Goal: Information Seeking & Learning: Learn about a topic

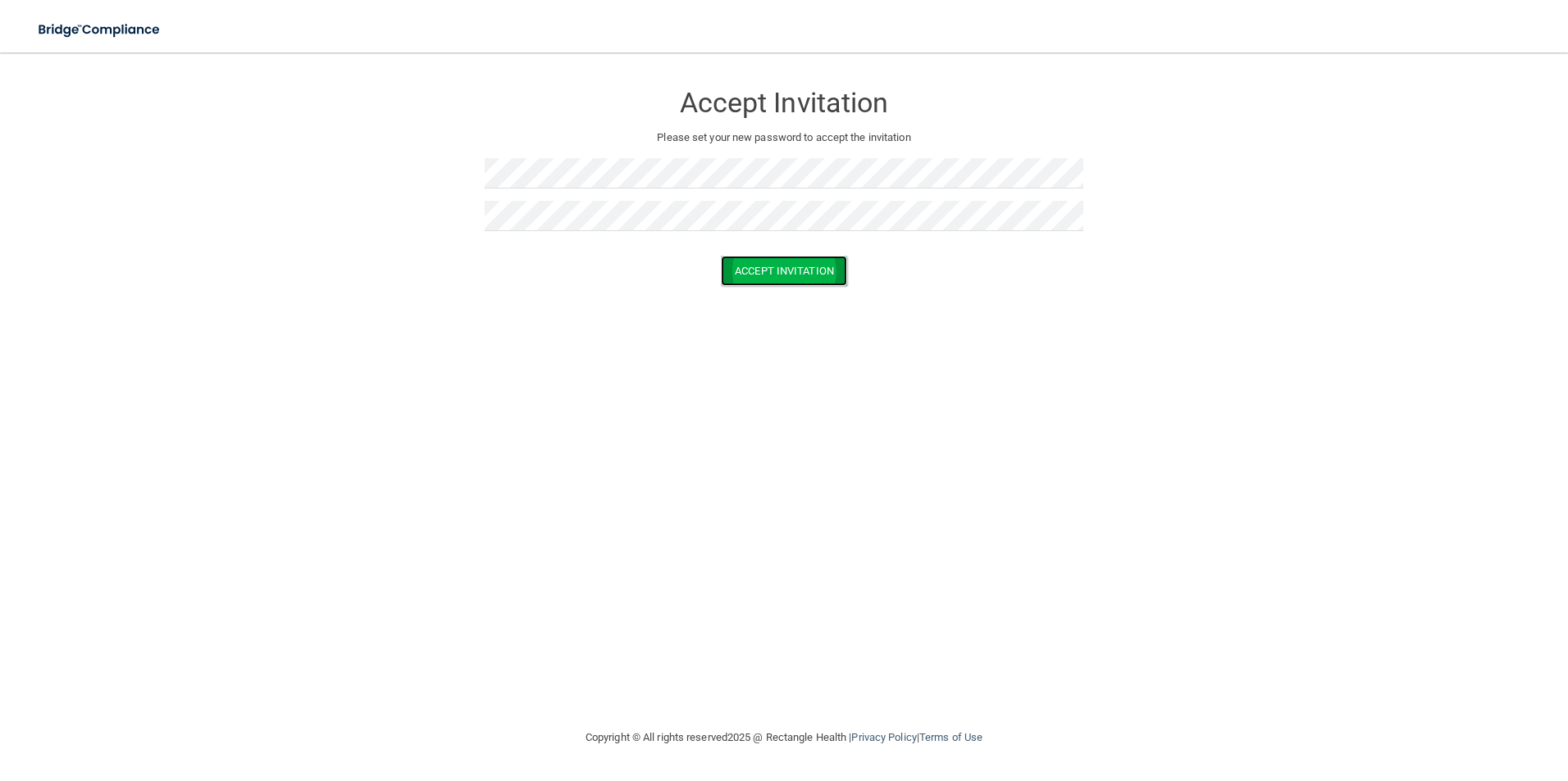
click at [787, 272] on button "Accept Invitation" at bounding box center [784, 271] width 126 height 30
drag, startPoint x: 717, startPoint y: 248, endPoint x: 951, endPoint y: 291, distance: 237.9
click at [951, 291] on form "Accept Invitation Please set your new password to accept the invitation Token i…" at bounding box center [784, 199] width 1502 height 260
drag, startPoint x: 951, startPoint y: 291, endPoint x: 949, endPoint y: 305, distance: 14.1
click at [949, 305] on div "Accept Invitation" at bounding box center [784, 294] width 1526 height 30
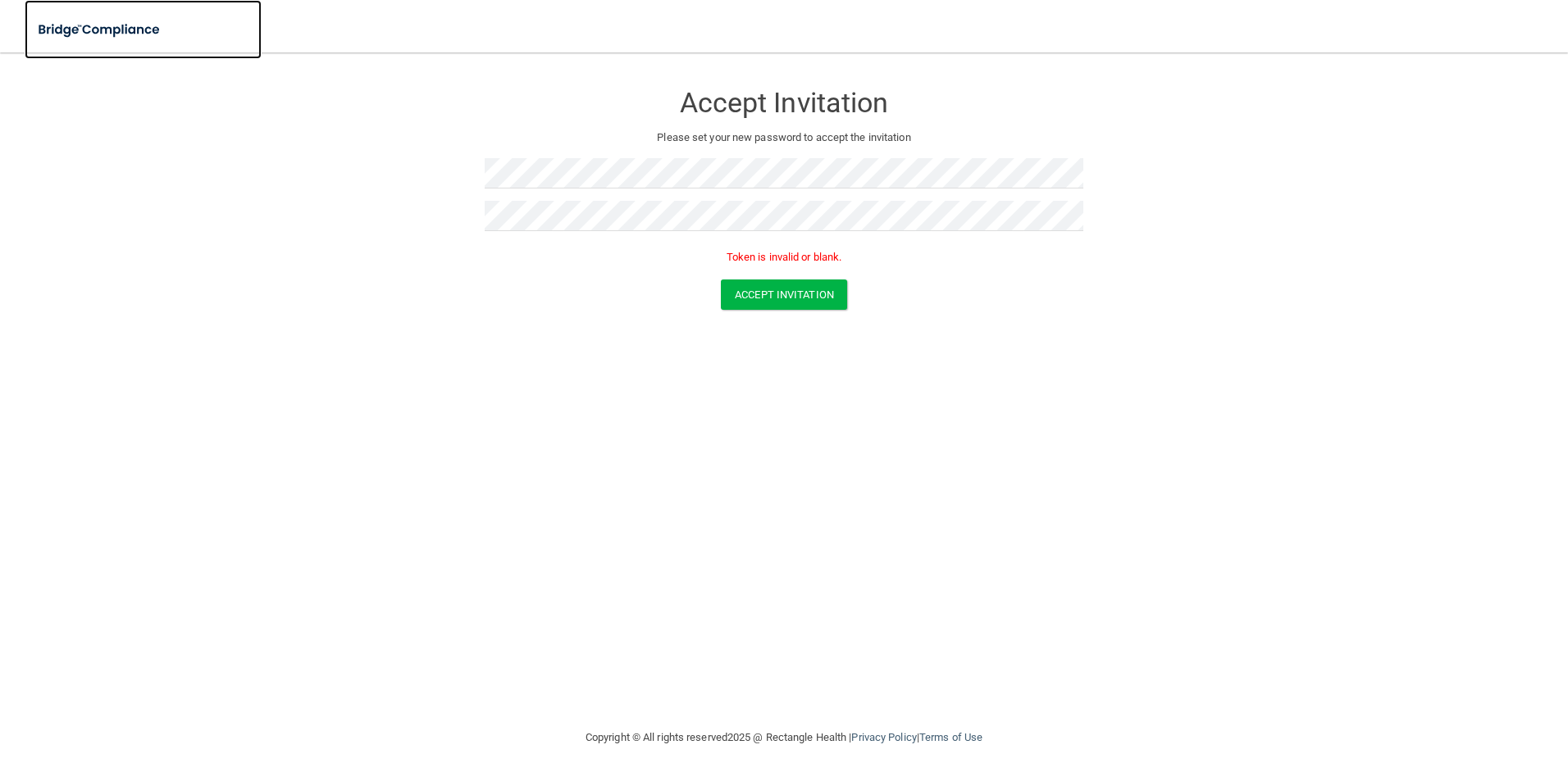
click at [142, 32] on img at bounding box center [100, 30] width 151 height 34
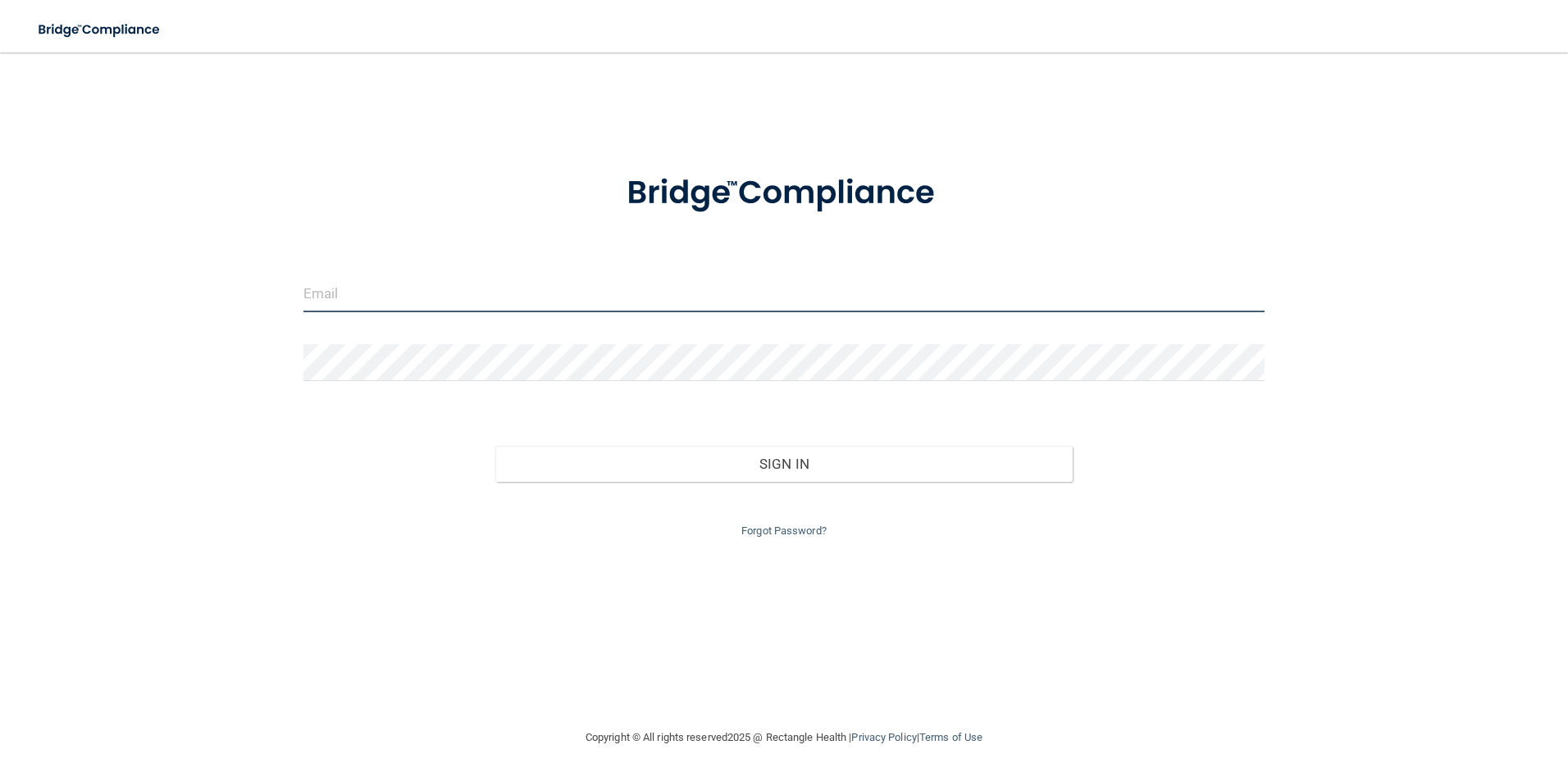
click at [367, 286] on input "email" at bounding box center [785, 293] width 962 height 37
type input "[EMAIL_ADDRESS][DOMAIN_NAME]"
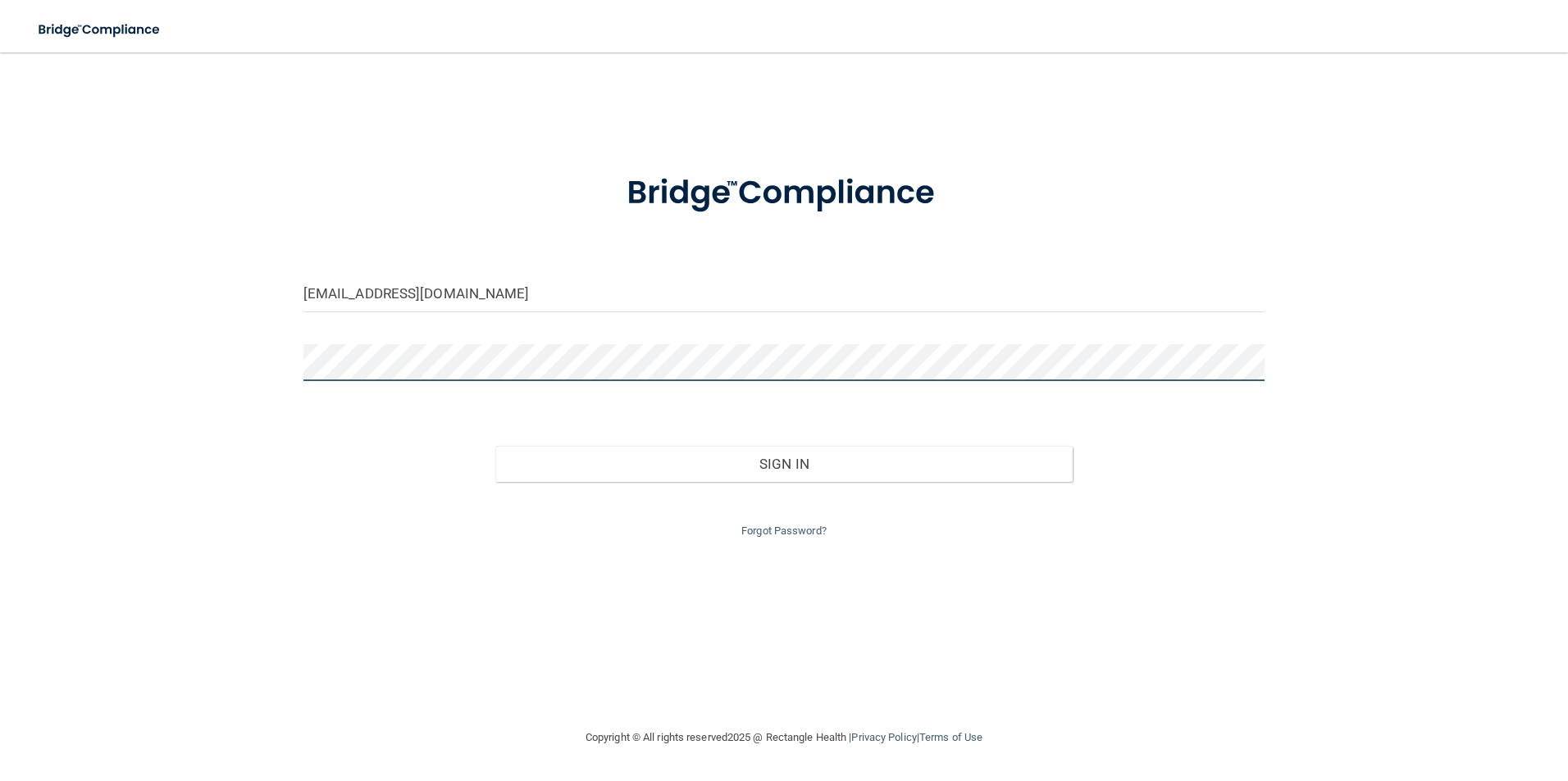
click at [495, 446] on button "Sign In" at bounding box center [784, 464] width 577 height 36
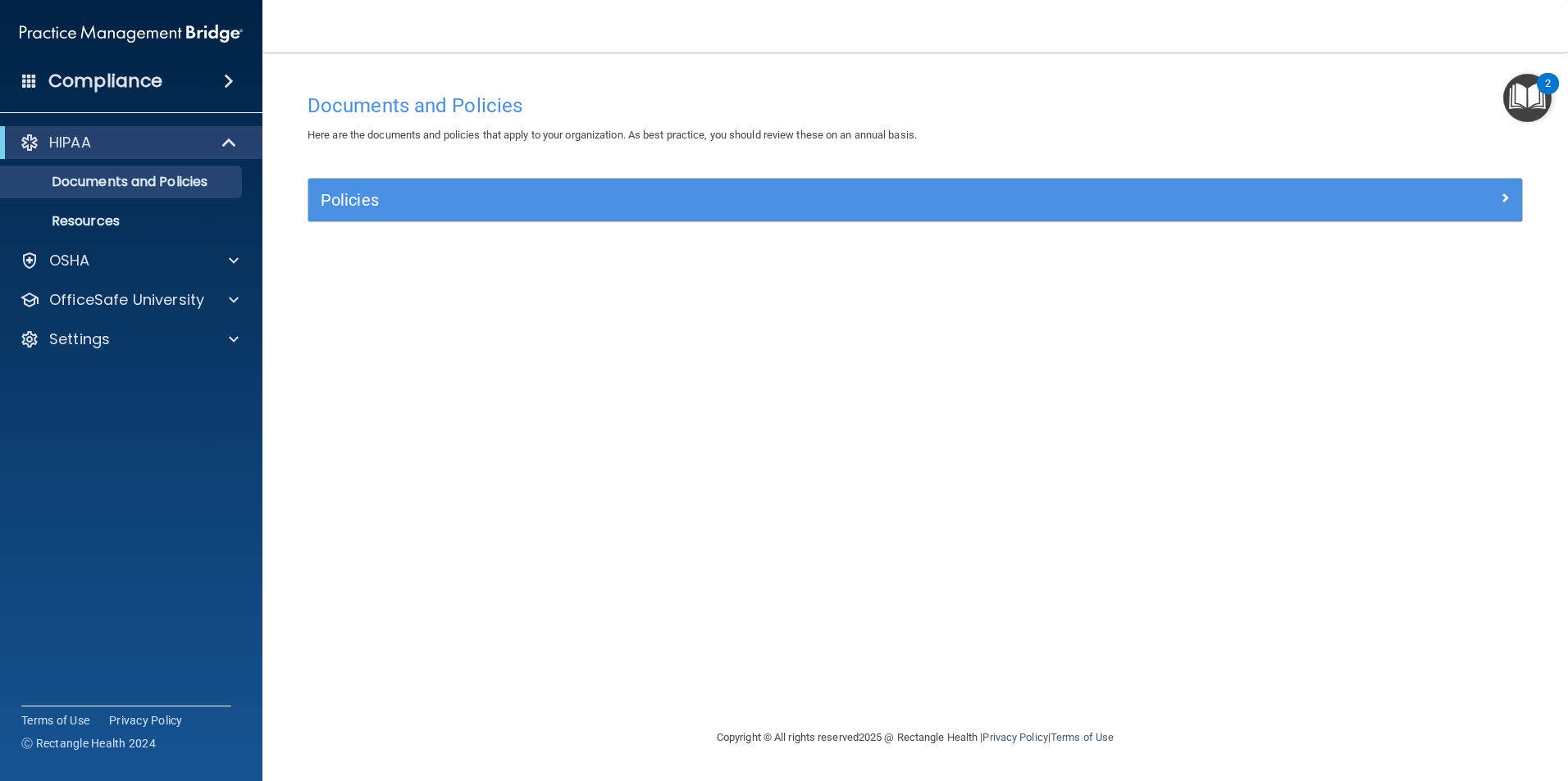
click at [1520, 116] on img "Open Resource Center, 2 new notifications" at bounding box center [1526, 97] width 48 height 48
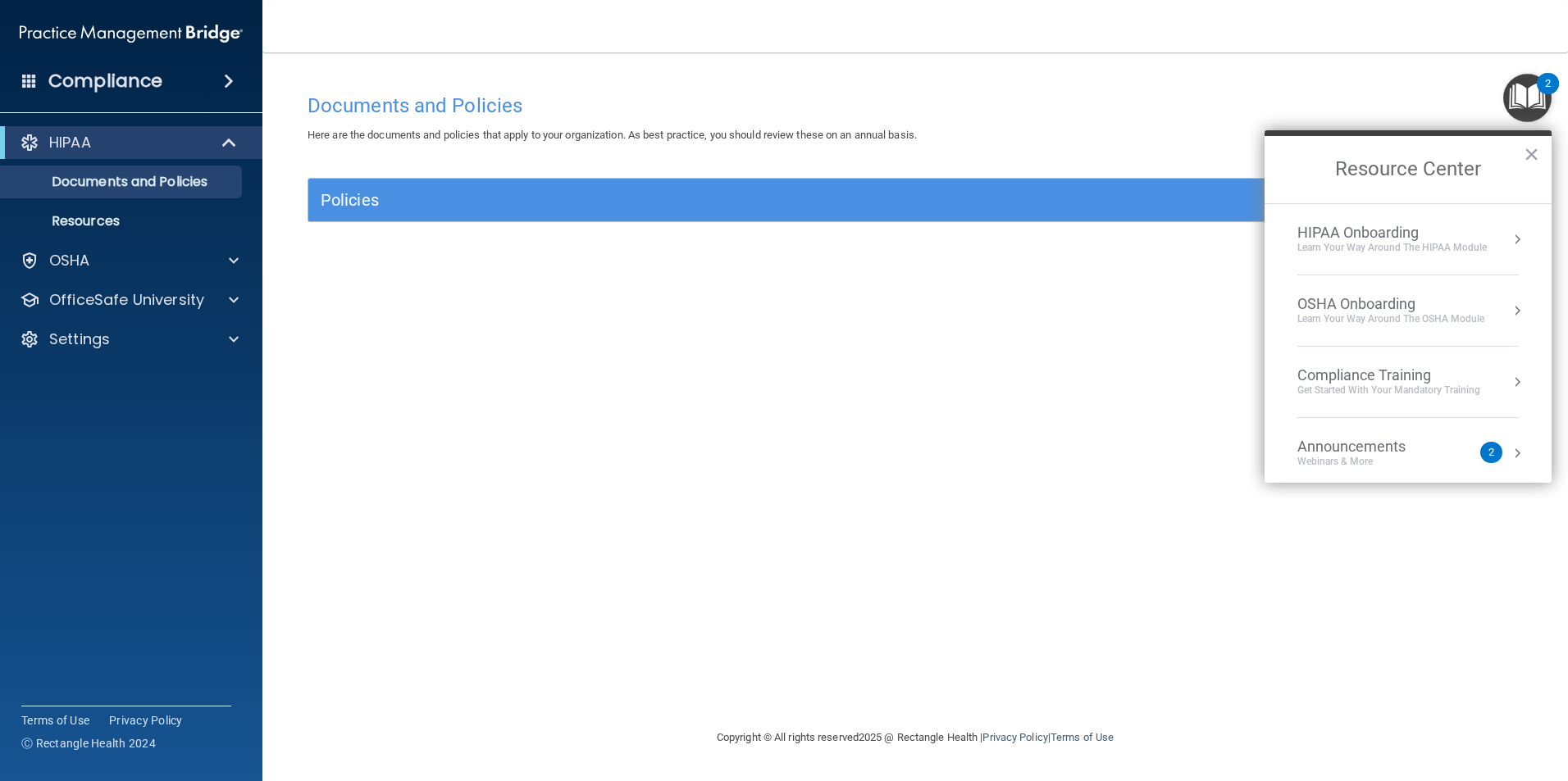
click at [908, 454] on div "Documents and Policies Here are the documents and policies that apply to your o…" at bounding box center [915, 406] width 1240 height 642
click at [1340, 247] on div "Learn Your Way around the HIPAA module" at bounding box center [1392, 248] width 190 height 14
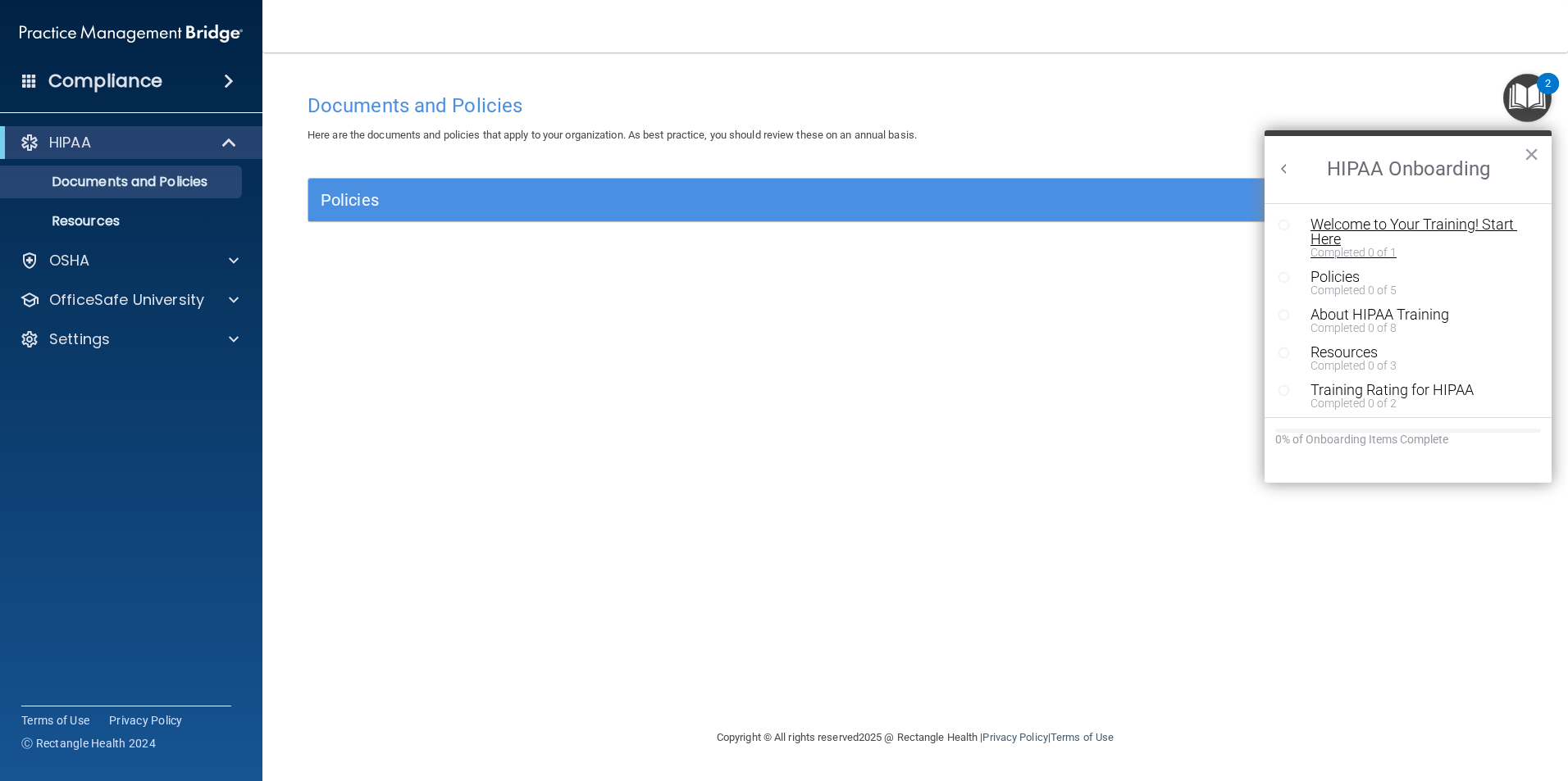
click at [1383, 224] on div "Welcome to Your Training! Start Here" at bounding box center [1414, 231] width 208 height 29
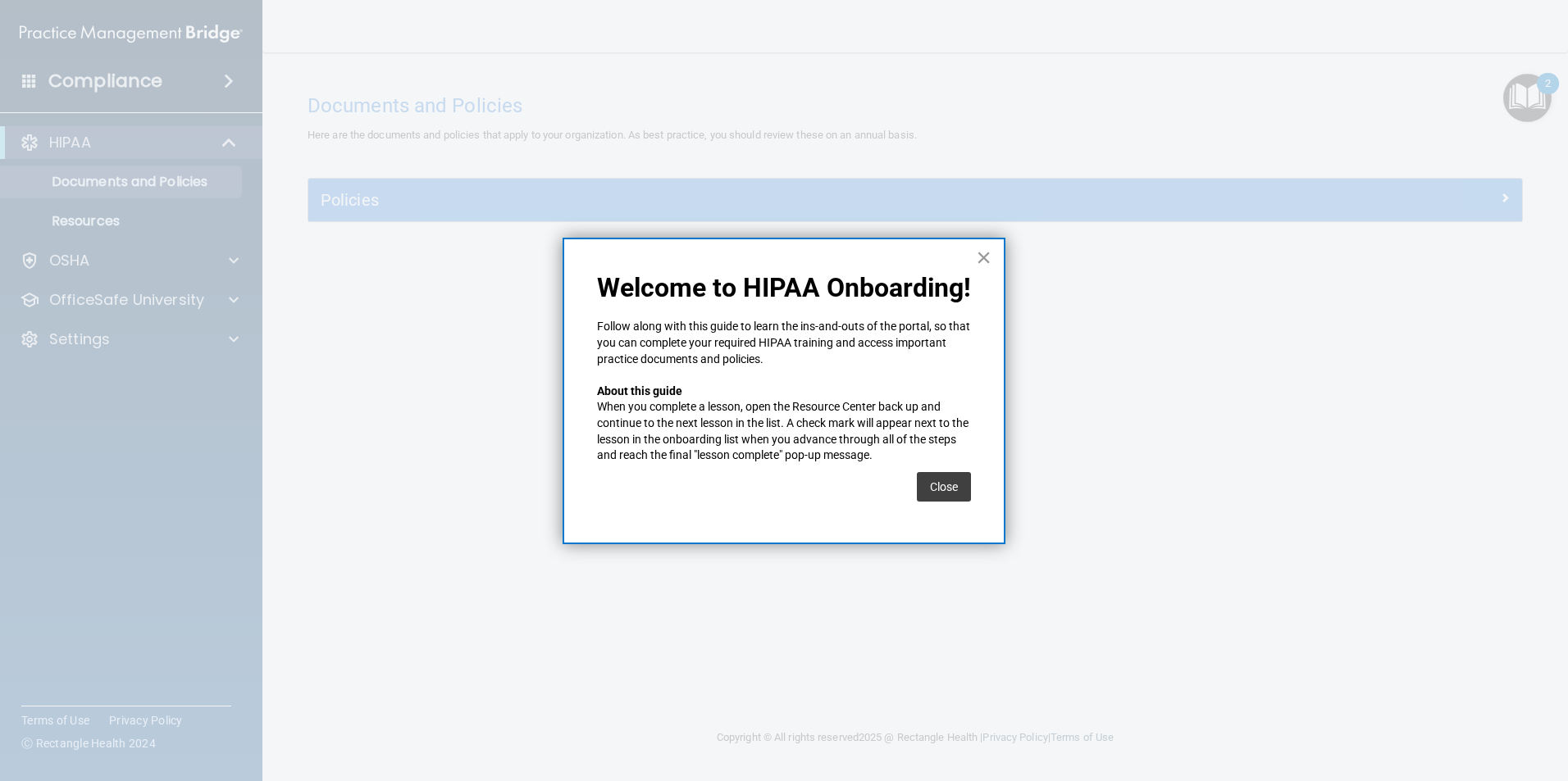
click at [977, 244] on button "×" at bounding box center [983, 258] width 16 height 26
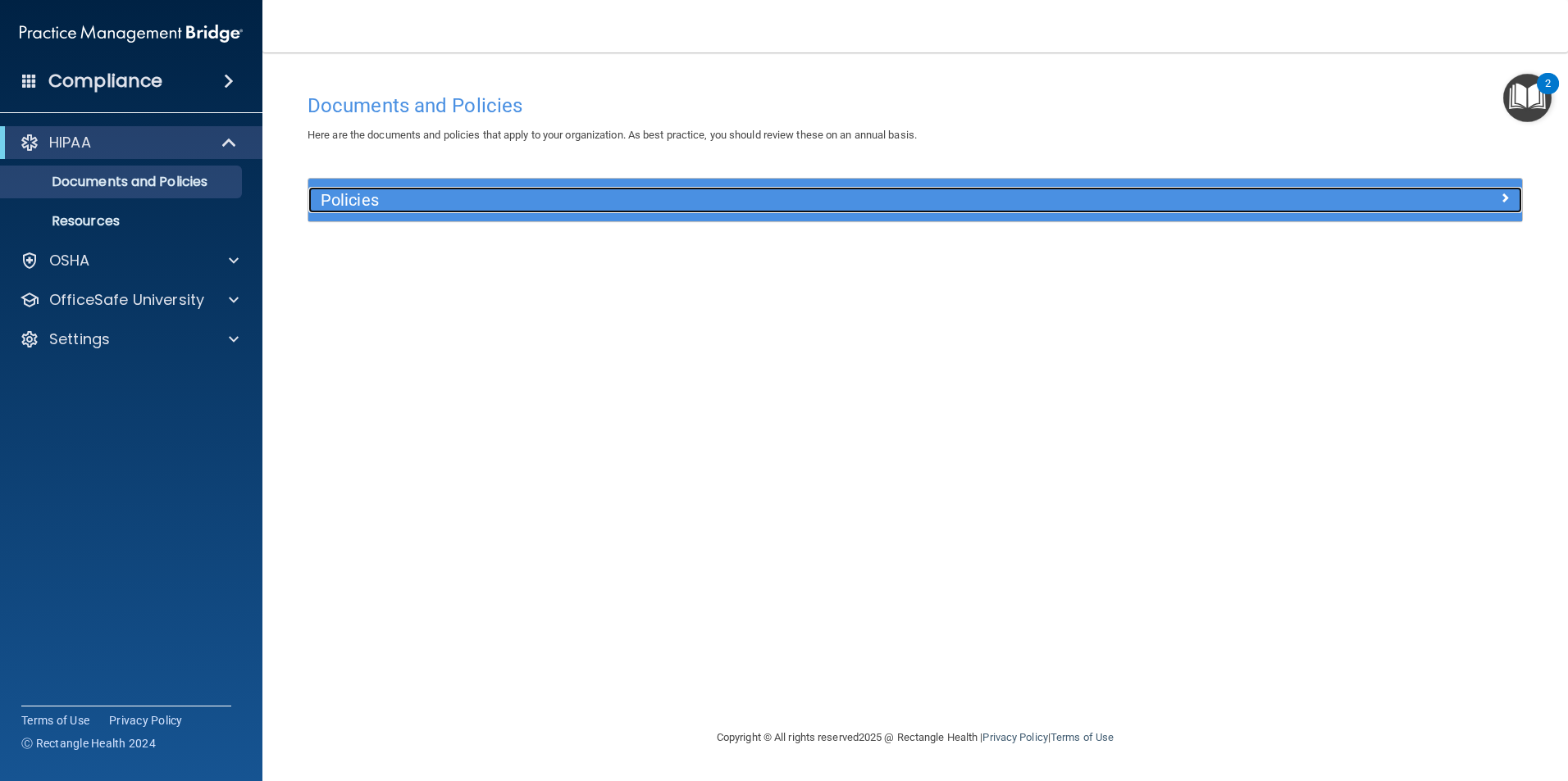
click at [422, 204] on h5 "Policies" at bounding box center [763, 200] width 886 height 18
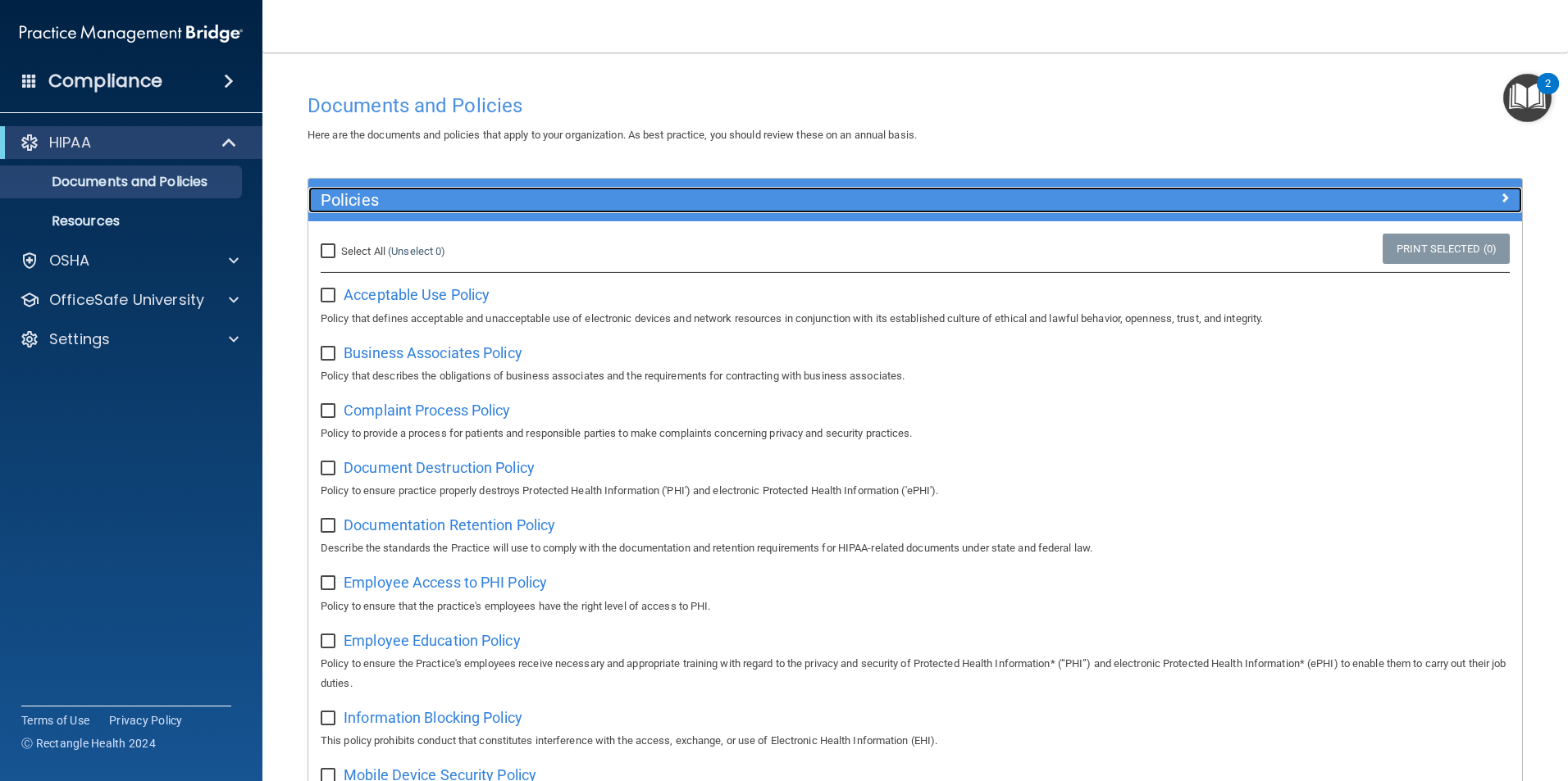
click at [565, 196] on h5 "Policies" at bounding box center [763, 200] width 886 height 18
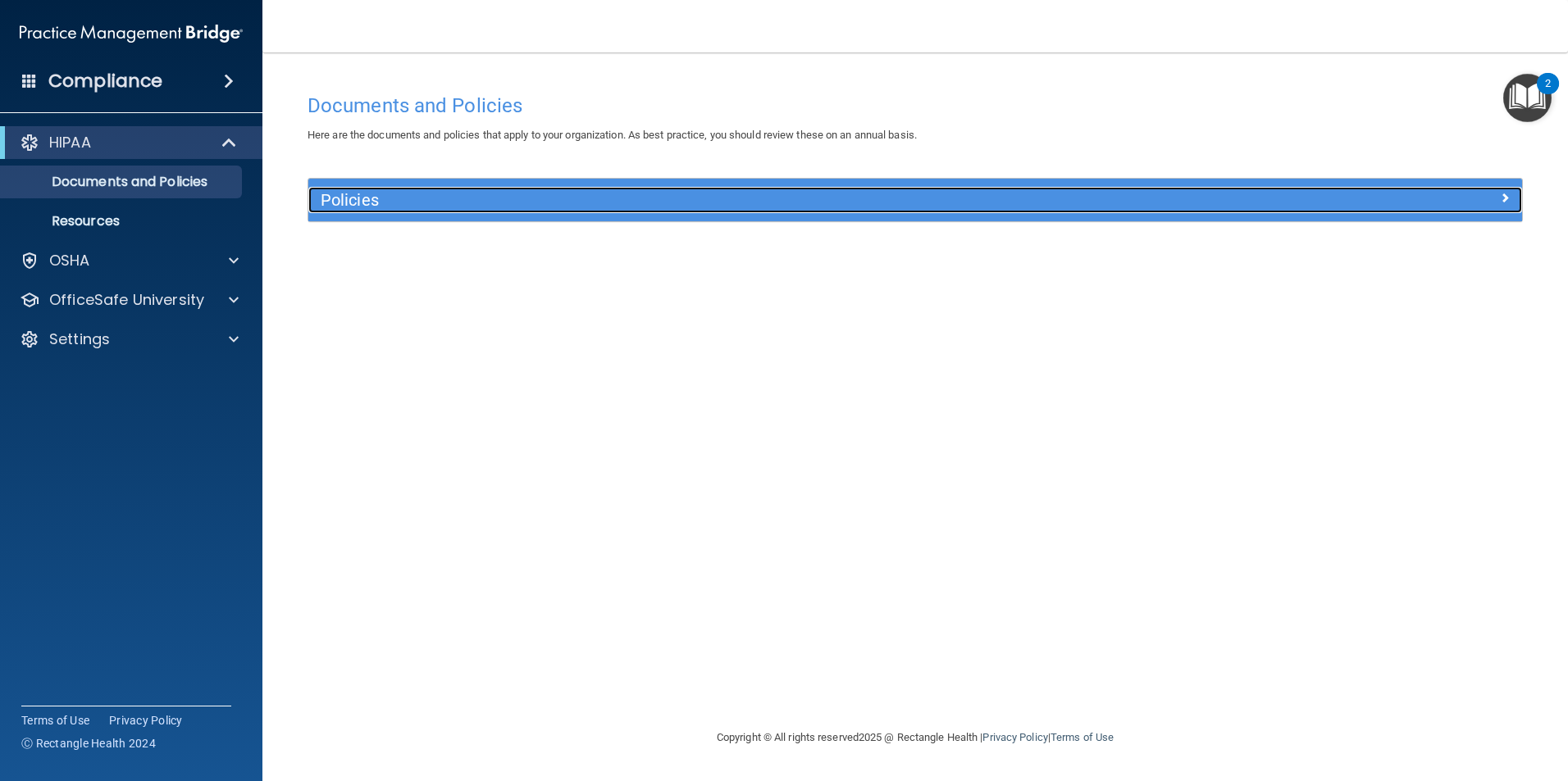
click at [565, 196] on h5 "Policies" at bounding box center [763, 200] width 886 height 18
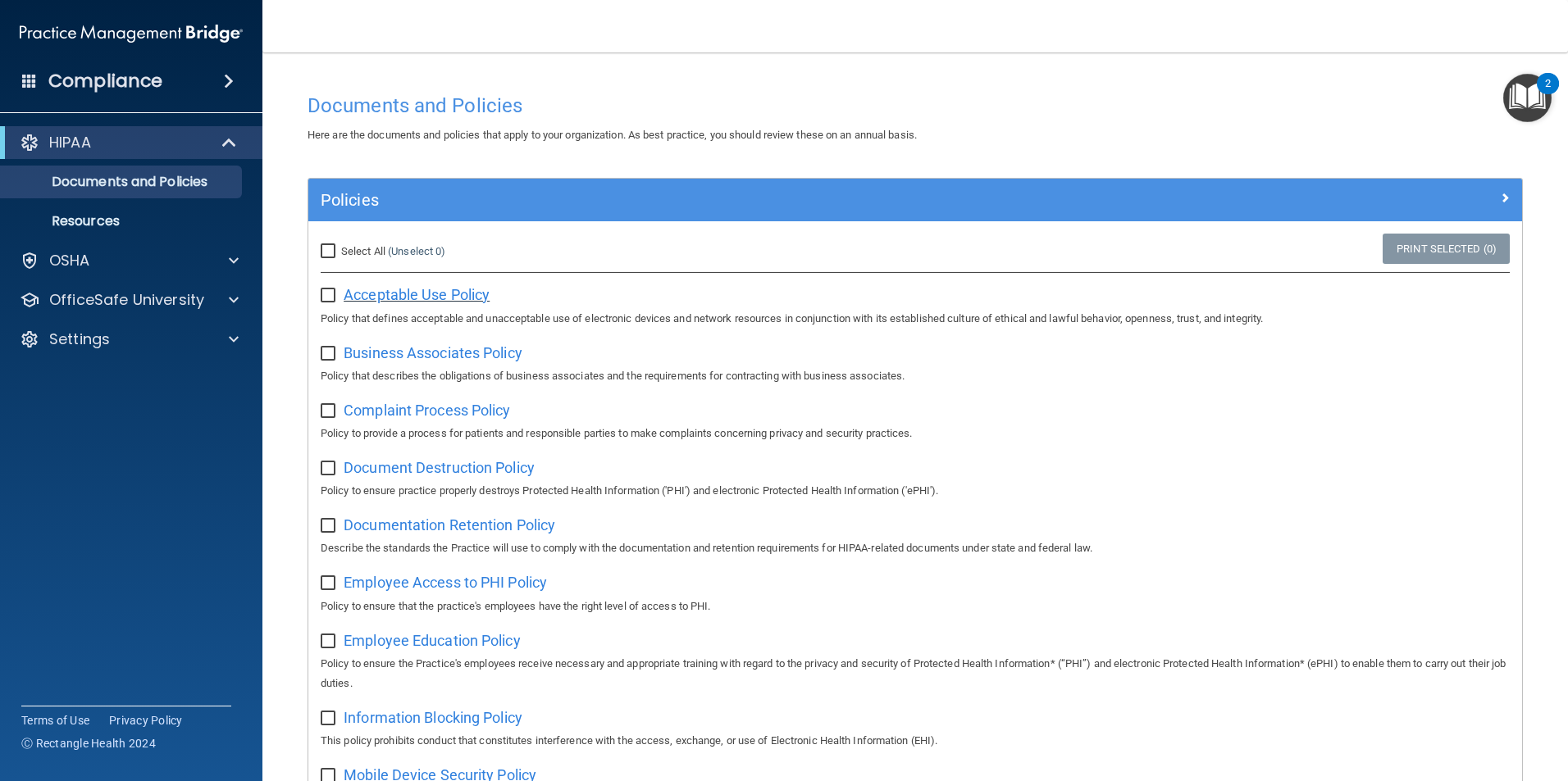
click at [423, 294] on span "Acceptable Use Policy" at bounding box center [416, 294] width 146 height 17
click at [66, 261] on p "OSHA" at bounding box center [69, 260] width 41 height 20
click at [115, 190] on p "Documents and Policies" at bounding box center [122, 181] width 224 height 16
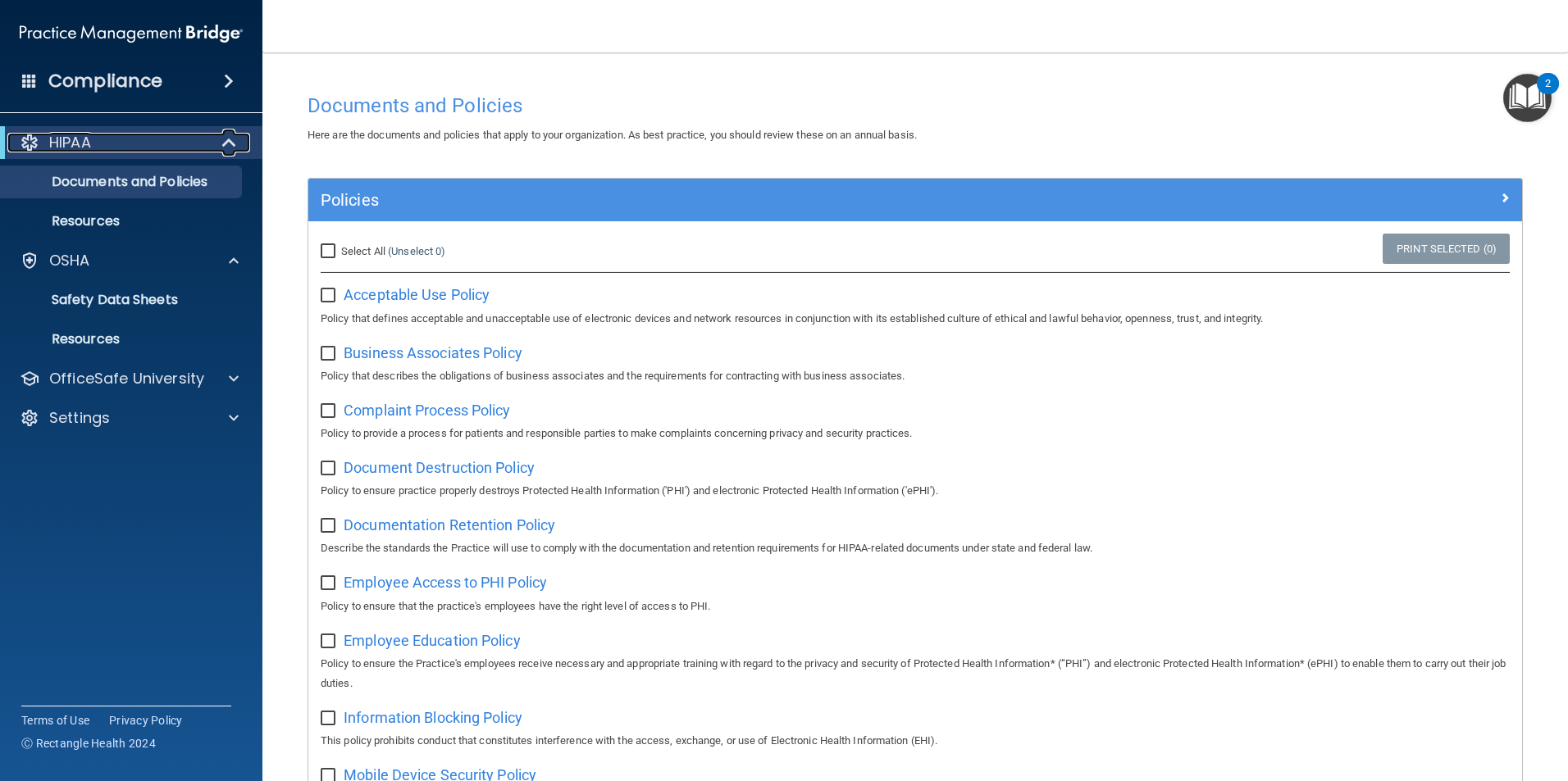
click at [127, 147] on div "HIPAA" at bounding box center [108, 142] width 203 height 20
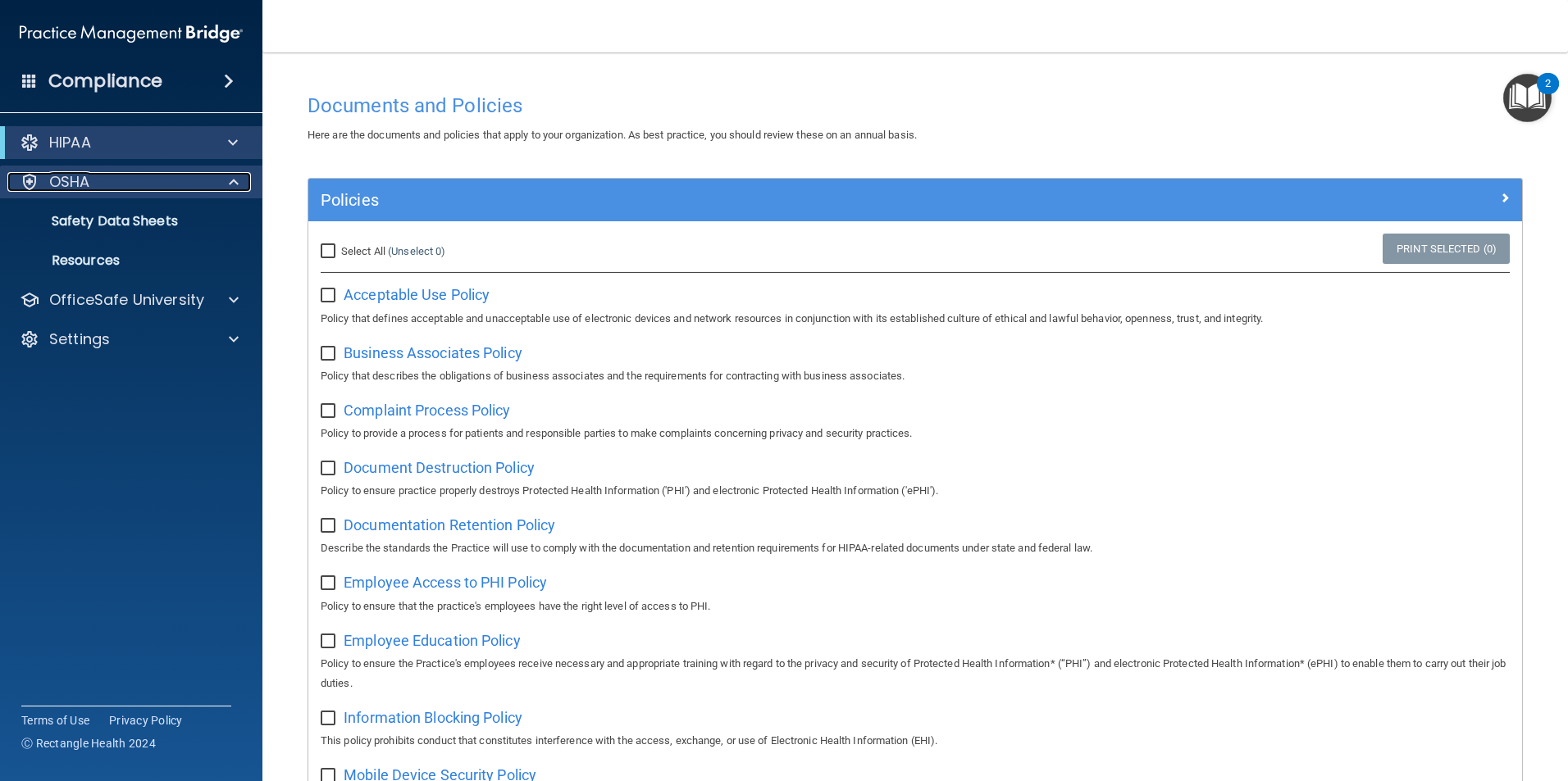
click at [68, 180] on p "OSHA" at bounding box center [69, 182] width 41 height 20
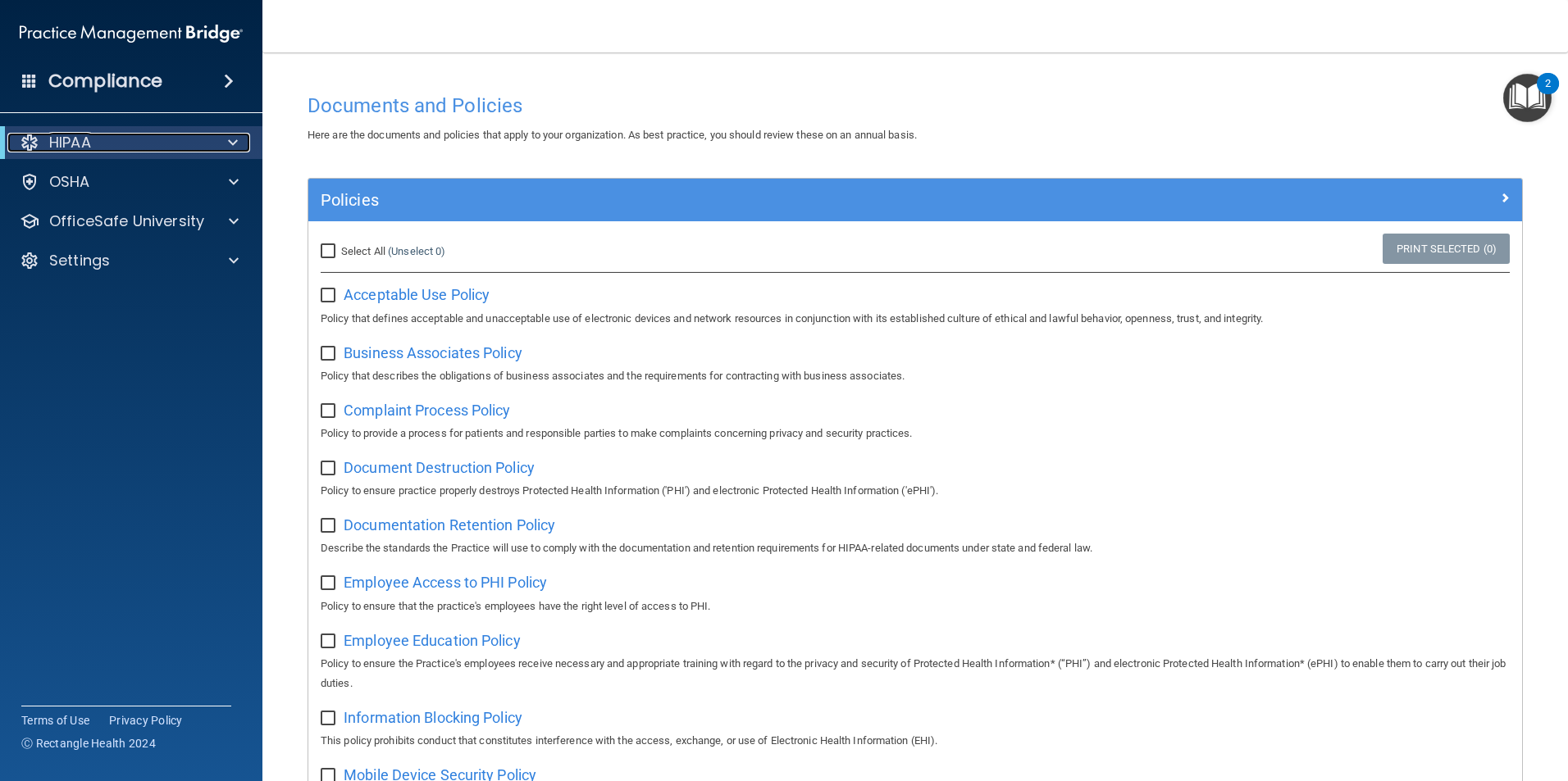
click at [124, 143] on div "HIPAA" at bounding box center [108, 142] width 203 height 20
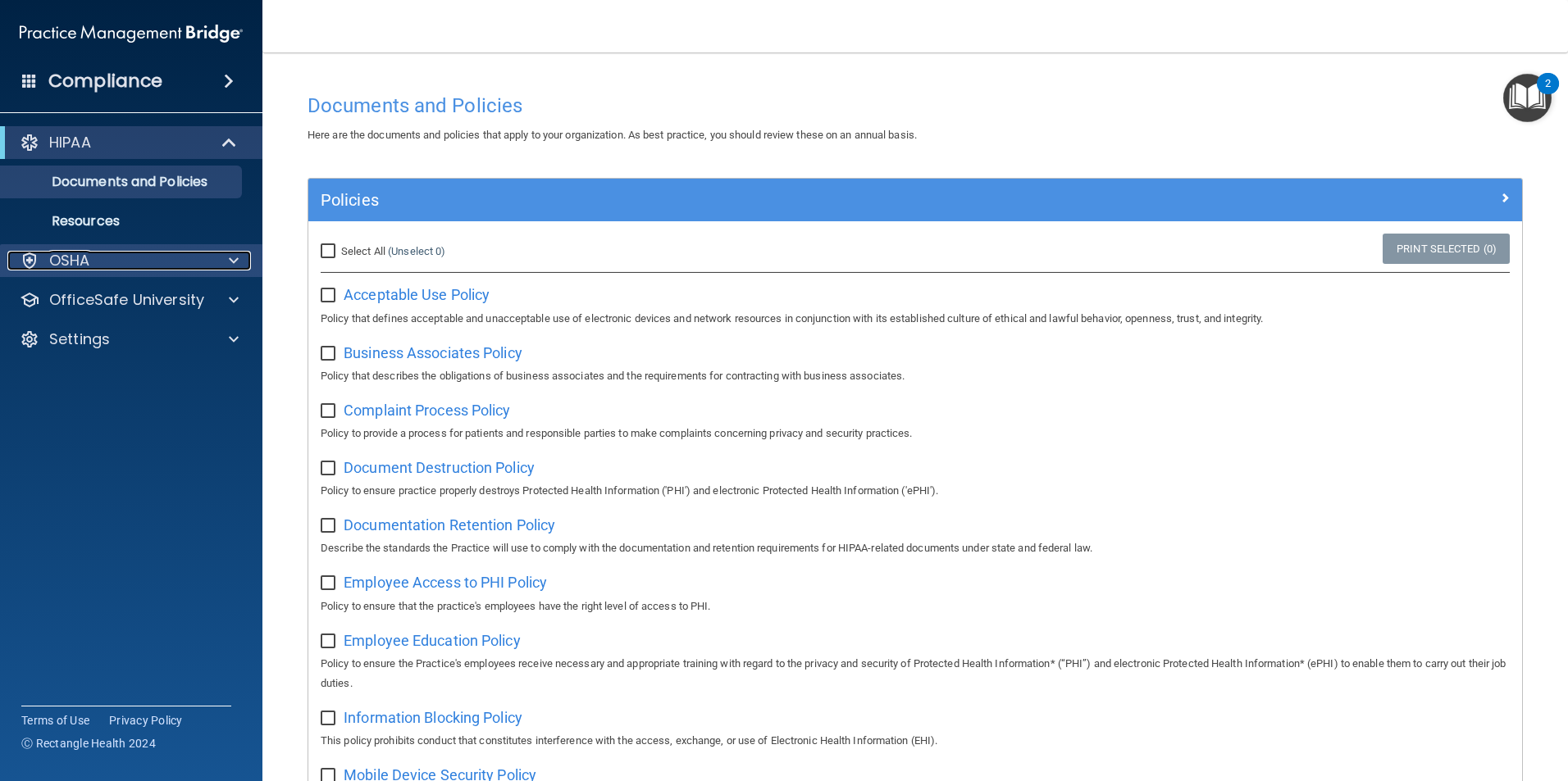
click at [89, 262] on p "OSHA" at bounding box center [69, 260] width 41 height 20
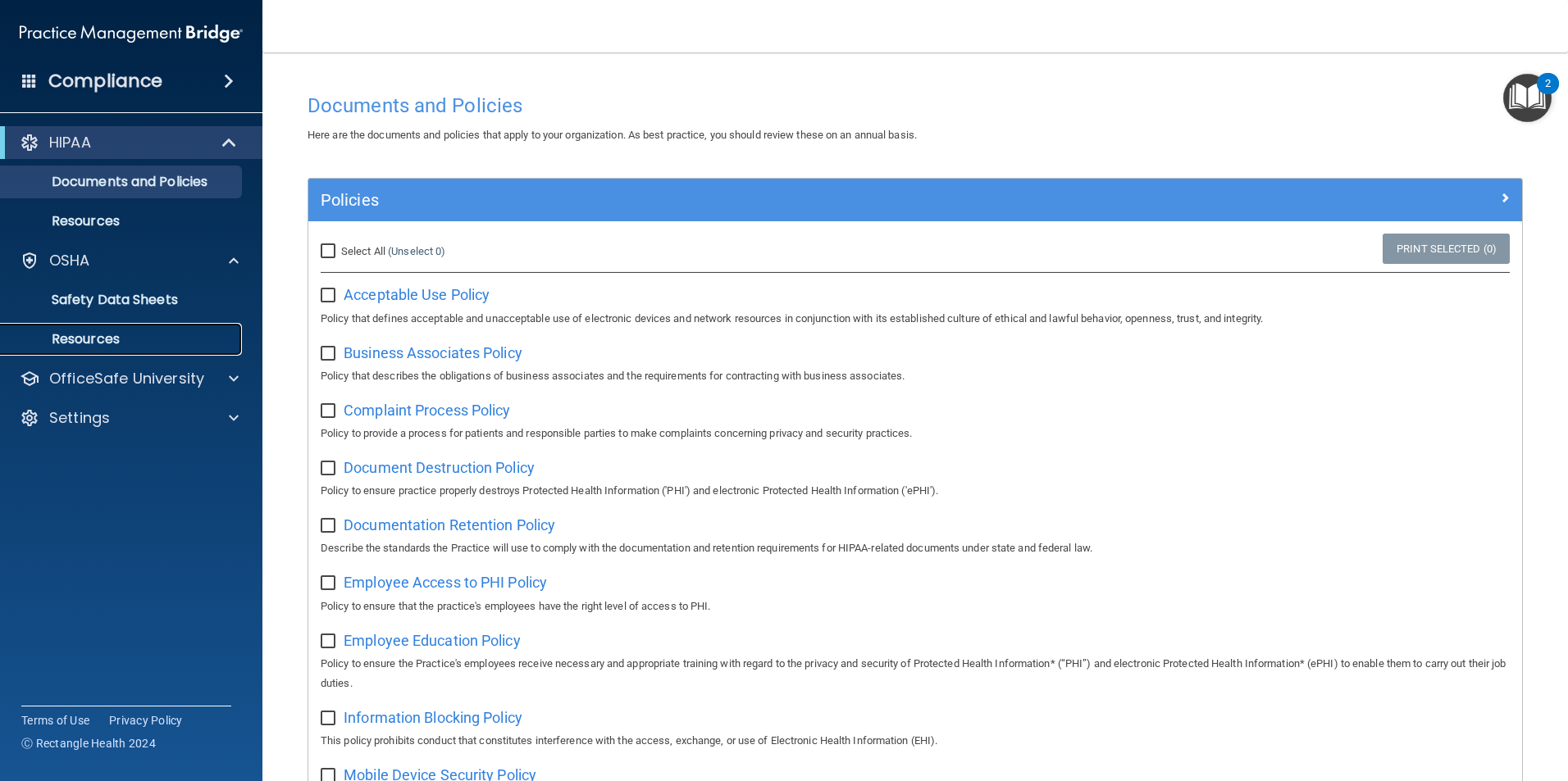
click at [131, 348] on link "Resources" at bounding box center [113, 339] width 259 height 33
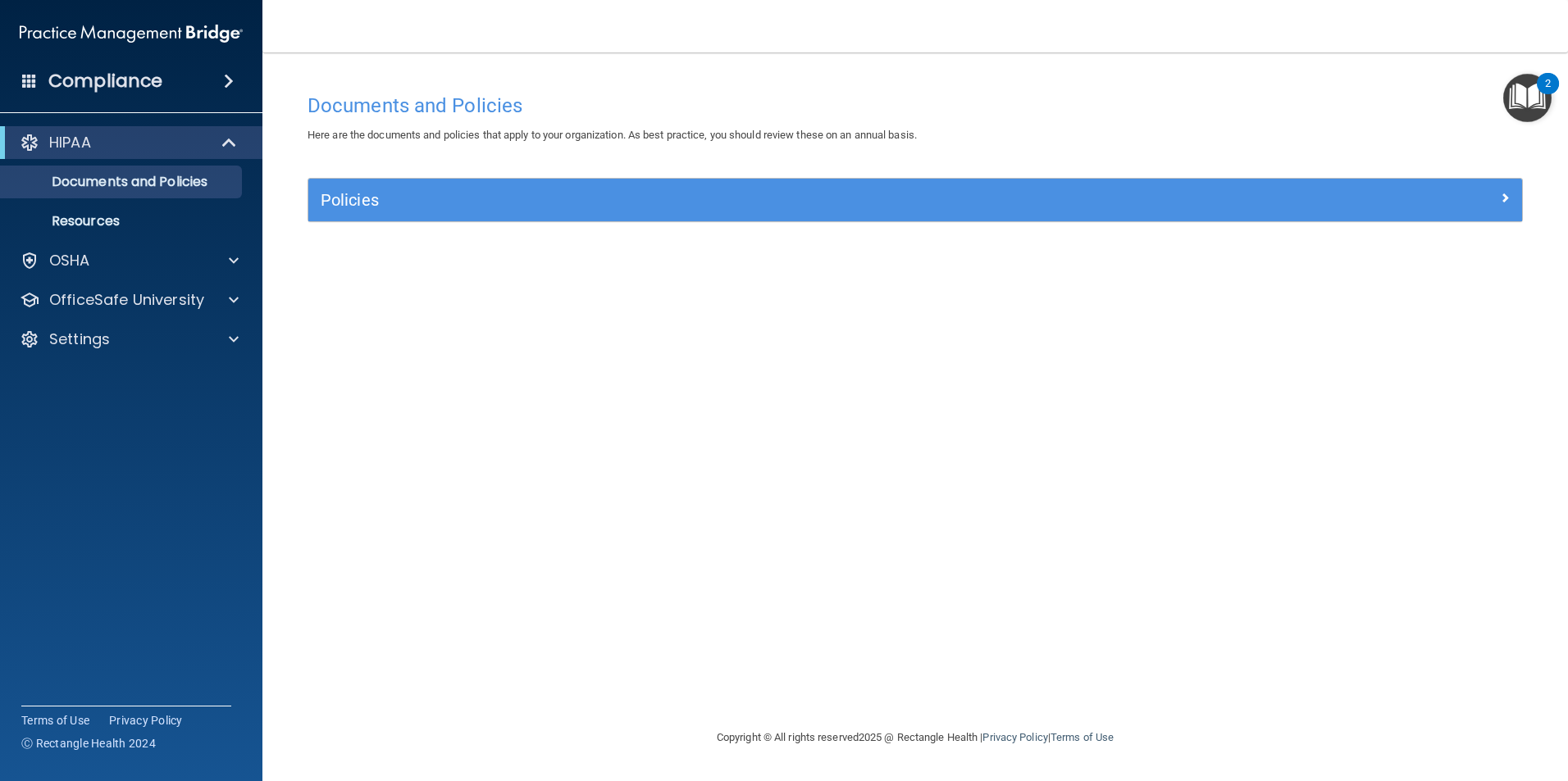
click at [1525, 103] on img "Open Resource Center, 2 new notifications" at bounding box center [1526, 97] width 48 height 48
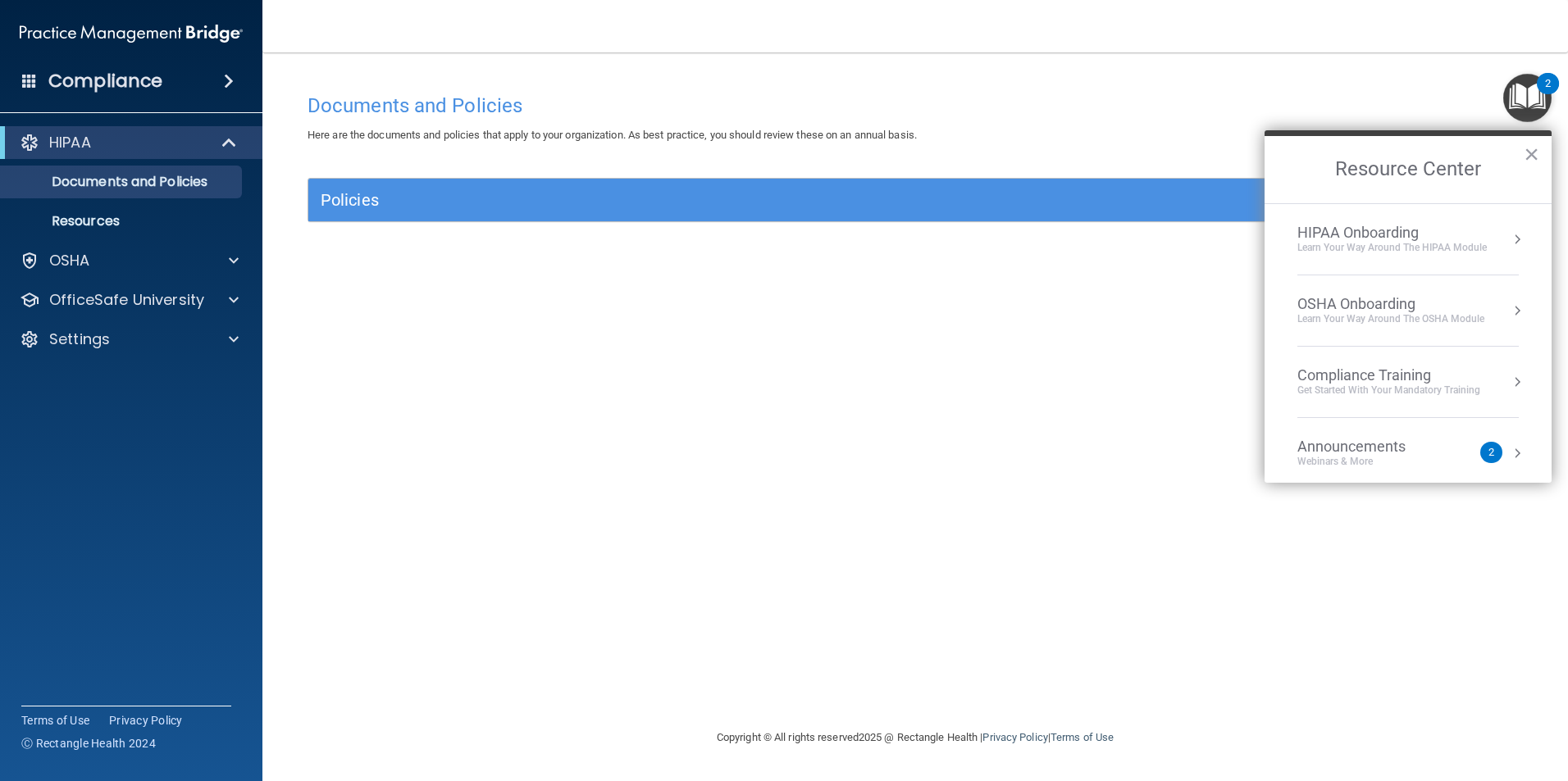
scroll to position [91, 0]
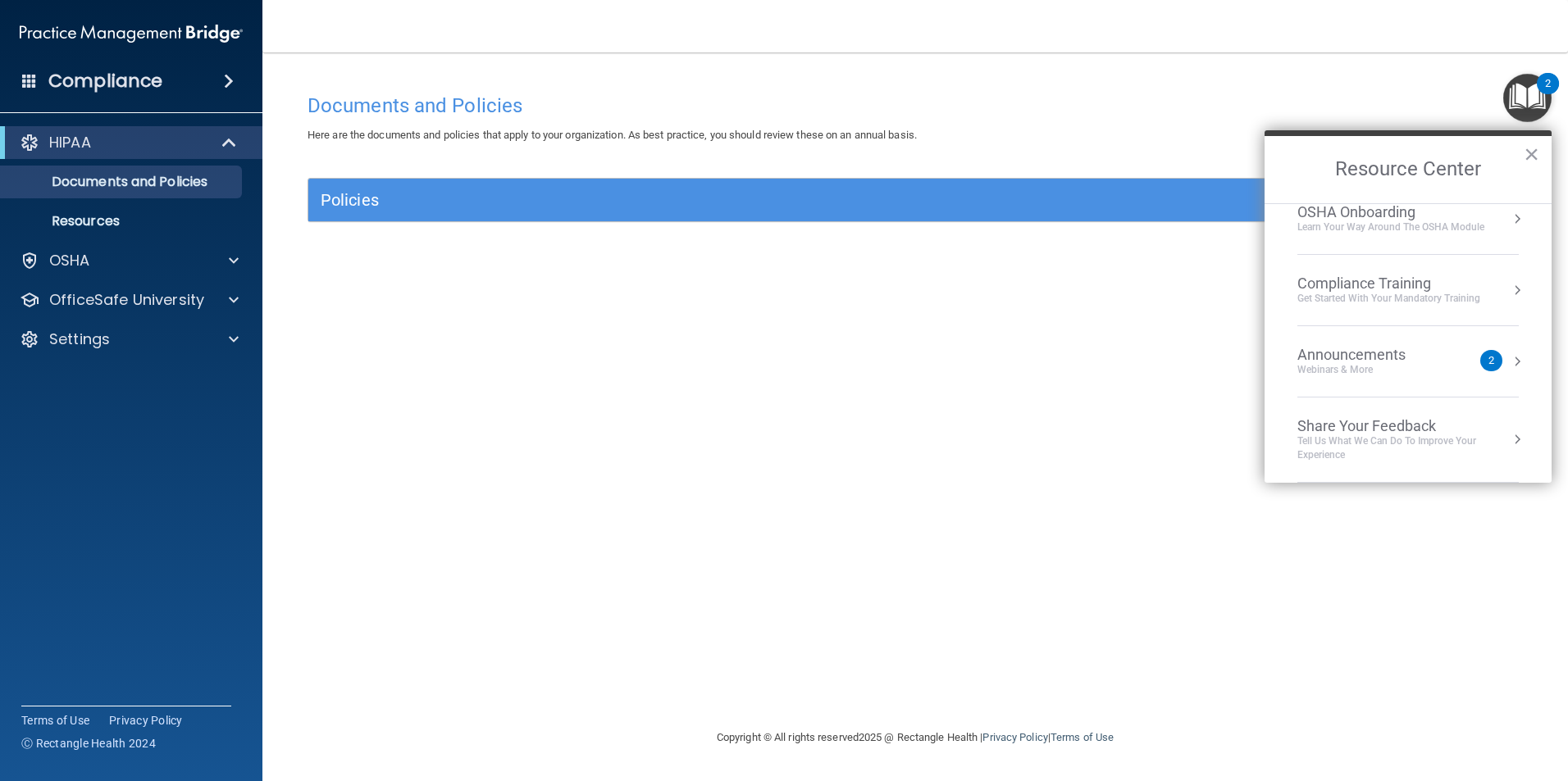
click at [1465, 362] on div "Announcements Webinars & More" at bounding box center [1384, 361] width 174 height 31
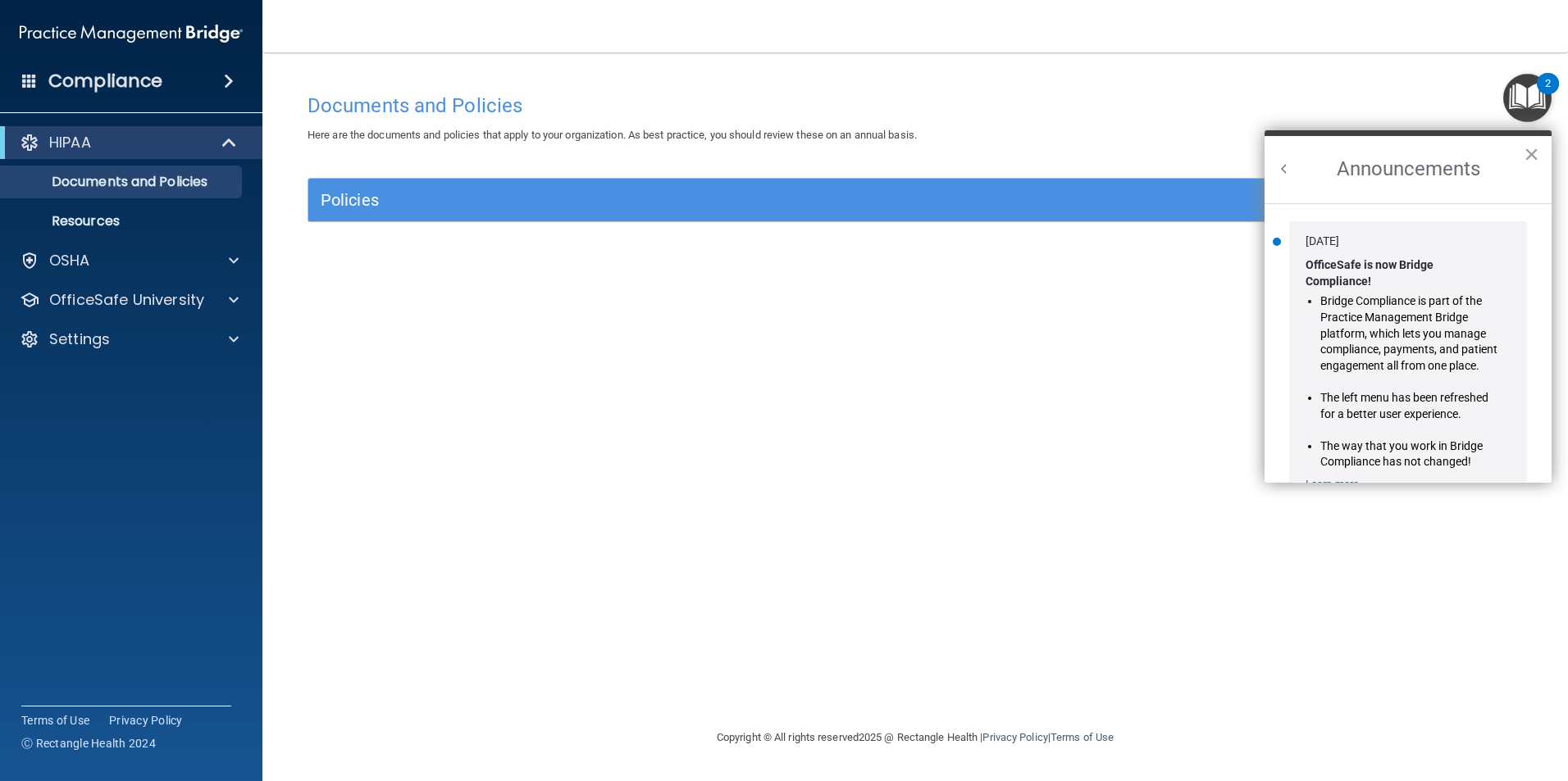
scroll to position [0, 0]
click at [1283, 174] on button "Back to Resource Center Home" at bounding box center [1283, 168] width 16 height 16
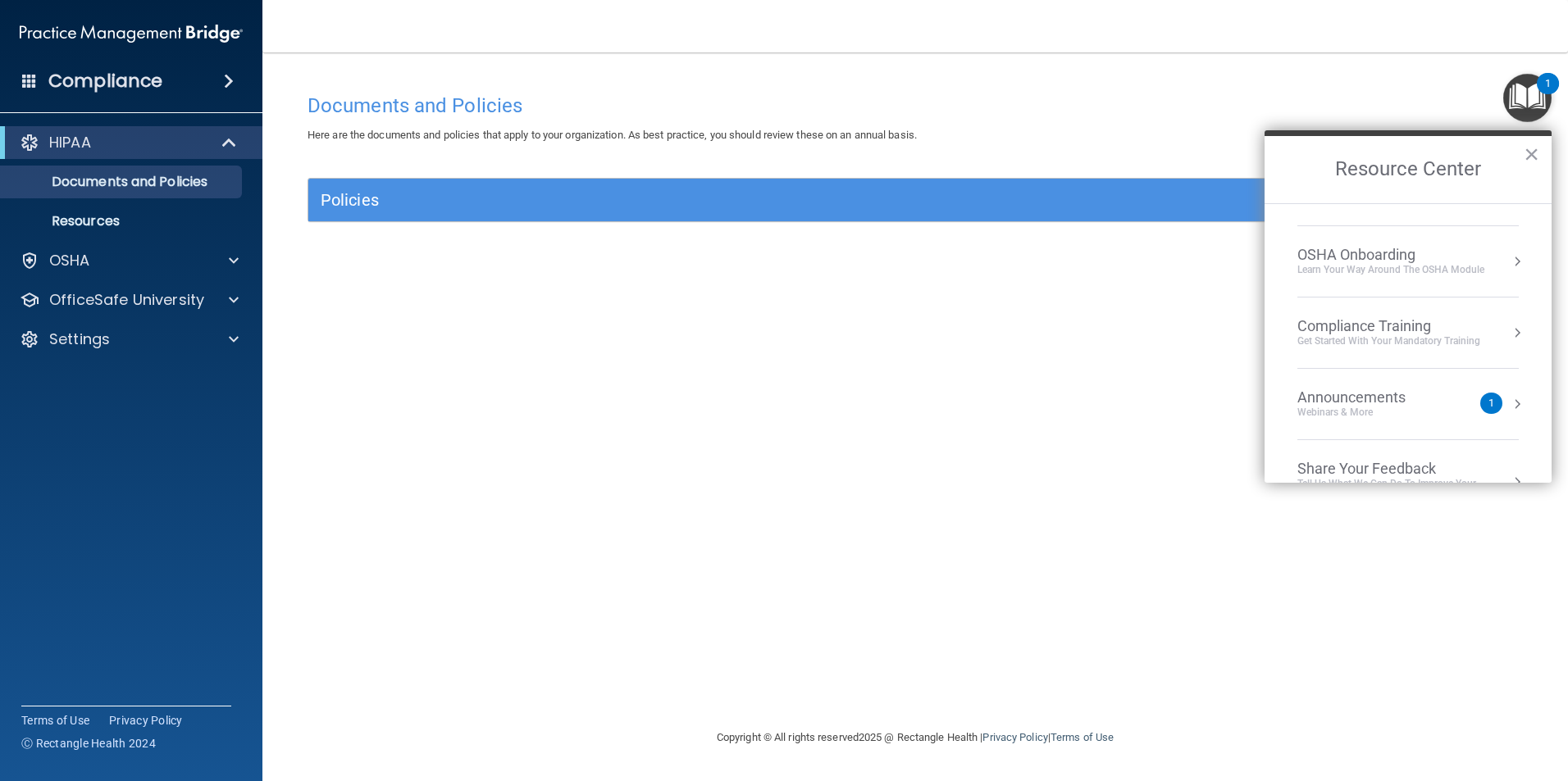
scroll to position [91, 0]
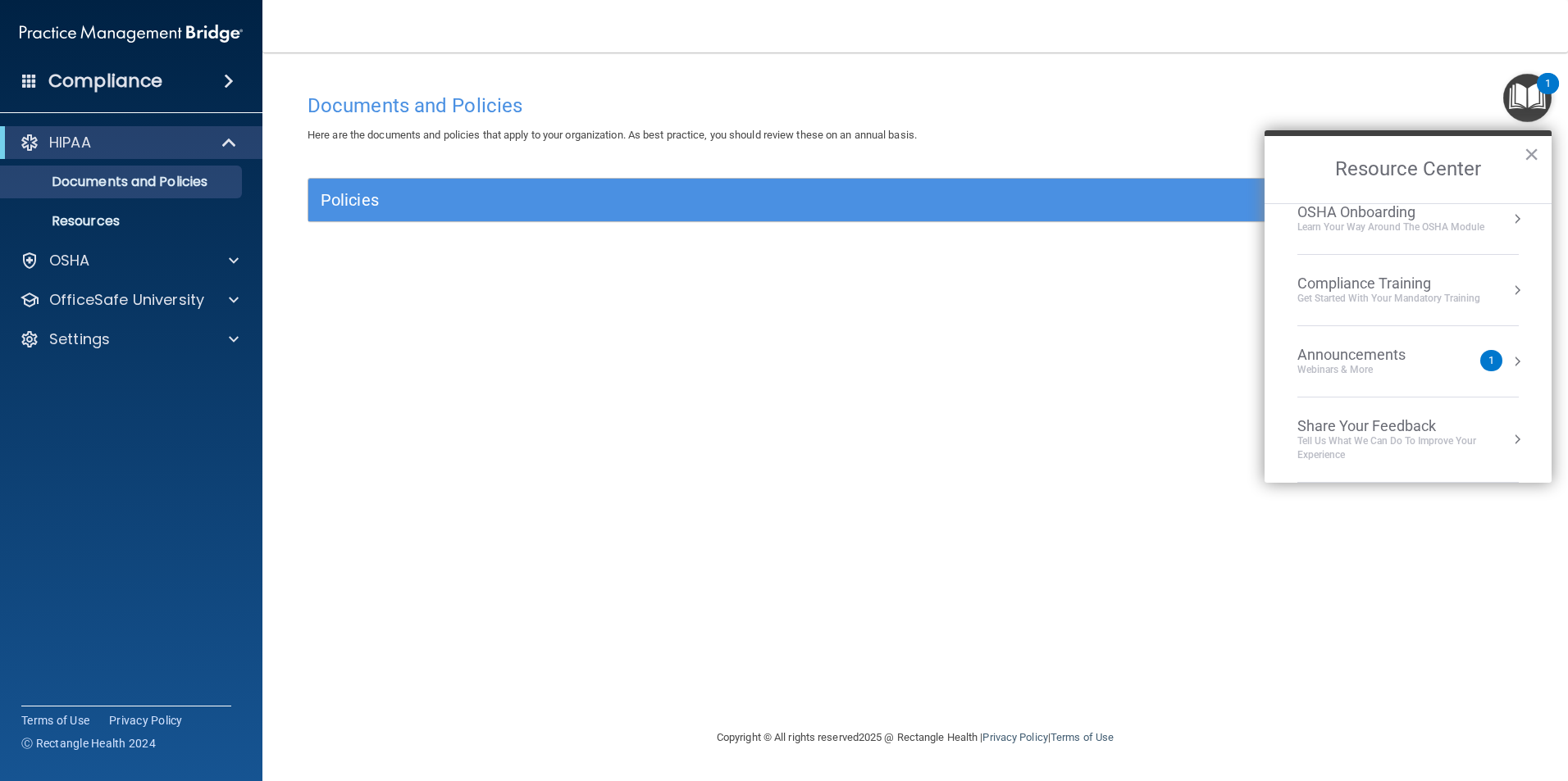
click at [1395, 367] on div "Webinars & More" at bounding box center [1368, 370] width 142 height 14
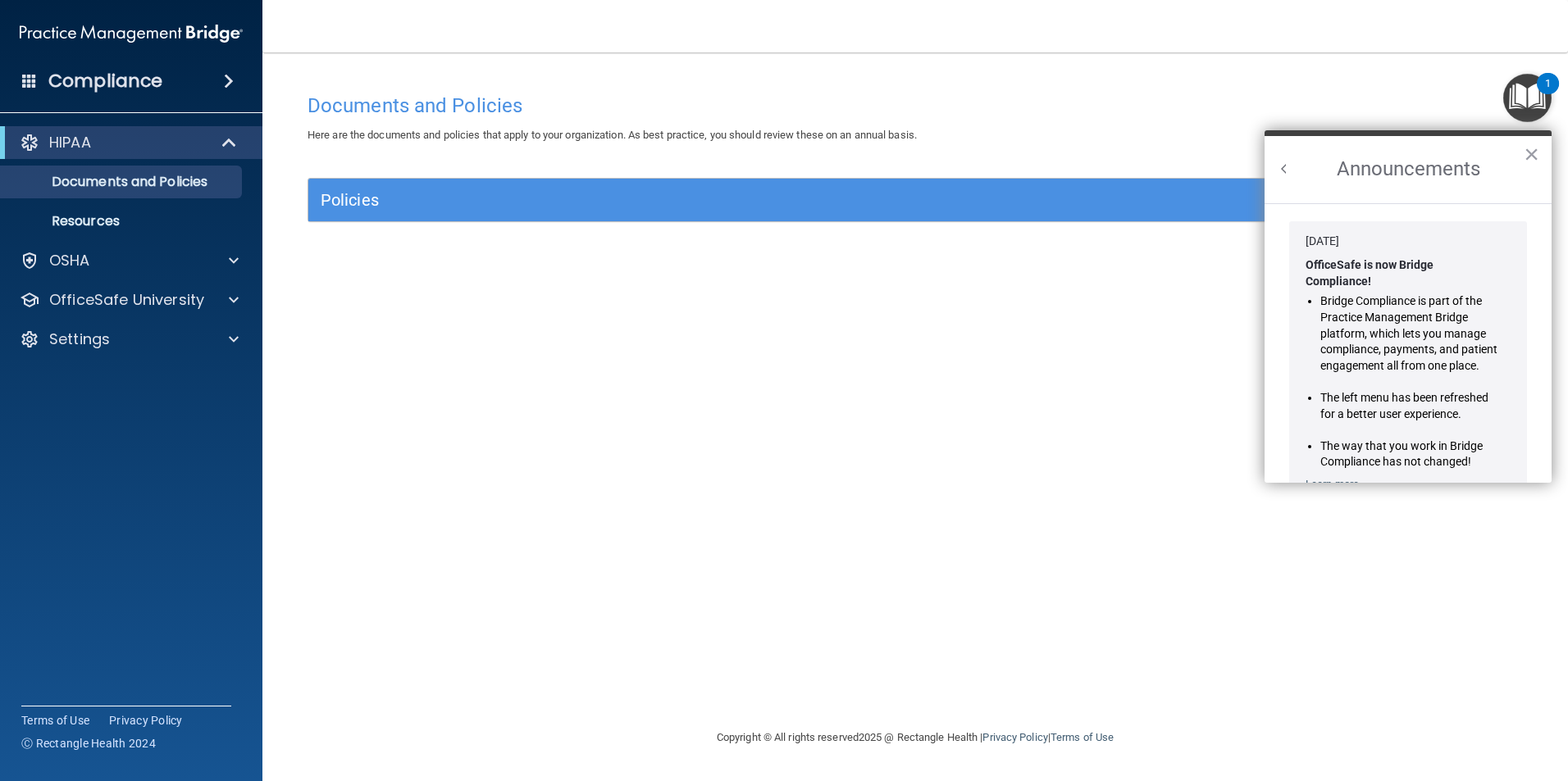
scroll to position [0, 0]
click at [1280, 179] on h2 "Announcements" at bounding box center [1408, 169] width 287 height 67
click at [1293, 173] on h2 "Announcements" at bounding box center [1408, 169] width 287 height 67
click at [1270, 160] on h2 "Announcements" at bounding box center [1408, 169] width 287 height 67
click at [1286, 167] on button "Back to Resource Center Home" at bounding box center [1283, 168] width 16 height 16
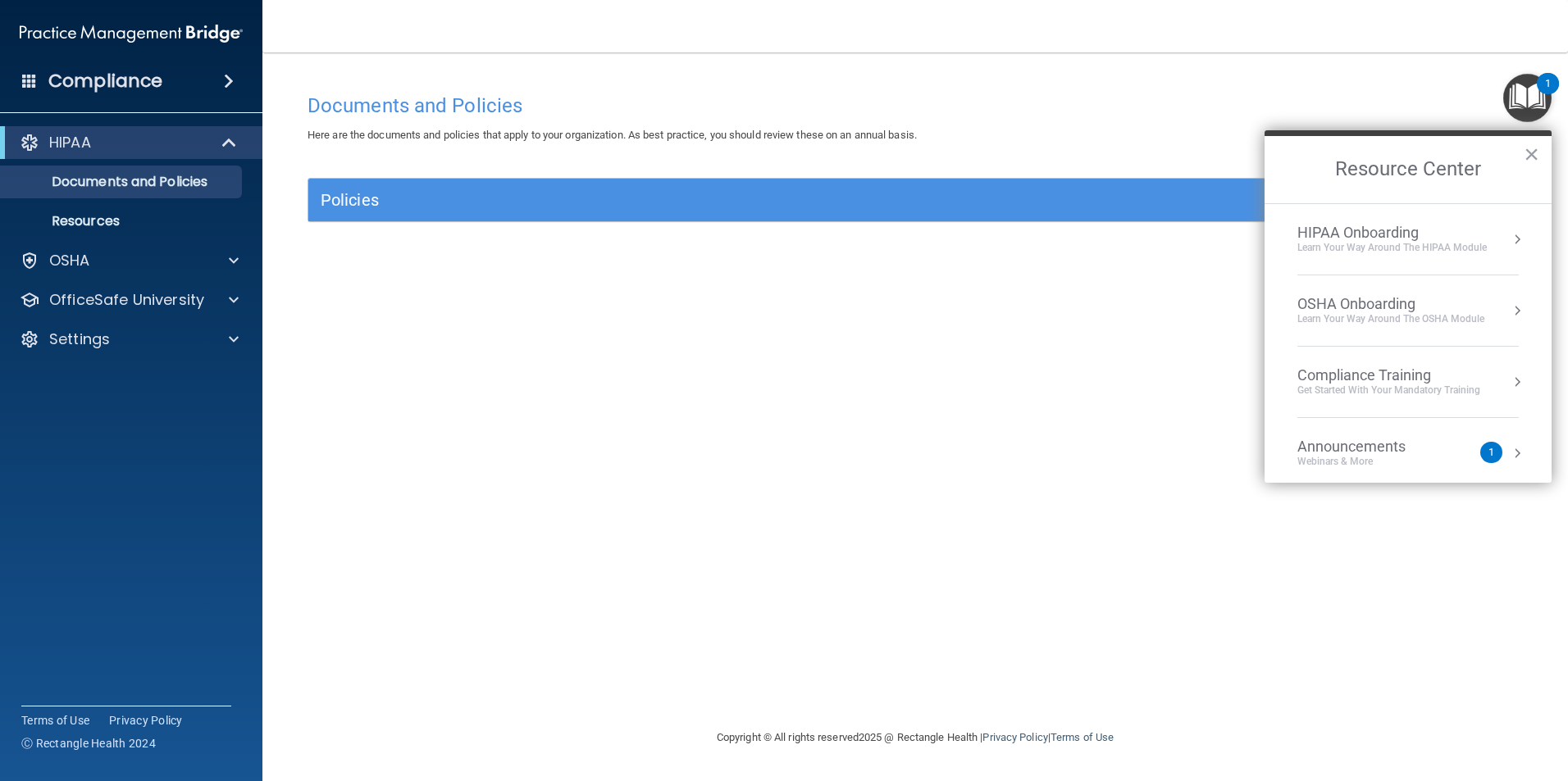
click at [1399, 467] on div "Webinars & More" at bounding box center [1368, 461] width 142 height 14
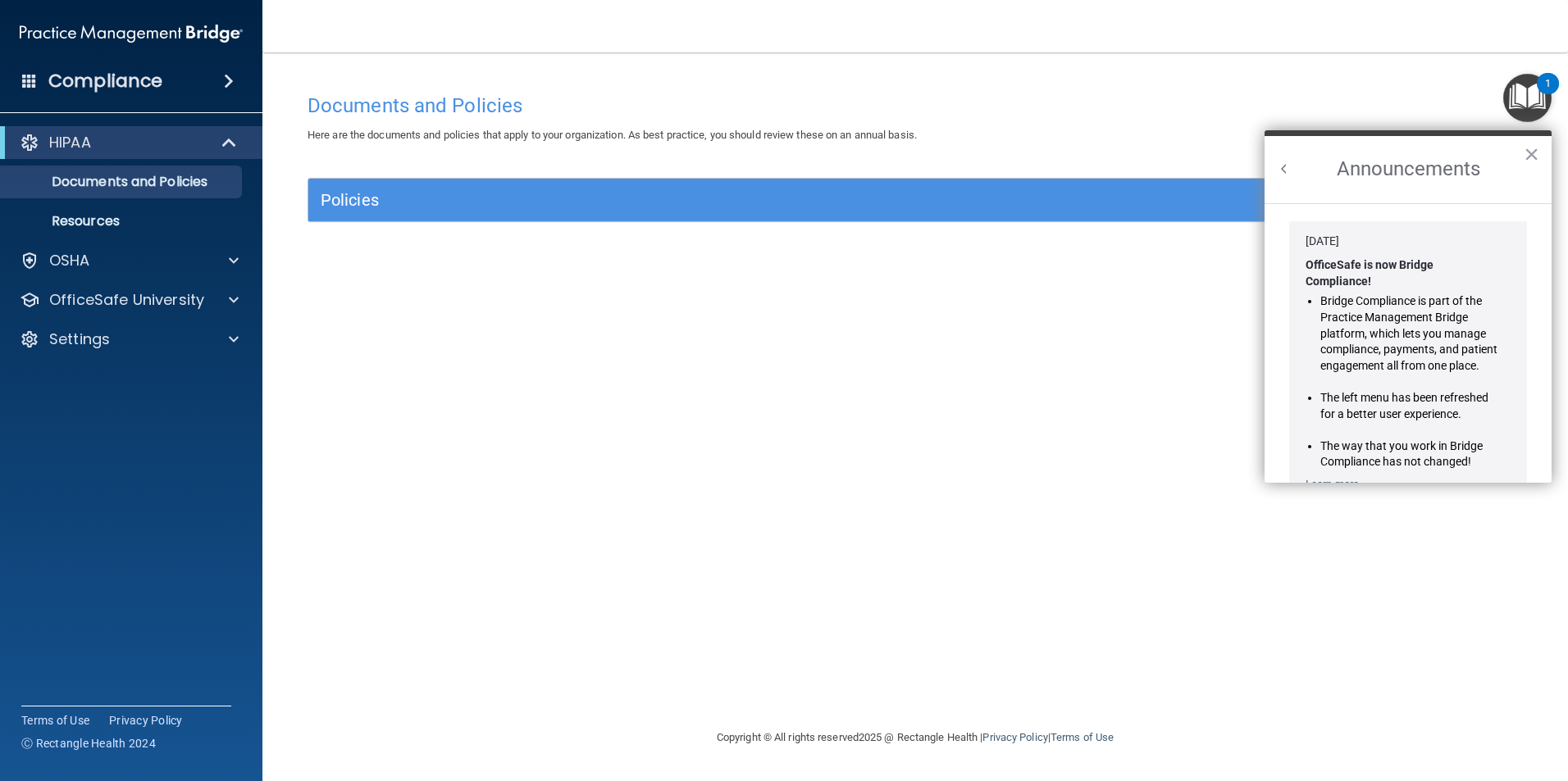
click at [1288, 170] on button "Back to Resource Center Home" at bounding box center [1283, 168] width 16 height 16
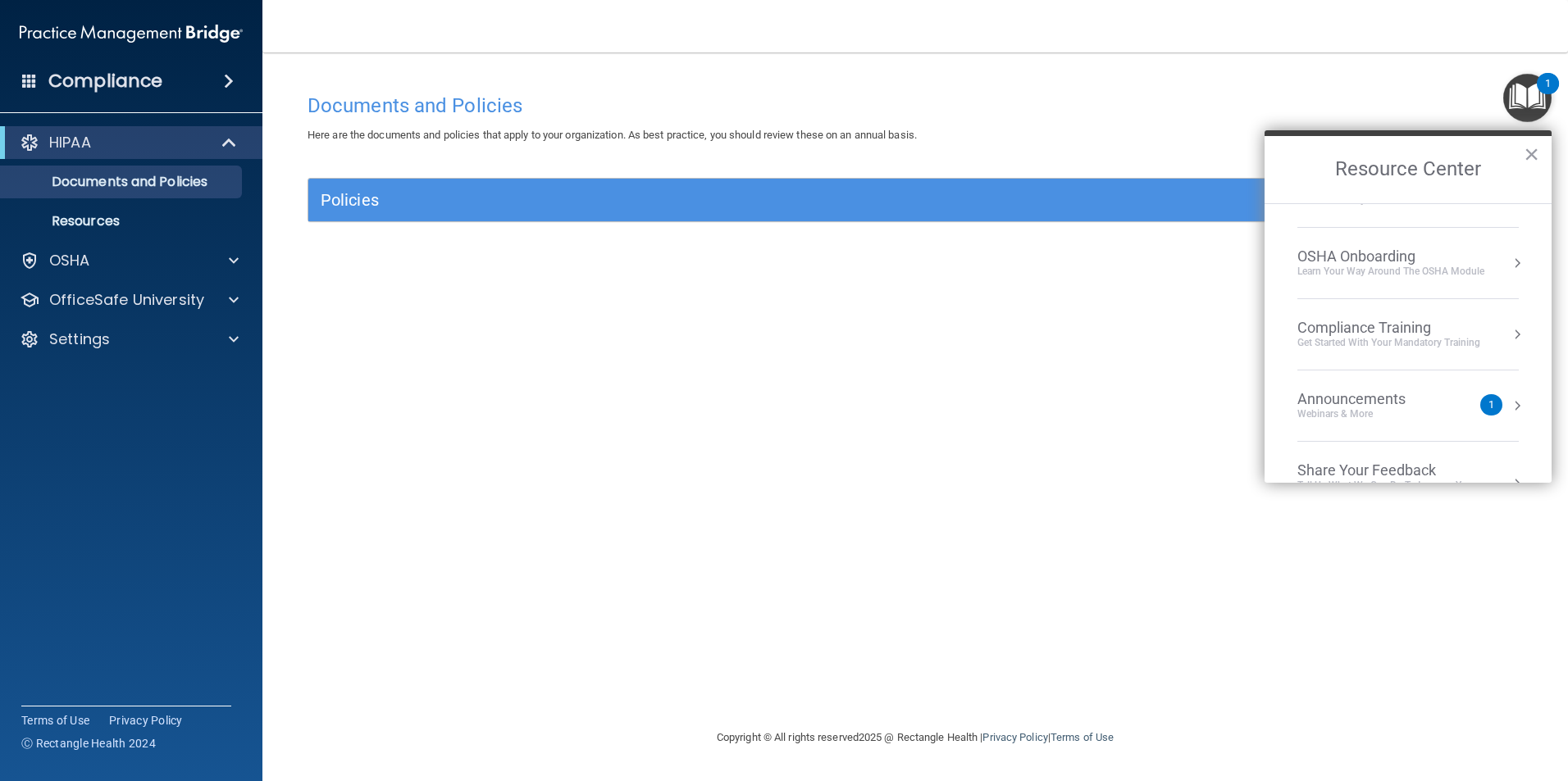
scroll to position [91, 0]
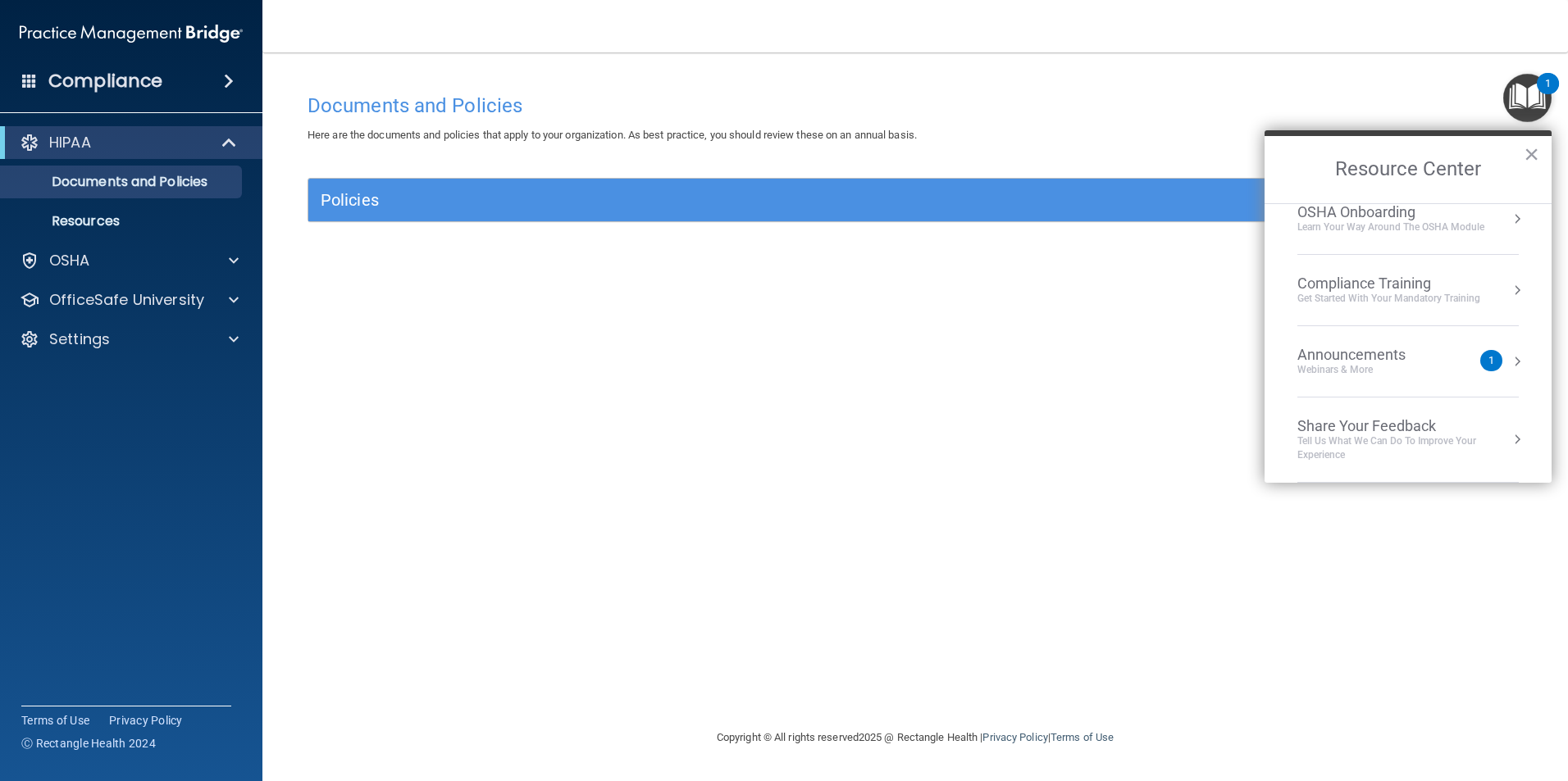
click at [1376, 364] on div "Webinars & More" at bounding box center [1368, 370] width 142 height 14
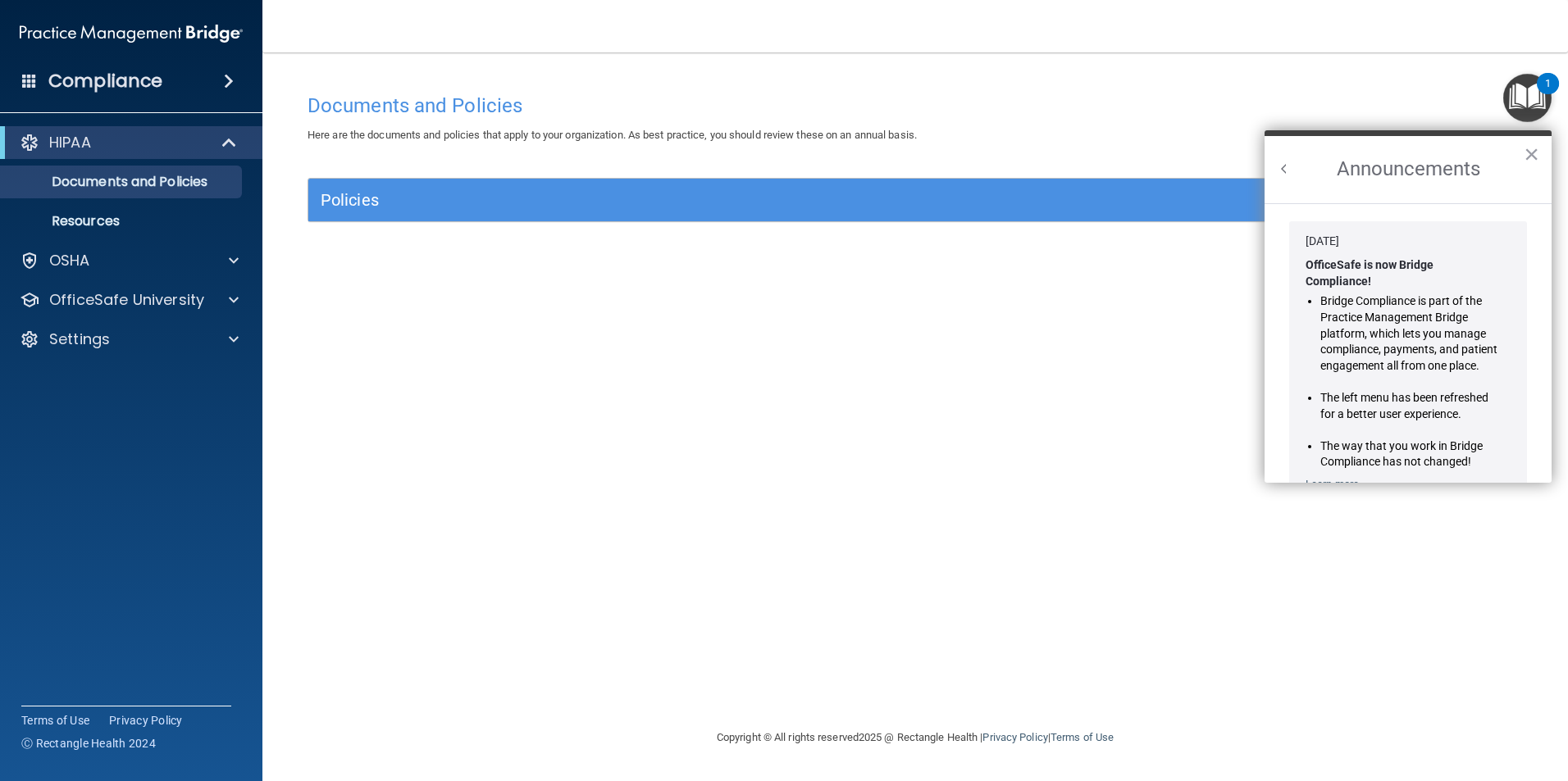
scroll to position [0, 0]
click at [1276, 174] on button "Back to Resource Center Home" at bounding box center [1283, 168] width 16 height 16
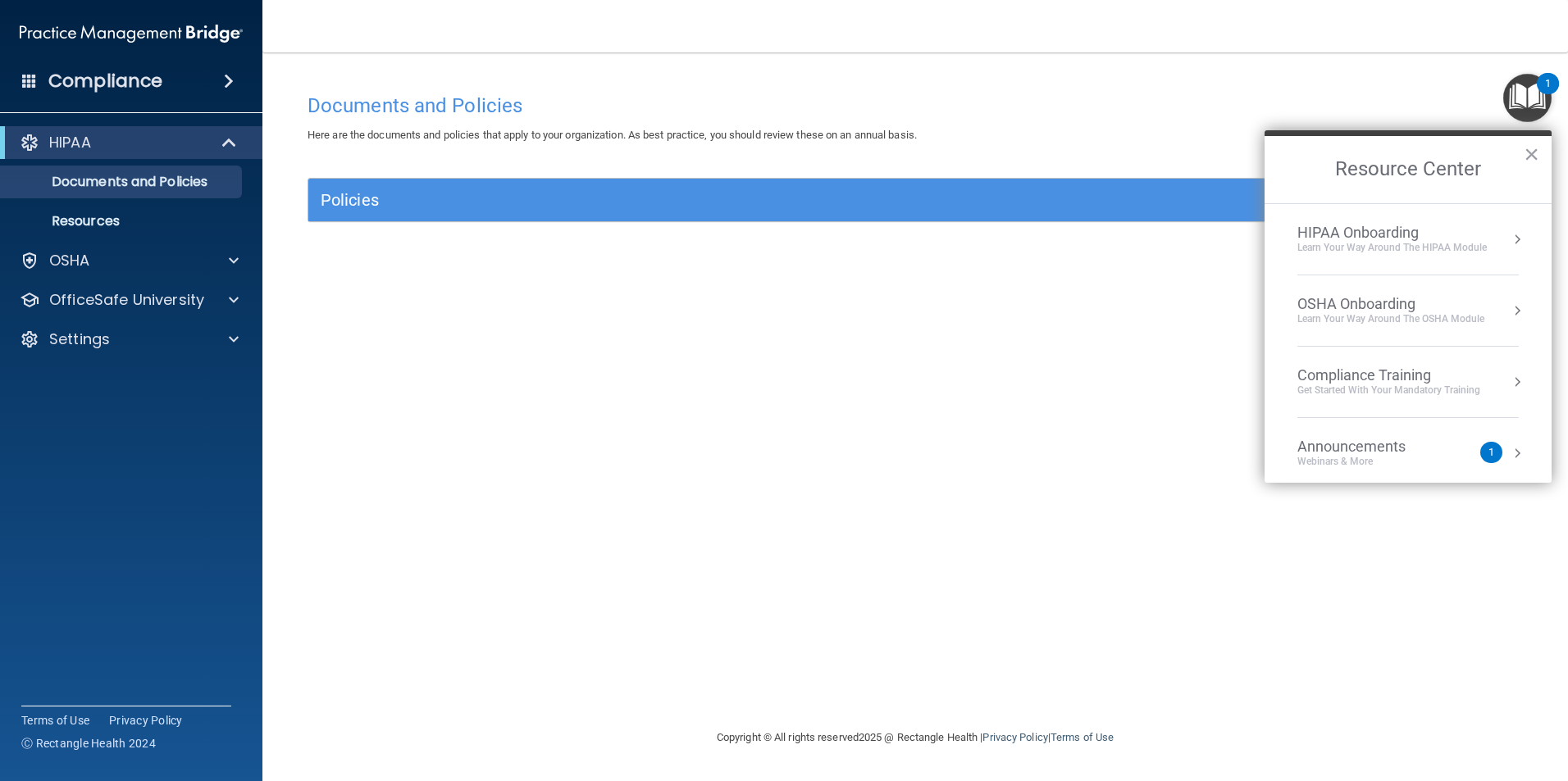
click at [1358, 463] on div "Webinars & More" at bounding box center [1368, 461] width 142 height 14
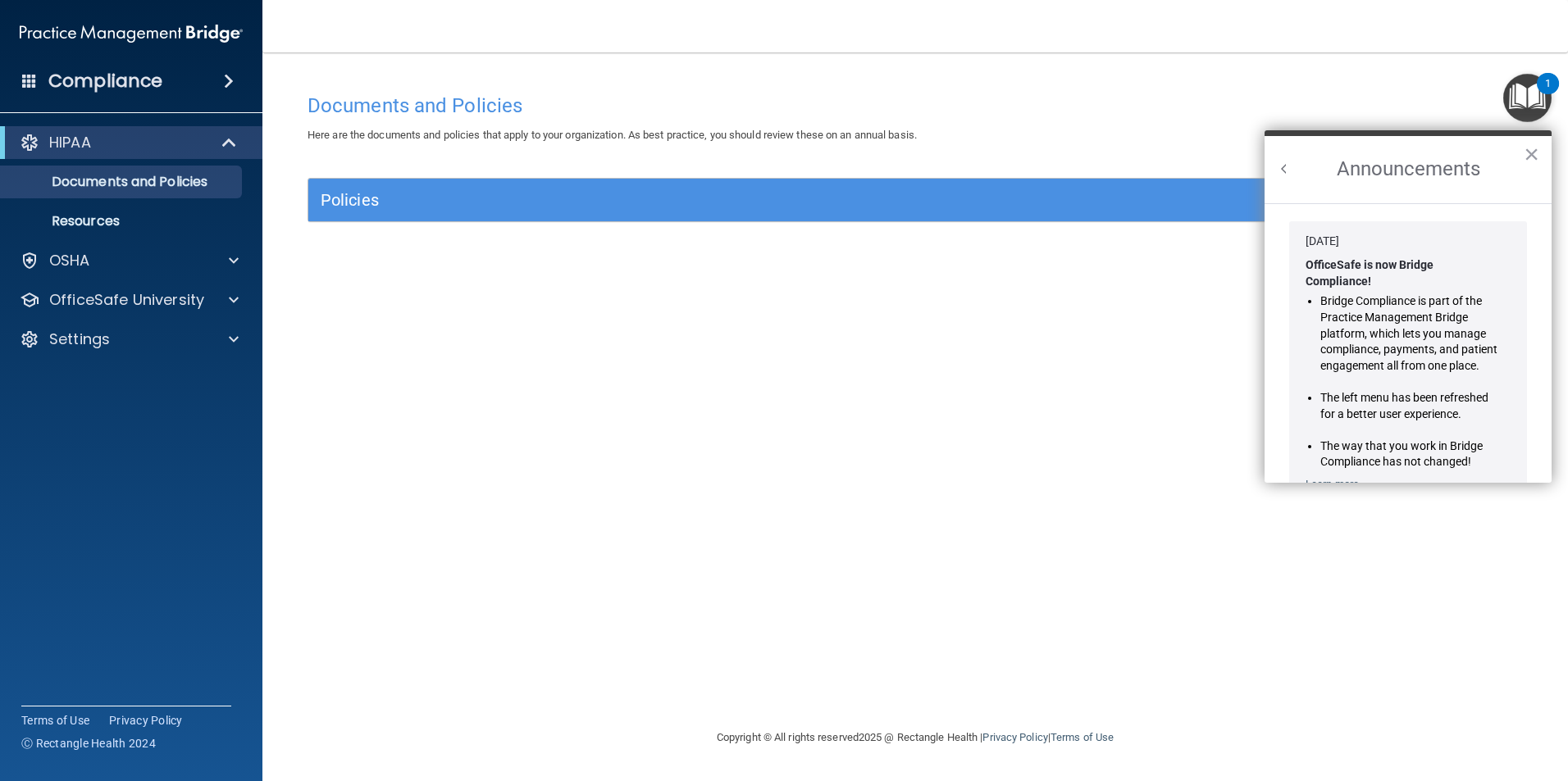
click at [1279, 167] on button "Back to Resource Center Home" at bounding box center [1283, 168] width 16 height 16
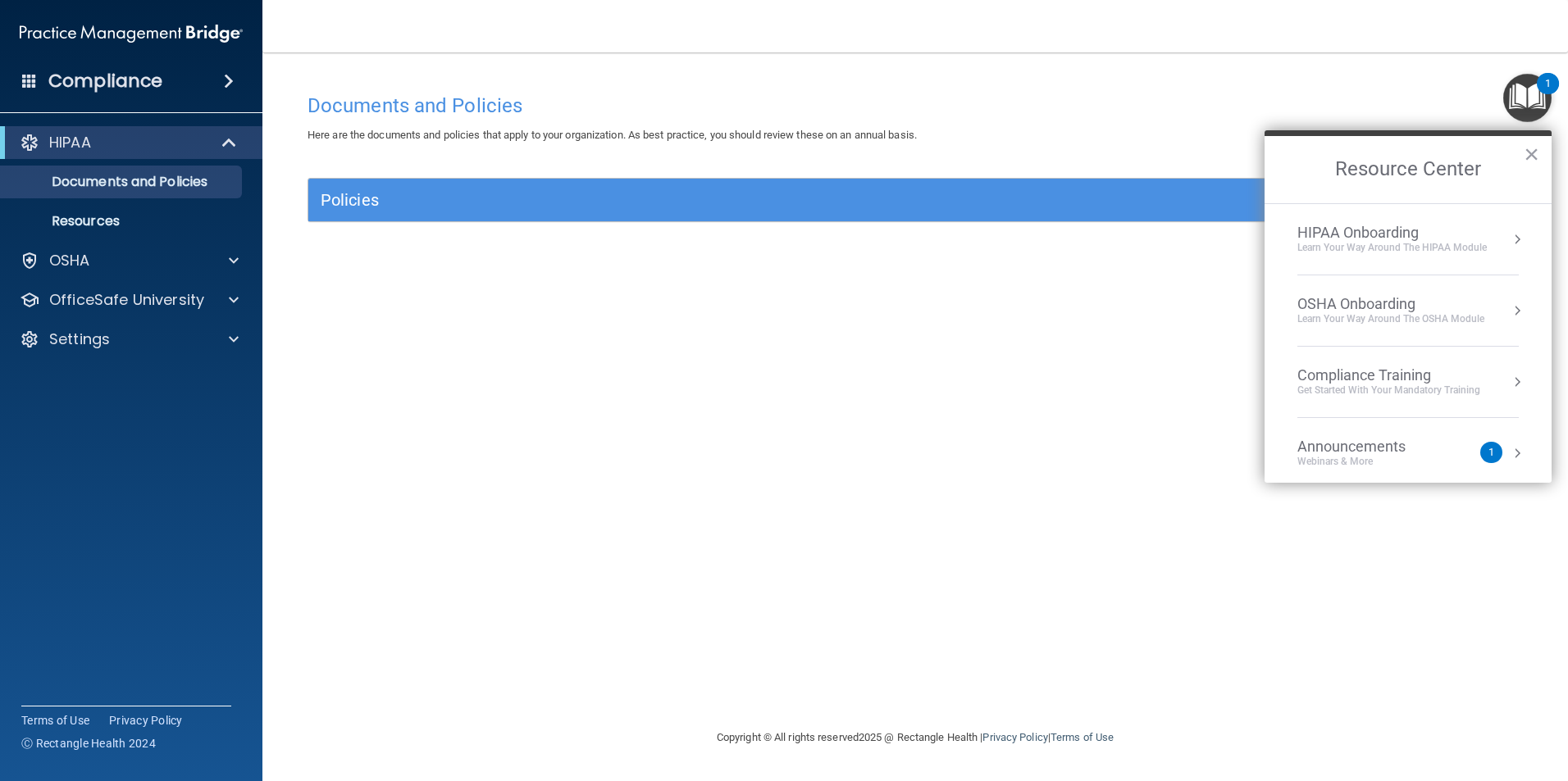
click at [1385, 242] on div "Learn Your Way around the HIPAA module" at bounding box center [1392, 248] width 190 height 14
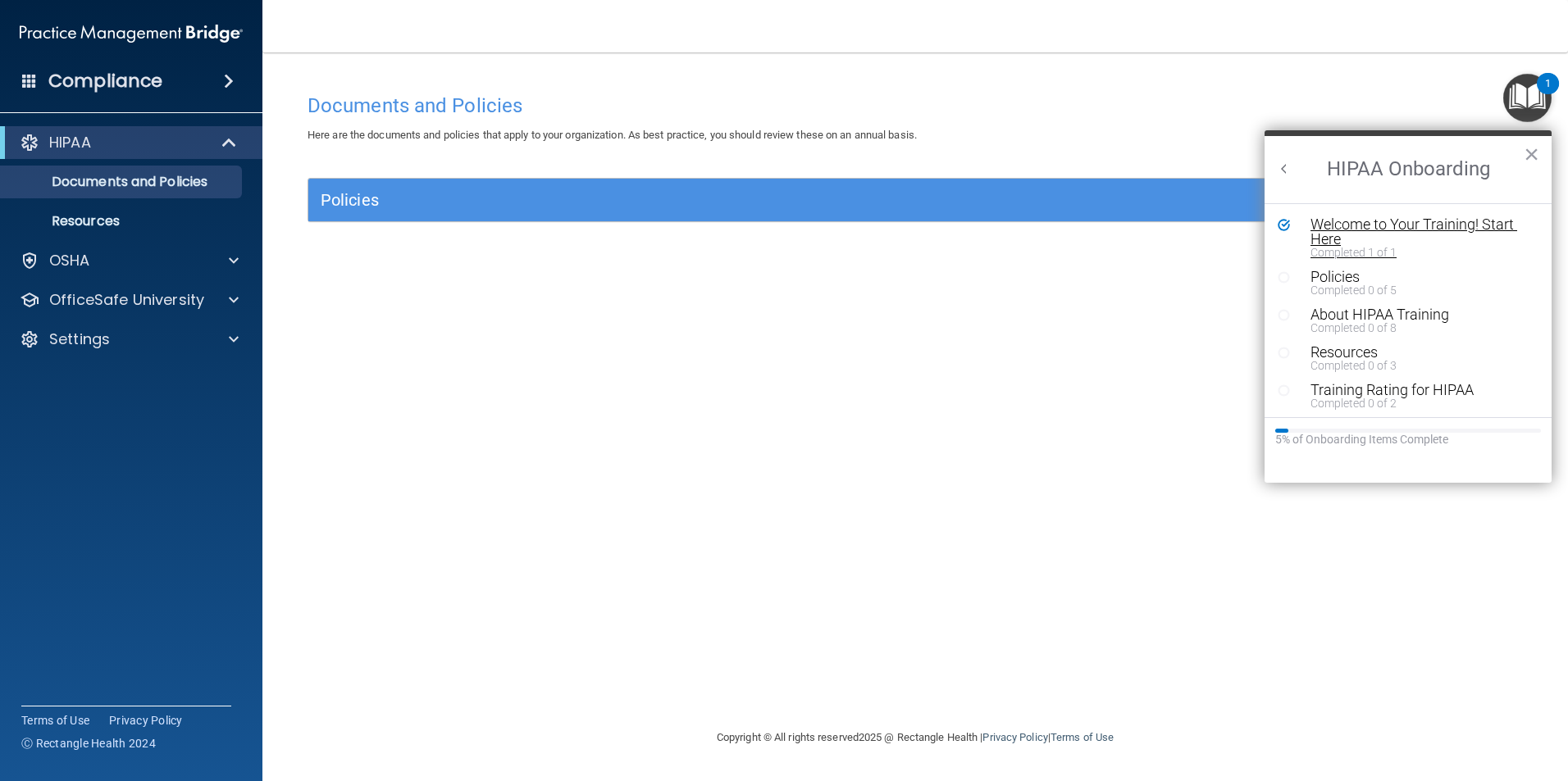
click at [1461, 217] on div "Welcome to Your Training! Start Here" at bounding box center [1414, 231] width 208 height 29
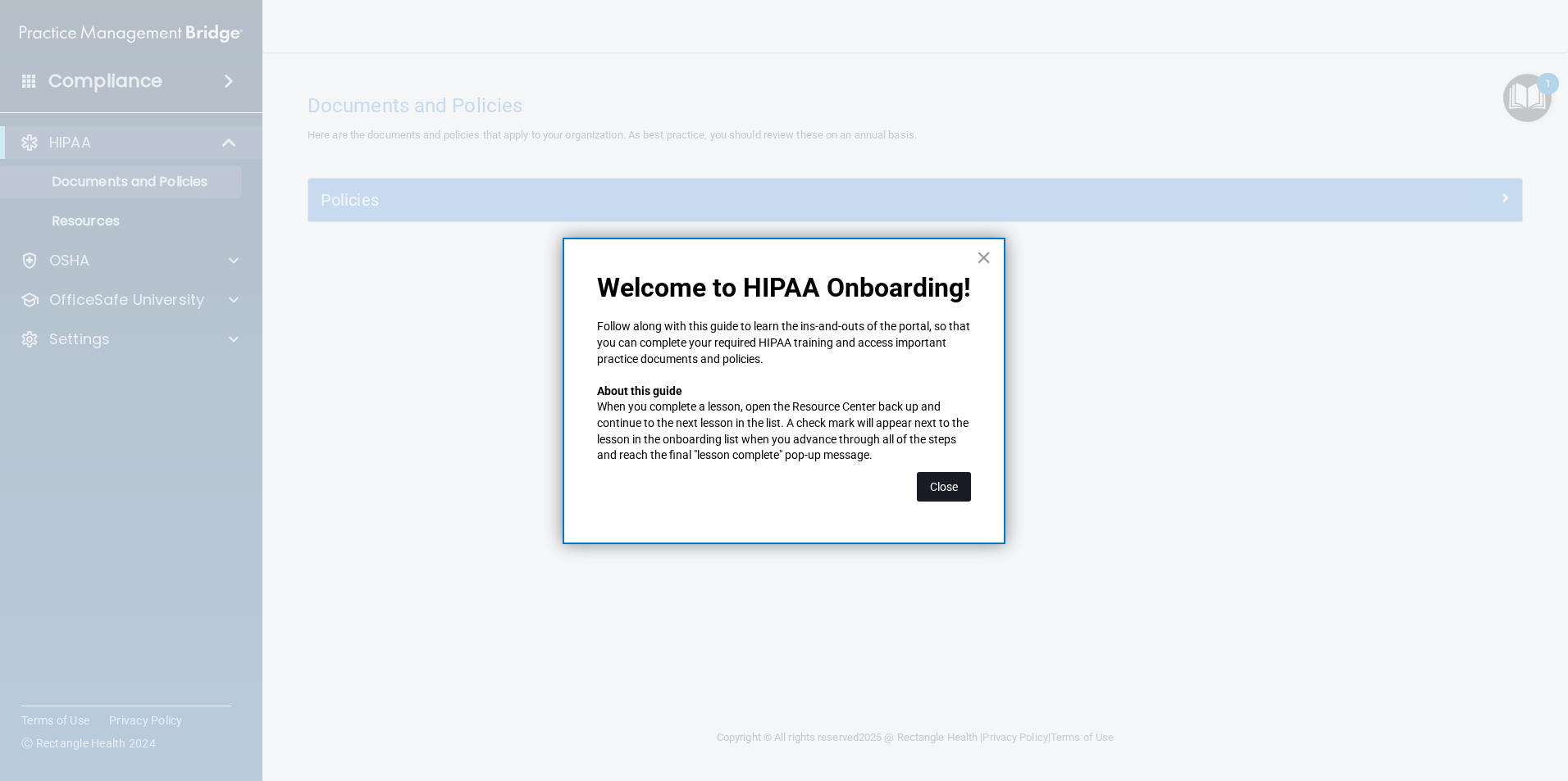
click at [958, 492] on button "Close" at bounding box center [943, 487] width 54 height 29
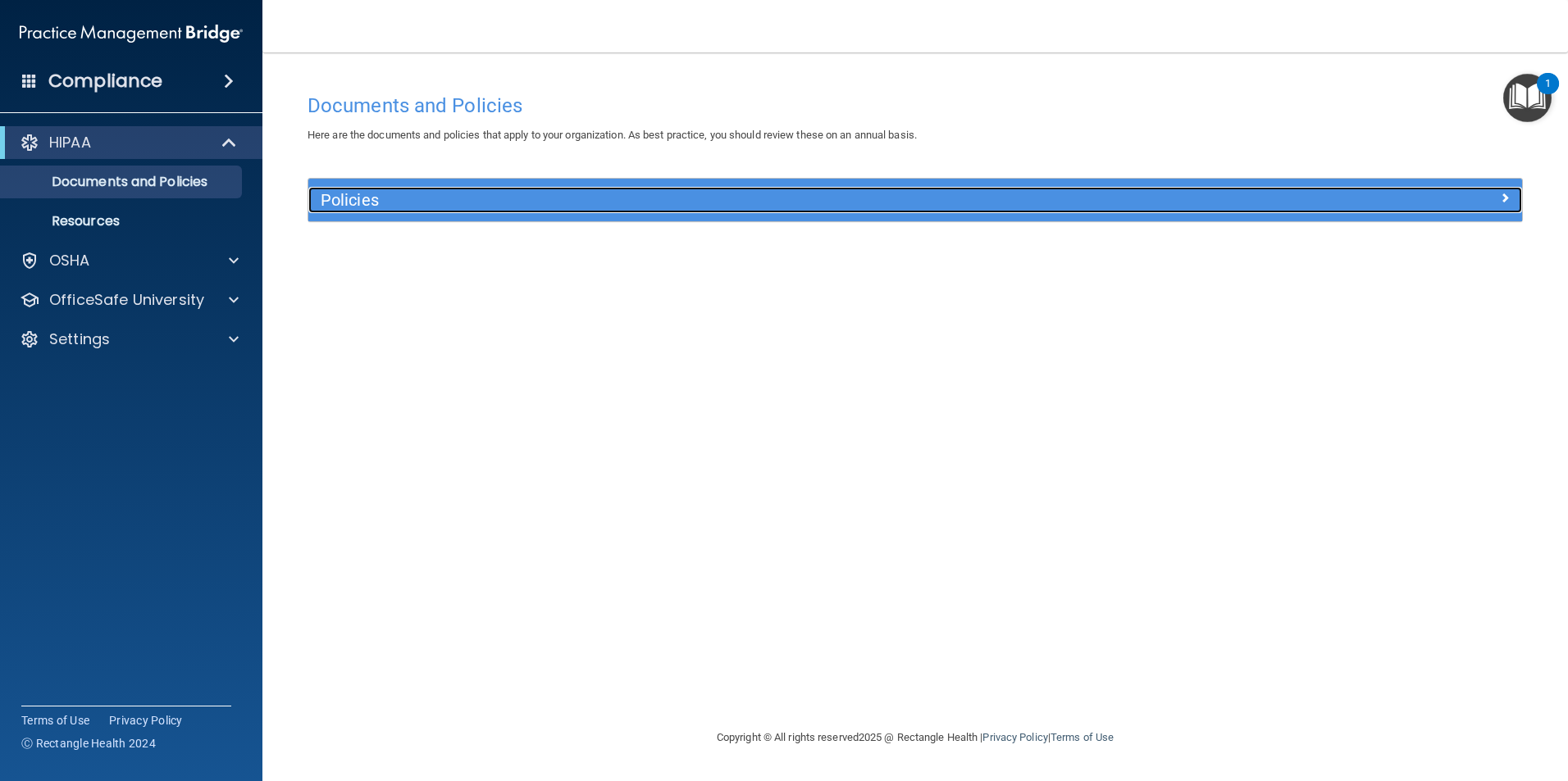
click at [1501, 201] on span at bounding box center [1505, 197] width 9 height 20
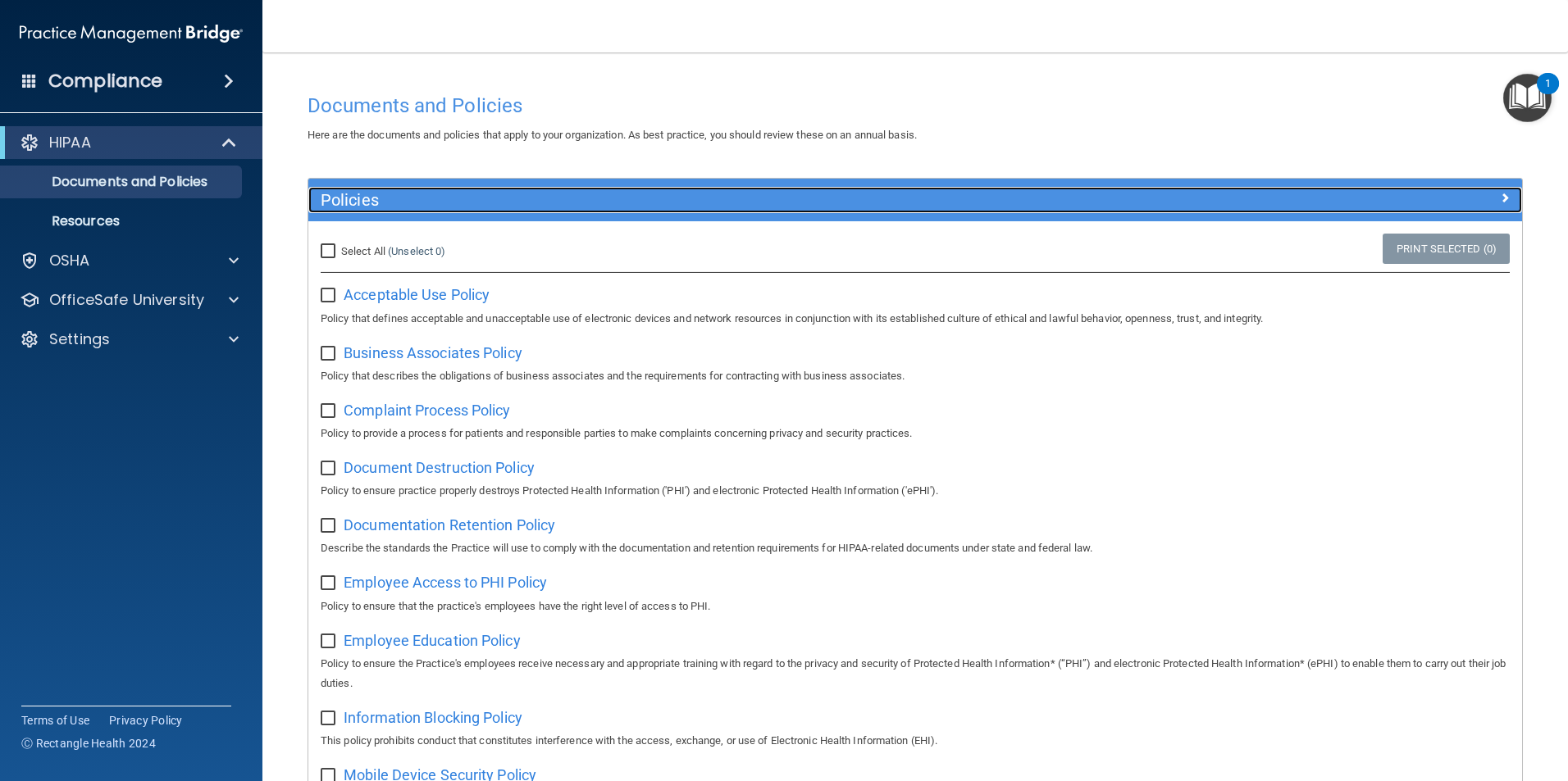
click at [1500, 195] on div at bounding box center [1371, 196] width 304 height 20
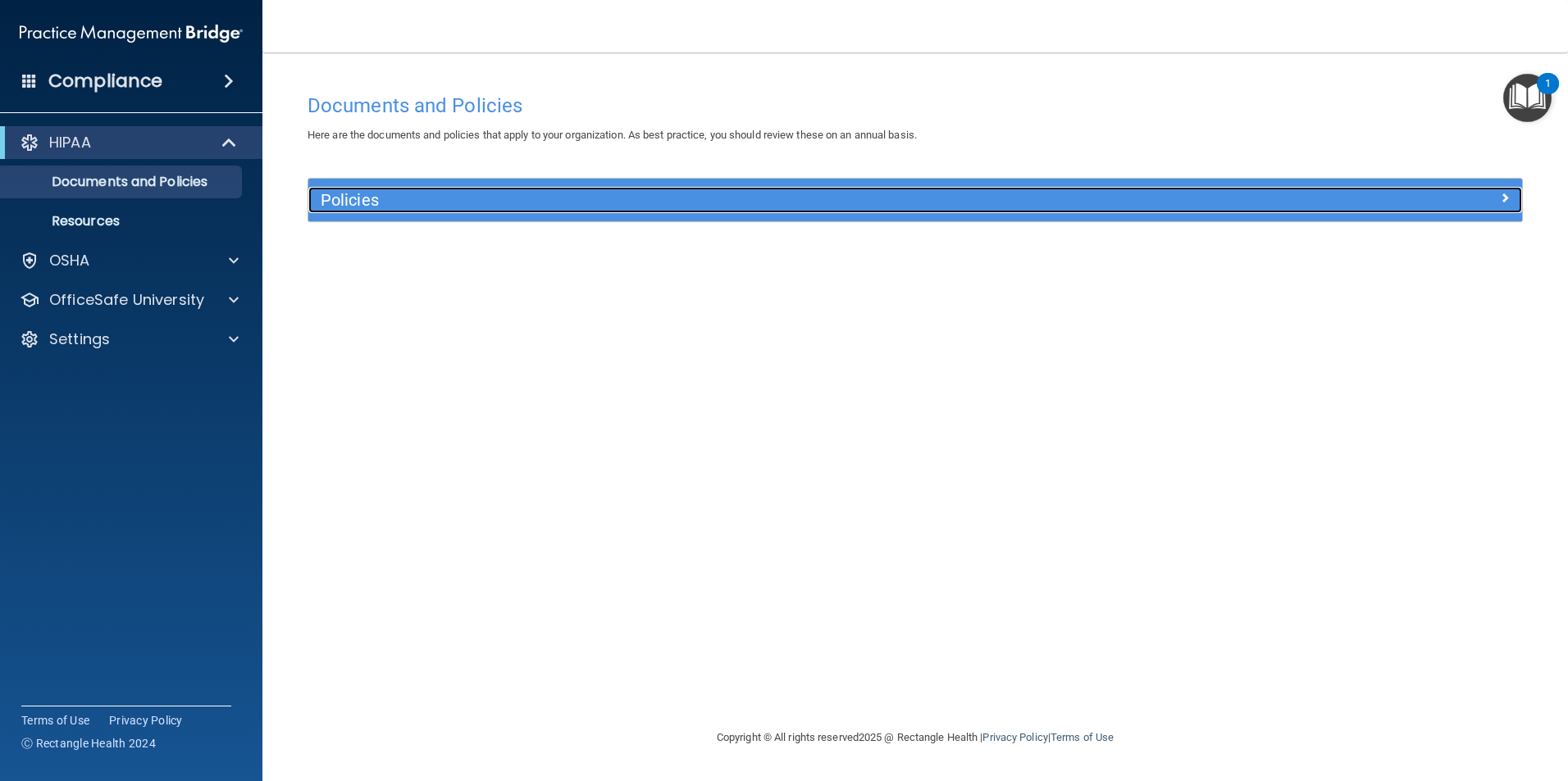
click at [1500, 195] on span at bounding box center [1505, 197] width 9 height 20
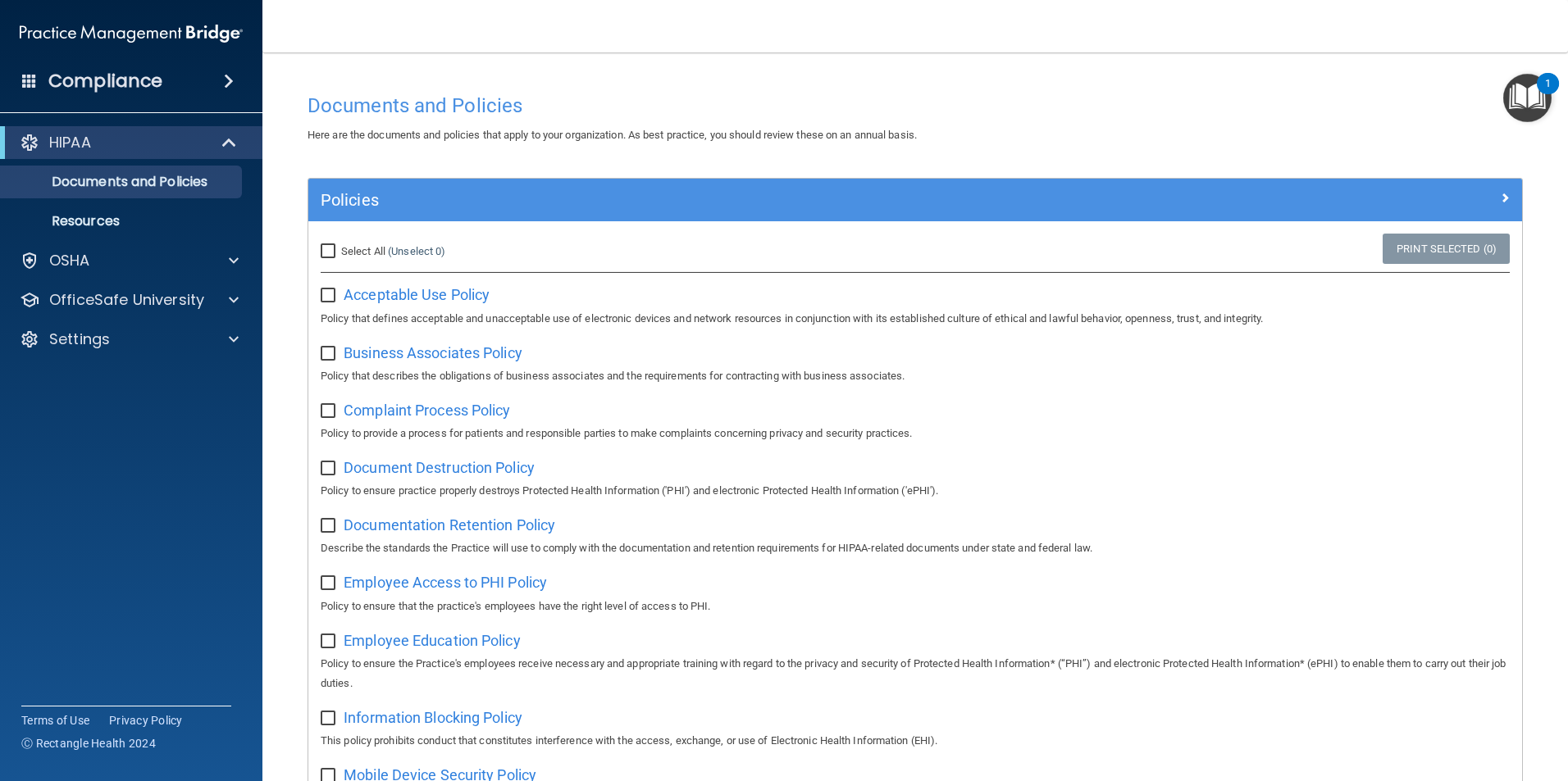
click at [329, 249] on input "Select All (Unselect 0) Unselect All" at bounding box center [330, 252] width 19 height 13
checkbox input "true"
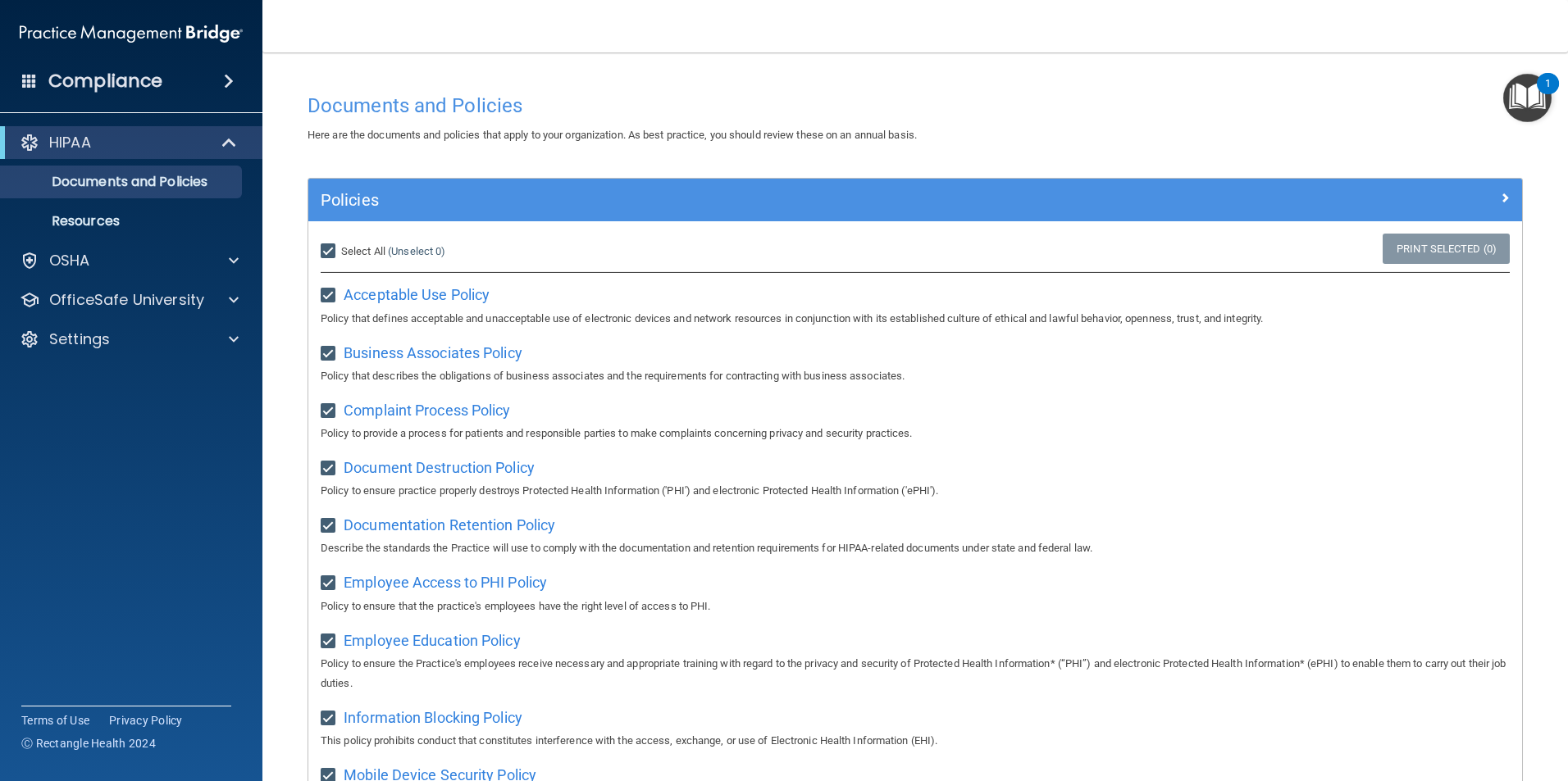
checkbox input "true"
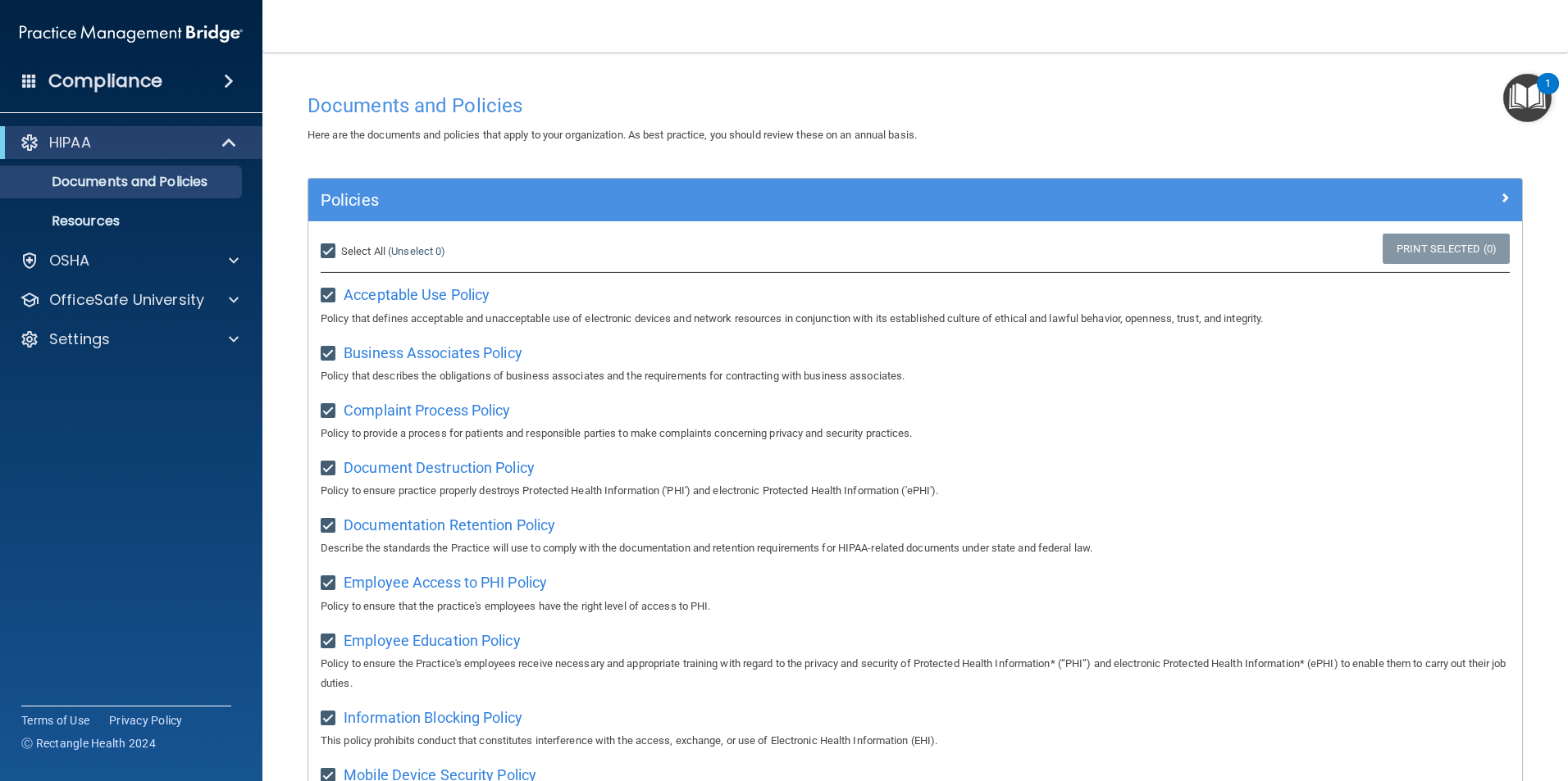
checkbox input "true"
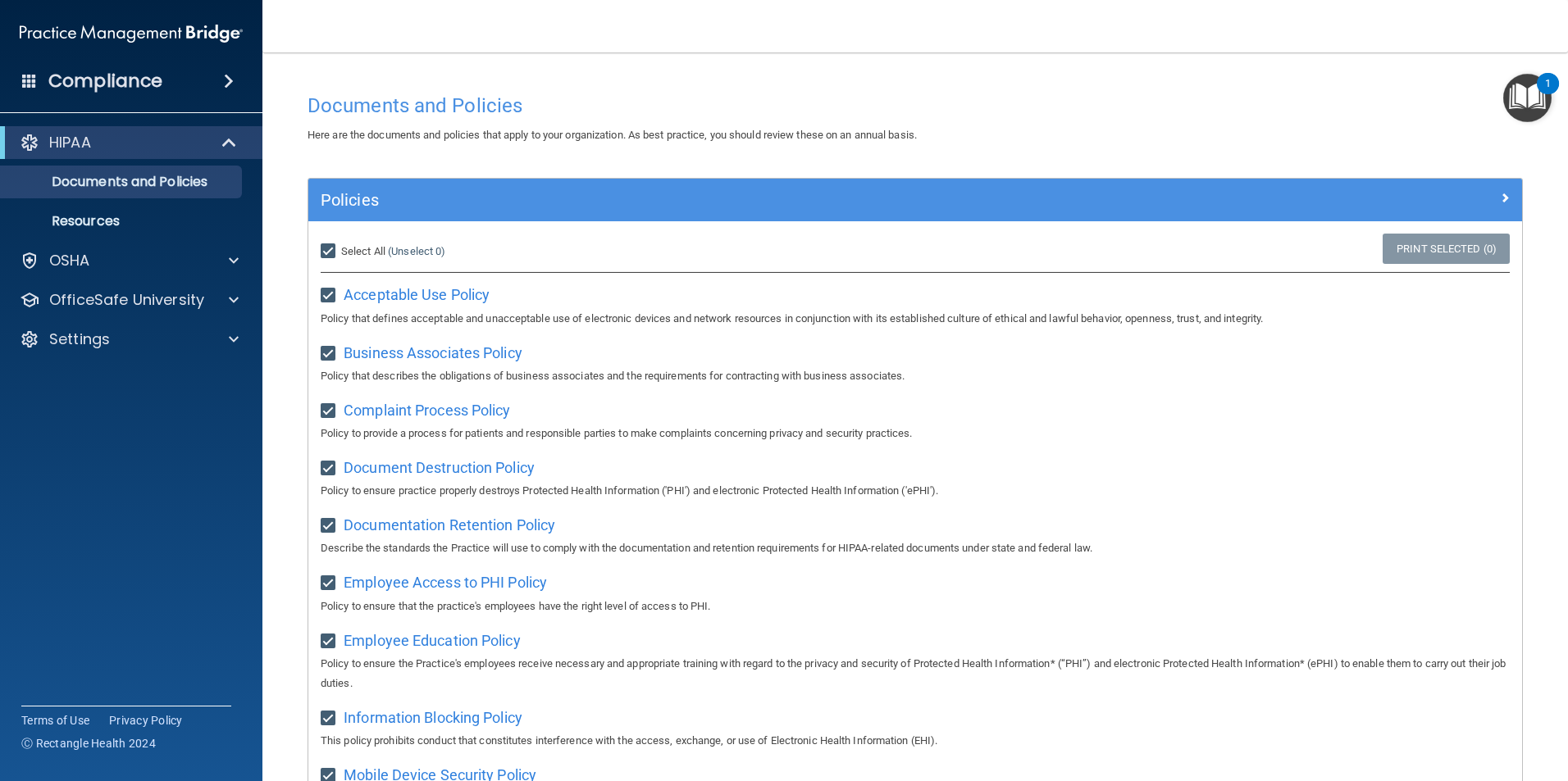
checkbox input "true"
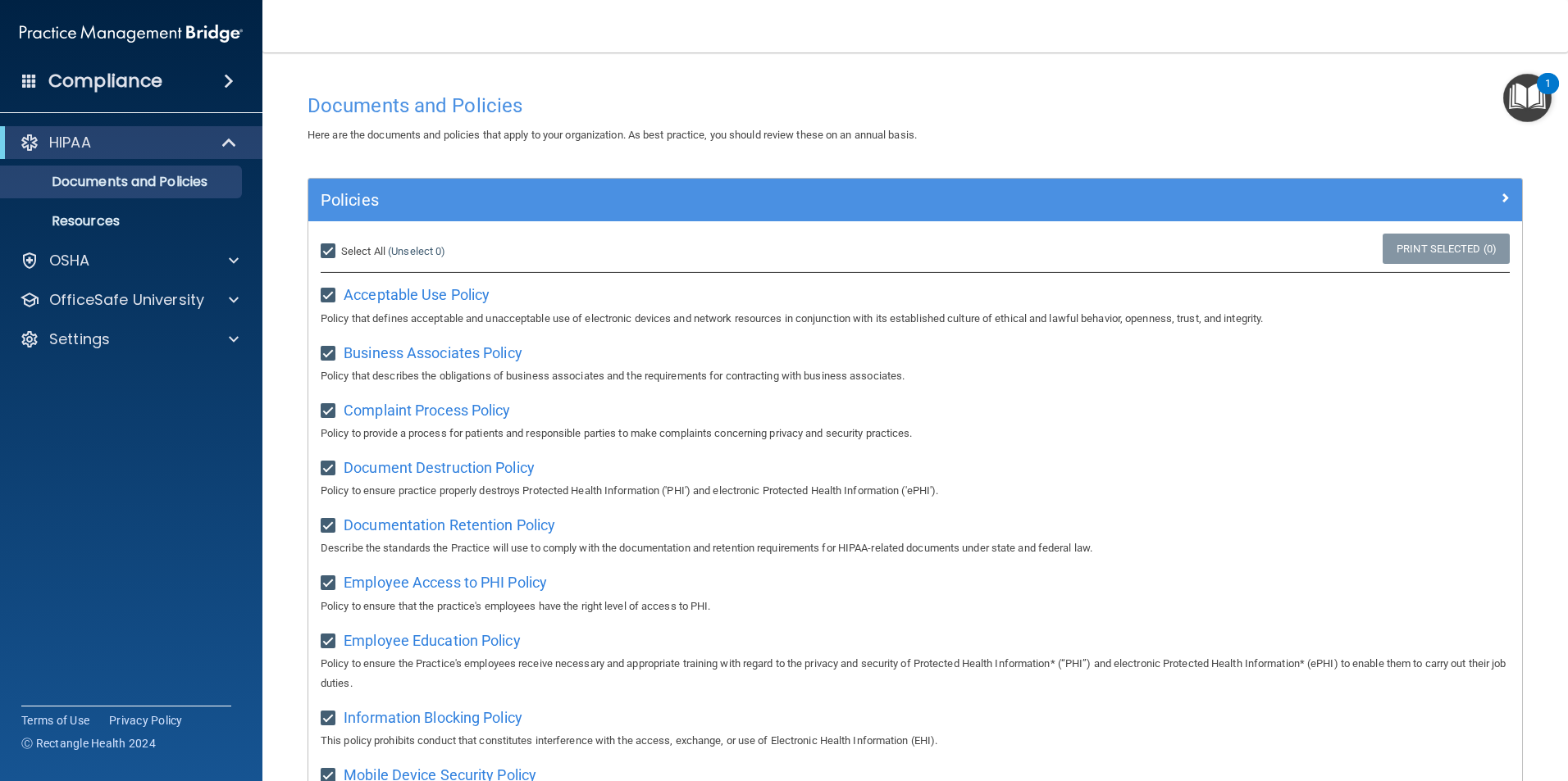
checkbox input "true"
click at [329, 250] on input "Select All (Unselect 21) Unselect All" at bounding box center [330, 252] width 19 height 13
checkbox input "false"
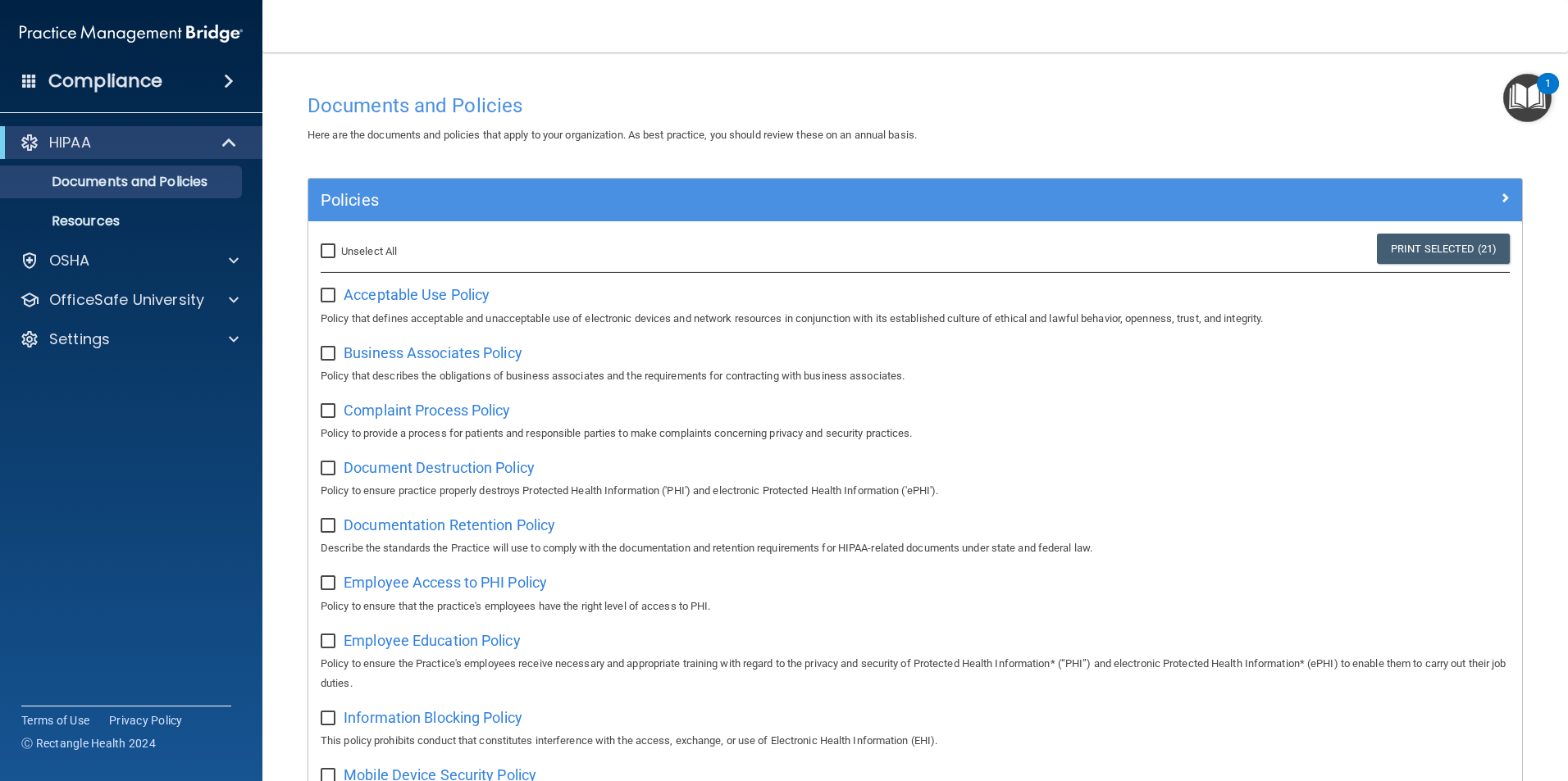
checkbox input "false"
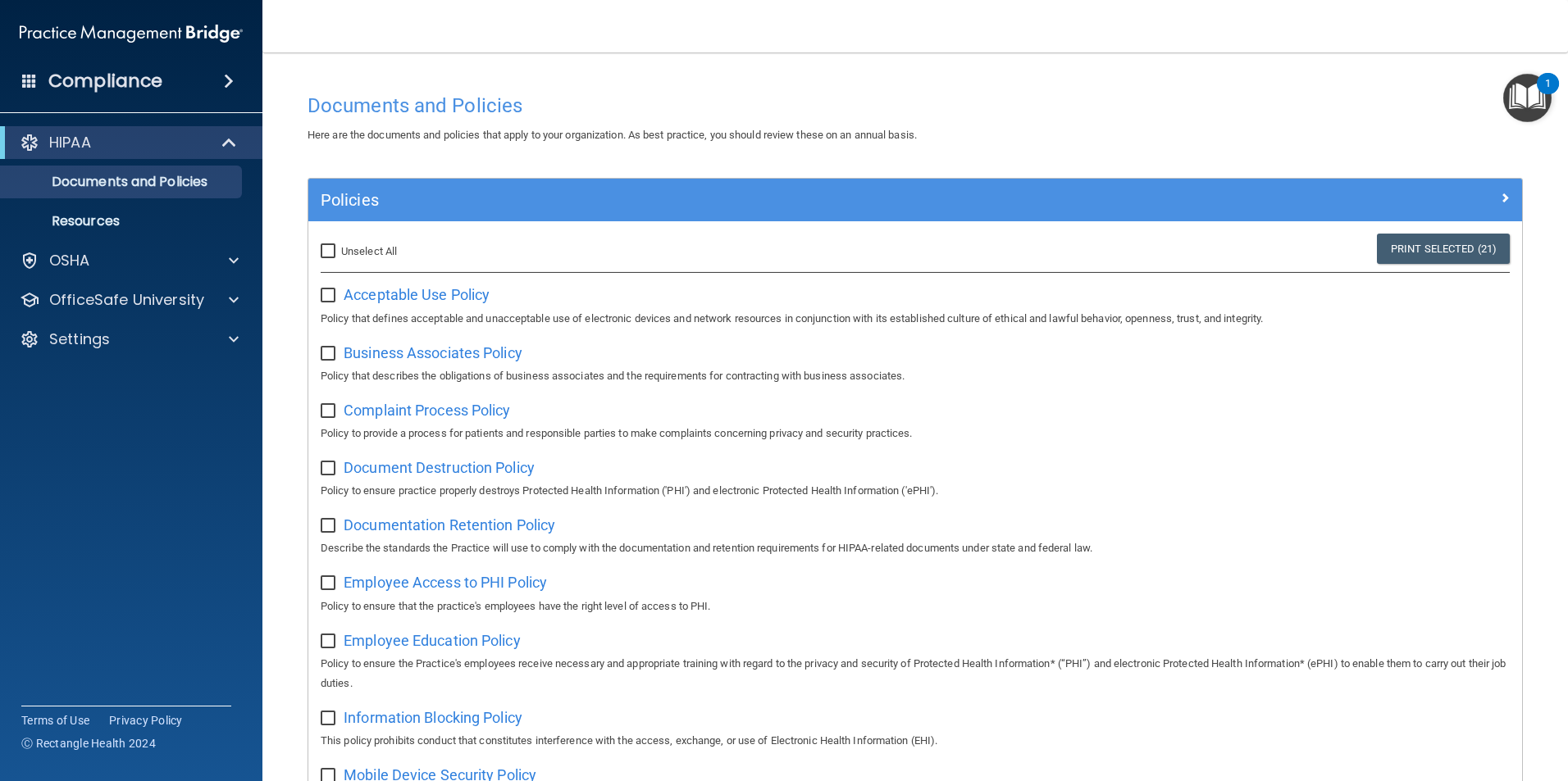
checkbox input "false"
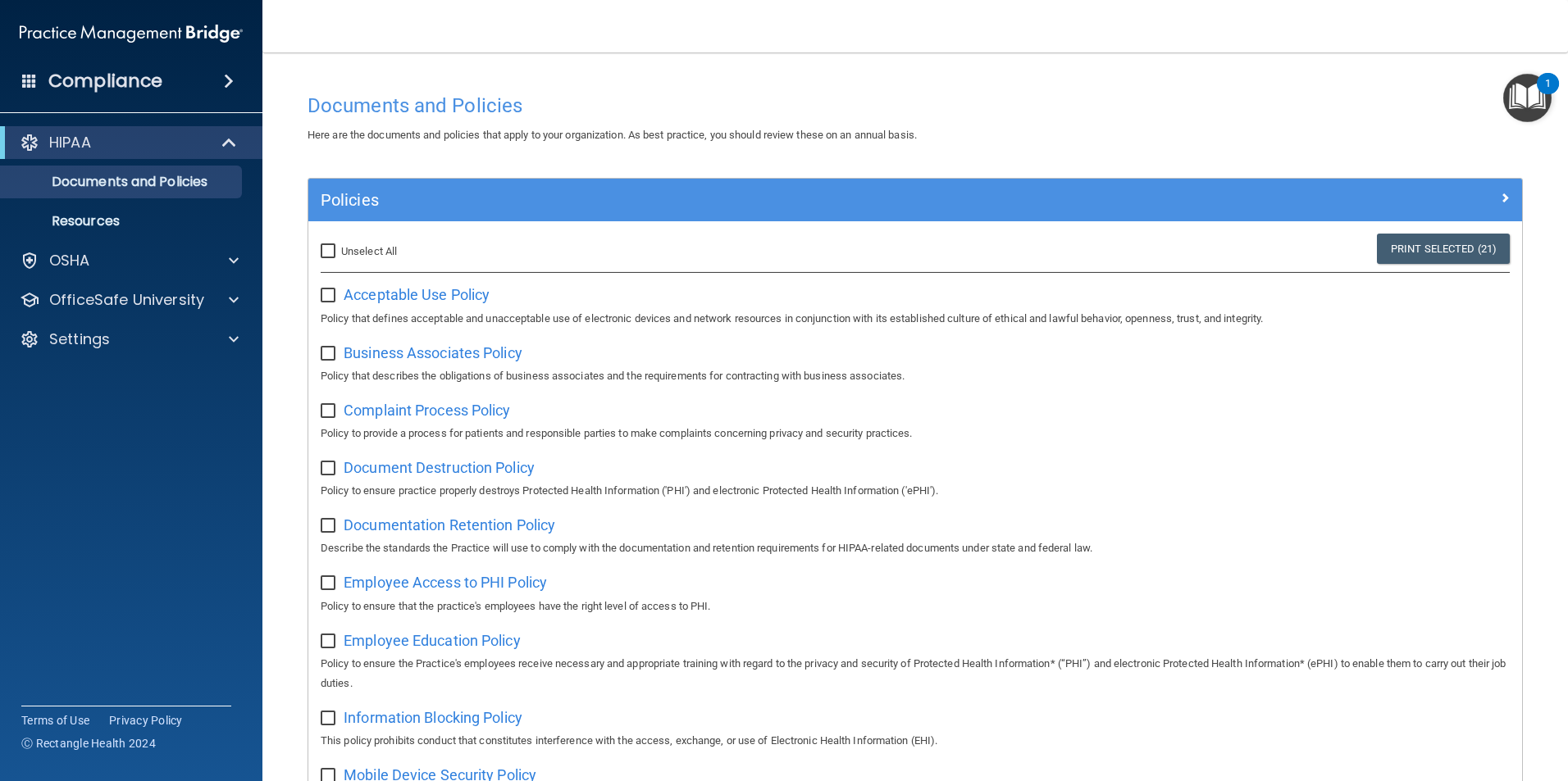
checkbox input "false"
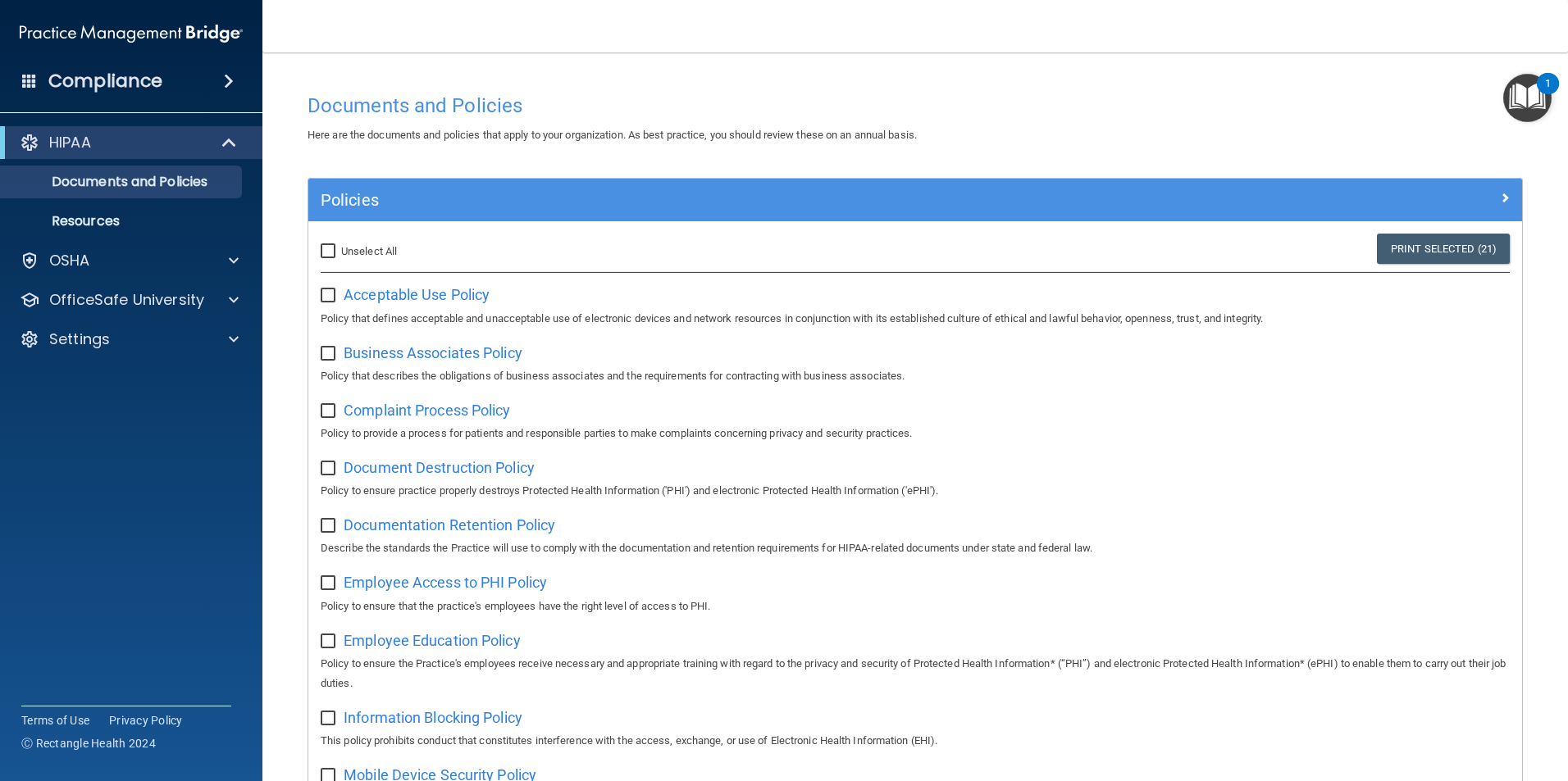
checkbox input "false"
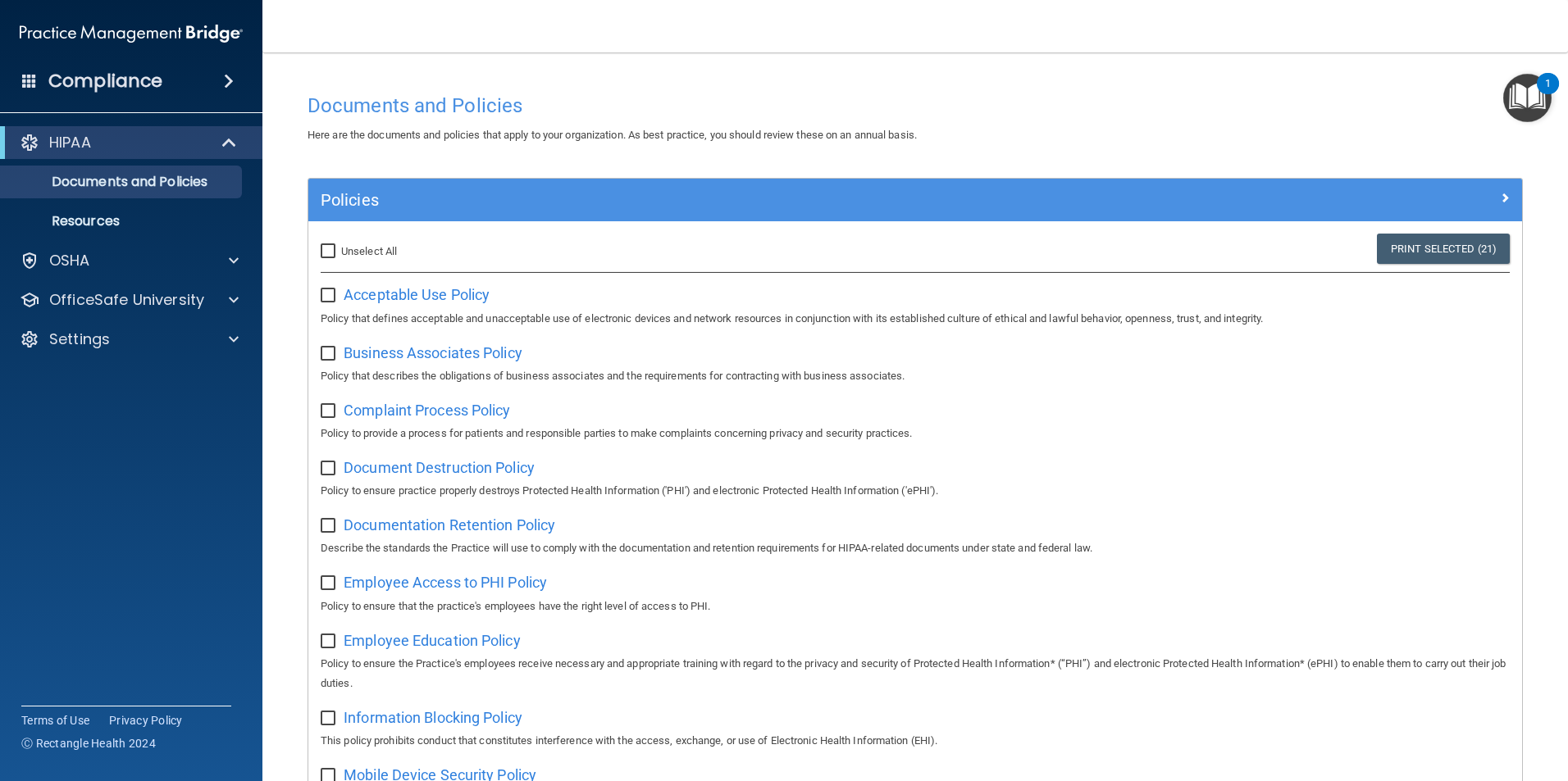
checkbox input "false"
click at [1517, 97] on img "Open Resource Center, 1 new notification" at bounding box center [1526, 97] width 48 height 48
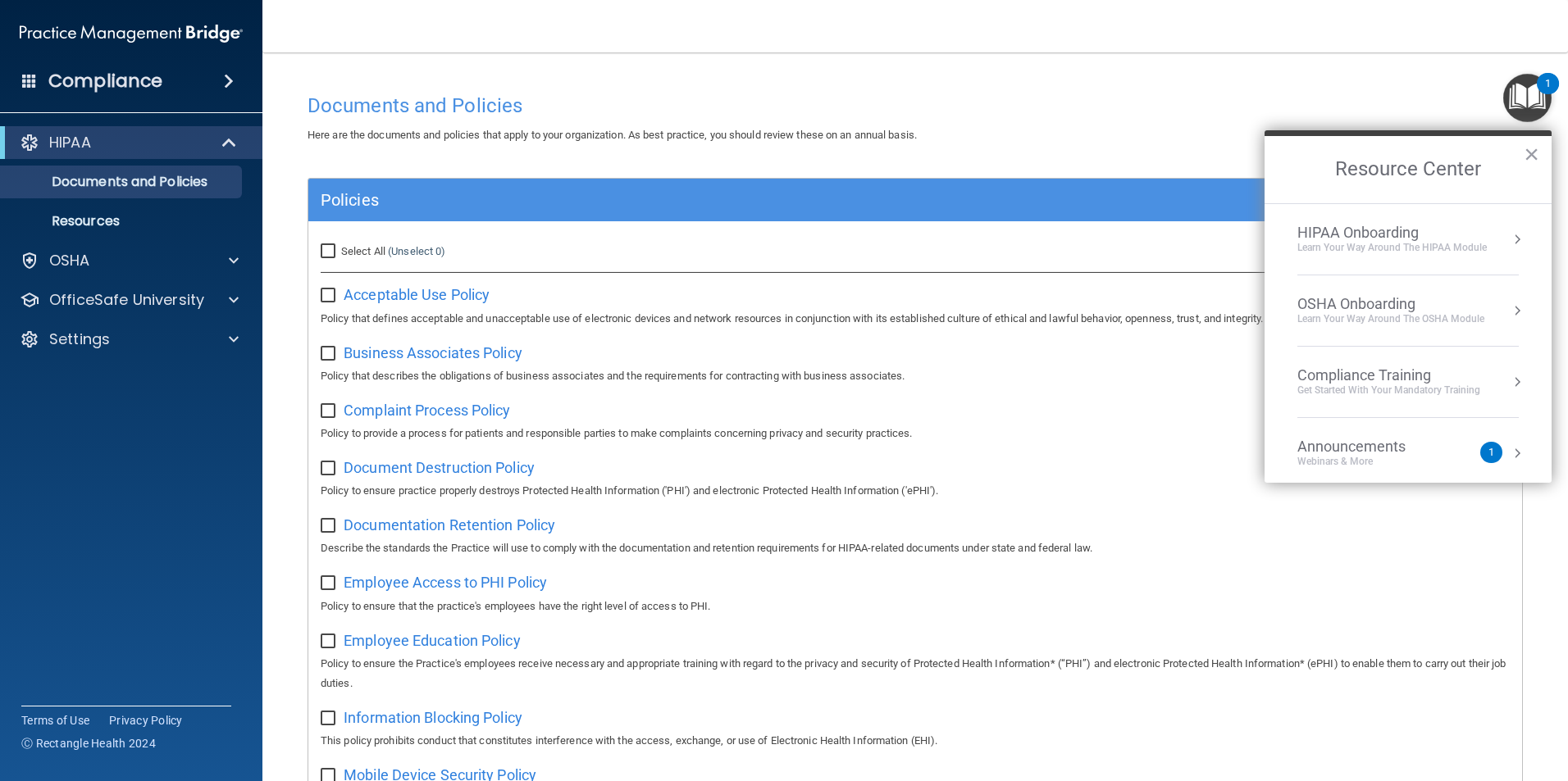
click at [1355, 318] on div "Learn your way around the OSHA module" at bounding box center [1391, 319] width 187 height 14
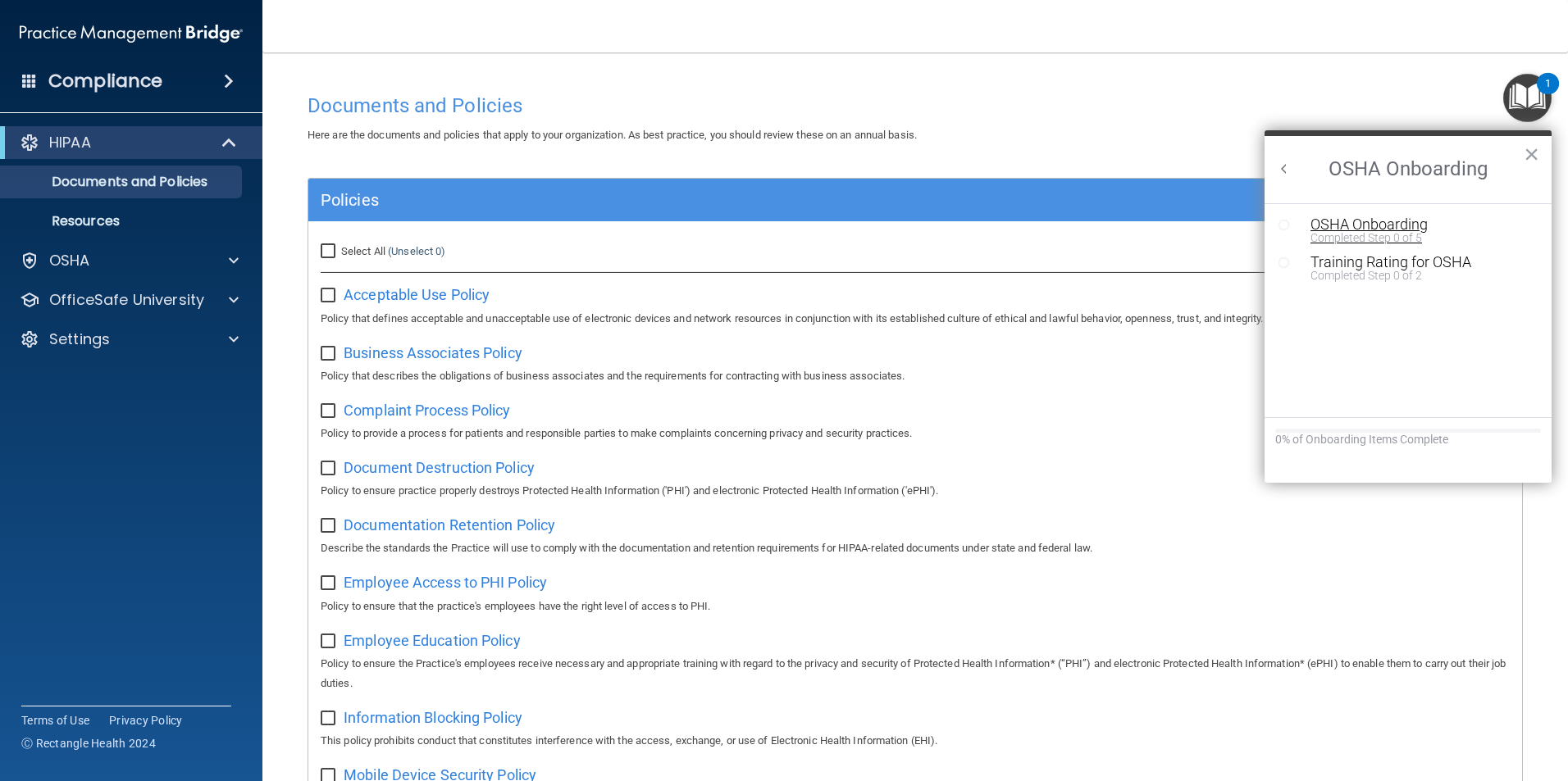
click at [1378, 236] on div "Completed Step 0 of 5" at bounding box center [1420, 238] width 220 height 11
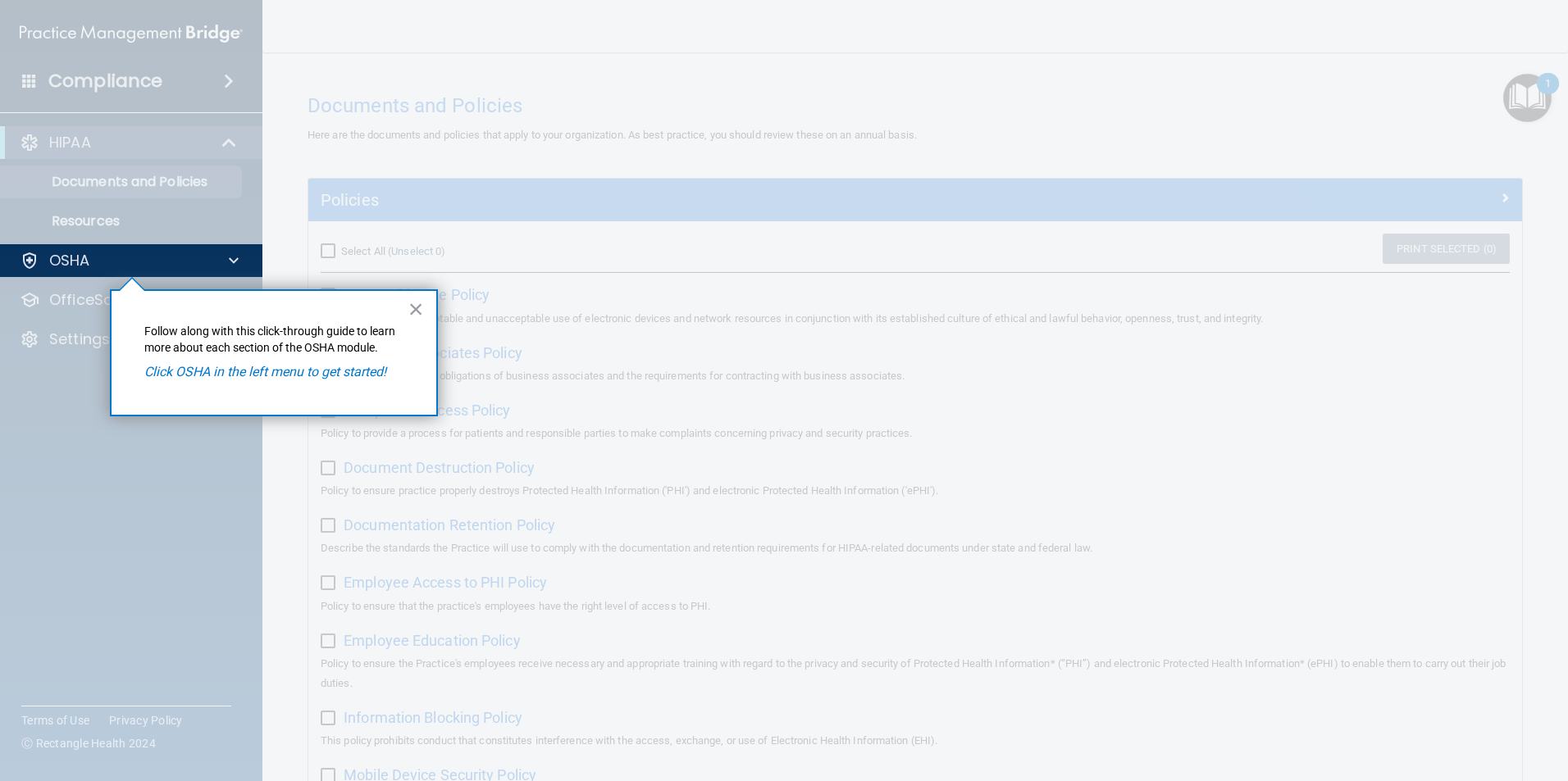
click at [272, 367] on em "Click OSHA in the left menu to get started!" at bounding box center [265, 372] width 242 height 16
click at [420, 310] on button "×" at bounding box center [416, 309] width 16 height 26
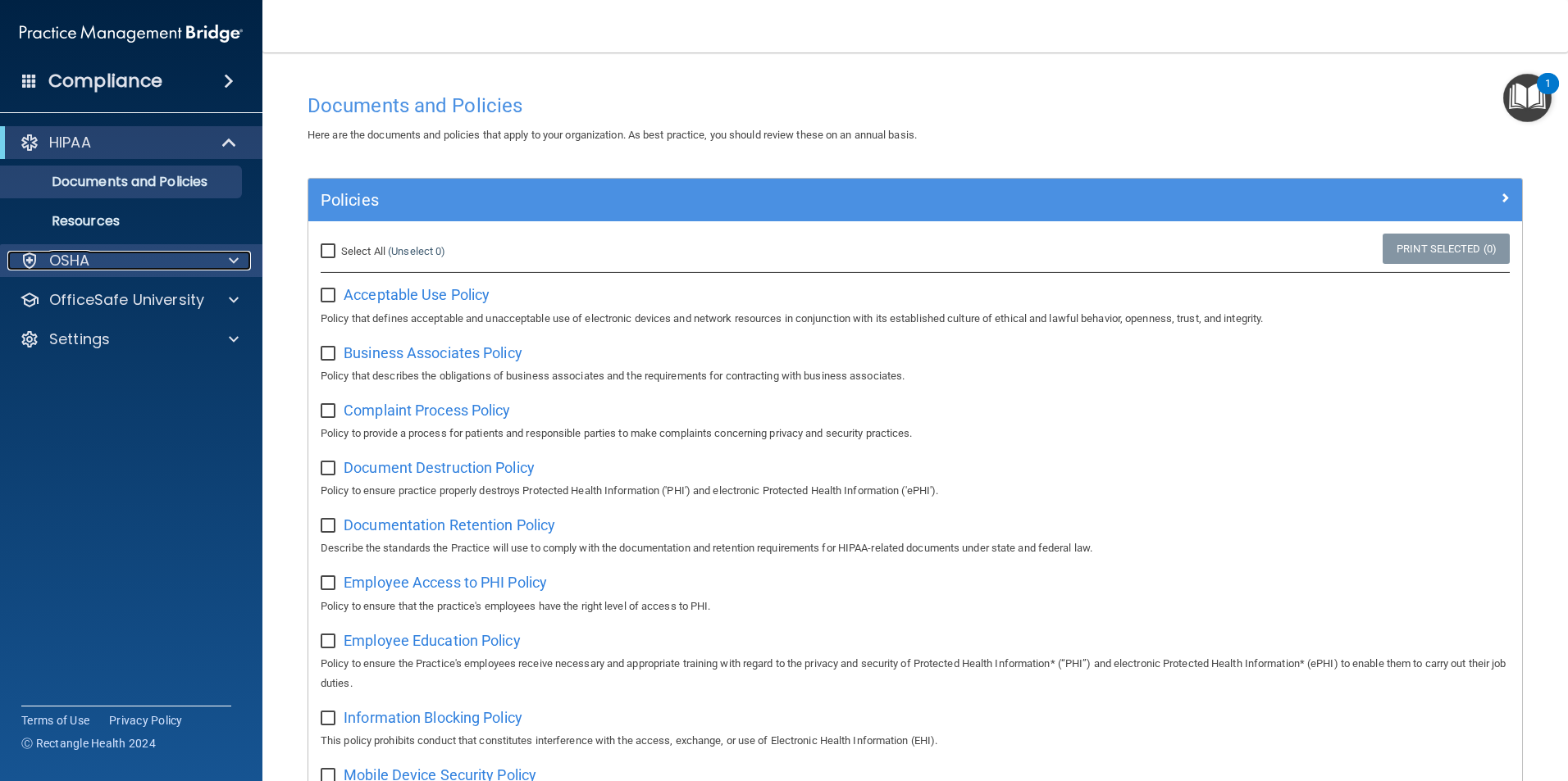
click at [68, 267] on p "OSHA" at bounding box center [69, 260] width 41 height 20
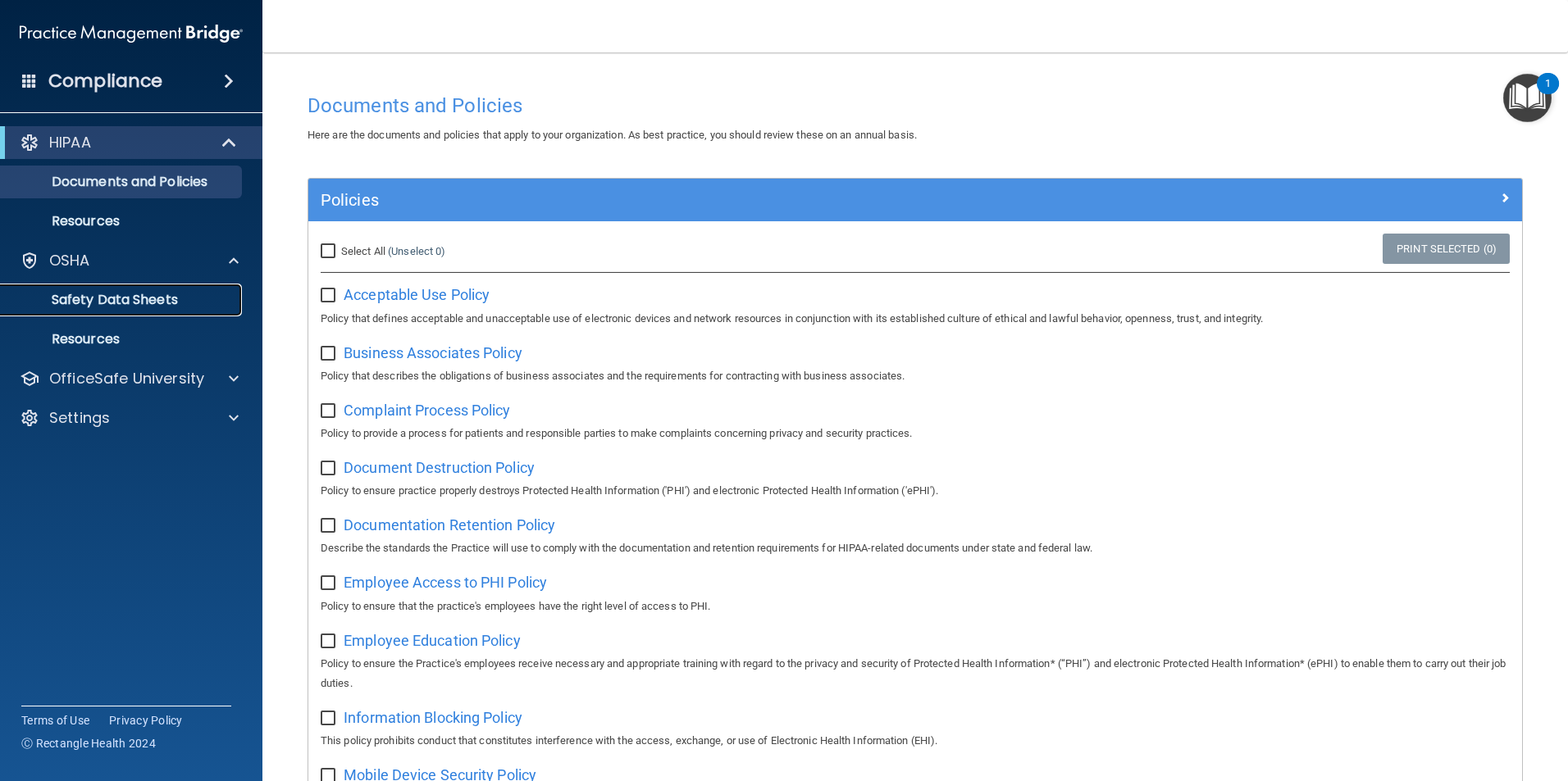
click at [104, 306] on p "Safety Data Sheets" at bounding box center [122, 299] width 224 height 16
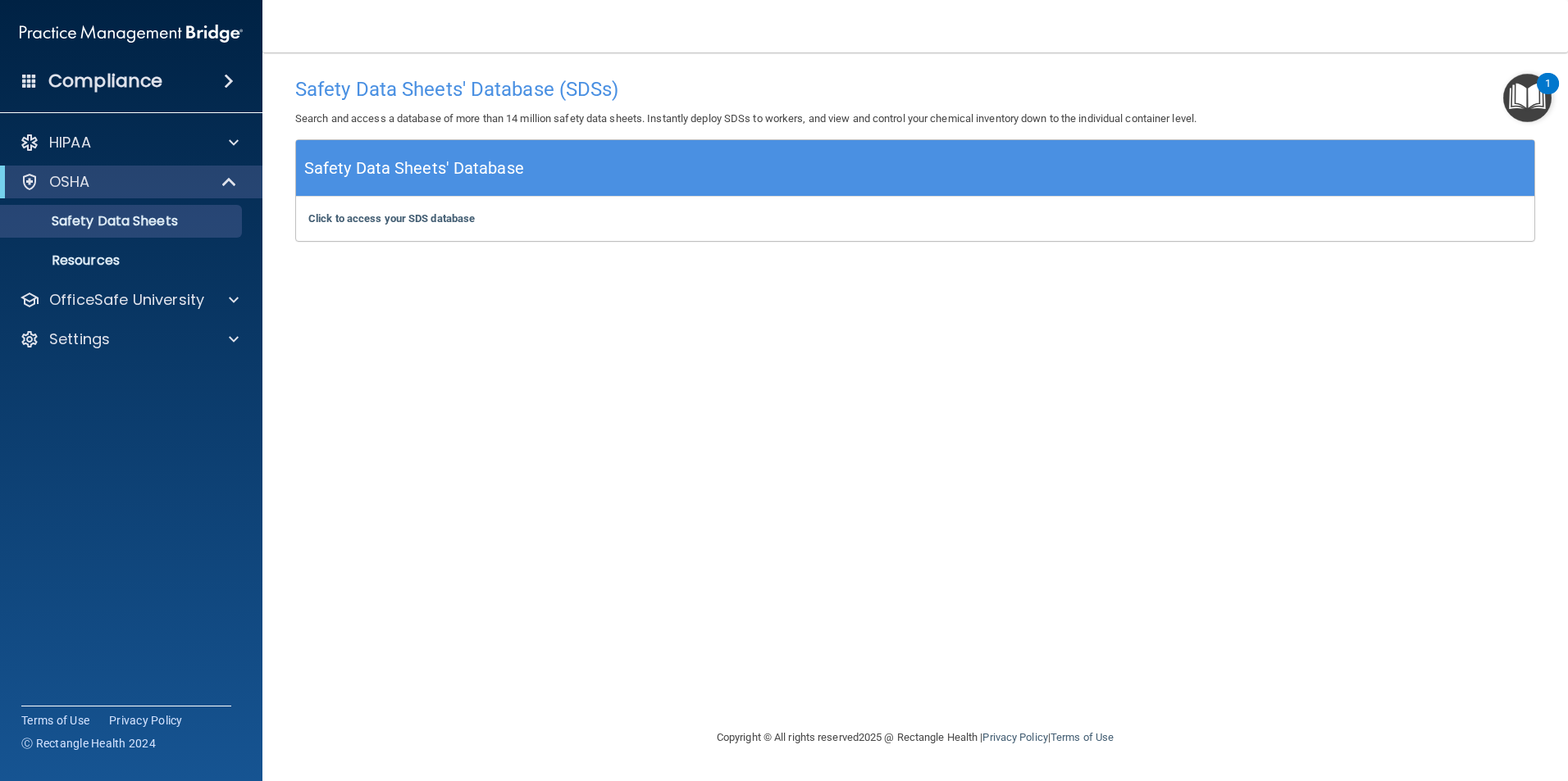
drag, startPoint x: 507, startPoint y: 171, endPoint x: 487, endPoint y: 171, distance: 20.0
click at [507, 171] on h5 "Safety Data Sheets' Database" at bounding box center [413, 168] width 220 height 28
click at [90, 258] on p "Resources" at bounding box center [122, 260] width 224 height 16
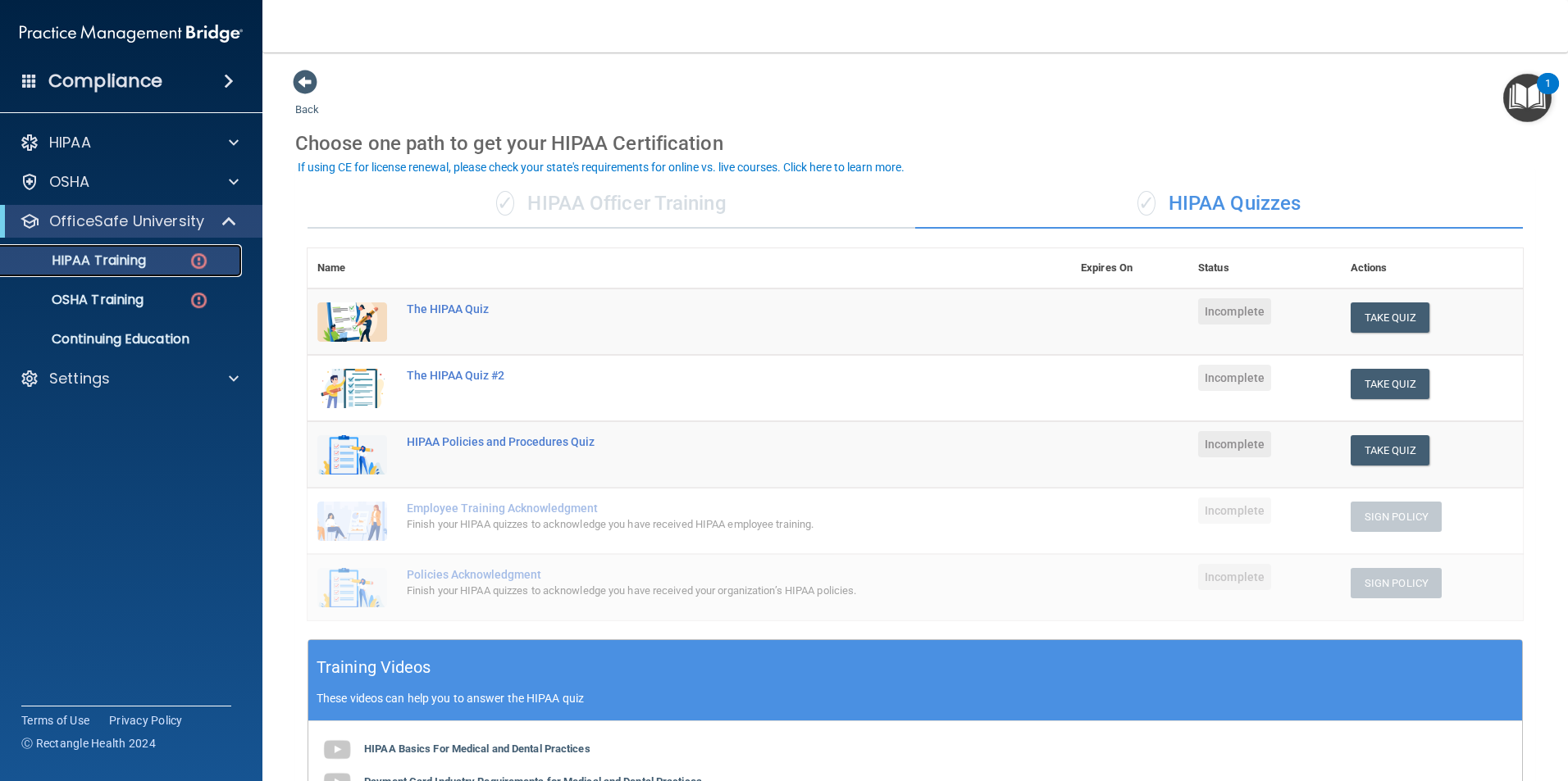
click at [151, 254] on div "HIPAA Training" at bounding box center [122, 260] width 224 height 16
click at [459, 312] on div "The HIPAA Quiz" at bounding box center [697, 309] width 582 height 13
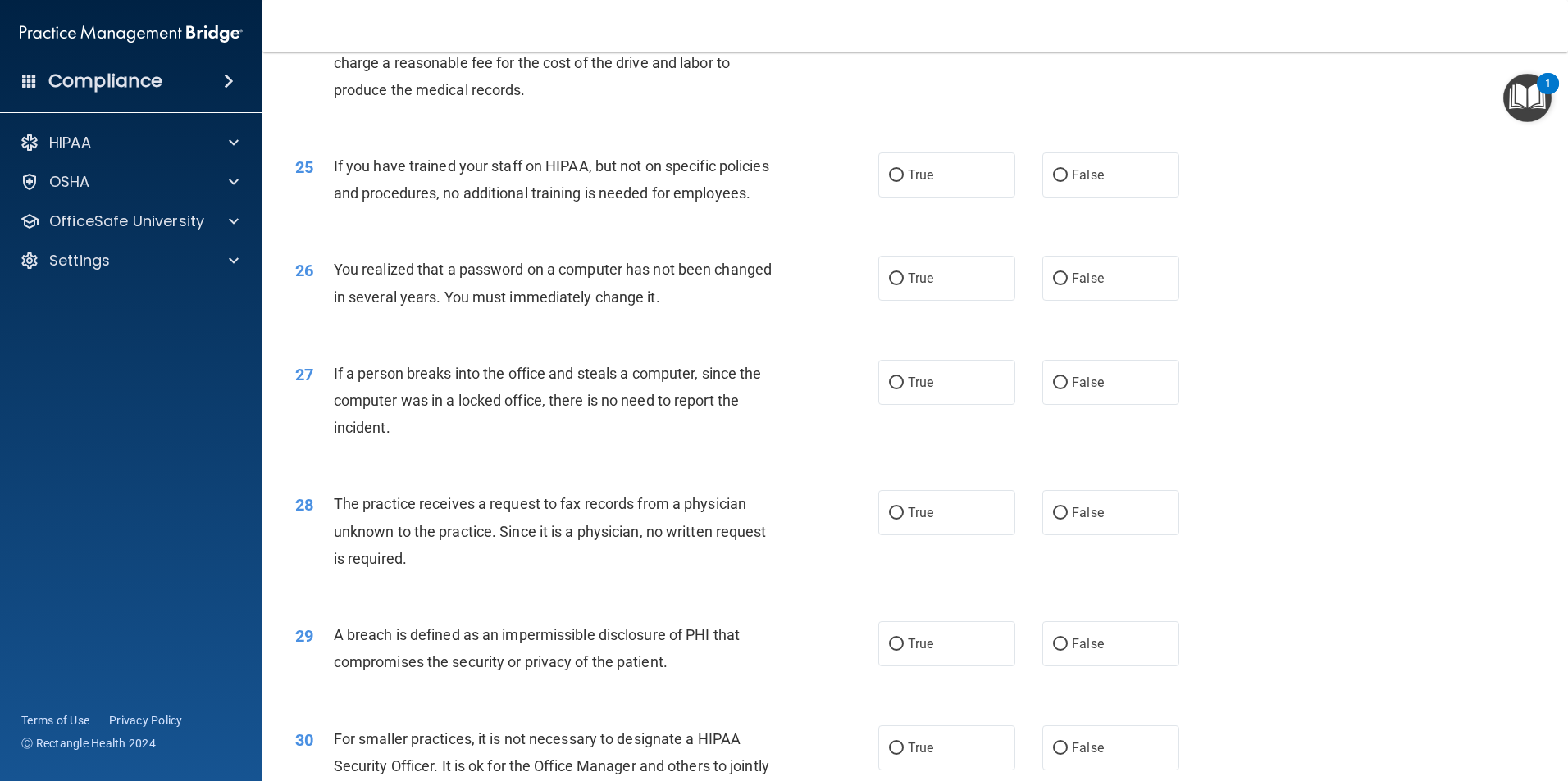
scroll to position [2717, 0]
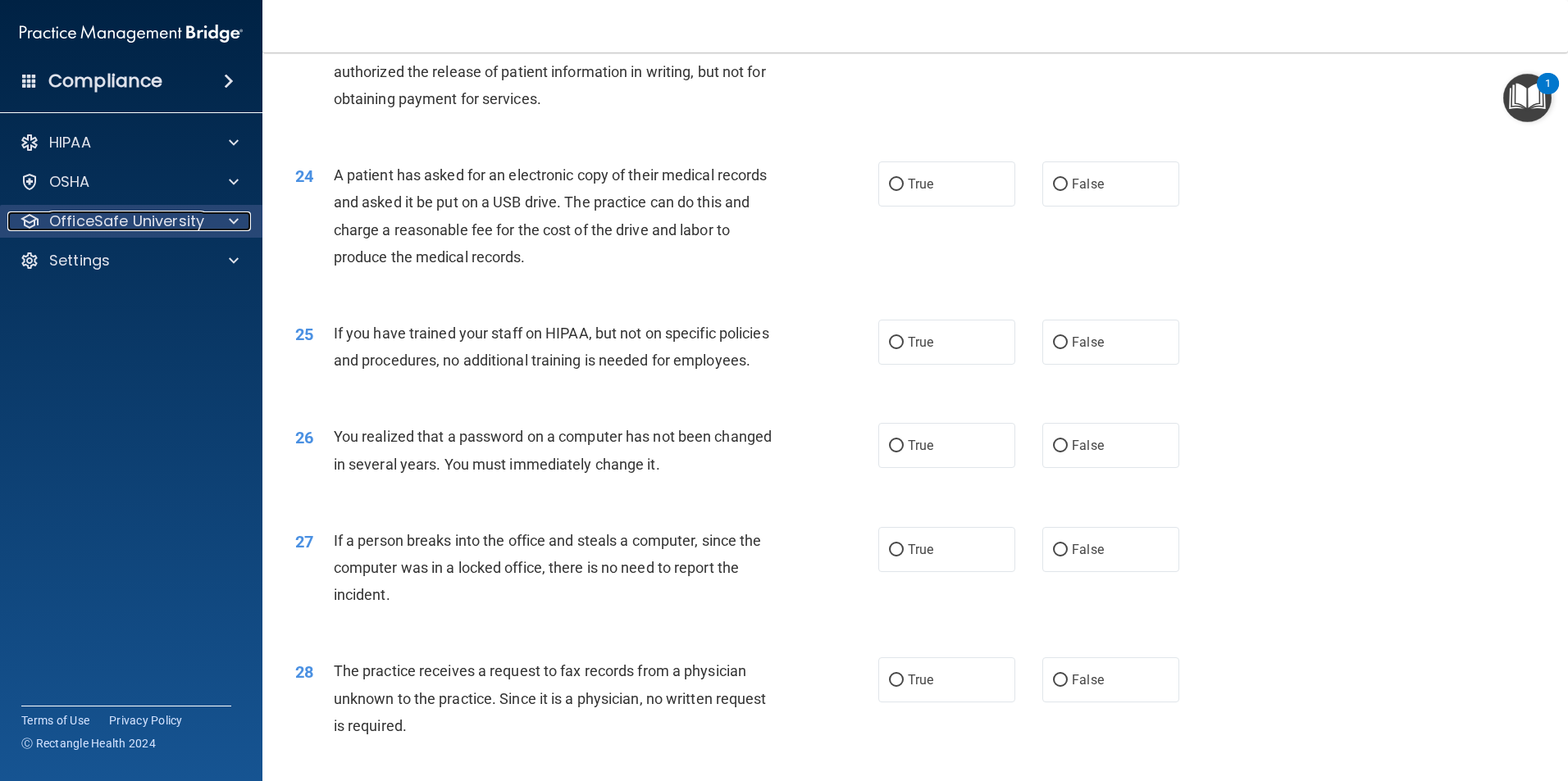
click at [87, 227] on p "OfficeSafe University" at bounding box center [126, 221] width 155 height 20
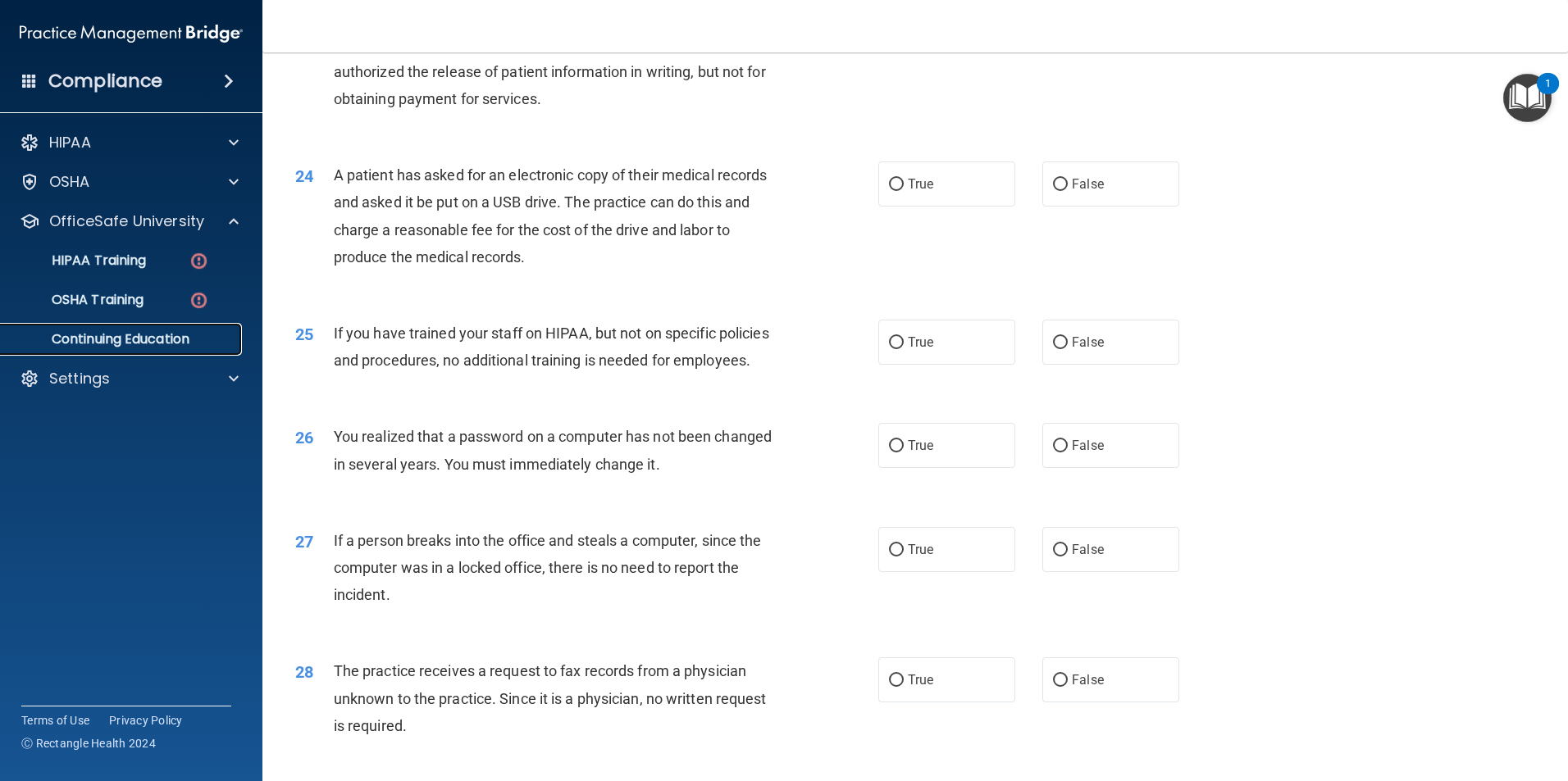
click at [119, 331] on p "Continuing Education" at bounding box center [122, 339] width 224 height 16
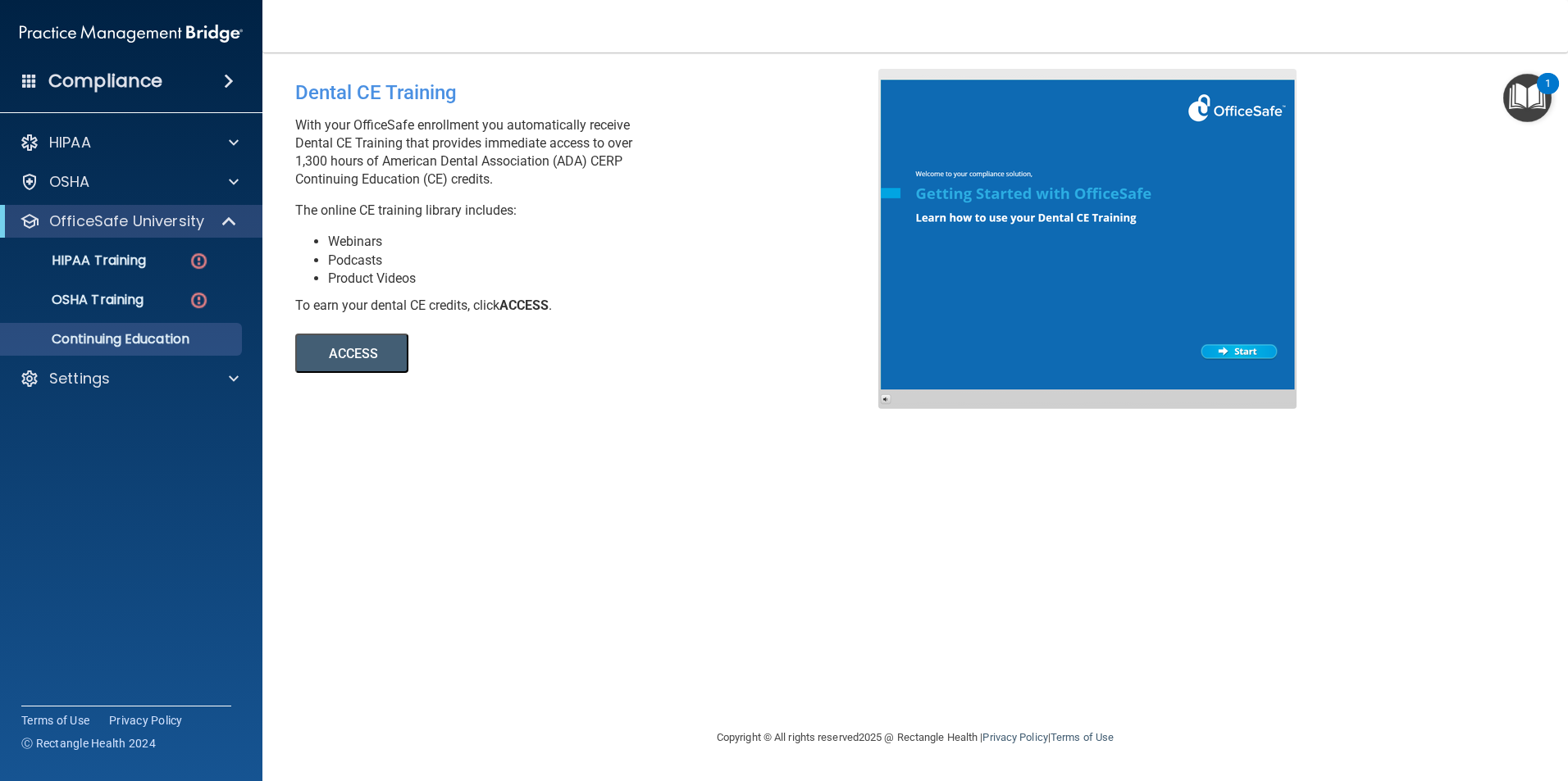
click at [1246, 348] on div at bounding box center [1087, 239] width 418 height 341
click at [363, 372] on button "ACCESS" at bounding box center [352, 354] width 113 height 40
click at [108, 266] on p "HIPAA Training" at bounding box center [77, 260] width 135 height 16
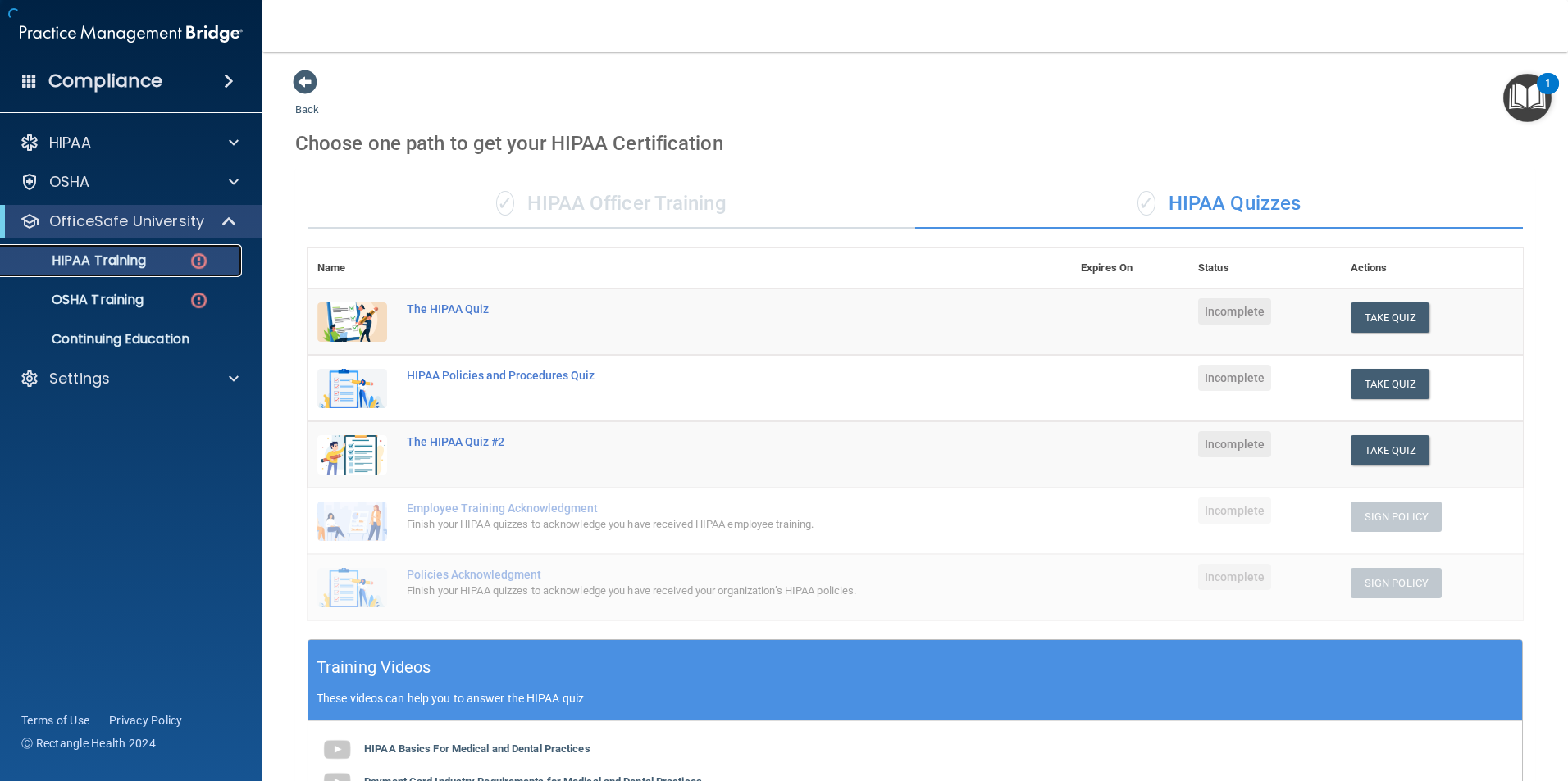
click at [108, 266] on p "HIPAA Training" at bounding box center [77, 260] width 135 height 16
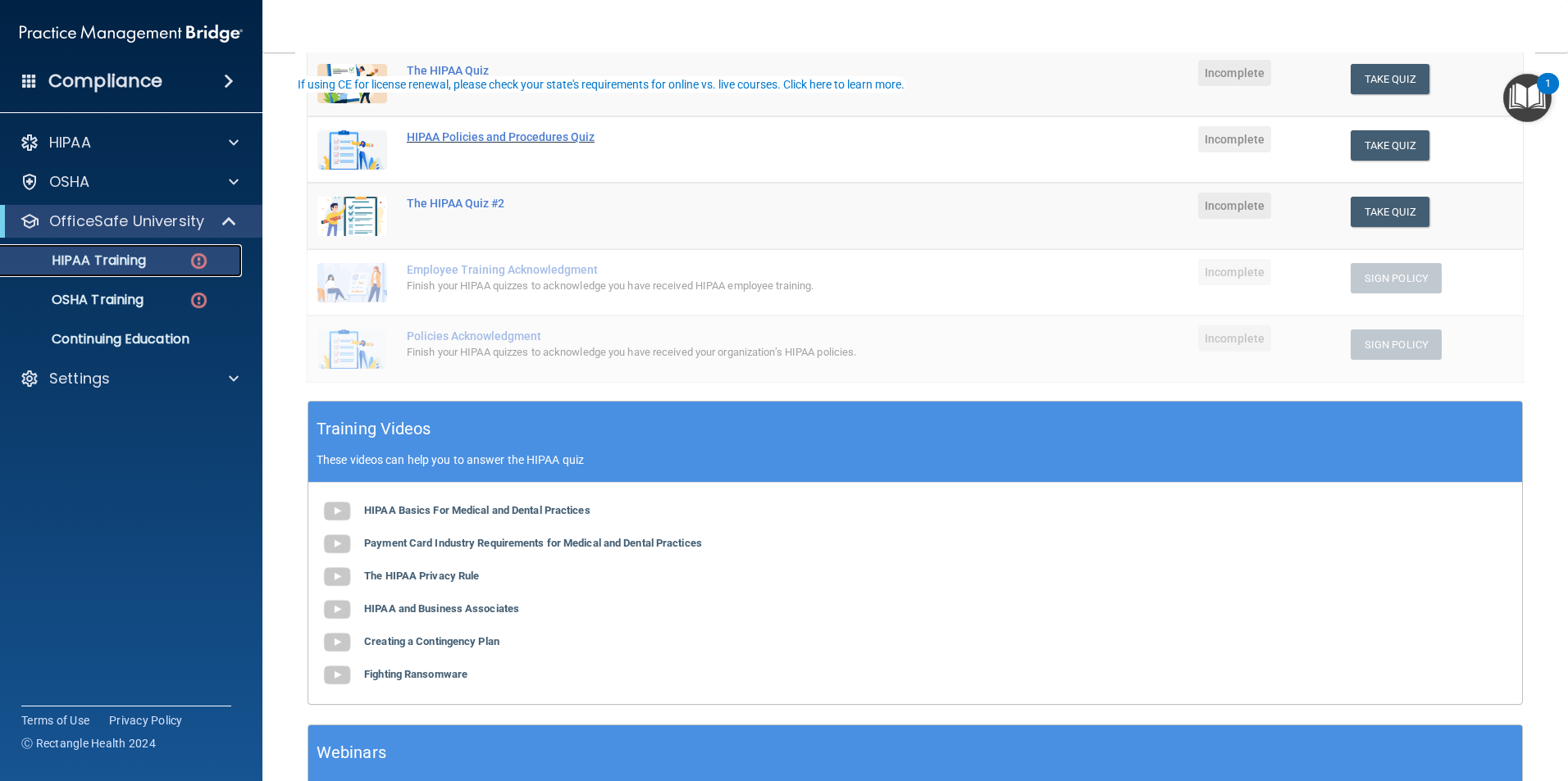
scroll to position [246, 0]
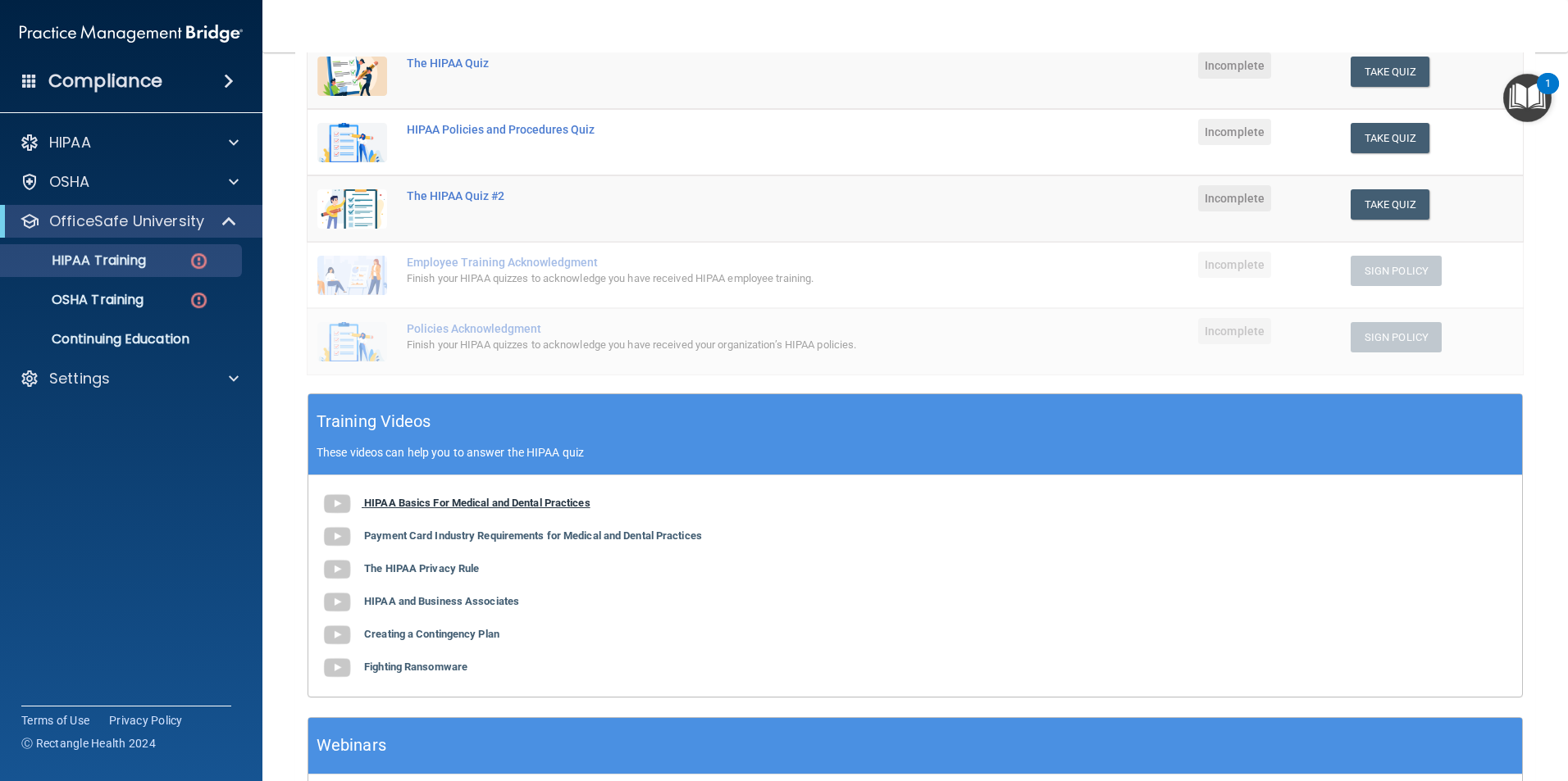
click at [334, 501] on img at bounding box center [337, 504] width 33 height 33
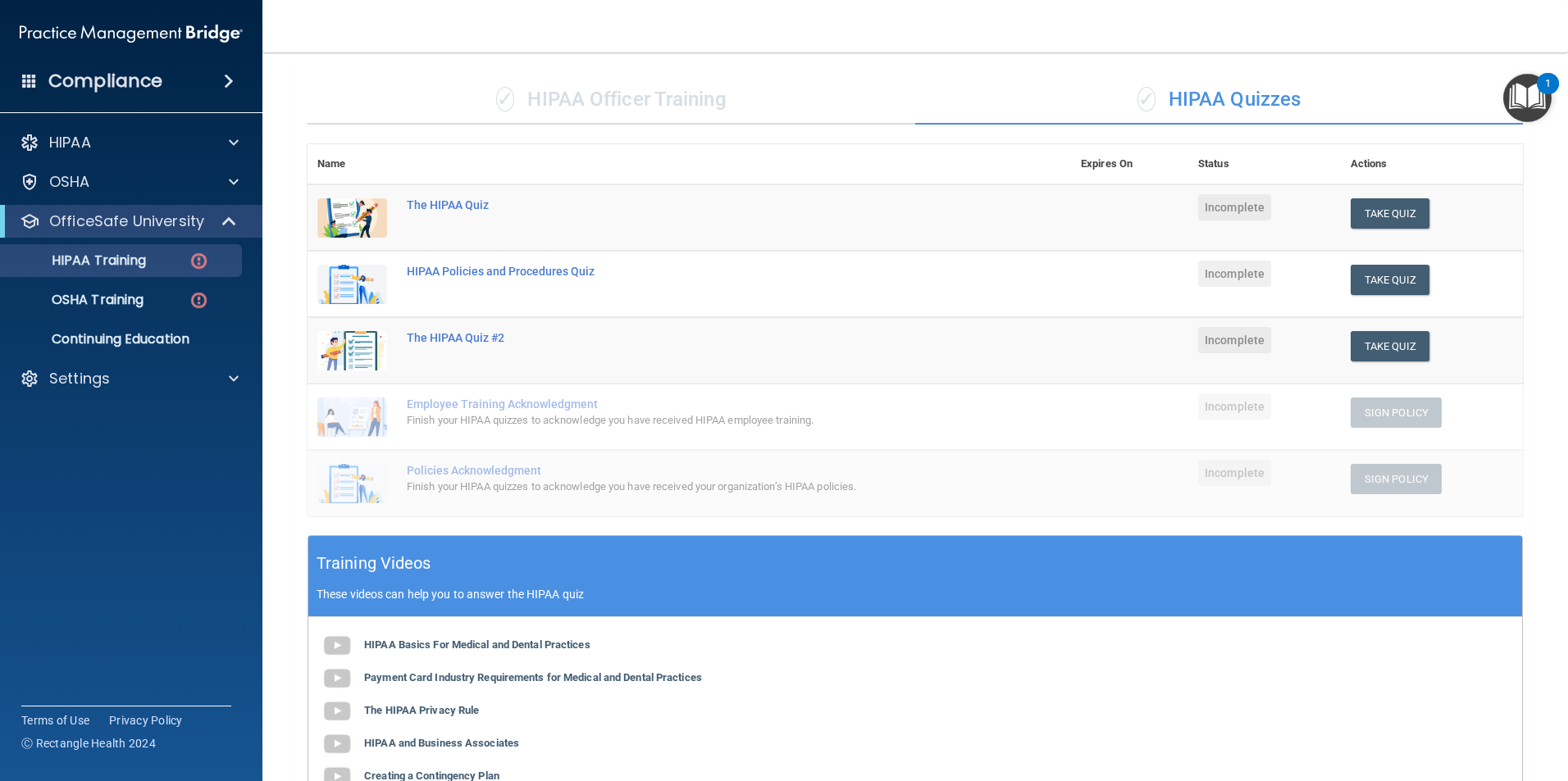
scroll to position [0, 0]
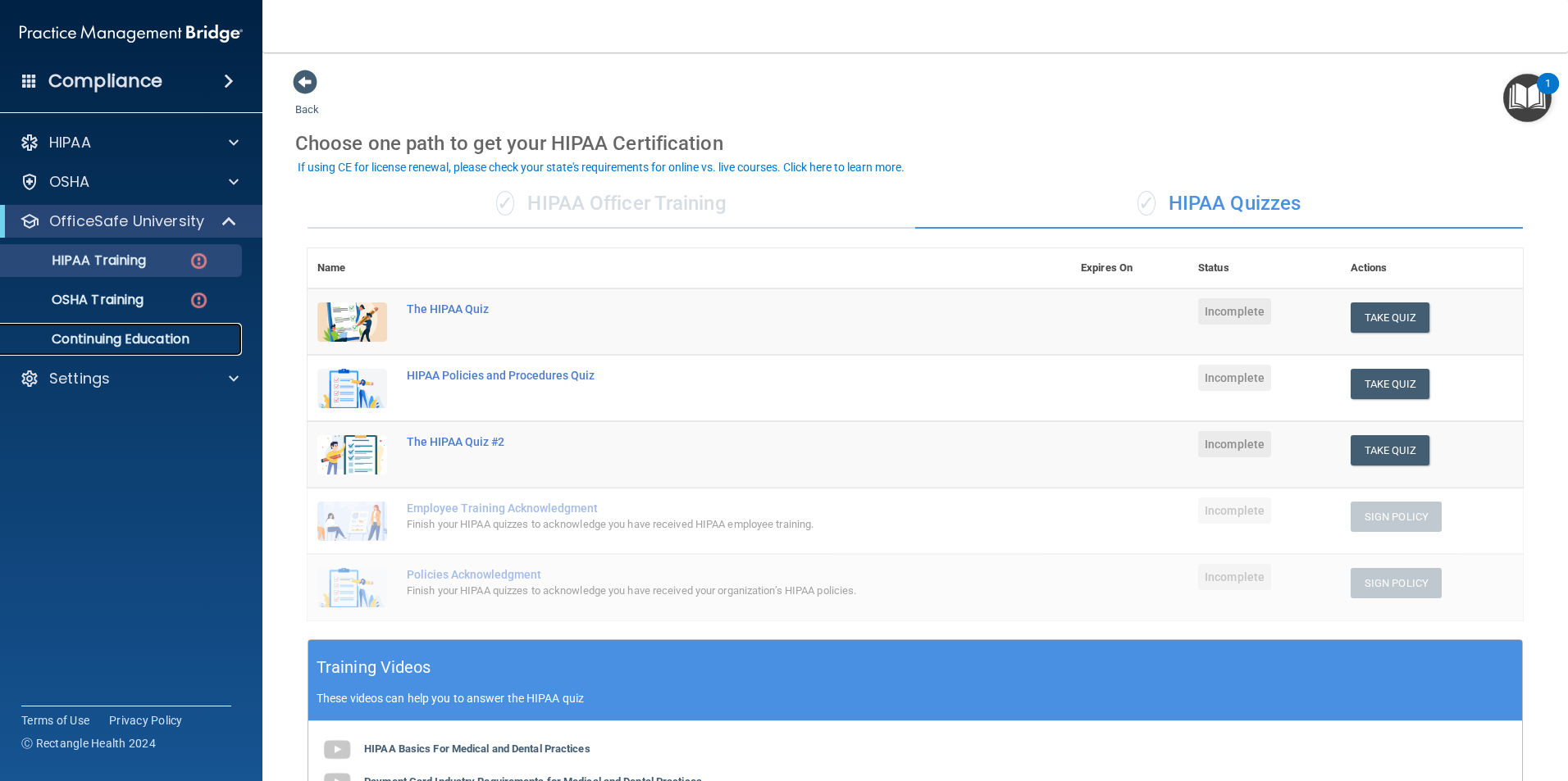
click at [108, 344] on p "Continuing Education" at bounding box center [122, 339] width 224 height 16
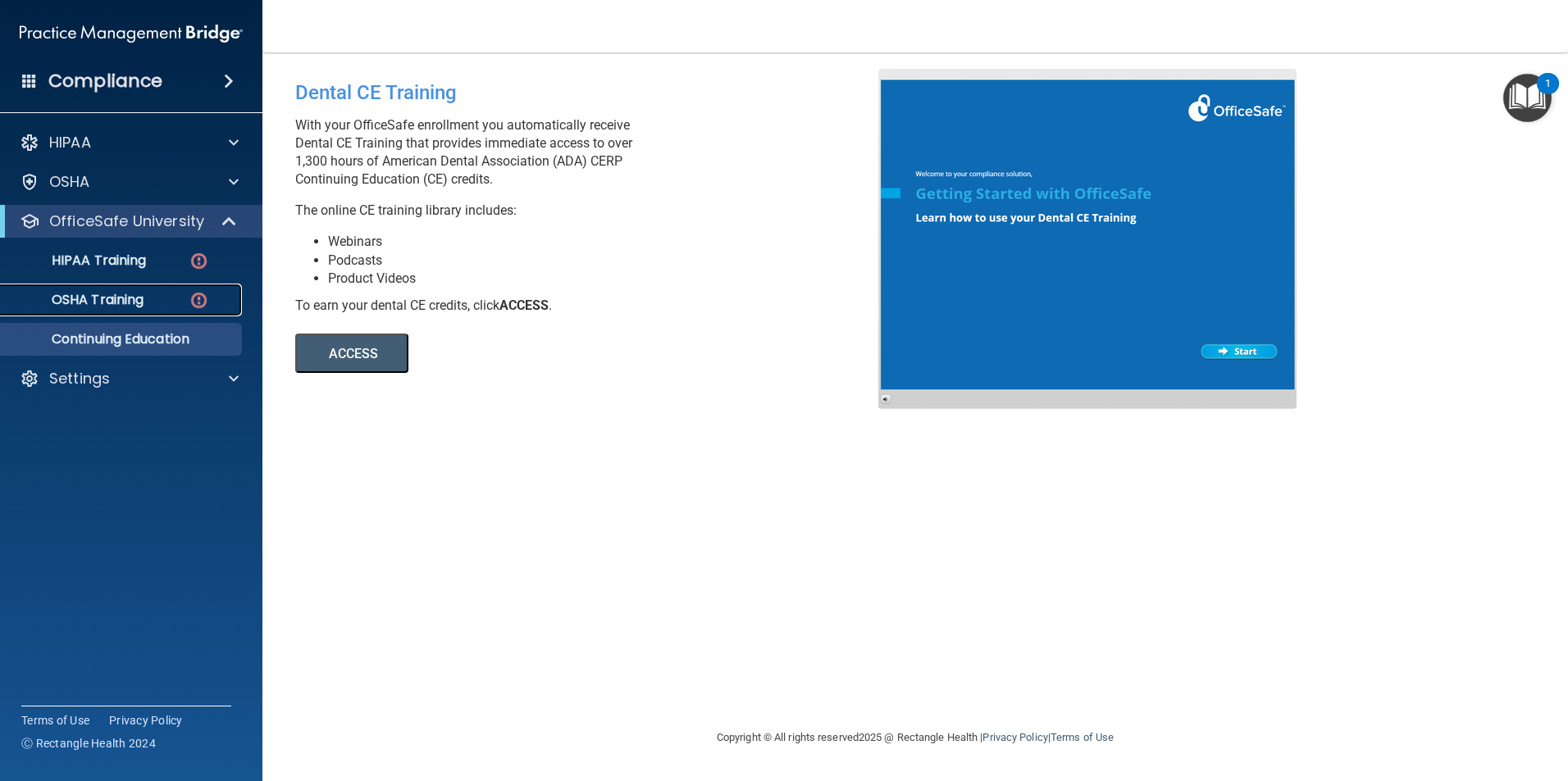
click at [129, 306] on p "OSHA Training" at bounding box center [76, 299] width 133 height 16
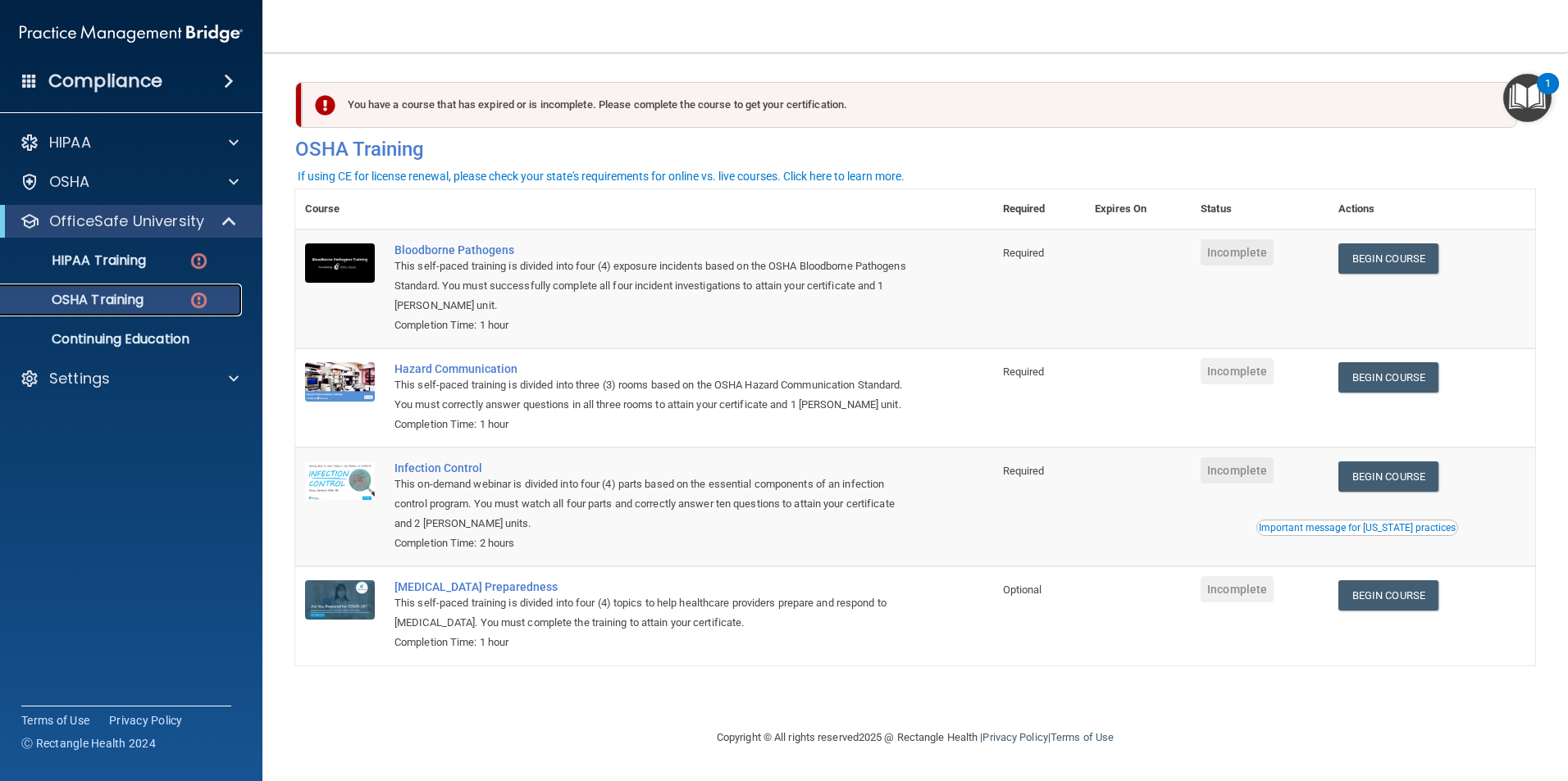
click at [78, 305] on p "OSHA Training" at bounding box center [76, 299] width 133 height 16
click at [120, 261] on p "HIPAA Training" at bounding box center [77, 260] width 135 height 16
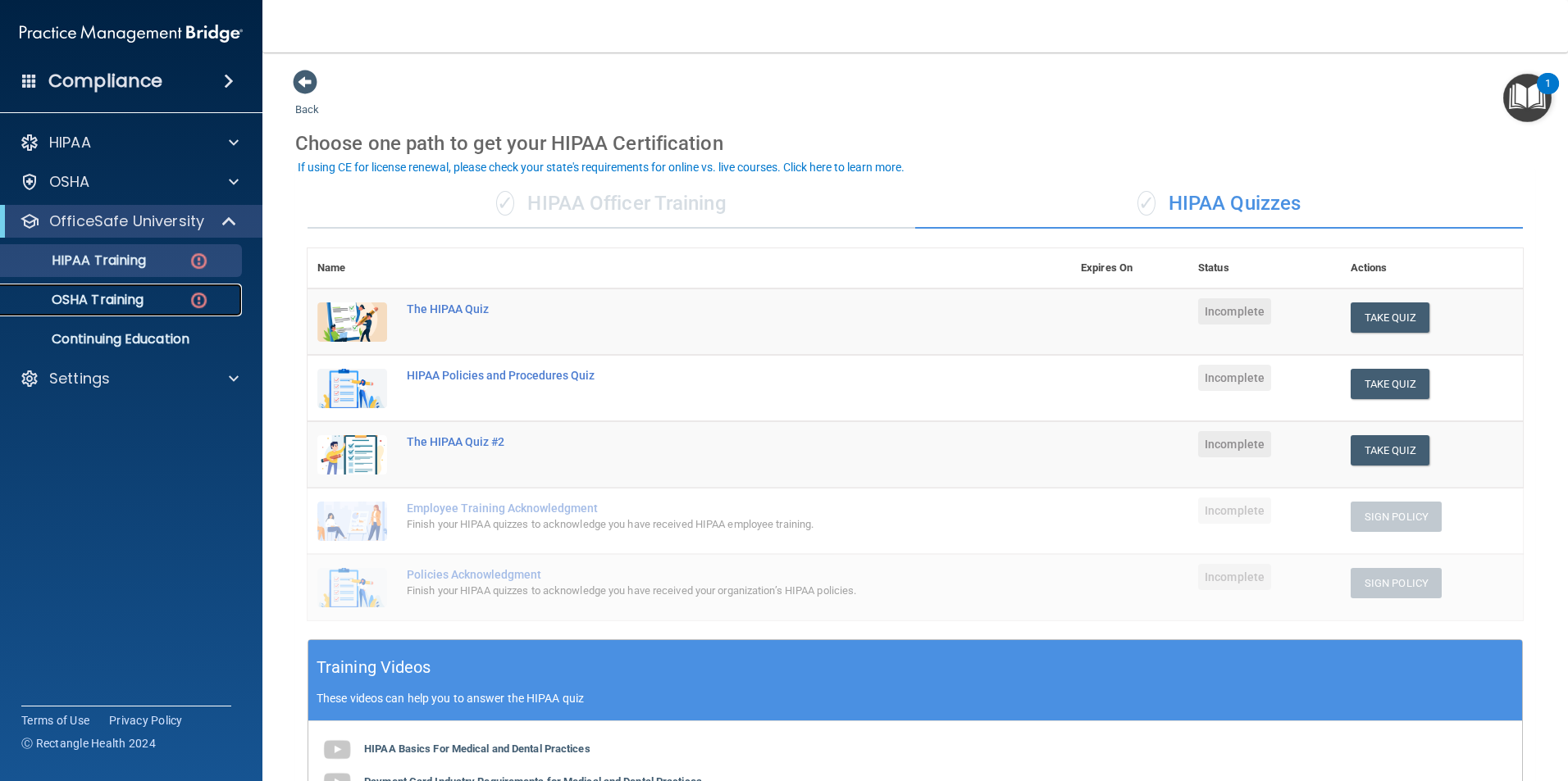
click at [92, 303] on p "OSHA Training" at bounding box center [76, 299] width 133 height 16
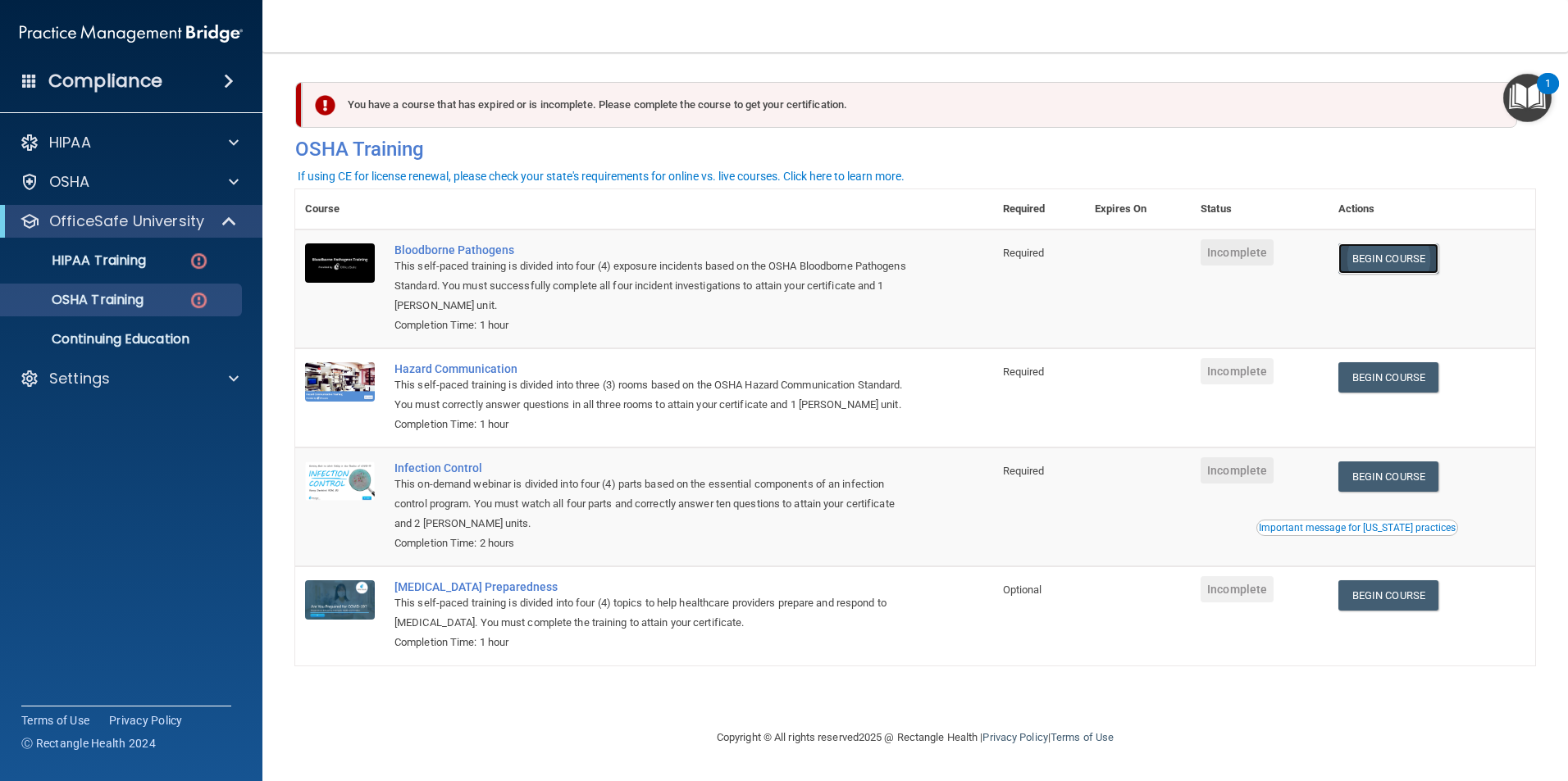
click at [1420, 248] on link "Begin Course" at bounding box center [1389, 258] width 100 height 30
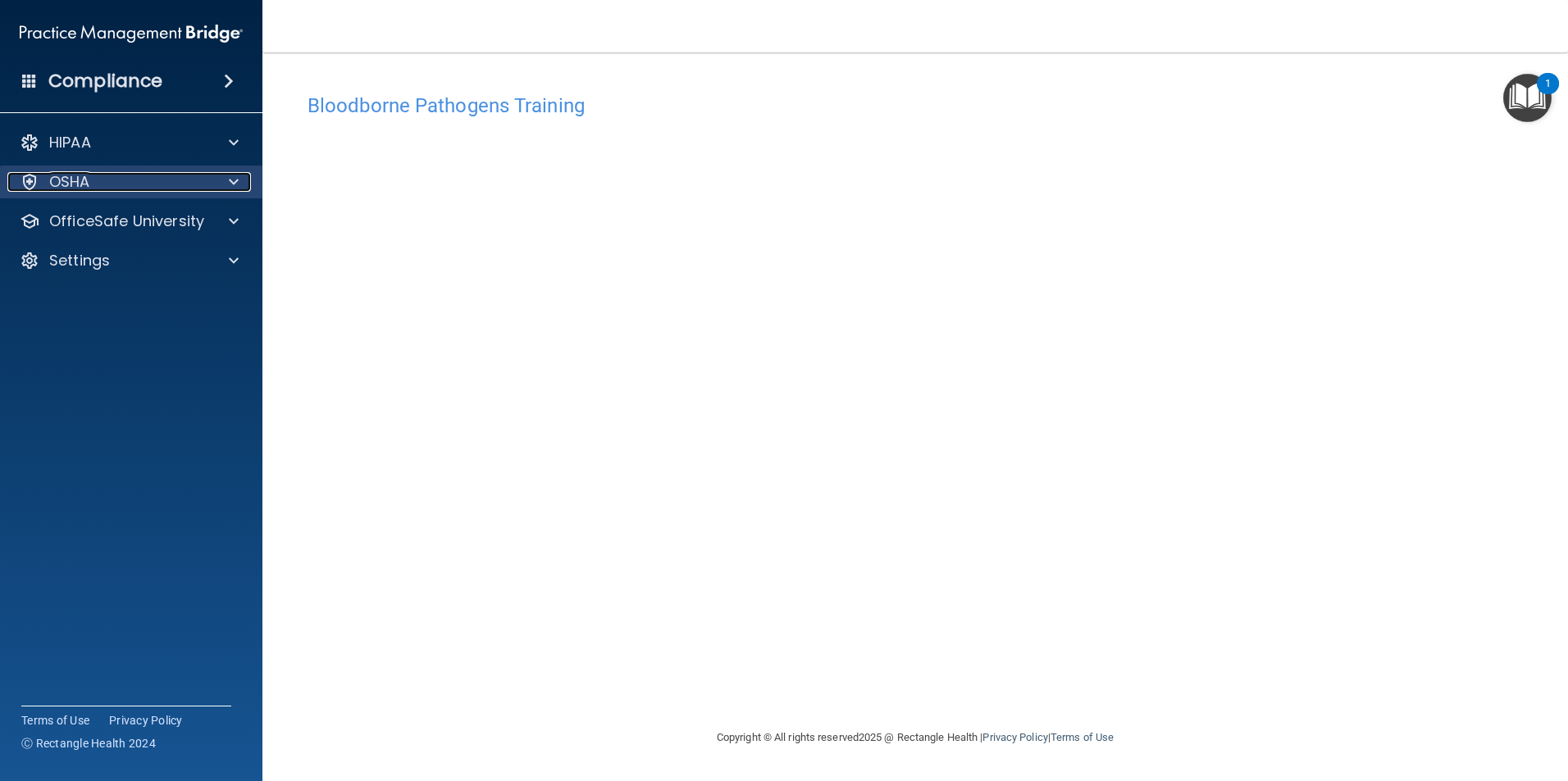
click at [223, 188] on div at bounding box center [230, 182] width 41 height 20
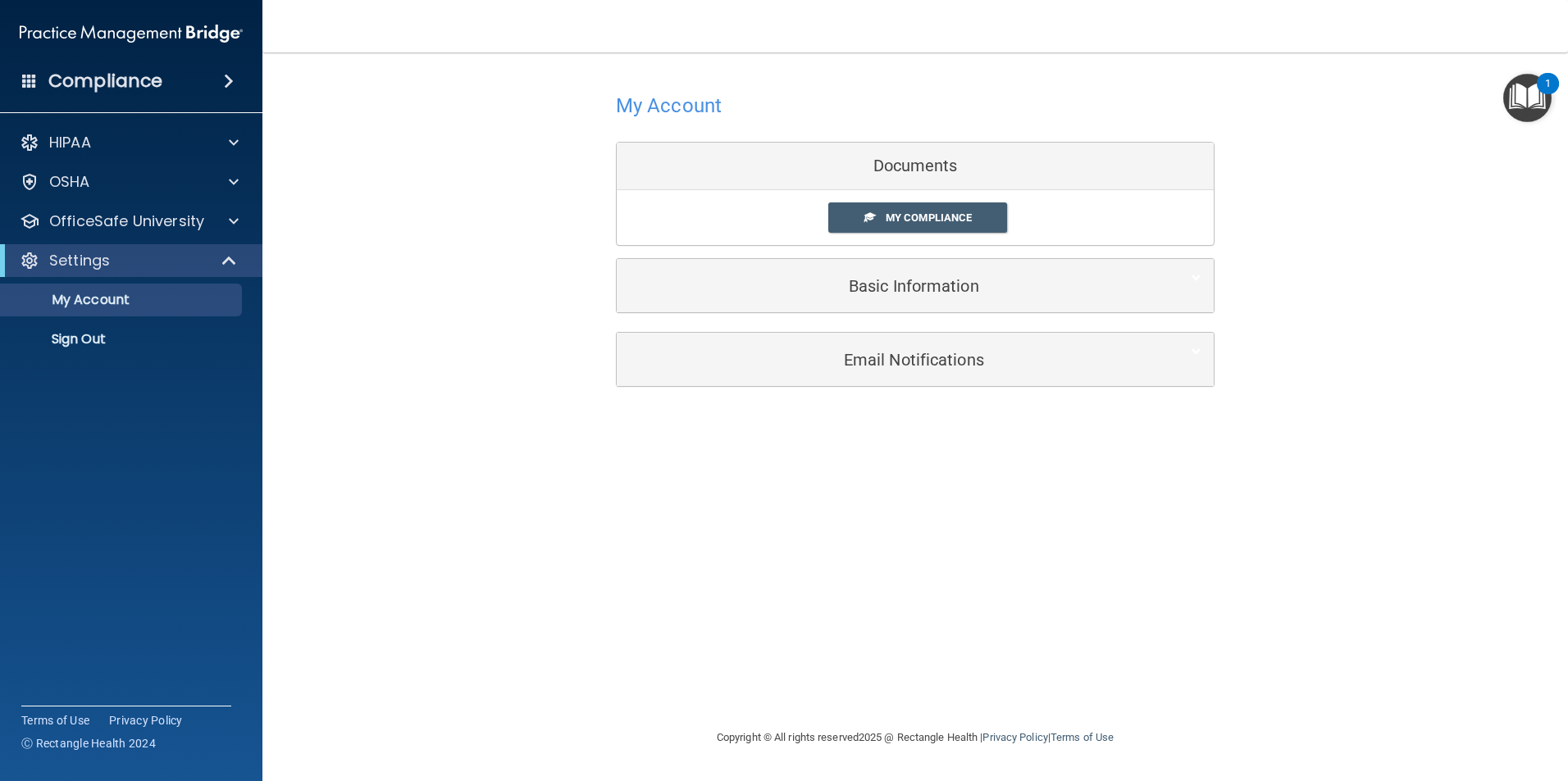
click at [937, 262] on div "Basic Information" at bounding box center [915, 286] width 597 height 53
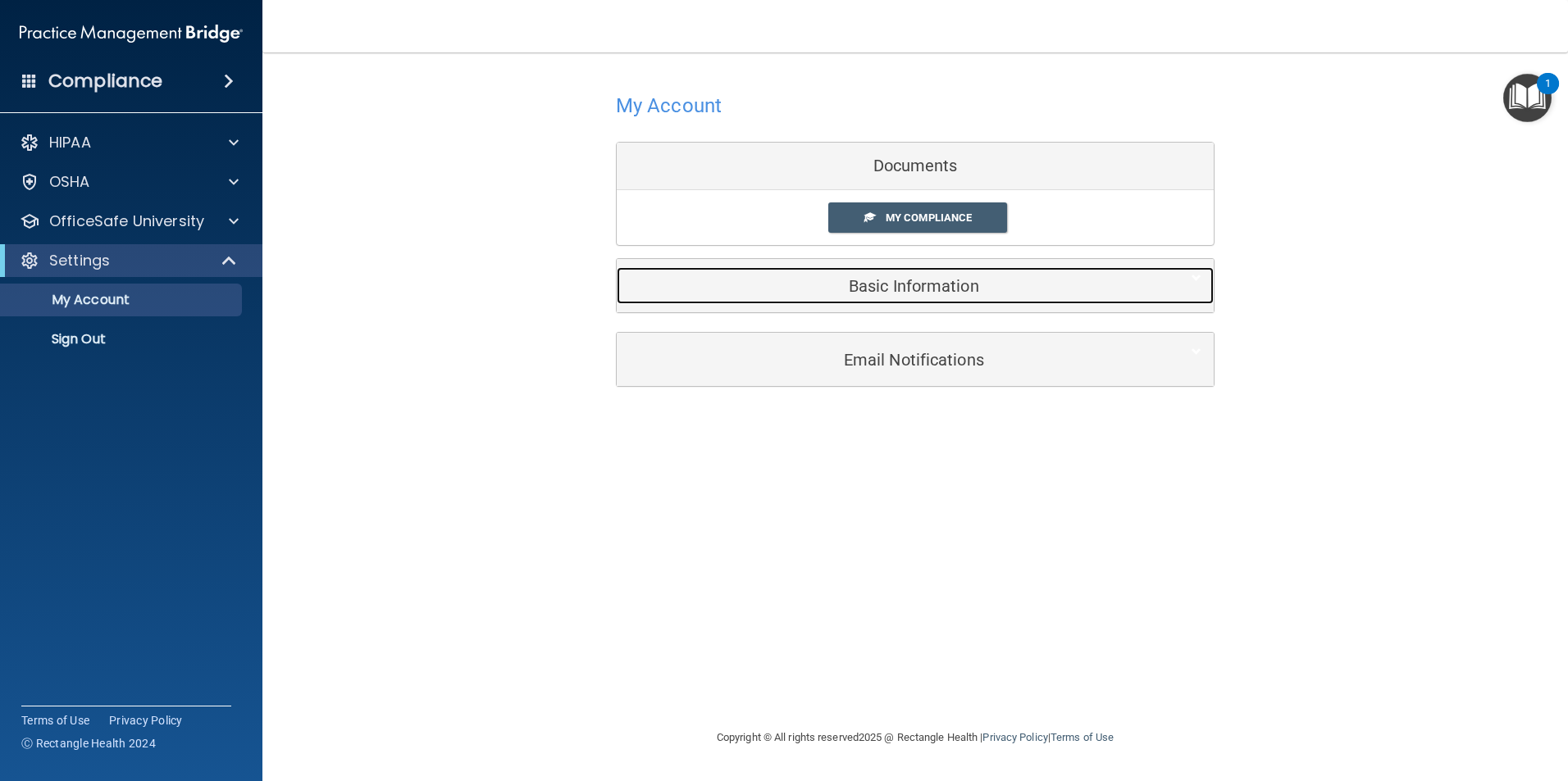
click at [930, 280] on h5 "Basic Information" at bounding box center [891, 286] width 523 height 18
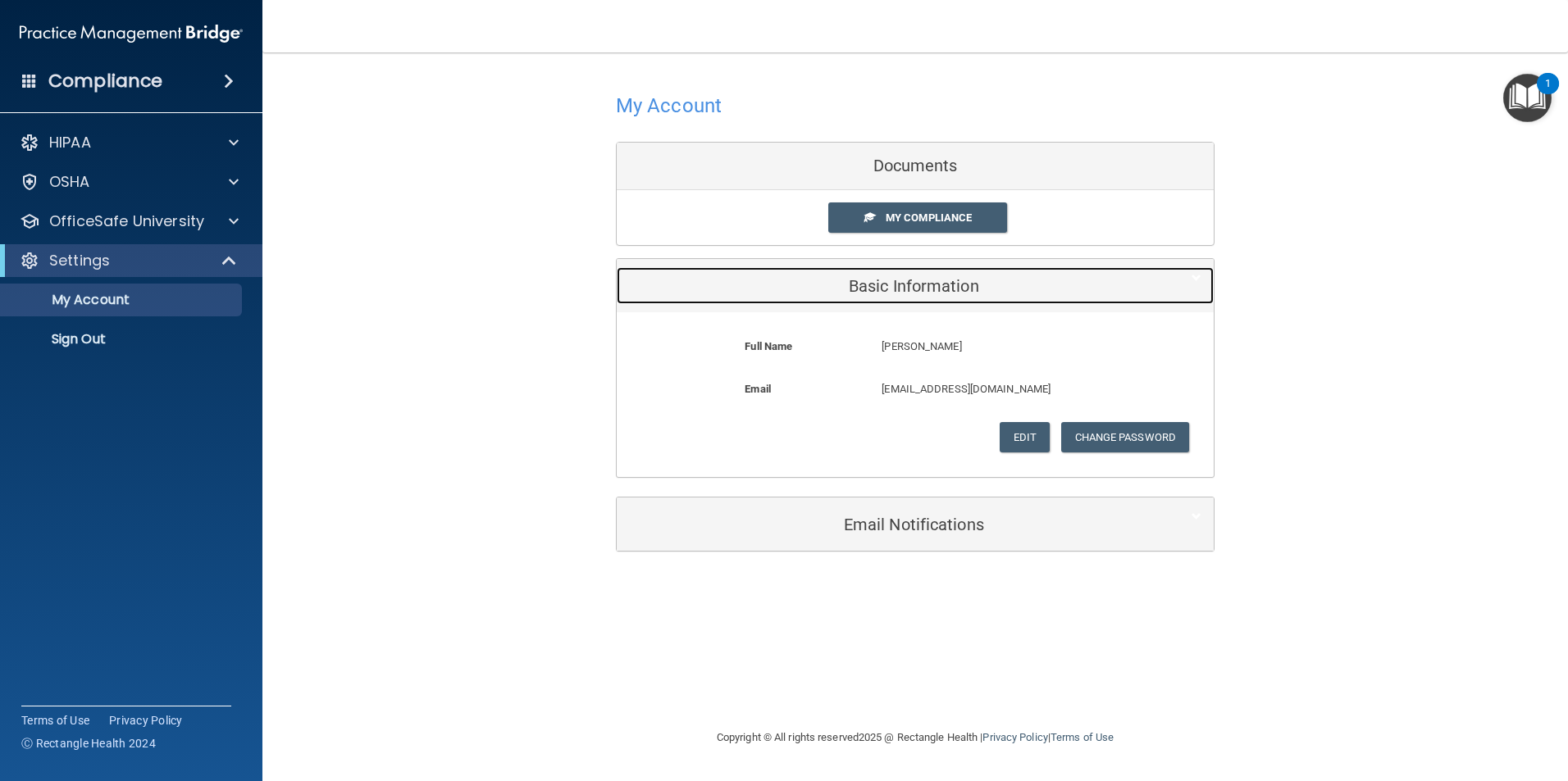
click at [930, 280] on h5 "Basic Information" at bounding box center [891, 286] width 523 height 18
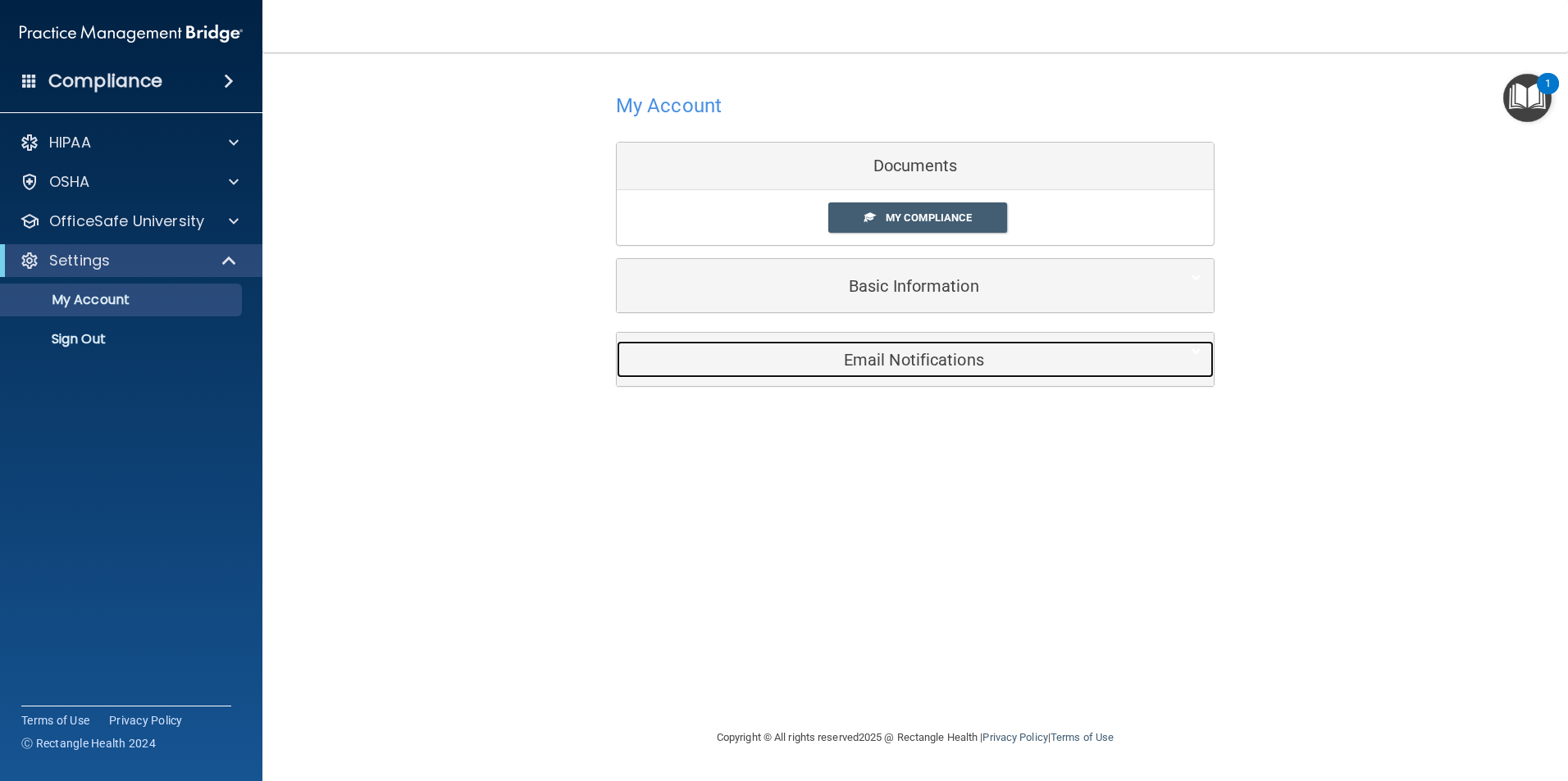
click at [900, 357] on h5 "Email Notifications" at bounding box center [891, 359] width 523 height 18
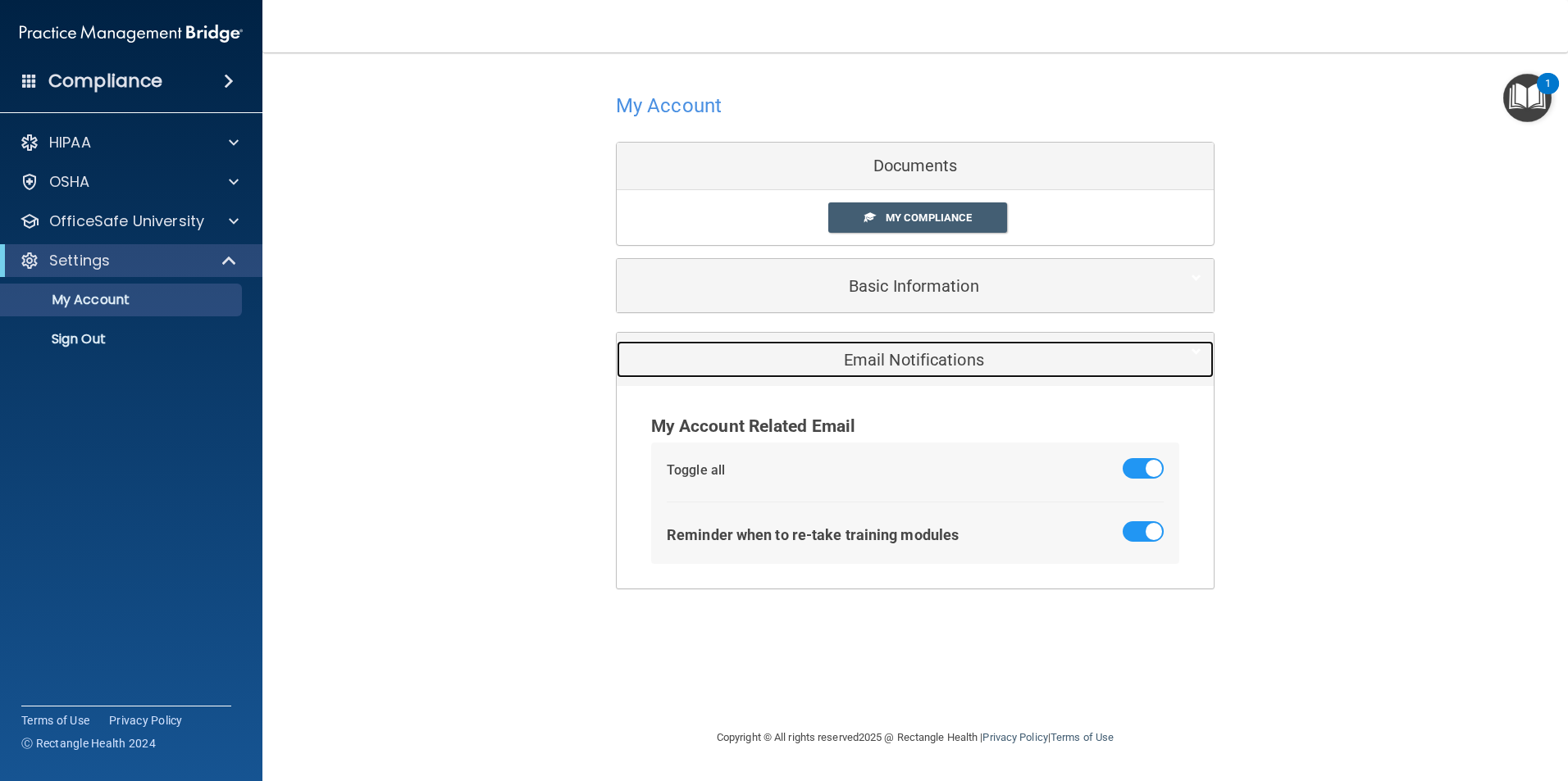
click at [900, 357] on h5 "Email Notifications" at bounding box center [891, 359] width 523 height 18
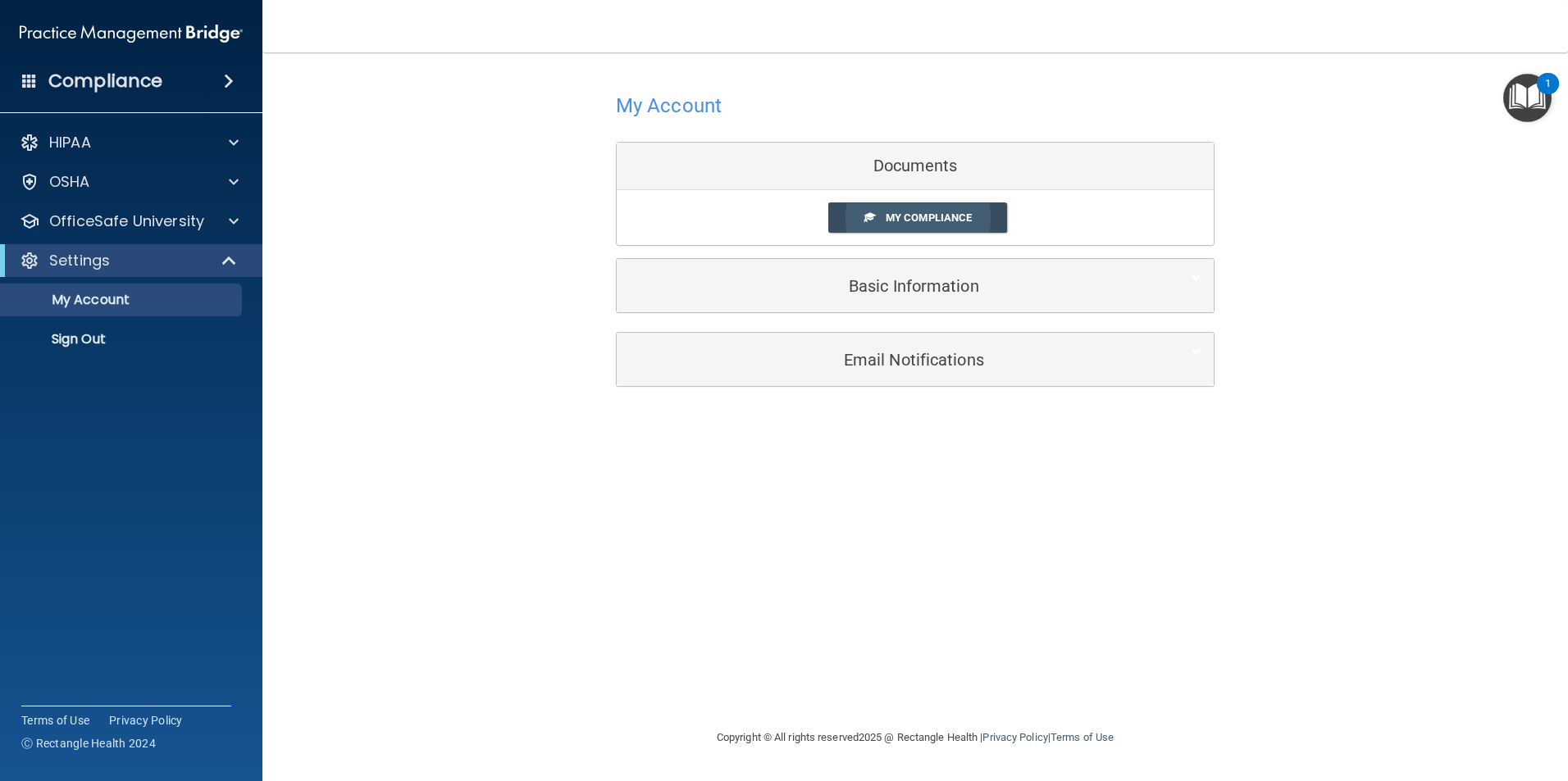
click at [892, 219] on span "My Compliance" at bounding box center [928, 217] width 86 height 12
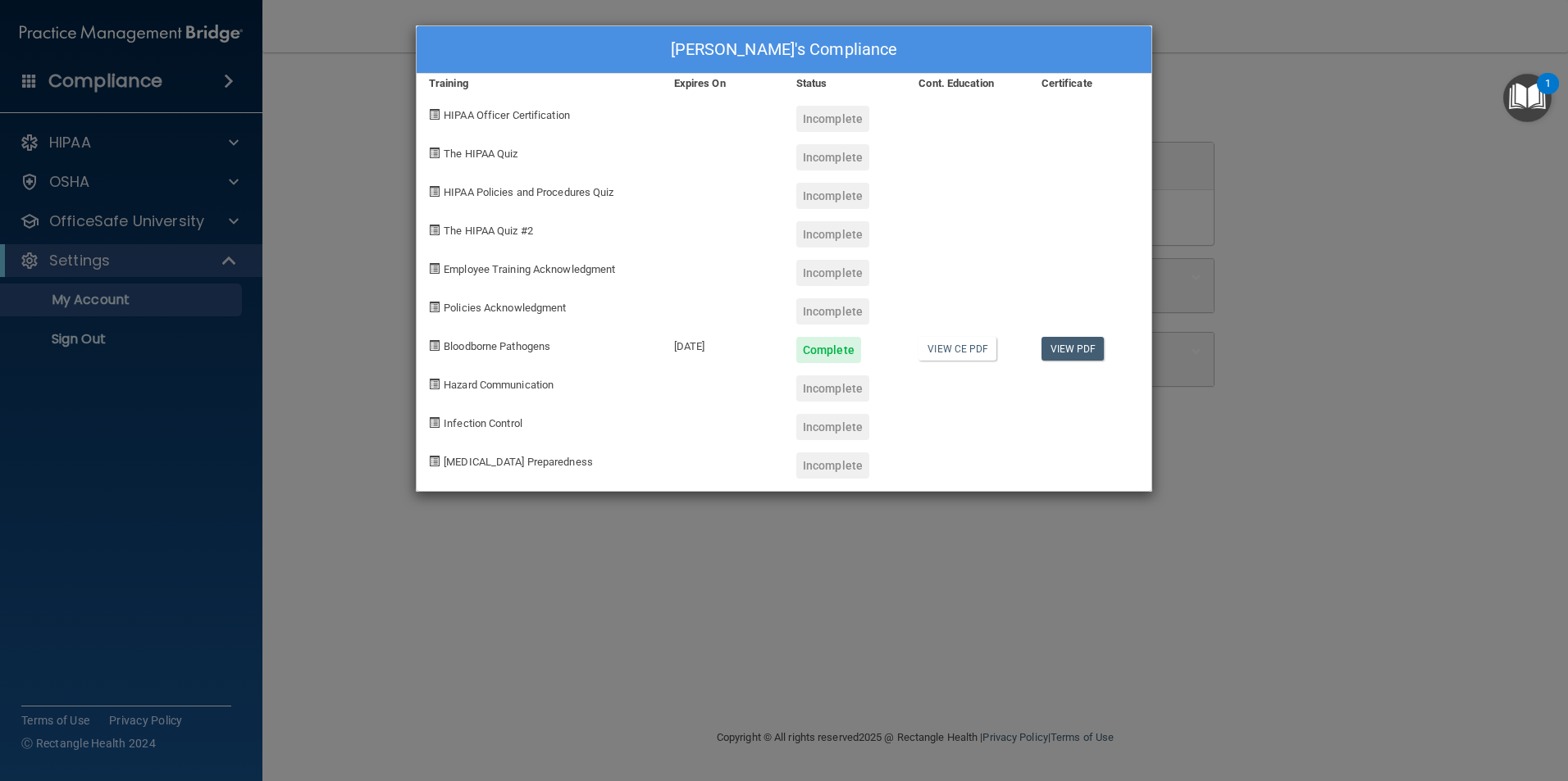
click at [995, 407] on div at bounding box center [967, 421] width 123 height 39
click at [821, 115] on div "Incomplete" at bounding box center [832, 119] width 73 height 26
click at [1384, 180] on div "Etienne Tuyisenge's Compliance Training Expires On Status Cont. Education Certi…" at bounding box center [784, 390] width 1568 height 781
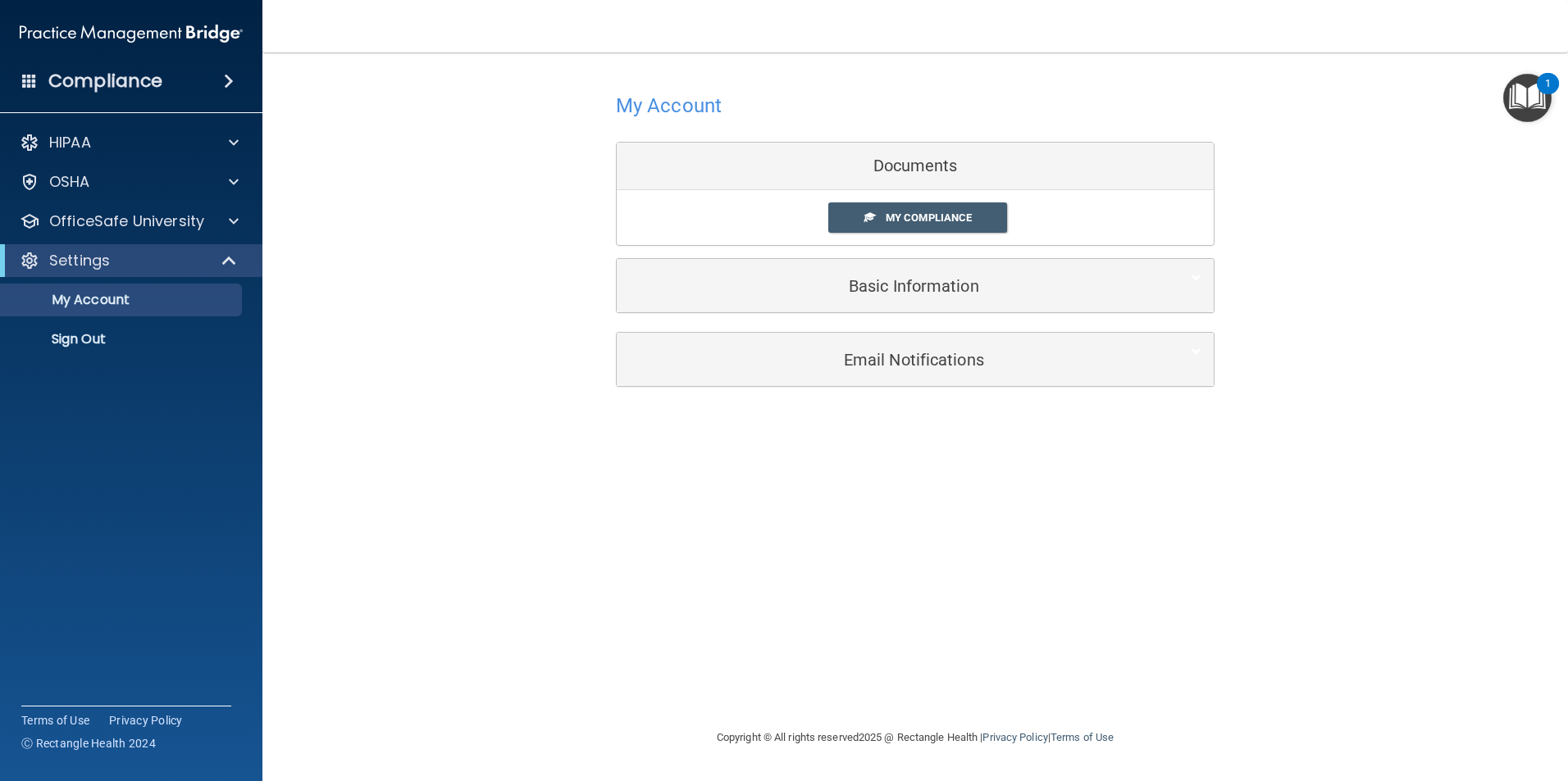
click at [98, 248] on div "Settings" at bounding box center [131, 260] width 262 height 33
click at [97, 247] on div "Settings" at bounding box center [131, 260] width 262 height 33
click at [99, 262] on p "Settings" at bounding box center [79, 260] width 60 height 20
click at [108, 266] on p "Settings" at bounding box center [79, 260] width 60 height 20
click at [136, 228] on p "OfficeSafe University" at bounding box center [126, 221] width 155 height 20
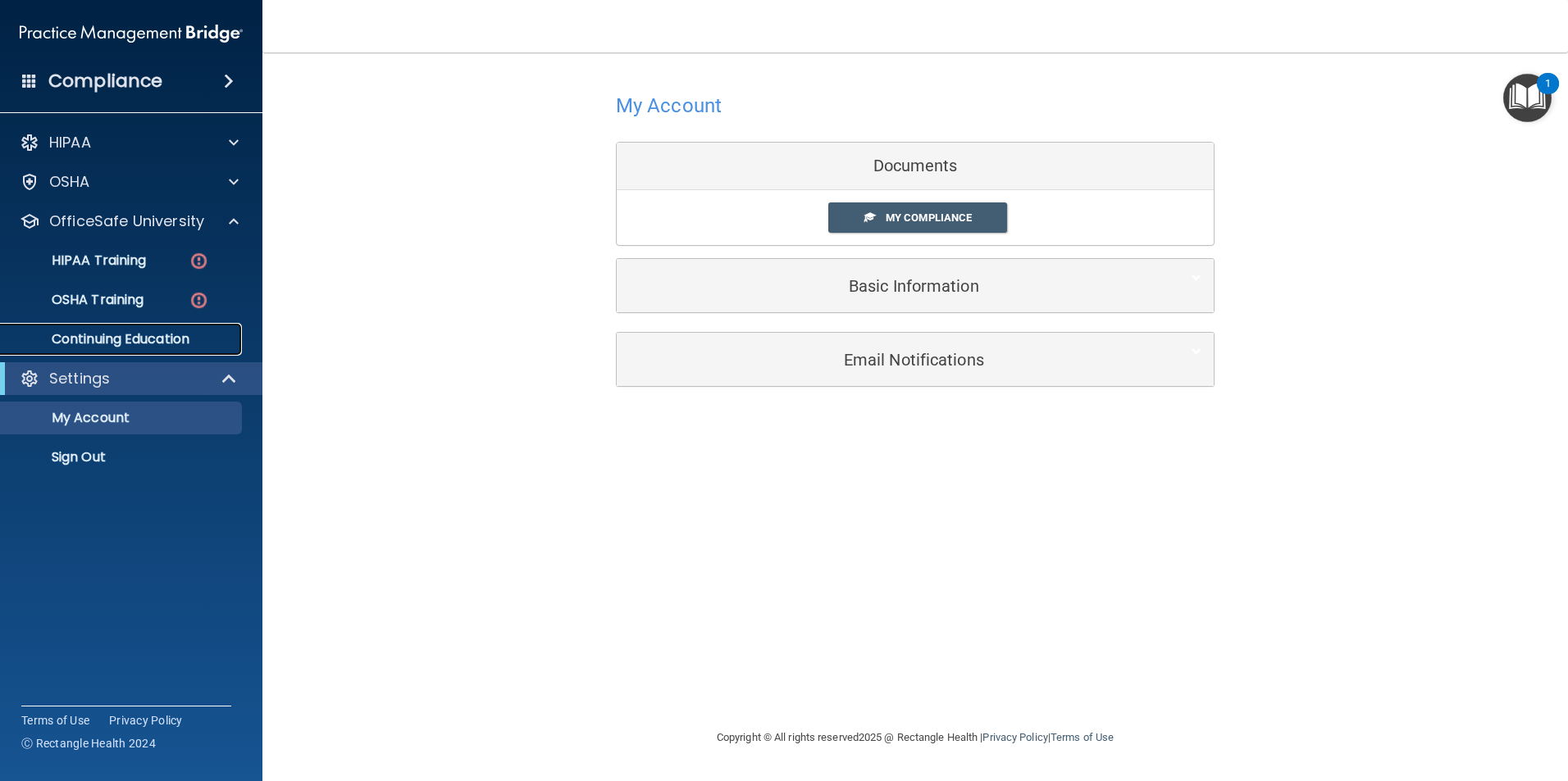
click at [116, 341] on p "Continuing Education" at bounding box center [122, 339] width 224 height 16
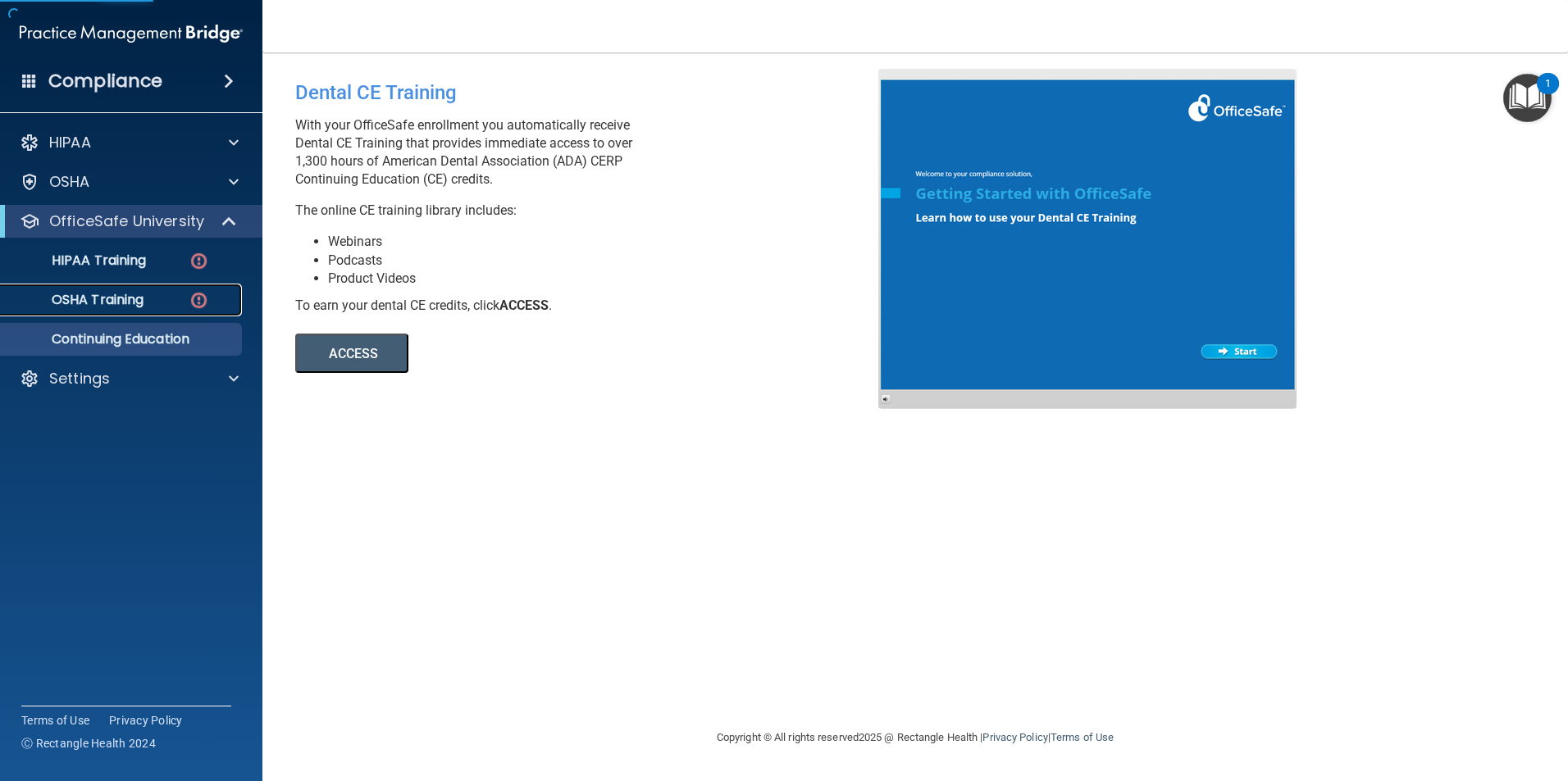
click at [125, 293] on p "OSHA Training" at bounding box center [76, 299] width 133 height 16
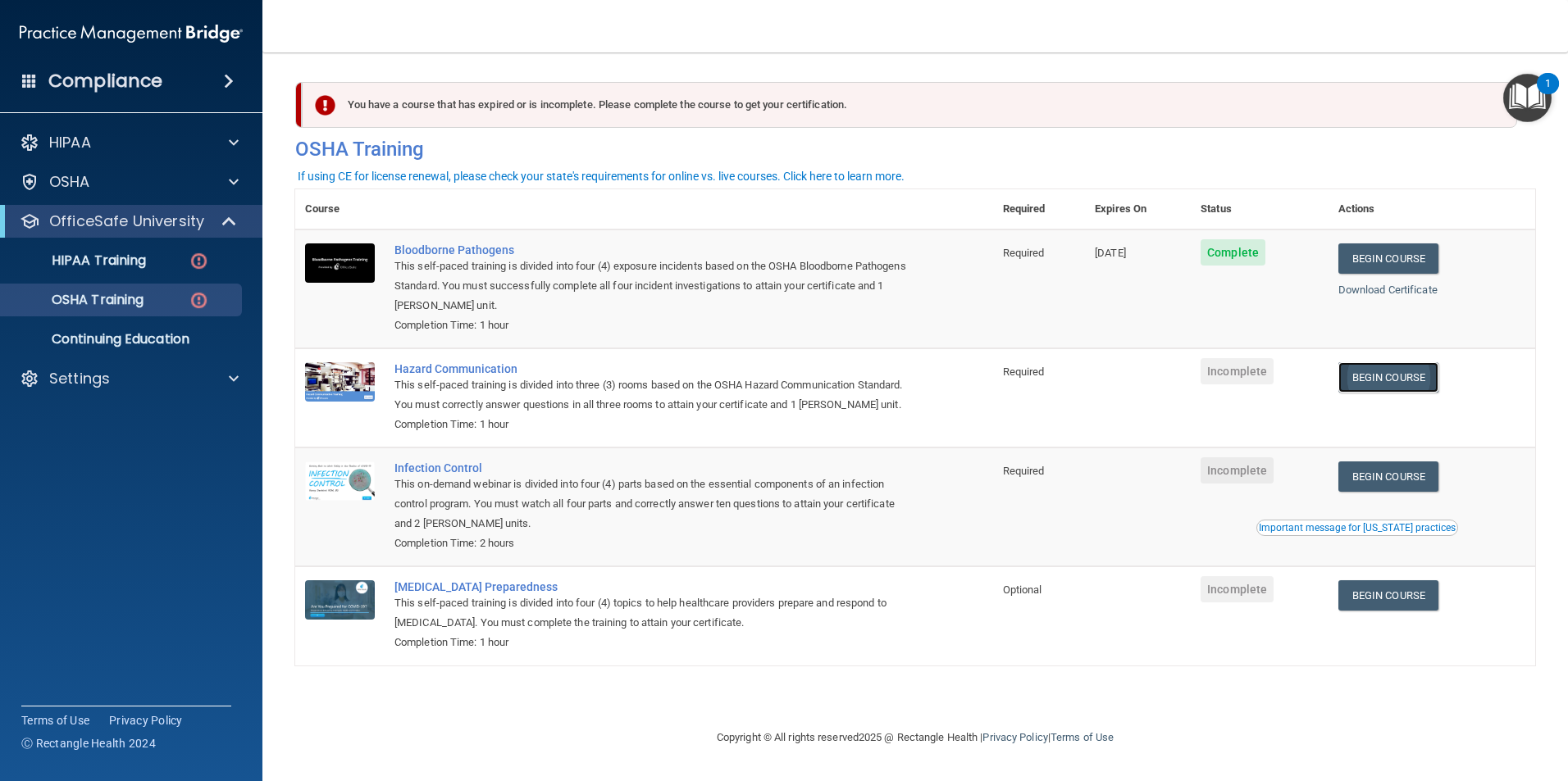
click at [1410, 375] on link "Begin Course" at bounding box center [1389, 377] width 100 height 30
click at [135, 223] on p "OfficeSafe University" at bounding box center [126, 221] width 155 height 20
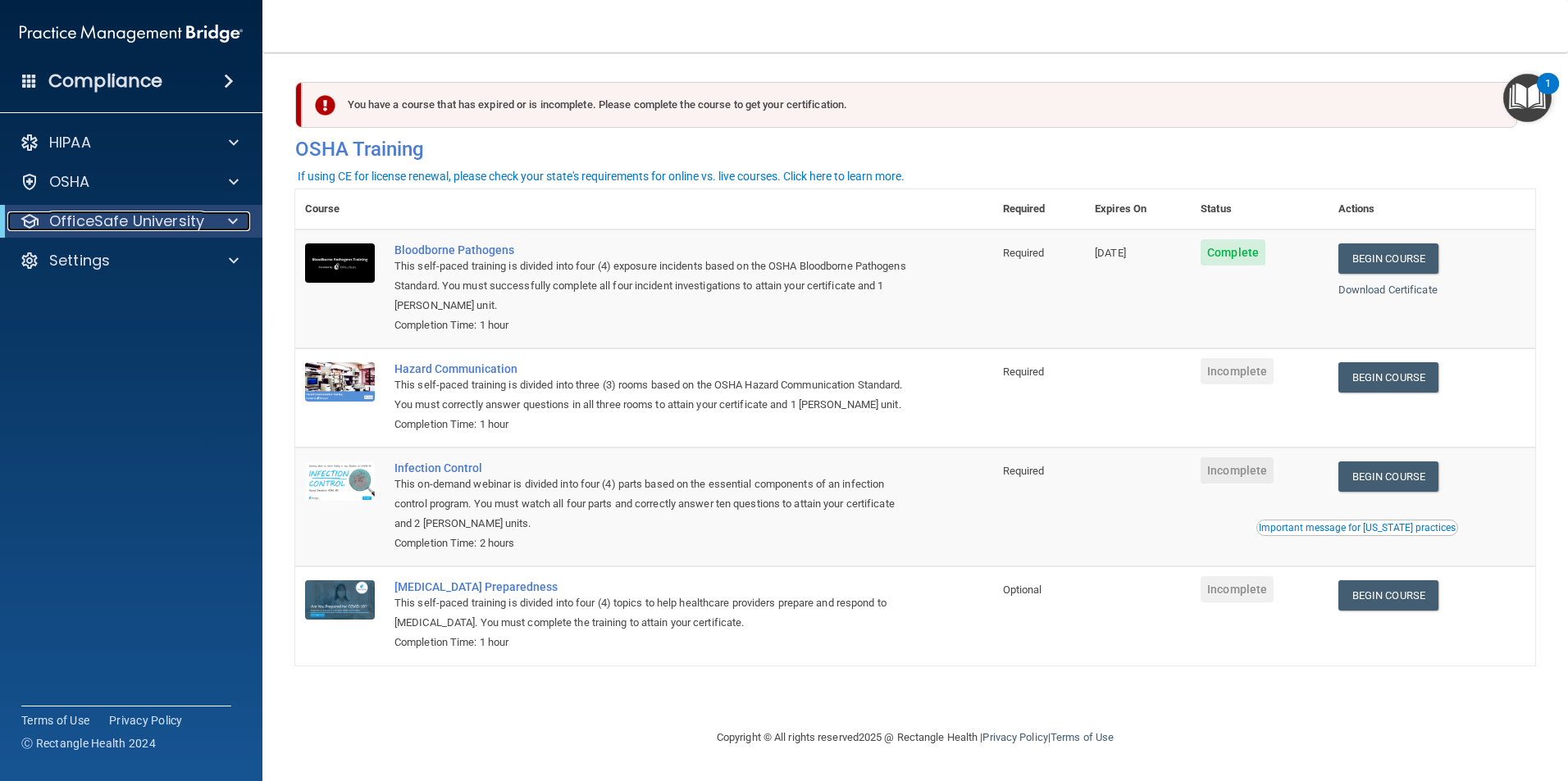
click at [135, 223] on p "OfficeSafe University" at bounding box center [126, 221] width 155 height 20
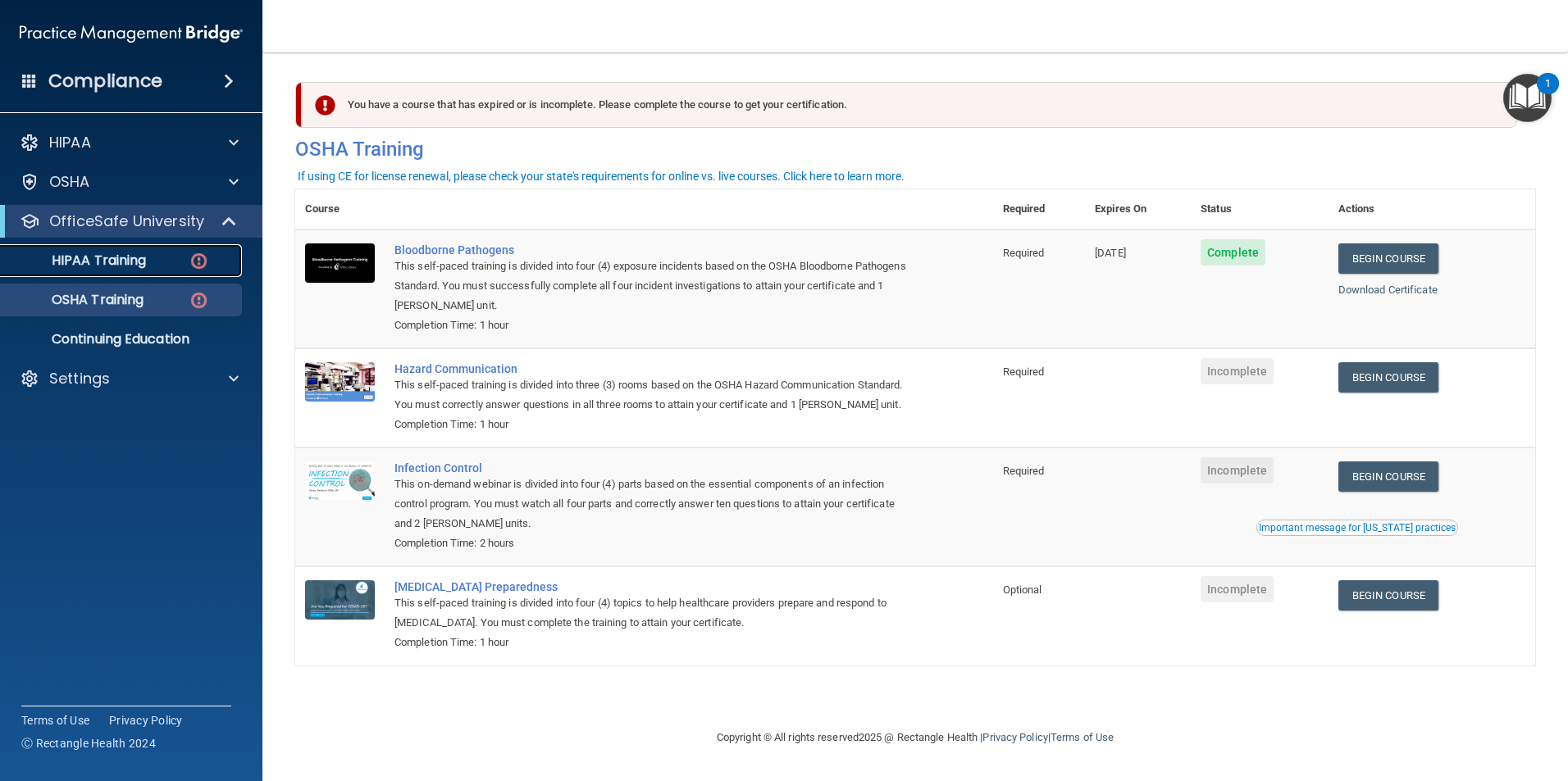
click at [108, 254] on p "HIPAA Training" at bounding box center [77, 260] width 135 height 16
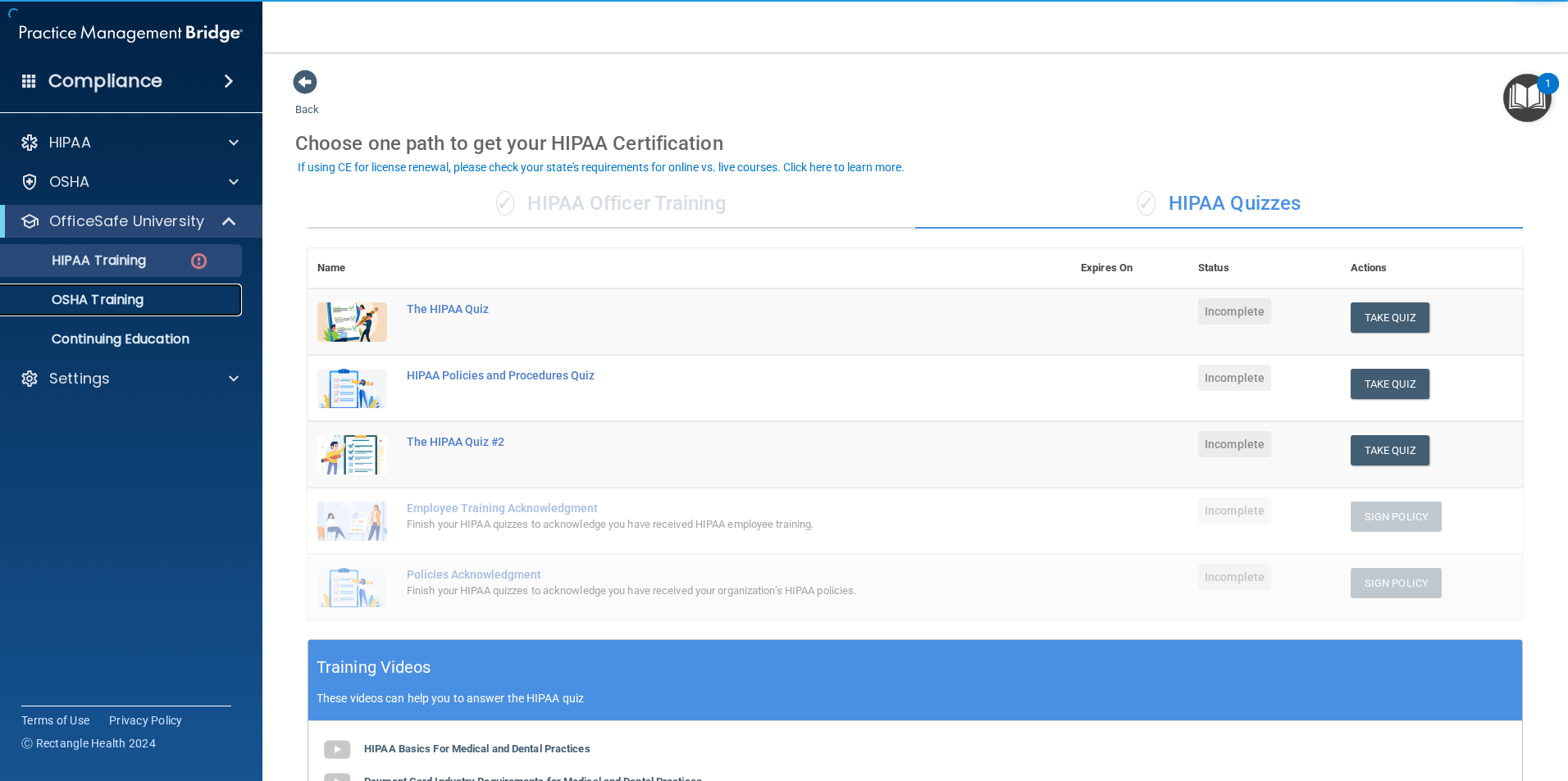
click at [123, 309] on link "OSHA Training" at bounding box center [113, 300] width 259 height 33
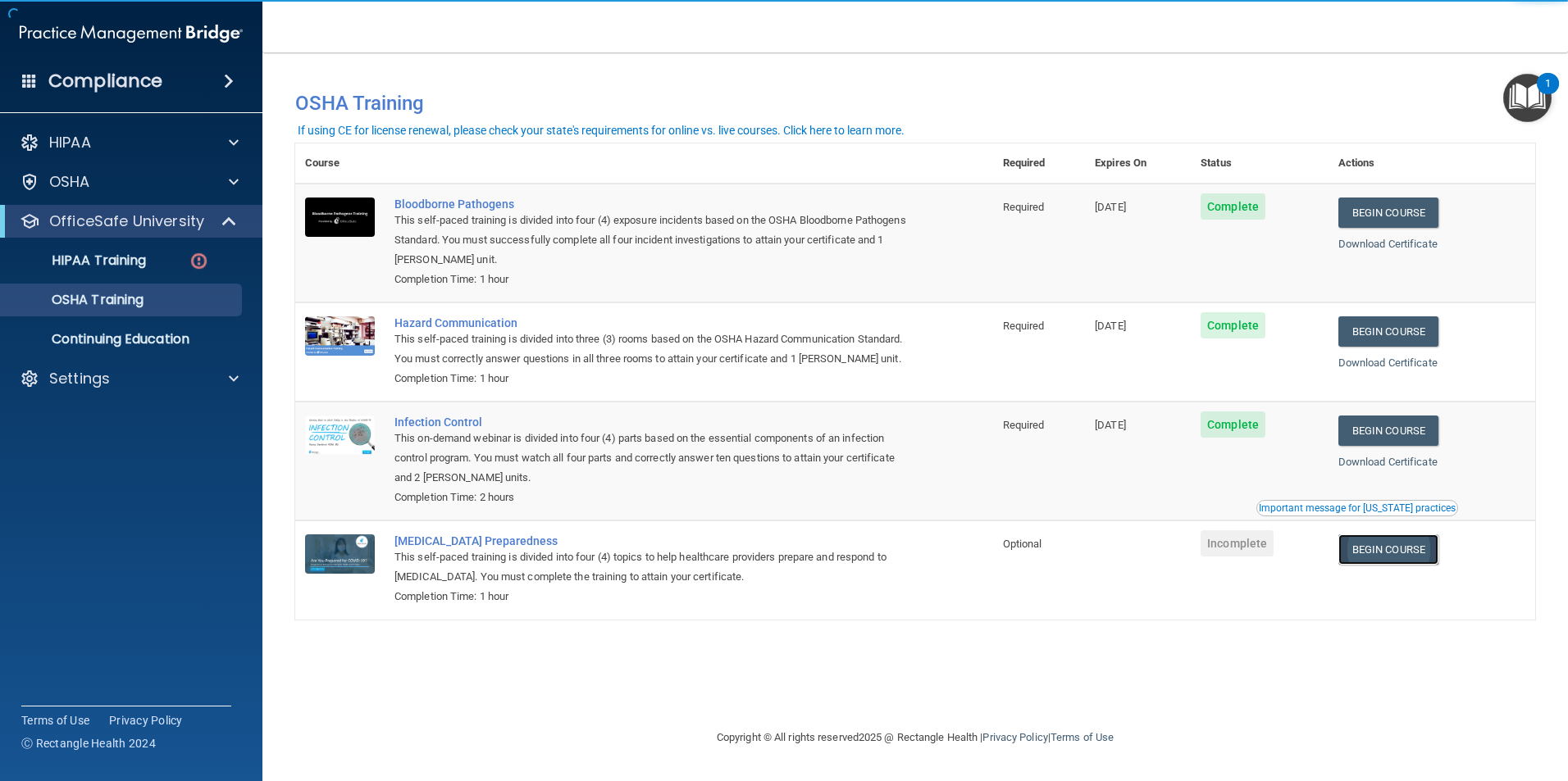
click at [1395, 565] on link "Begin Course" at bounding box center [1389, 550] width 100 height 30
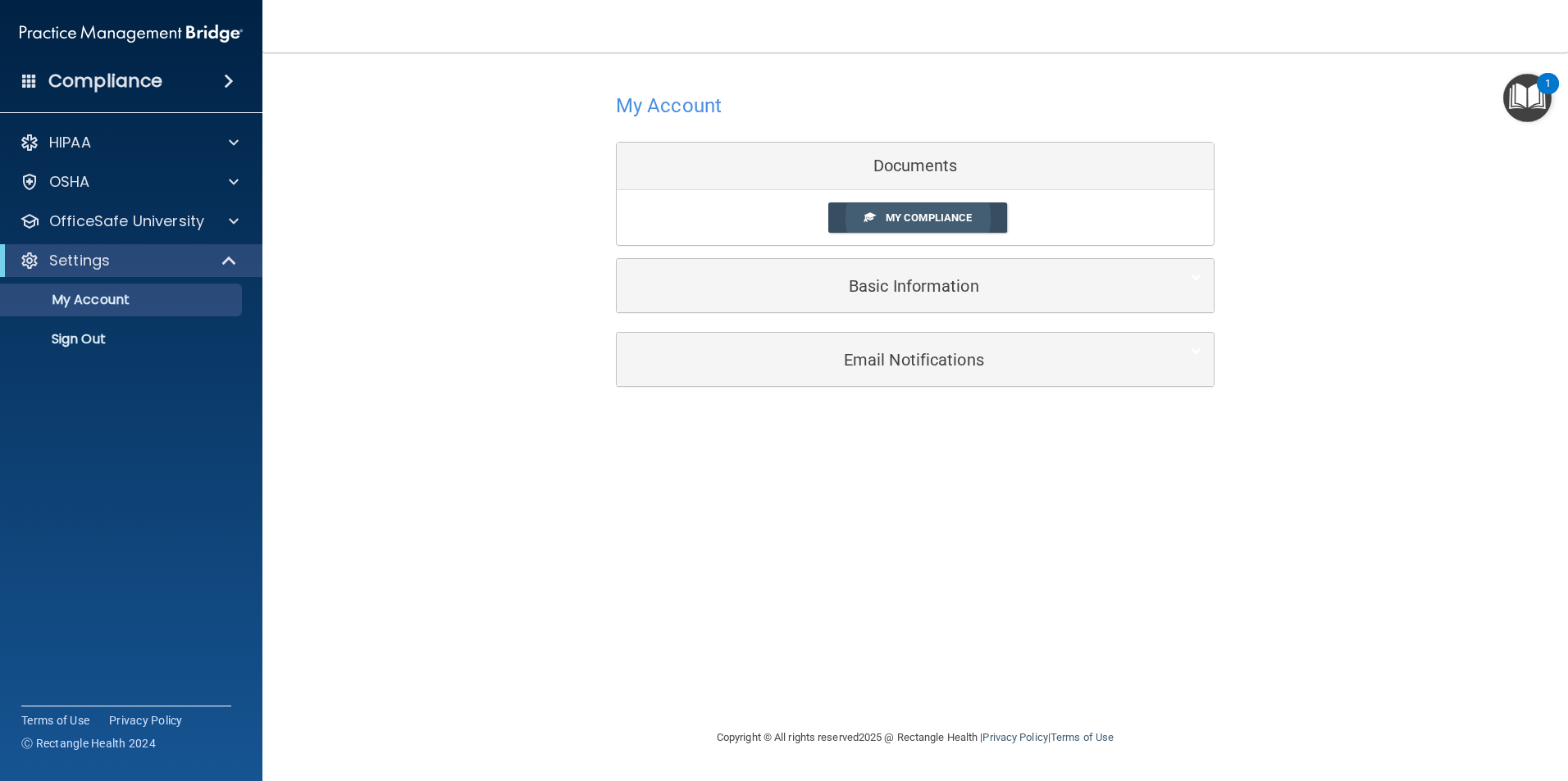
click at [898, 210] on link "My Compliance" at bounding box center [918, 218] width 179 height 30
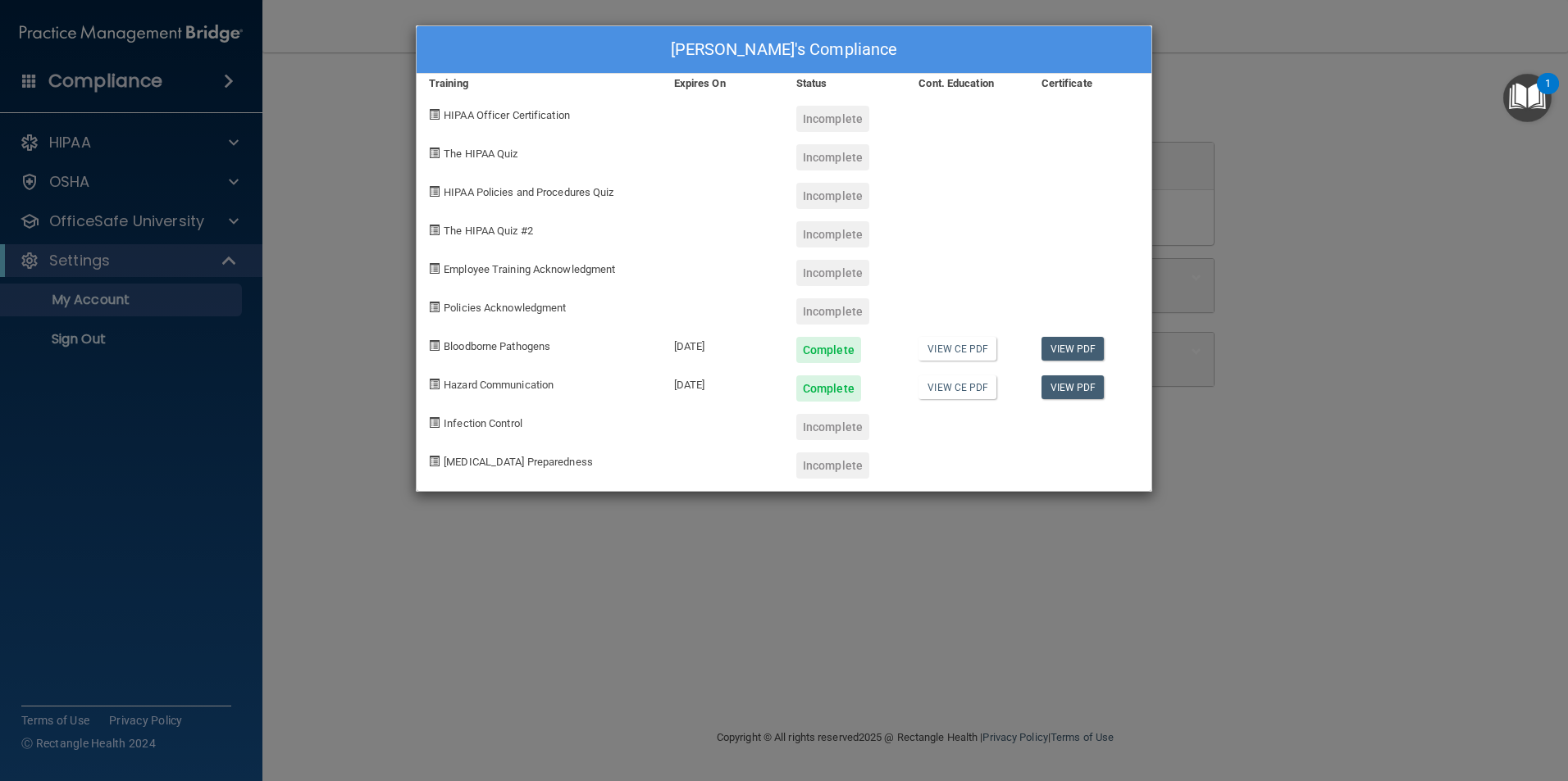
click at [831, 425] on div "Incomplete" at bounding box center [832, 427] width 73 height 26
click at [165, 258] on div "[PERSON_NAME]'s Compliance Training Expires On Status Cont. Education Certifica…" at bounding box center [784, 390] width 1568 height 781
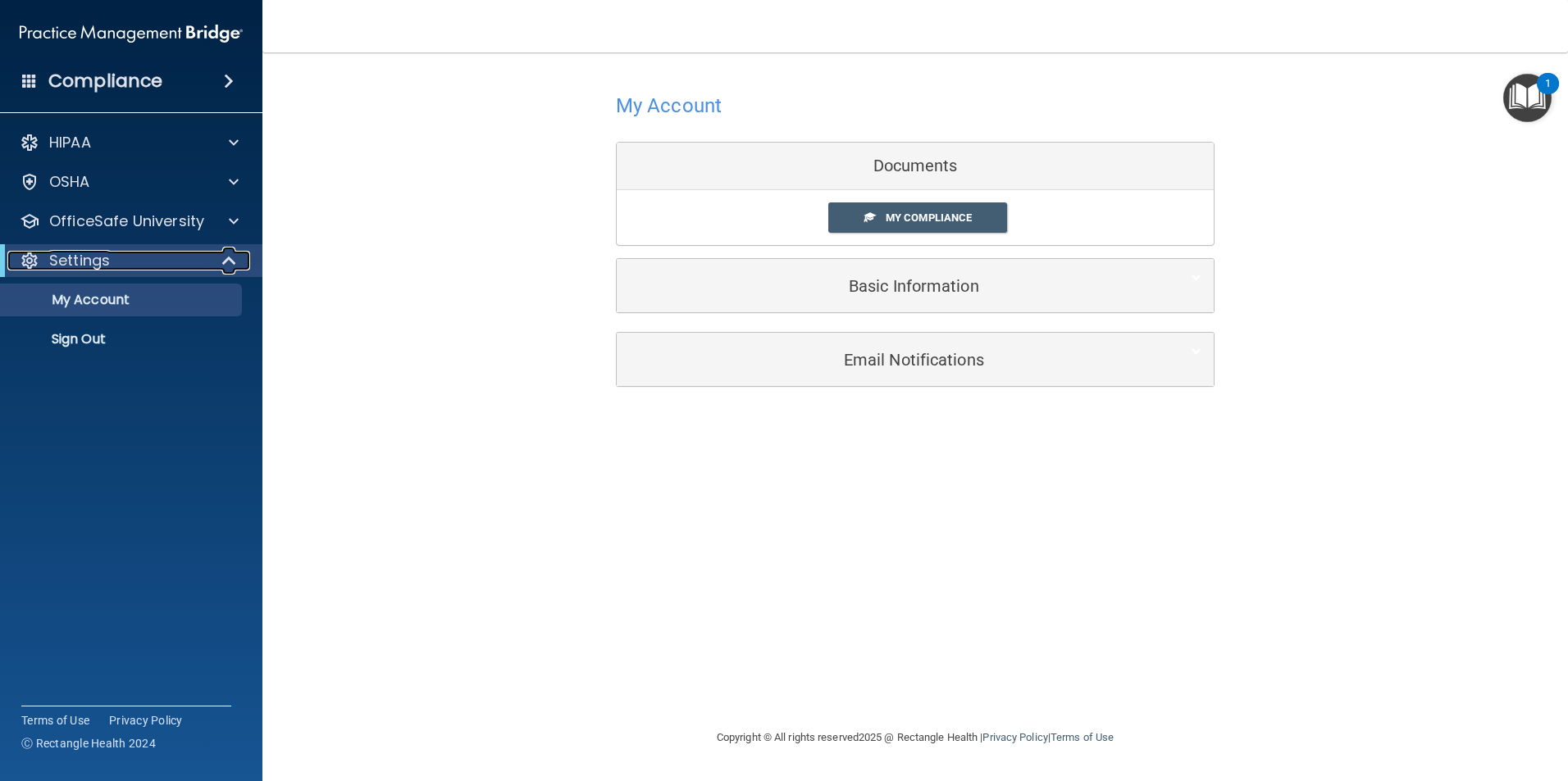
click at [159, 264] on div "Settings" at bounding box center [108, 260] width 203 height 20
click at [204, 219] on div "OfficeSafe University" at bounding box center [109, 221] width 204 height 20
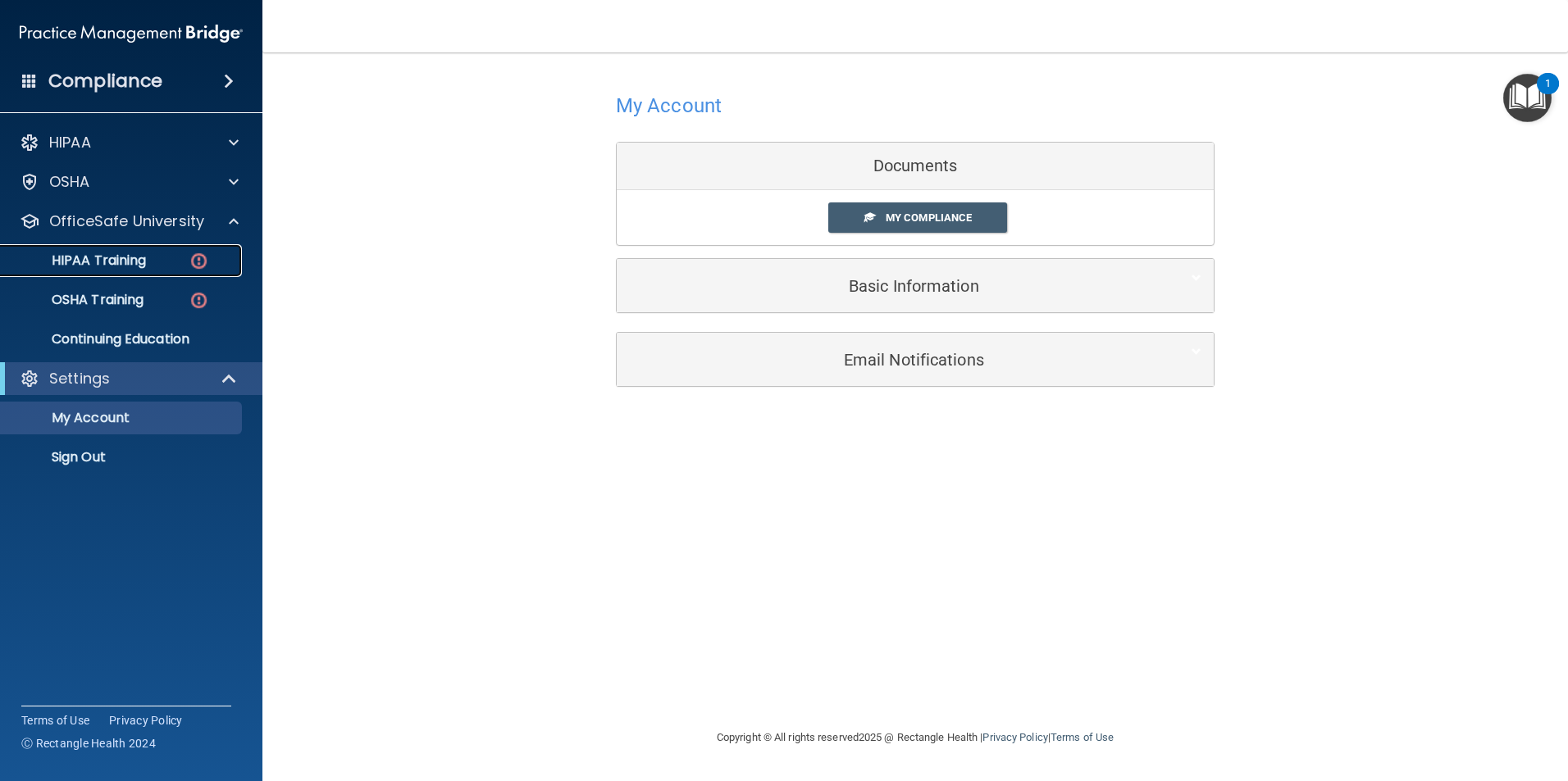
click at [123, 260] on p "HIPAA Training" at bounding box center [77, 260] width 135 height 16
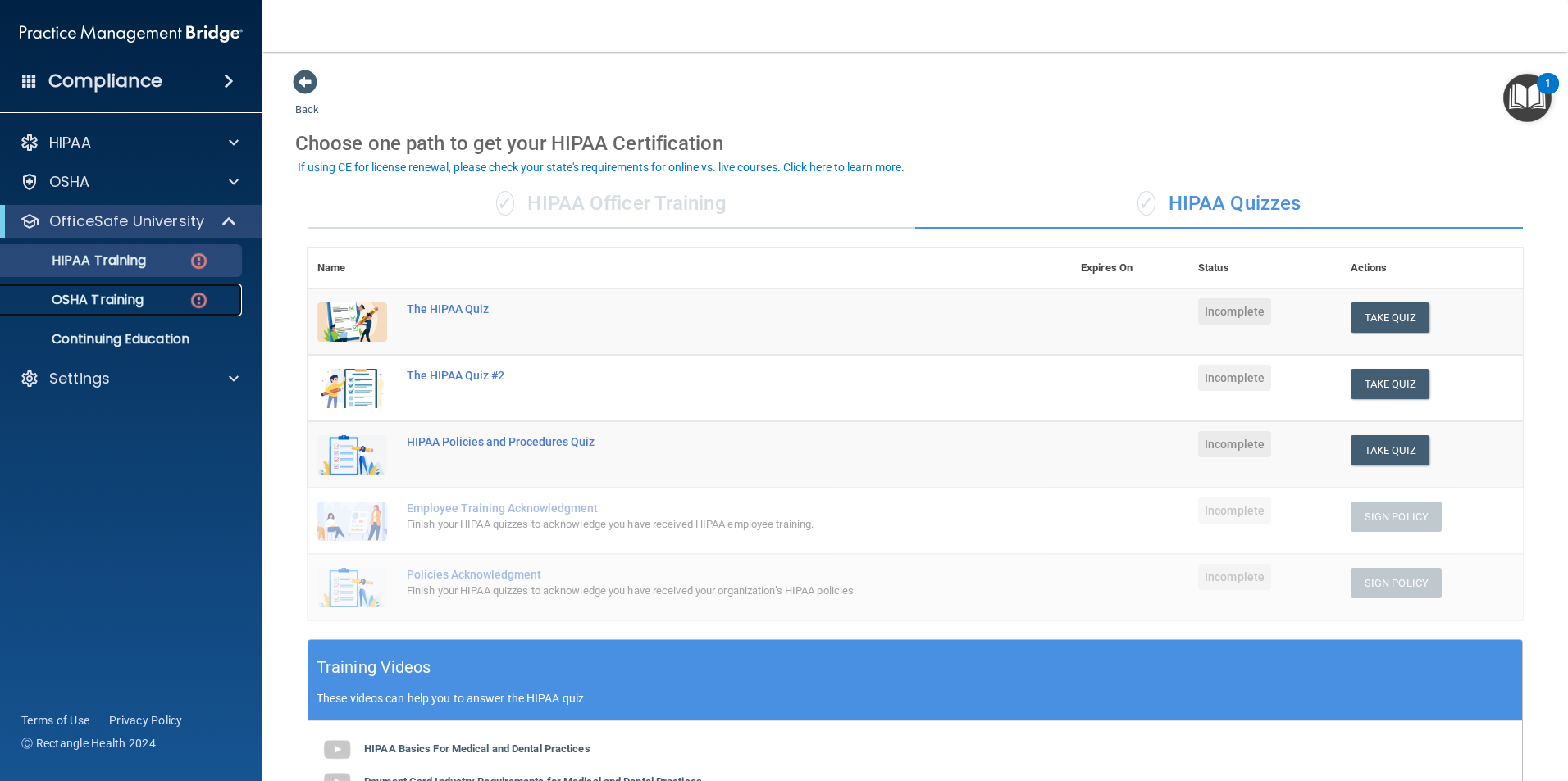
click at [118, 304] on p "OSHA Training" at bounding box center [76, 299] width 133 height 16
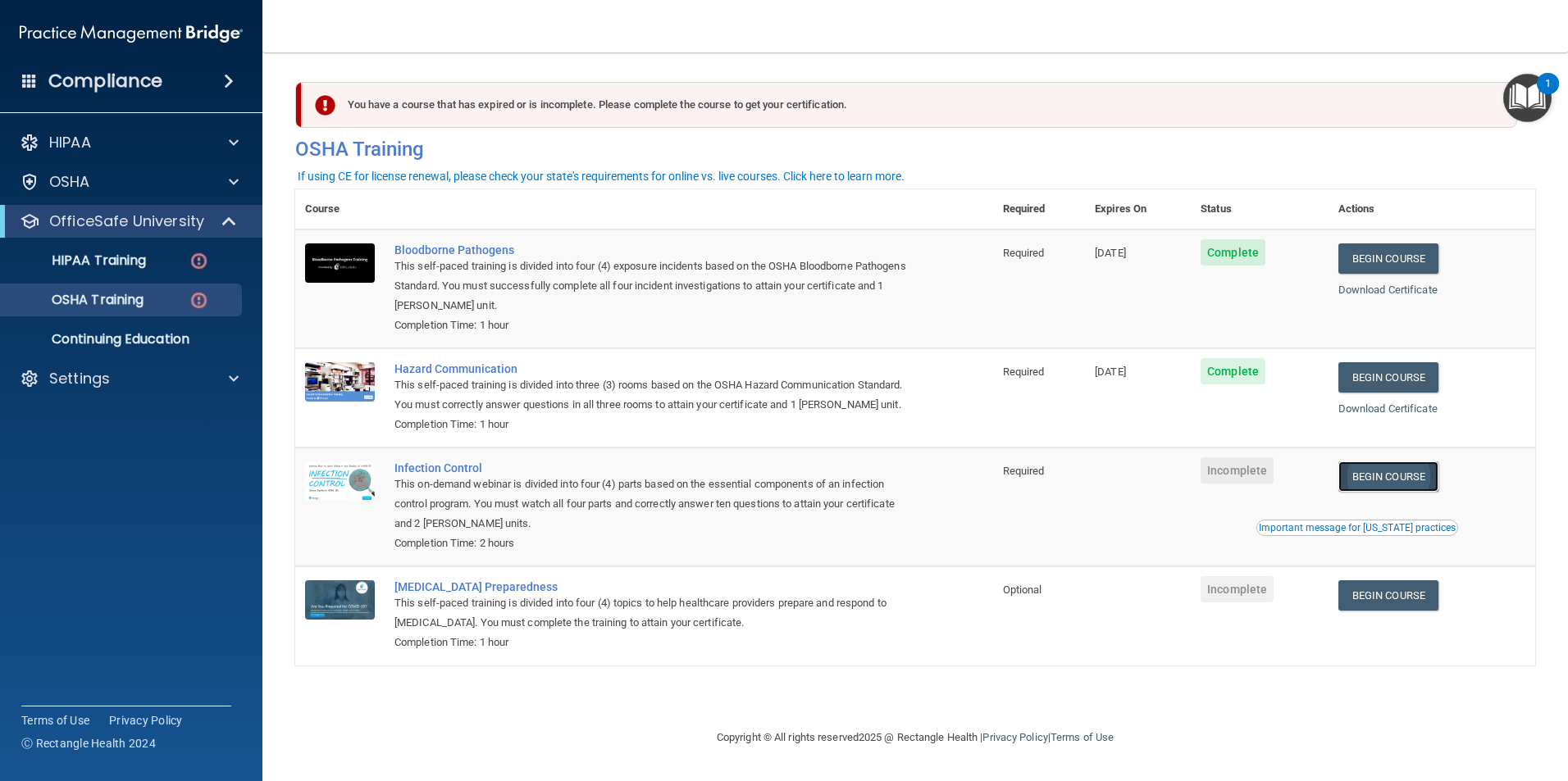
click at [1391, 492] on link "Begin Course" at bounding box center [1389, 476] width 100 height 30
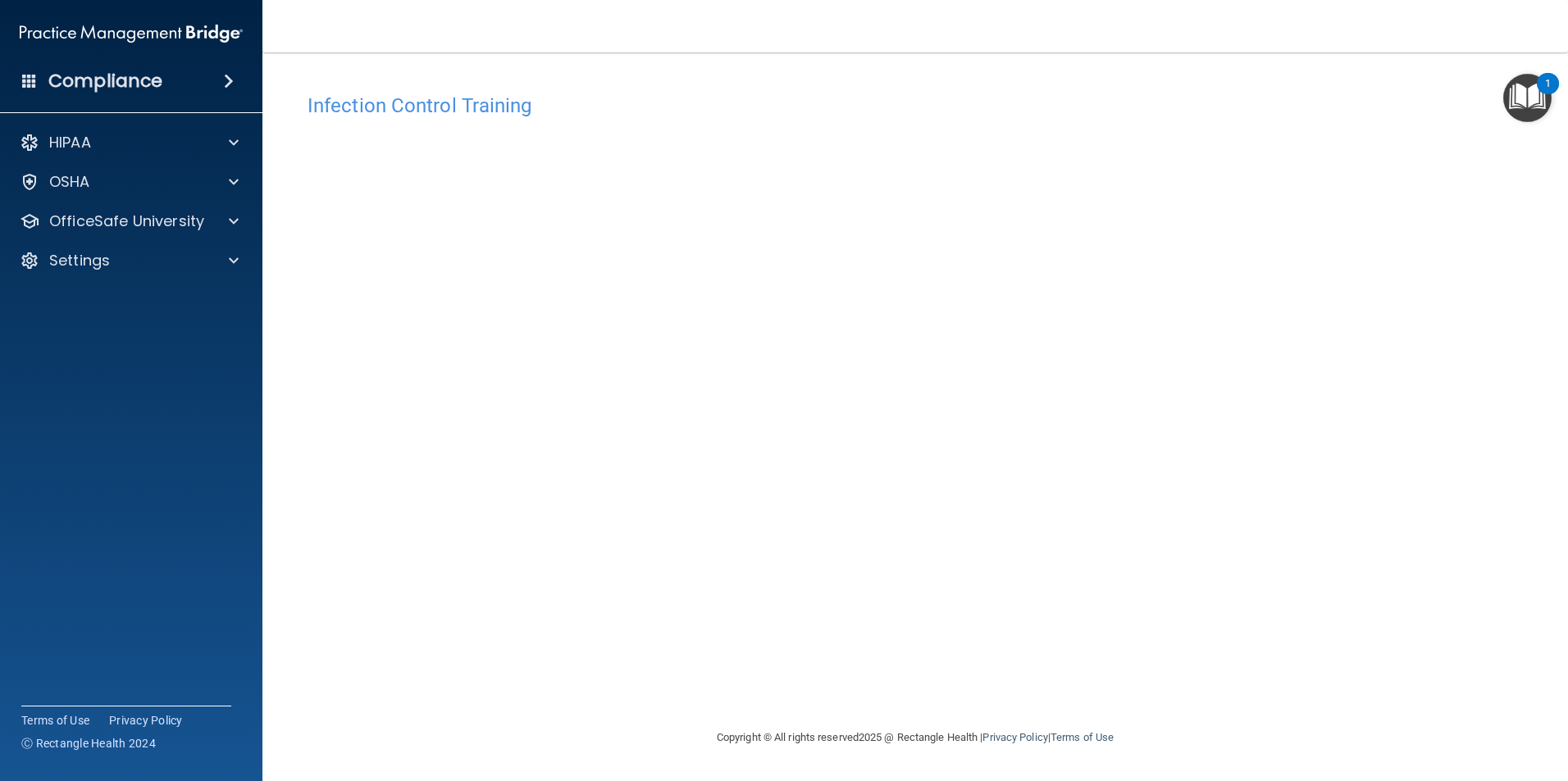
click at [1517, 101] on img "Open Resource Center, 1 new notification" at bounding box center [1526, 97] width 48 height 48
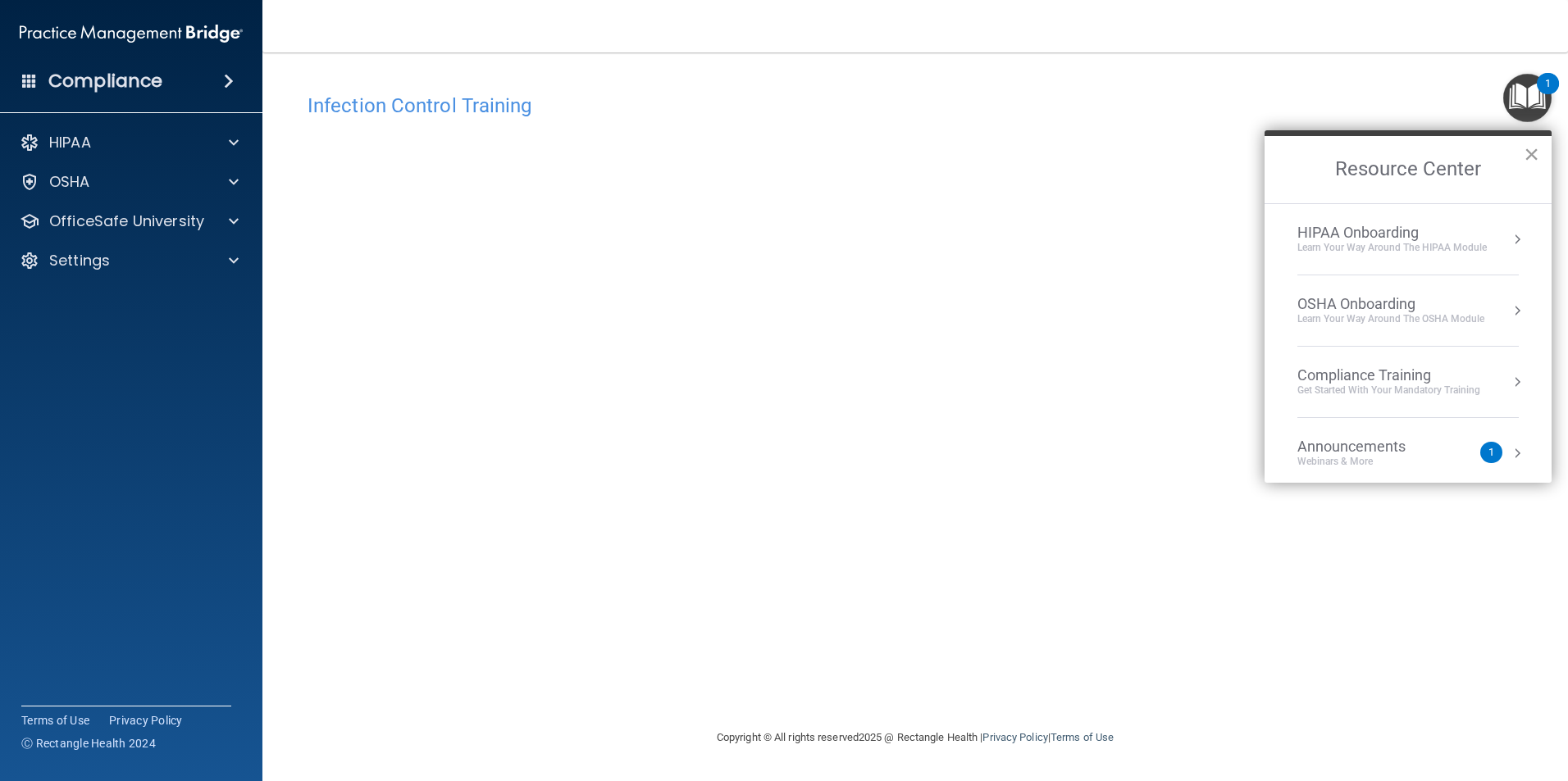
click at [1526, 155] on button "×" at bounding box center [1531, 155] width 16 height 26
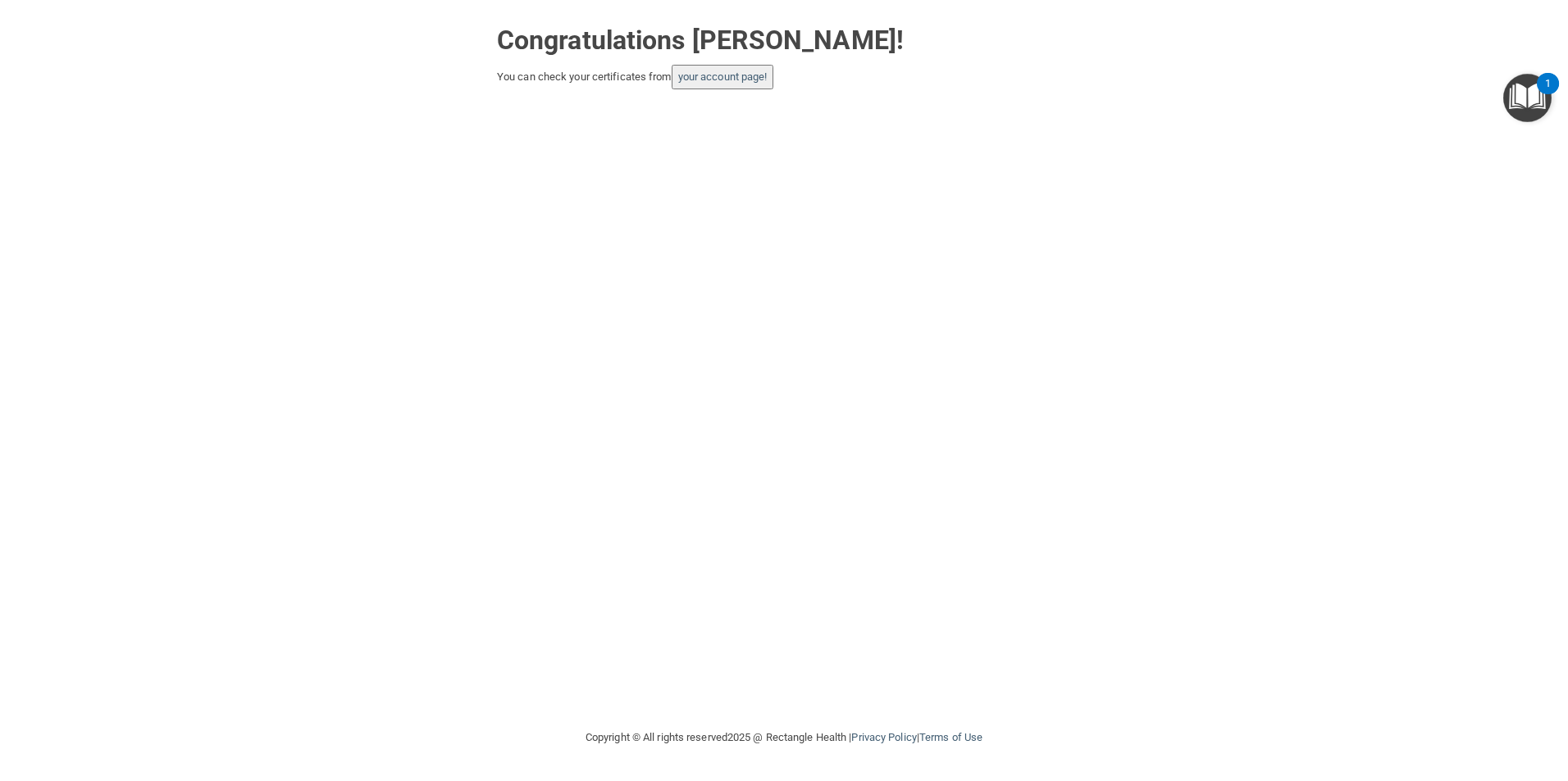
click at [747, 84] on button "your account page!" at bounding box center [723, 77] width 103 height 25
click at [751, 75] on link "your account page!" at bounding box center [723, 76] width 90 height 12
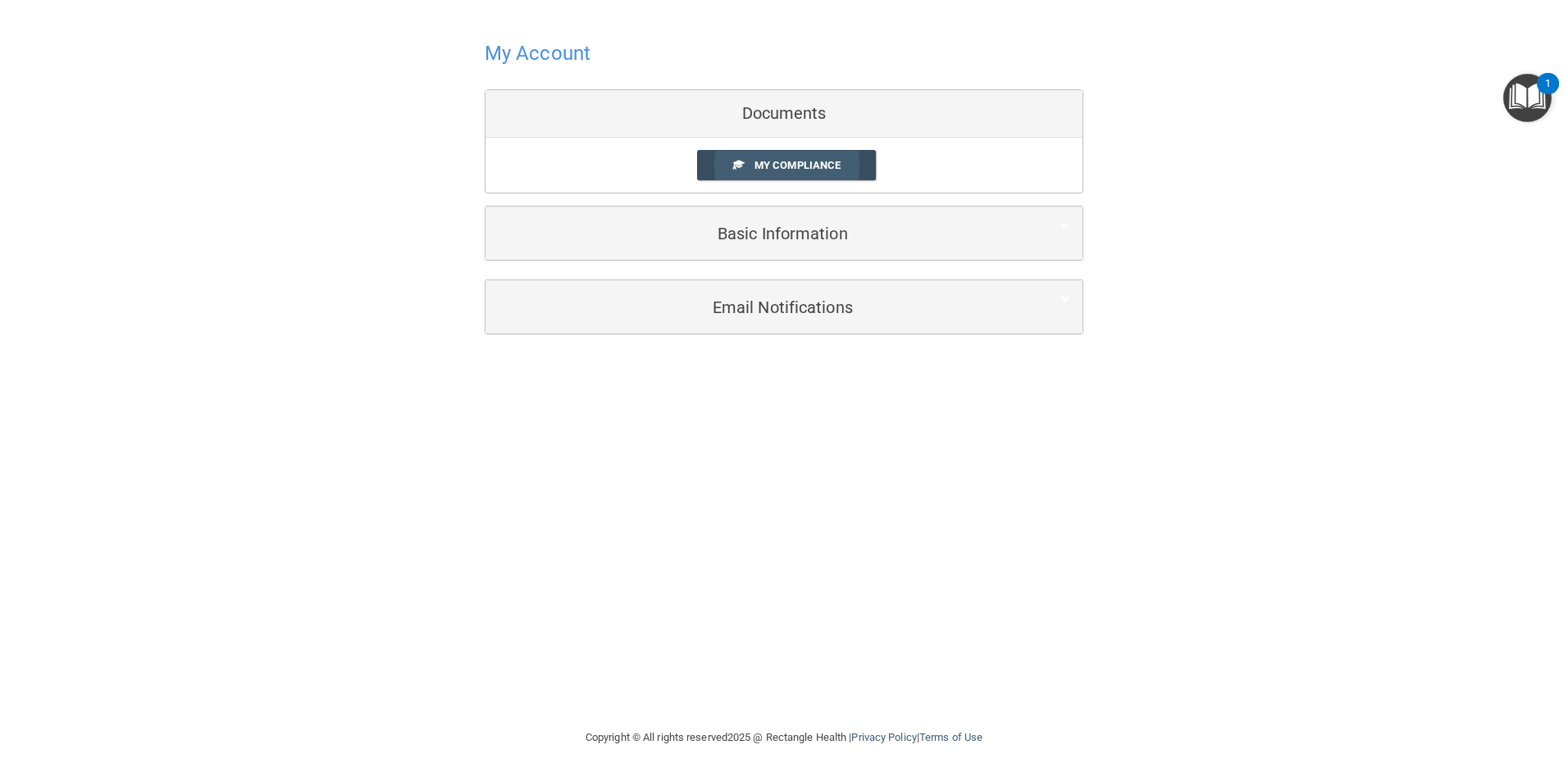
click at [807, 158] on link "My Compliance" at bounding box center [787, 165] width 179 height 30
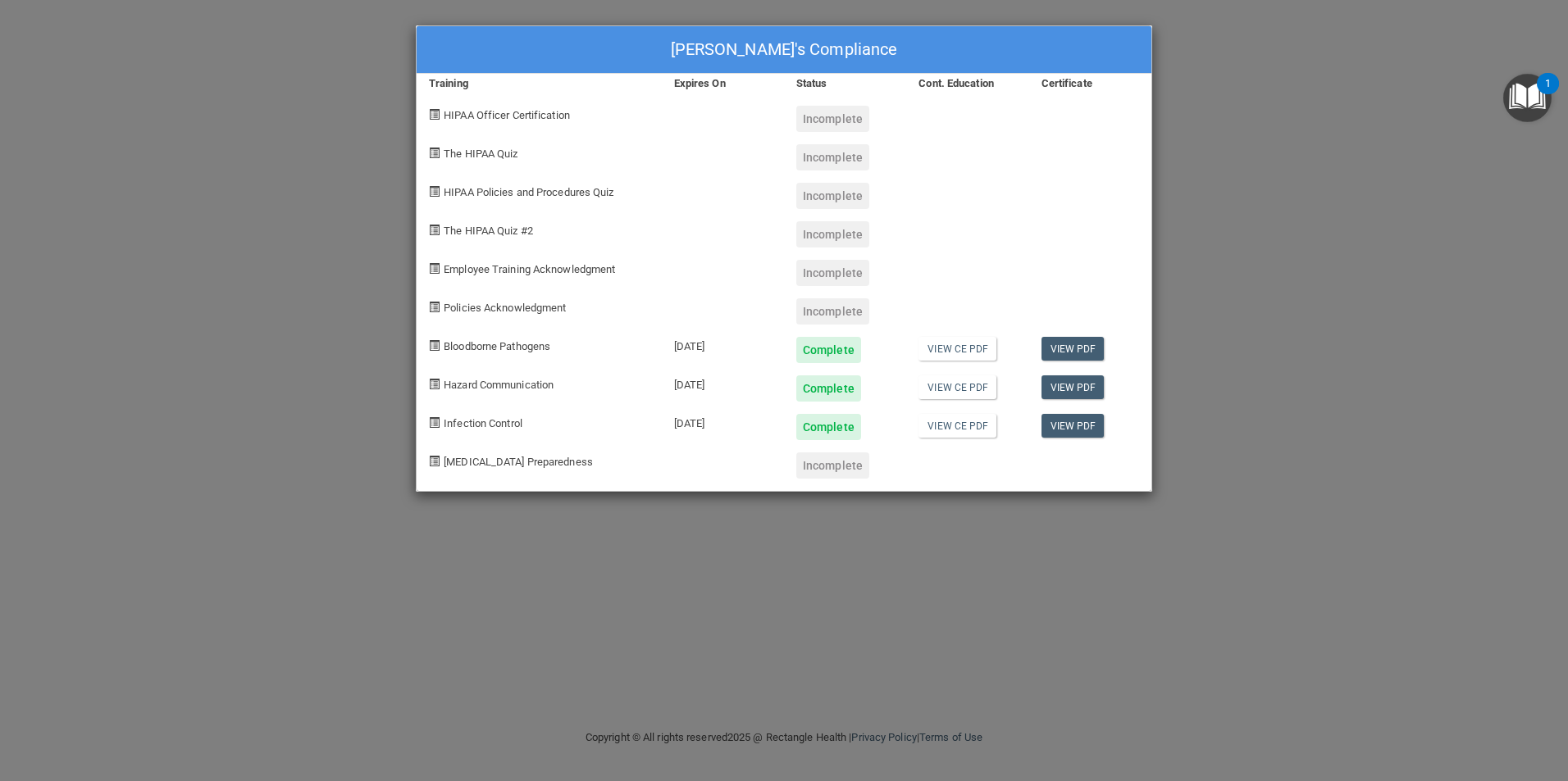
click at [1404, 113] on div "Etienne Tuyisenge's Compliance Training Expires On Status Cont. Education Certi…" at bounding box center [784, 390] width 1568 height 781
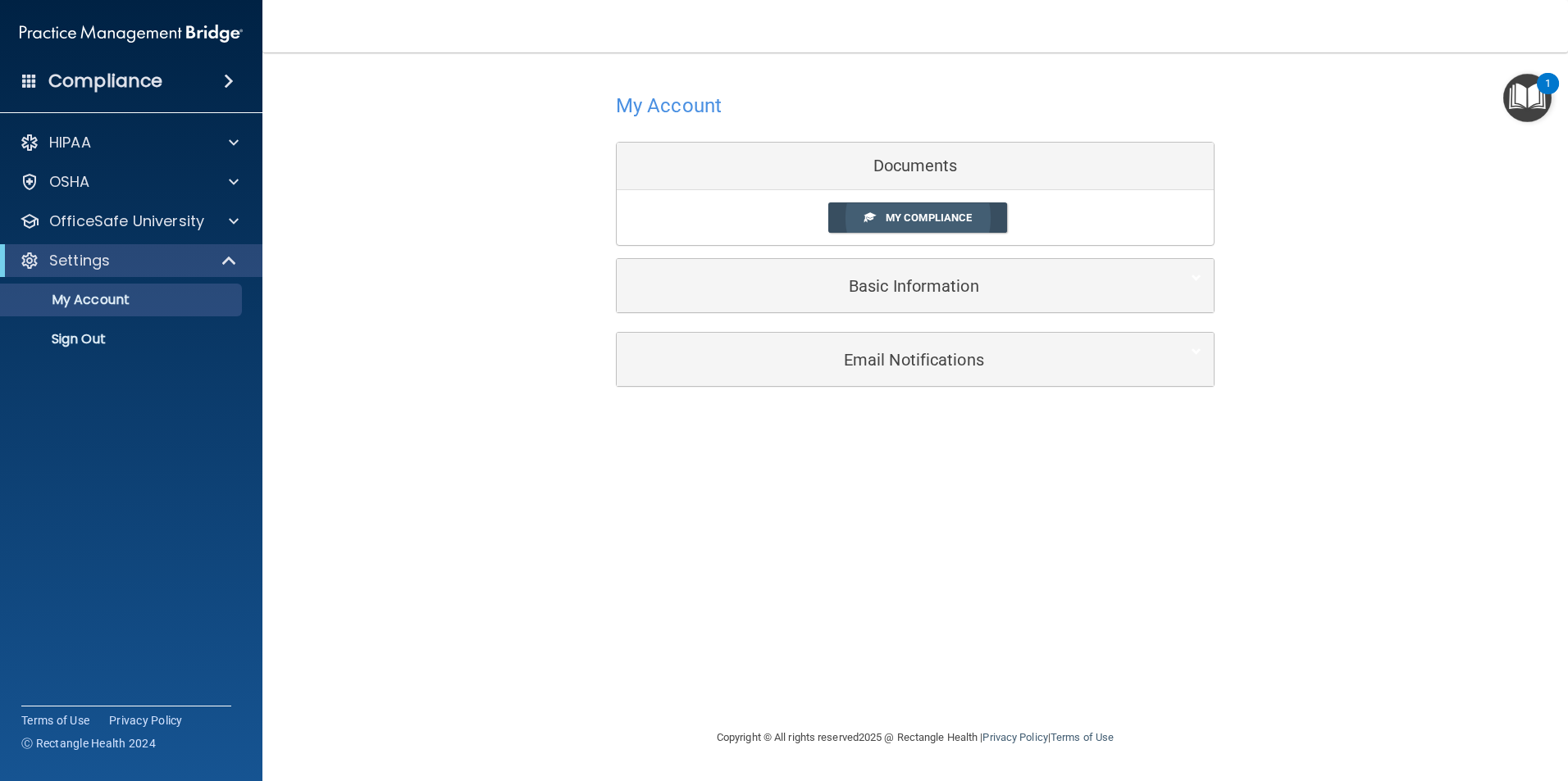
click at [906, 229] on link "My Compliance" at bounding box center [918, 218] width 179 height 30
click at [910, 222] on span "My Compliance" at bounding box center [928, 217] width 86 height 12
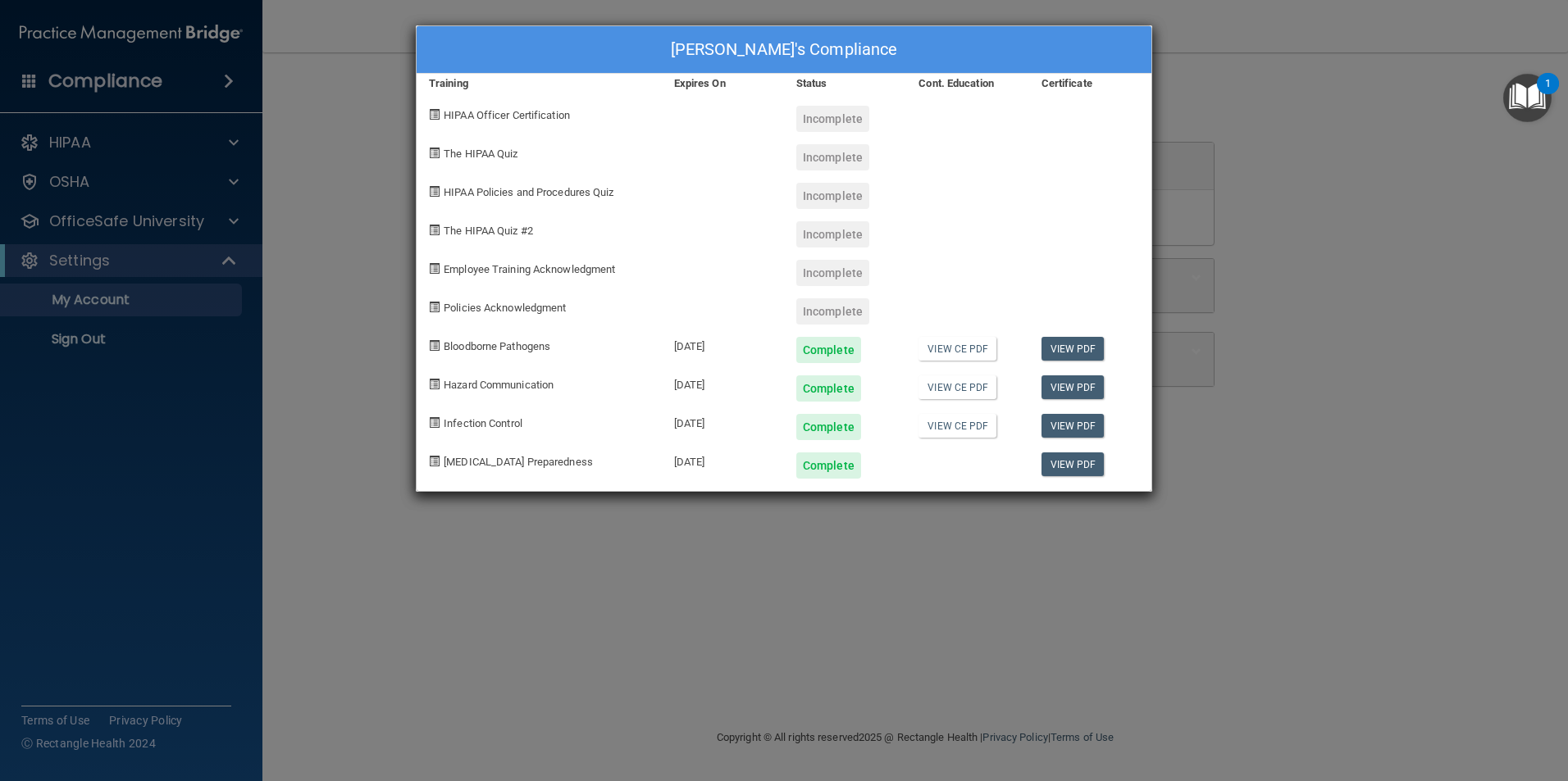
click at [812, 573] on div "Etienne Tuyisenge's Compliance Training Expires On Status Cont. Education Certi…" at bounding box center [784, 390] width 1568 height 781
click at [550, 511] on div "Etienne Tuyisenge's Compliance Training Expires On Status Cont. Education Certi…" at bounding box center [784, 390] width 1568 height 781
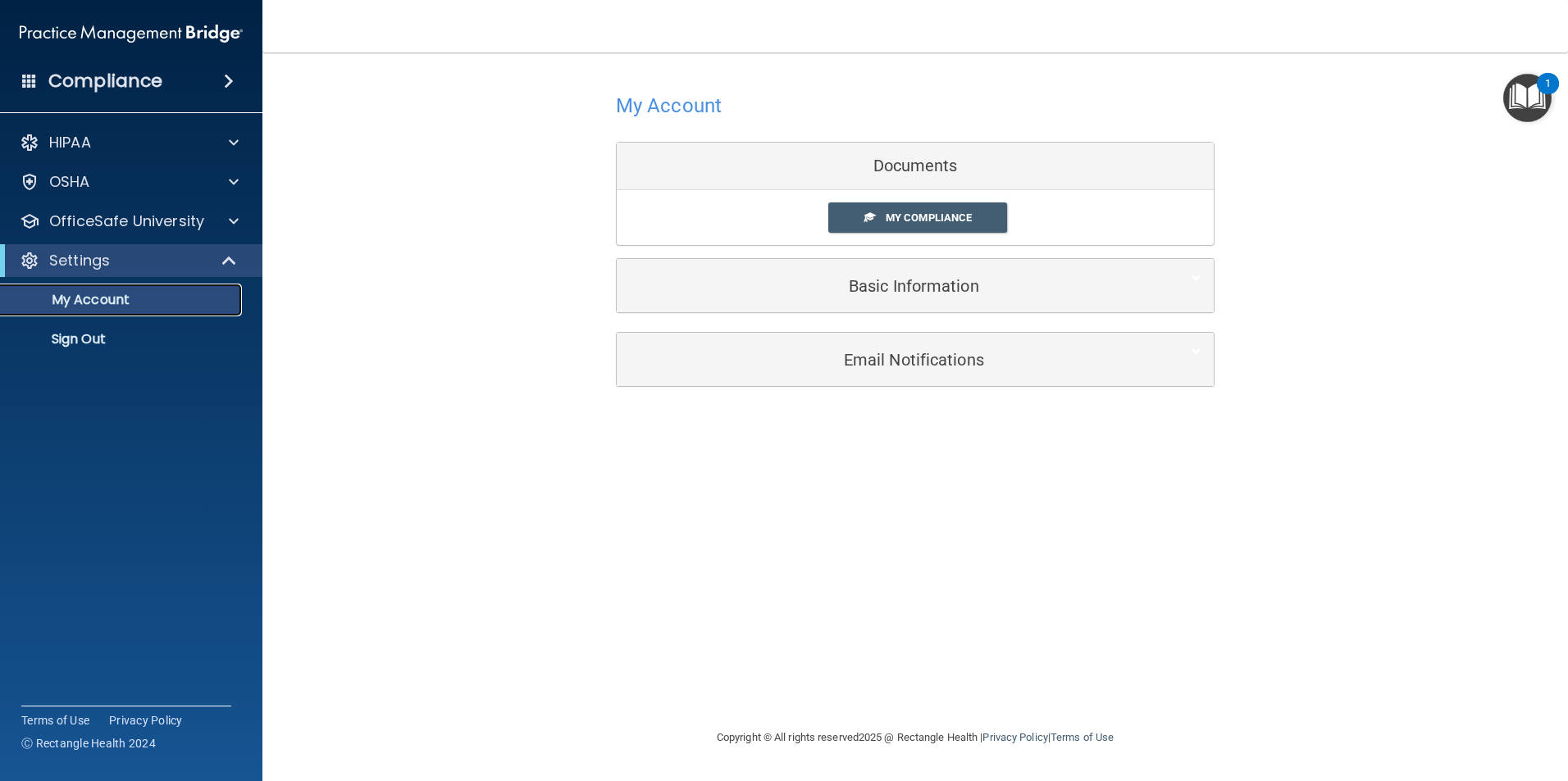
click at [101, 311] on link "My Account" at bounding box center [113, 300] width 259 height 33
click at [133, 264] on div "Settings" at bounding box center [108, 260] width 203 height 20
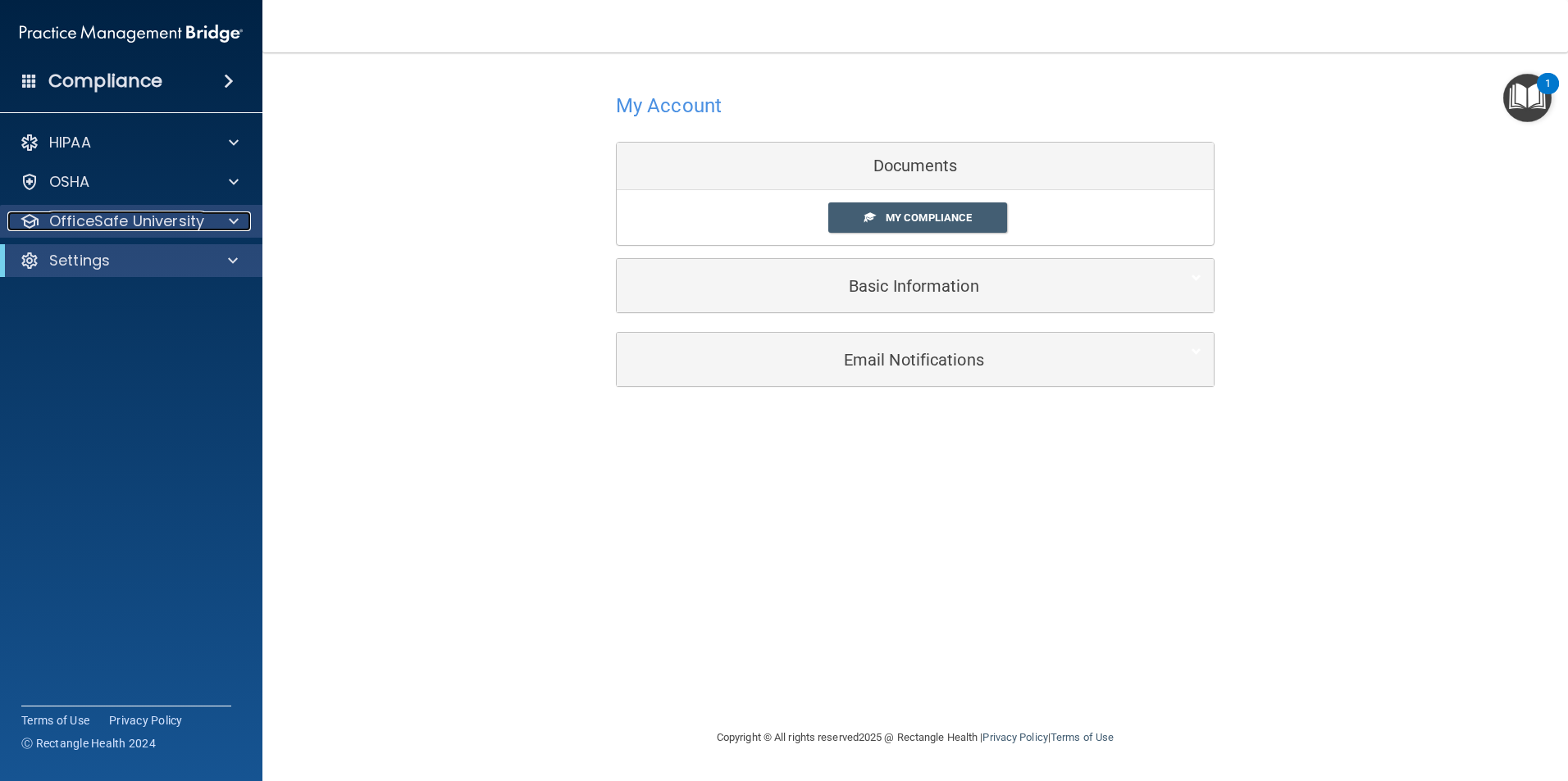
click at [163, 216] on p "OfficeSafe University" at bounding box center [126, 221] width 155 height 20
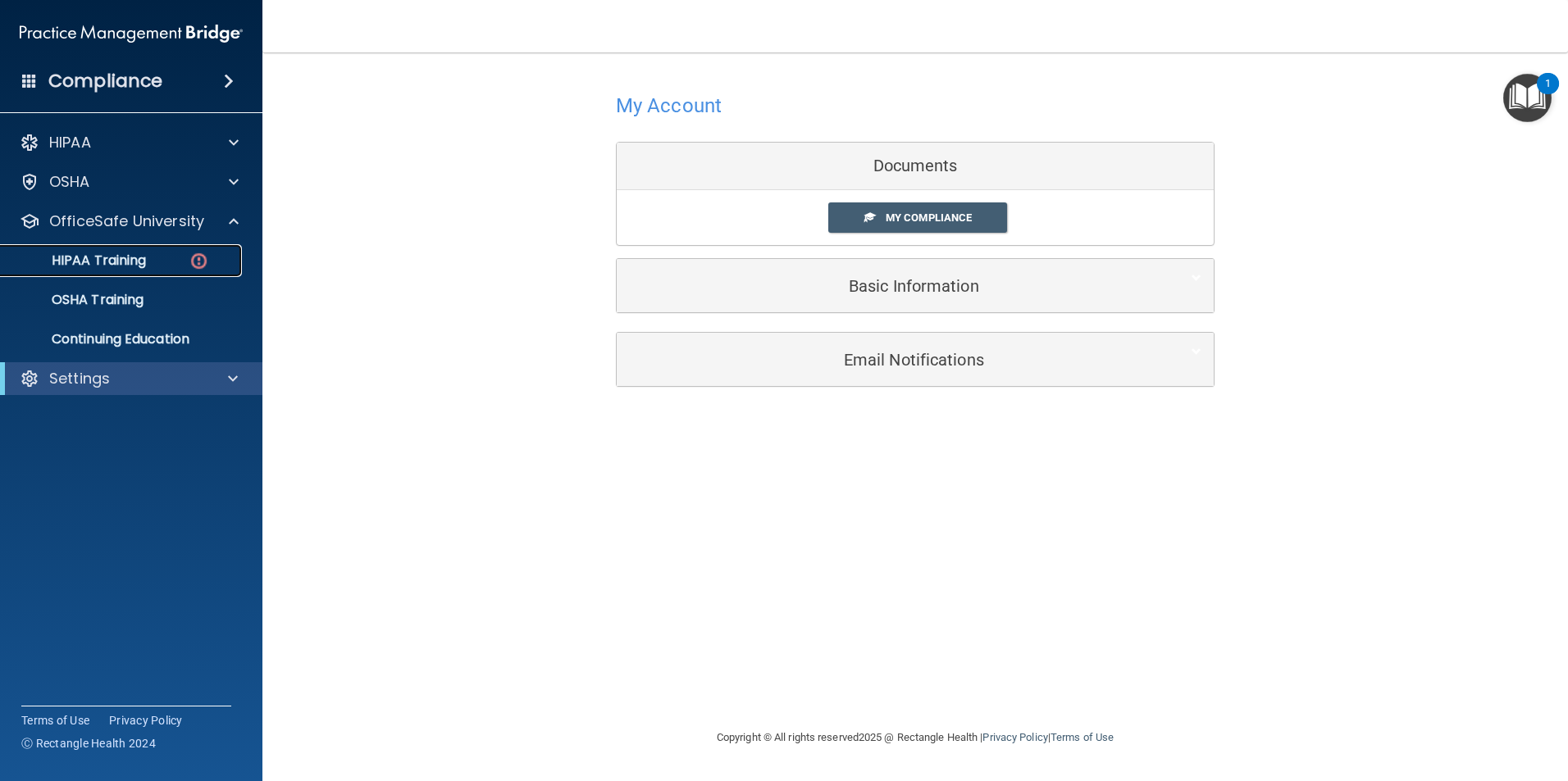
click at [155, 254] on div "HIPAA Training" at bounding box center [122, 260] width 224 height 16
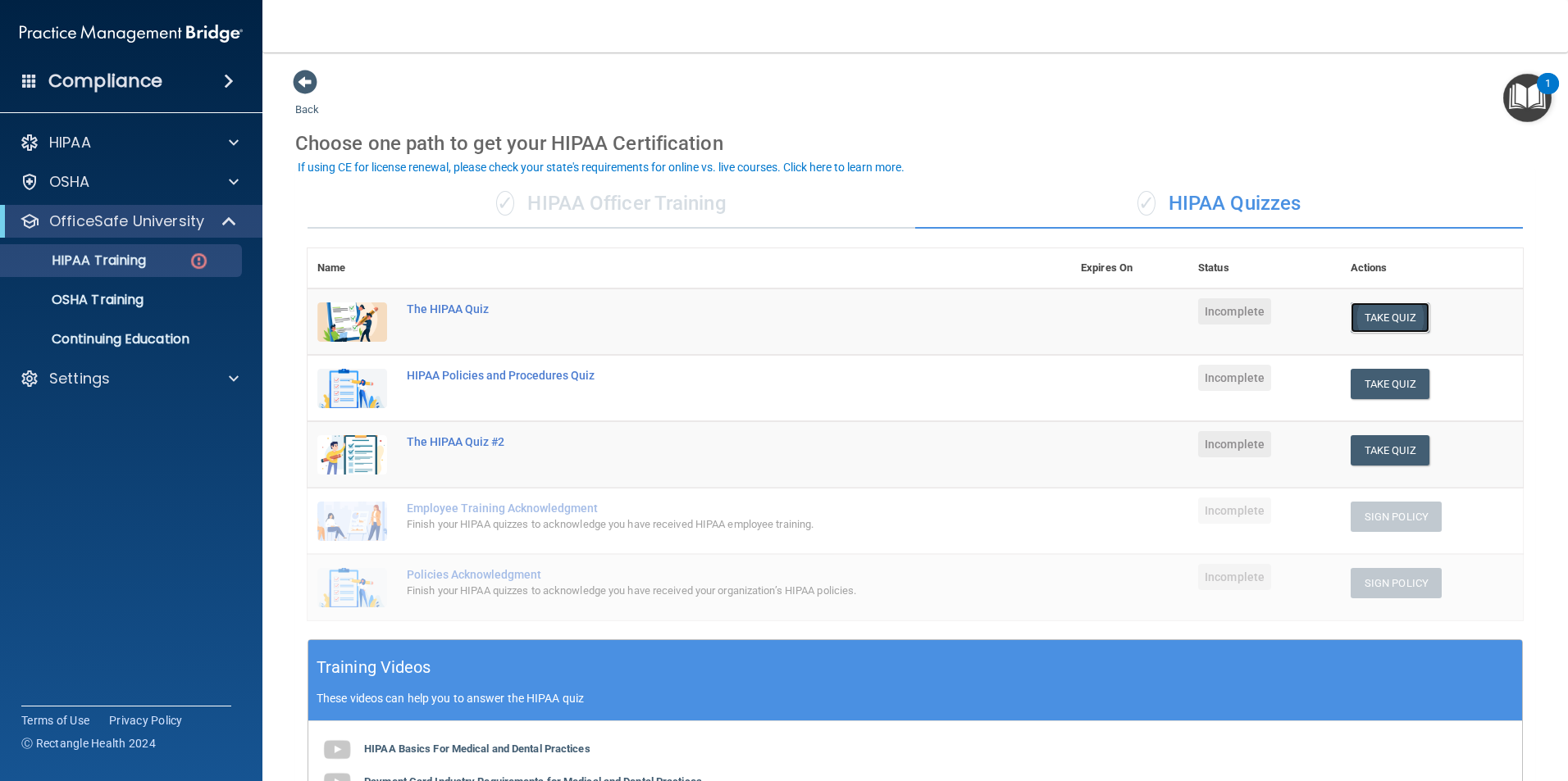
click at [1370, 313] on button "Take Quiz" at bounding box center [1390, 318] width 78 height 30
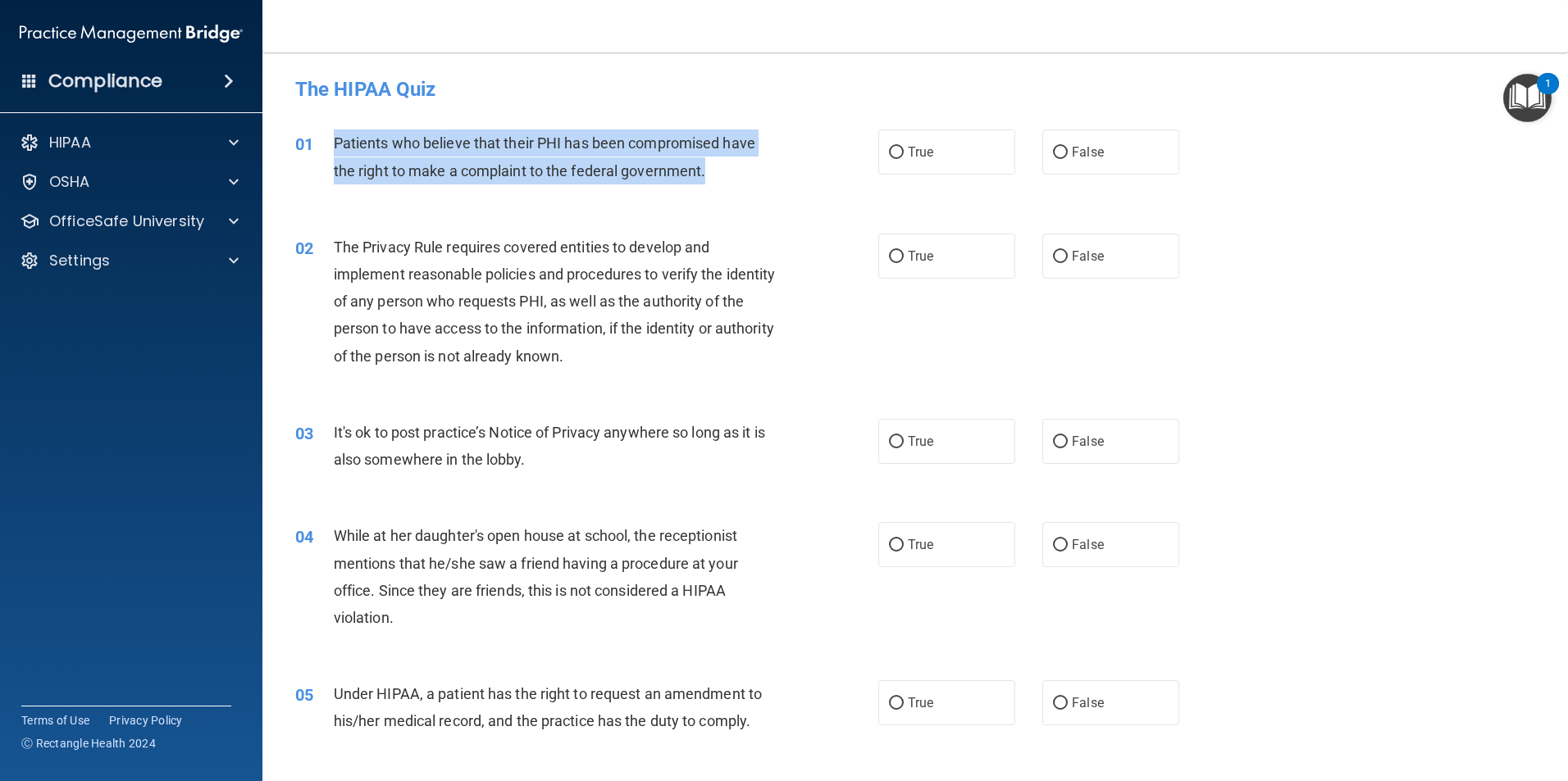
drag, startPoint x: 337, startPoint y: 147, endPoint x: 749, endPoint y: 181, distance: 413.4
click at [749, 181] on div "Patients who believe that their PHI has been compromised have the right to make…" at bounding box center [561, 156] width 456 height 54
drag, startPoint x: 749, startPoint y: 181, endPoint x: 594, endPoint y: 145, distance: 159.1
copy span "Patients who believe that their PHI has been compromised have the right to make…"
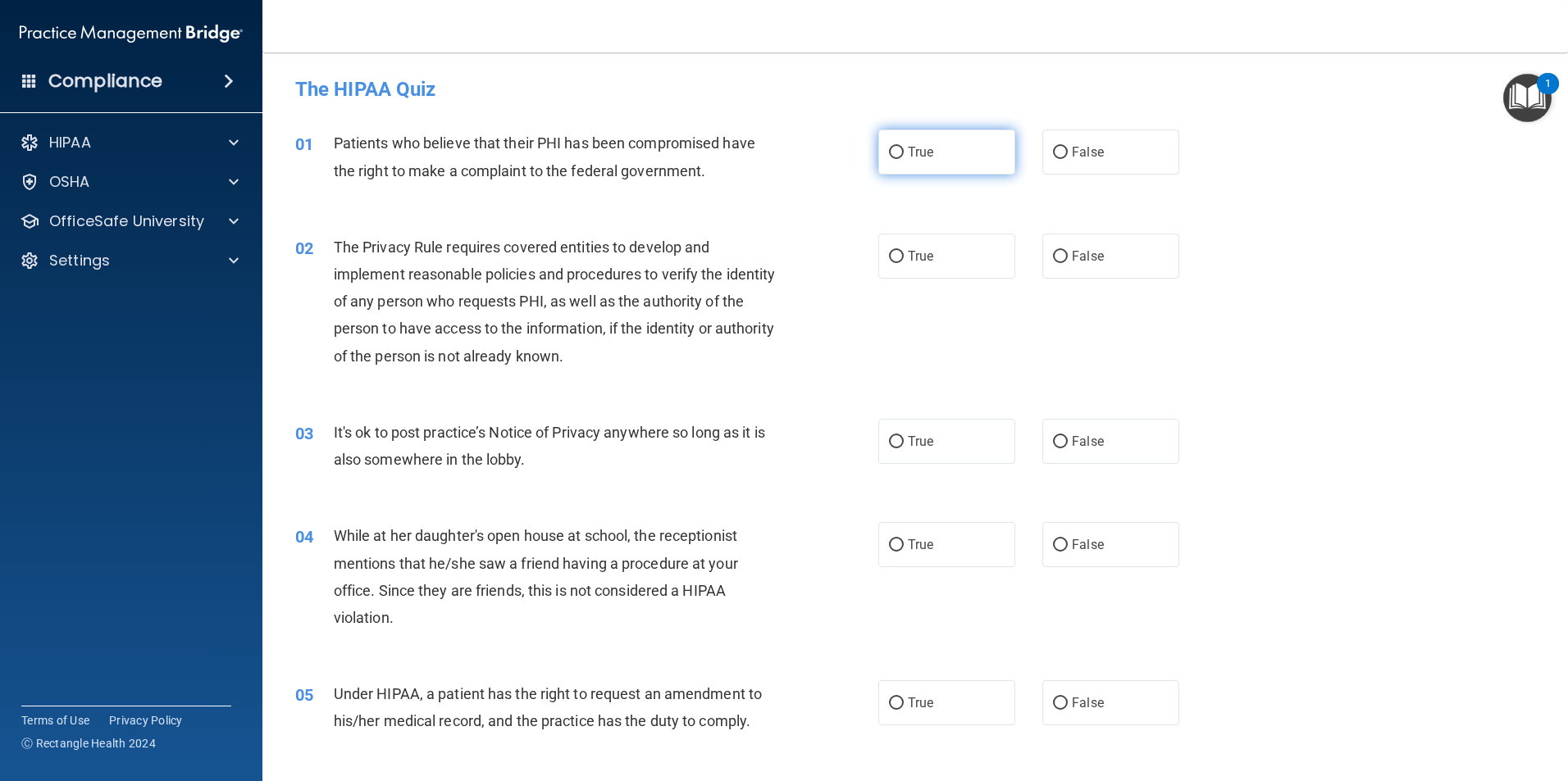
click at [912, 162] on label "True" at bounding box center [946, 152] width 137 height 45
click at [904, 159] on input "True" at bounding box center [896, 153] width 15 height 12
radio input "true"
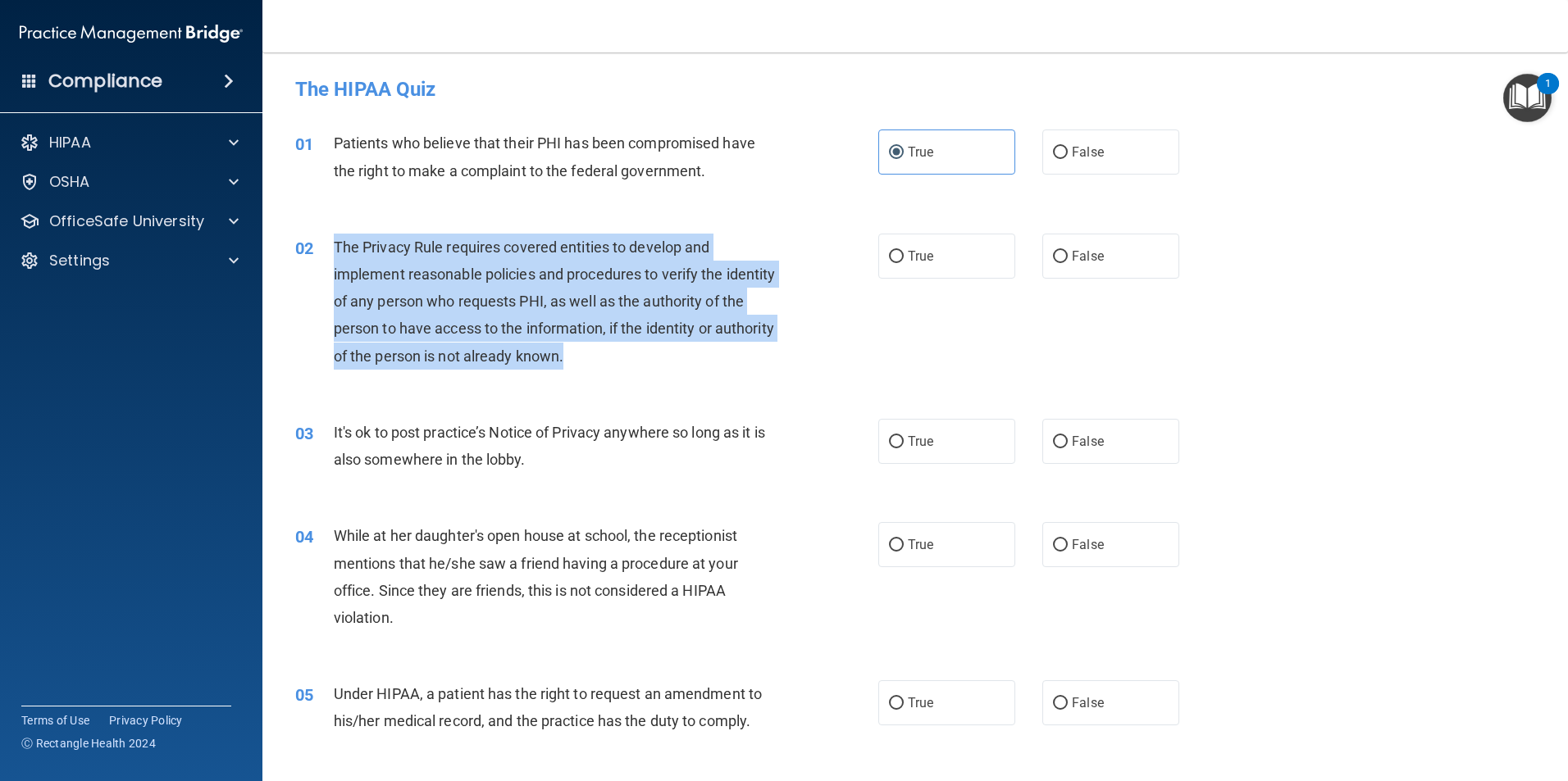
drag, startPoint x: 337, startPoint y: 244, endPoint x: 659, endPoint y: 366, distance: 344.3
click at [659, 366] on div "The Privacy Rule requires covered entities to develop and implement reasonable …" at bounding box center [561, 302] width 456 height 136
drag, startPoint x: 659, startPoint y: 366, endPoint x: 518, endPoint y: 301, distance: 155.3
copy span "The Privacy Rule requires covered entities to develop and implement reasonable …"
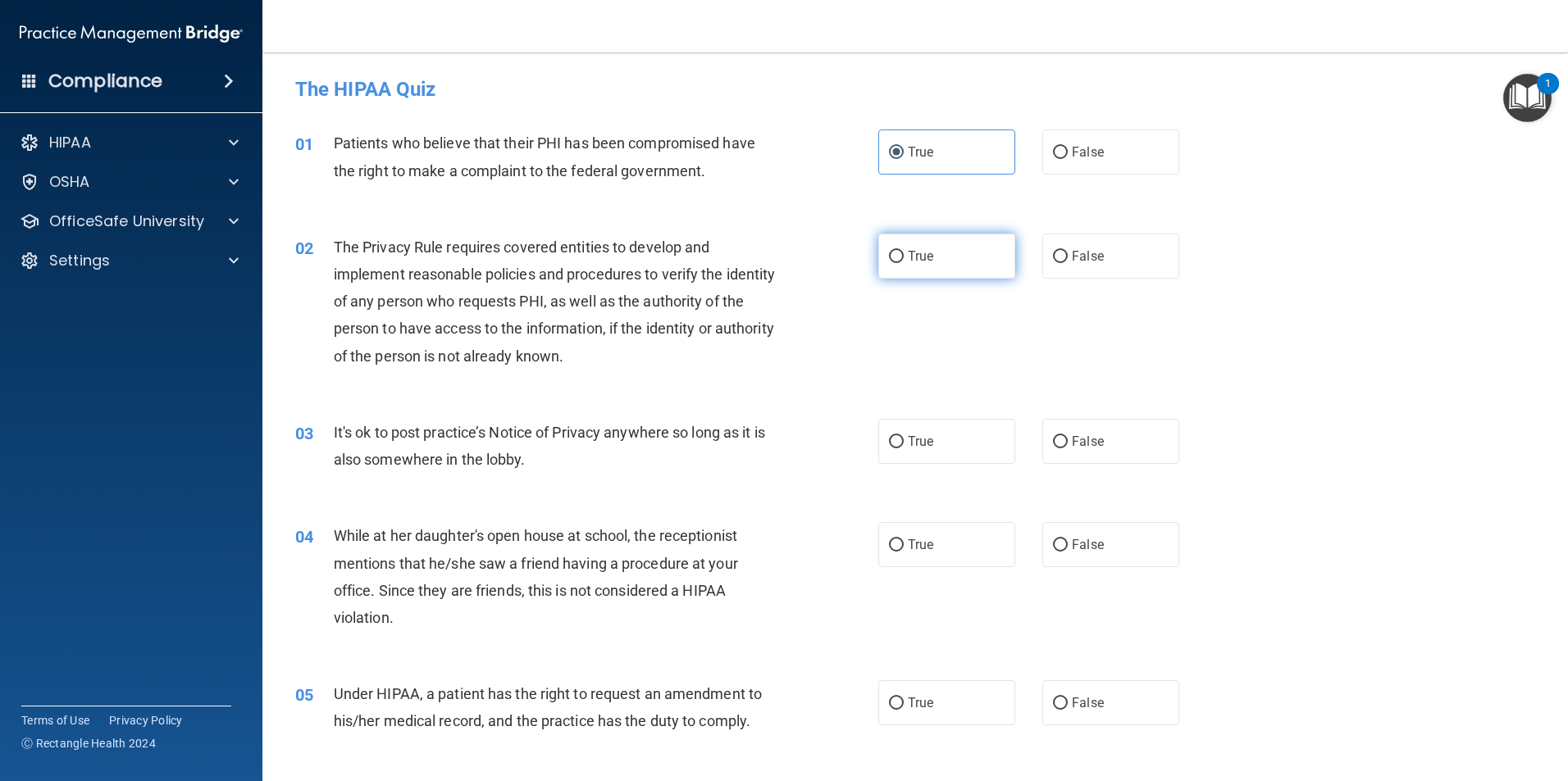
click at [908, 250] on span "True" at bounding box center [920, 256] width 25 height 16
click at [904, 251] on input "True" at bounding box center [896, 257] width 15 height 12
radio input "true"
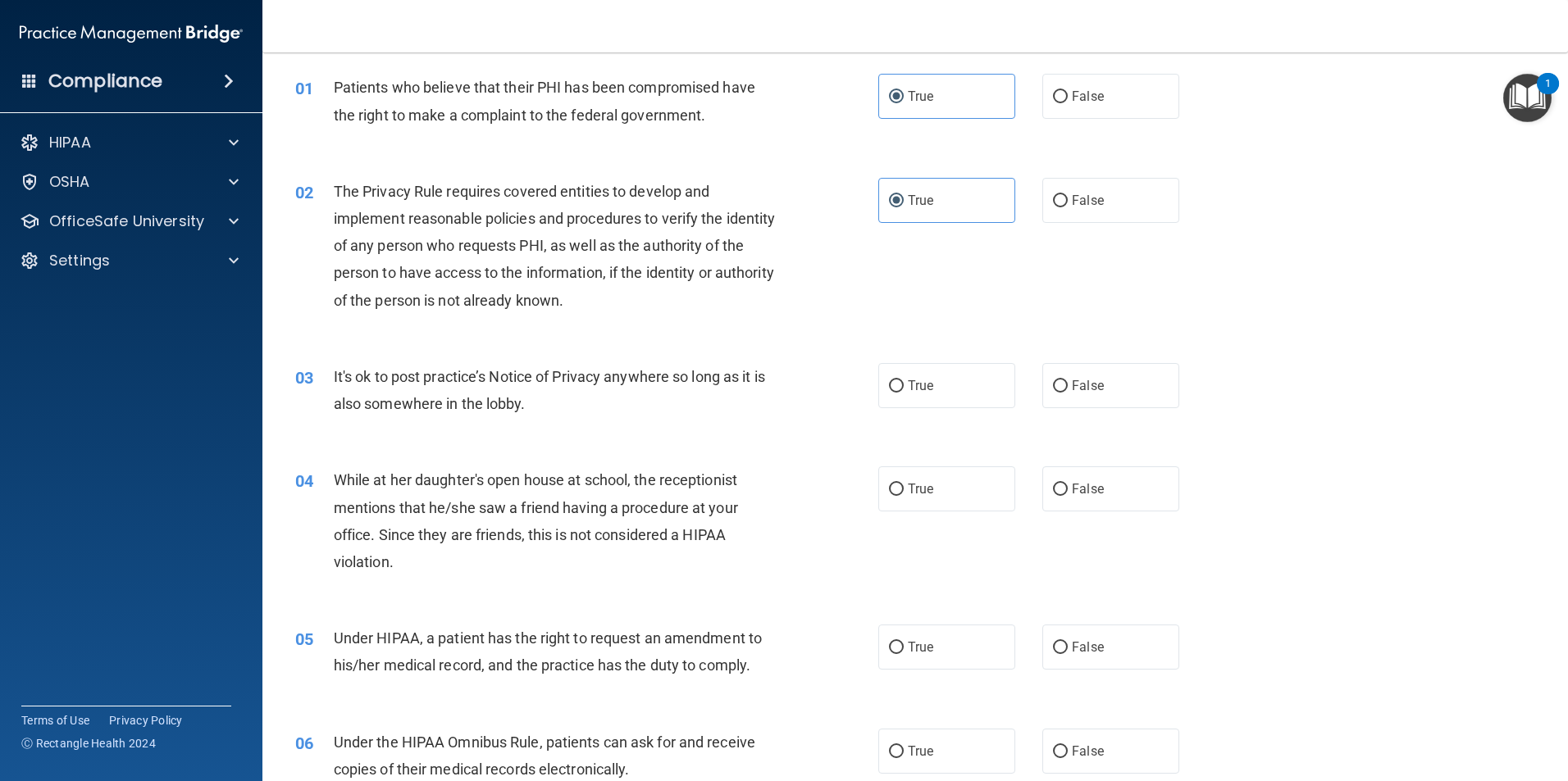
scroll to position [246, 0]
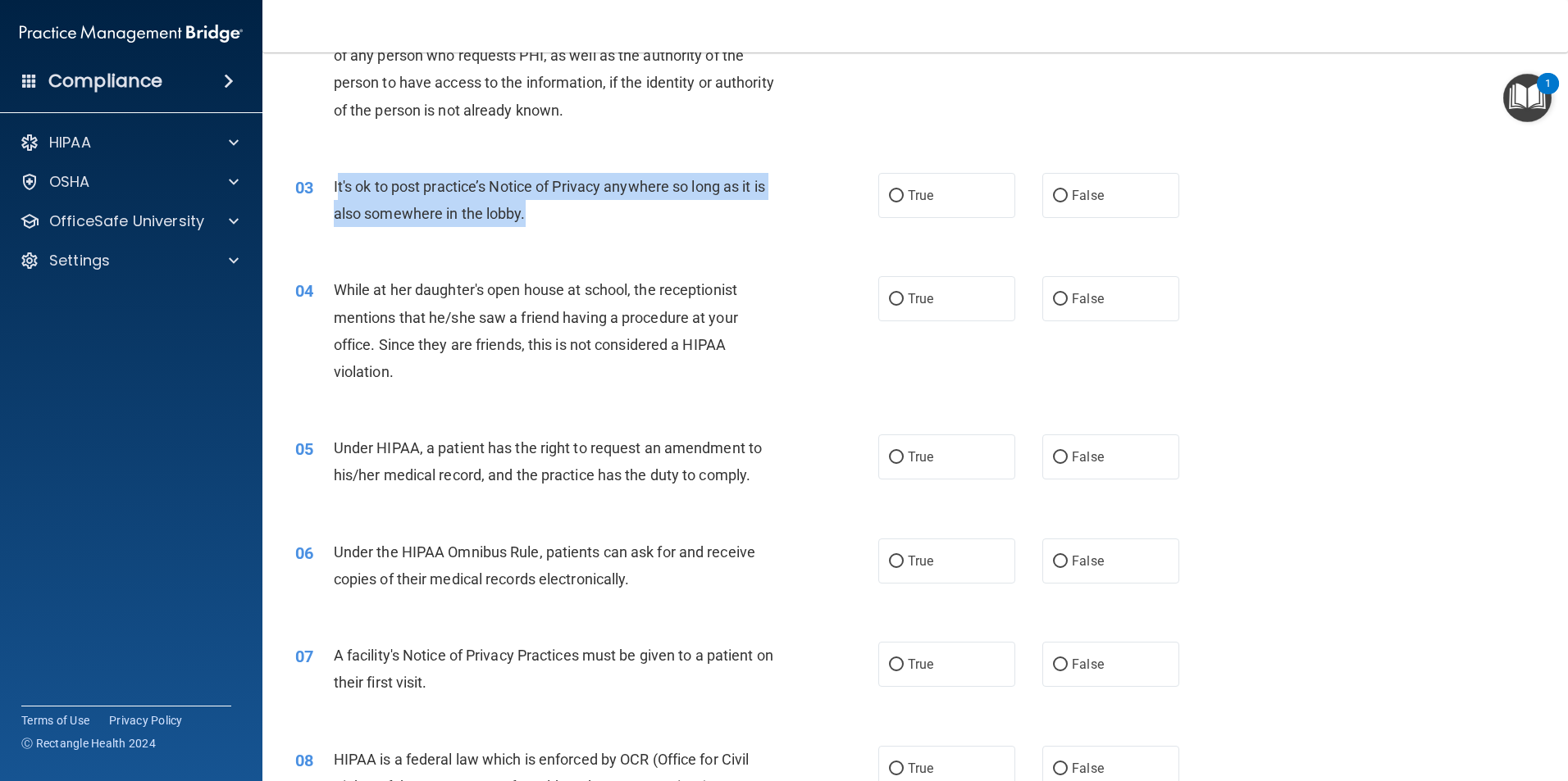
drag, startPoint x: 336, startPoint y: 183, endPoint x: 722, endPoint y: 219, distance: 387.7
click at [722, 219] on div "It's ok to post practice’s Notice of Privacy anywhere so long as it is also som…" at bounding box center [561, 199] width 456 height 54
copy span "t's ok to post practice’s Notice of Privacy anywhere so long as it is also some…"
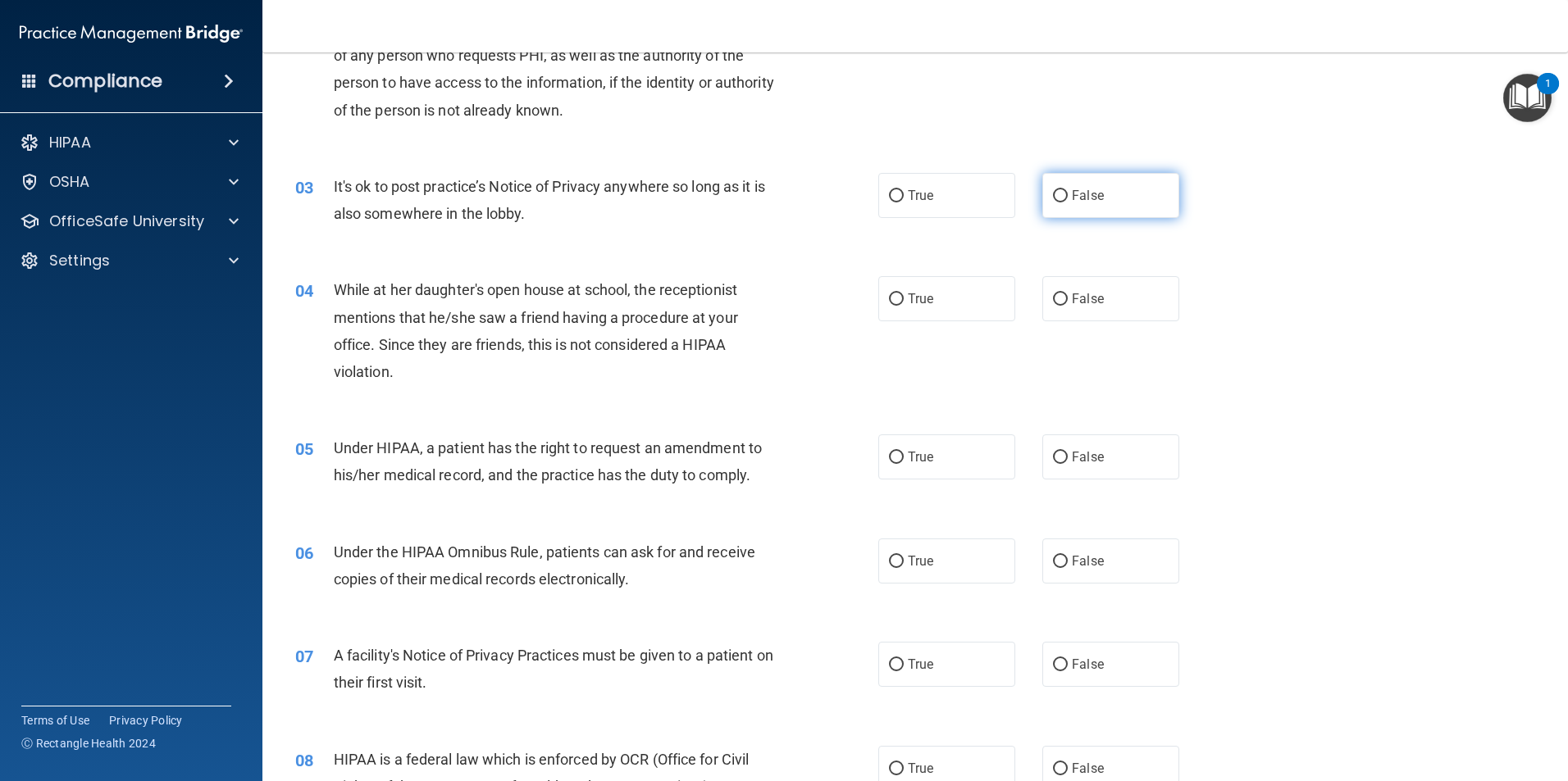
click at [1112, 206] on label "False" at bounding box center [1110, 195] width 137 height 45
click at [1068, 203] on input "False" at bounding box center [1060, 196] width 15 height 12
radio input "true"
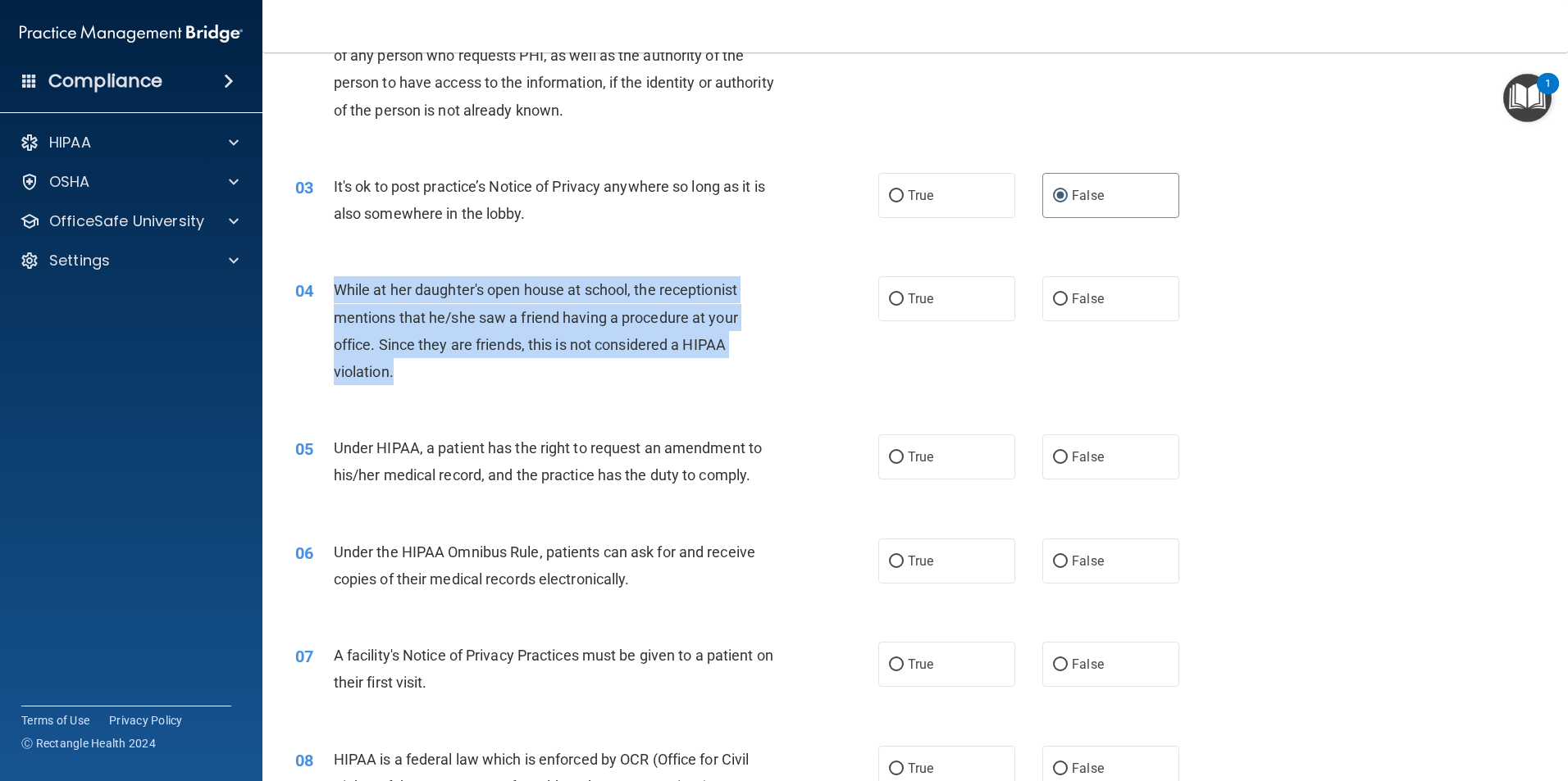
drag, startPoint x: 335, startPoint y: 288, endPoint x: 613, endPoint y: 369, distance: 289.6
click at [613, 369] on div "While at her daughter's open house at school, the receptionist mentions that he…" at bounding box center [561, 331] width 456 height 109
drag, startPoint x: 613, startPoint y: 369, endPoint x: 610, endPoint y: 317, distance: 52.1
copy span "While at her daughter's open house at school, the receptionist mentions that he…"
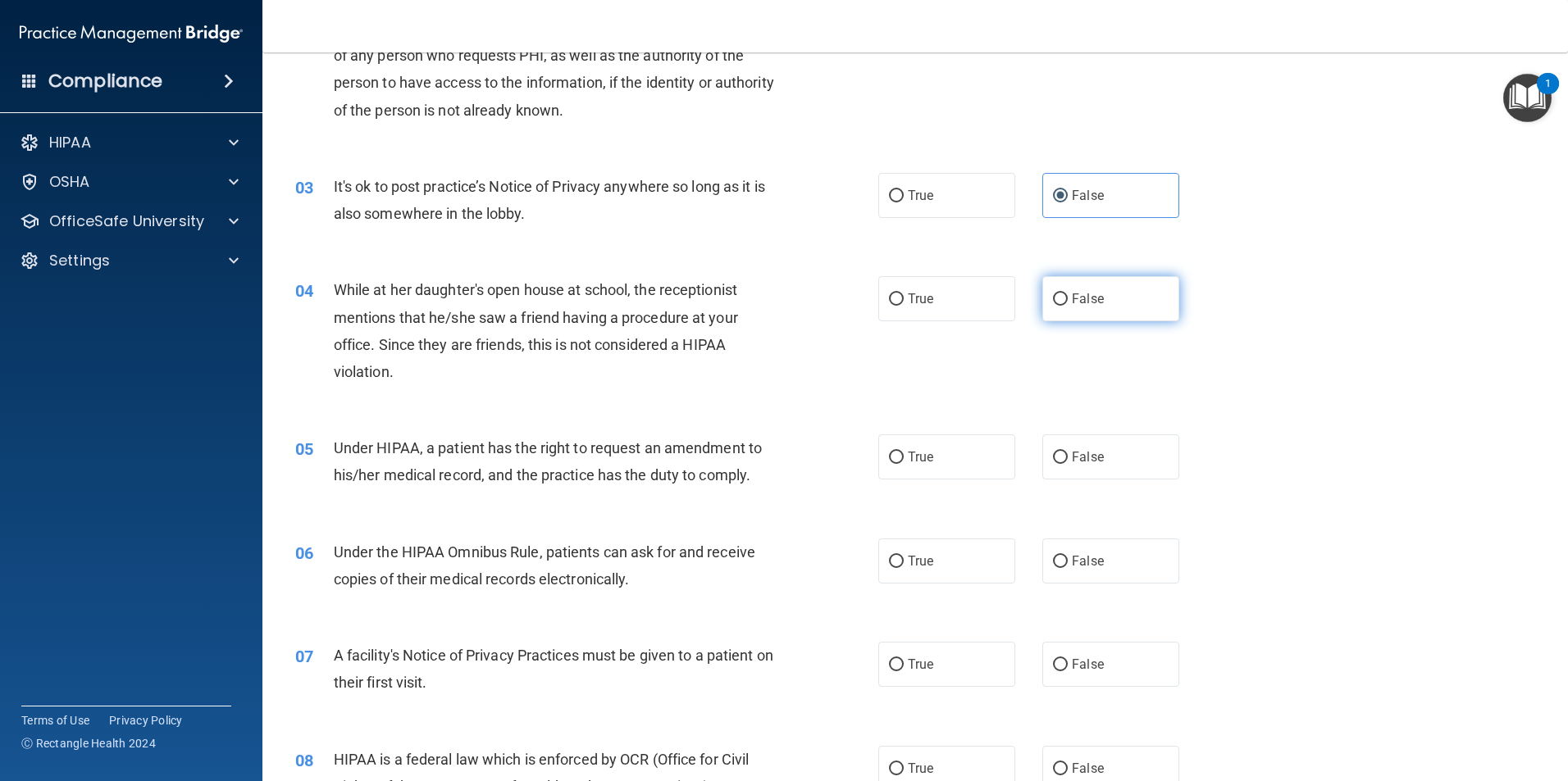
click at [1065, 307] on label "False" at bounding box center [1110, 299] width 137 height 45
click at [1065, 306] on input "False" at bounding box center [1060, 299] width 15 height 12
radio input "true"
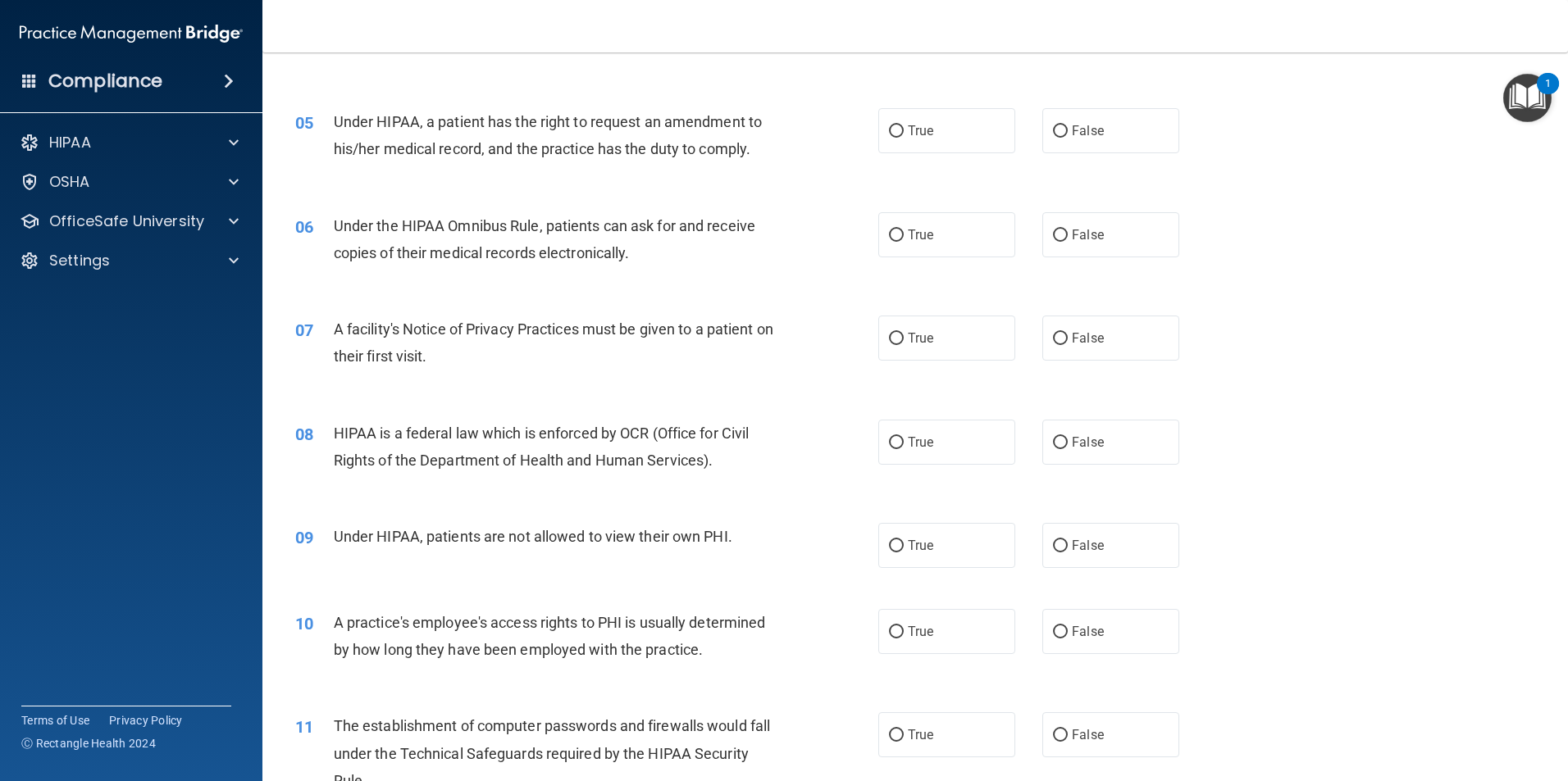
scroll to position [573, 0]
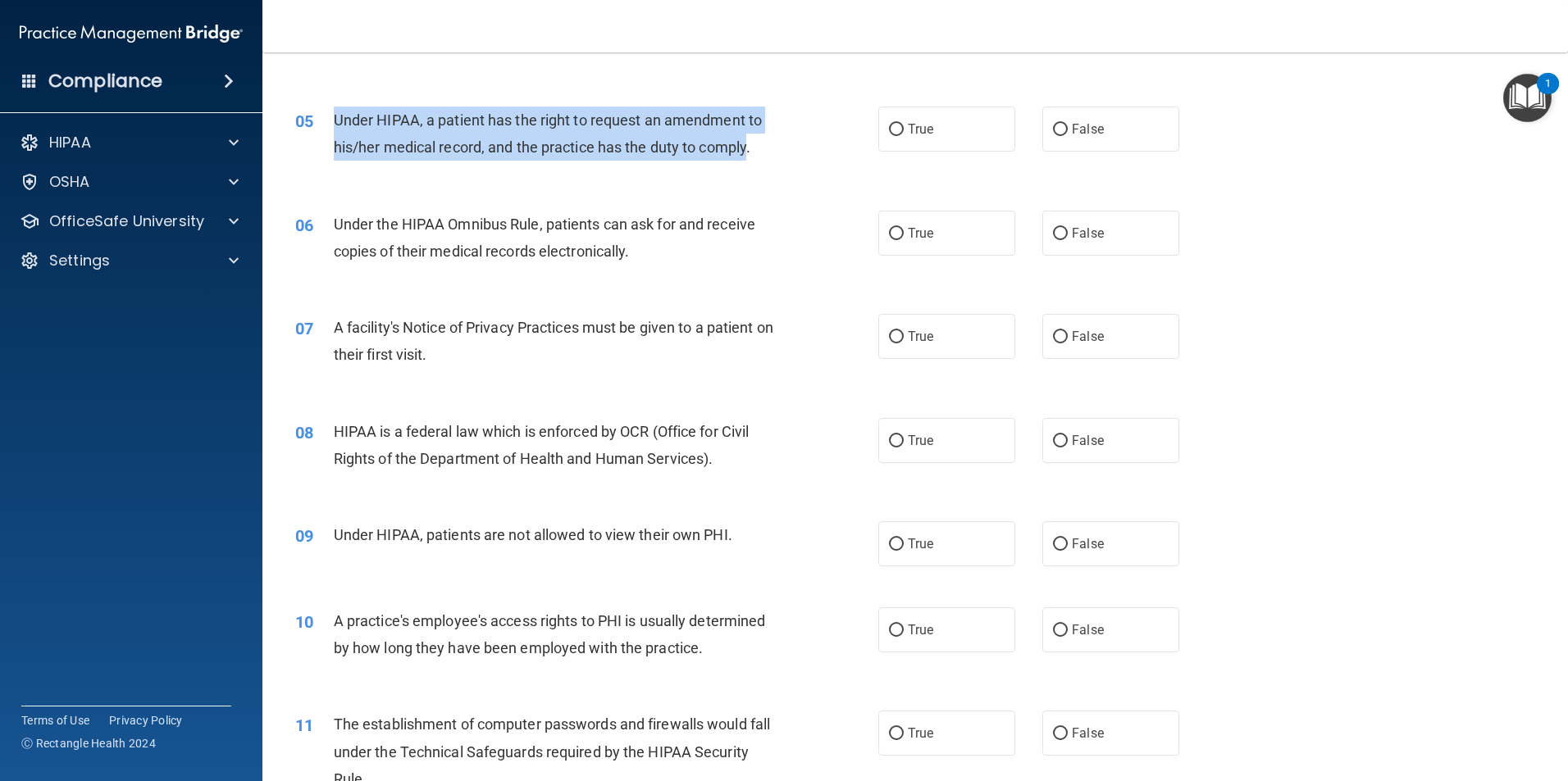
drag, startPoint x: 330, startPoint y: 119, endPoint x: 749, endPoint y: 165, distance: 421.5
click at [749, 165] on div "05 Under HIPAA, a patient has the right to request an amendment to his/her medi…" at bounding box center [587, 138] width 632 height 62
drag, startPoint x: 749, startPoint y: 165, endPoint x: 692, endPoint y: 148, distance: 59.5
copy div "Under HIPAA, a patient has the right to request an amendment to his/her medical…"
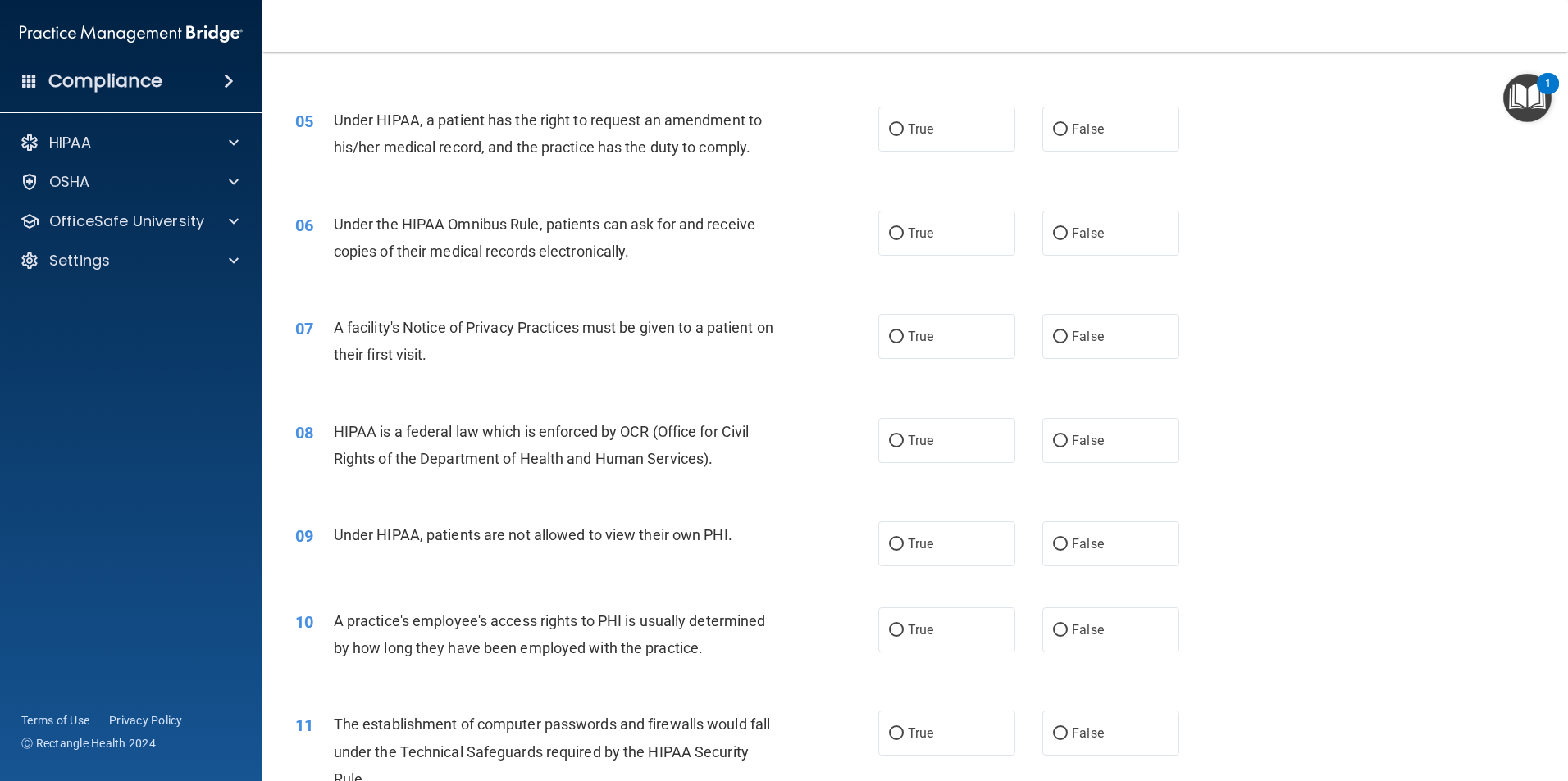
click at [1073, 154] on div "05 Under HIPAA, a patient has the right to request an amendment to his/her medi…" at bounding box center [915, 138] width 1264 height 104
click at [1079, 146] on label "False" at bounding box center [1110, 129] width 137 height 45
click at [1068, 136] on input "False" at bounding box center [1060, 129] width 15 height 12
radio input "true"
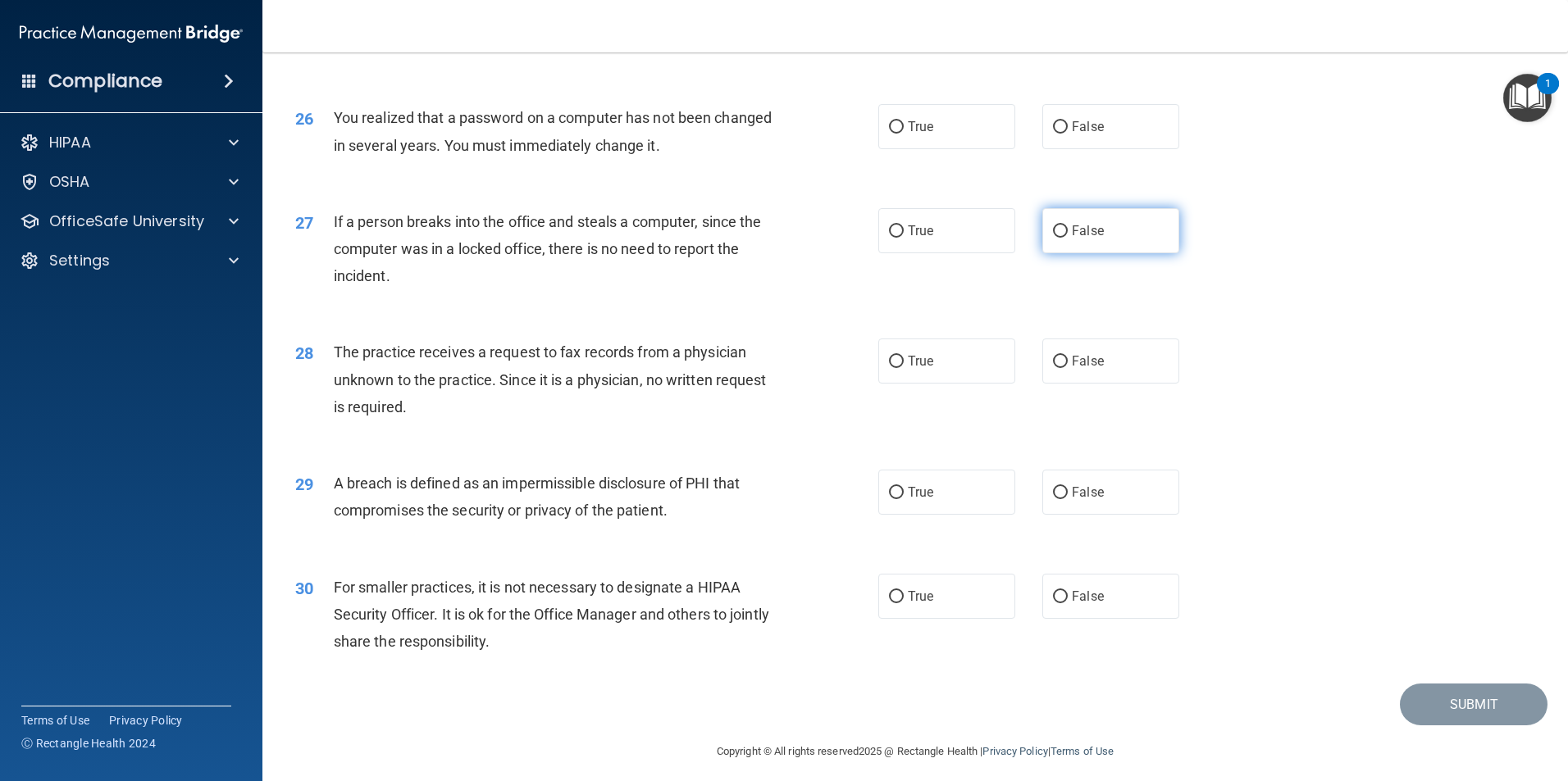
scroll to position [3126, 0]
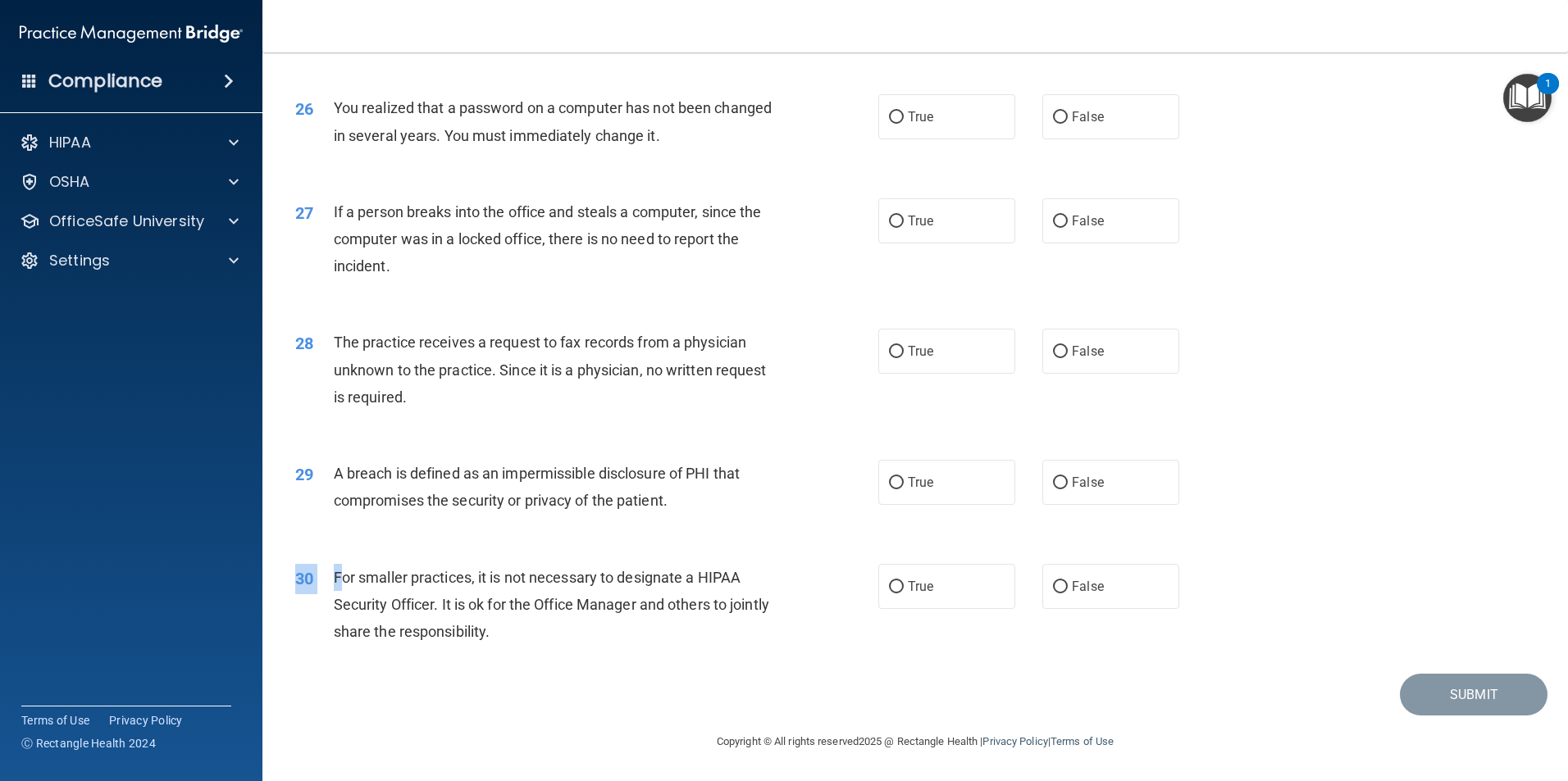
drag, startPoint x: 342, startPoint y: 570, endPoint x: 542, endPoint y: 668, distance: 222.7
click at [542, 668] on div "30 For smaller practices, it is not necessary to designate a HIPAA Security Off…" at bounding box center [915, 608] width 1264 height 131
drag, startPoint x: 542, startPoint y: 668, endPoint x: 448, endPoint y: 628, distance: 102.2
click at [525, 661] on div "30 For smaller practices, it is not necessary to designate a HIPAA Security Off…" at bounding box center [915, 608] width 1264 height 131
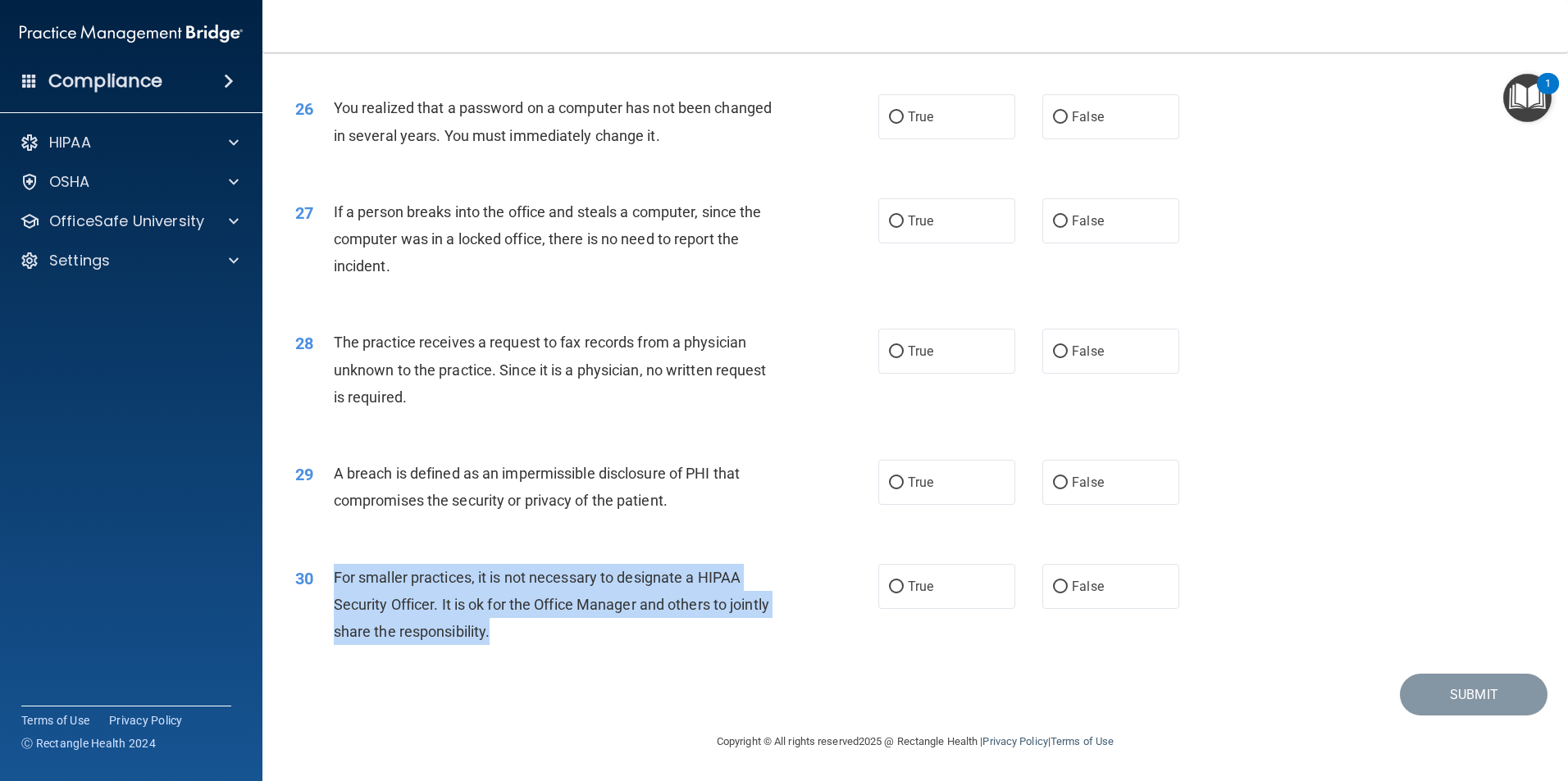
drag, startPoint x: 336, startPoint y: 576, endPoint x: 548, endPoint y: 645, distance: 222.9
click at [548, 645] on div "For smaller practices, it is not necessary to designate a HIPAA Security Office…" at bounding box center [561, 605] width 456 height 82
drag, startPoint x: 548, startPoint y: 645, endPoint x: 529, endPoint y: 572, distance: 75.4
copy span "For smaller practices, it is not necessary to designate a HIPAA Security Office…"
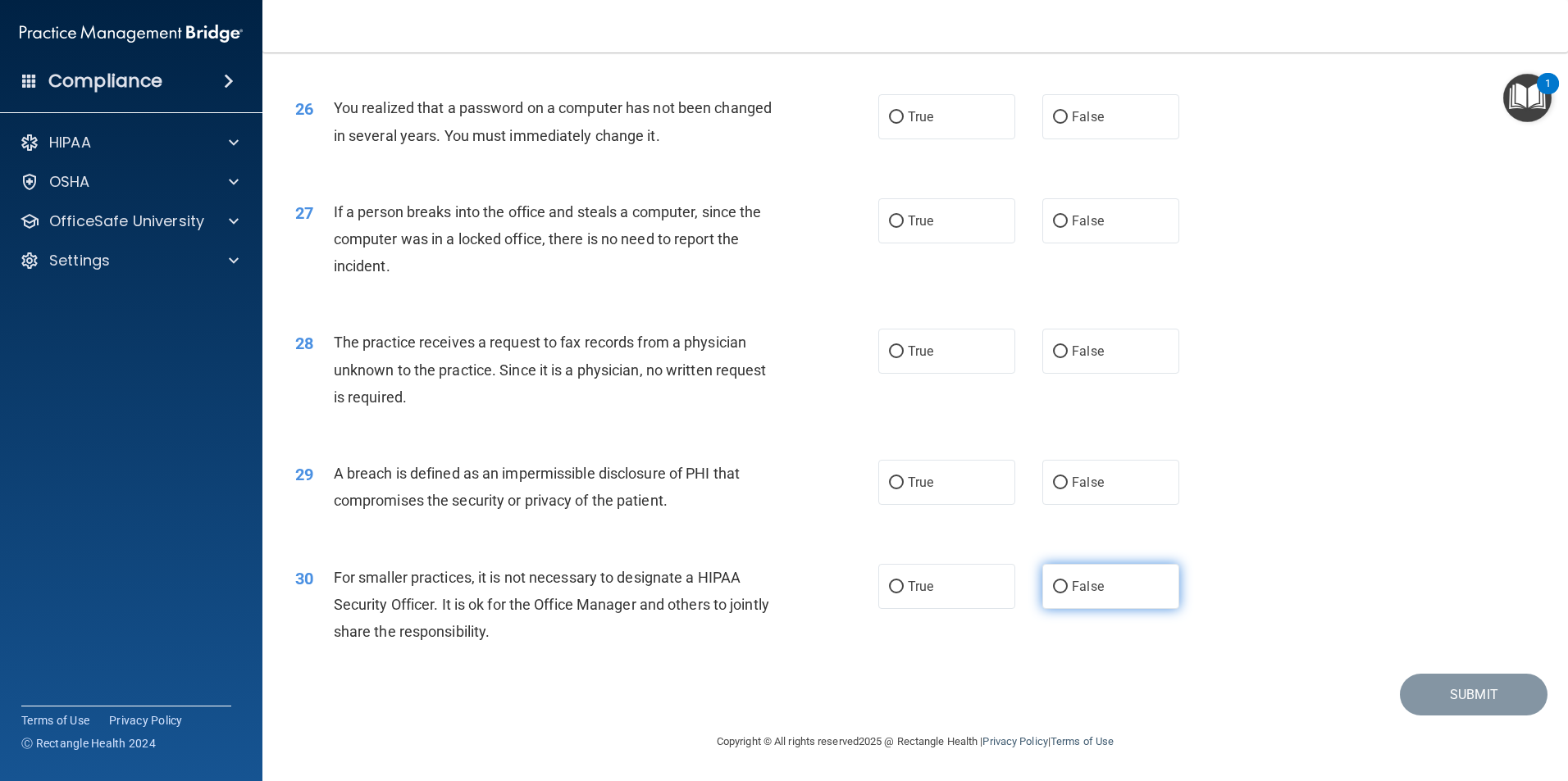
click at [1086, 591] on span "False" at bounding box center [1088, 587] width 32 height 16
click at [1068, 591] on input "False" at bounding box center [1060, 587] width 15 height 12
radio input "true"
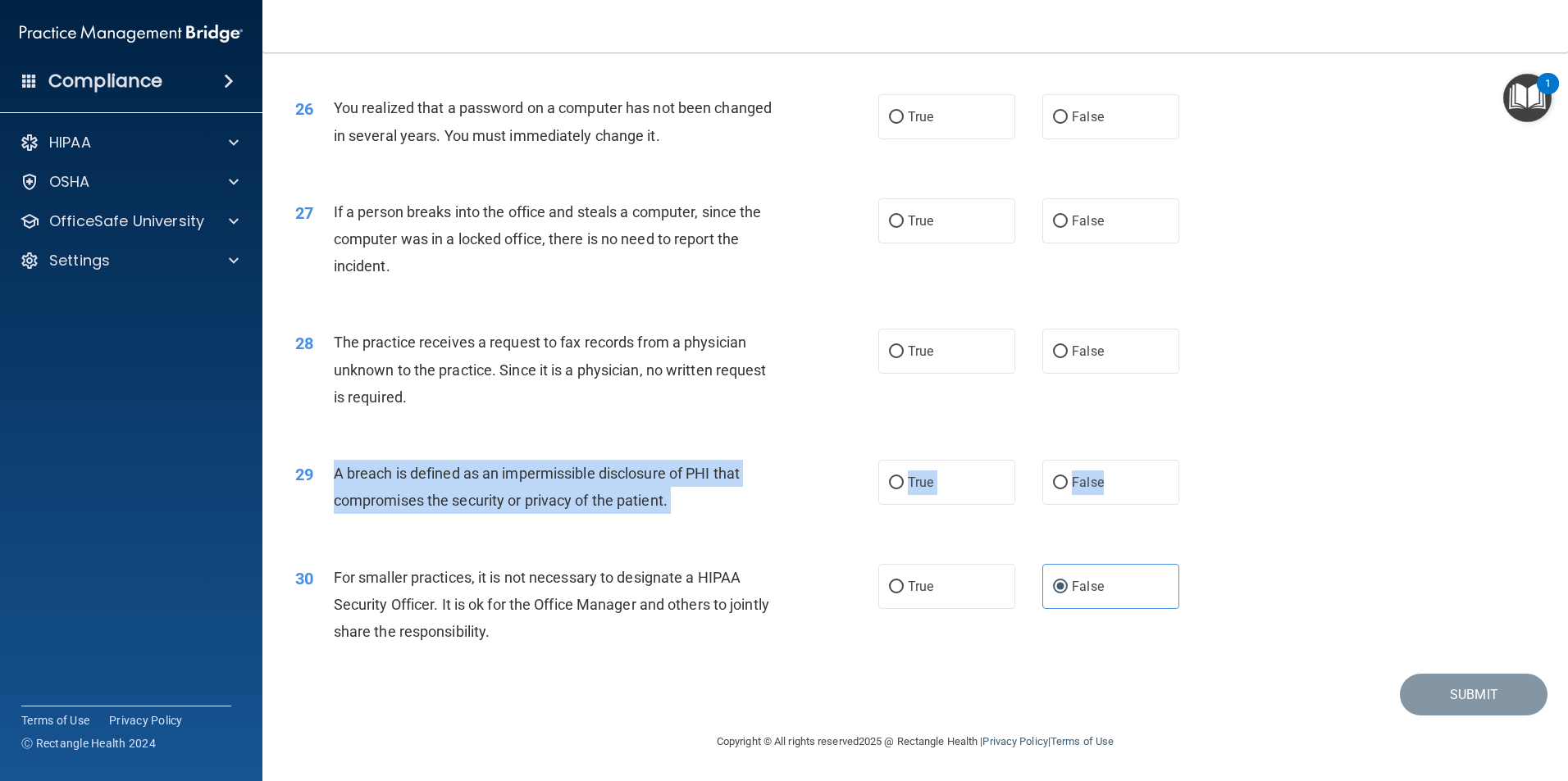
drag, startPoint x: 338, startPoint y: 472, endPoint x: 1183, endPoint y: 505, distance: 845.6
click at [1207, 460] on ng-form "29 A breach is defined as an impermissible disclosure of PHI that compromises t…" at bounding box center [1207, 460] width 0 height 0
click at [975, 494] on label "True" at bounding box center [946, 483] width 137 height 45
click at [904, 490] on input "True" at bounding box center [896, 483] width 15 height 12
radio input "true"
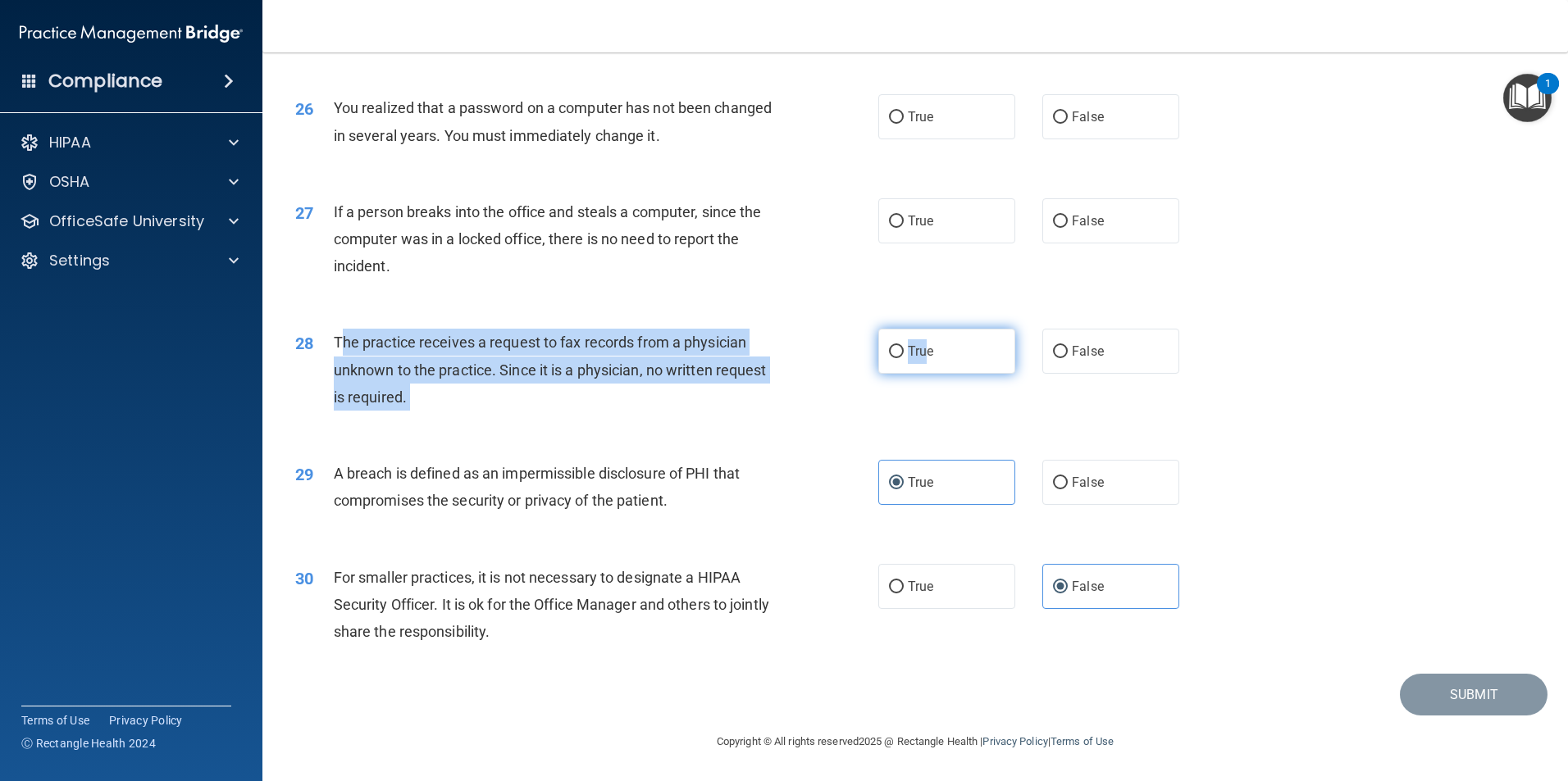
drag, startPoint x: 338, startPoint y: 341, endPoint x: 923, endPoint y: 354, distance: 585.1
click at [1207, 329] on ng-form "28 The practice receives a request to fax records from a physician unknown to t…" at bounding box center [1207, 329] width 0 height 0
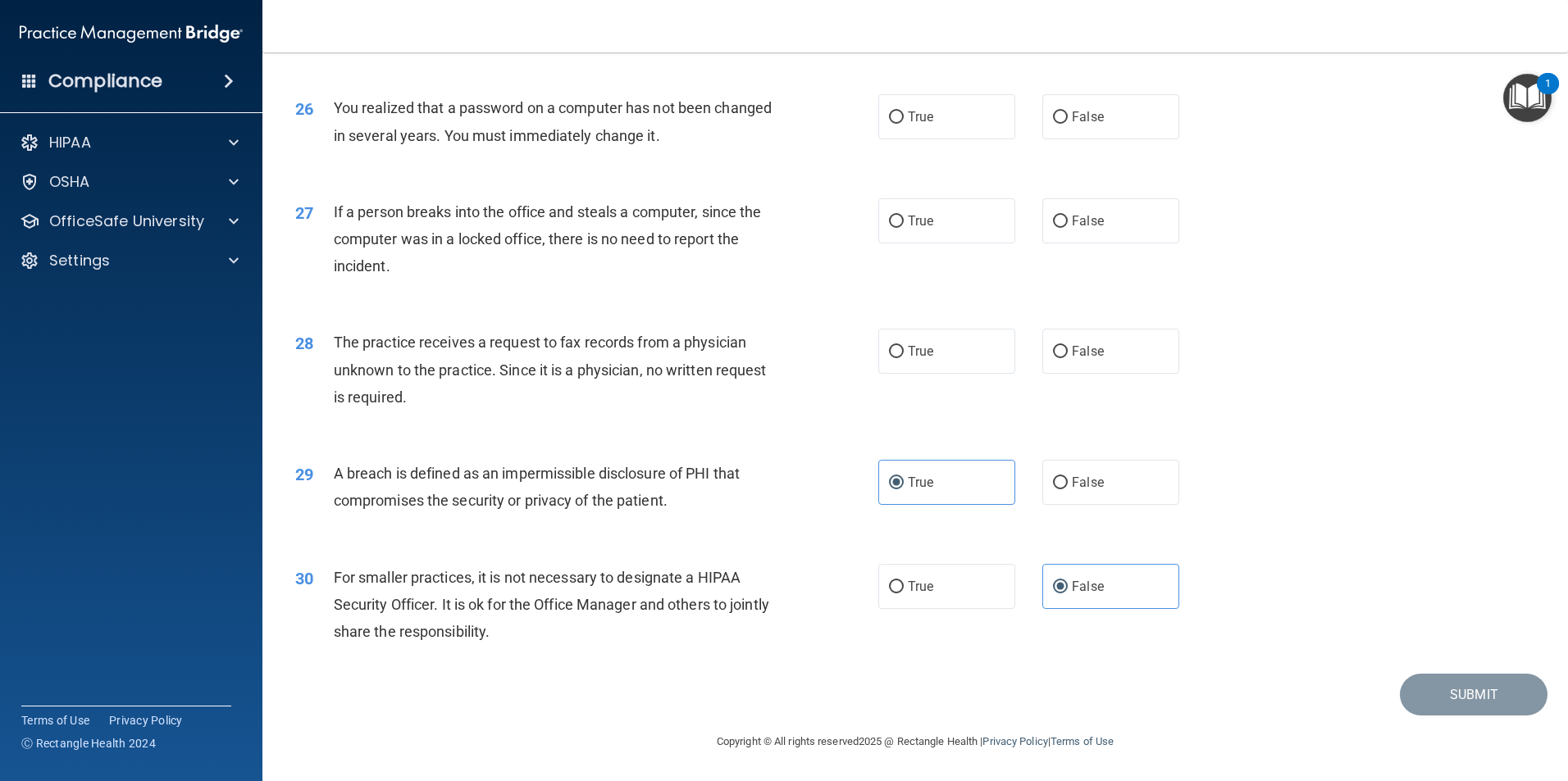
click at [306, 310] on div "28 The practice receives a request to fax records from a physician unknown to t…" at bounding box center [915, 374] width 1264 height 131
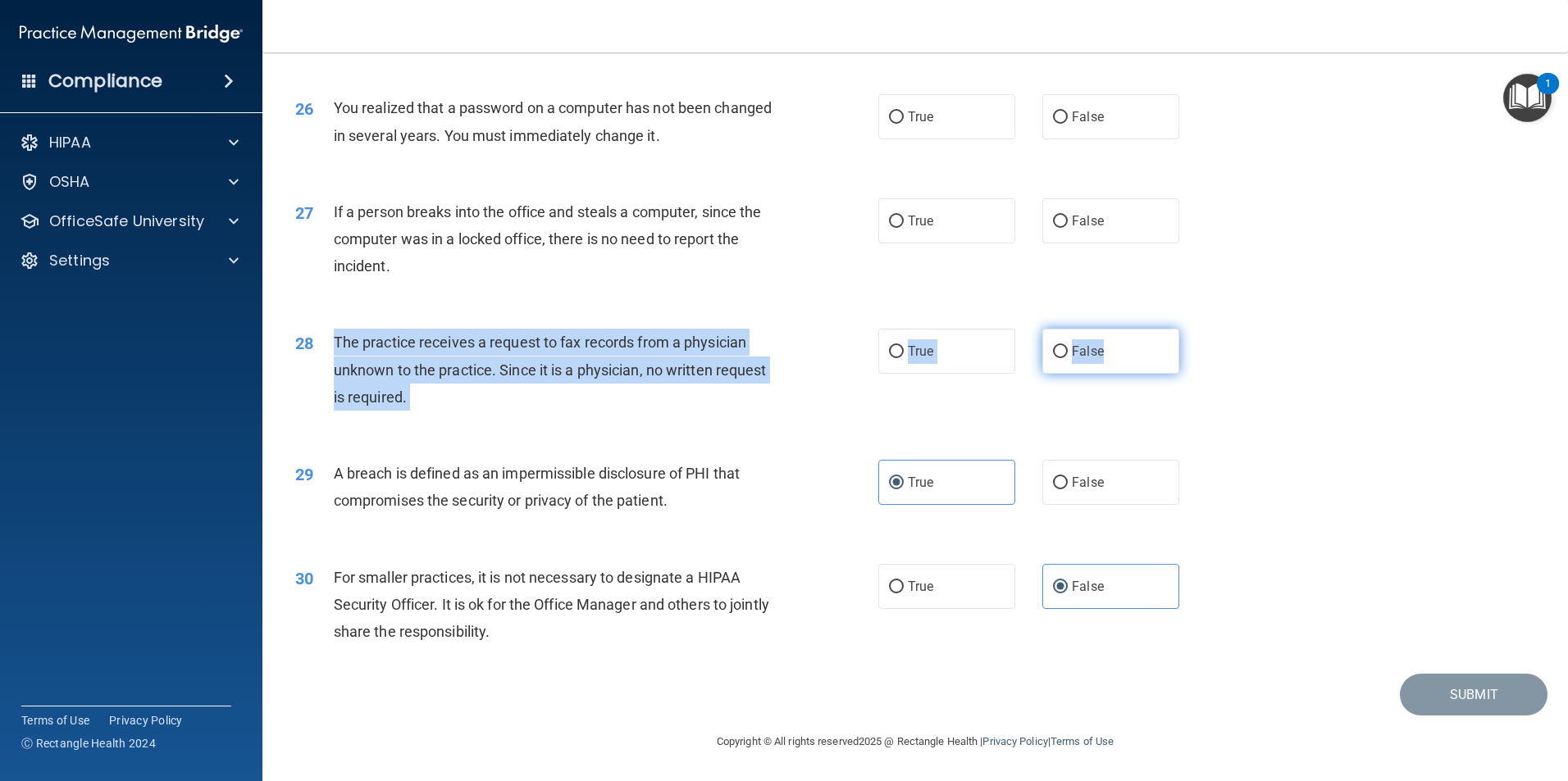
drag, startPoint x: 391, startPoint y: 342, endPoint x: 1103, endPoint y: 367, distance: 712.4
click at [1207, 329] on ng-form "28 The practice receives a request to fax records from a physician unknown to t…" at bounding box center [1207, 329] width 0 height 0
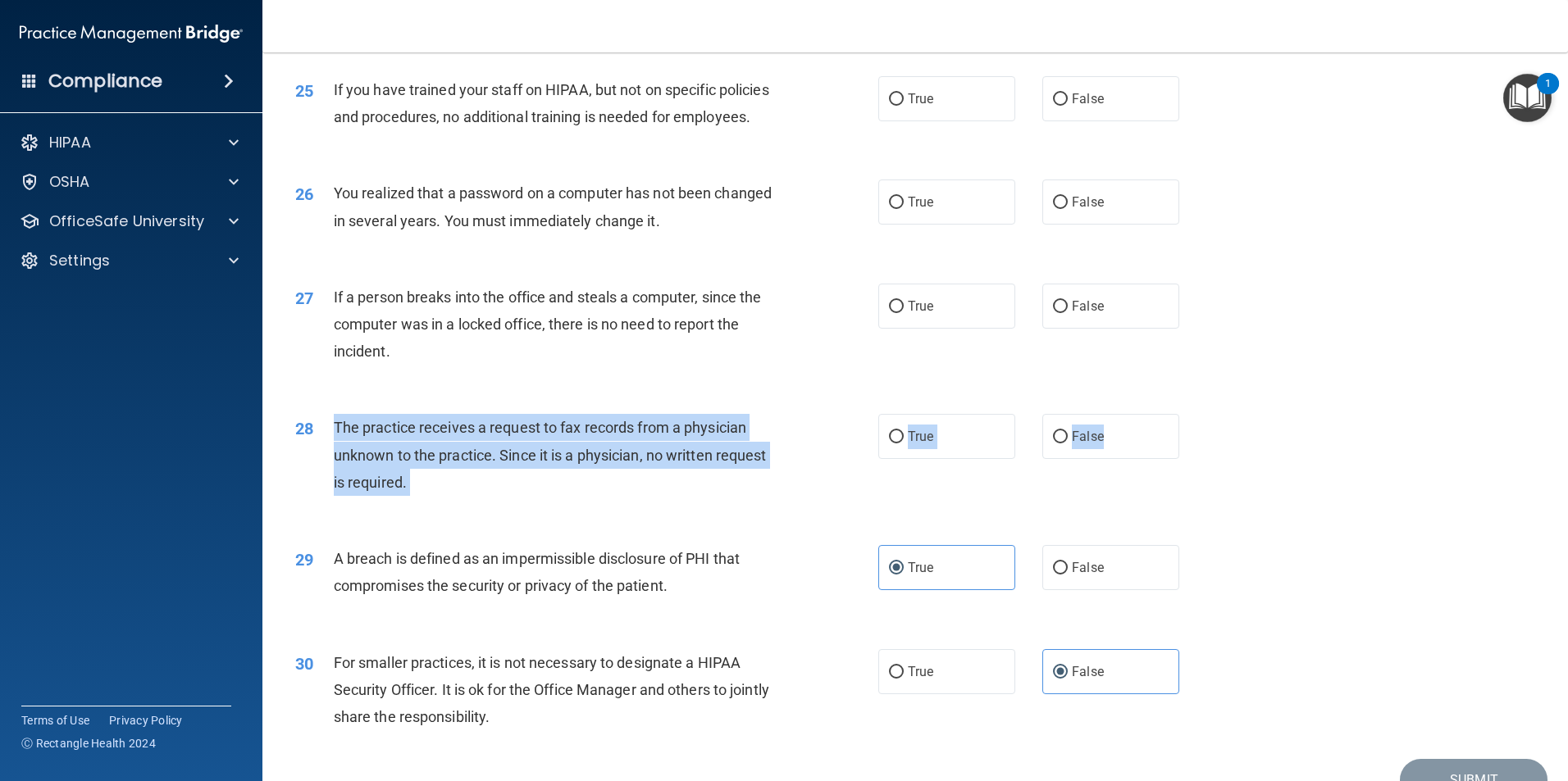
scroll to position [3044, 0]
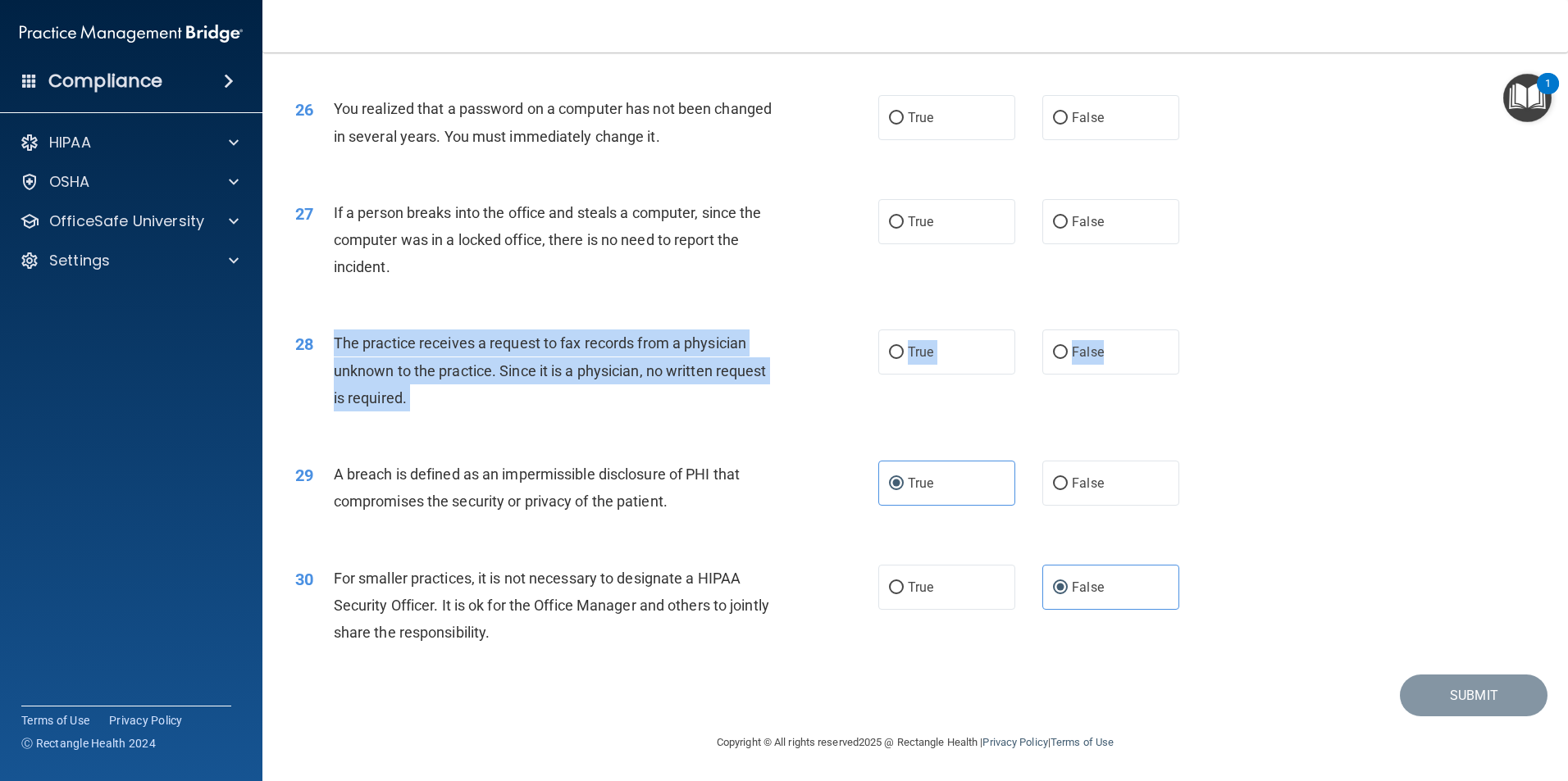
copy ng-form "The practice receives a request to fax records from a physician unknown to the …"
click at [1058, 359] on input "False" at bounding box center [1060, 353] width 15 height 12
radio input "true"
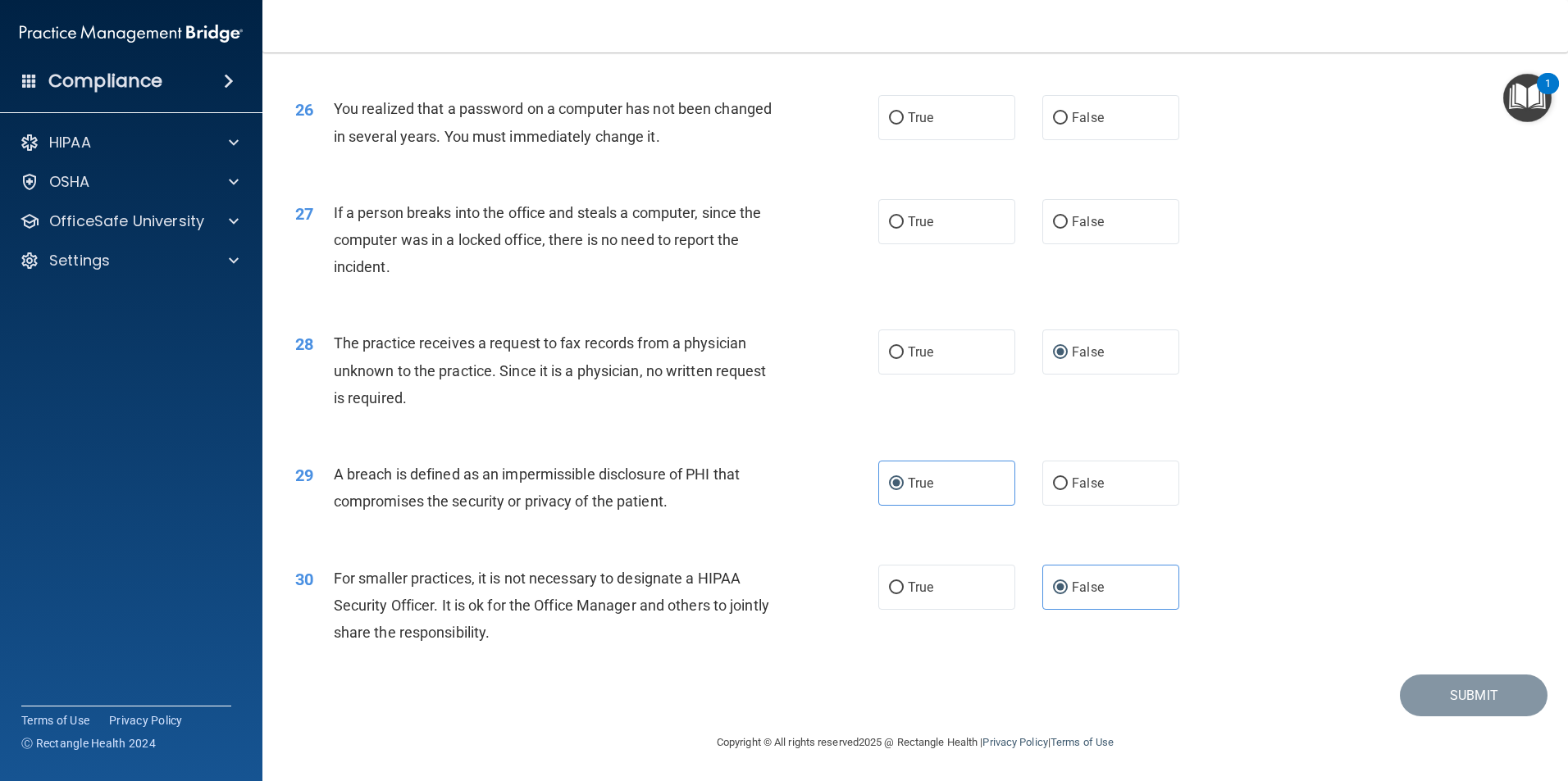
click at [1339, 412] on div "28 The practice receives a request to fax records from a physician unknown to t…" at bounding box center [915, 374] width 1264 height 131
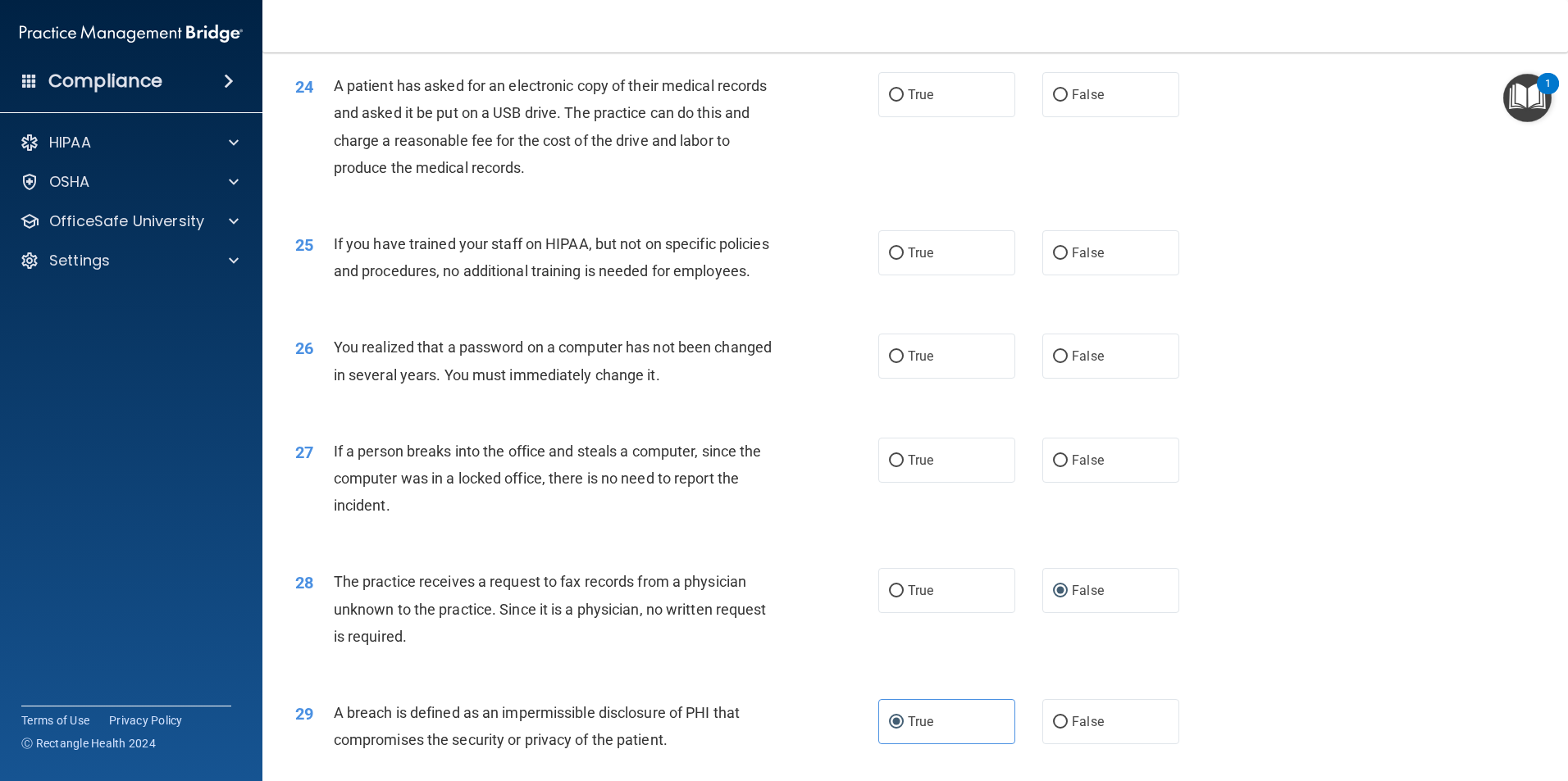
scroll to position [2799, 0]
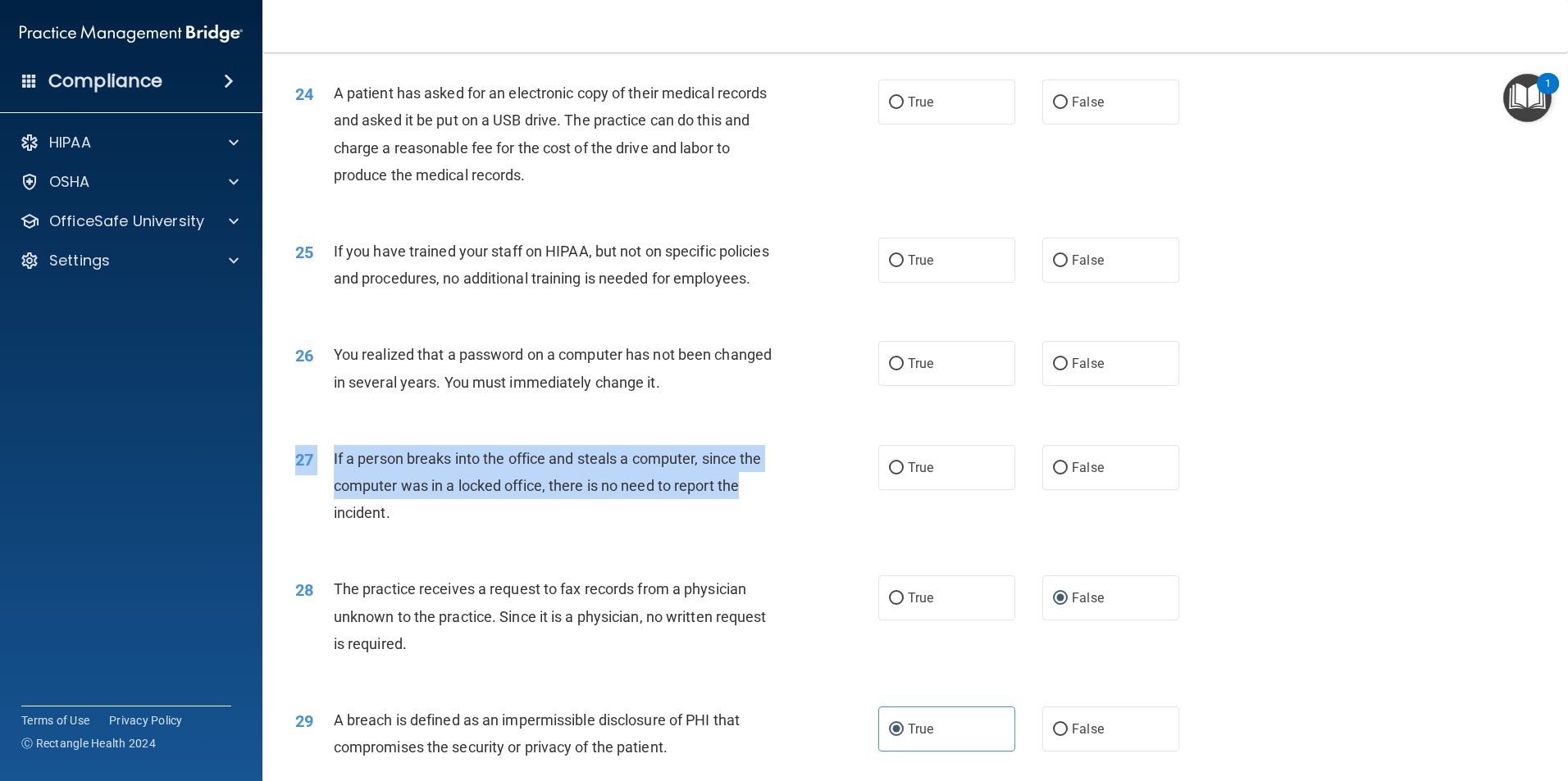
drag, startPoint x: 743, startPoint y: 567, endPoint x: 338, endPoint y: 518, distance: 408.0
click at [338, 518] on div "27 If a person breaks into the office and steals a computer, since the computer…" at bounding box center [915, 490] width 1264 height 131
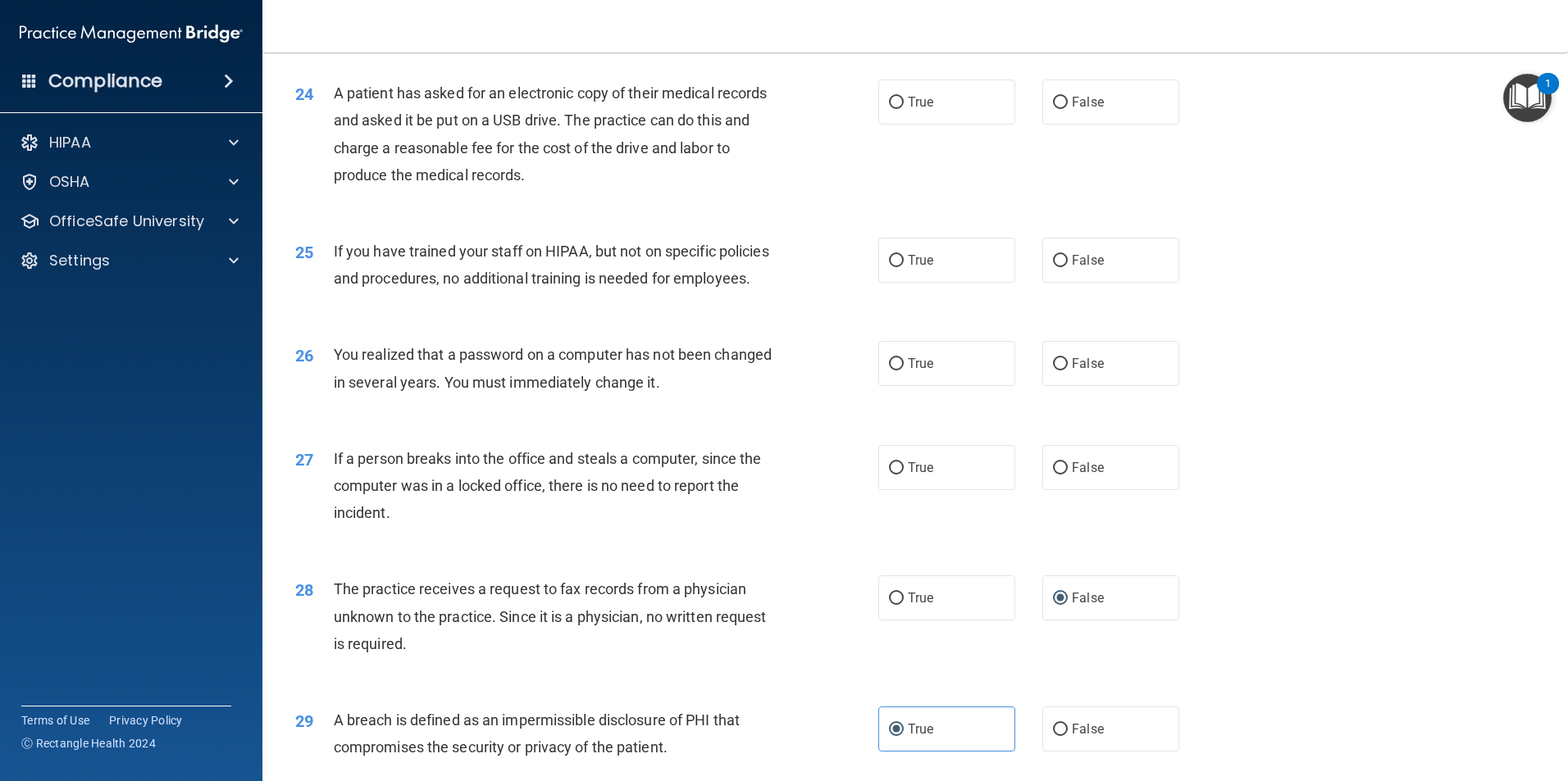
drag, startPoint x: 338, startPoint y: 518, endPoint x: 419, endPoint y: 592, distance: 109.7
click at [420, 527] on div "If a person breaks into the office and steals a computer, since the computer wa…" at bounding box center [561, 486] width 456 height 82
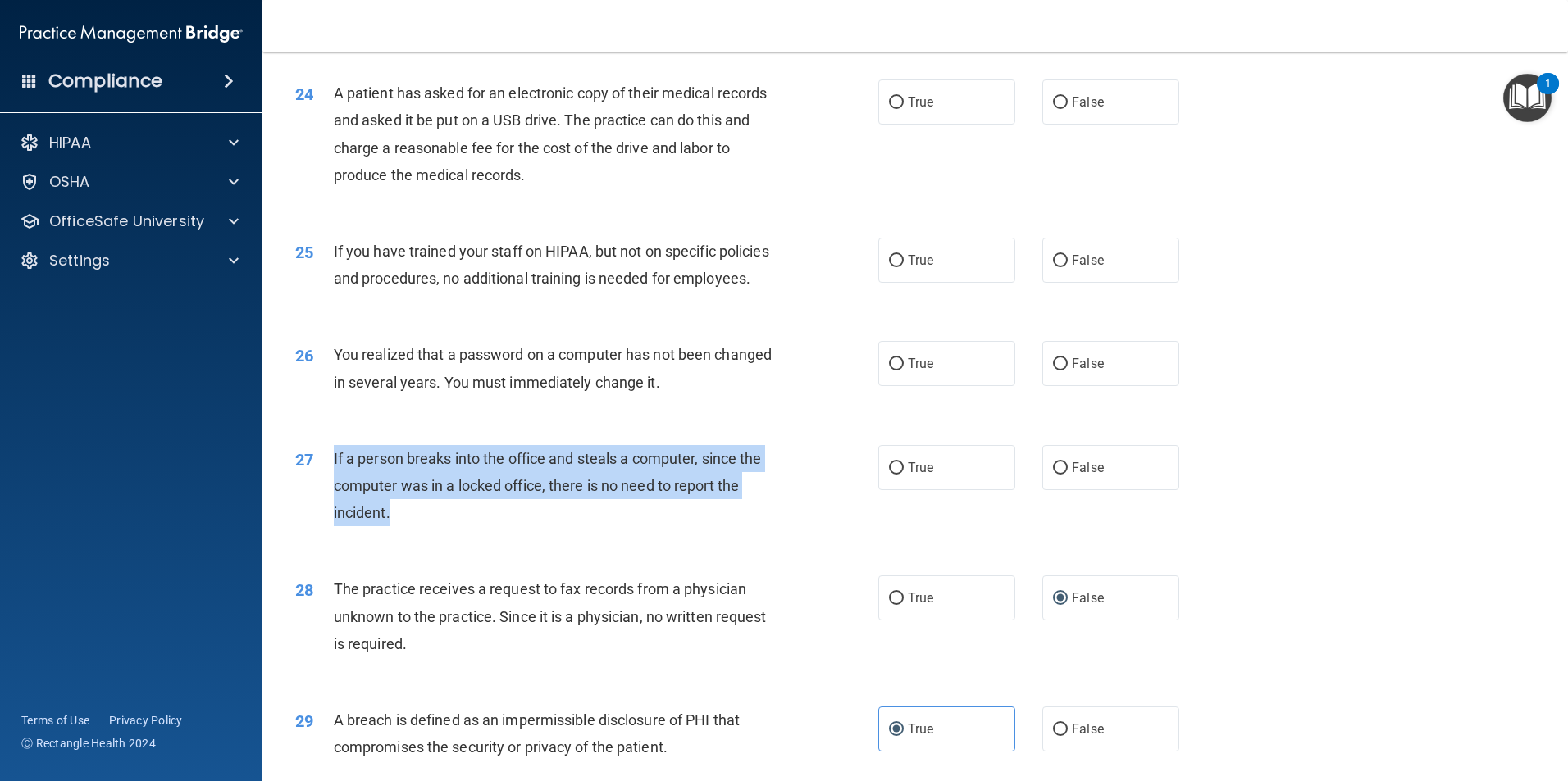
drag, startPoint x: 334, startPoint y: 534, endPoint x: 464, endPoint y: 590, distance: 141.5
click at [464, 527] on div "If a person breaks into the office and steals a computer, since the computer wa…" at bounding box center [561, 486] width 456 height 82
drag, startPoint x: 464, startPoint y: 590, endPoint x: 530, endPoint y: 557, distance: 73.8
copy span "If a person breaks into the office and steals a computer, since the computer wa…"
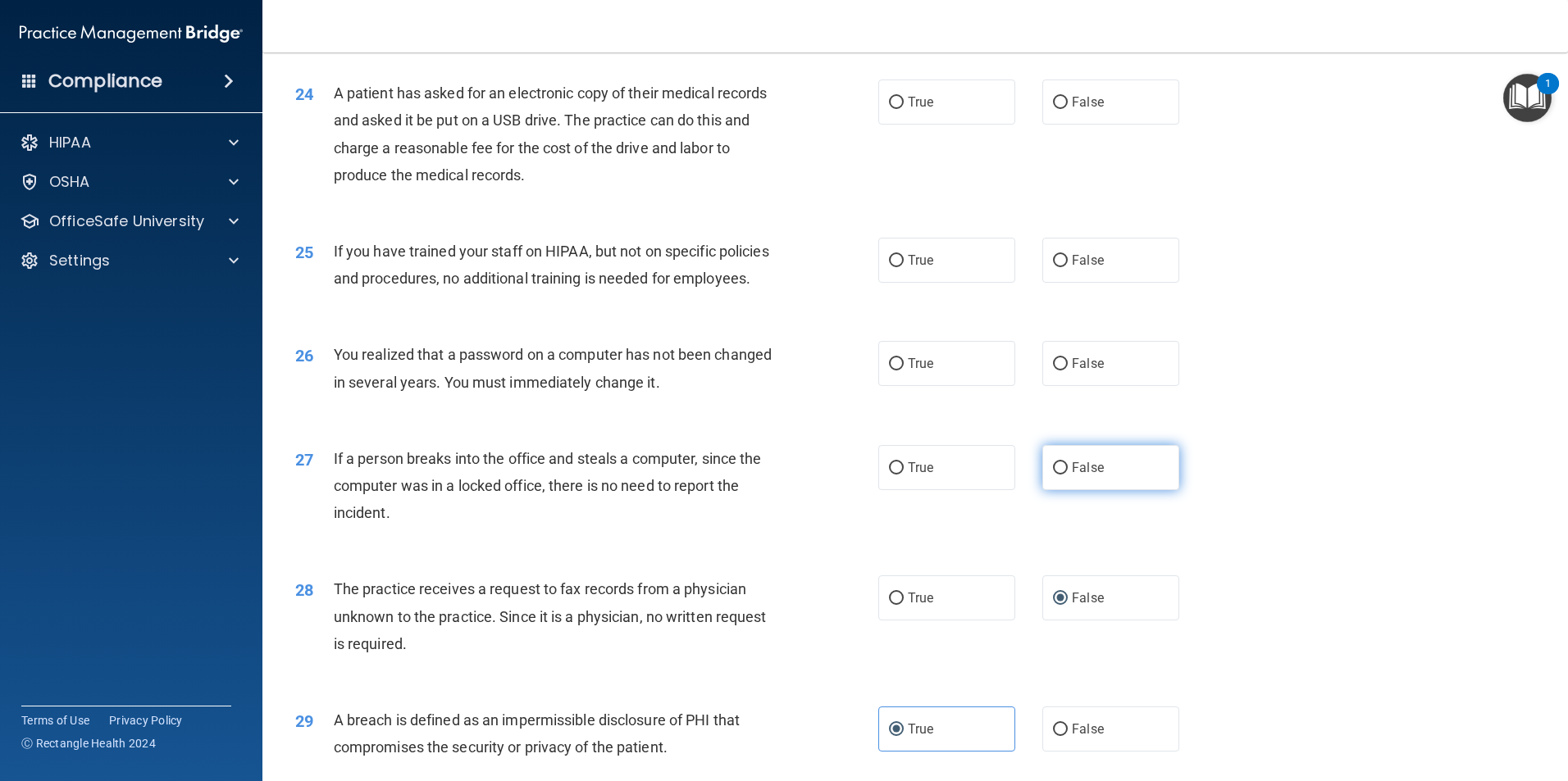
click at [1121, 490] on label "False" at bounding box center [1110, 468] width 137 height 45
click at [1068, 474] on input "False" at bounding box center [1060, 468] width 15 height 12
radio input "true"
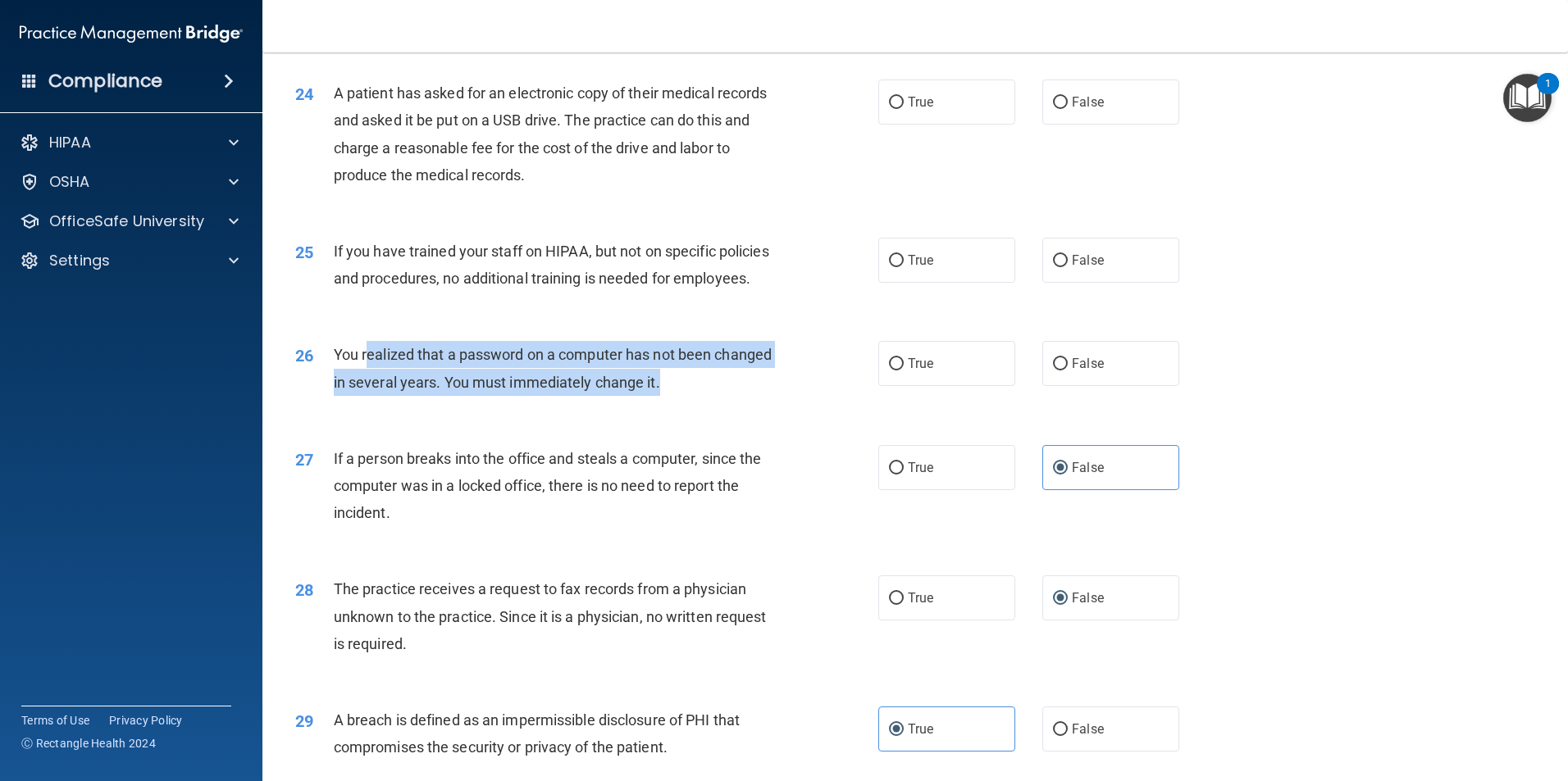
drag, startPoint x: 726, startPoint y: 460, endPoint x: 370, endPoint y: 432, distance: 357.1
click at [370, 395] on div "You realized that a password on a computer has not been changed in several year…" at bounding box center [561, 368] width 456 height 54
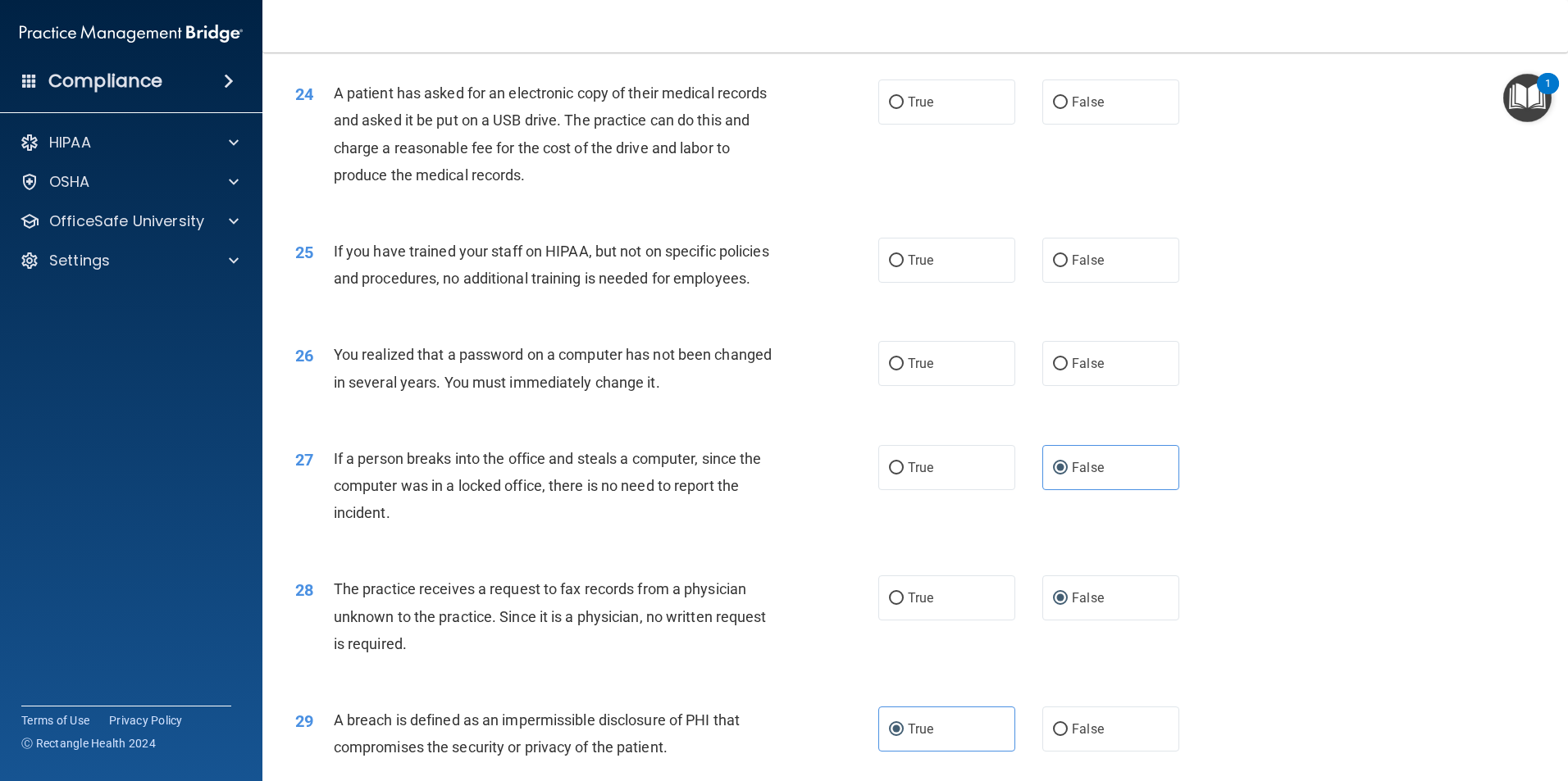
drag, startPoint x: 370, startPoint y: 432, endPoint x: 329, endPoint y: 432, distance: 41.0
click at [329, 372] on div "26" at bounding box center [309, 357] width 51 height 30
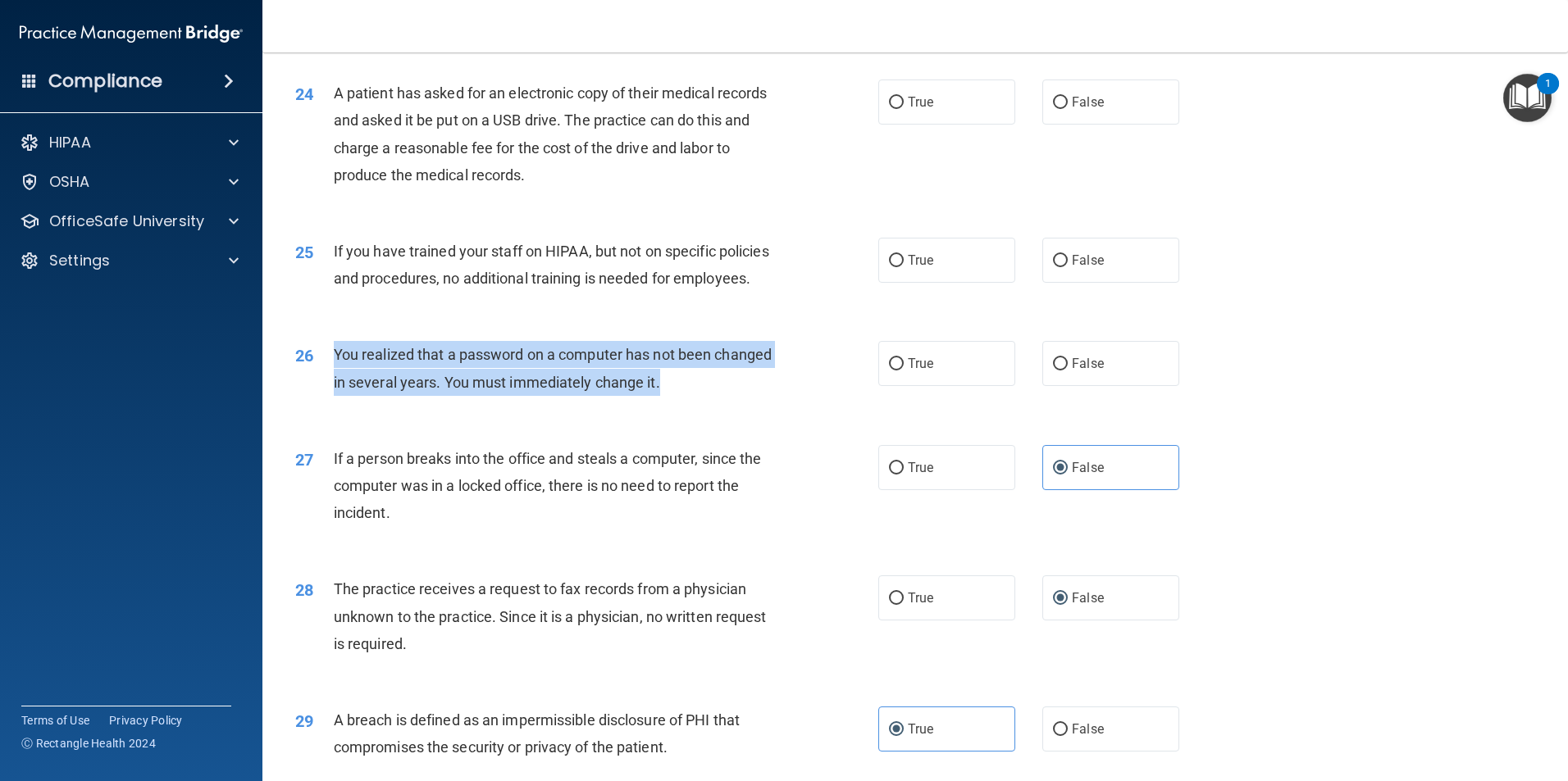
drag, startPoint x: 338, startPoint y: 431, endPoint x: 719, endPoint y: 459, distance: 382.0
click at [719, 390] on span "You realized that a password on a computer has not been changed in several year…" at bounding box center [553, 368] width 438 height 44
drag, startPoint x: 719, startPoint y: 459, endPoint x: 680, endPoint y: 459, distance: 39.0
copy span "You realized that a password on a computer has not been changed in several year…"
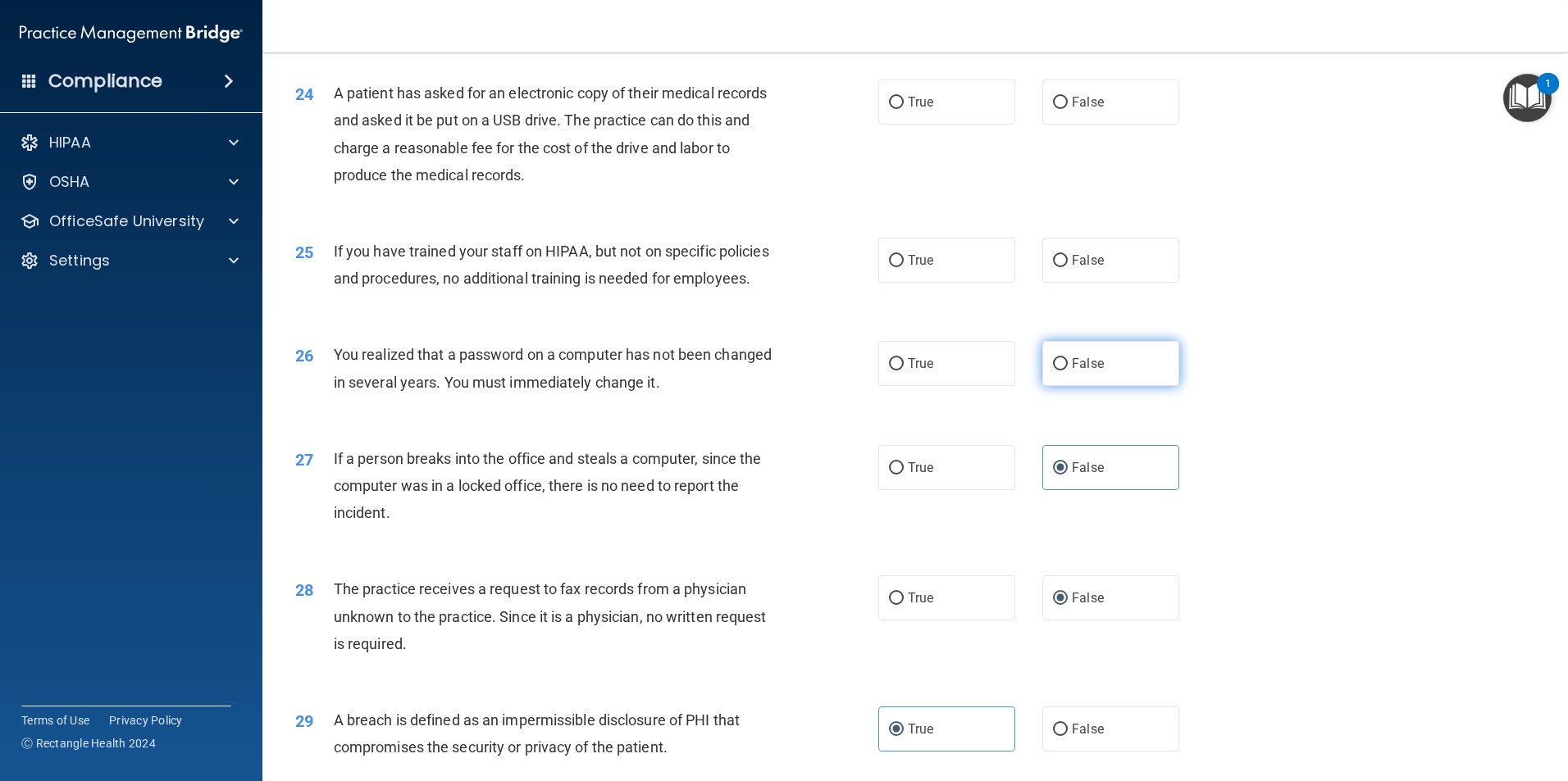
click at [1063, 386] on label "False" at bounding box center [1110, 364] width 137 height 45
click at [1063, 371] on input "False" at bounding box center [1060, 364] width 15 height 12
radio input "true"
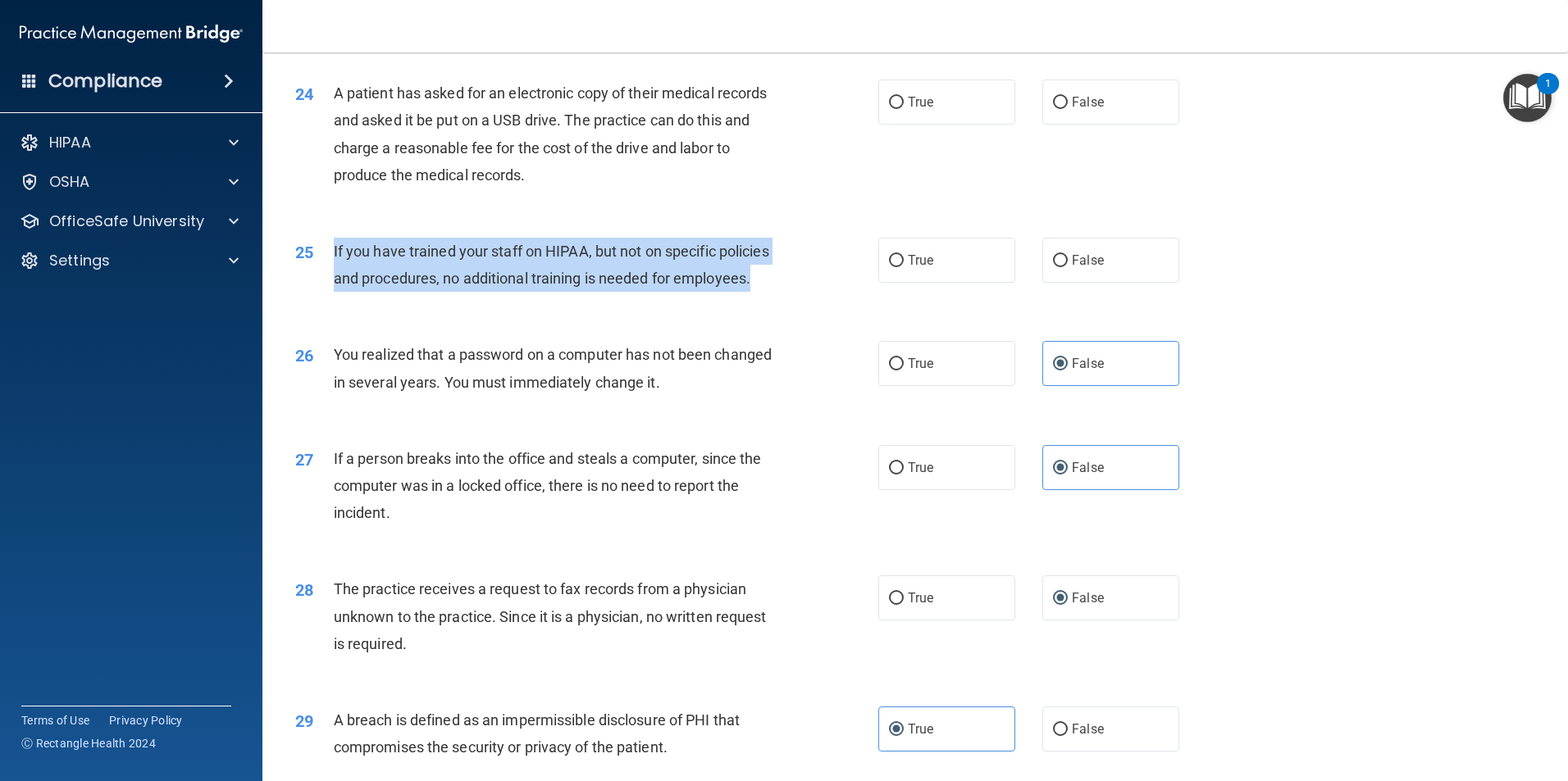
drag, startPoint x: 328, startPoint y: 308, endPoint x: 674, endPoint y: 355, distance: 349.2
click at [674, 300] on div "25 If you have trained your staff on HIPAA, but not on specific policies and pr…" at bounding box center [587, 269] width 632 height 62
drag, startPoint x: 674, startPoint y: 355, endPoint x: 674, endPoint y: 341, distance: 14.0
copy div "If you have trained your staff on HIPAA, but not on specific policies and proce…"
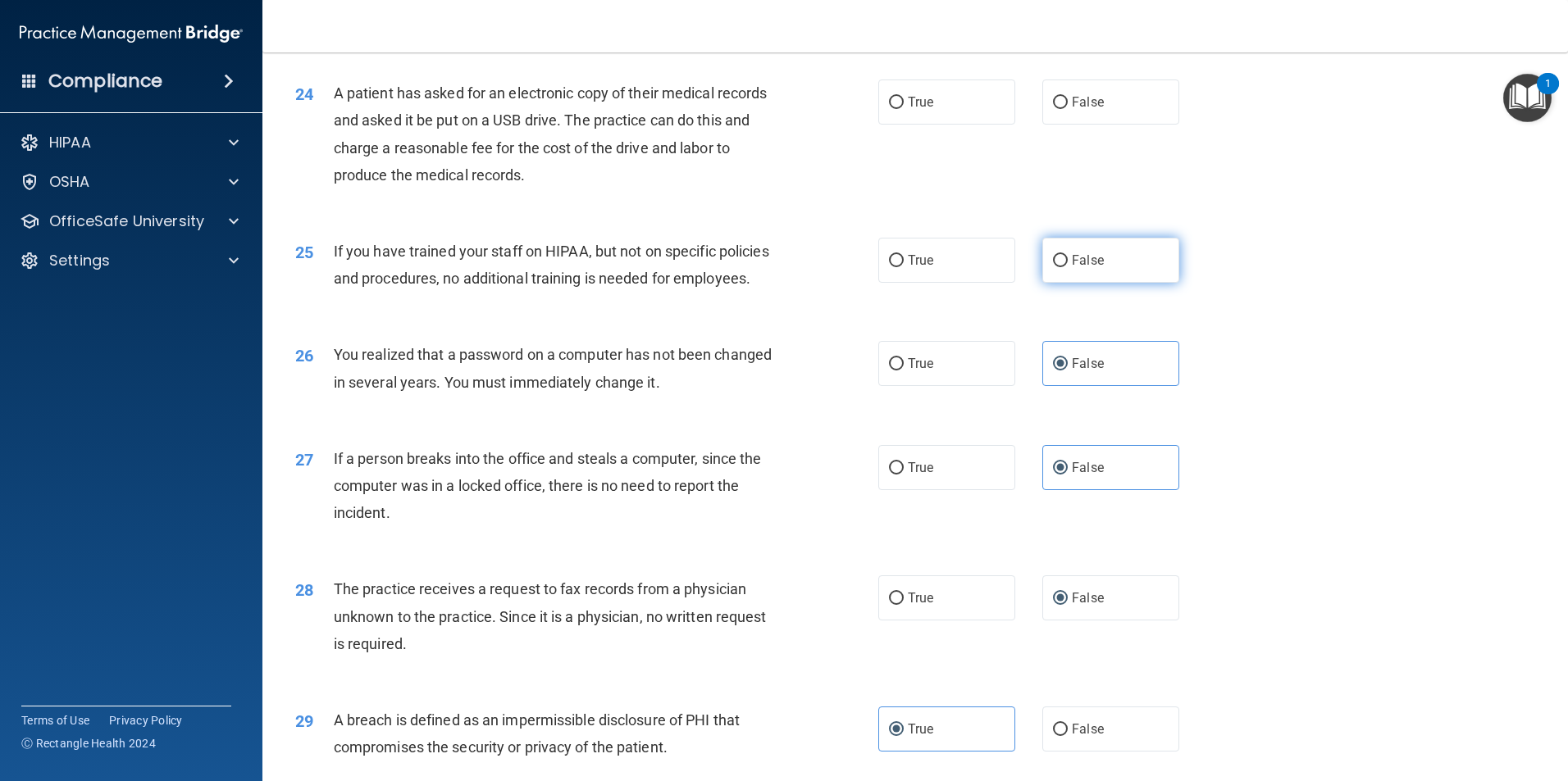
click at [1090, 283] on label "False" at bounding box center [1110, 260] width 137 height 45
click at [1068, 267] on input "False" at bounding box center [1060, 260] width 15 height 12
radio input "true"
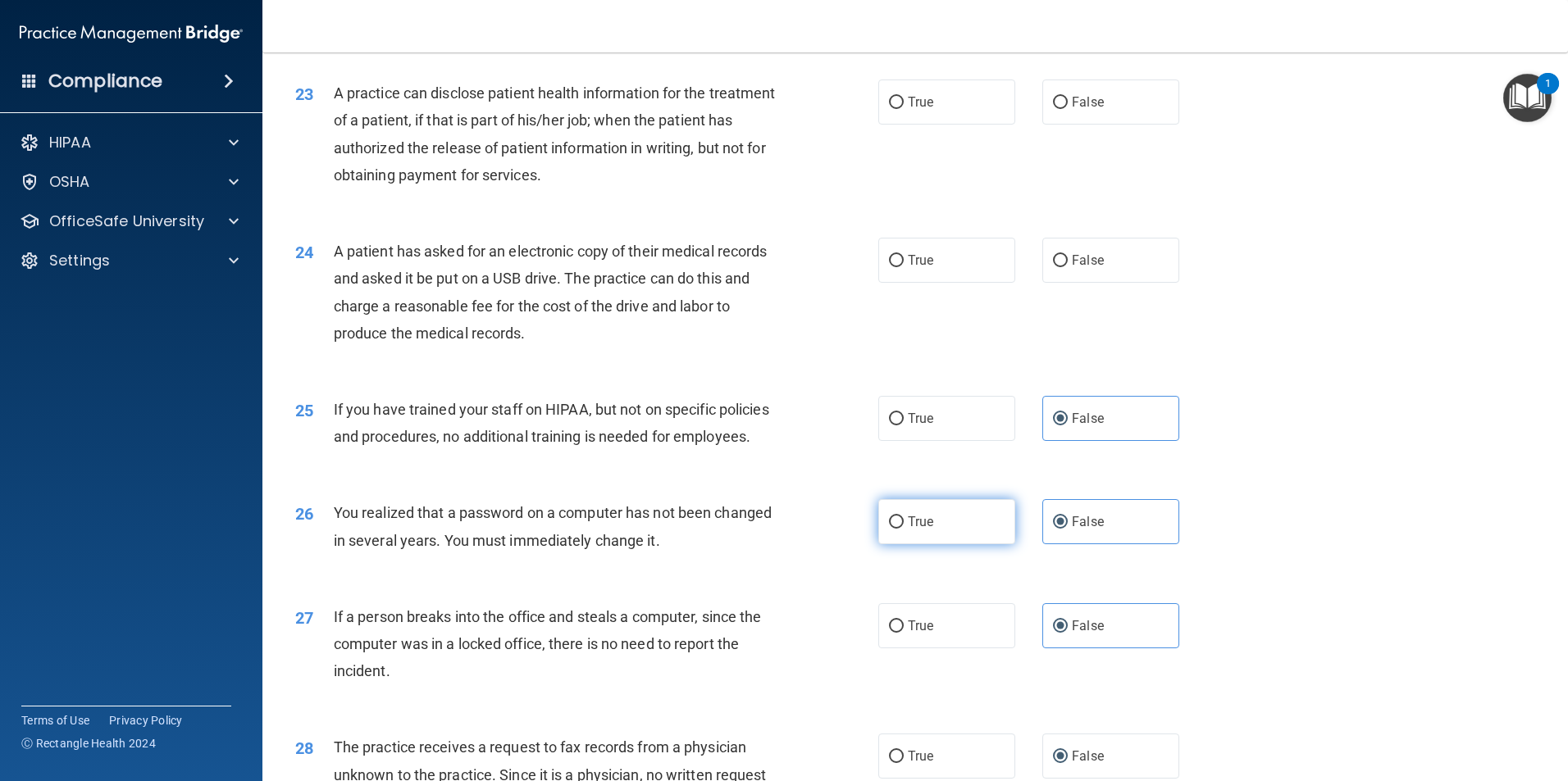
scroll to position [2552, 0]
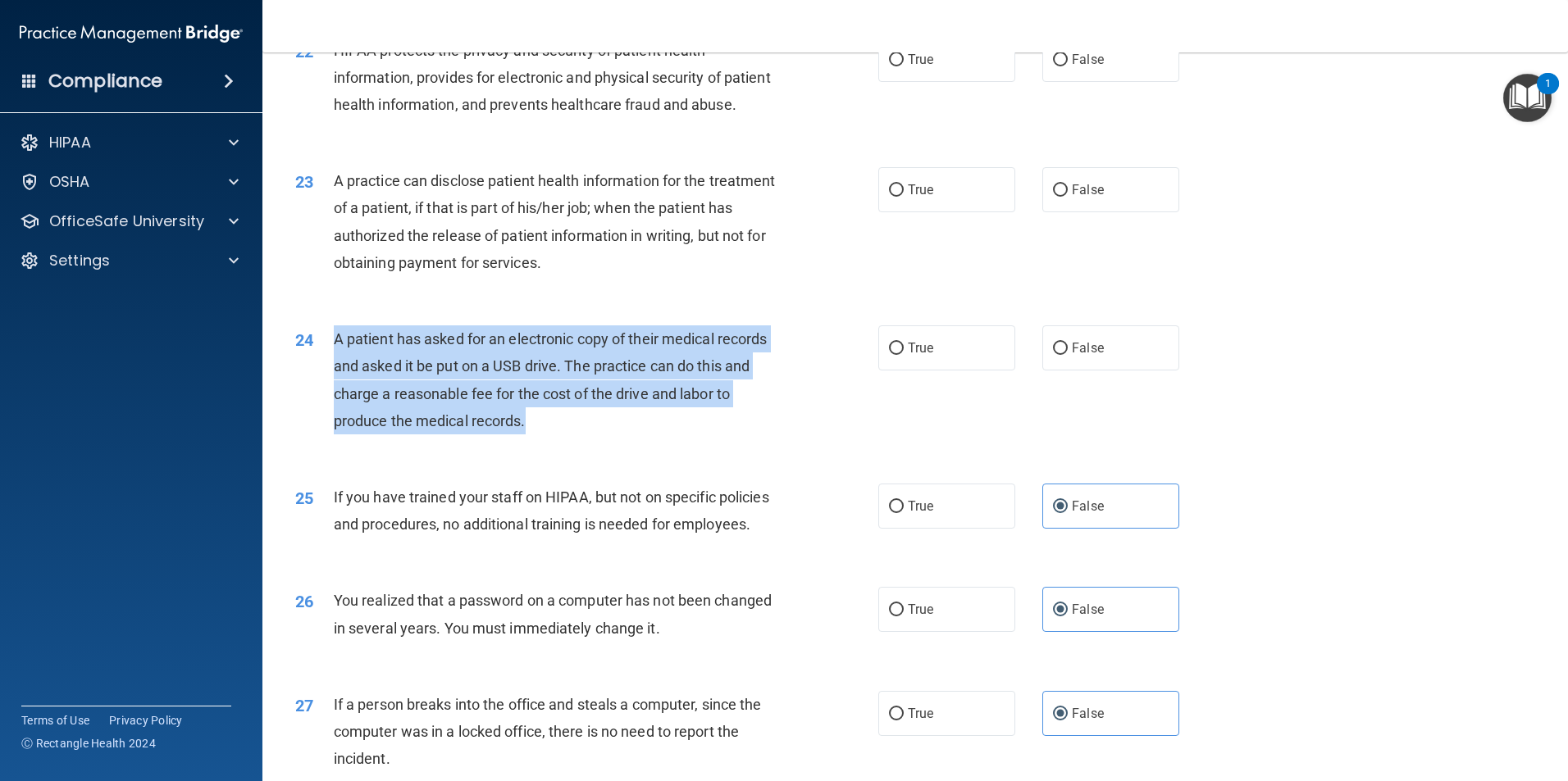
drag, startPoint x: 327, startPoint y: 391, endPoint x: 706, endPoint y: 491, distance: 392.0
click at [706, 442] on div "24 A patient has asked for an electronic copy of their medical records and aske…" at bounding box center [587, 384] width 632 height 117
drag, startPoint x: 706, startPoint y: 491, endPoint x: 691, endPoint y: 462, distance: 32.6
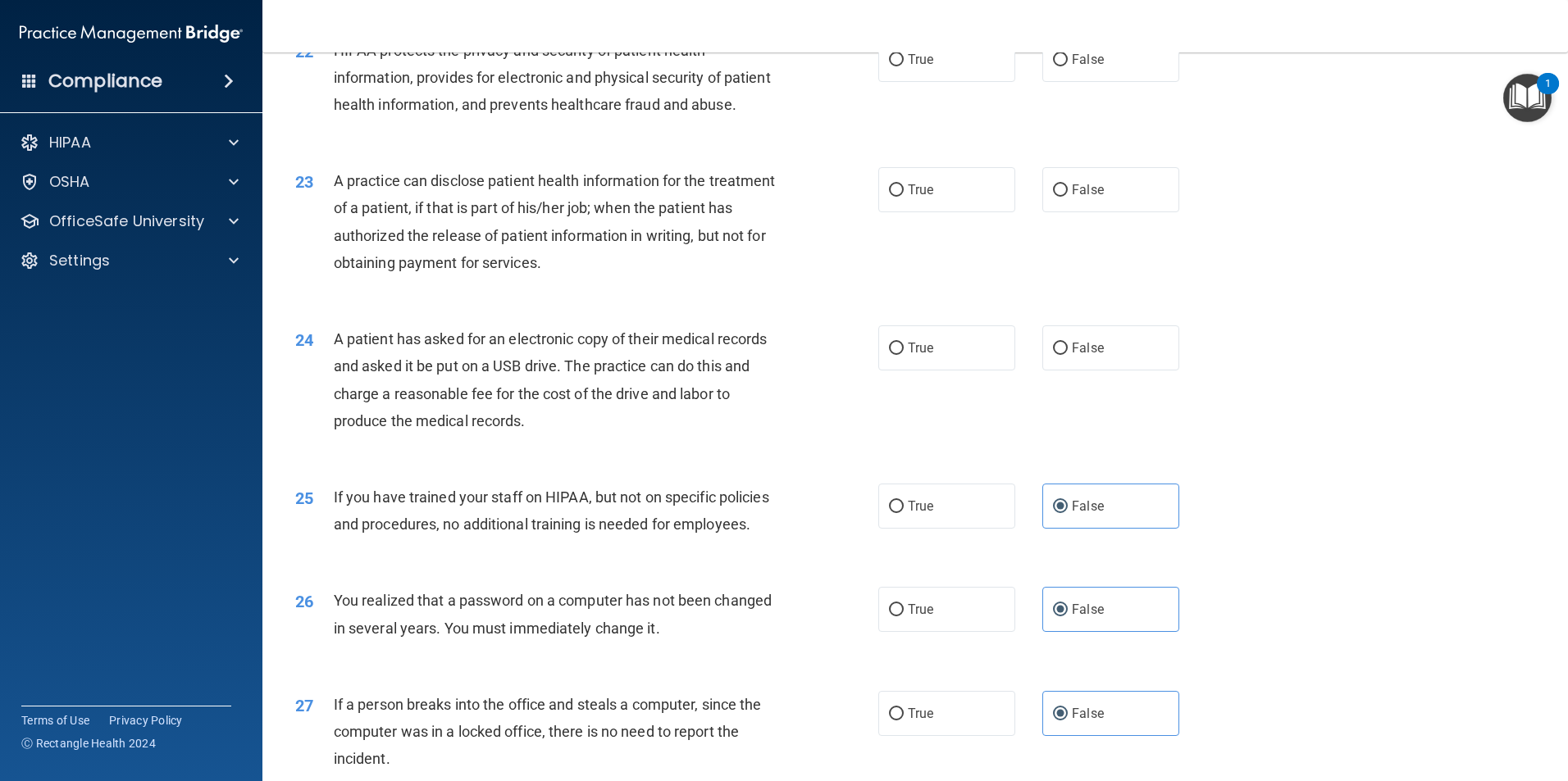
click at [1009, 371] on div "True False" at bounding box center [1043, 348] width 329 height 45
click at [962, 371] on label "True" at bounding box center [946, 348] width 137 height 45
click at [904, 355] on input "True" at bounding box center [896, 348] width 15 height 12
radio input "true"
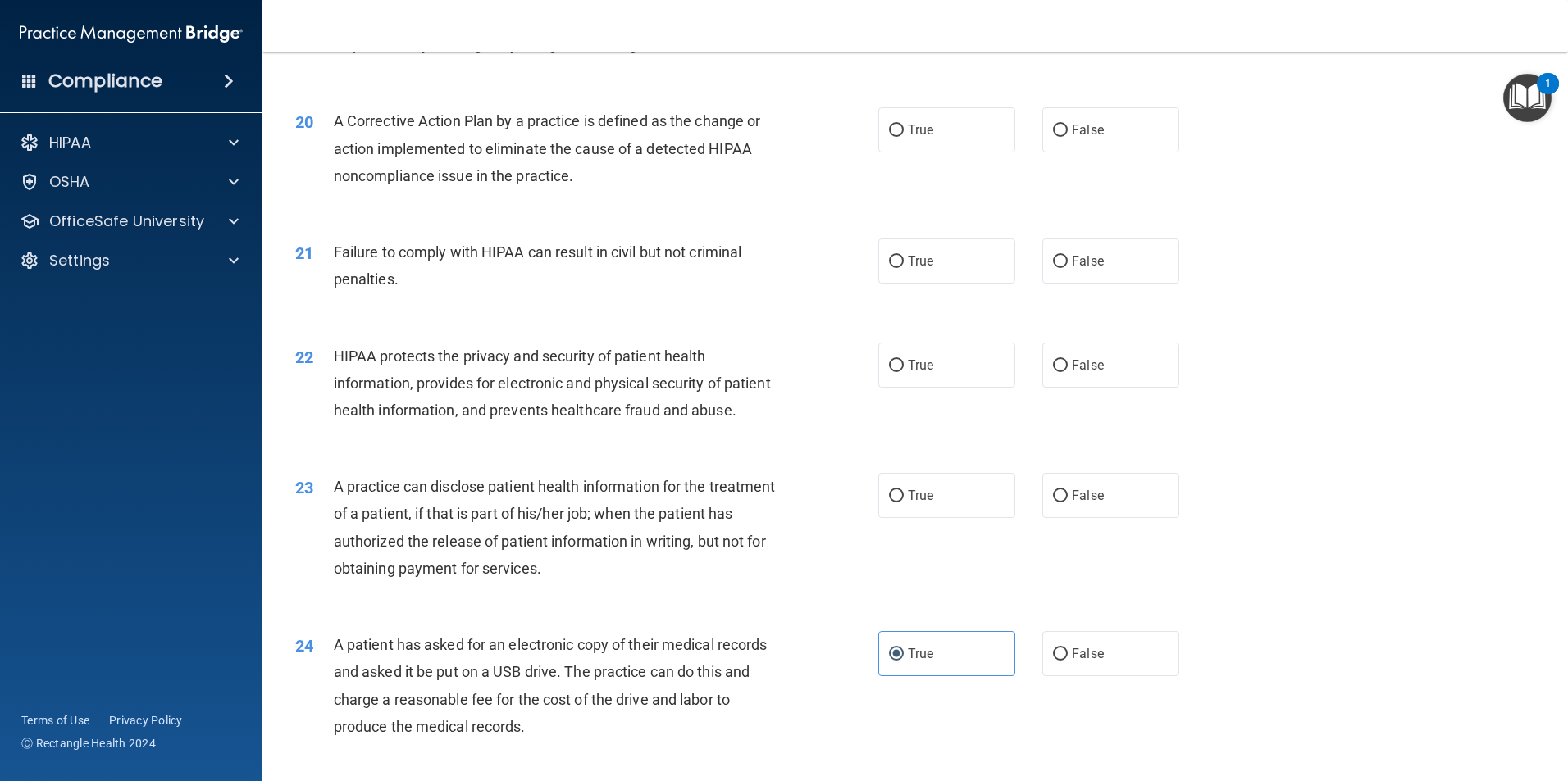
scroll to position [2224, 0]
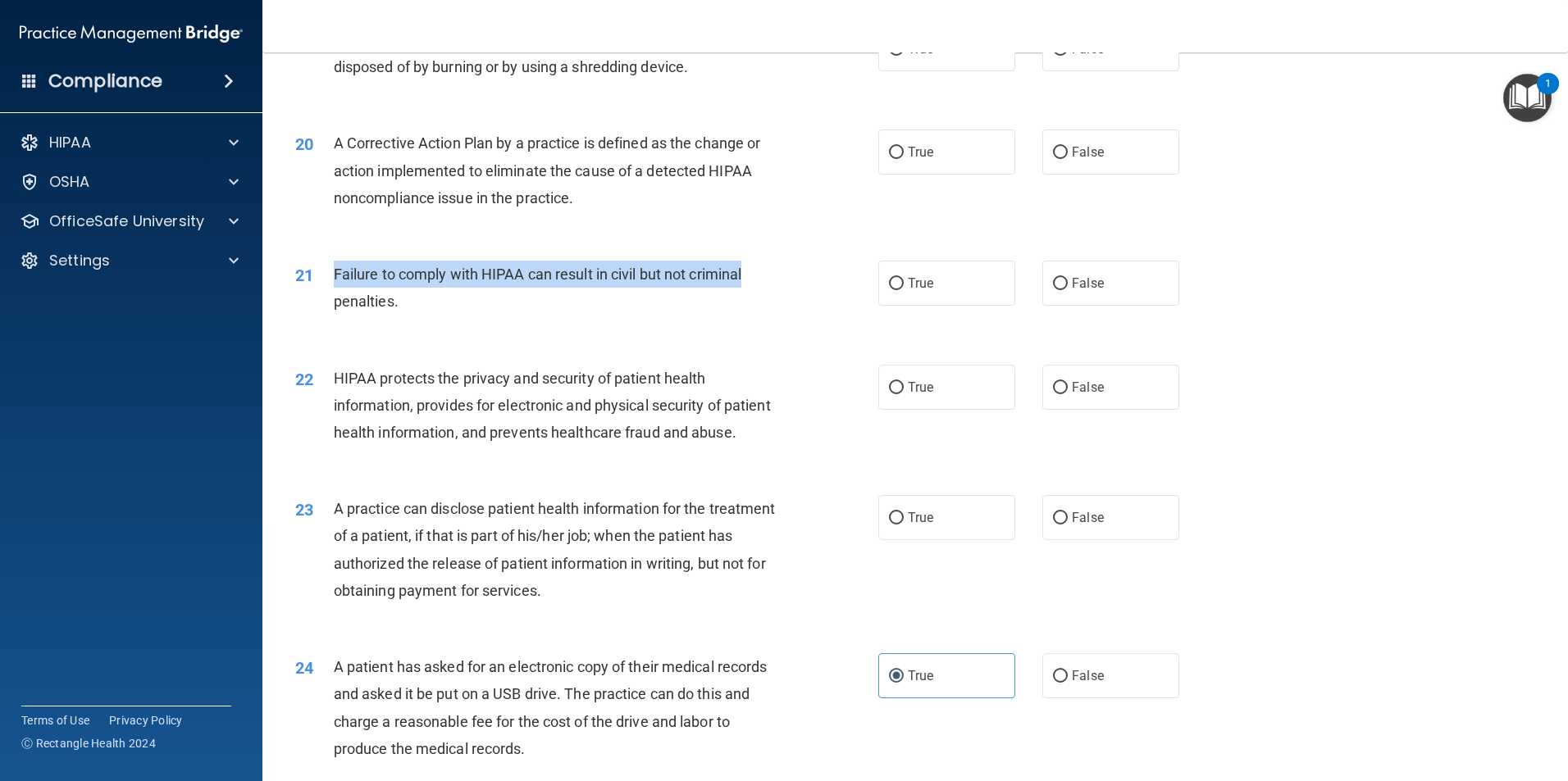
drag, startPoint x: 745, startPoint y: 309, endPoint x: 325, endPoint y: 312, distance: 420.0
click at [325, 312] on div "21 Failure to comply with HIPAA can result in civil but not criminal penalties." at bounding box center [587, 291] width 632 height 62
drag, startPoint x: 325, startPoint y: 312, endPoint x: 333, endPoint y: 306, distance: 10.0
click at [334, 306] on span "Failure to comply with HIPAA can result in civil but not criminal penalties." at bounding box center [538, 288] width 409 height 44
drag, startPoint x: 334, startPoint y: 298, endPoint x: 511, endPoint y: 333, distance: 180.4
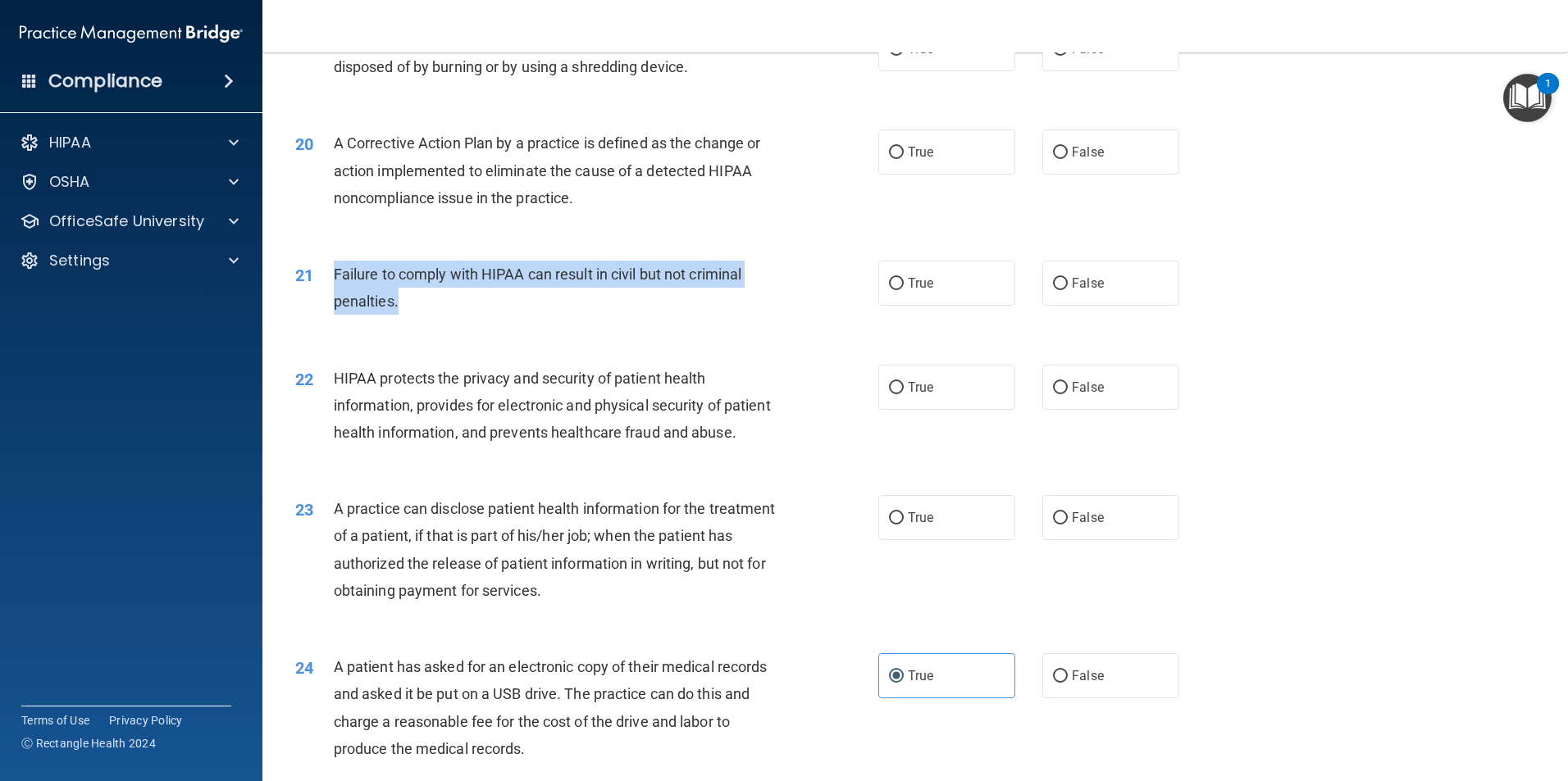
click at [511, 315] on div "Failure to comply with HIPAA can result in civil but not criminal penalties." at bounding box center [561, 287] width 456 height 54
drag, startPoint x: 511, startPoint y: 333, endPoint x: 517, endPoint y: 304, distance: 29.6
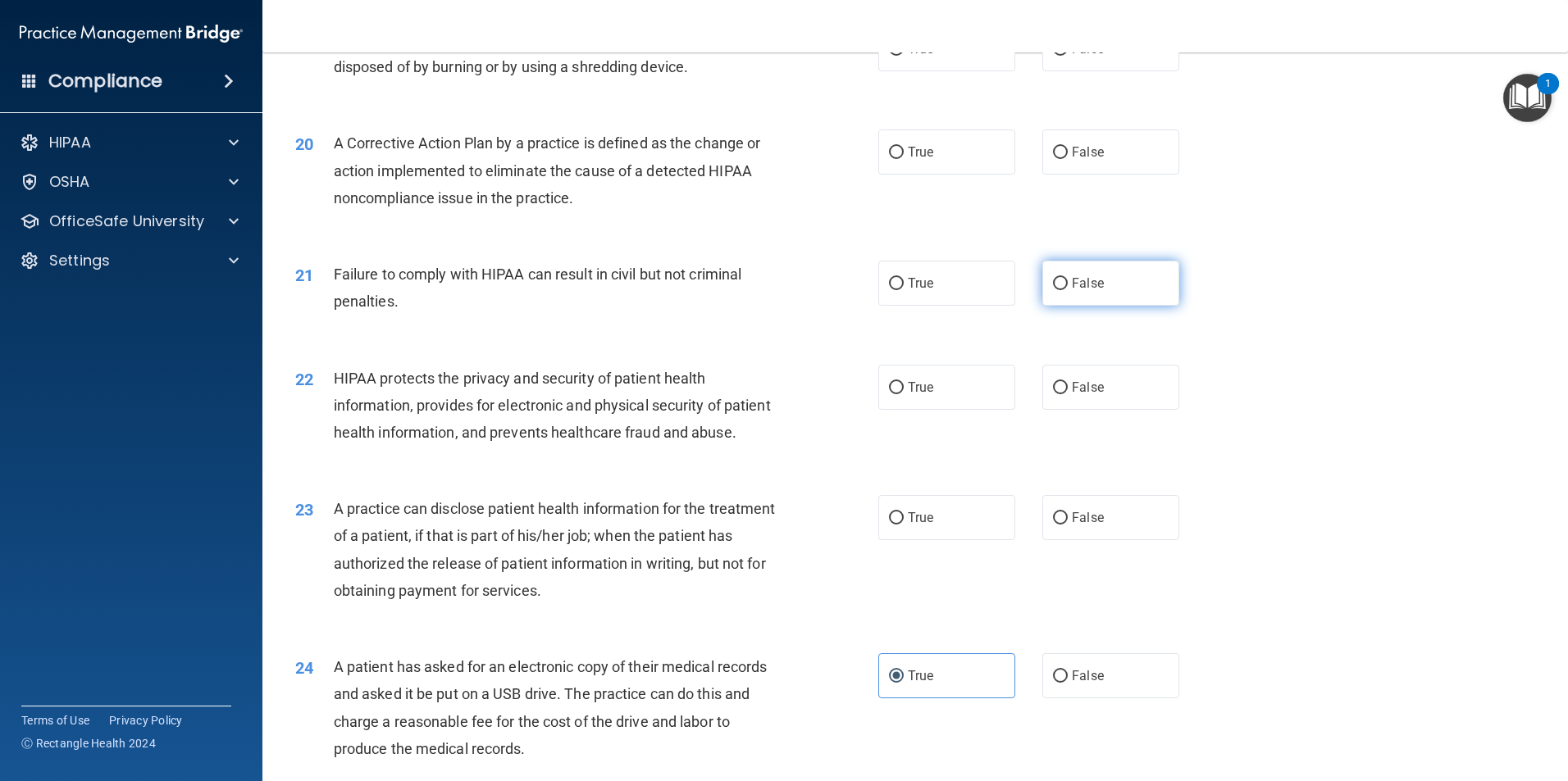
click at [1113, 306] on label "False" at bounding box center [1110, 283] width 137 height 45
click at [1068, 291] on input "False" at bounding box center [1060, 284] width 15 height 12
radio input "true"
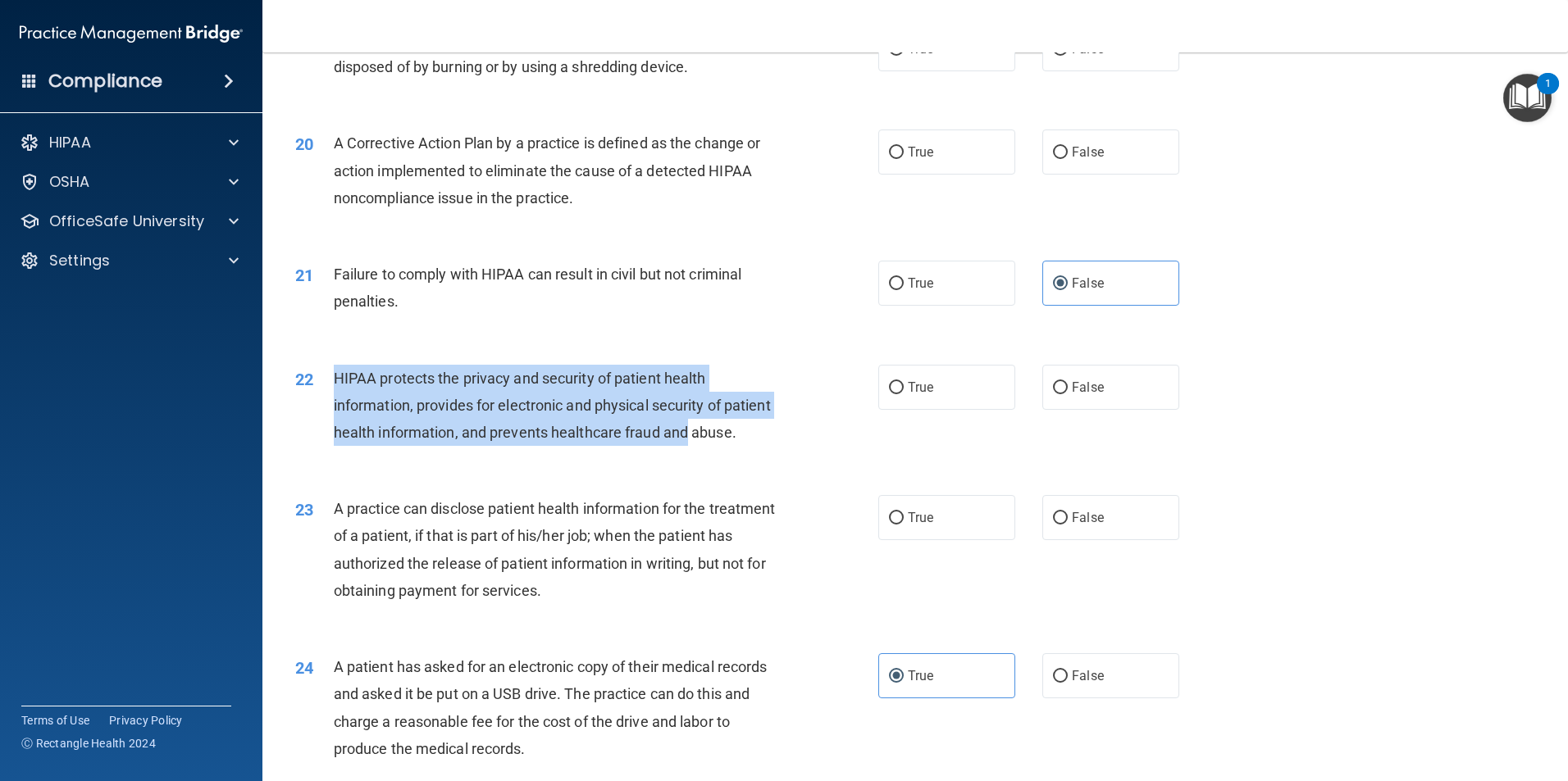
drag, startPoint x: 756, startPoint y: 455, endPoint x: 328, endPoint y: 416, distance: 429.8
click at [328, 416] on div "22 HIPAA protects the privacy and security of patient health information, provi…" at bounding box center [587, 410] width 632 height 91
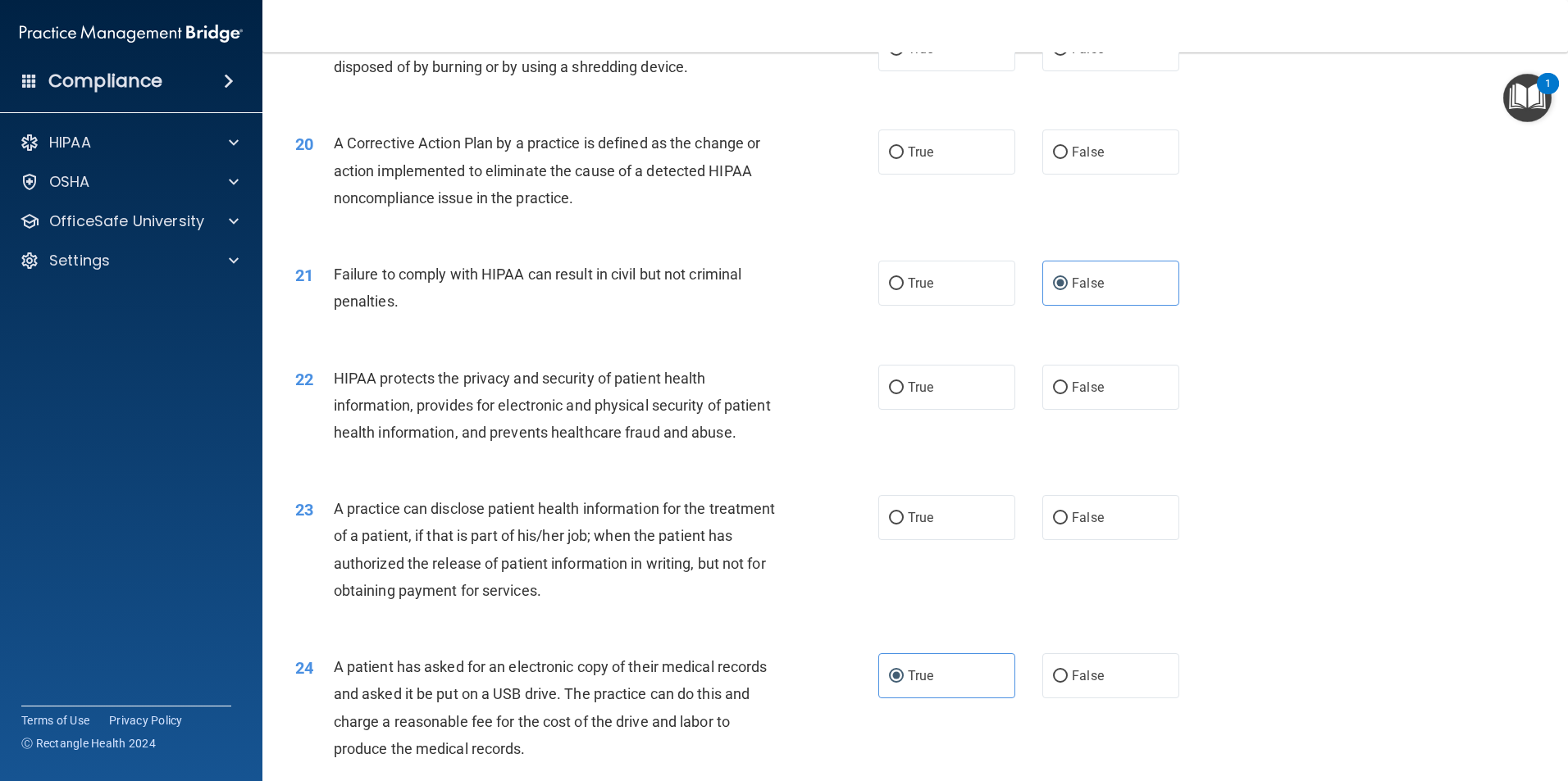
drag, startPoint x: 328, startPoint y: 416, endPoint x: 359, endPoint y: 466, distance: 58.8
click at [360, 441] on span "HIPAA protects the privacy and security of patient health information, provides…" at bounding box center [552, 406] width 437 height 72
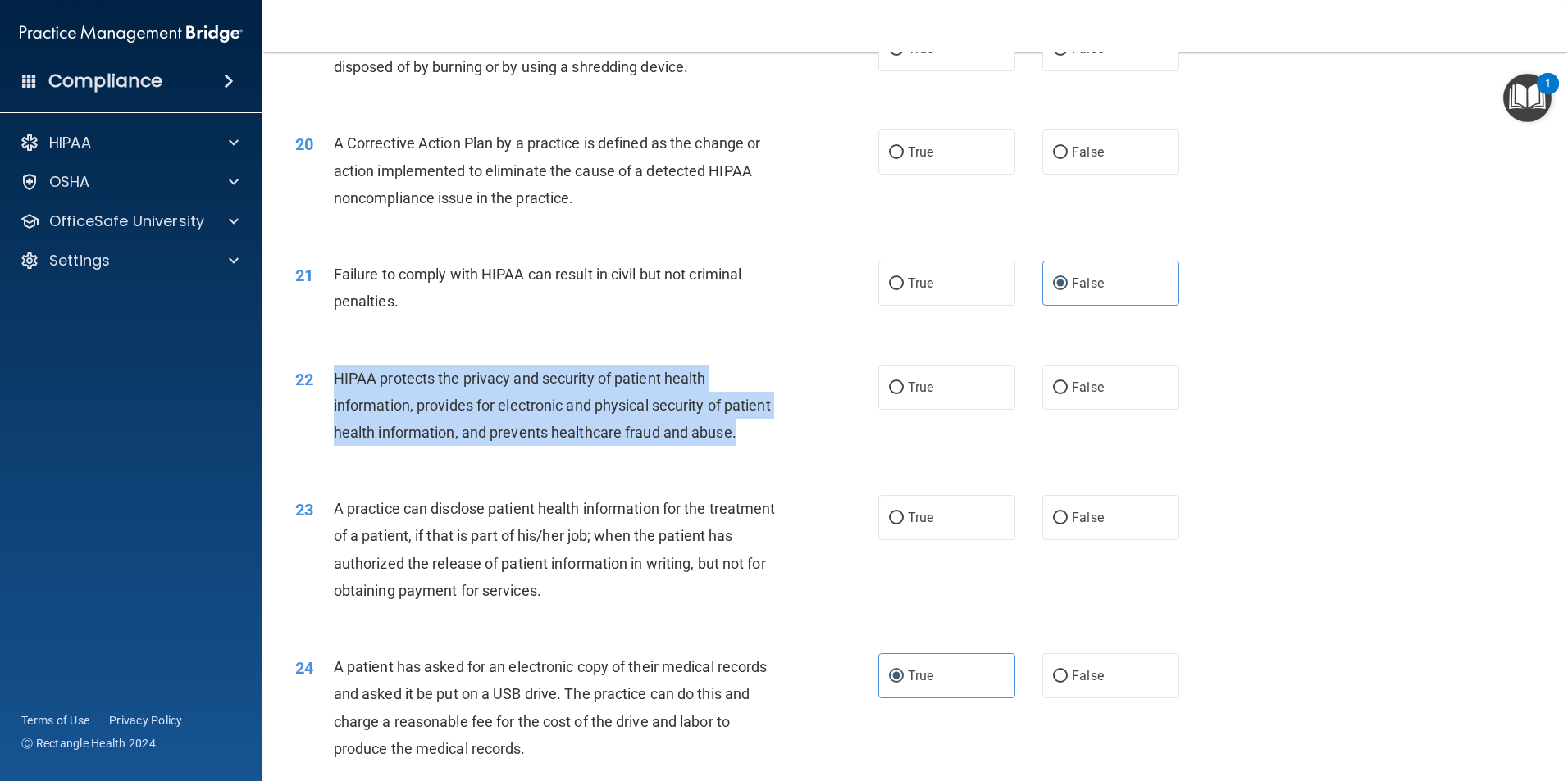
drag, startPoint x: 338, startPoint y: 405, endPoint x: 597, endPoint y: 507, distance: 278.4
click at [597, 455] on div "22 HIPAA protects the privacy and security of patient health information, provi…" at bounding box center [587, 410] width 632 height 91
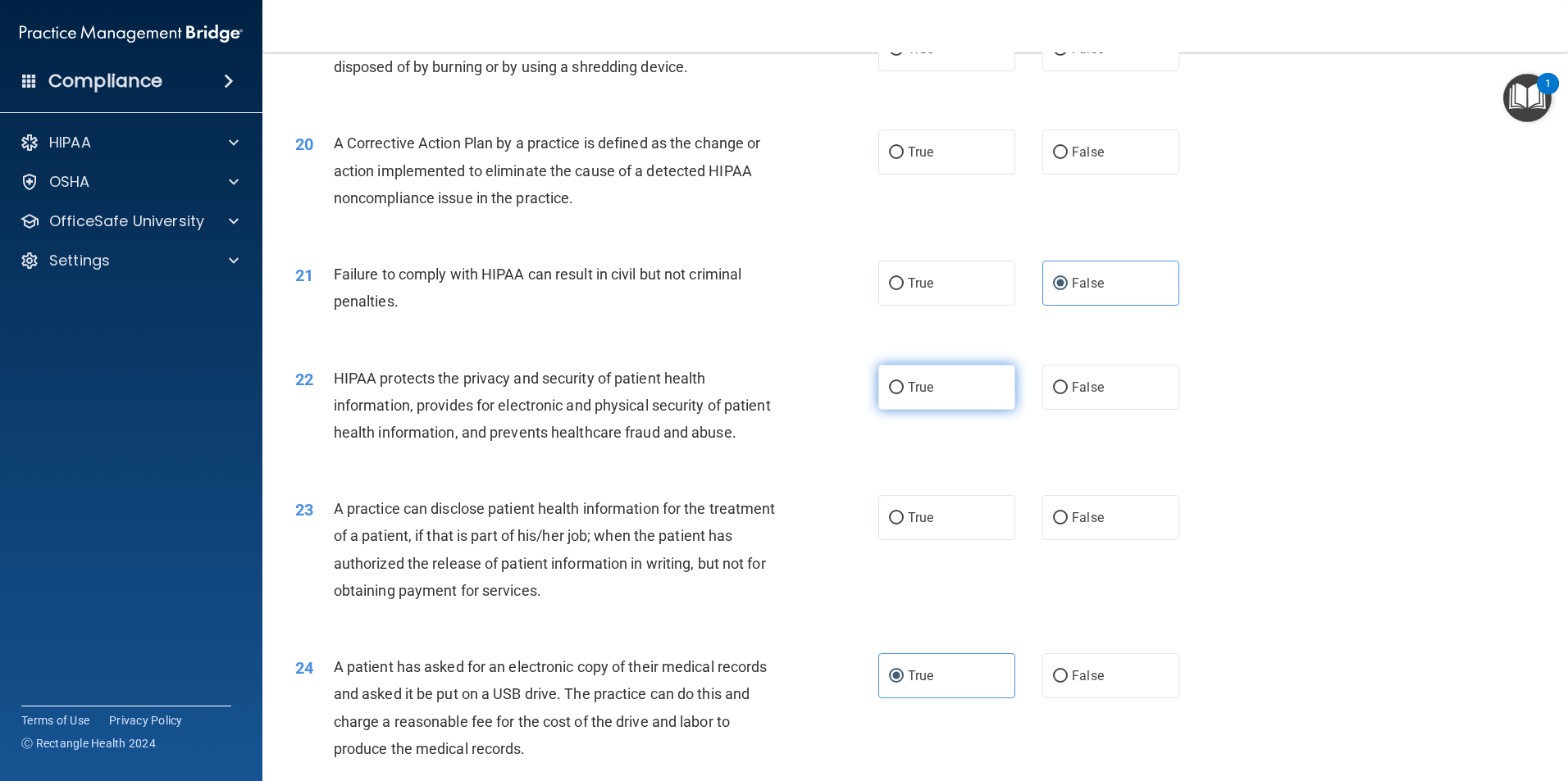
click at [921, 395] on span "True" at bounding box center [920, 387] width 25 height 16
click at [904, 394] on input "True" at bounding box center [896, 388] width 15 height 12
radio input "true"
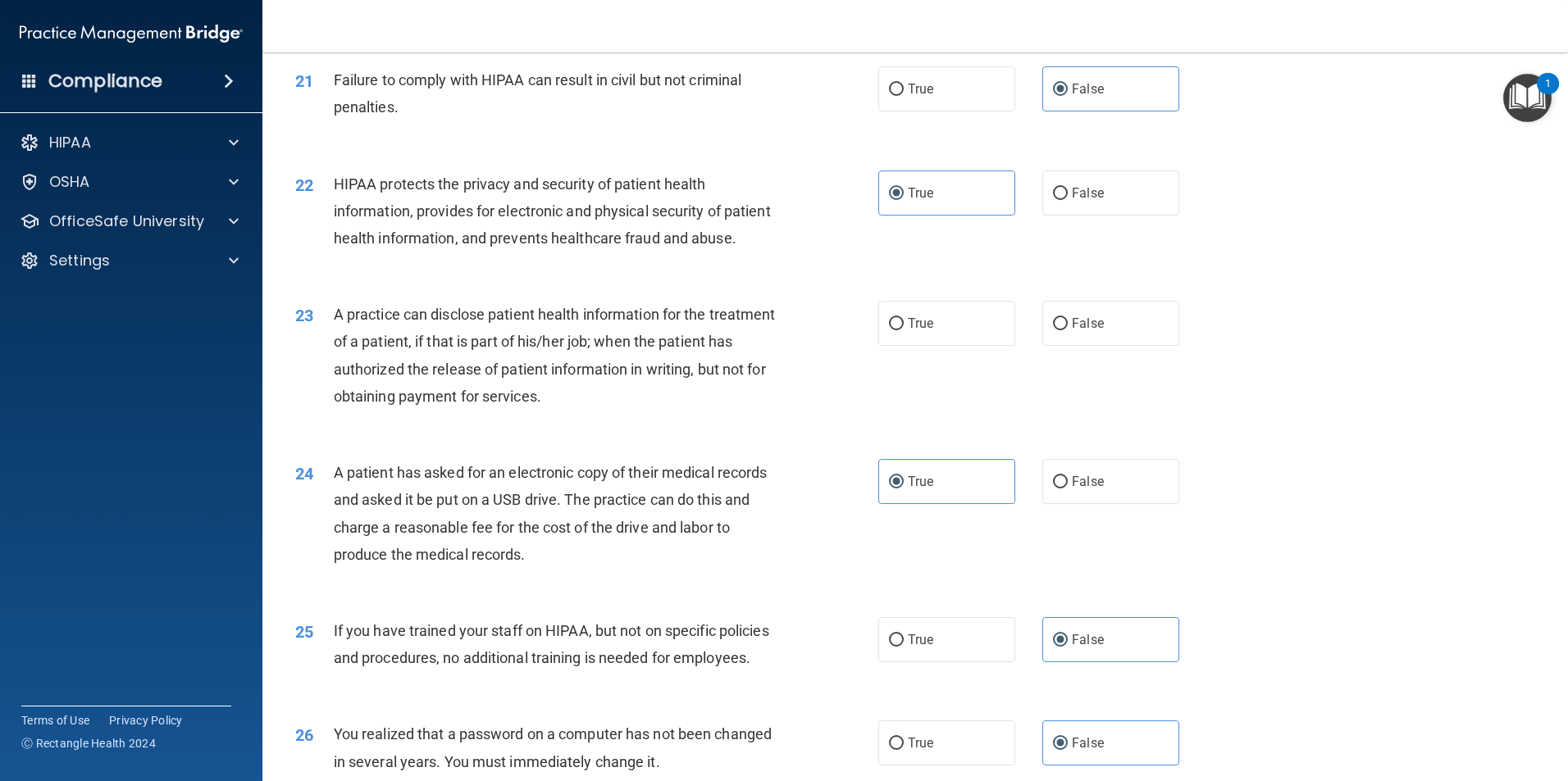
scroll to position [2470, 0]
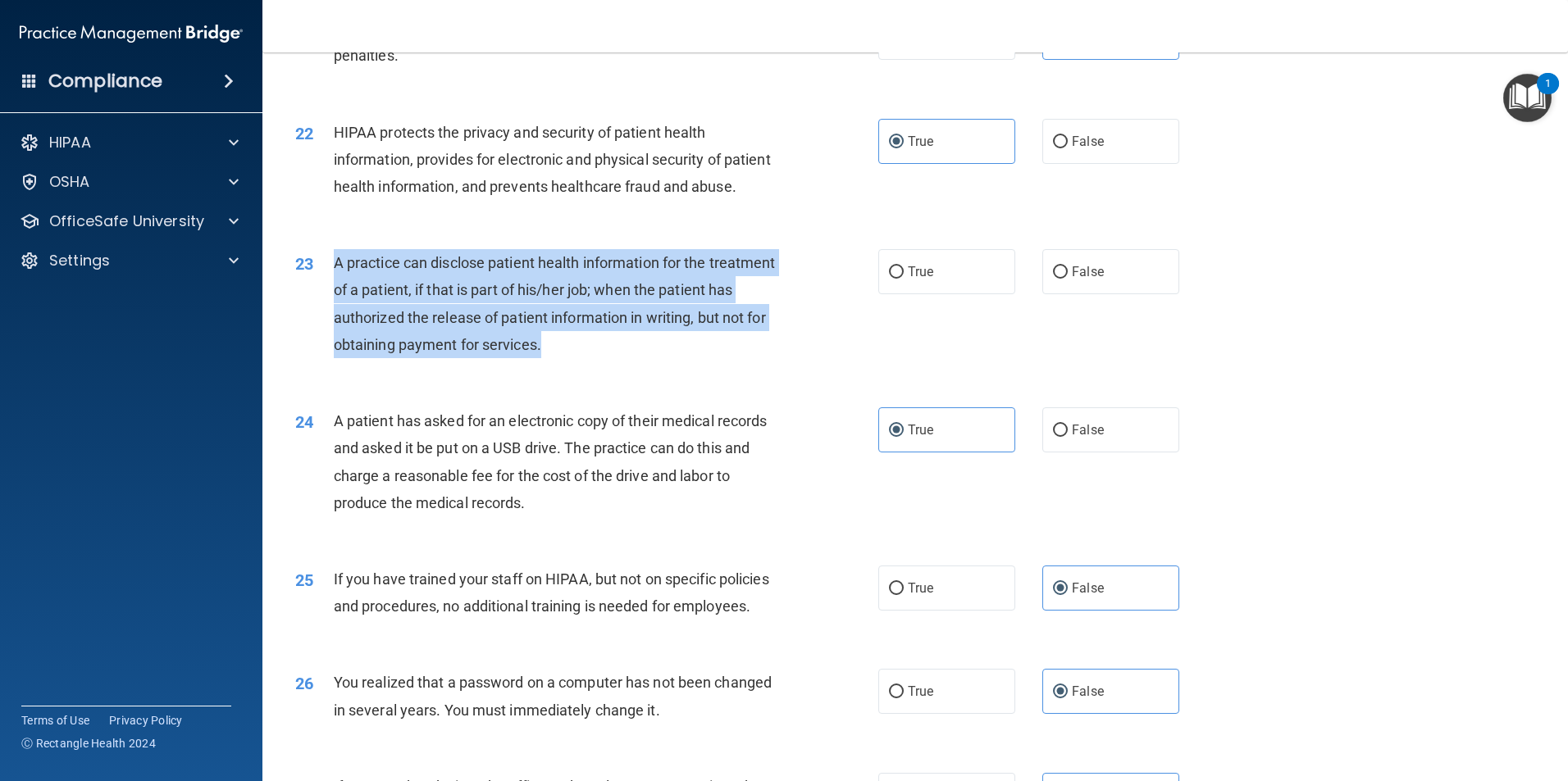
drag, startPoint x: 633, startPoint y: 404, endPoint x: 326, endPoint y: 317, distance: 319.1
click at [326, 317] on div "23 A practice can disclose patient health information for the treatment of a pa…" at bounding box center [587, 307] width 632 height 117
drag, startPoint x: 326, startPoint y: 317, endPoint x: 348, endPoint y: 316, distance: 22.0
click at [1059, 279] on input "False" at bounding box center [1060, 272] width 15 height 12
radio input "true"
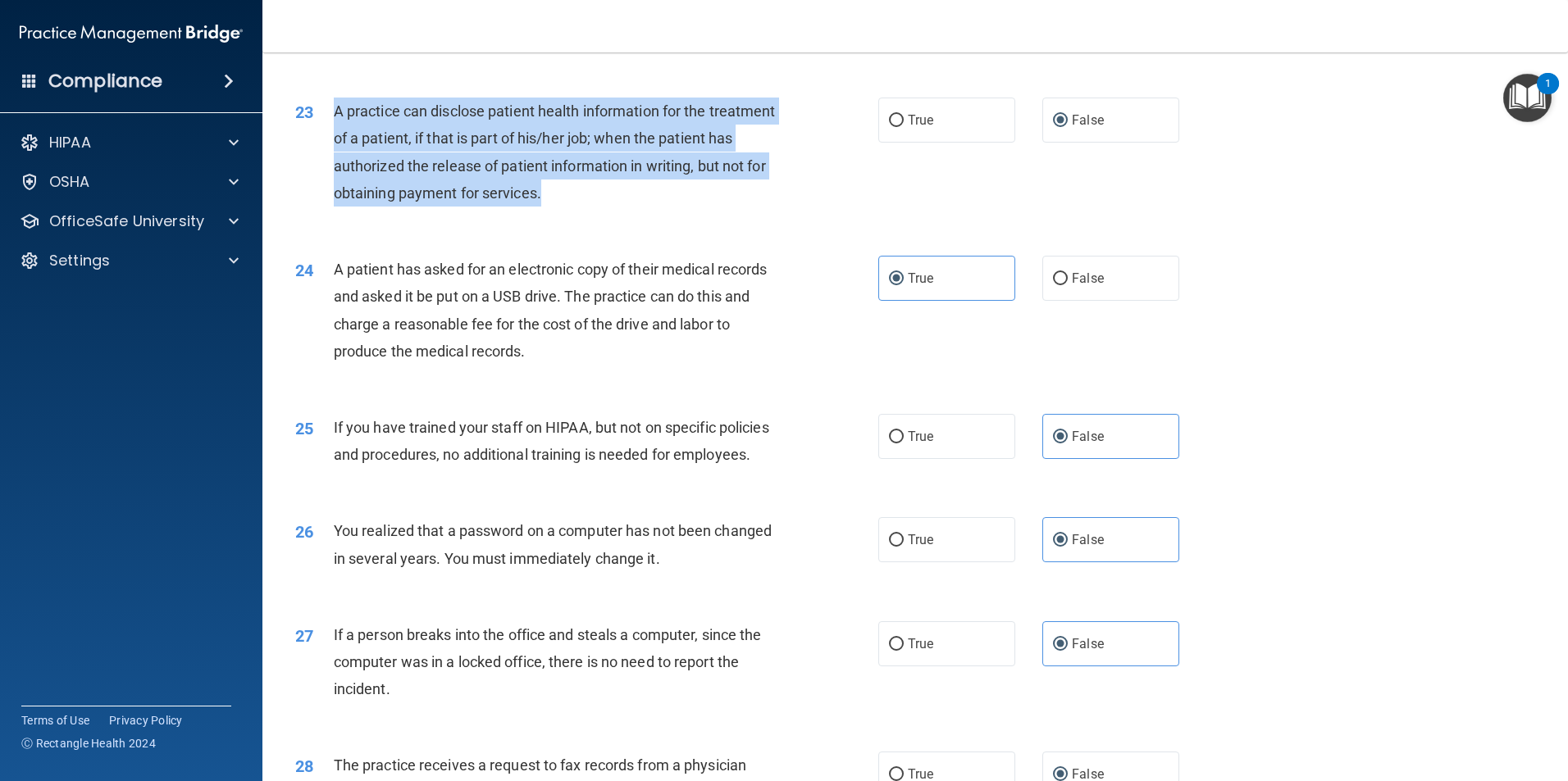
scroll to position [2634, 0]
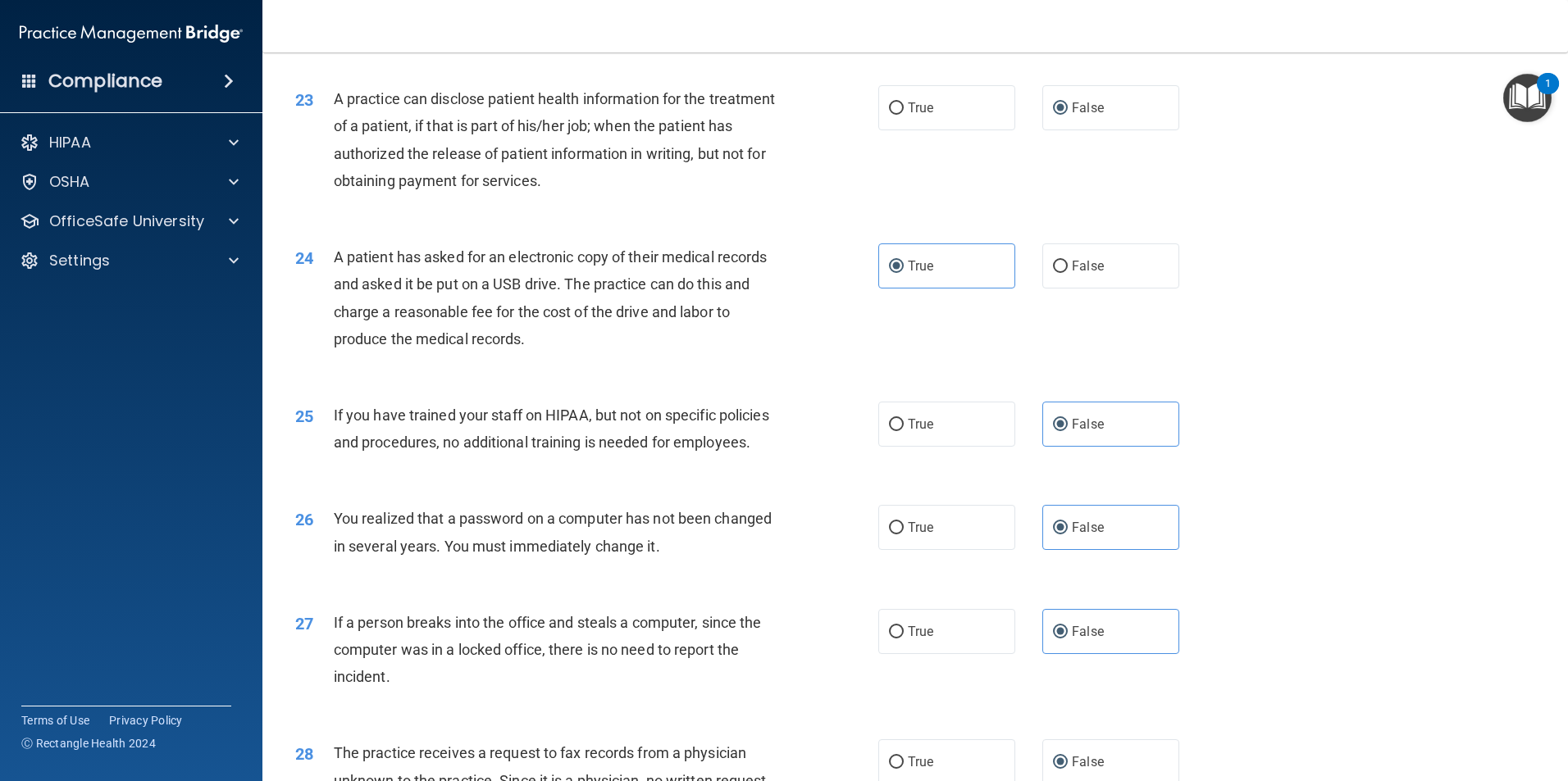
click at [1019, 223] on div "23 A practice can disclose patient health information for the treatment of a pa…" at bounding box center [915, 144] width 1264 height 158
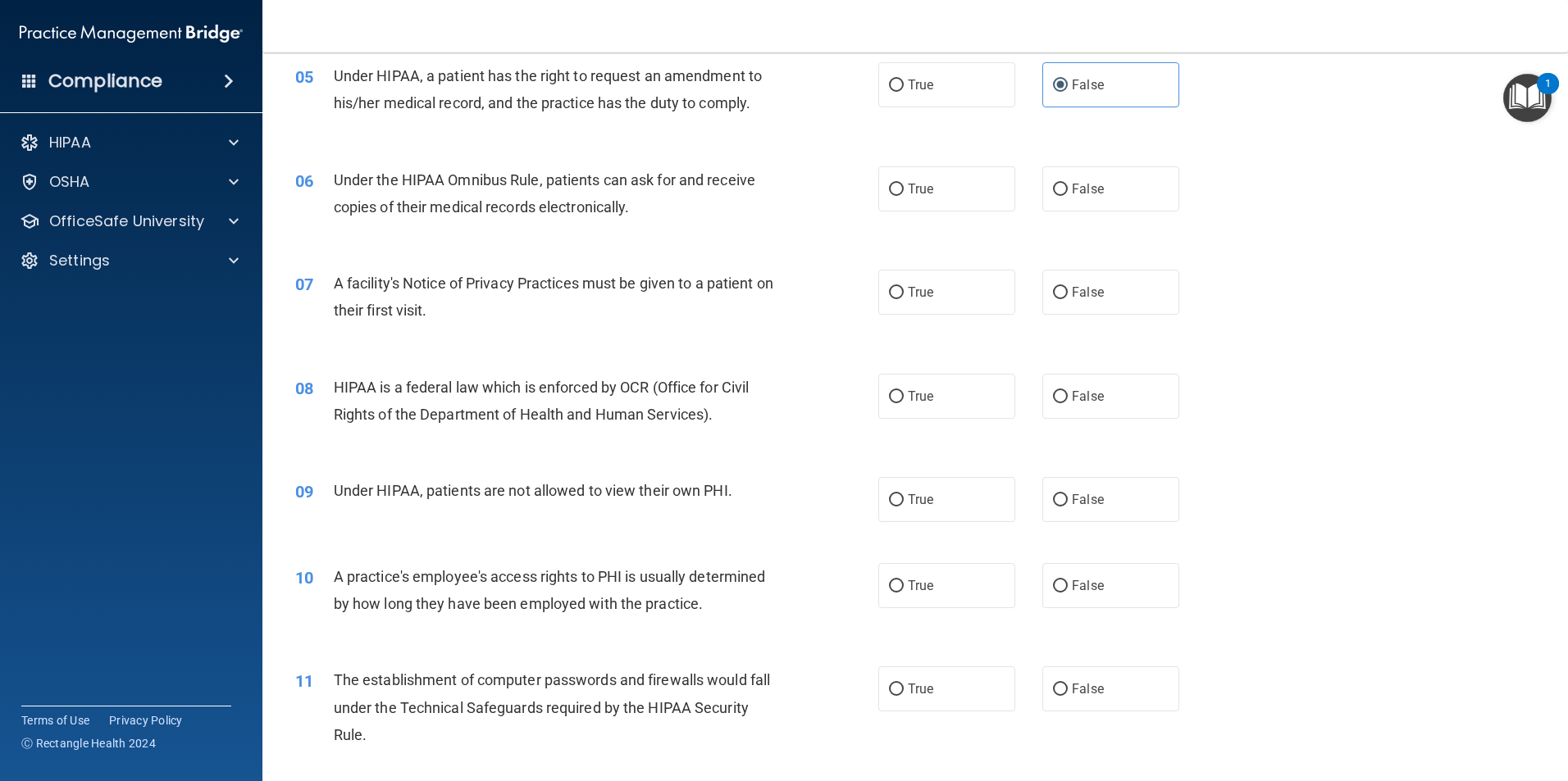
scroll to position [656, 0]
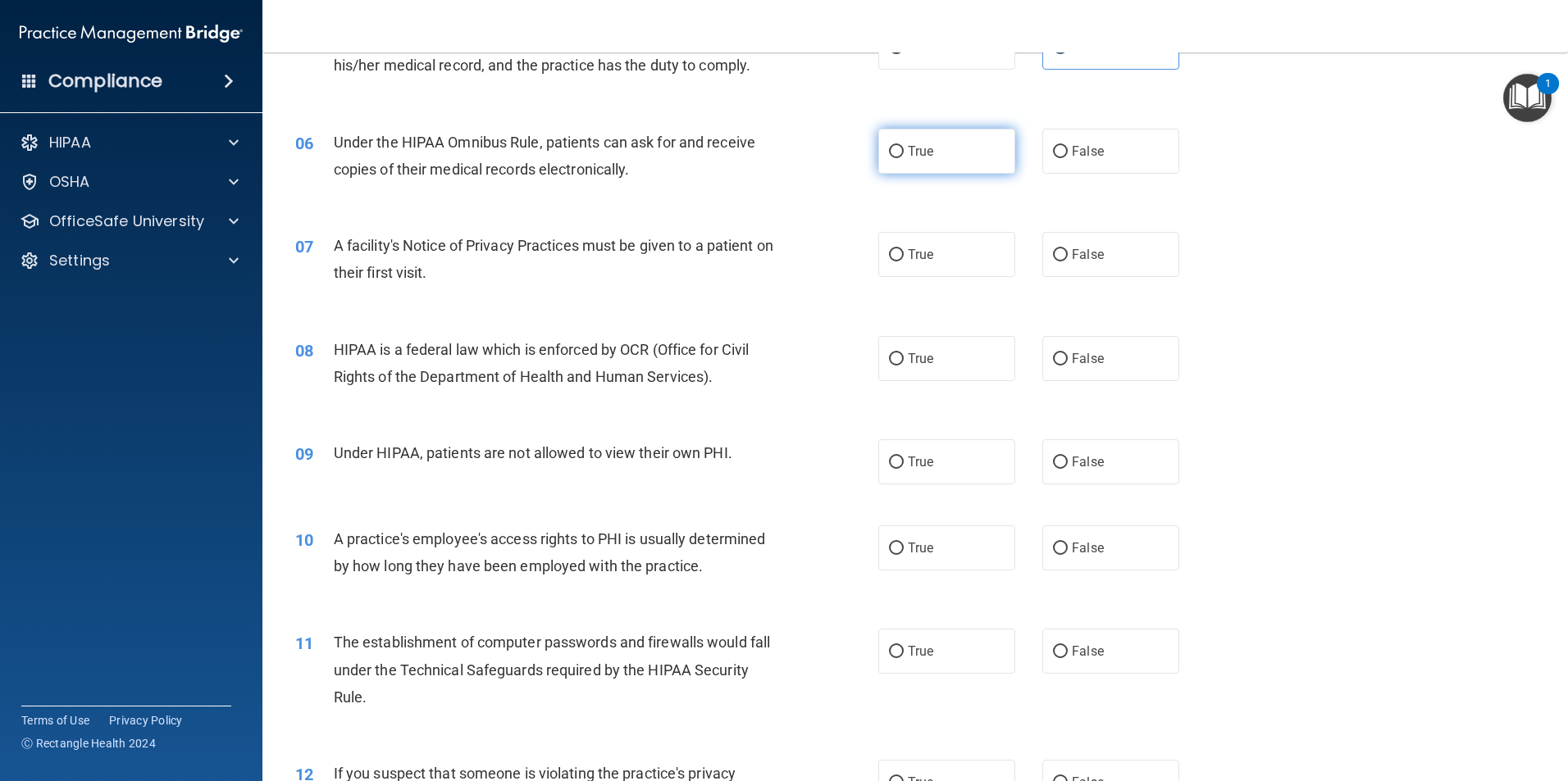
click at [917, 168] on label "True" at bounding box center [946, 151] width 137 height 45
click at [904, 158] on input "True" at bounding box center [896, 152] width 15 height 12
radio input "true"
click at [985, 269] on label "True" at bounding box center [946, 255] width 137 height 45
click at [904, 261] on input "True" at bounding box center [896, 255] width 15 height 12
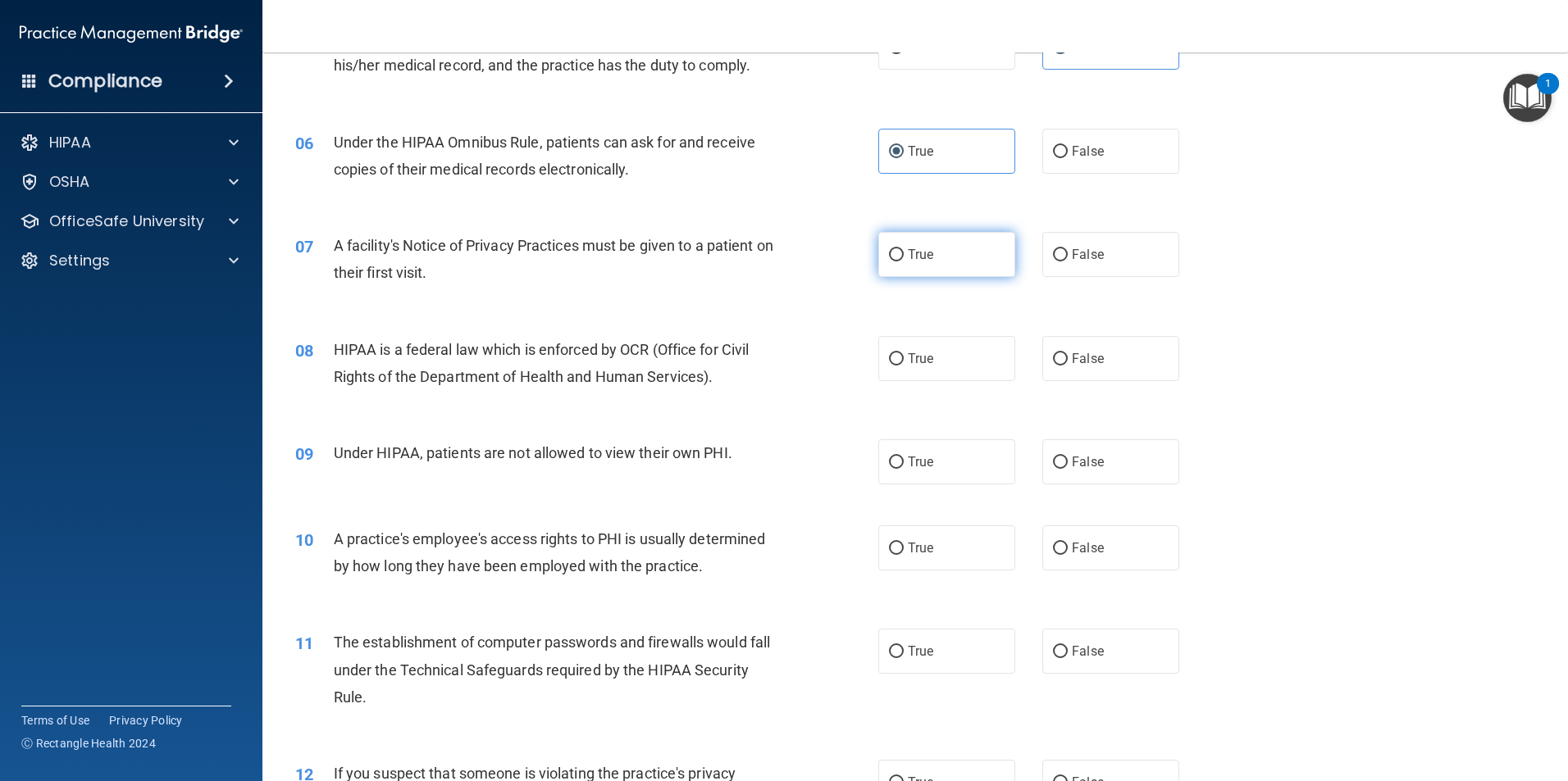
radio input "true"
click at [893, 360] on input "True" at bounding box center [896, 359] width 15 height 12
radio input "true"
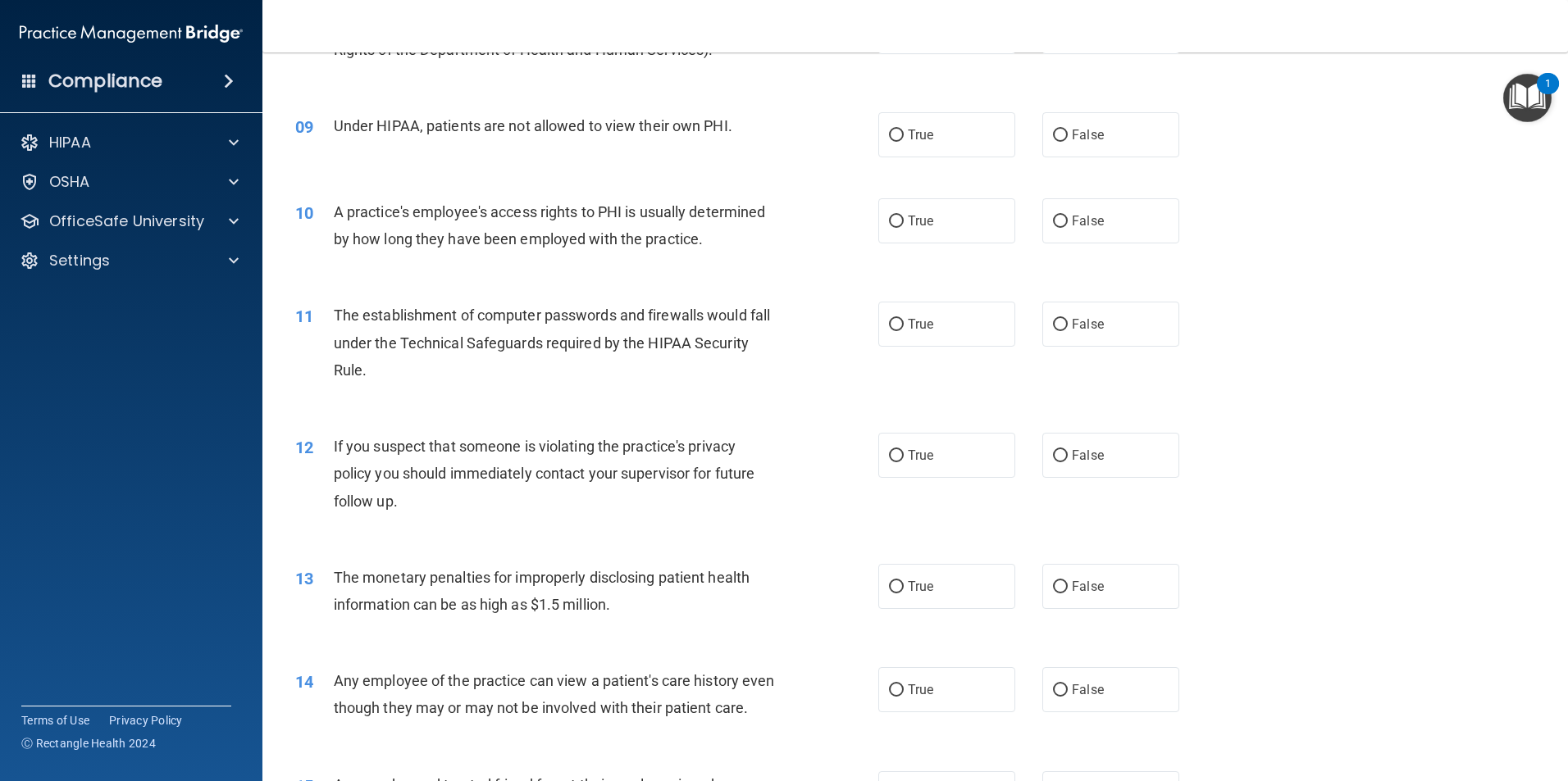
scroll to position [984, 0]
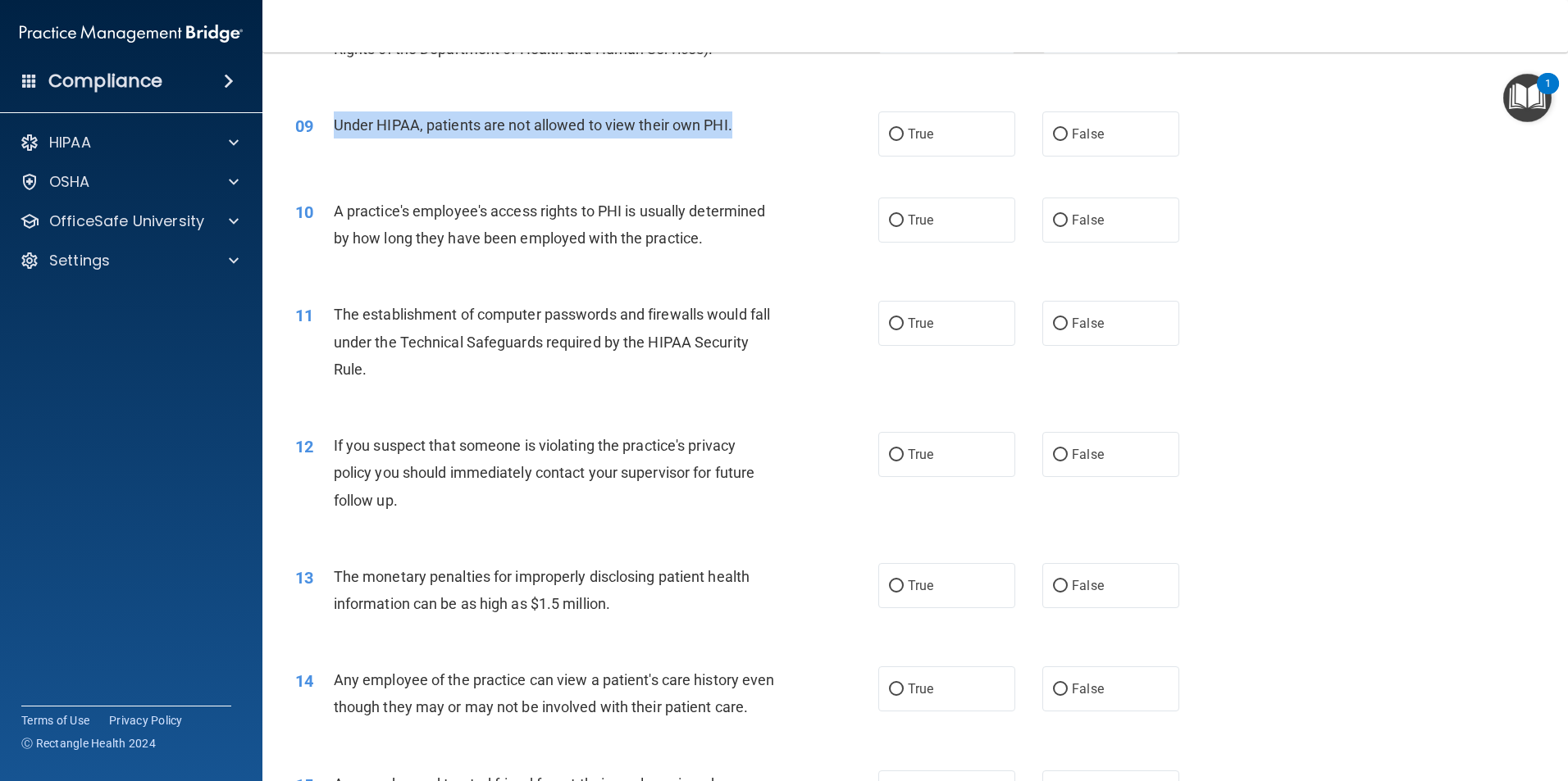
drag, startPoint x: 754, startPoint y: 137, endPoint x: 329, endPoint y: 125, distance: 425.2
click at [329, 125] on div "09 Under HIPAA, patients are not allowed to view their own PHI." at bounding box center [587, 128] width 632 height 35
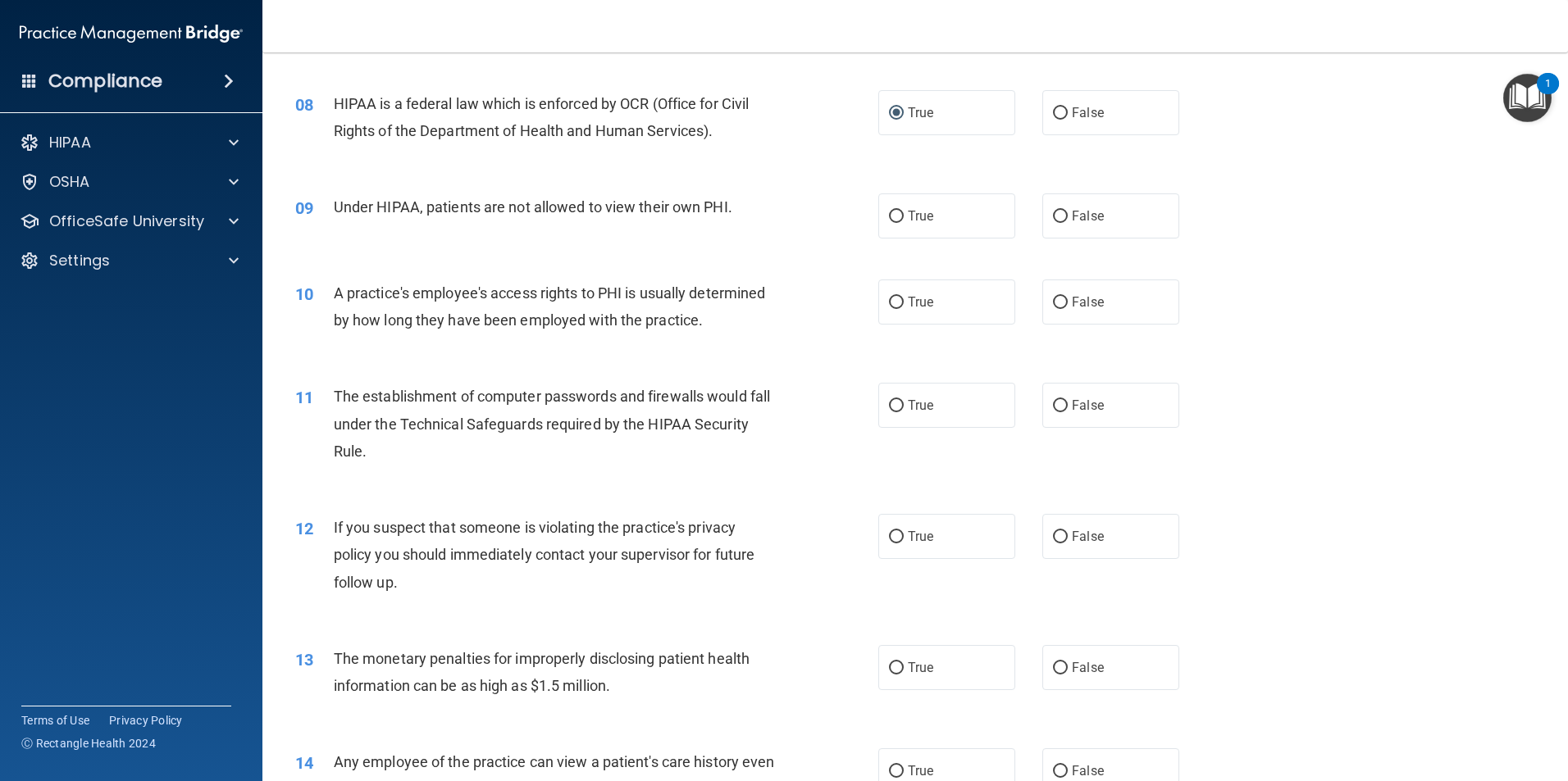
click at [694, 242] on div "09 Under HIPAA, patients are not allowed to view their own PHI. True False" at bounding box center [915, 215] width 1264 height 86
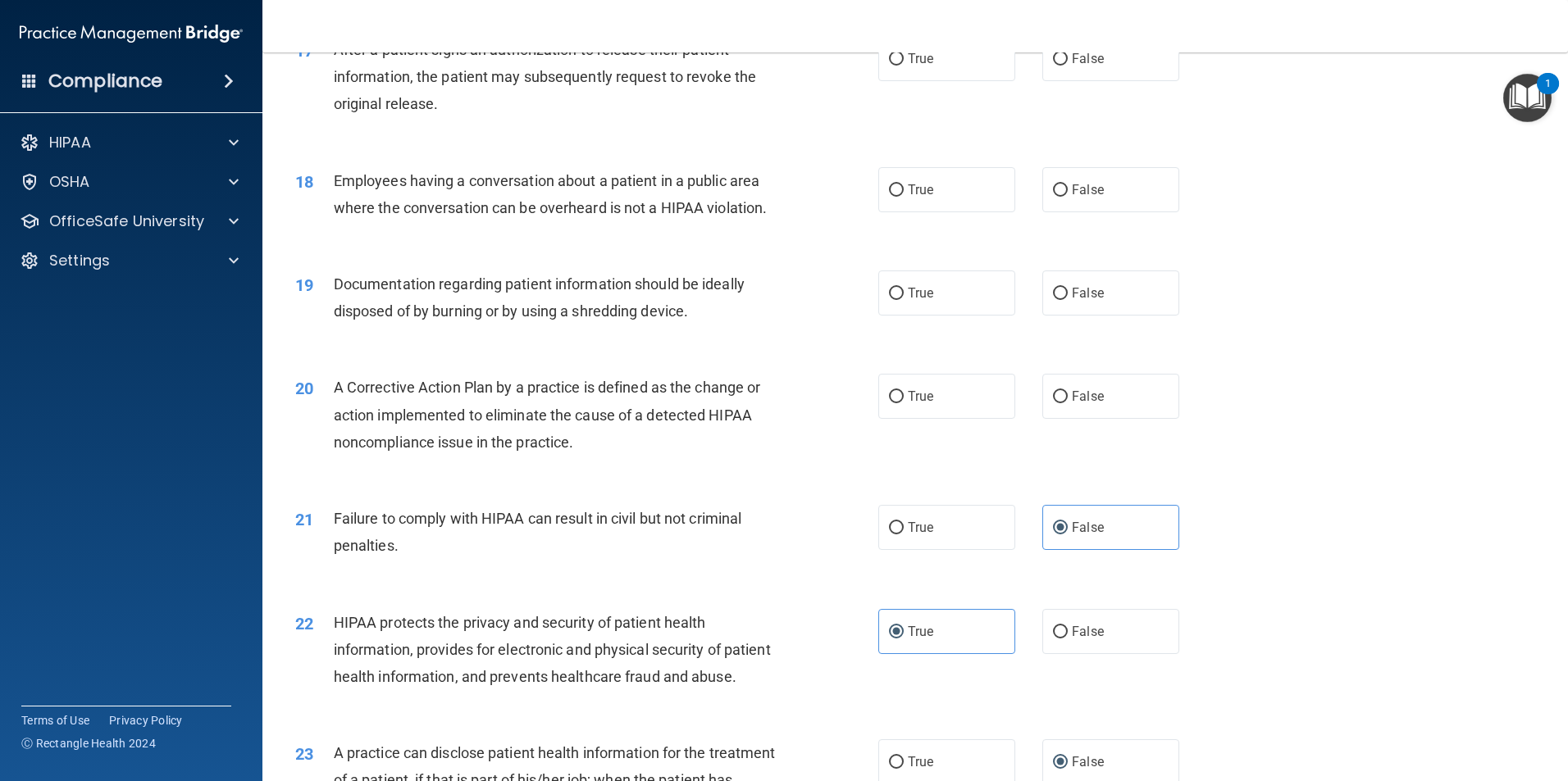
scroll to position [1968, 0]
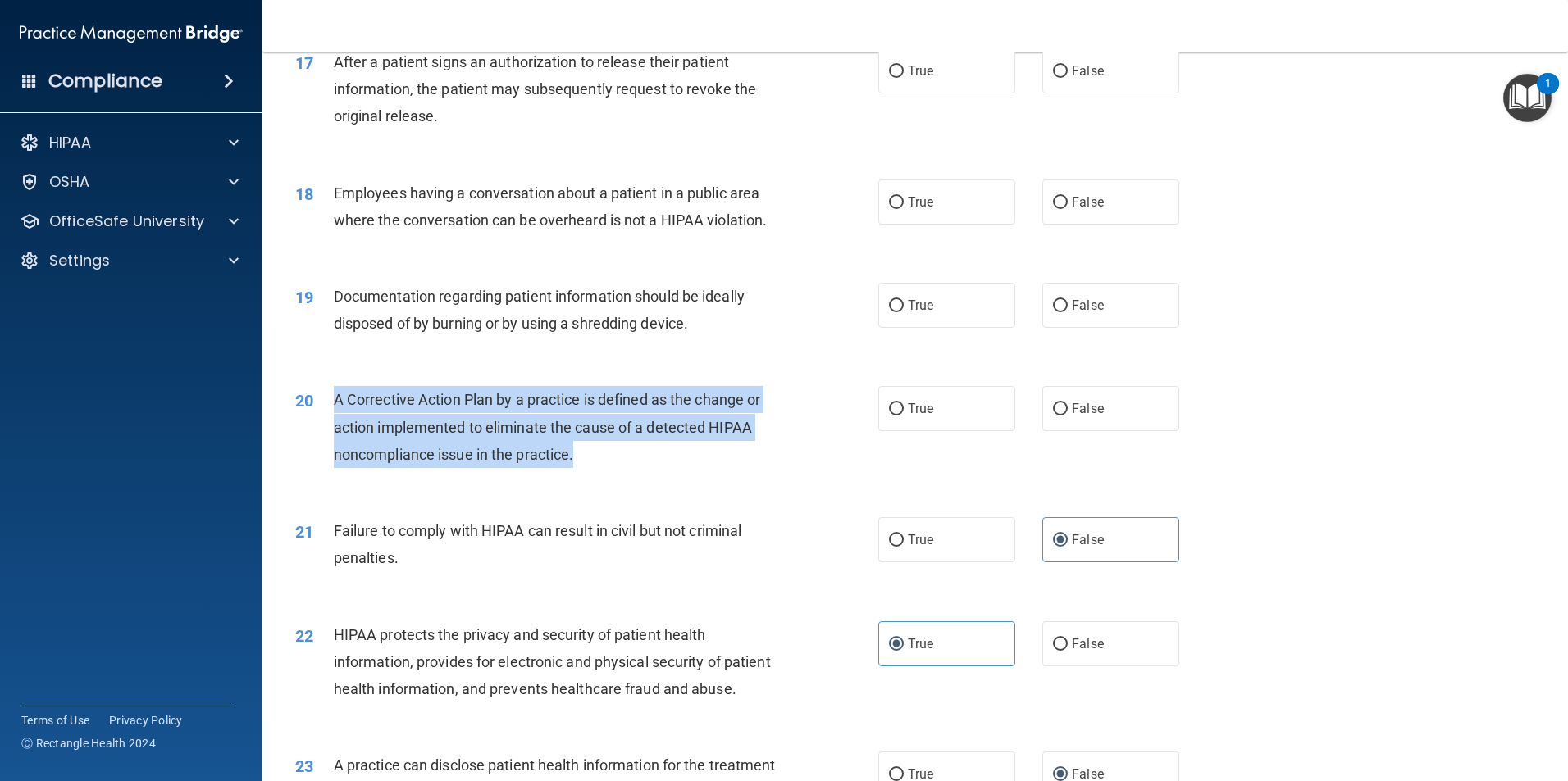
drag, startPoint x: 609, startPoint y: 484, endPoint x: 333, endPoint y: 419, distance: 283.6
click at [334, 419] on div "A Corrective Action Plan by a practice is defined as the change or action imple…" at bounding box center [561, 426] width 456 height 82
drag, startPoint x: 333, startPoint y: 419, endPoint x: 392, endPoint y: 430, distance: 60.0
click at [946, 424] on div "20 A Corrective Action Plan by a practice is defined as the change or action im…" at bounding box center [915, 431] width 1264 height 131
click at [942, 429] on label "True" at bounding box center [946, 408] width 137 height 45
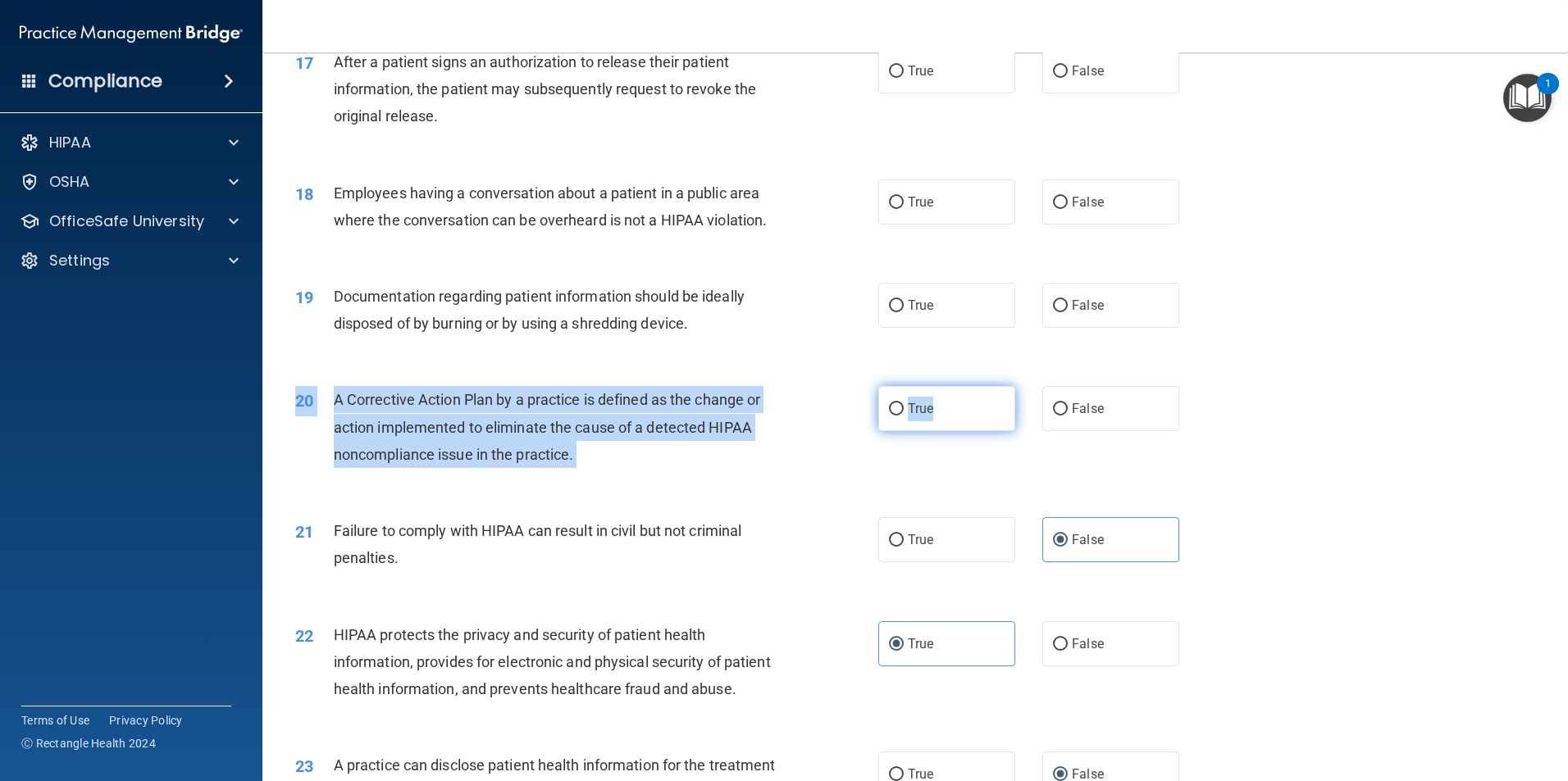
click at [904, 416] on input "True" at bounding box center [896, 409] width 15 height 12
radio input "true"
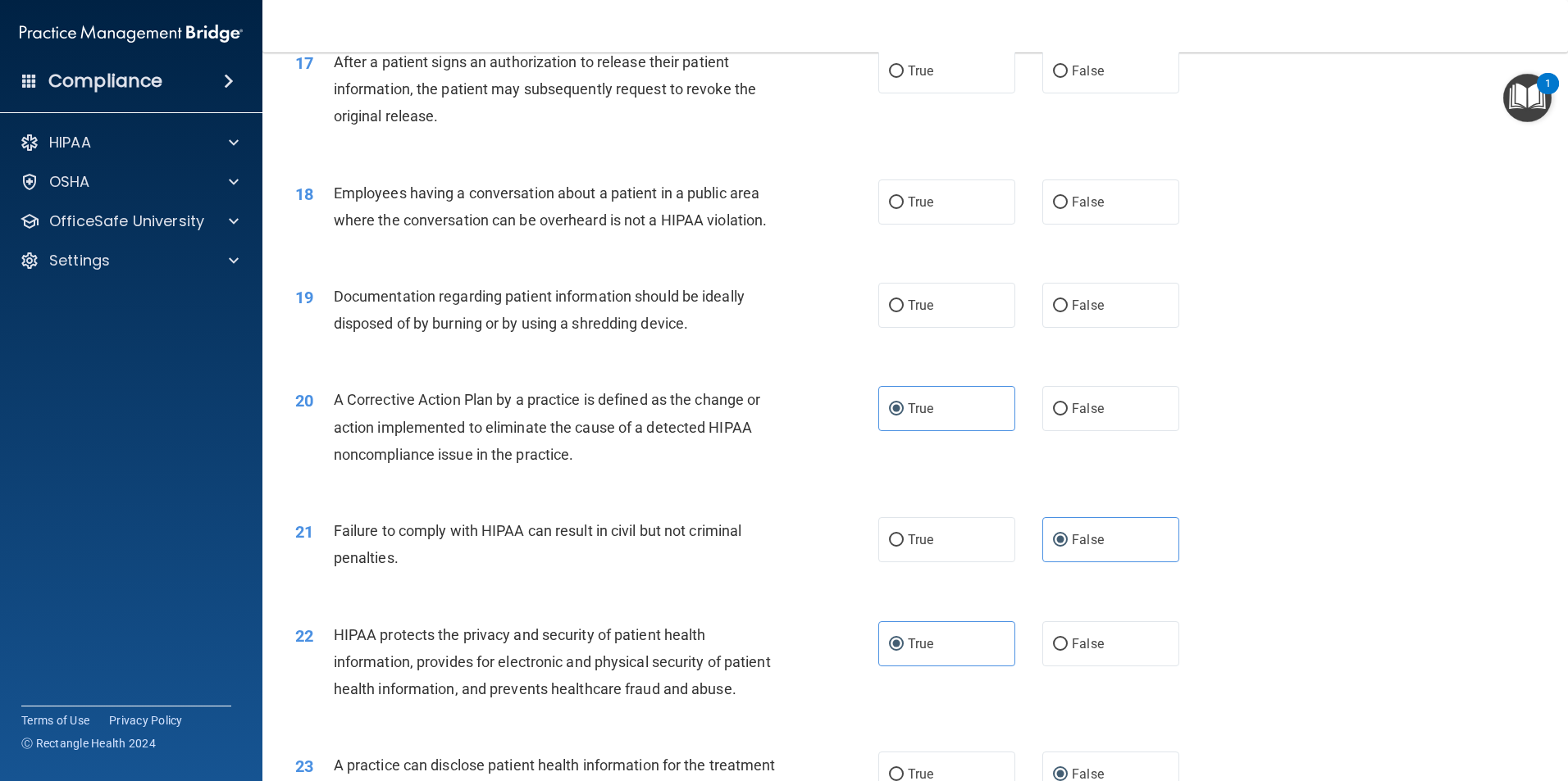
click at [1295, 357] on div "19 Documentation regarding patient information should be ideally disposed of by…" at bounding box center [915, 314] width 1264 height 104
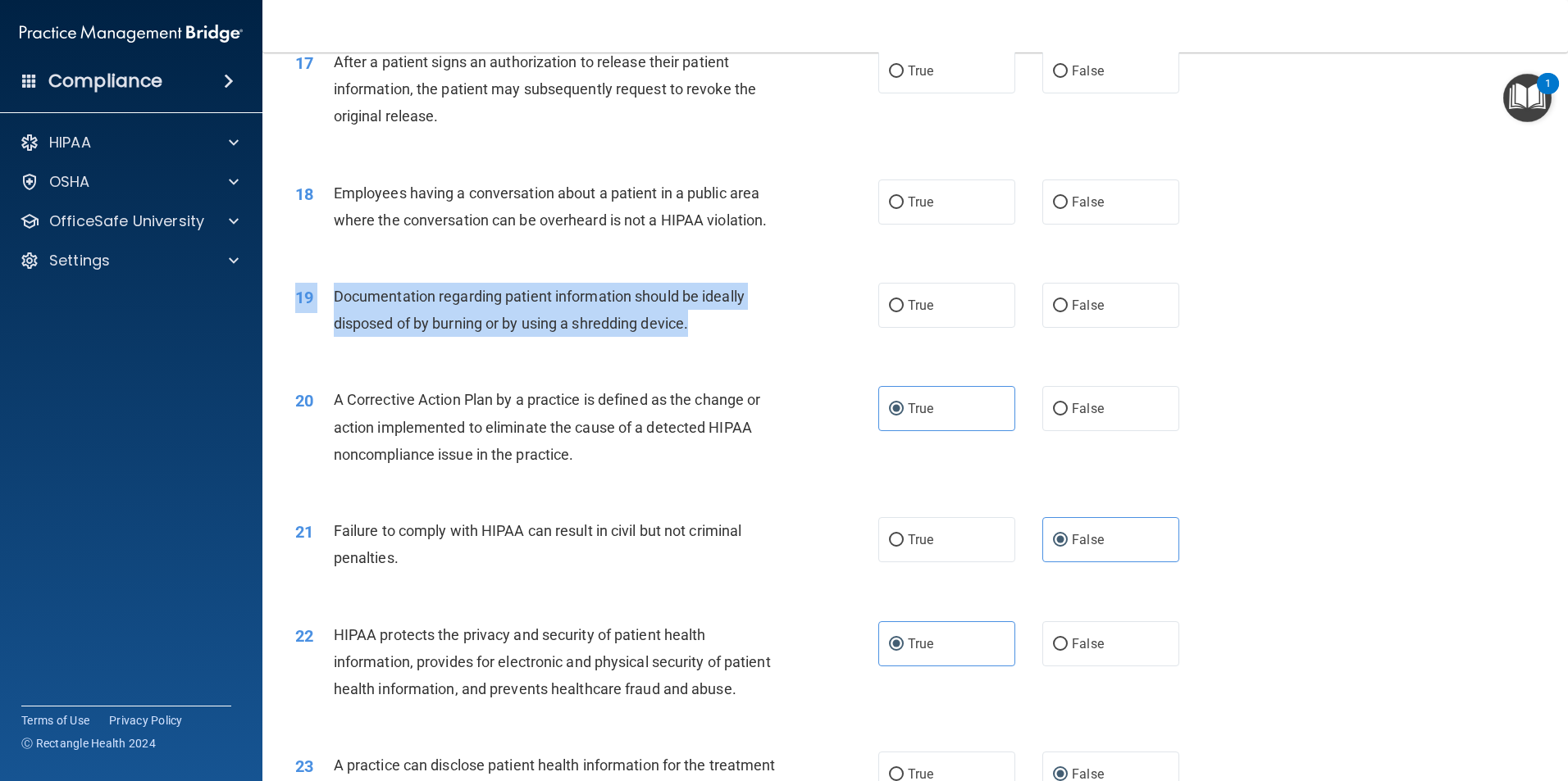
drag, startPoint x: 701, startPoint y: 354, endPoint x: 337, endPoint y: 304, distance: 367.4
click at [337, 304] on div "19 Documentation regarding patient information should be ideally disposed of by…" at bounding box center [915, 314] width 1264 height 104
drag, startPoint x: 337, startPoint y: 304, endPoint x: 414, endPoint y: 325, distance: 79.8
click at [414, 325] on span "Documentation regarding patient information should be ideally disposed of by bu…" at bounding box center [539, 309] width 410 height 44
drag, startPoint x: 334, startPoint y: 322, endPoint x: 701, endPoint y: 364, distance: 369.4
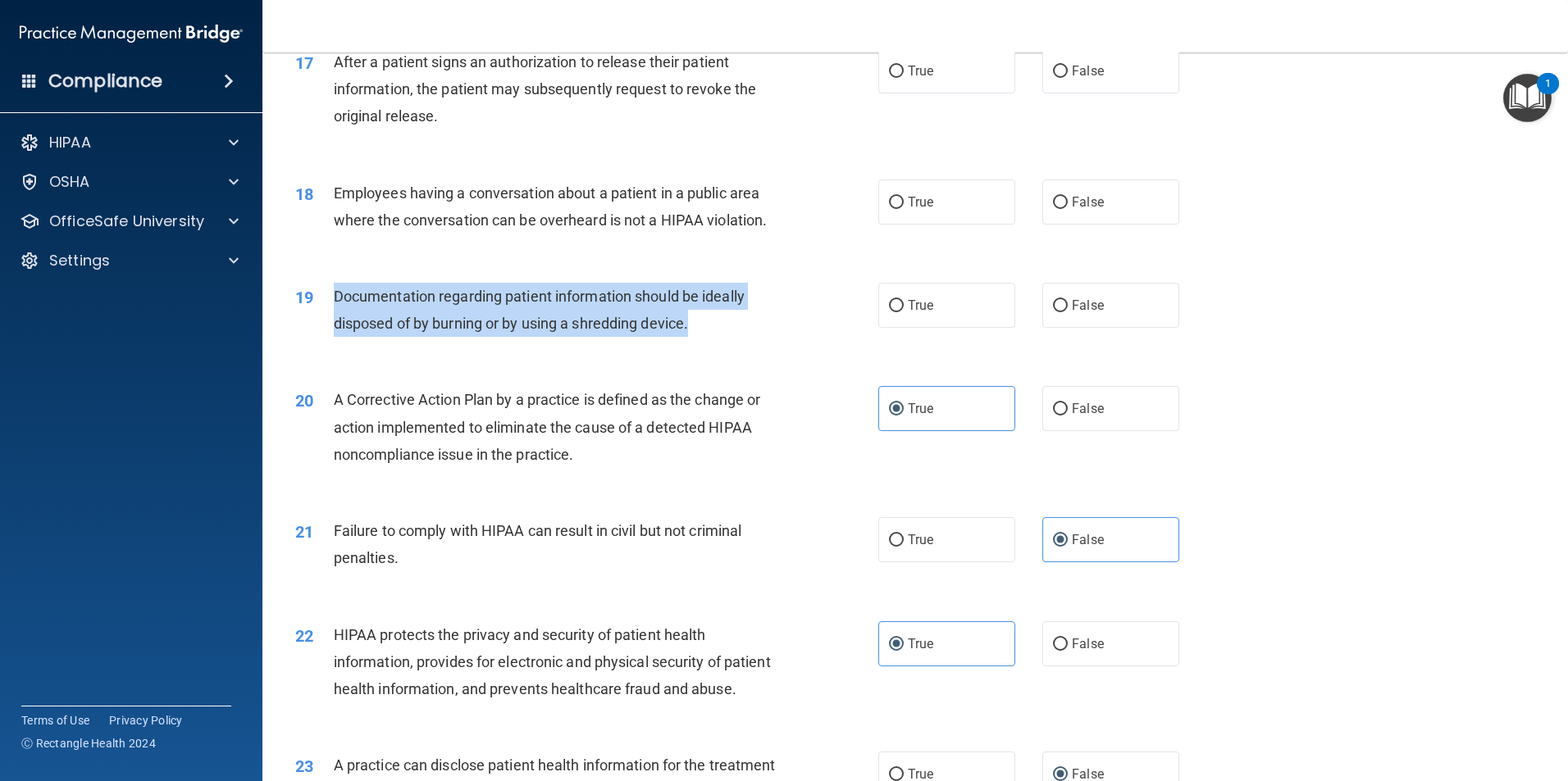
click at [701, 337] on div "Documentation regarding patient information should be ideally disposed of by bu…" at bounding box center [561, 309] width 456 height 54
drag, startPoint x: 701, startPoint y: 364, endPoint x: 692, endPoint y: 358, distance: 10.8
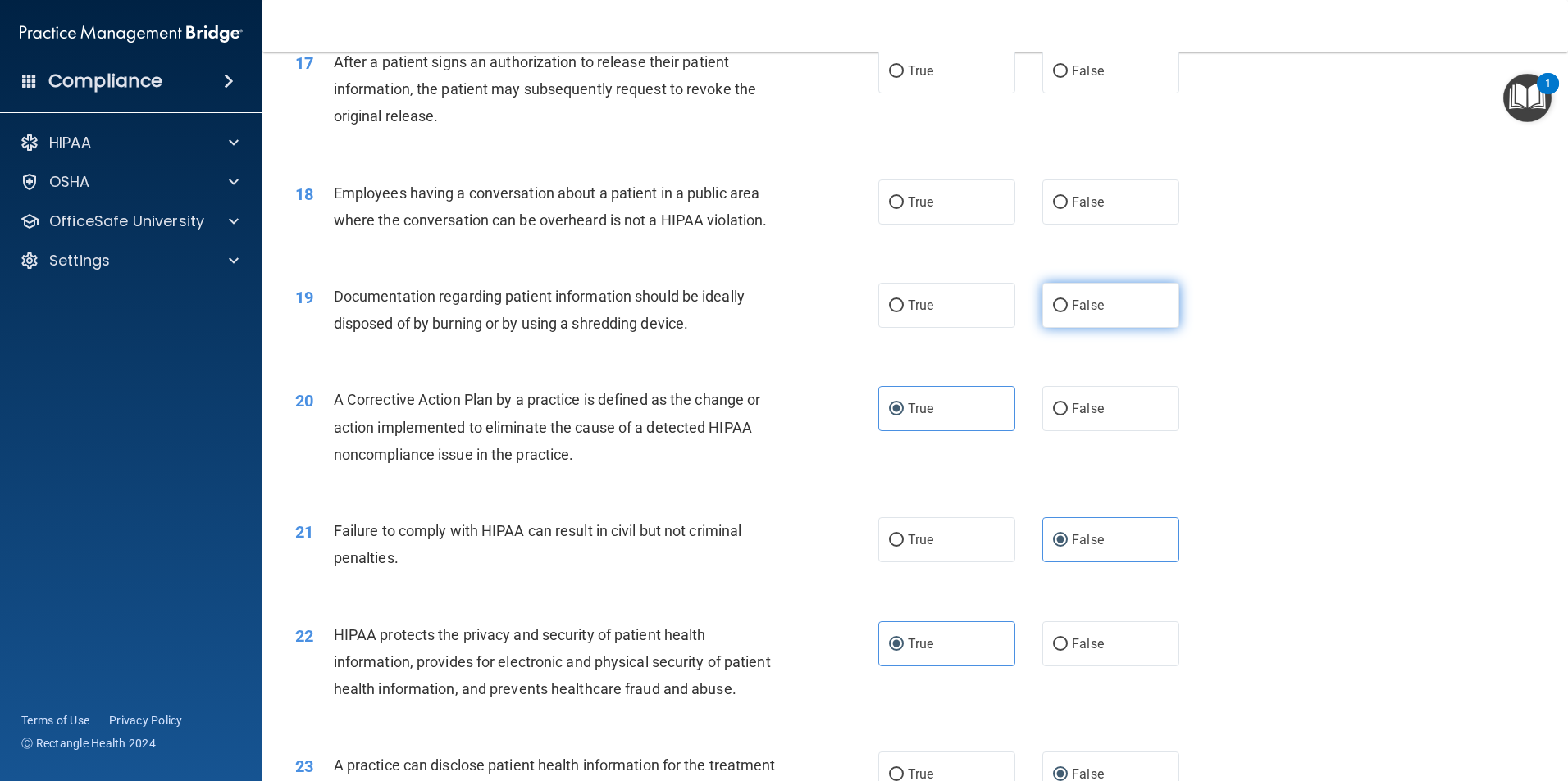
click at [1063, 328] on label "False" at bounding box center [1110, 306] width 137 height 45
click at [1063, 312] on input "False" at bounding box center [1060, 306] width 15 height 12
radio input "true"
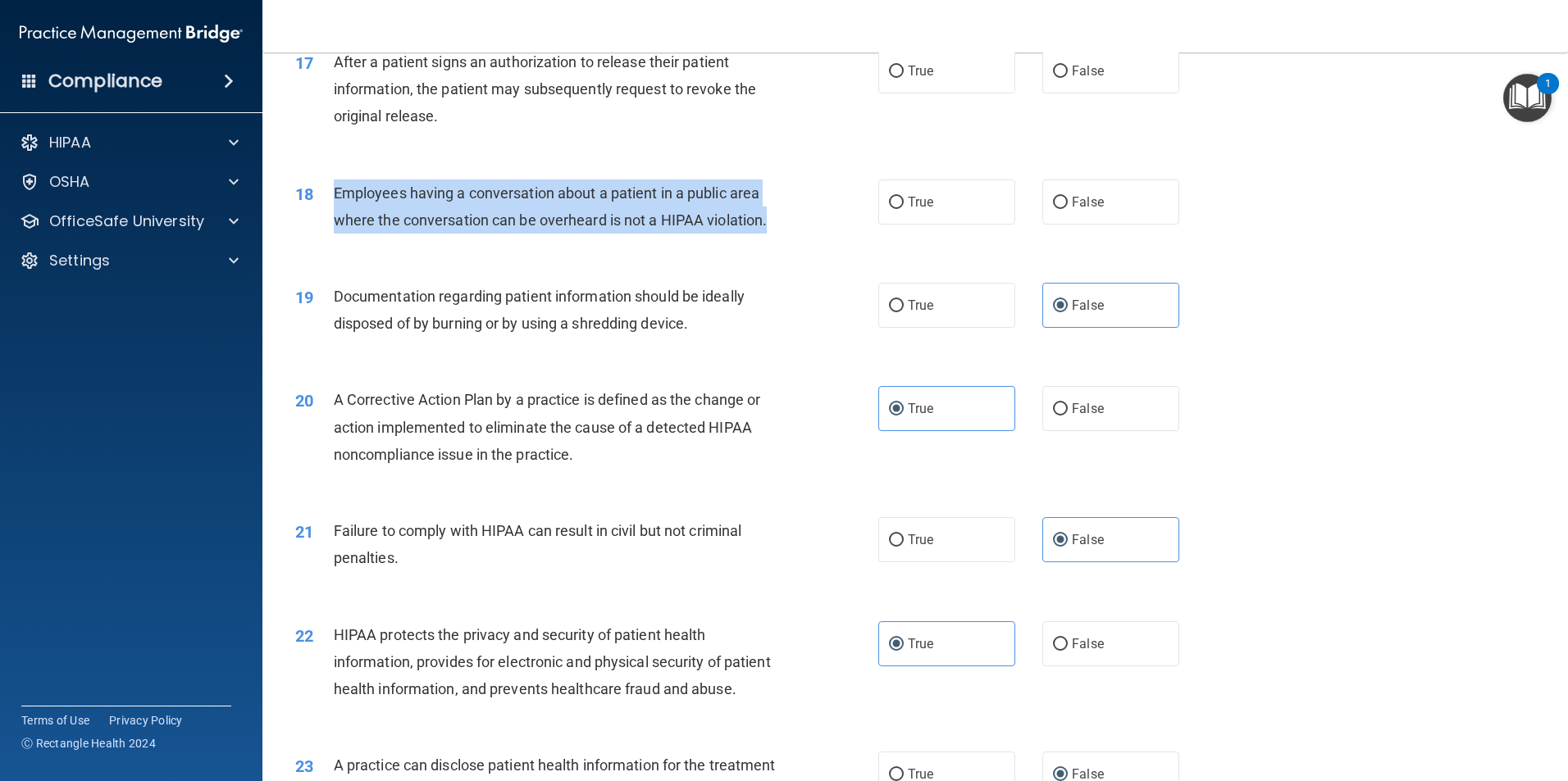
drag, startPoint x: 726, startPoint y: 243, endPoint x: 334, endPoint y: 216, distance: 392.9
click at [334, 216] on div "Employees having a conversation about a patient in a public area where the conv…" at bounding box center [561, 206] width 456 height 54
drag, startPoint x: 334, startPoint y: 216, endPoint x: 360, endPoint y: 216, distance: 26.0
click at [1074, 210] on span "False" at bounding box center [1088, 202] width 32 height 16
click at [1068, 209] on input "False" at bounding box center [1060, 203] width 15 height 12
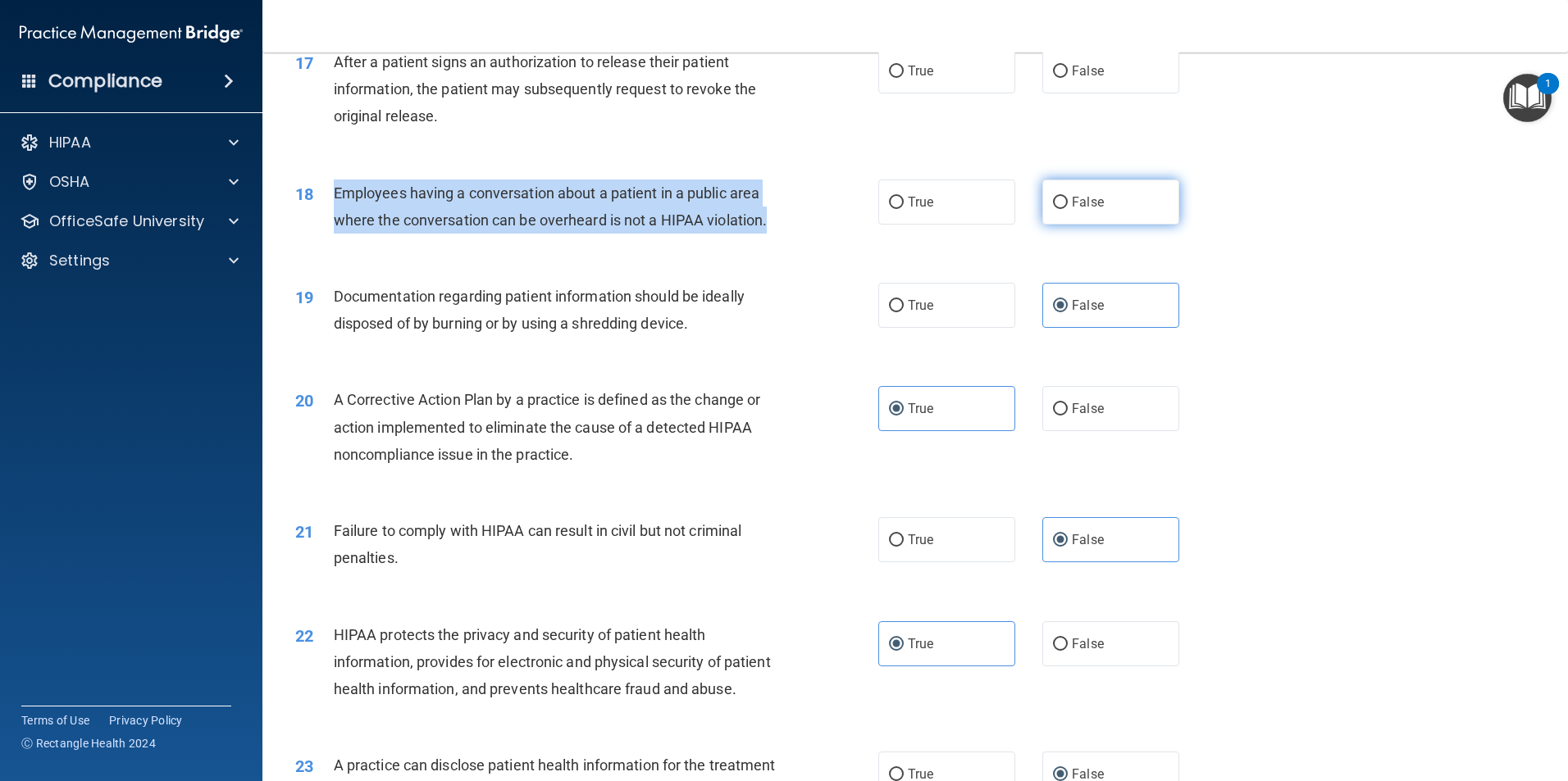
radio input "true"
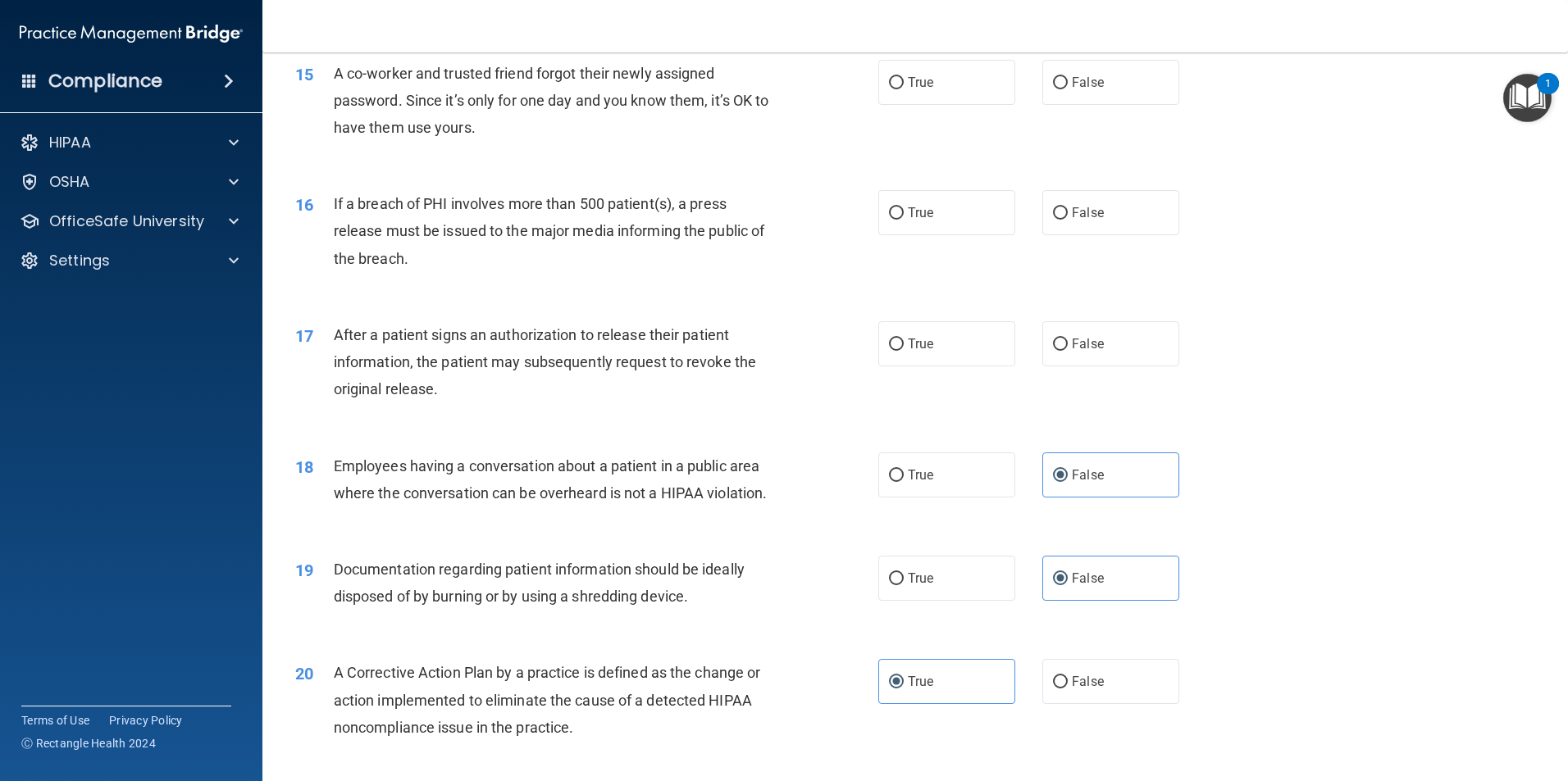
scroll to position [1639, 0]
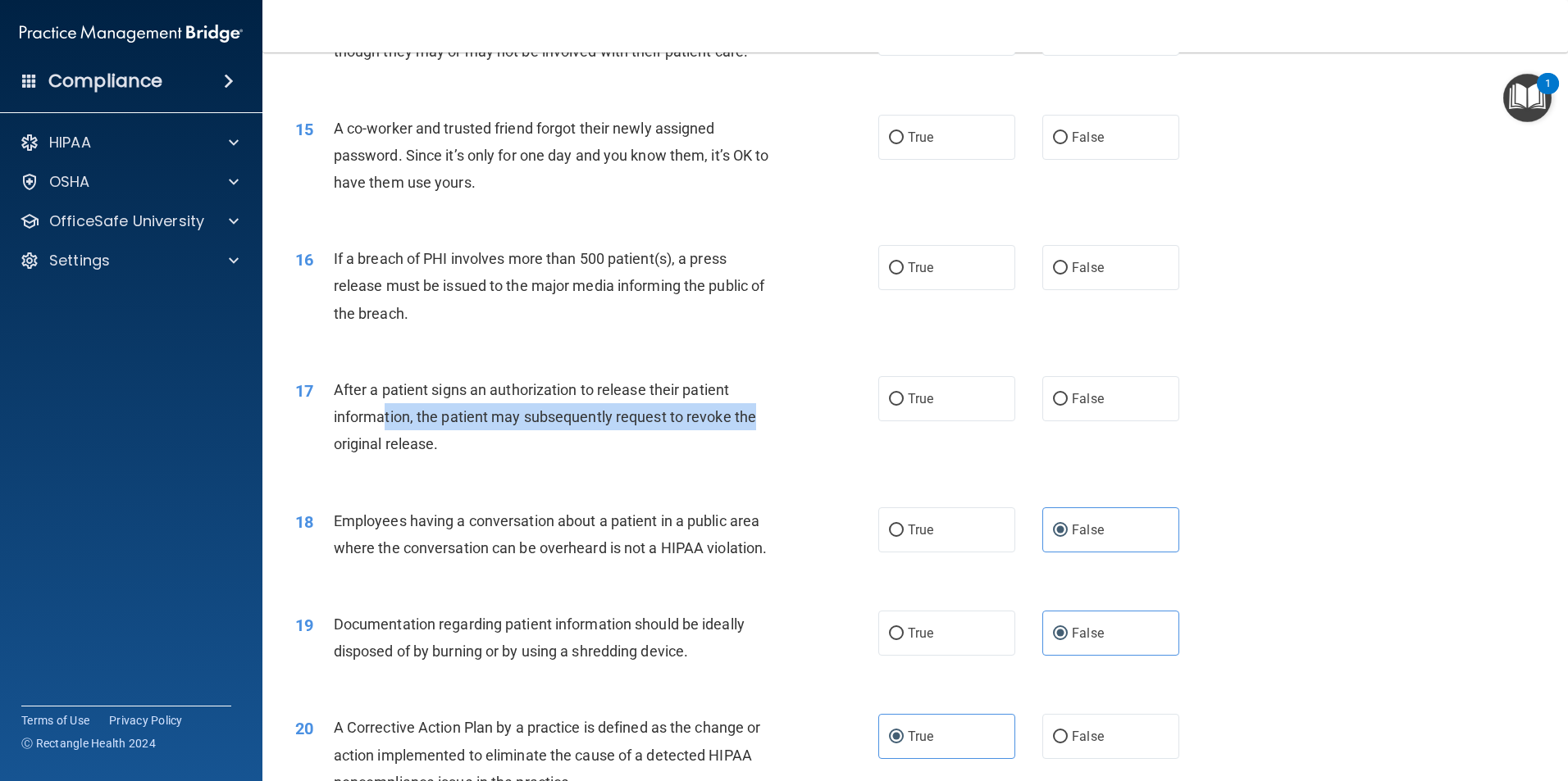
drag, startPoint x: 752, startPoint y: 447, endPoint x: 420, endPoint y: 446, distance: 332.0
click at [420, 446] on span "After a patient signs an authorization to release their patient information, th…" at bounding box center [545, 417] width 423 height 72
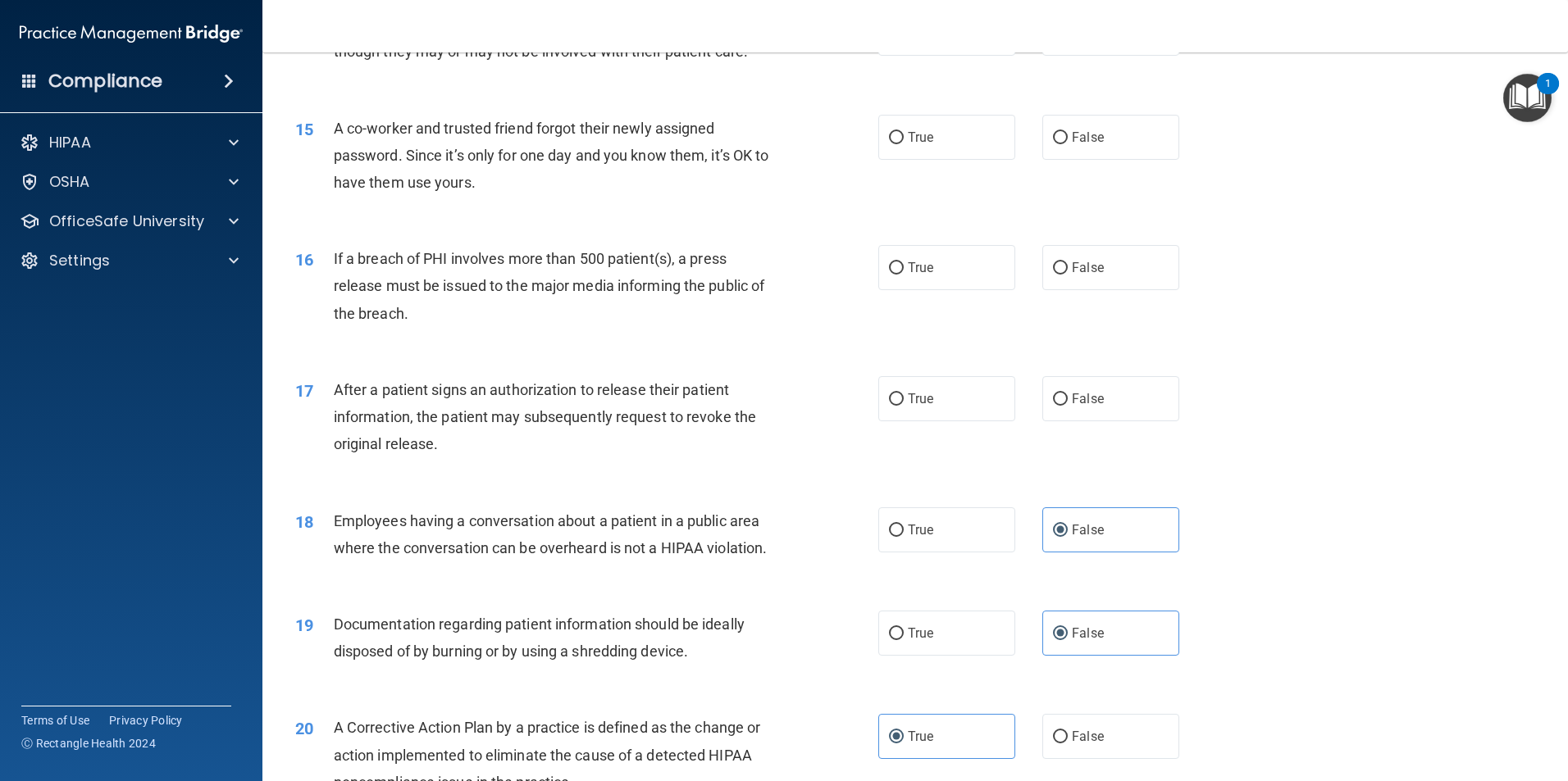
drag, startPoint x: 420, startPoint y: 446, endPoint x: 455, endPoint y: 475, distance: 45.5
click at [456, 458] on div "After a patient signs an authorization to release their patient information, th…" at bounding box center [561, 417] width 456 height 82
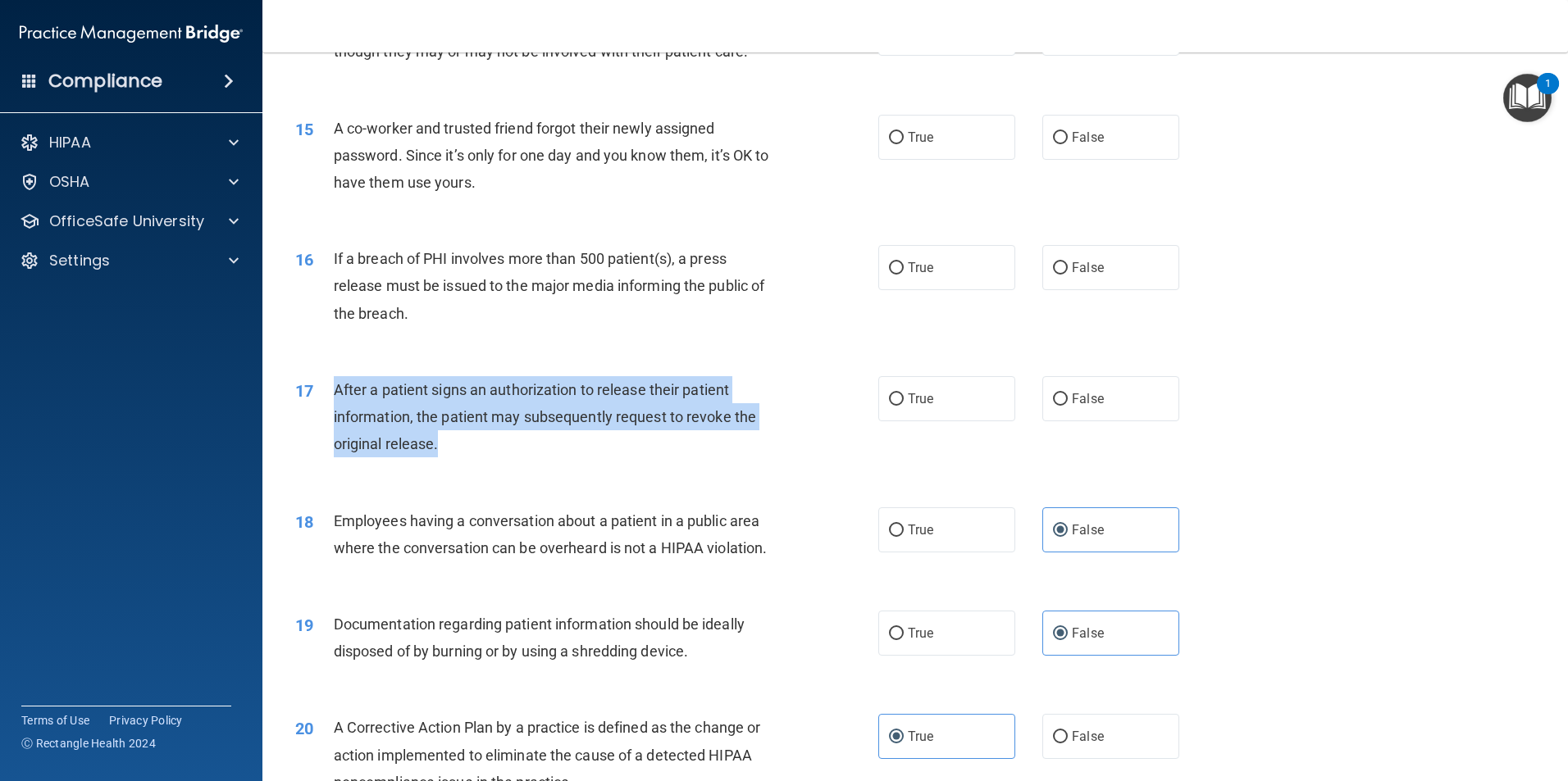
drag, startPoint x: 390, startPoint y: 470, endPoint x: 336, endPoint y: 407, distance: 83.0
click at [336, 407] on div "After a patient signs an authorization to release their patient information, th…" at bounding box center [561, 417] width 456 height 82
drag, startPoint x: 336, startPoint y: 407, endPoint x: 395, endPoint y: 414, distance: 59.4
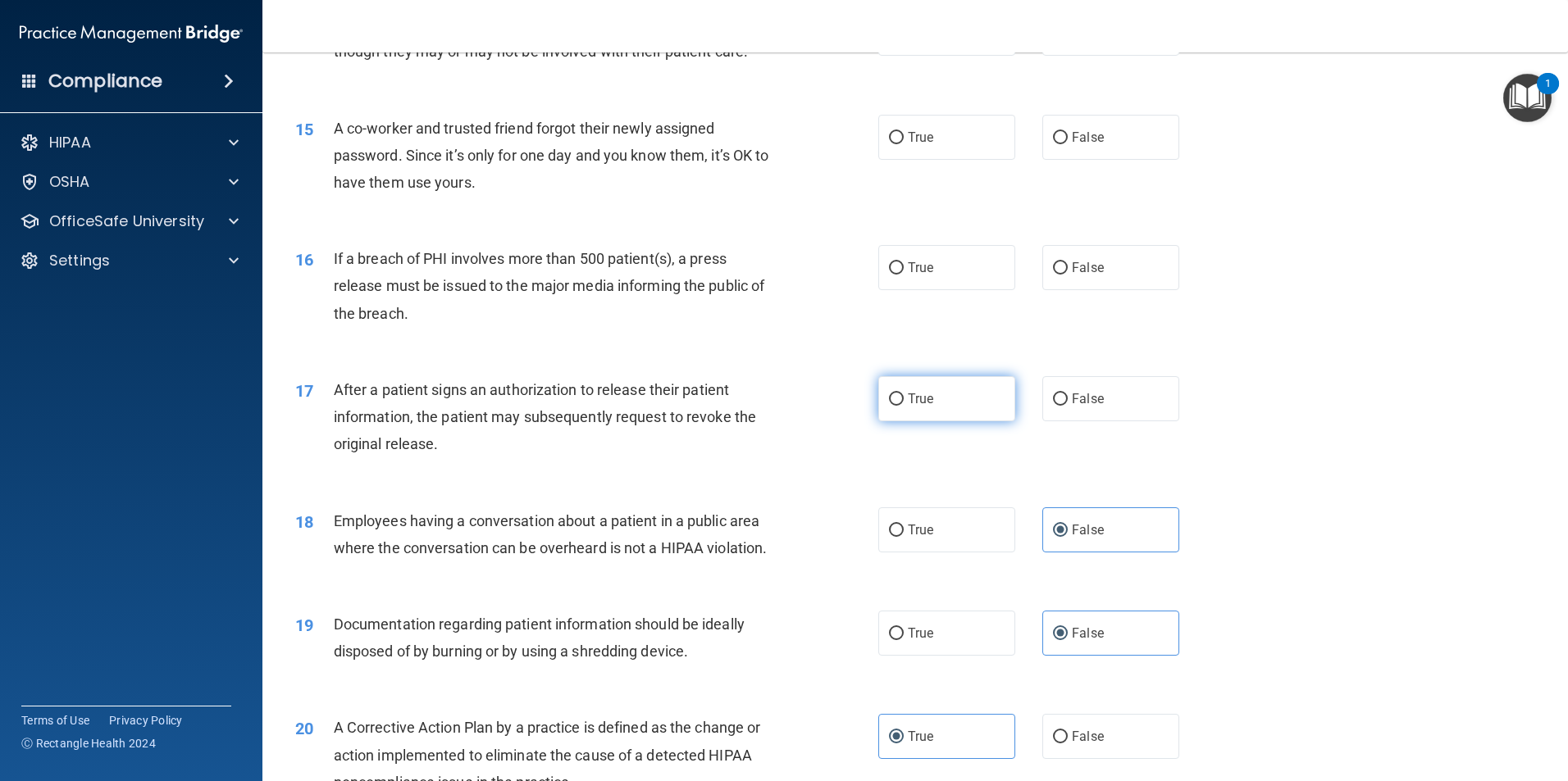
click at [945, 422] on label "True" at bounding box center [946, 399] width 137 height 45
click at [904, 406] on input "True" at bounding box center [896, 399] width 15 height 12
radio input "true"
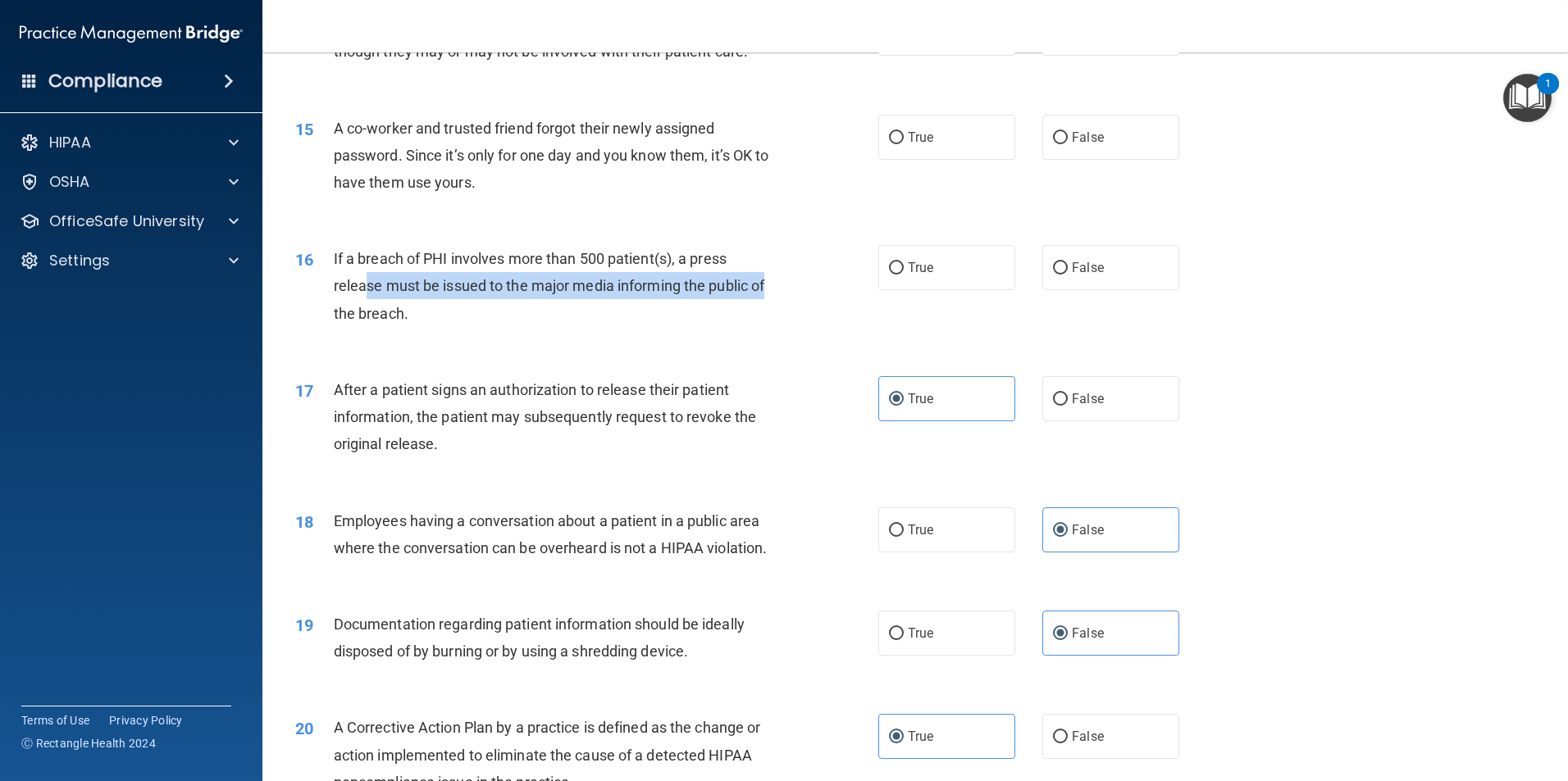
drag, startPoint x: 789, startPoint y: 323, endPoint x: 365, endPoint y: 312, distance: 424.1
click at [365, 312] on div "16 If a breach of PHI involves more than 500 patient(s), a press release must b…" at bounding box center [587, 291] width 632 height 91
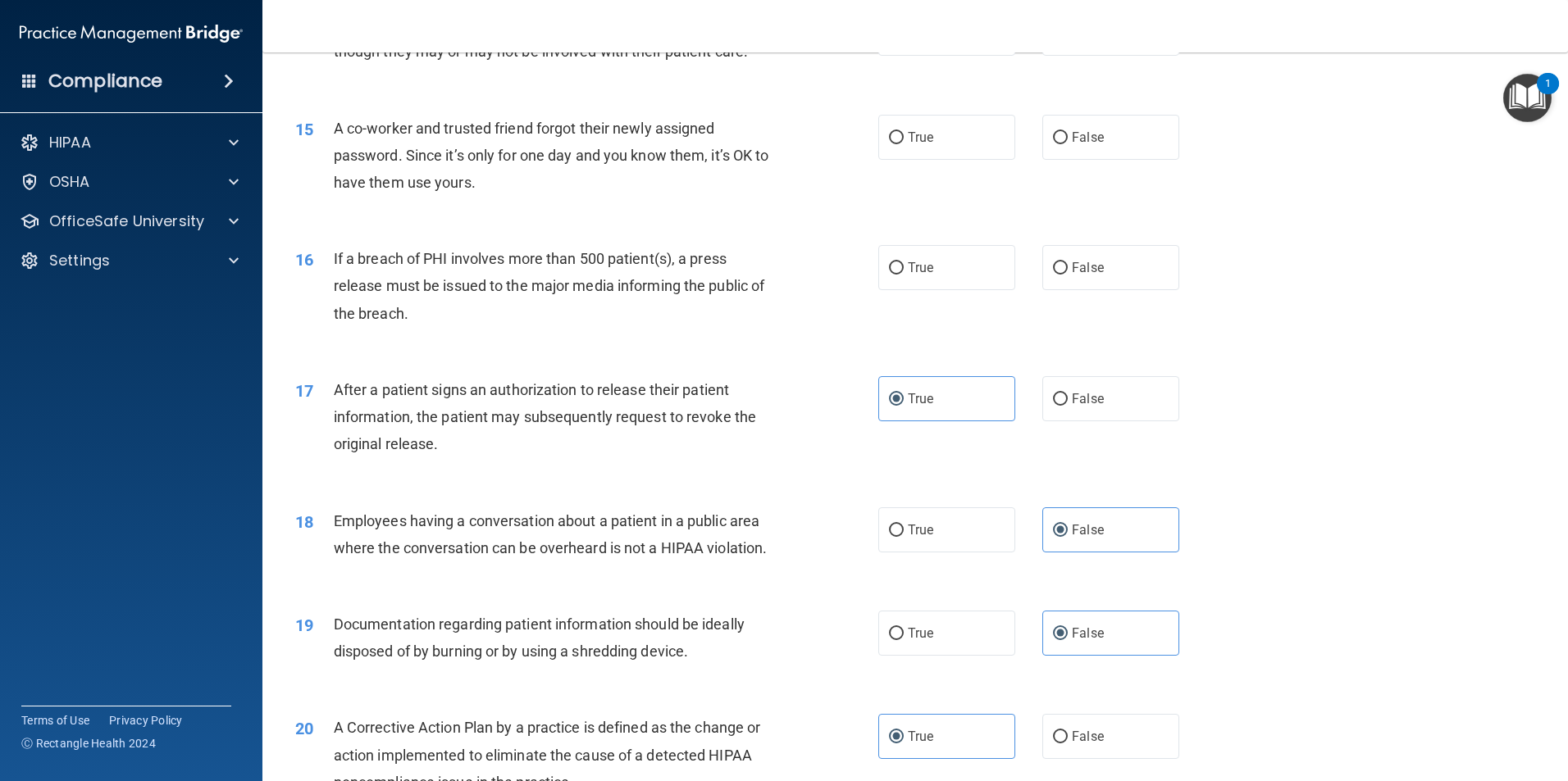
drag, startPoint x: 365, startPoint y: 312, endPoint x: 411, endPoint y: 340, distance: 53.9
click at [411, 327] on div "If a breach of PHI involves more than 500 patient(s), a press release must be i…" at bounding box center [561, 286] width 456 height 82
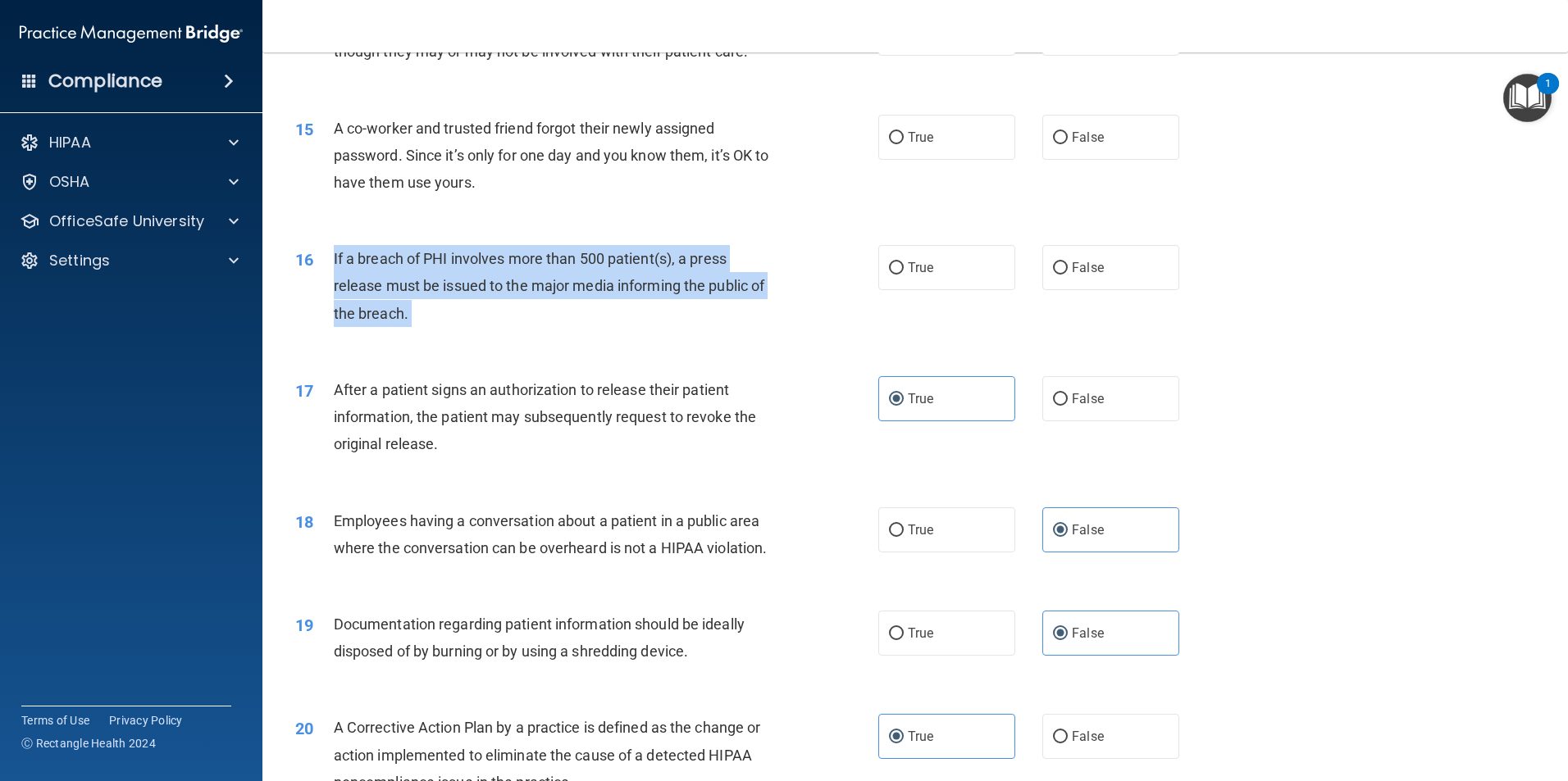
drag, startPoint x: 411, startPoint y: 340, endPoint x: 328, endPoint y: 281, distance: 101.8
click at [328, 281] on div "16 If a breach of PHI involves more than 500 patient(s), a press release must b…" at bounding box center [587, 291] width 632 height 91
drag, startPoint x: 328, startPoint y: 281, endPoint x: 363, endPoint y: 279, distance: 35.1
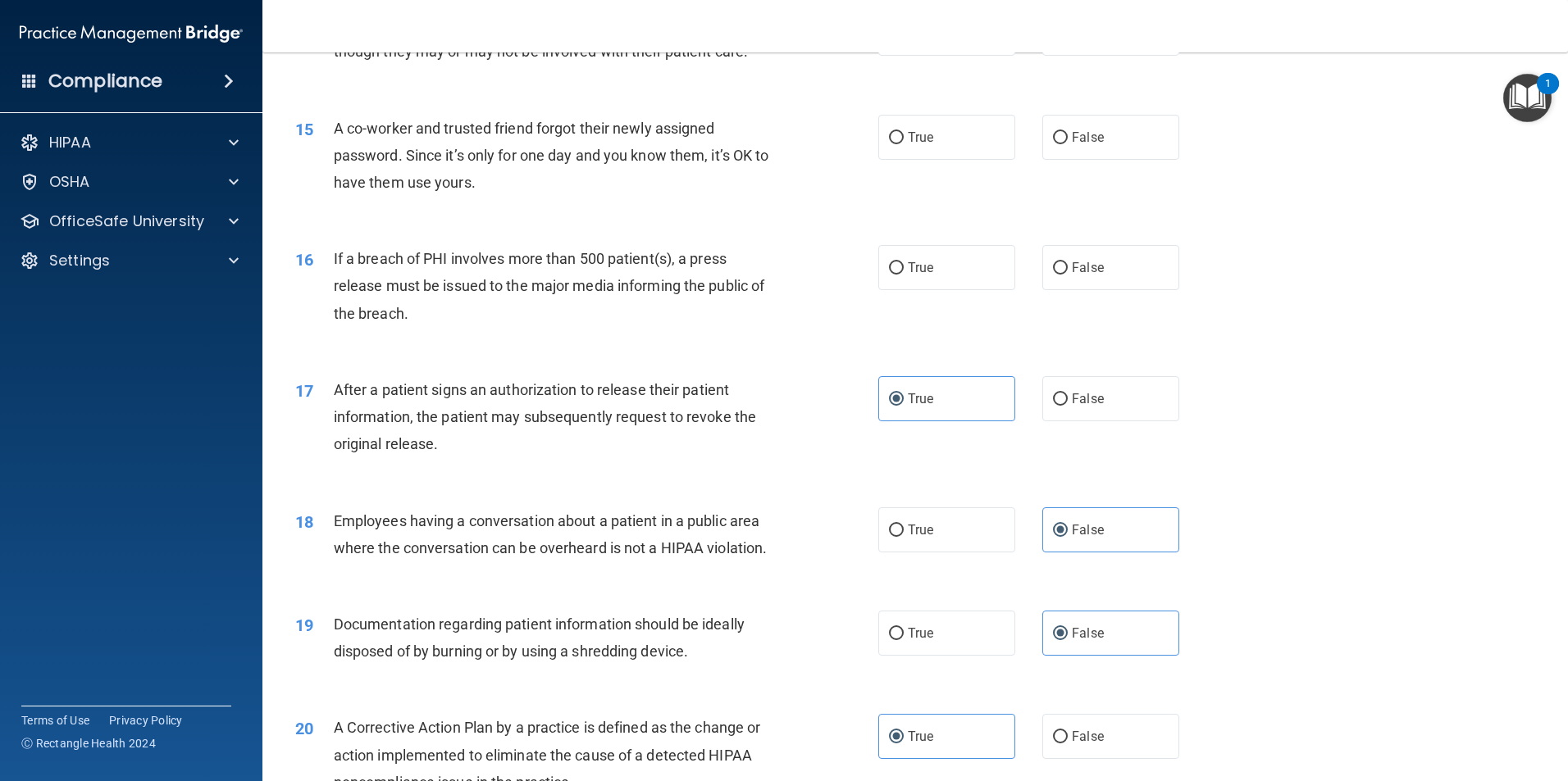
click at [1226, 283] on div "16 If a breach of PHI involves more than 500 patient(s), a press release must b…" at bounding box center [915, 290] width 1264 height 131
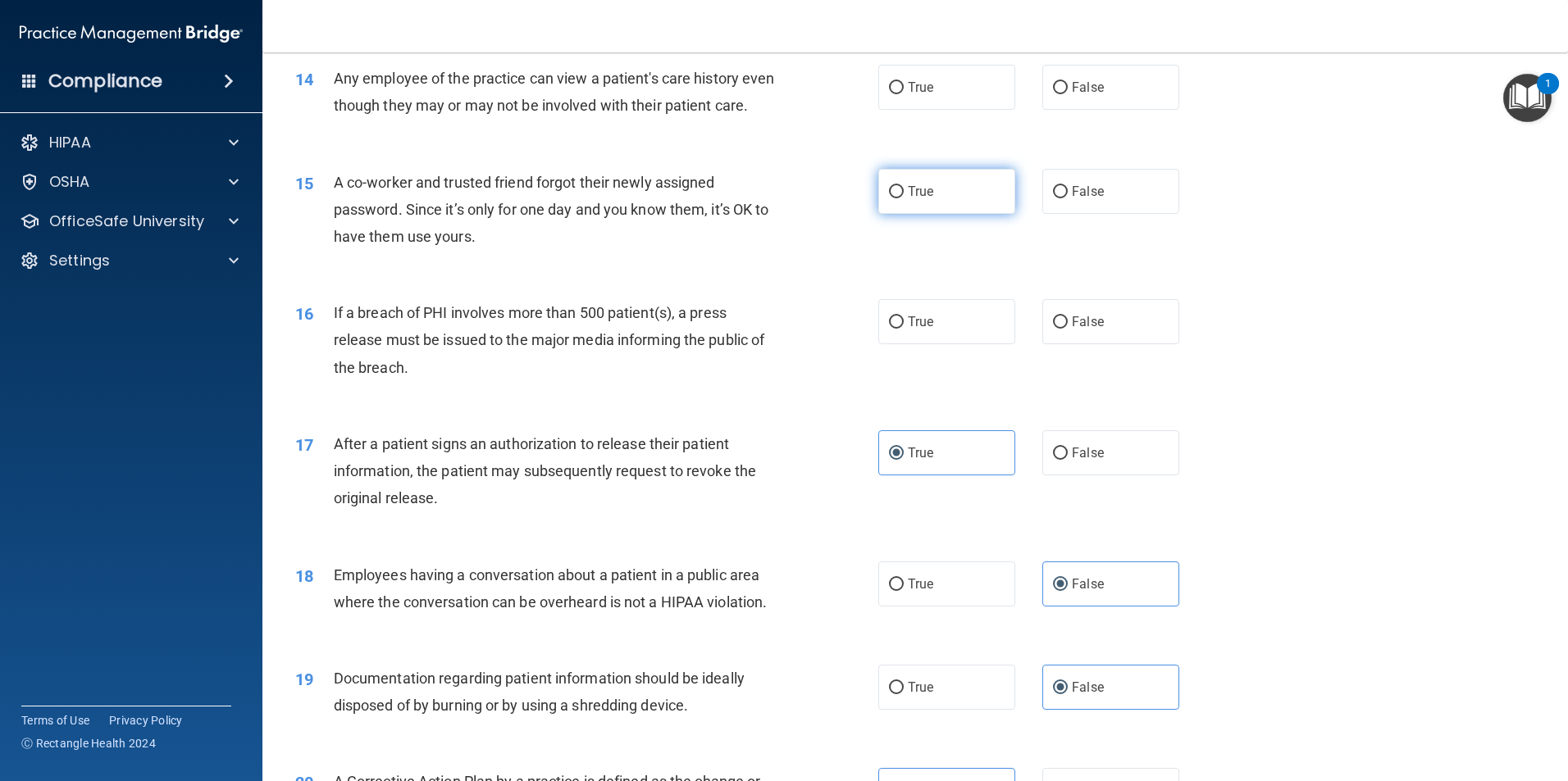
scroll to position [1394, 0]
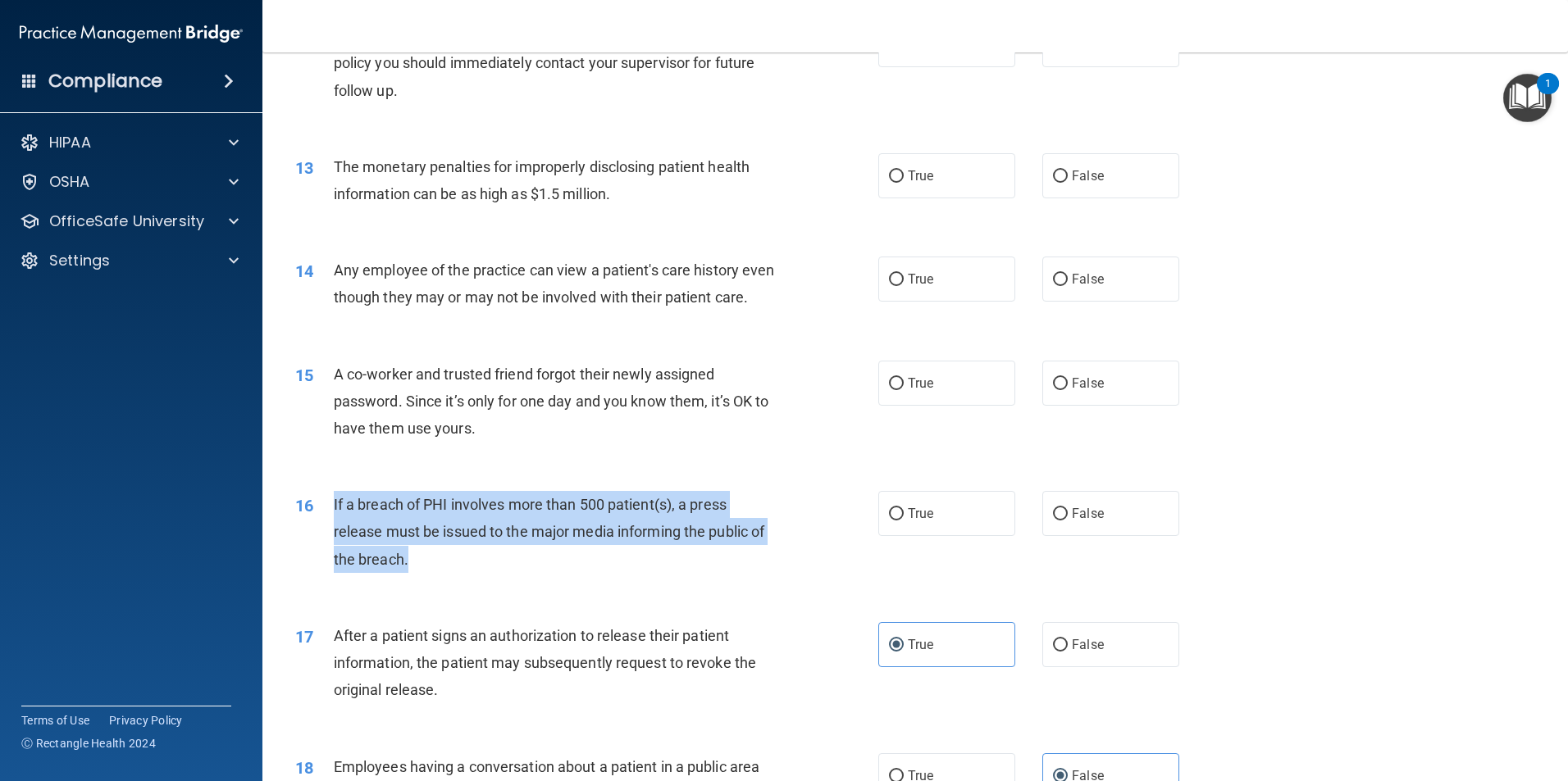
drag, startPoint x: 335, startPoint y: 531, endPoint x: 777, endPoint y: 590, distance: 445.9
click at [777, 573] on div "If a breach of PHI involves more than 500 patient(s), a press release must be i…" at bounding box center [561, 532] width 456 height 82
drag, startPoint x: 777, startPoint y: 590, endPoint x: 746, endPoint y: 568, distance: 38.0
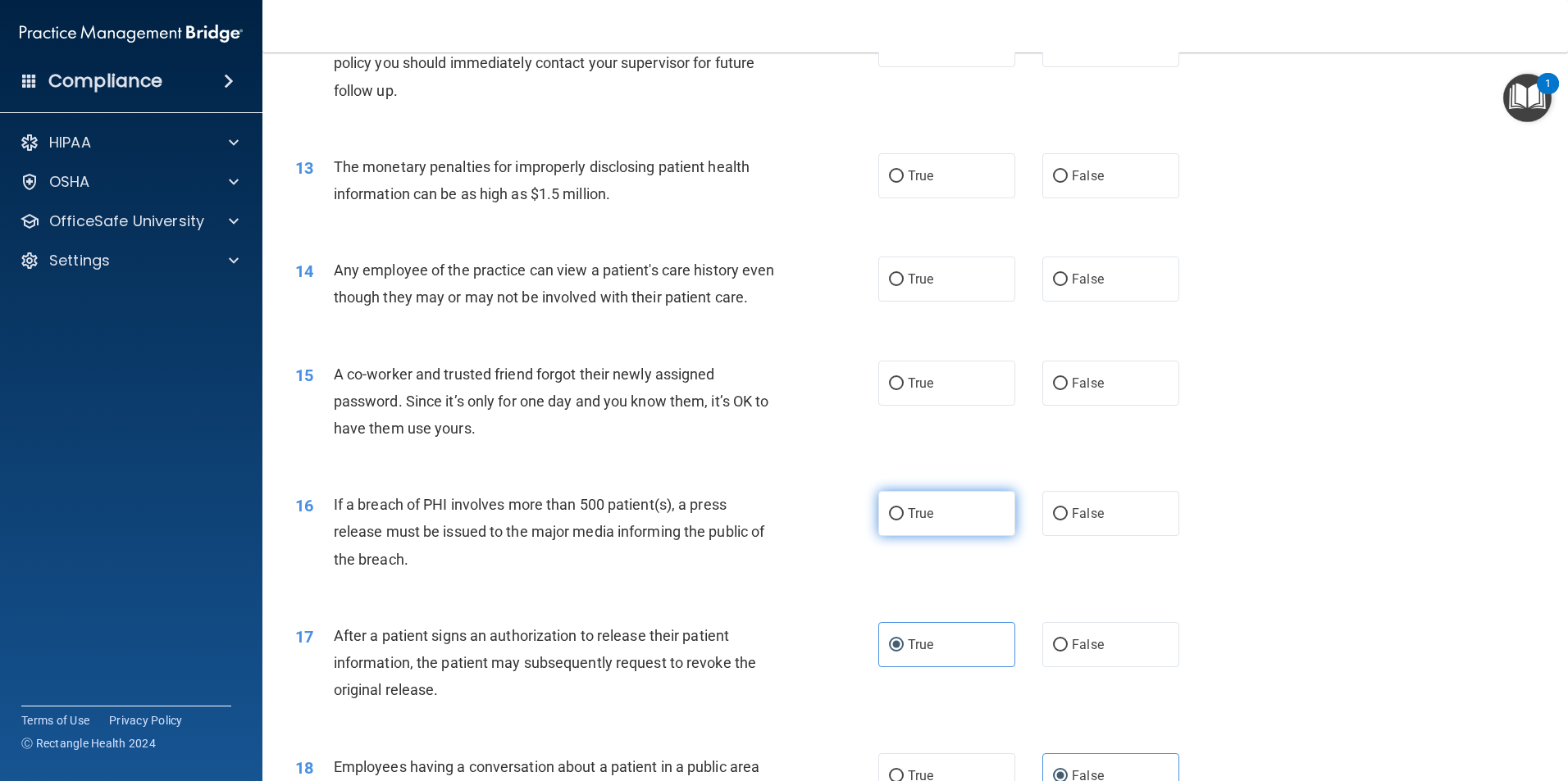
click at [919, 522] on span "True" at bounding box center [920, 513] width 25 height 16
click at [904, 521] on input "True" at bounding box center [896, 514] width 15 height 12
radio input "true"
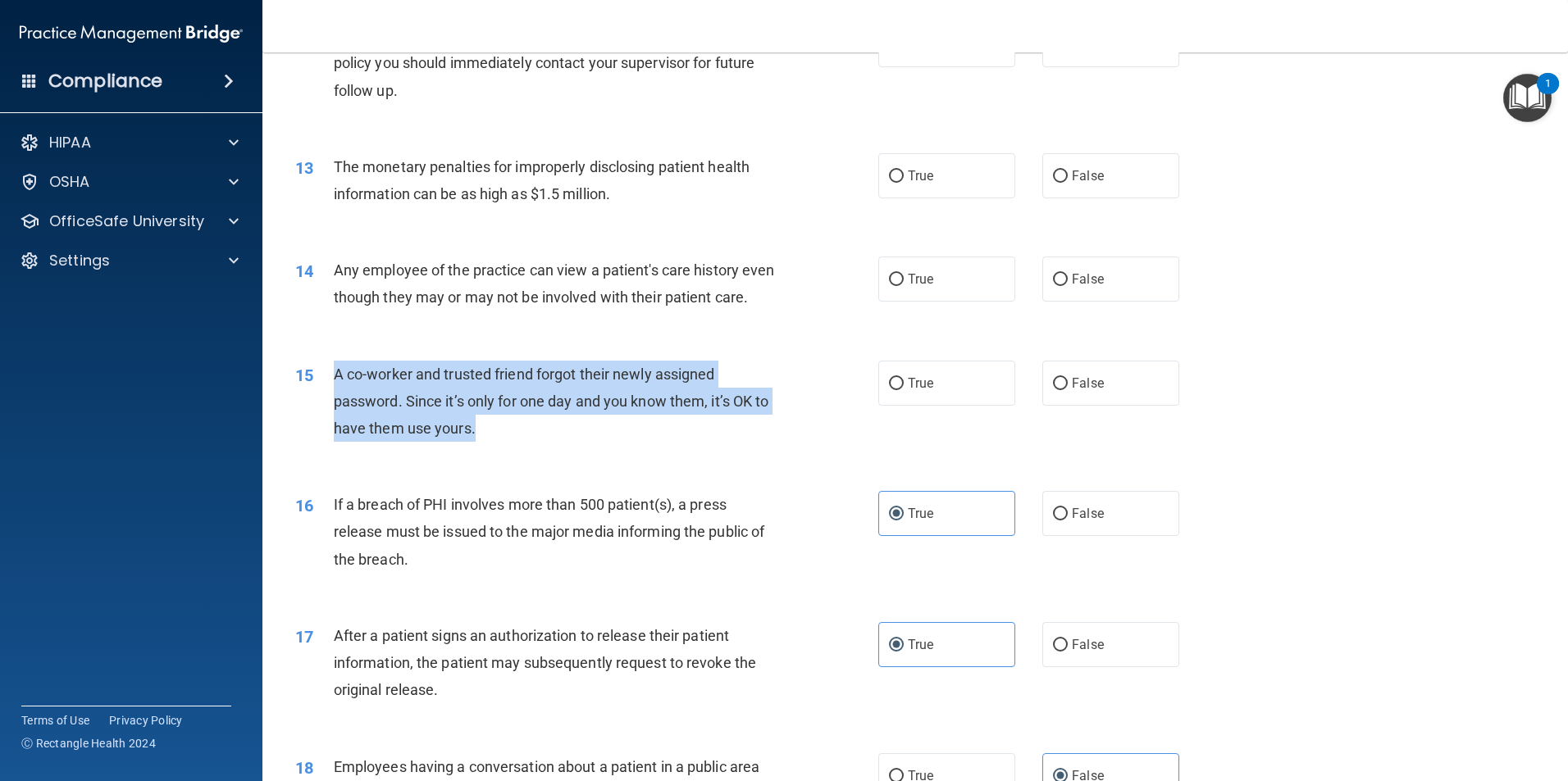
drag, startPoint x: 573, startPoint y: 459, endPoint x: 333, endPoint y: 391, distance: 249.4
click at [334, 391] on div "A co-worker and trusted friend forgot their newly assigned password. Since it’s…" at bounding box center [561, 401] width 456 height 82
drag, startPoint x: 333, startPoint y: 391, endPoint x: 442, endPoint y: 423, distance: 113.6
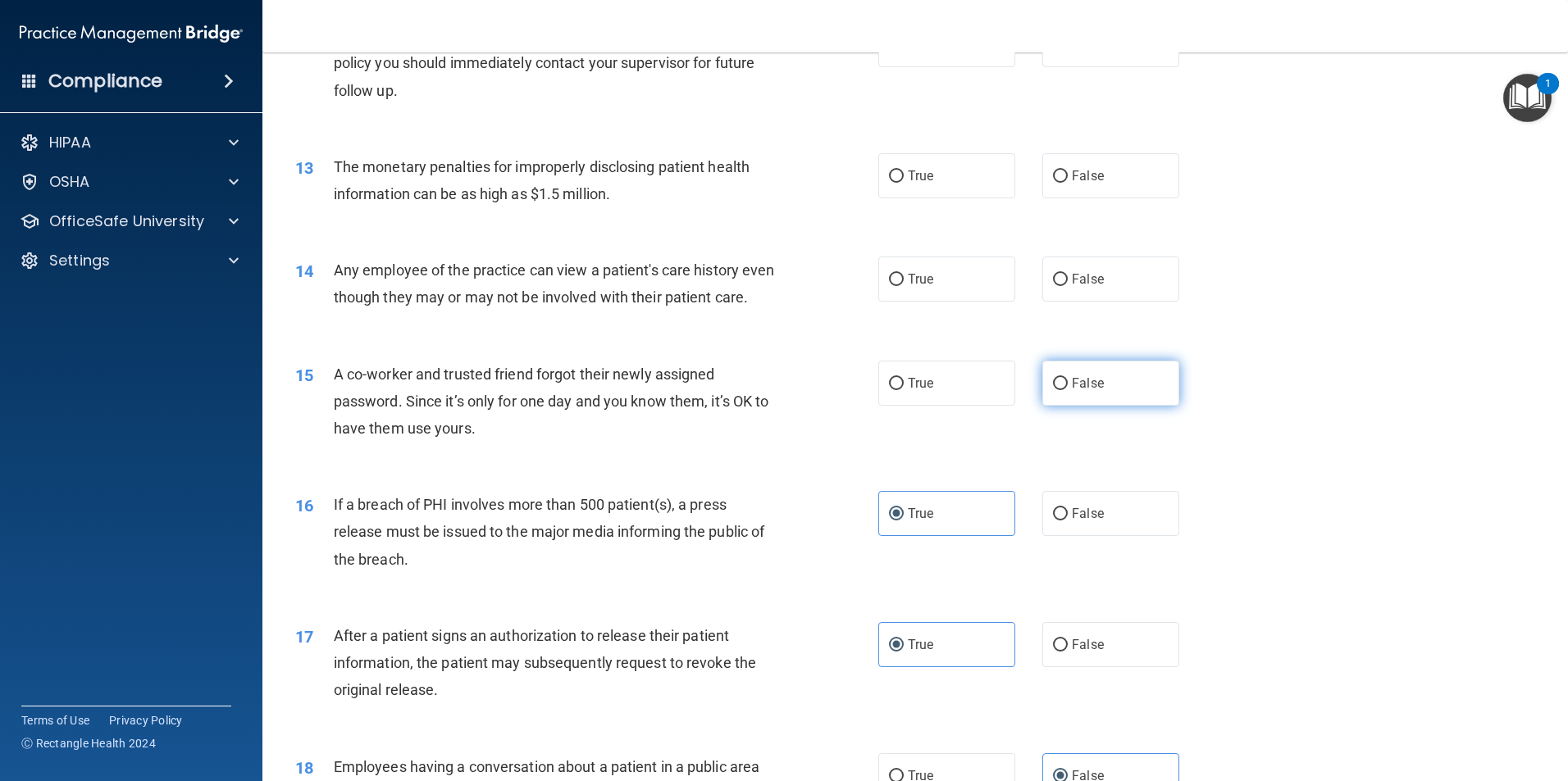
click at [1091, 400] on label "False" at bounding box center [1110, 383] width 137 height 45
click at [1068, 390] on input "False" at bounding box center [1060, 384] width 15 height 12
radio input "true"
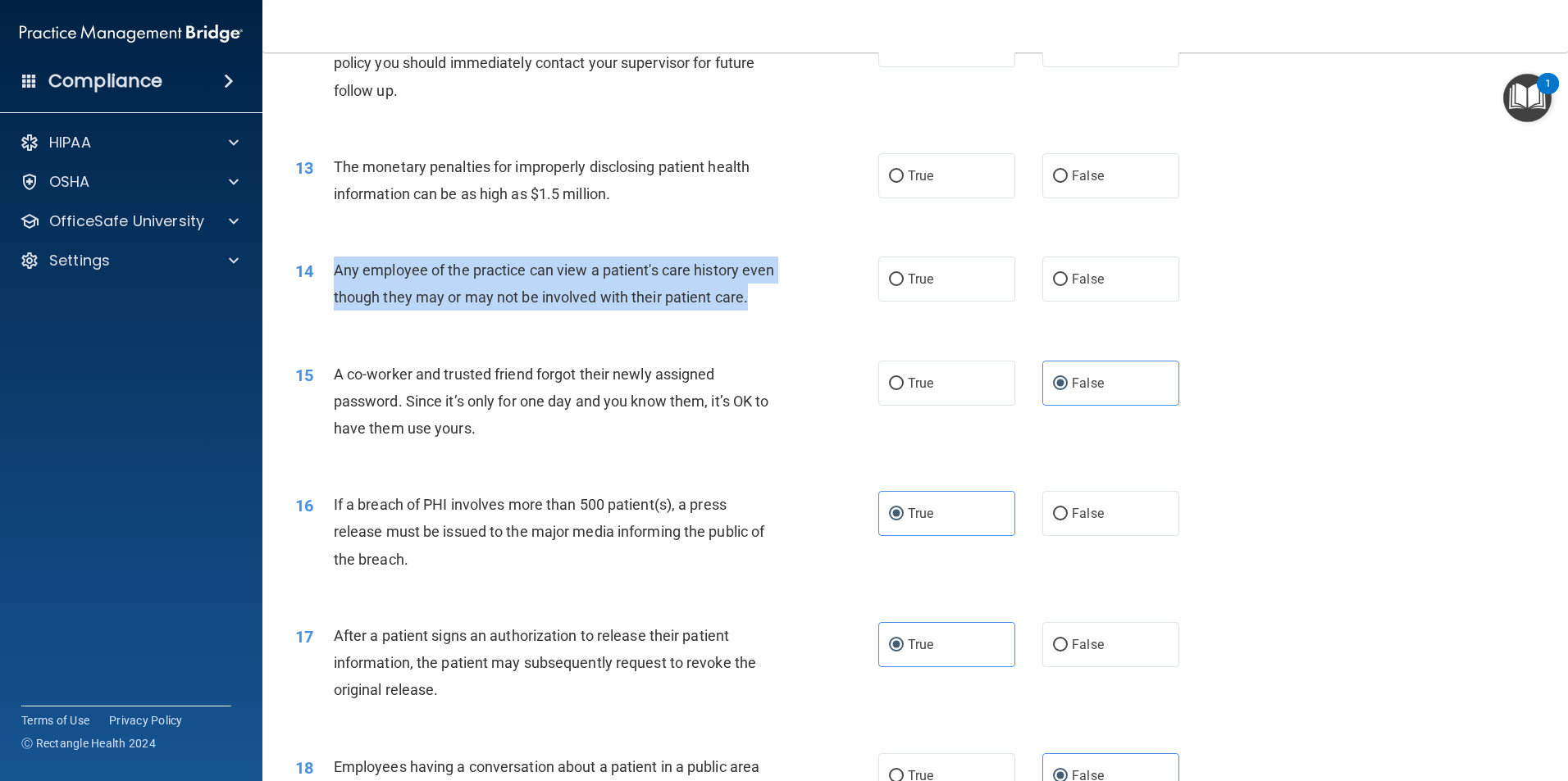
drag, startPoint x: 402, startPoint y: 336, endPoint x: 335, endPoint y: 267, distance: 96.2
click at [335, 267] on div "Any employee of the practice can view a patient's care history even though they…" at bounding box center [561, 283] width 456 height 54
drag, startPoint x: 335, startPoint y: 267, endPoint x: 353, endPoint y: 272, distance: 18.7
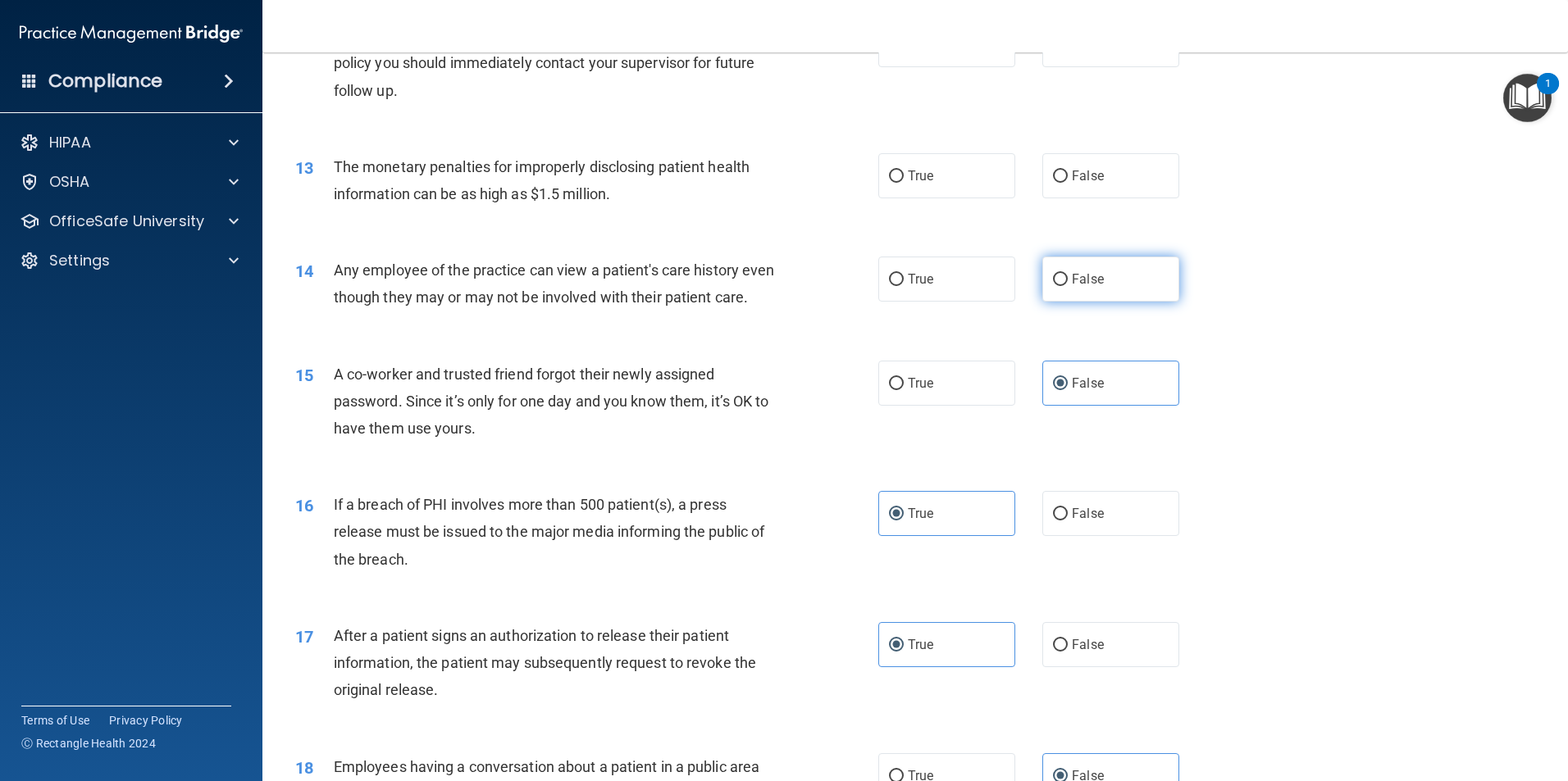
click at [1143, 267] on label "False" at bounding box center [1110, 279] width 137 height 45
click at [1068, 274] on input "False" at bounding box center [1060, 279] width 15 height 12
radio input "true"
click at [1305, 277] on div "14 Any employee of the practice can view a patient's care history even though t…" at bounding box center [915, 288] width 1264 height 104
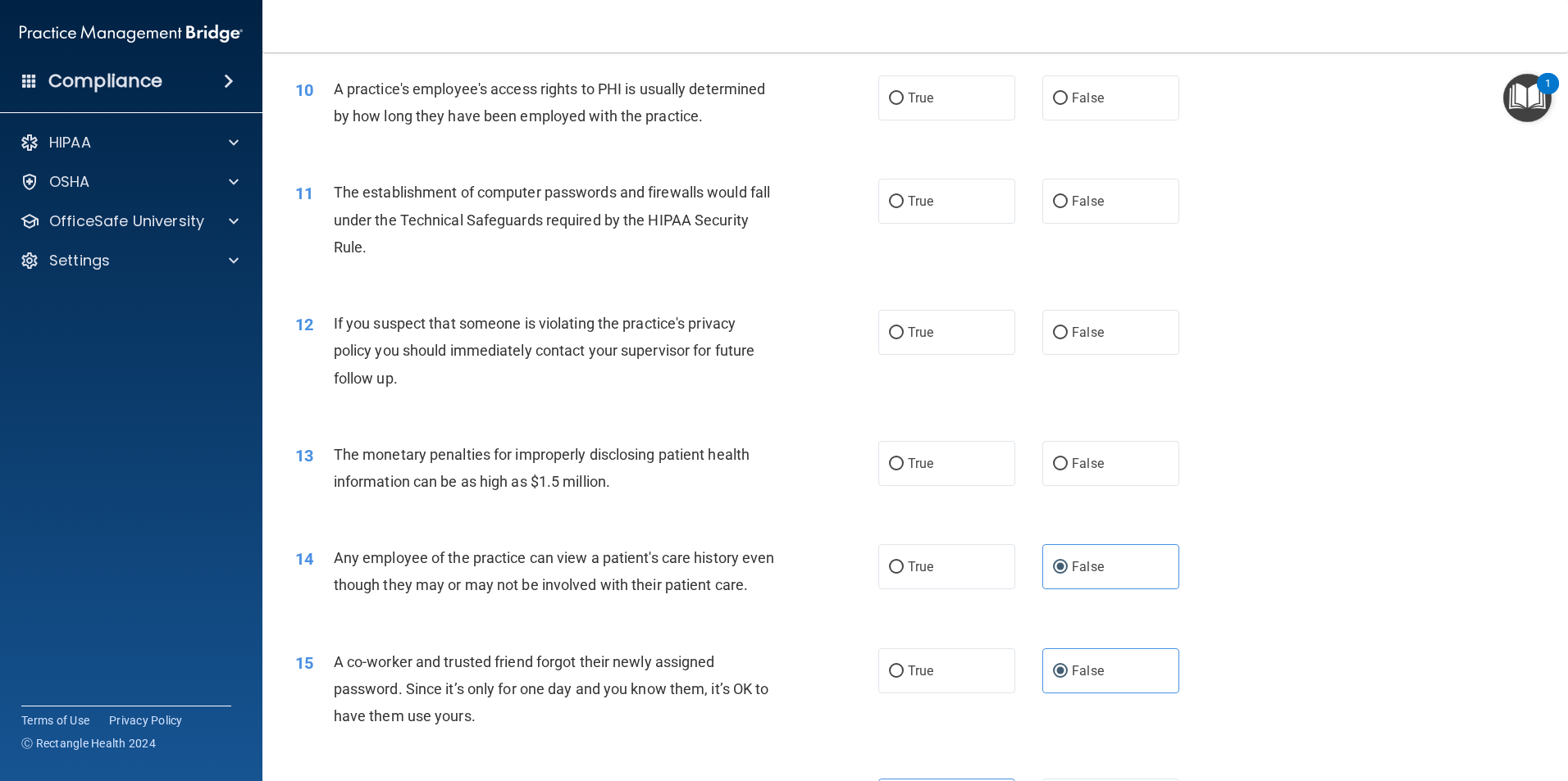
scroll to position [1066, 0]
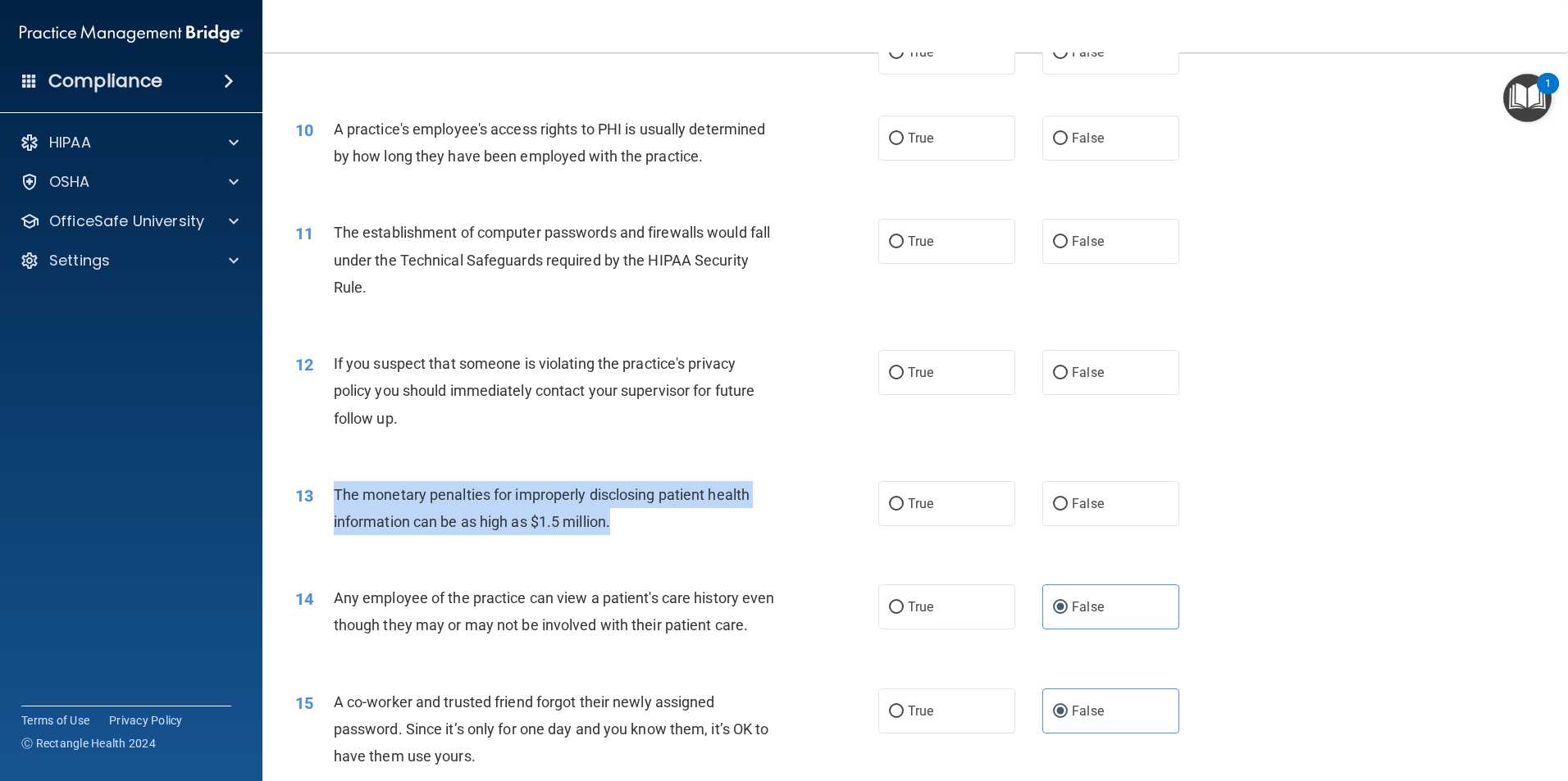
drag, startPoint x: 615, startPoint y: 528, endPoint x: 330, endPoint y: 492, distance: 287.3
click at [330, 492] on div "13 The monetary penalties for improperly disclosing patient health information …" at bounding box center [587, 512] width 632 height 62
drag, startPoint x: 330, startPoint y: 492, endPoint x: 357, endPoint y: 491, distance: 27.0
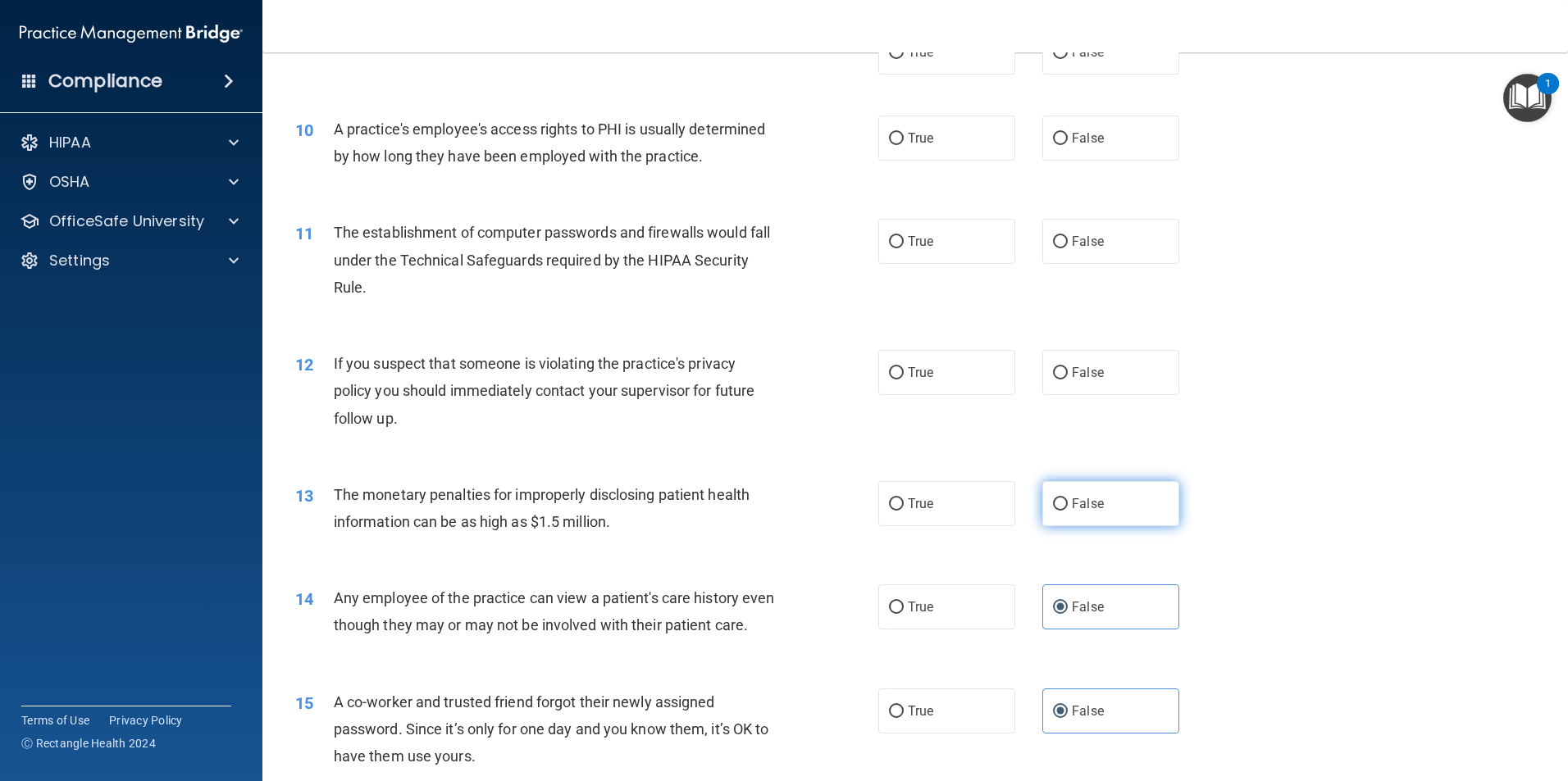
click at [1086, 515] on label "False" at bounding box center [1110, 504] width 137 height 45
click at [1068, 511] on input "False" at bounding box center [1060, 504] width 15 height 12
radio input "true"
click at [1124, 361] on label "False" at bounding box center [1110, 373] width 137 height 45
click at [1068, 367] on input "False" at bounding box center [1060, 373] width 15 height 12
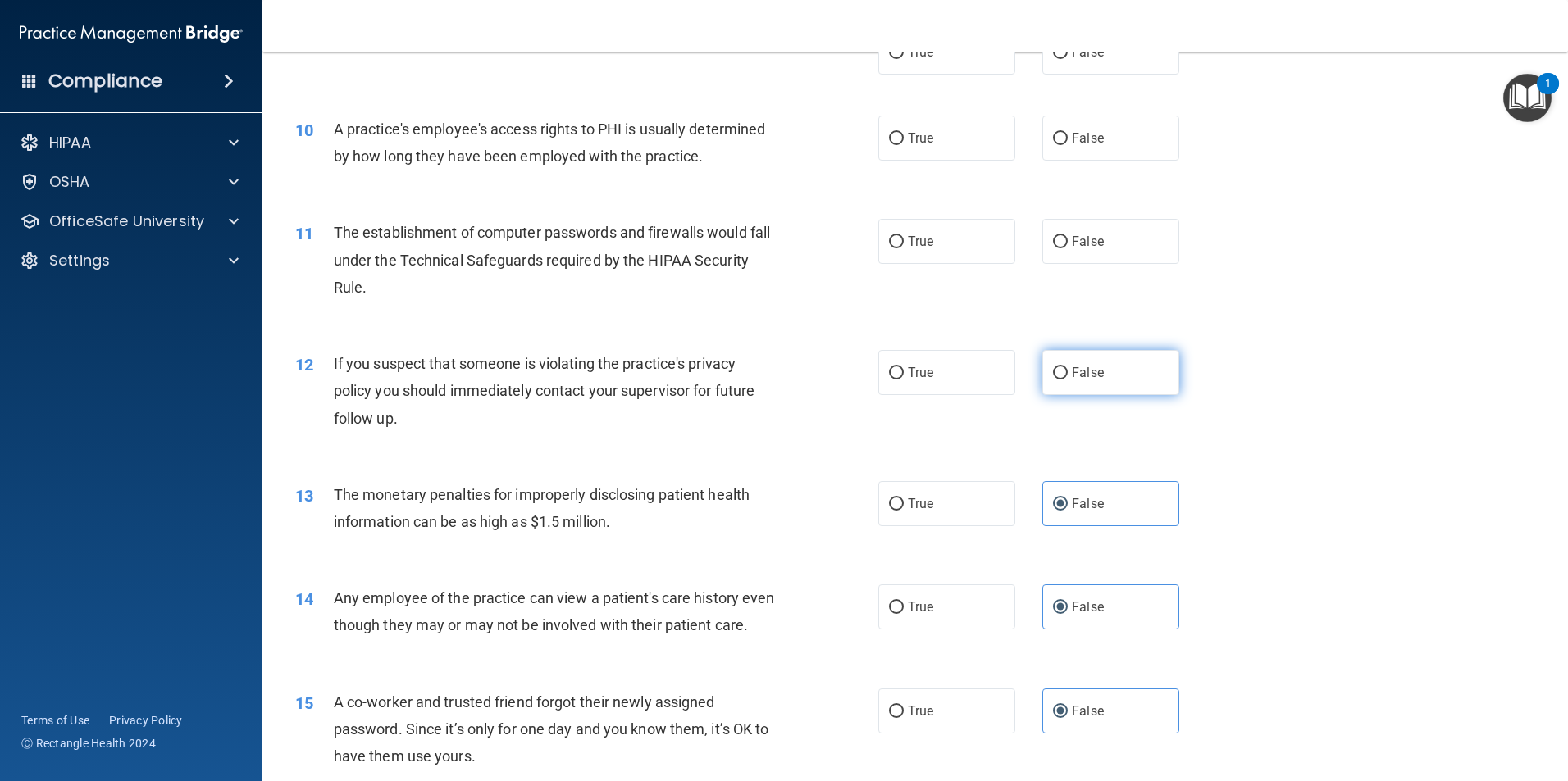
radio input "true"
click at [937, 386] on label "True" at bounding box center [946, 373] width 137 height 45
click at [904, 379] on input "True" at bounding box center [896, 373] width 15 height 12
radio input "true"
radio input "false"
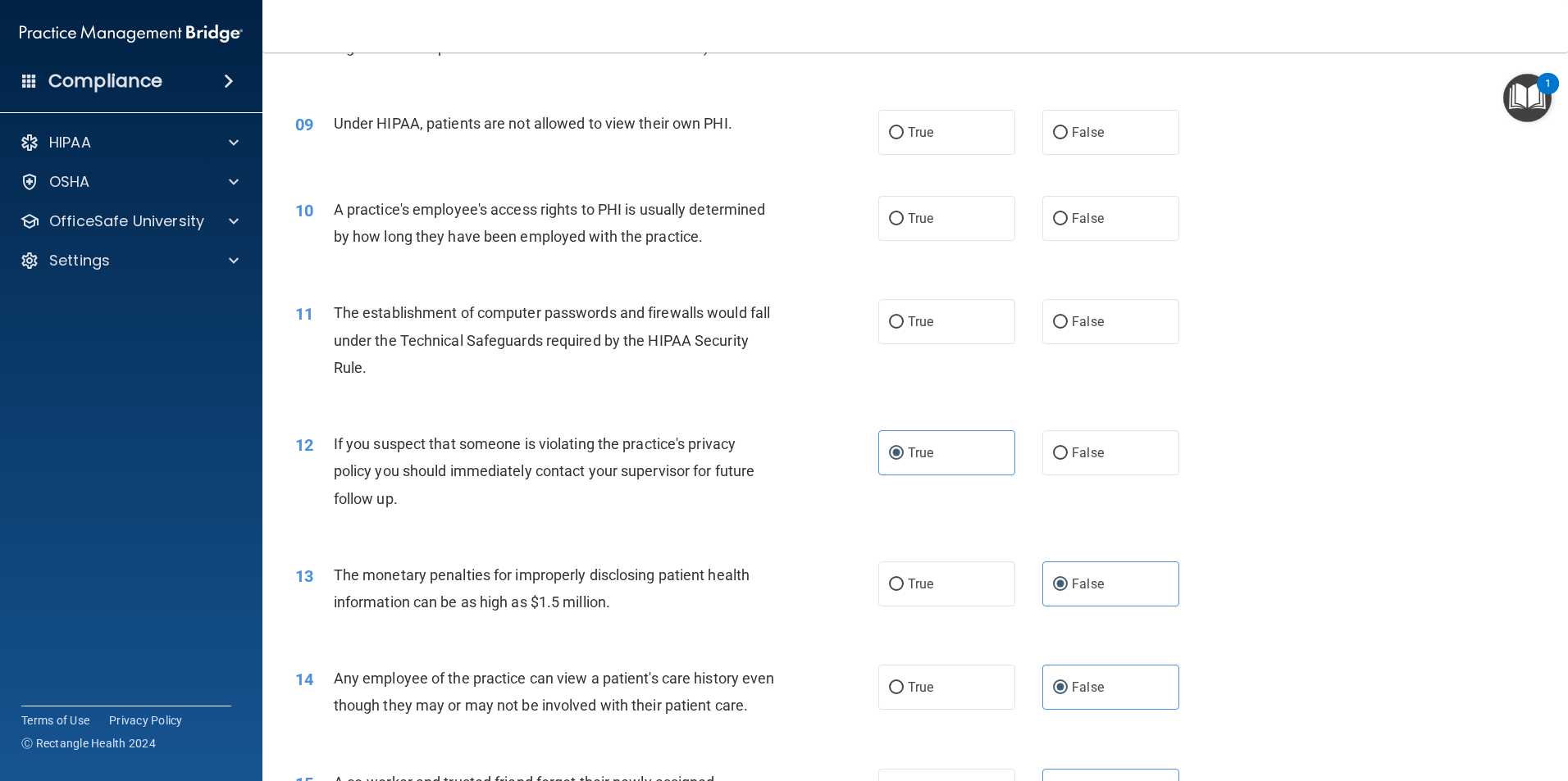
scroll to position [902, 0]
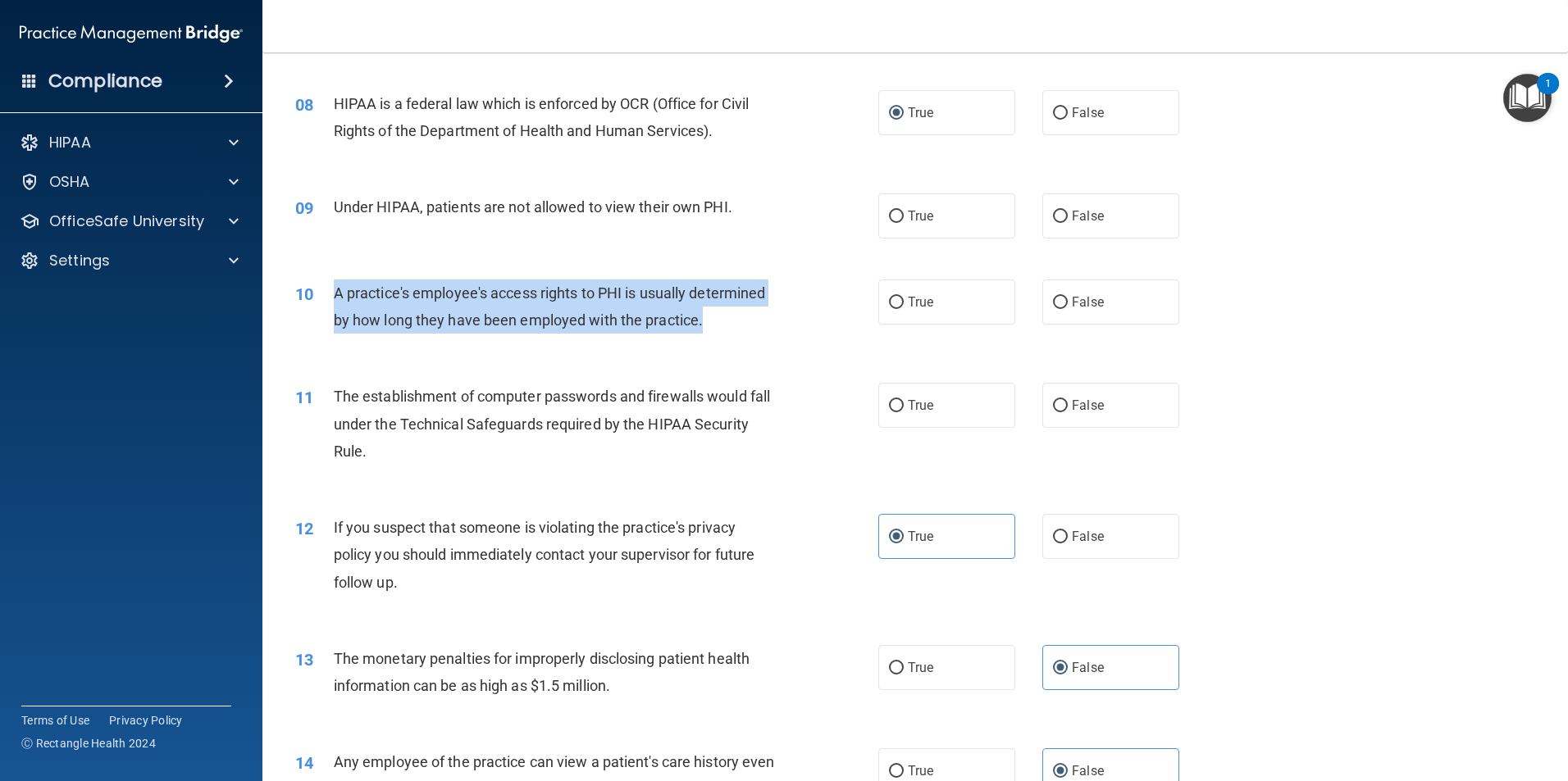
drag, startPoint x: 508, startPoint y: 322, endPoint x: 324, endPoint y: 291, distance: 186.6
click at [324, 291] on div "10 A practice's employee's access rights to PHI is usually determined by how lo…" at bounding box center [587, 310] width 632 height 62
drag, startPoint x: 324, startPoint y: 291, endPoint x: 360, endPoint y: 293, distance: 36.1
click at [1053, 304] on input "False" at bounding box center [1060, 303] width 15 height 12
radio input "true"
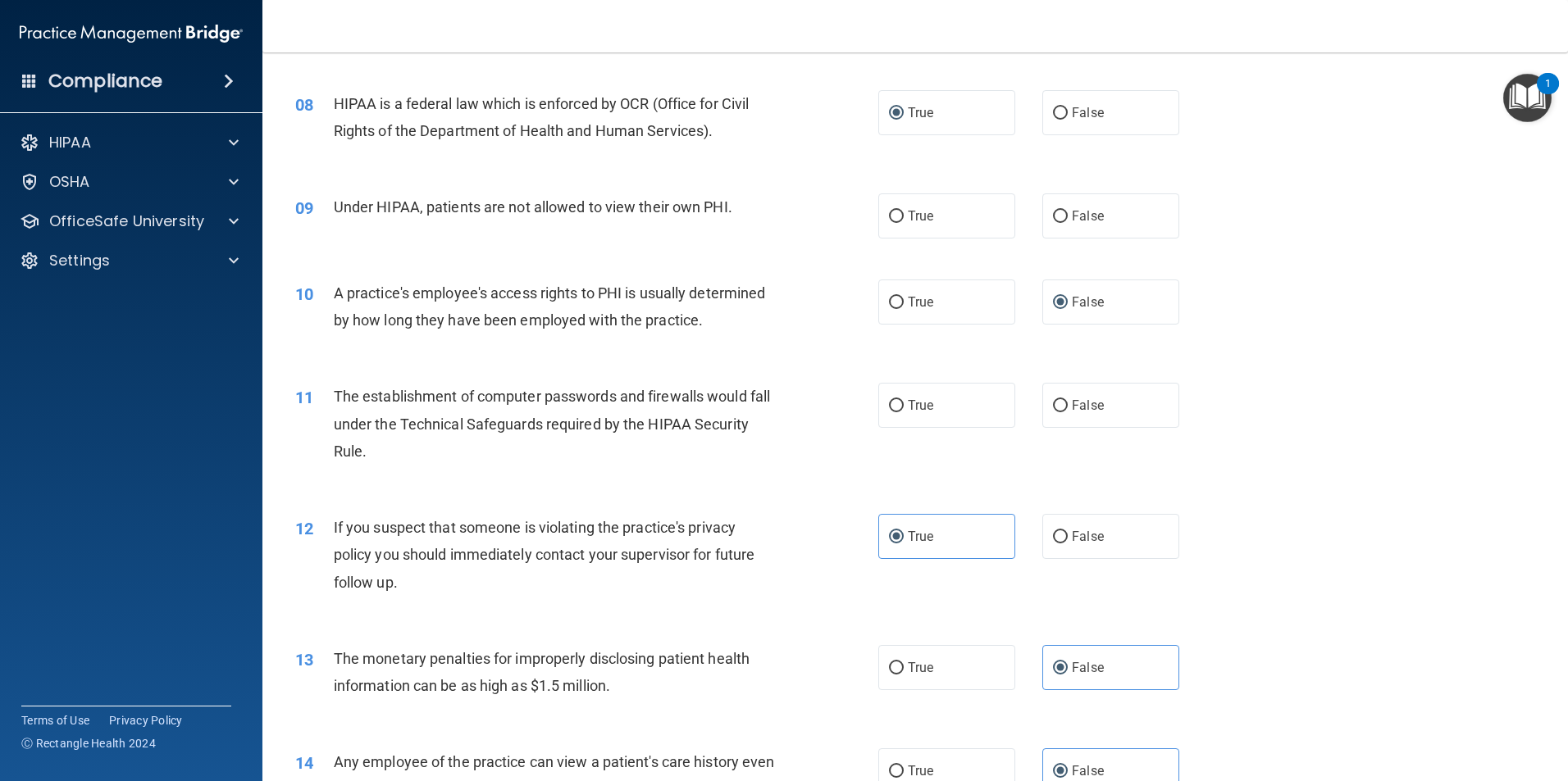
click at [535, 223] on div "09 Under HIPAA, patients are not allowed to view their own PHI." at bounding box center [587, 210] width 632 height 35
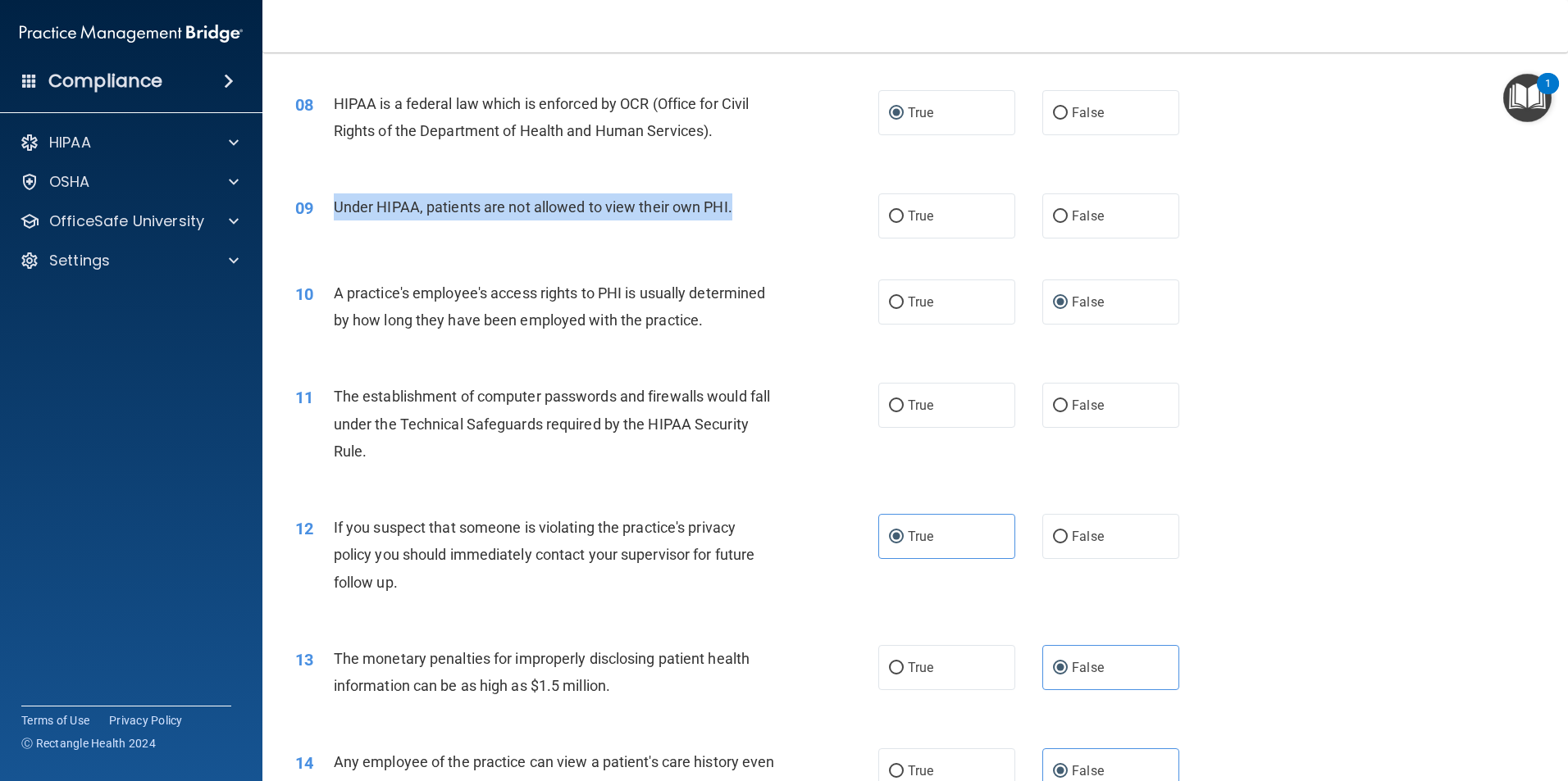
drag, startPoint x: 787, startPoint y: 204, endPoint x: 334, endPoint y: 200, distance: 453.0
click at [334, 200] on div "09 Under HIPAA, patients are not allowed to view their own PHI." at bounding box center [587, 210] width 632 height 35
click at [1053, 211] on input "False" at bounding box center [1060, 216] width 15 height 12
radio input "true"
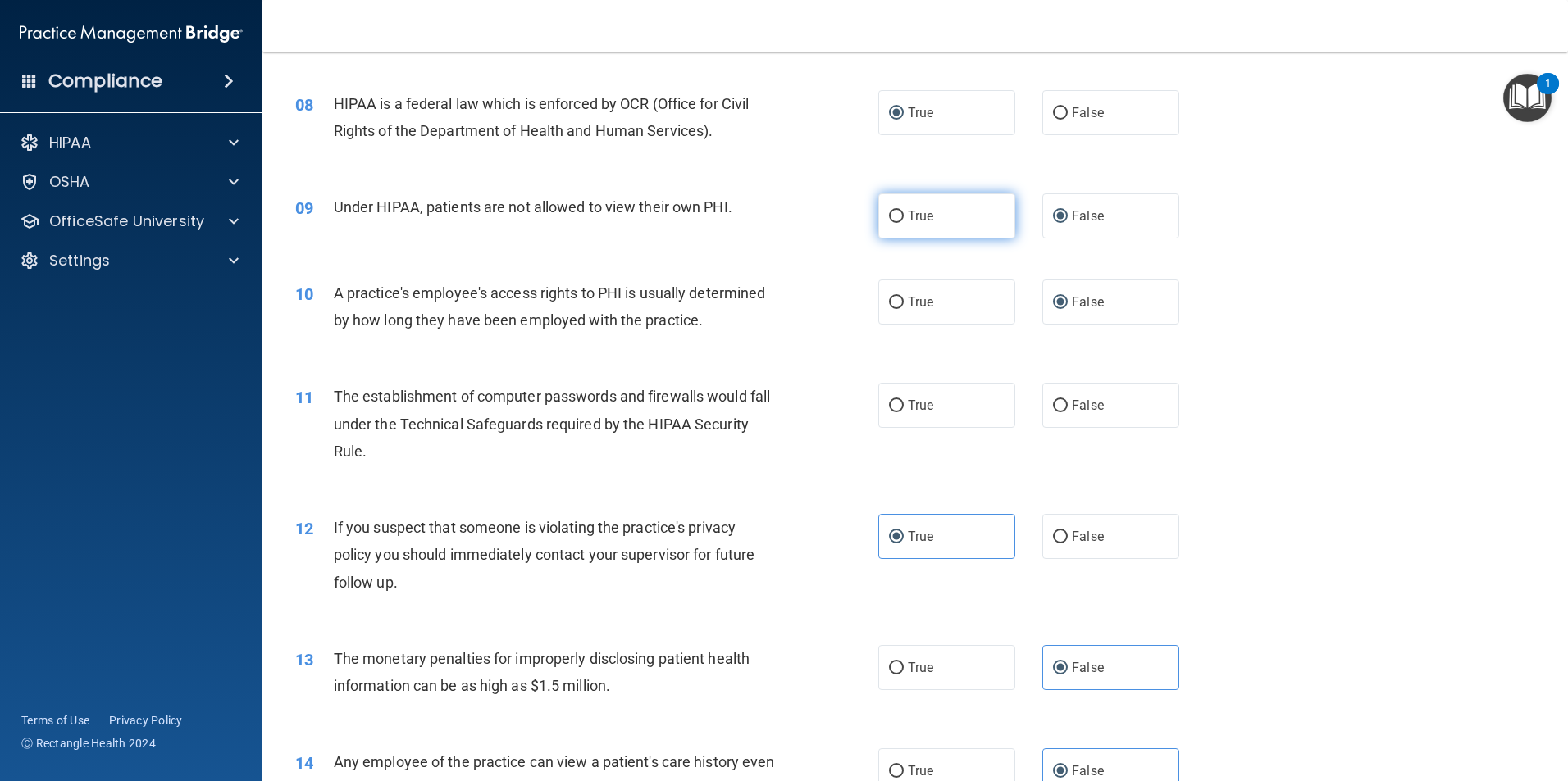
click at [938, 229] on label "True" at bounding box center [946, 216] width 137 height 45
click at [904, 223] on input "True" at bounding box center [896, 216] width 15 height 12
radio input "true"
drag, startPoint x: 695, startPoint y: 210, endPoint x: 759, endPoint y: 196, distance: 65.5
click at [760, 193] on div "Under HIPAA, patients are not allowed to view their own PHI." at bounding box center [561, 207] width 456 height 27
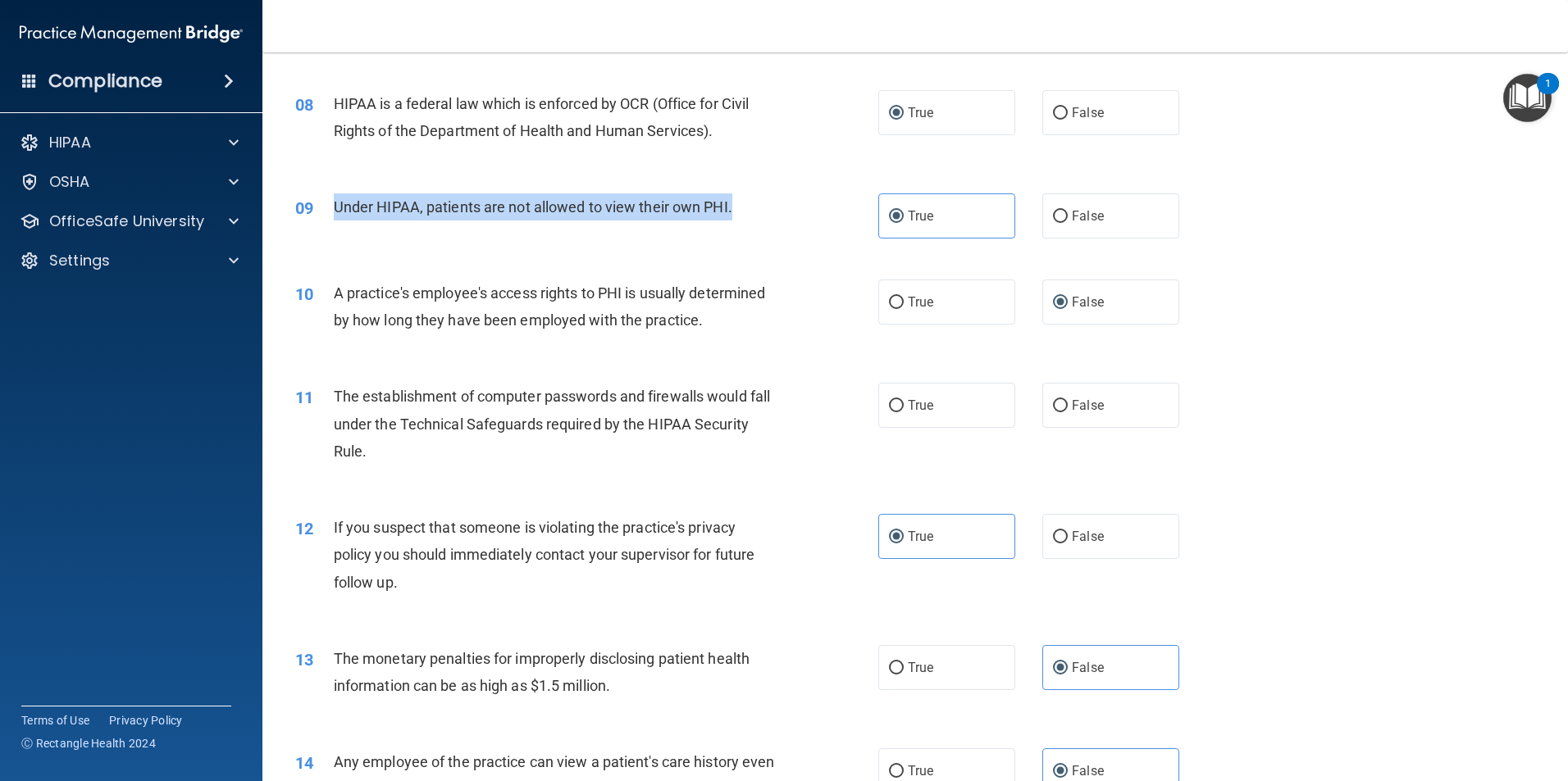
drag, startPoint x: 742, startPoint y: 204, endPoint x: 323, endPoint y: 197, distance: 419.1
click at [323, 197] on div "09 Under HIPAA, patients are not allowed to view their own PHI." at bounding box center [587, 210] width 632 height 35
drag, startPoint x: 323, startPoint y: 197, endPoint x: 348, endPoint y: 197, distance: 25.0
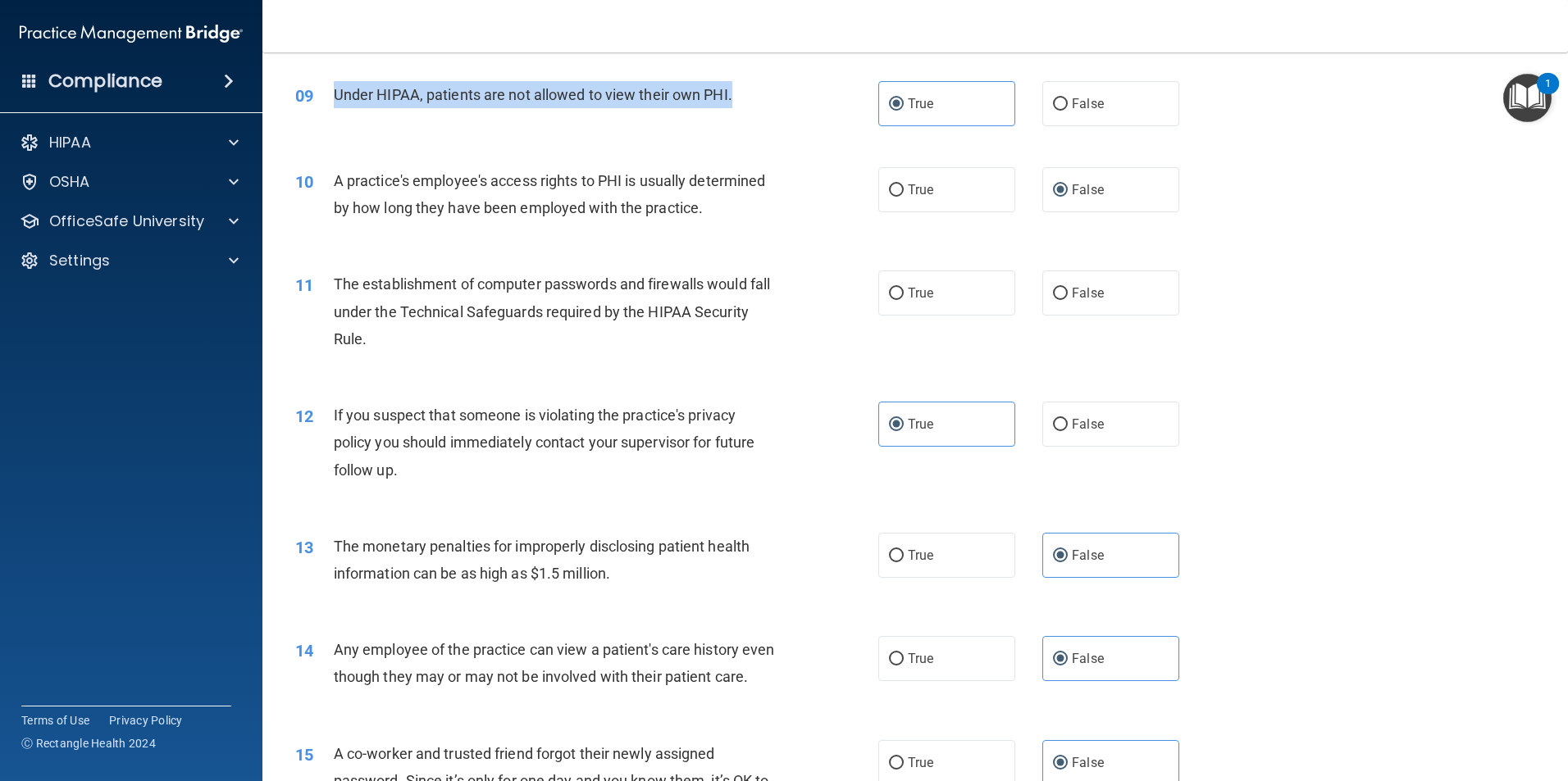
scroll to position [820, 0]
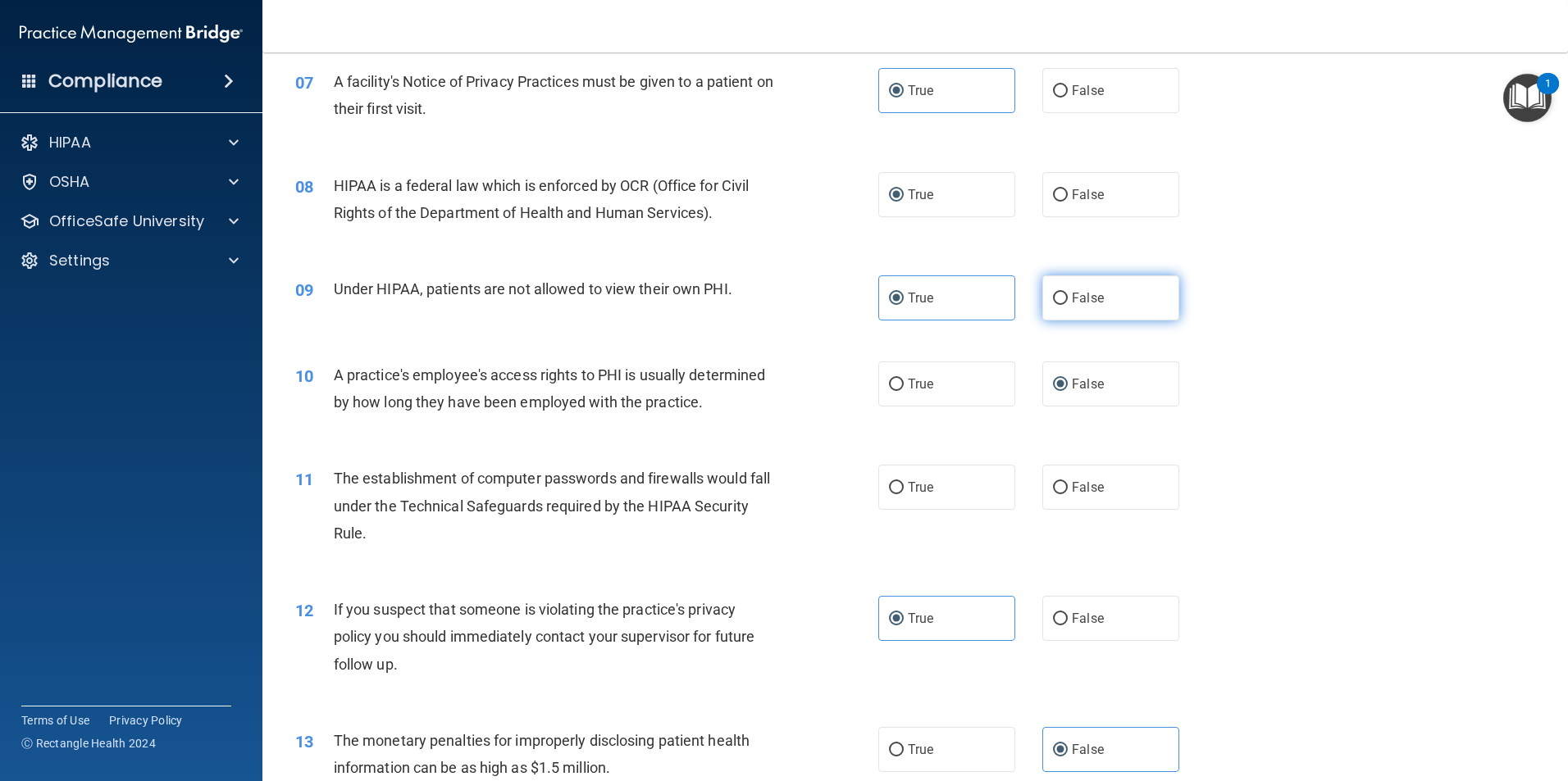
click at [1097, 304] on label "False" at bounding box center [1110, 298] width 137 height 45
click at [1068, 304] on input "False" at bounding box center [1060, 298] width 15 height 12
radio input "true"
radio input "false"
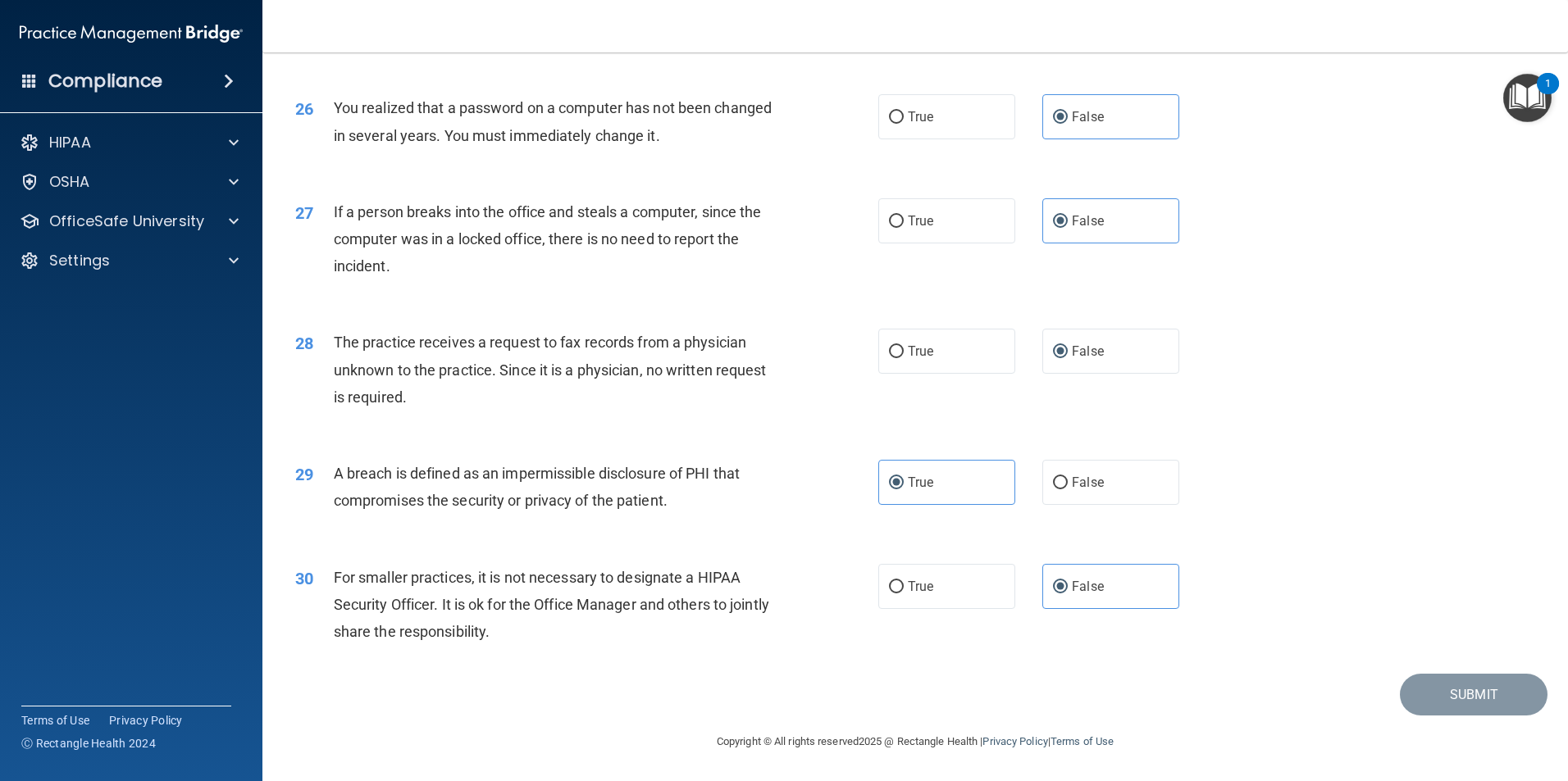
scroll to position [3126, 0]
click at [1176, 592] on div "True False" at bounding box center [1043, 587] width 329 height 45
click at [1156, 597] on label "False" at bounding box center [1110, 587] width 137 height 45
click at [1068, 593] on input "False" at bounding box center [1060, 587] width 15 height 12
click at [1094, 582] on span "False" at bounding box center [1088, 587] width 32 height 16
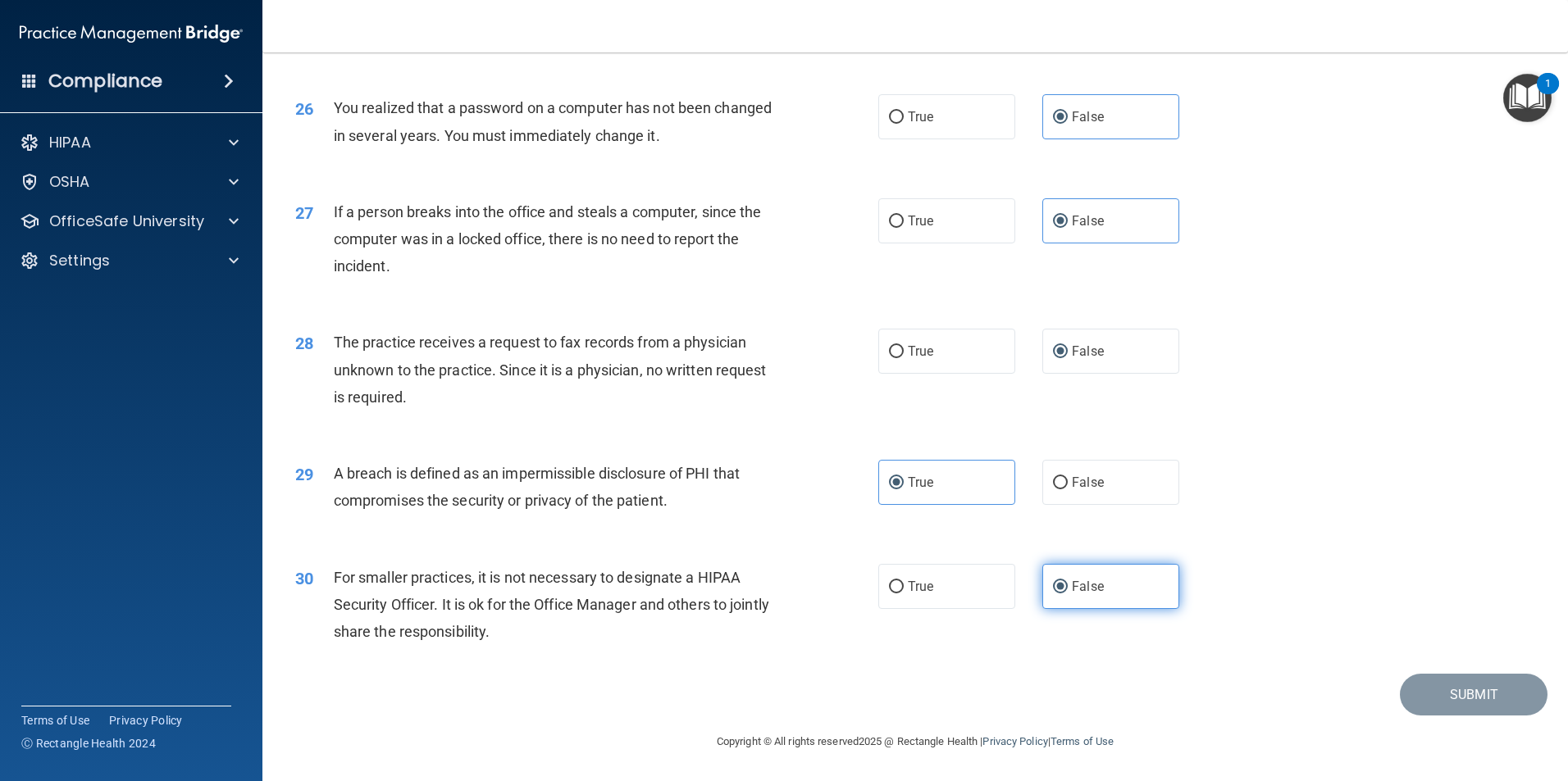
click at [1068, 582] on input "False" at bounding box center [1060, 587] width 15 height 12
click at [1303, 514] on div "29 A breach is defined as an impermissible disclosure of PHI that compromises t…" at bounding box center [915, 491] width 1264 height 104
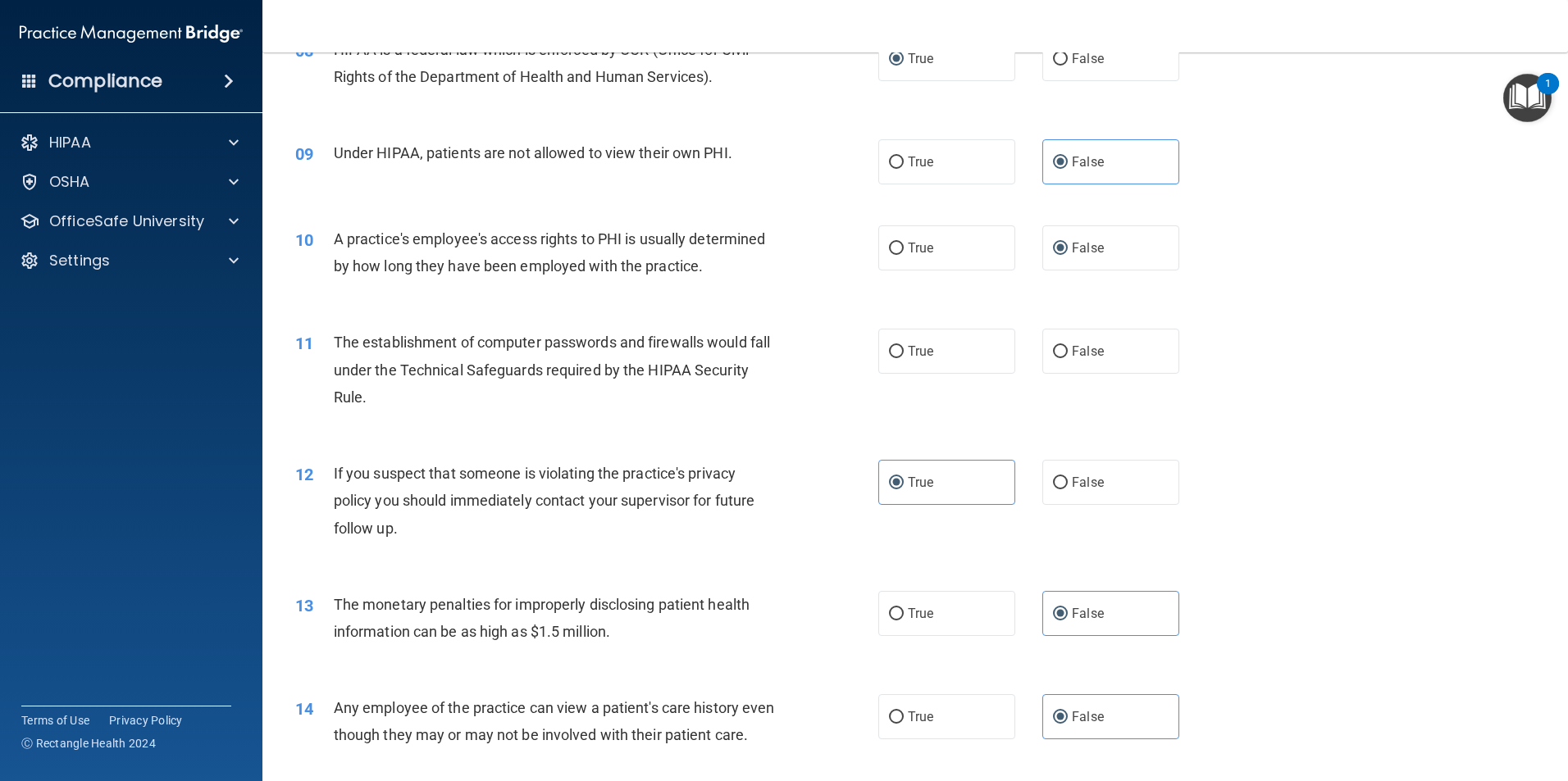
scroll to position [912, 0]
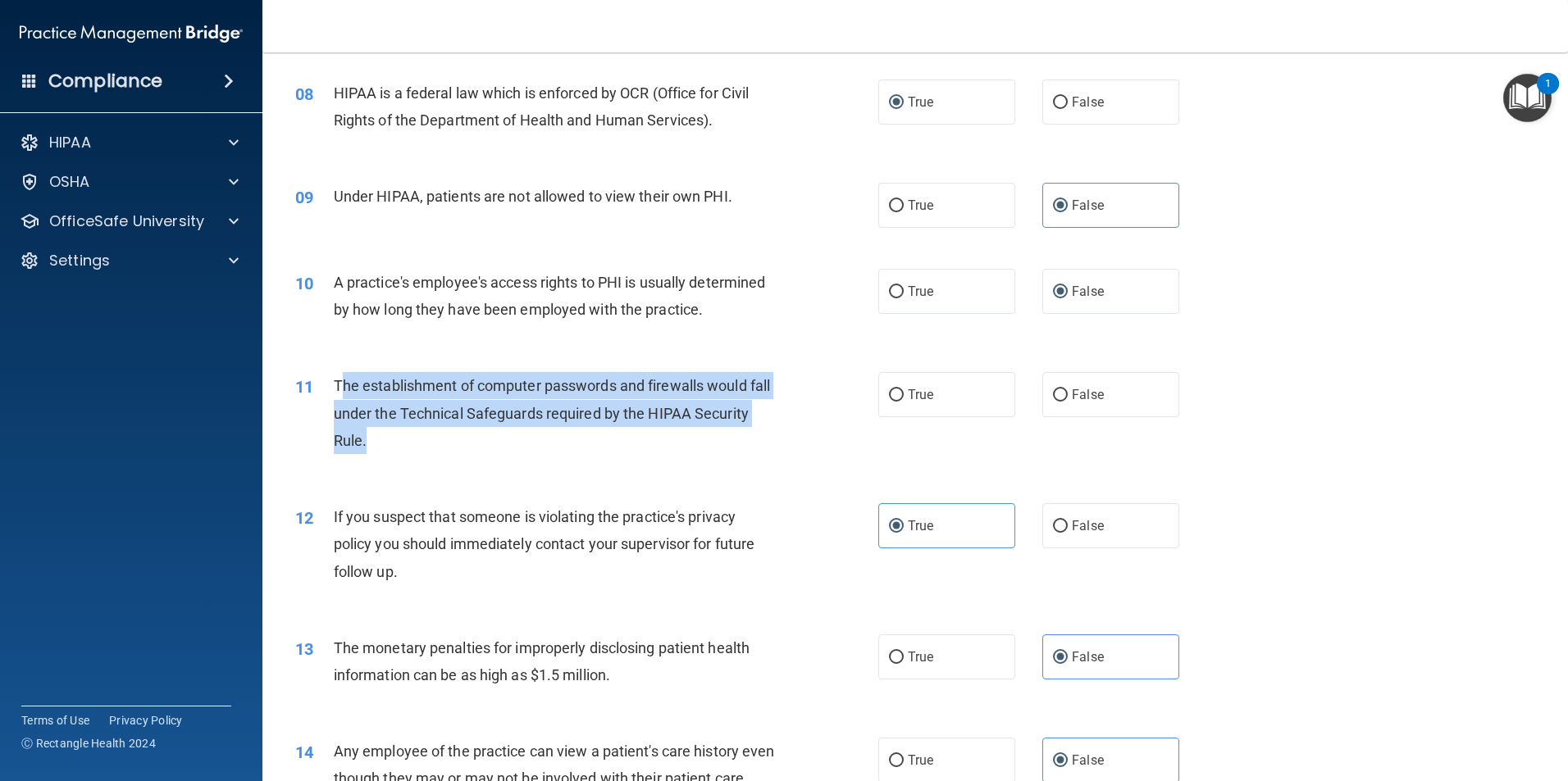
drag, startPoint x: 447, startPoint y: 440, endPoint x: 340, endPoint y: 386, distance: 119.9
click at [340, 386] on div "The establishment of computer passwords and firewalls would fall under the Tech…" at bounding box center [561, 413] width 456 height 82
click at [340, 386] on span "The establishment of computer passwords and firewalls would fall under the Tech…" at bounding box center [552, 413] width 436 height 72
drag, startPoint x: 335, startPoint y: 384, endPoint x: 609, endPoint y: 483, distance: 291.3
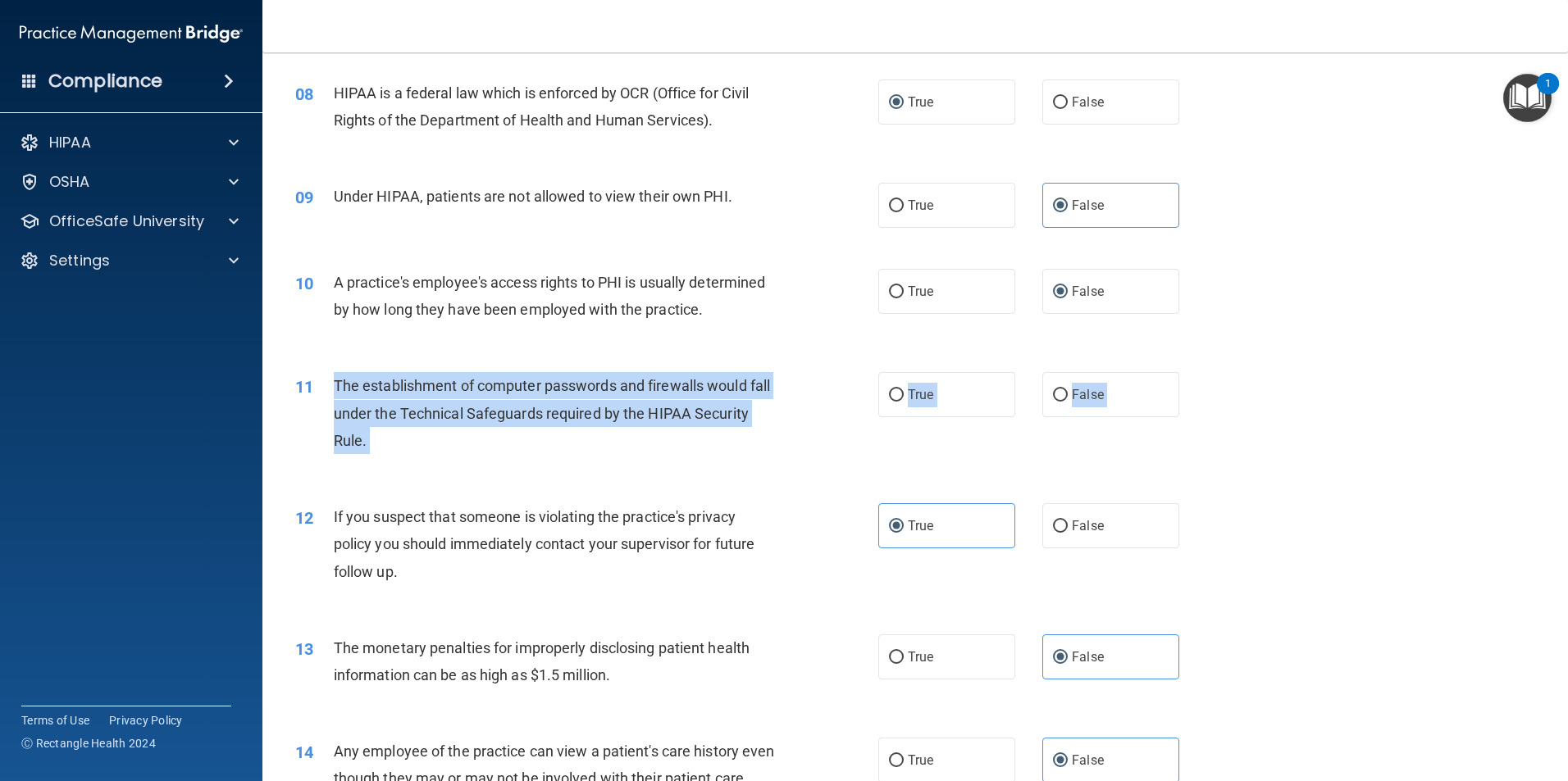
drag, startPoint x: 609, startPoint y: 483, endPoint x: 618, endPoint y: 418, distance: 65.6
click at [980, 407] on label "True" at bounding box center [946, 395] width 137 height 45
click at [904, 402] on input "True" at bounding box center [896, 395] width 15 height 12
radio input "true"
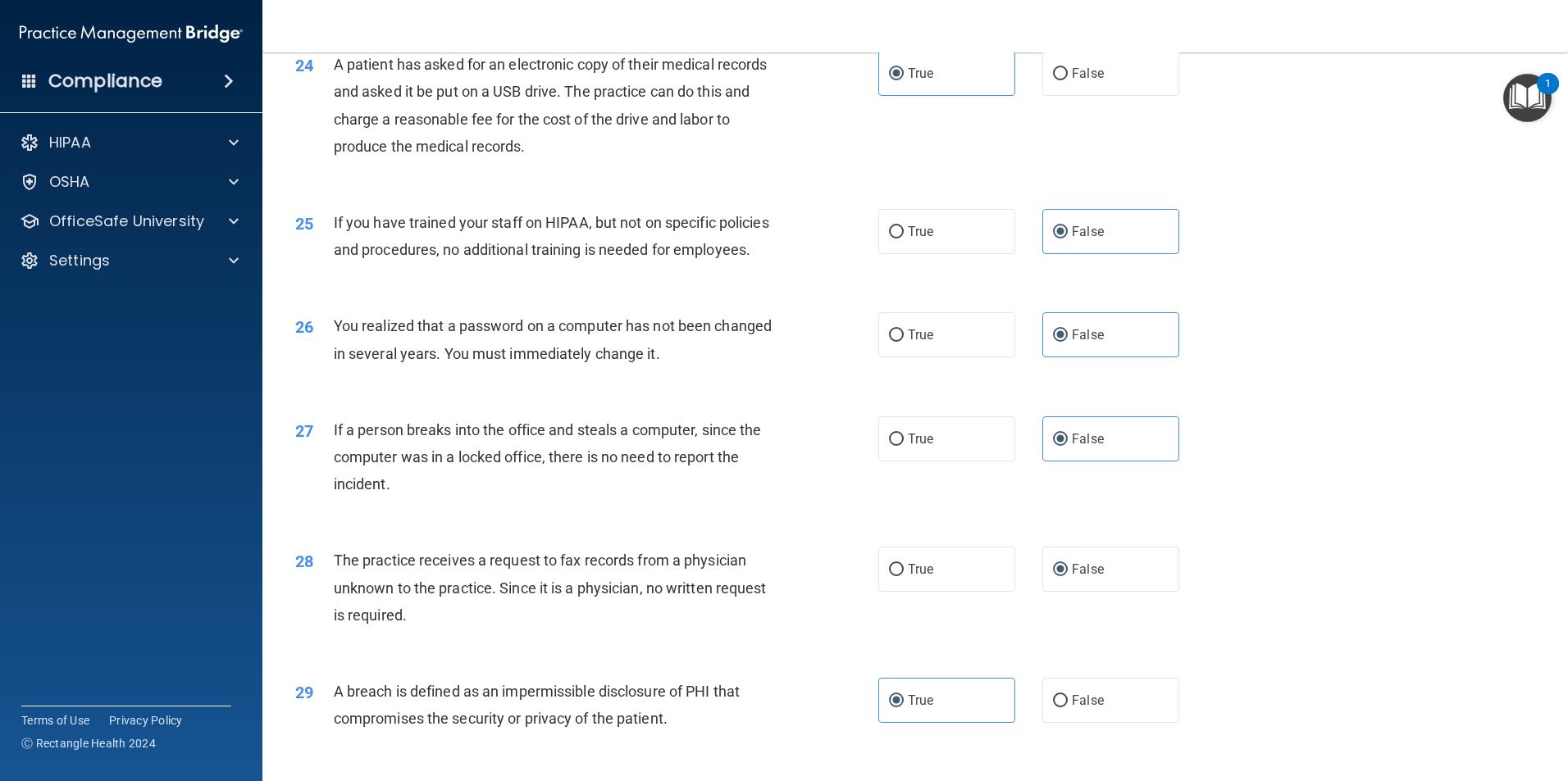
scroll to position [3126, 0]
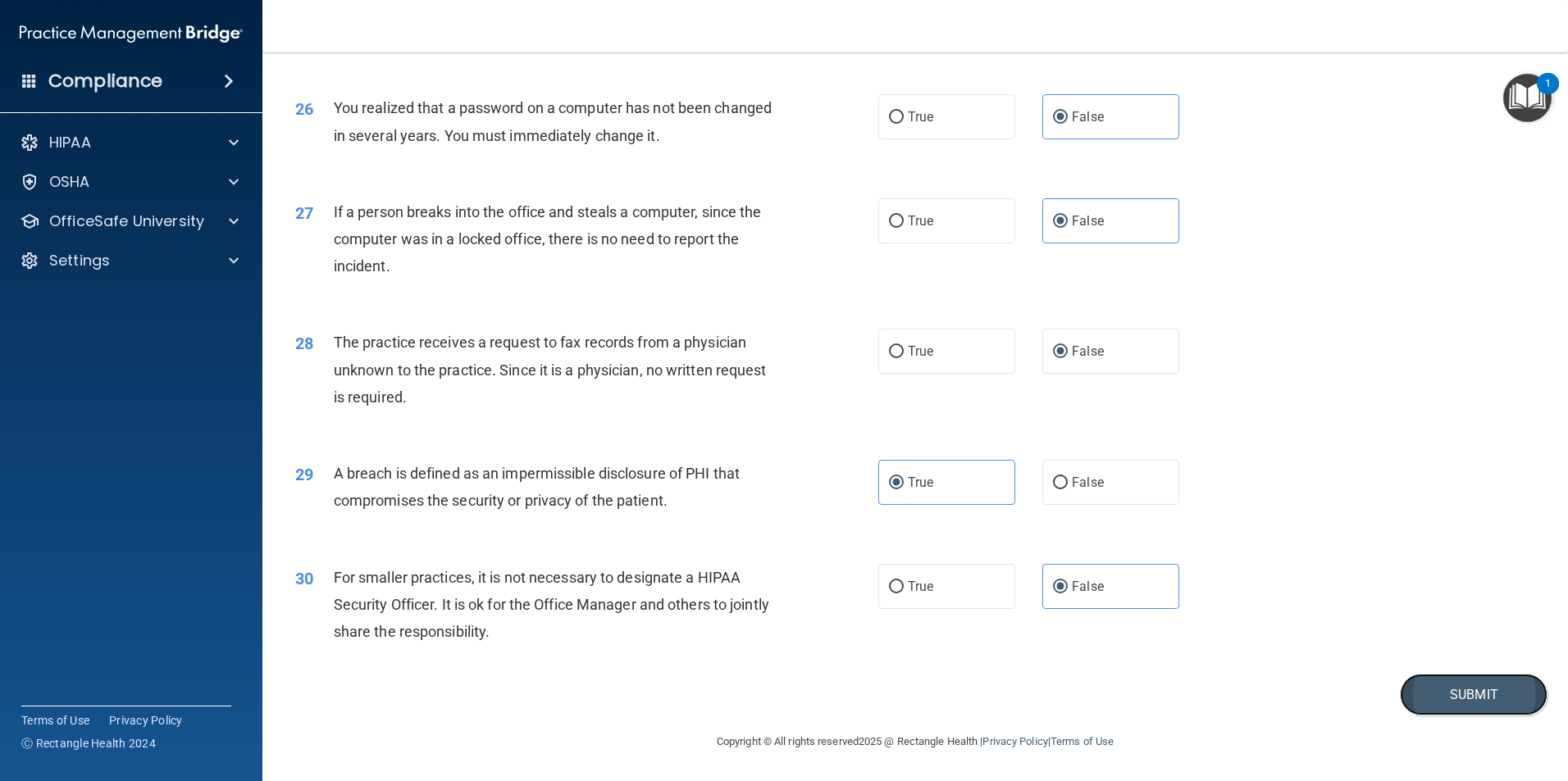
click at [1440, 690] on button "Submit" at bounding box center [1474, 694] width 147 height 42
click at [1453, 687] on button "Submit" at bounding box center [1474, 694] width 147 height 42
drag, startPoint x: 1439, startPoint y: 691, endPoint x: 1555, endPoint y: 698, distance: 116.2
click at [1555, 698] on main "- The HIPAA Quiz This quiz doesn’t expire until . Are you sure you want to take…" at bounding box center [915, 417] width 1306 height 729
click at [1470, 710] on button "Submit" at bounding box center [1474, 694] width 147 height 42
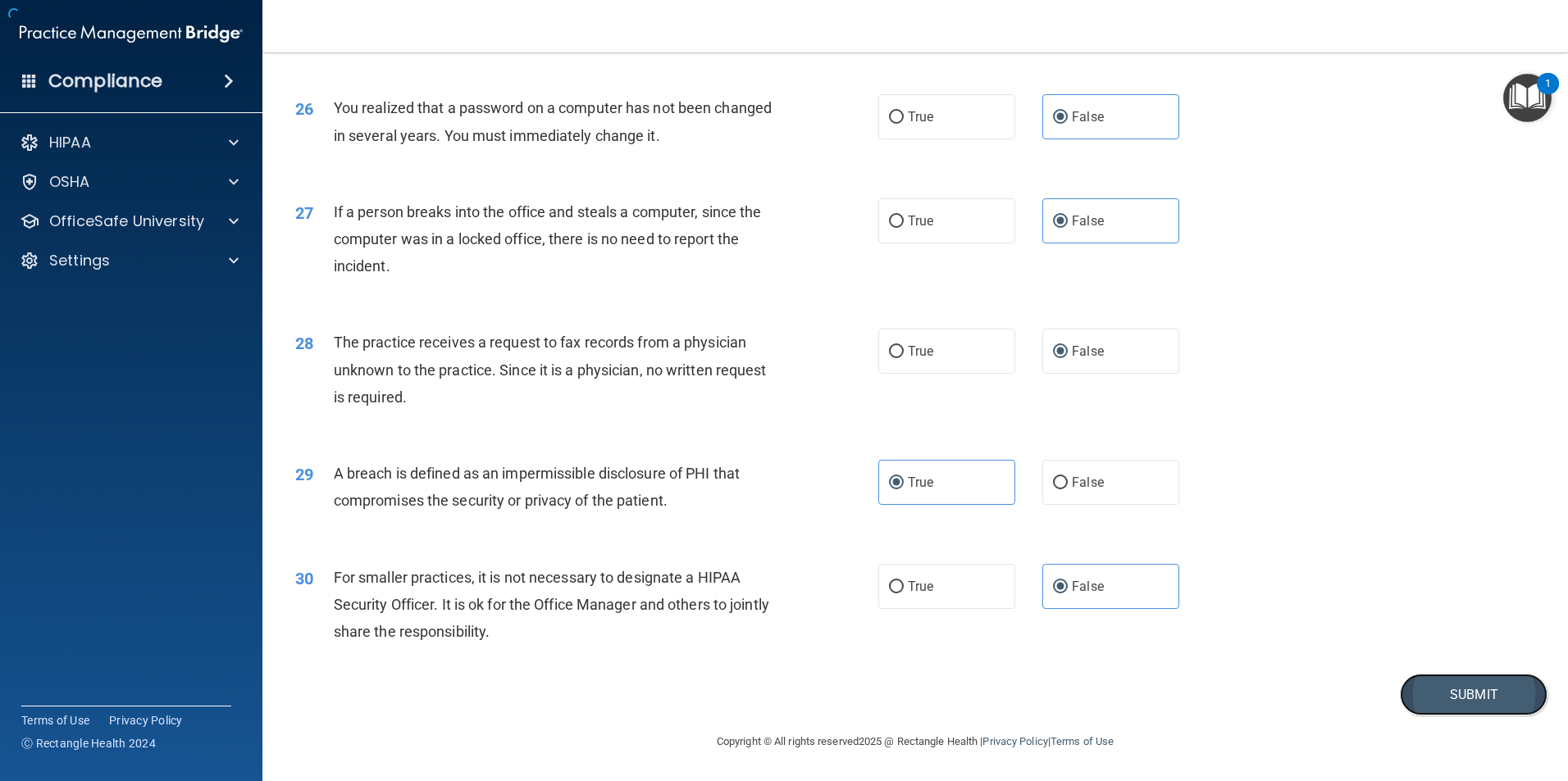
click at [1467, 699] on button "Submit" at bounding box center [1474, 694] width 147 height 42
click at [1466, 699] on button "Submit" at bounding box center [1474, 694] width 147 height 42
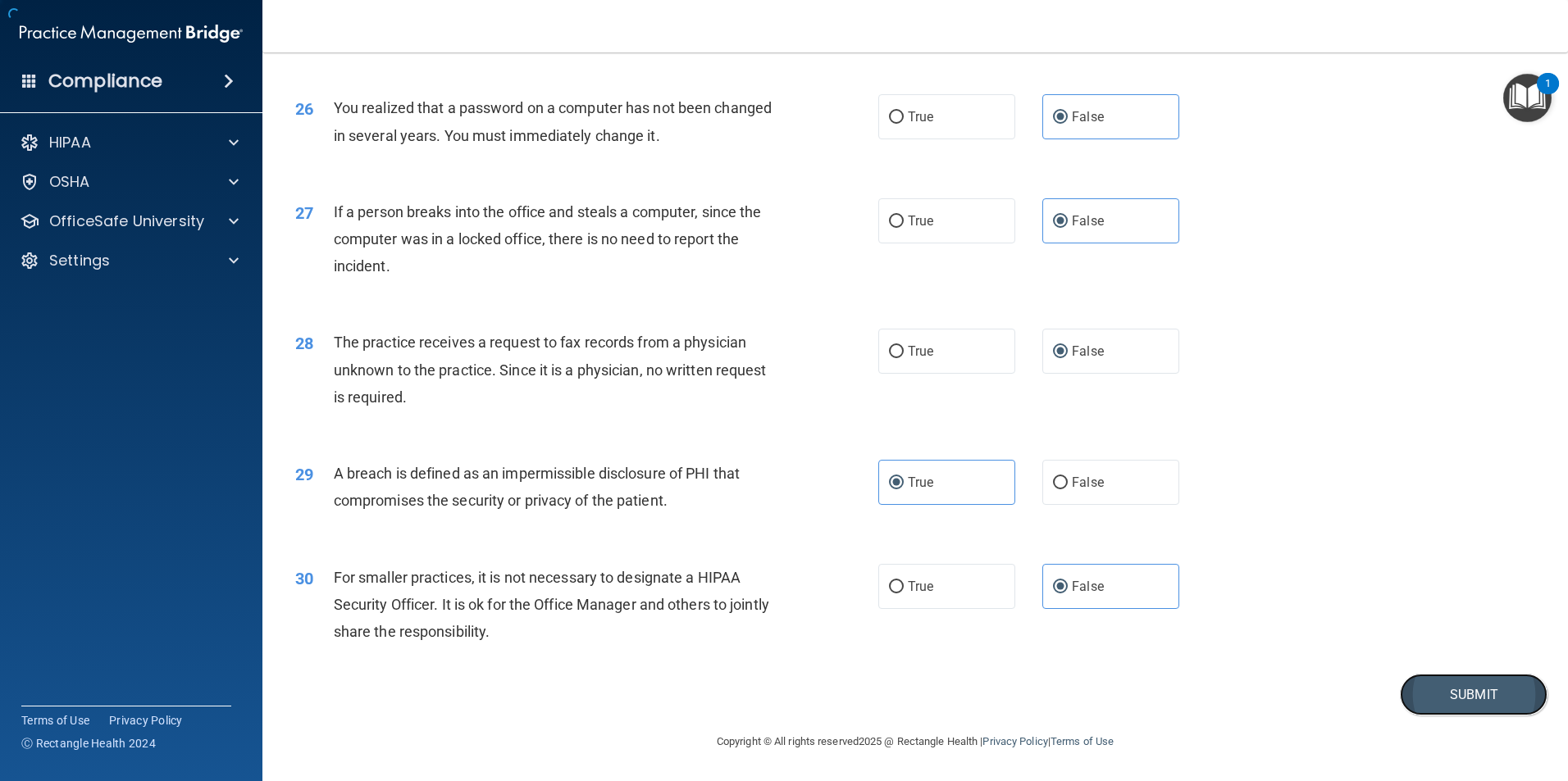
click at [1466, 698] on button "Submit" at bounding box center [1474, 694] width 147 height 42
click at [1464, 697] on button "Submit" at bounding box center [1474, 694] width 147 height 42
click at [1464, 695] on button "Submit" at bounding box center [1474, 694] width 147 height 42
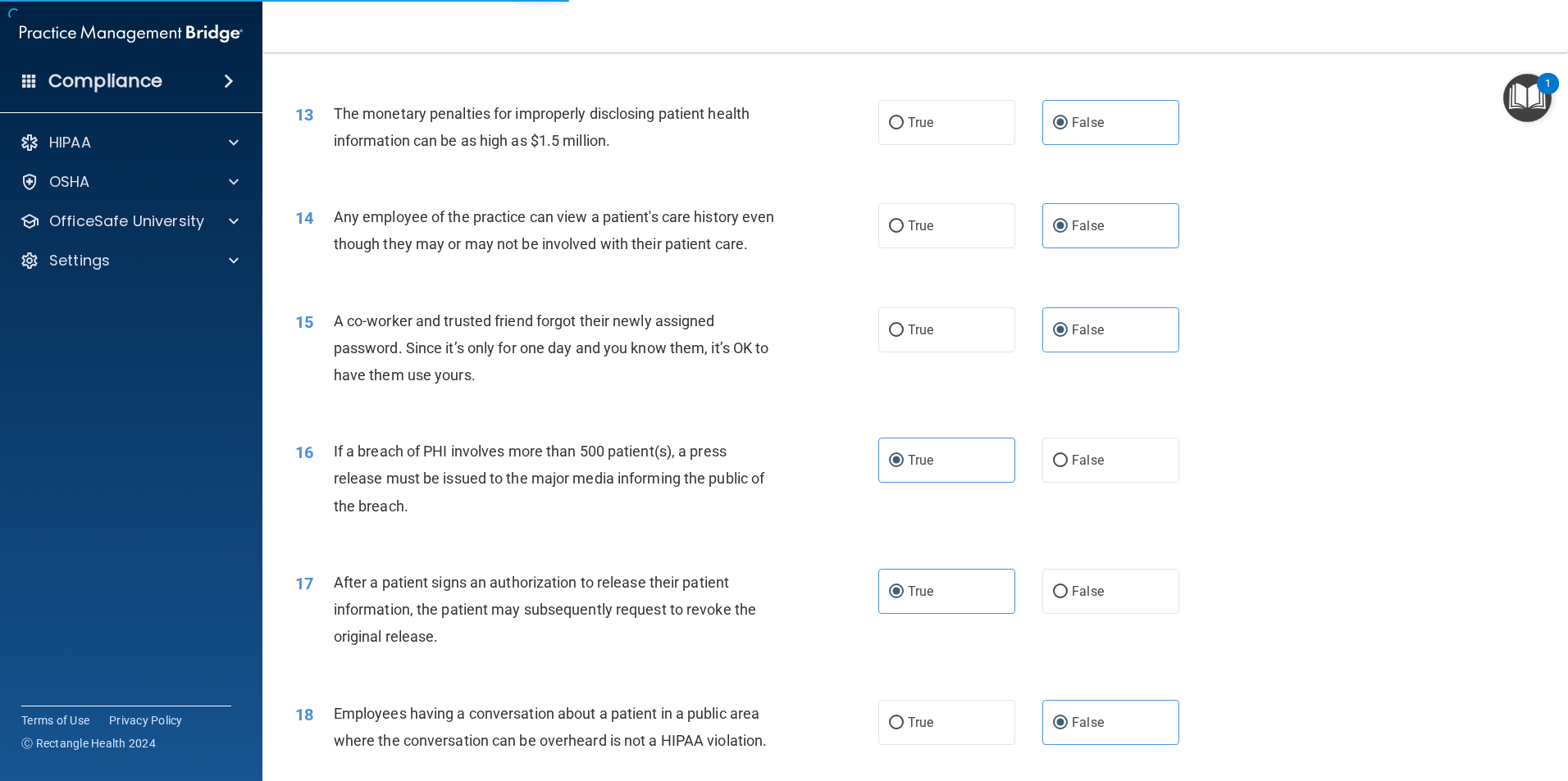
scroll to position [1404, 0]
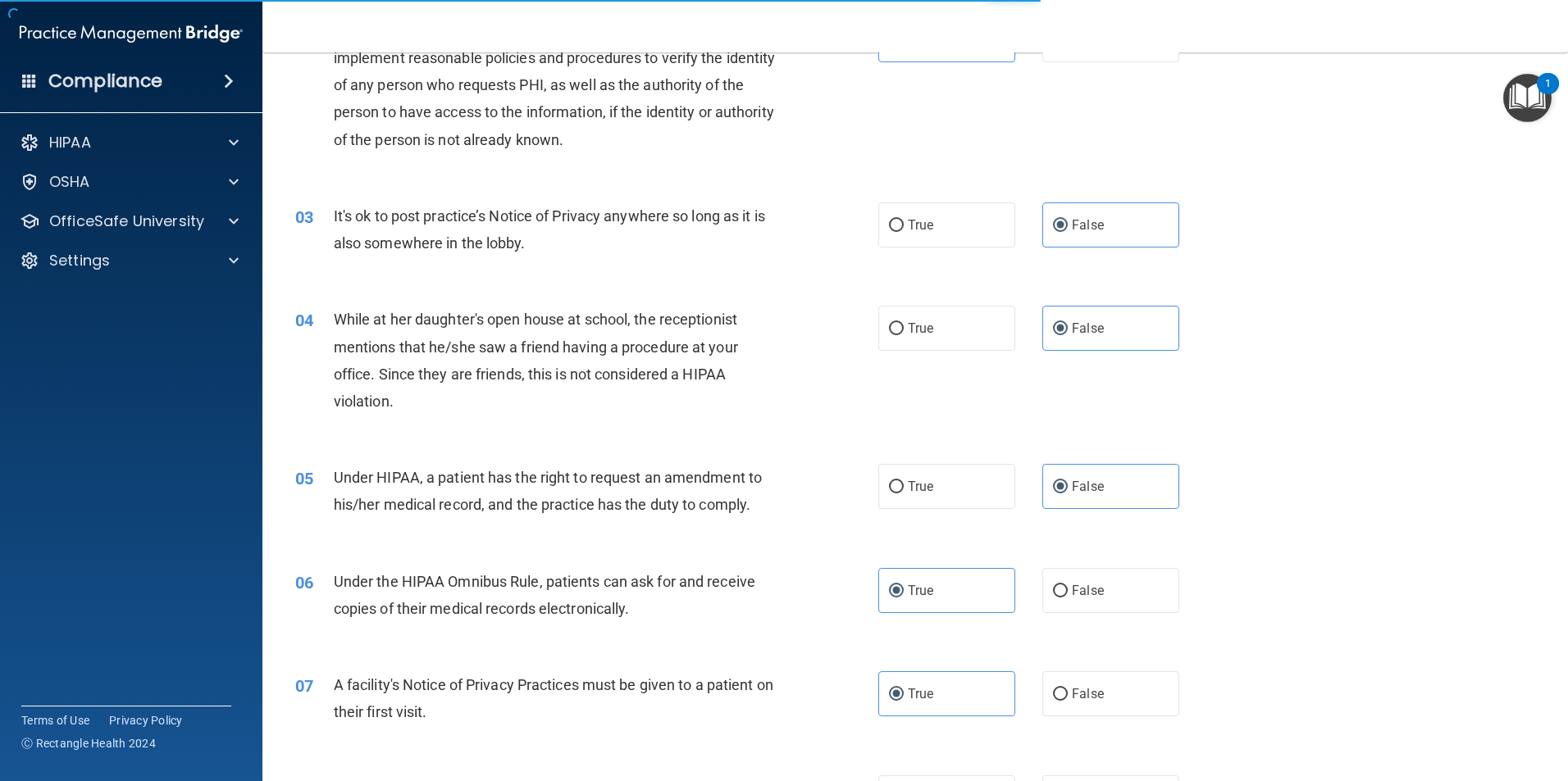
scroll to position [174, 0]
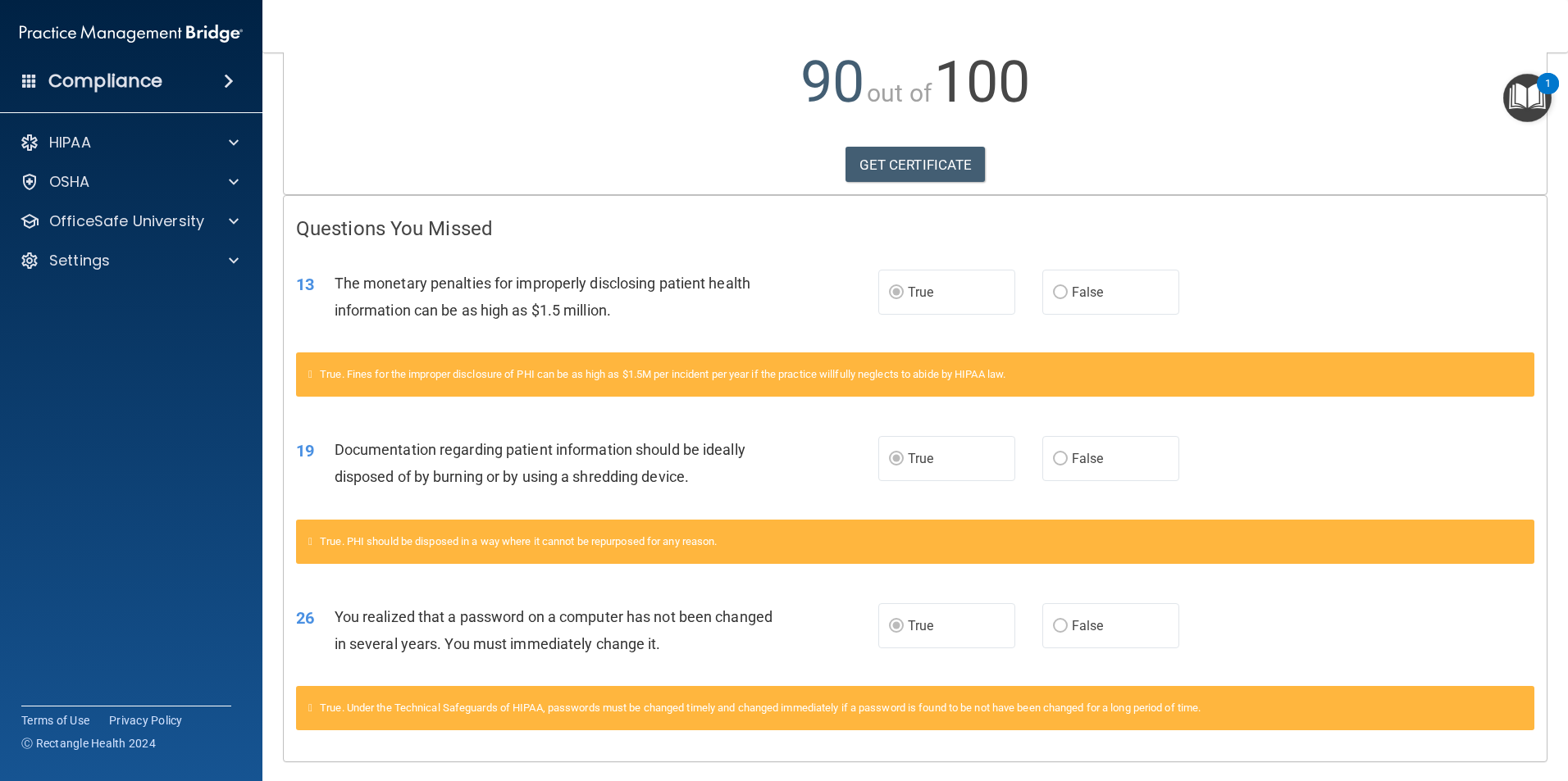
scroll to position [238, 0]
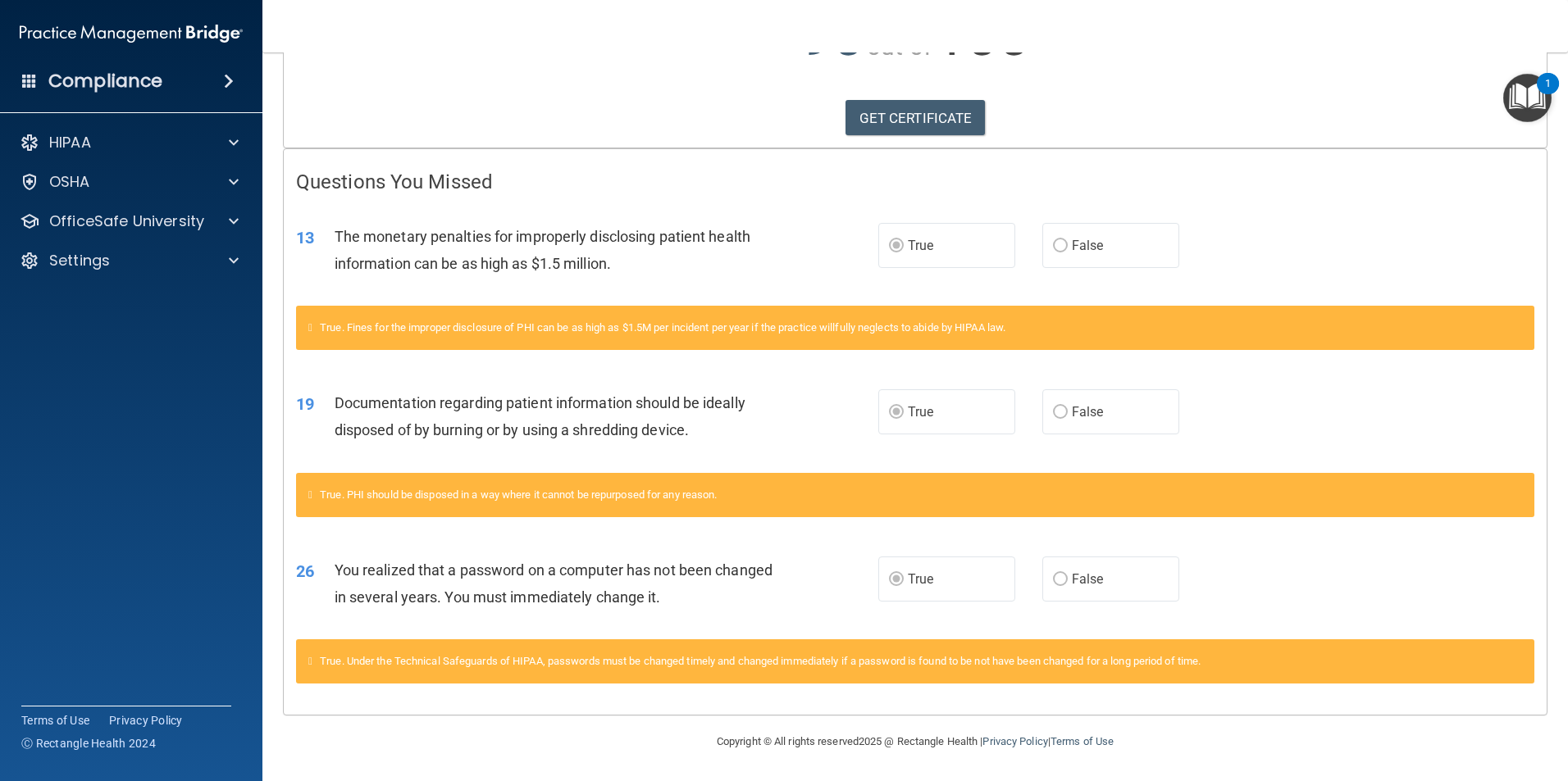
click at [914, 260] on label "True" at bounding box center [946, 245] width 137 height 45
click at [917, 354] on div "True. Fines for the improper disclosure of PHI can be as high as $1.5M per inci…" at bounding box center [915, 337] width 1263 height 63
drag, startPoint x: 919, startPoint y: 435, endPoint x: 933, endPoint y: 429, distance: 15.2
click at [920, 435] on label "True" at bounding box center [946, 412] width 137 height 45
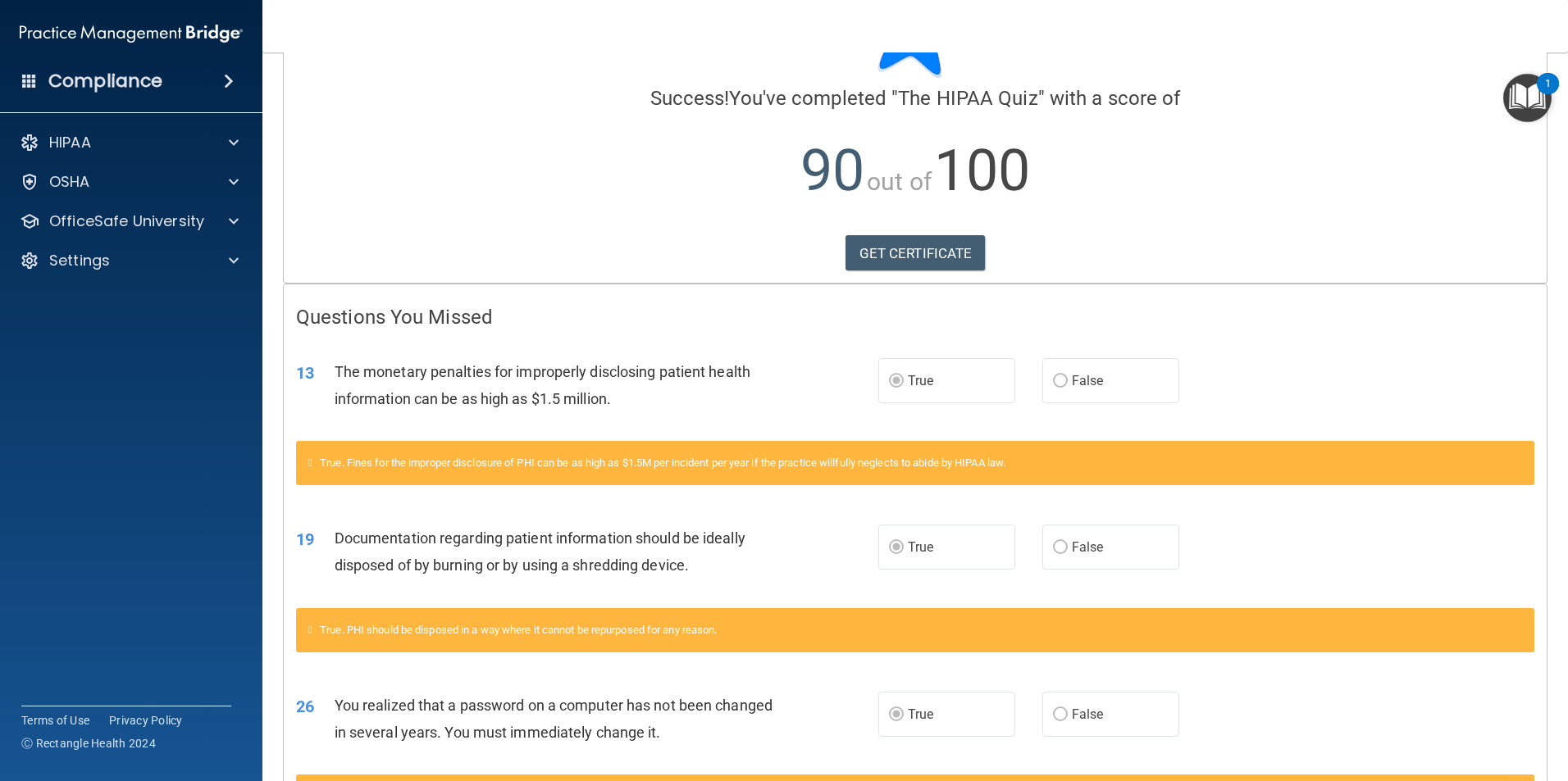
scroll to position [0, 0]
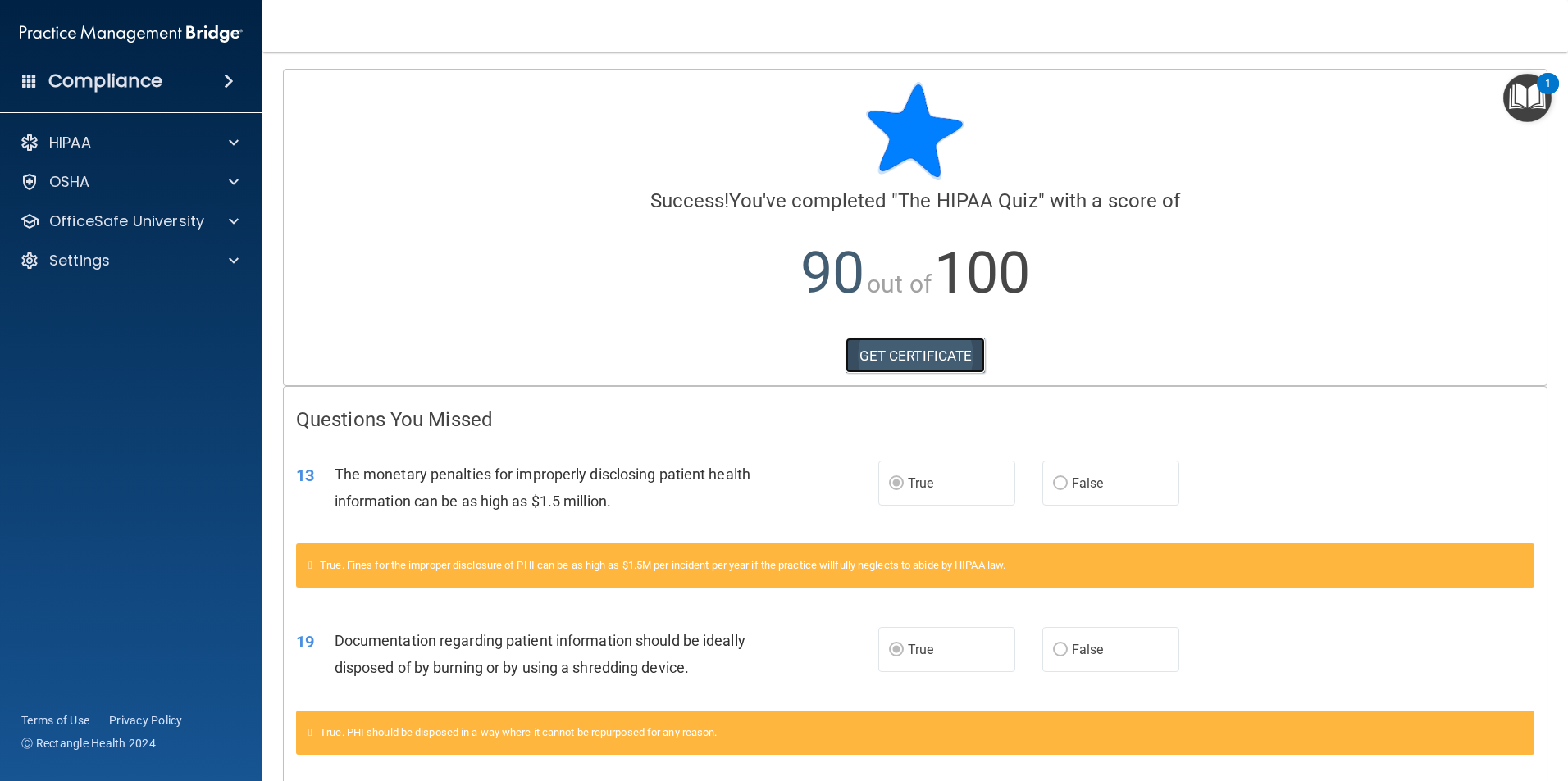
click at [895, 363] on link "GET CERTIFICATE" at bounding box center [915, 356] width 141 height 36
click at [114, 188] on div "OSHA" at bounding box center [109, 182] width 204 height 20
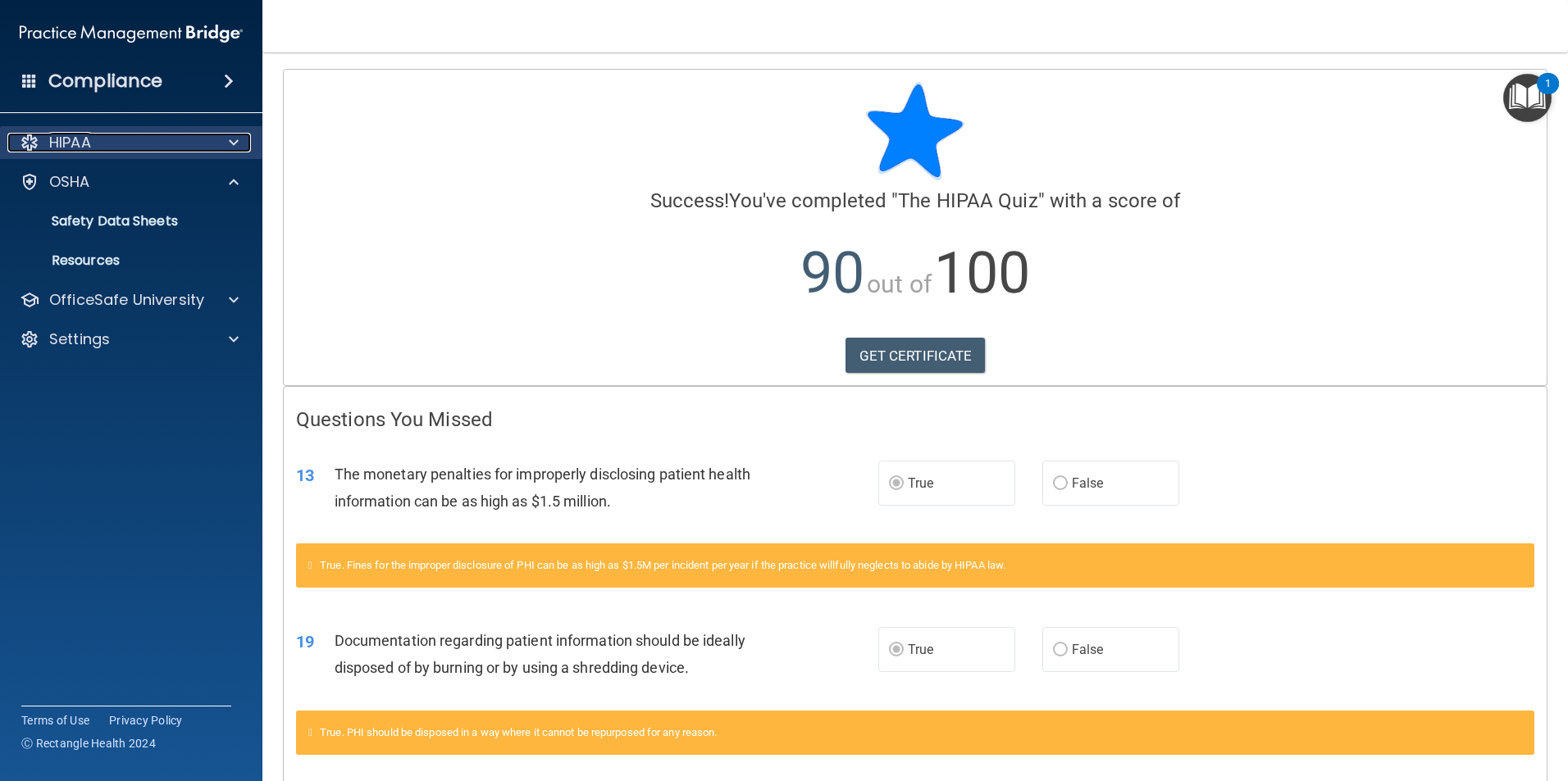
click at [94, 144] on div "HIPAA" at bounding box center [109, 142] width 204 height 20
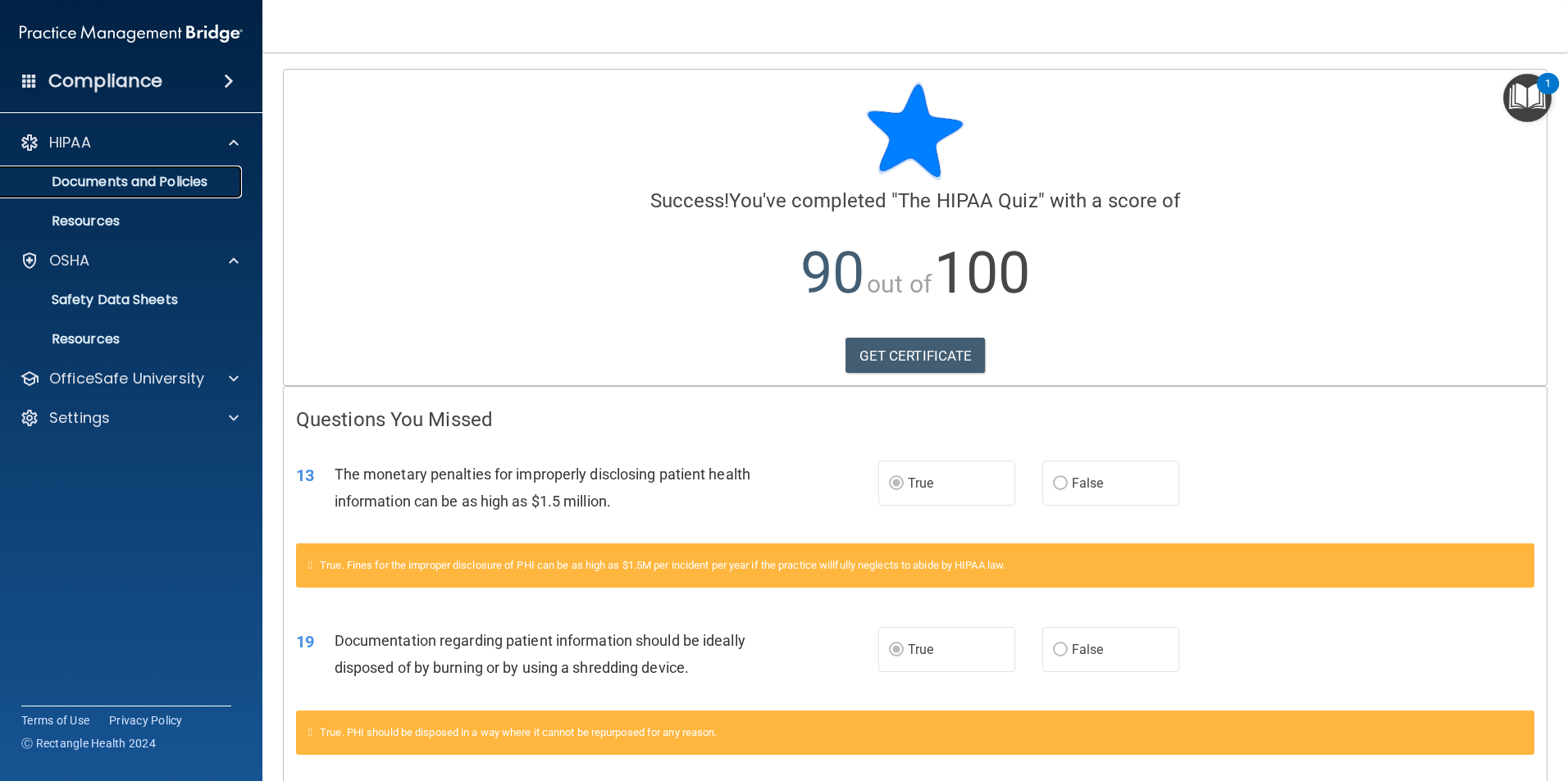
click at [125, 182] on p "Documents and Policies" at bounding box center [122, 181] width 224 height 16
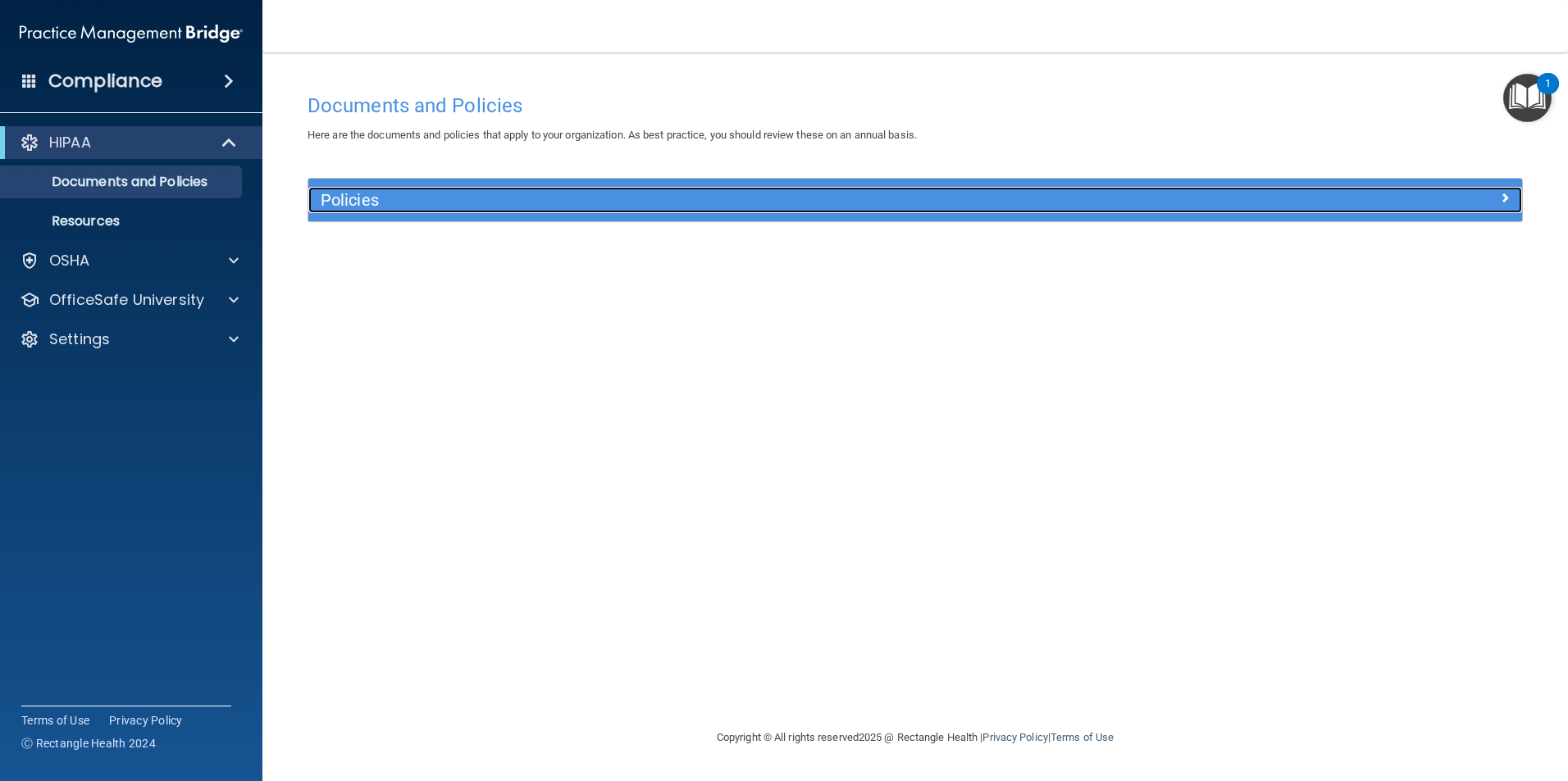
click at [1468, 201] on div at bounding box center [1371, 196] width 304 height 20
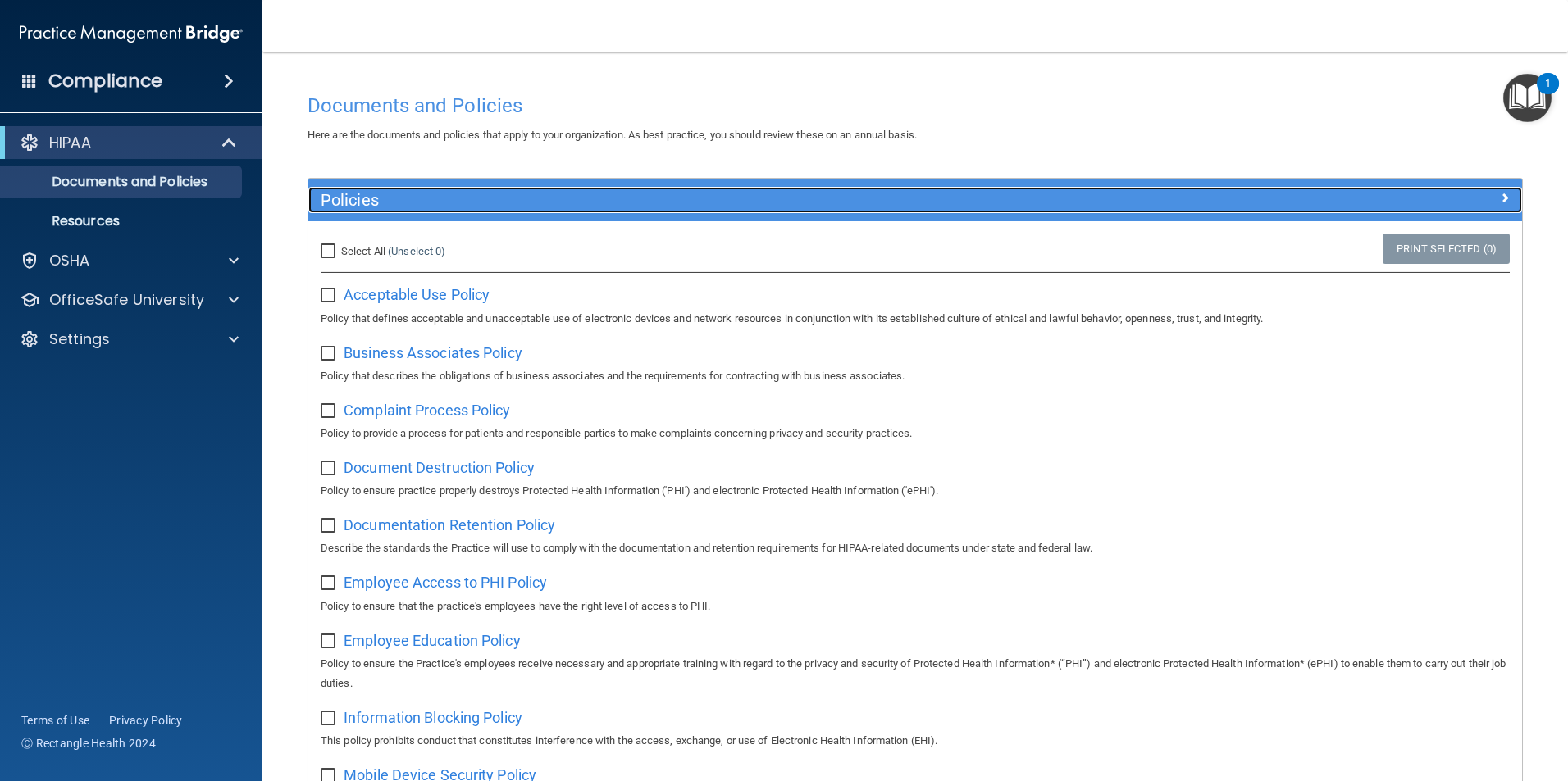
click at [1468, 201] on div at bounding box center [1371, 196] width 304 height 20
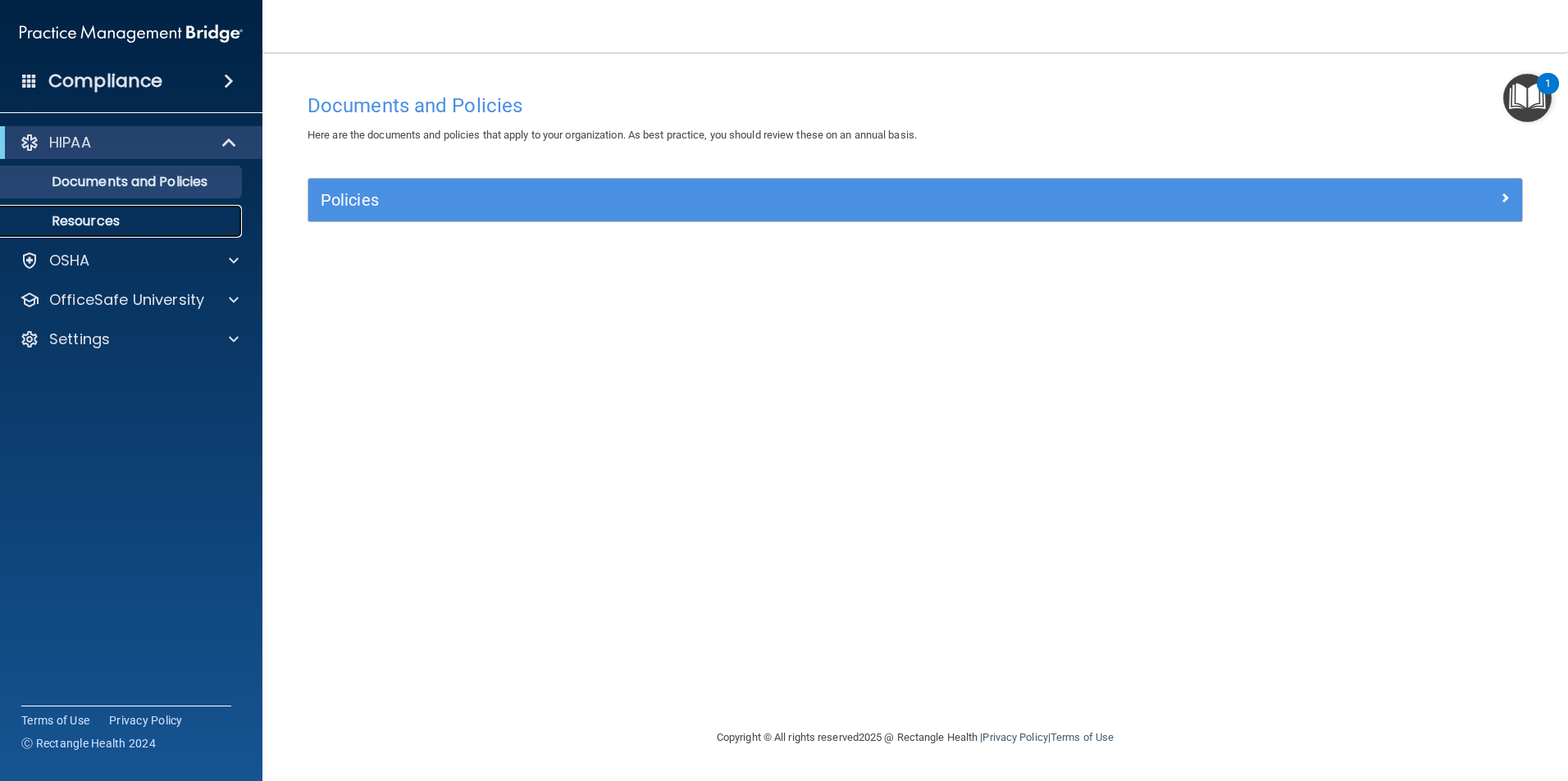
click at [173, 223] on p "Resources" at bounding box center [122, 221] width 224 height 16
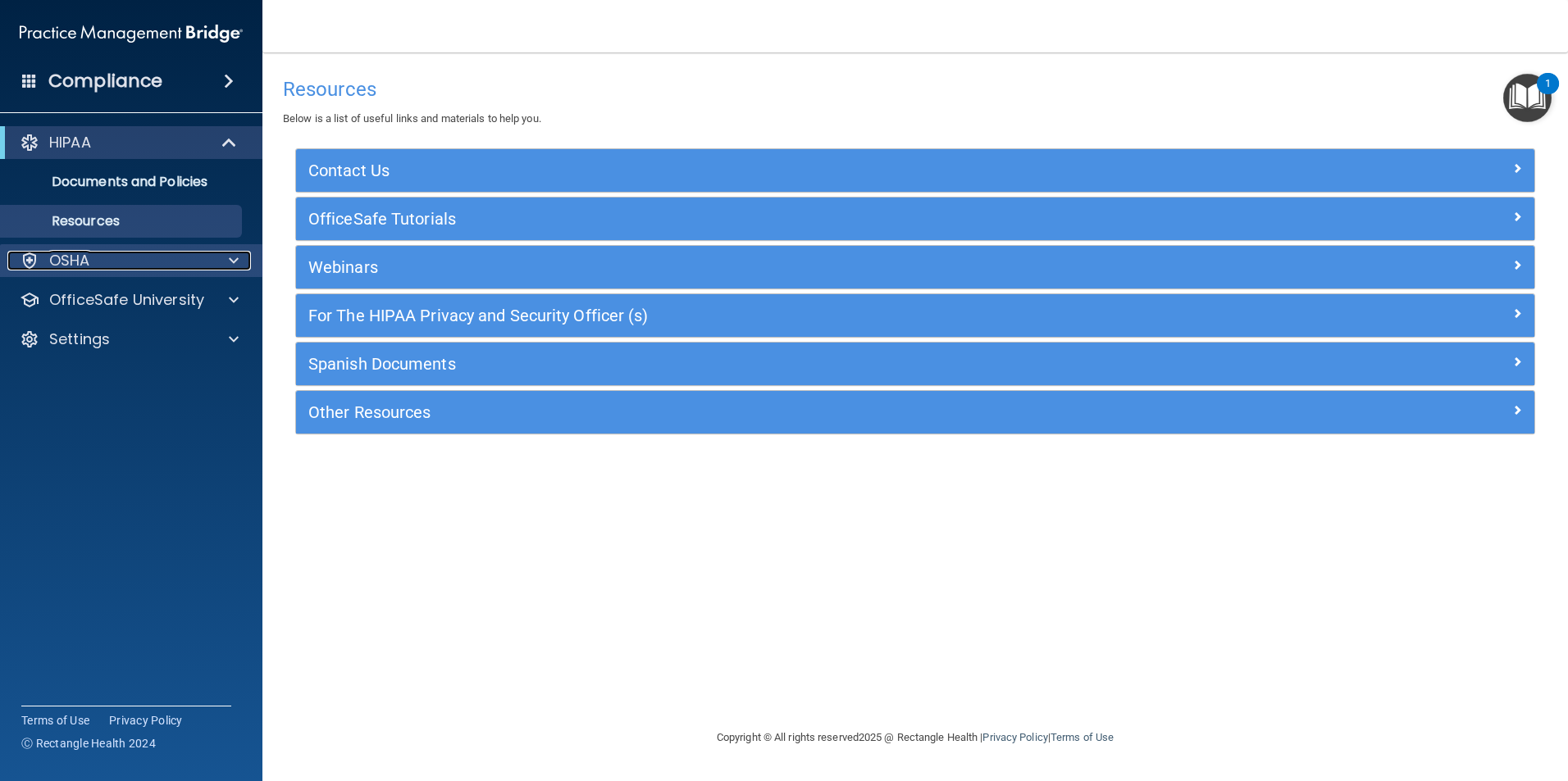
click at [121, 264] on div "OSHA" at bounding box center [109, 260] width 204 height 20
click at [92, 259] on div "OSHA" at bounding box center [109, 260] width 204 height 20
click at [104, 229] on p "Resources" at bounding box center [122, 221] width 224 height 16
click at [67, 142] on p "HIPAA" at bounding box center [70, 142] width 42 height 20
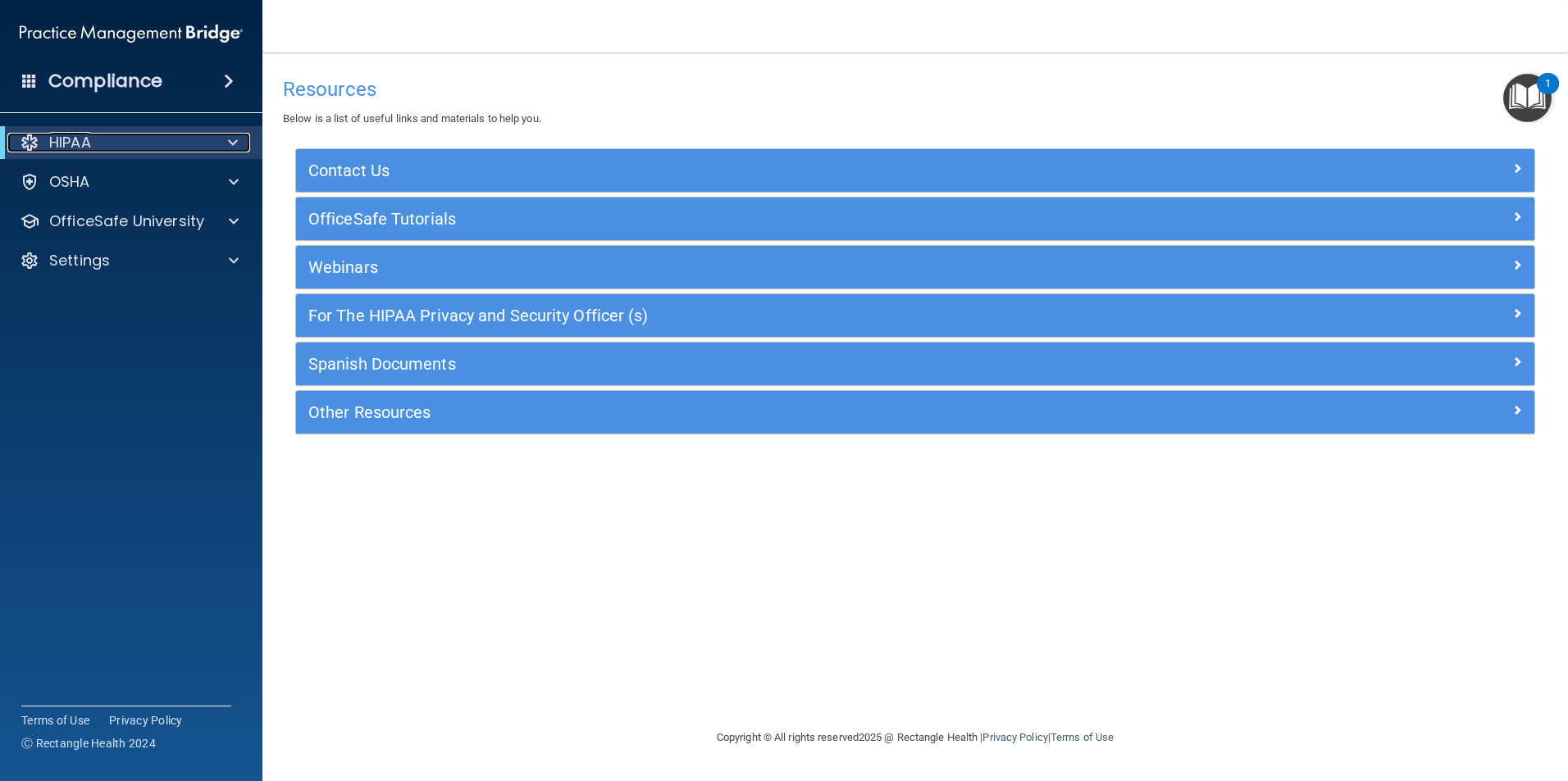
click at [67, 142] on p "HIPAA" at bounding box center [70, 142] width 42 height 20
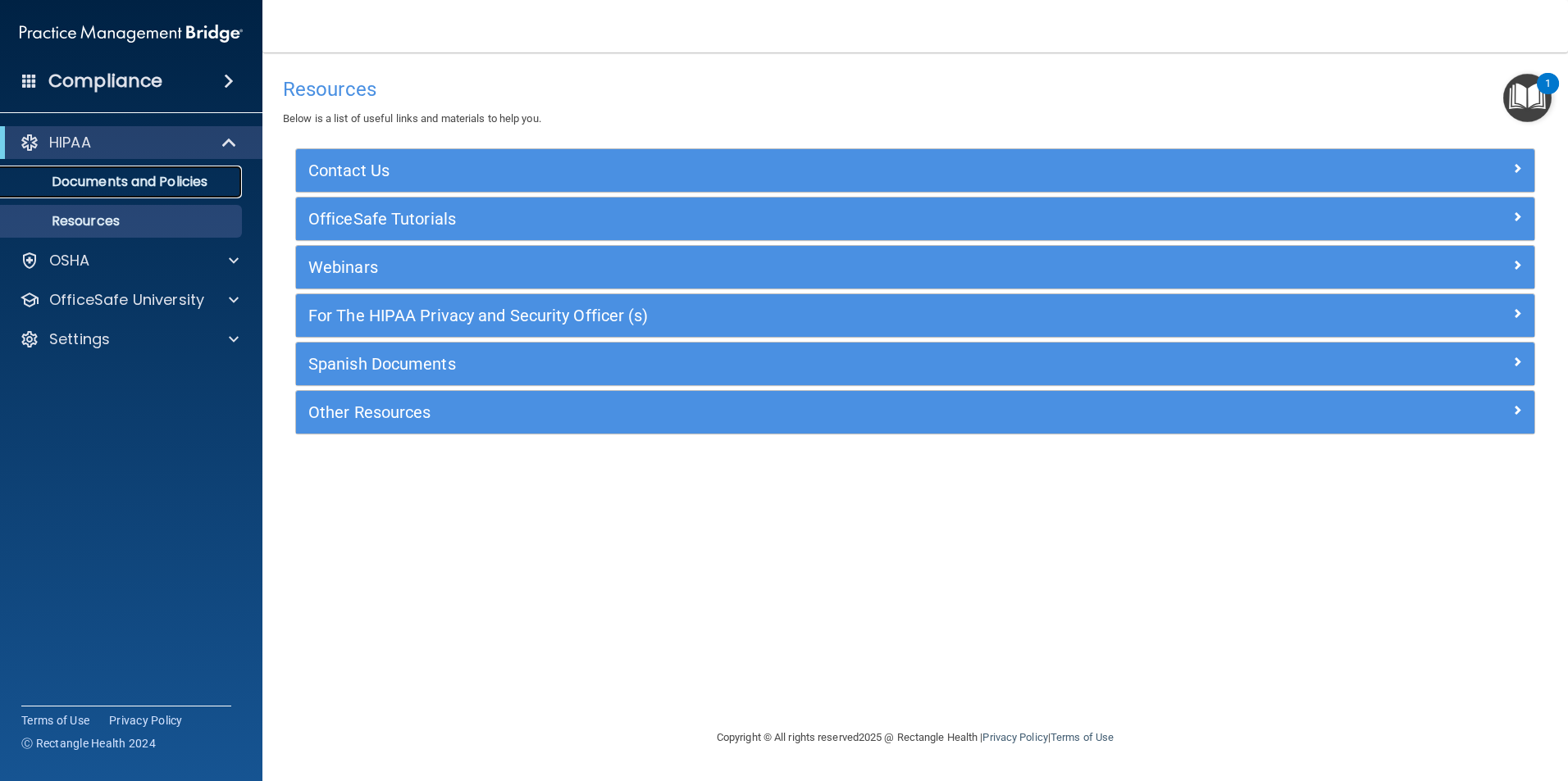
click at [59, 192] on link "Documents and Policies" at bounding box center [113, 182] width 259 height 33
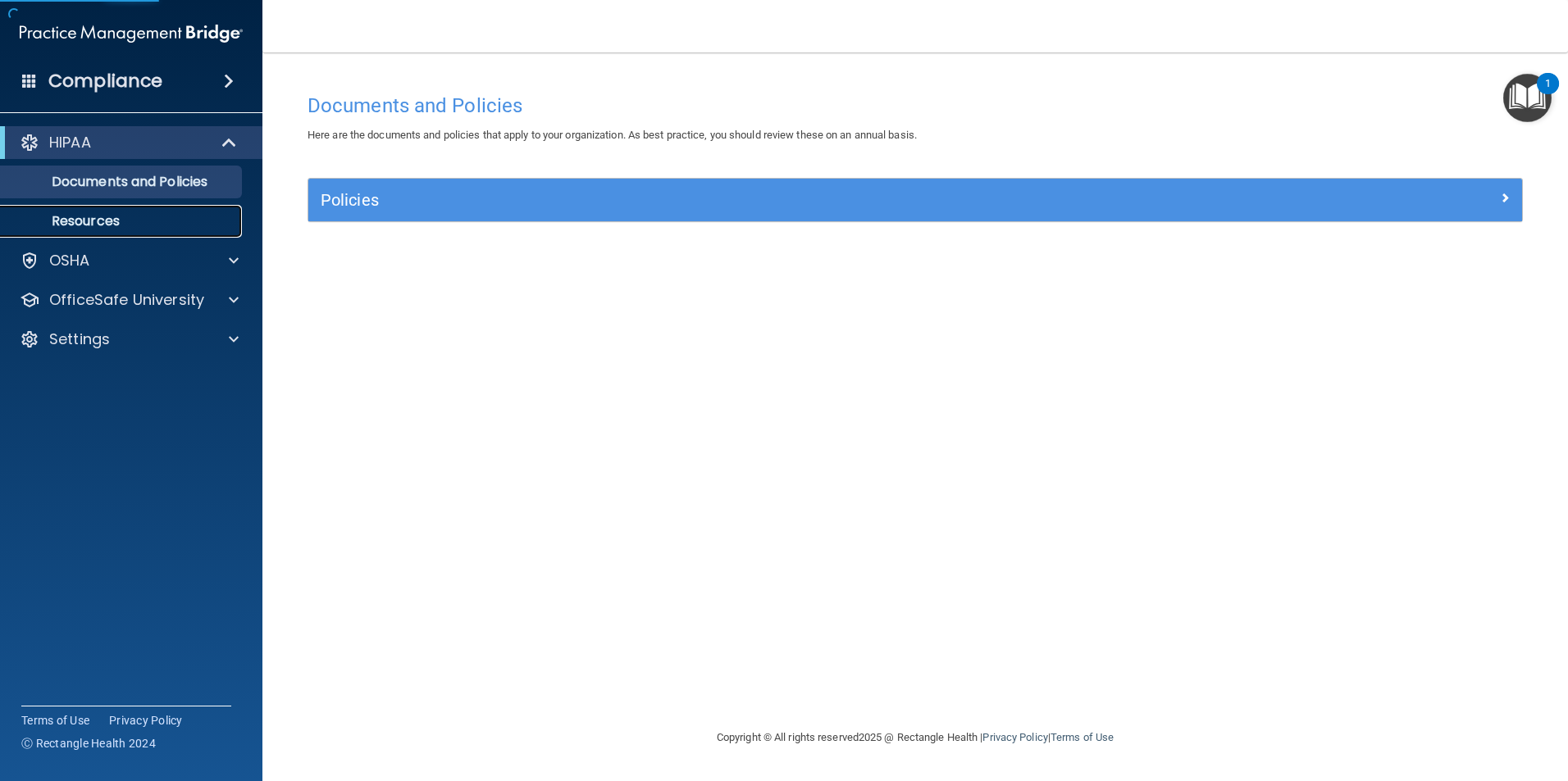
click at [66, 217] on p "Resources" at bounding box center [122, 221] width 224 height 16
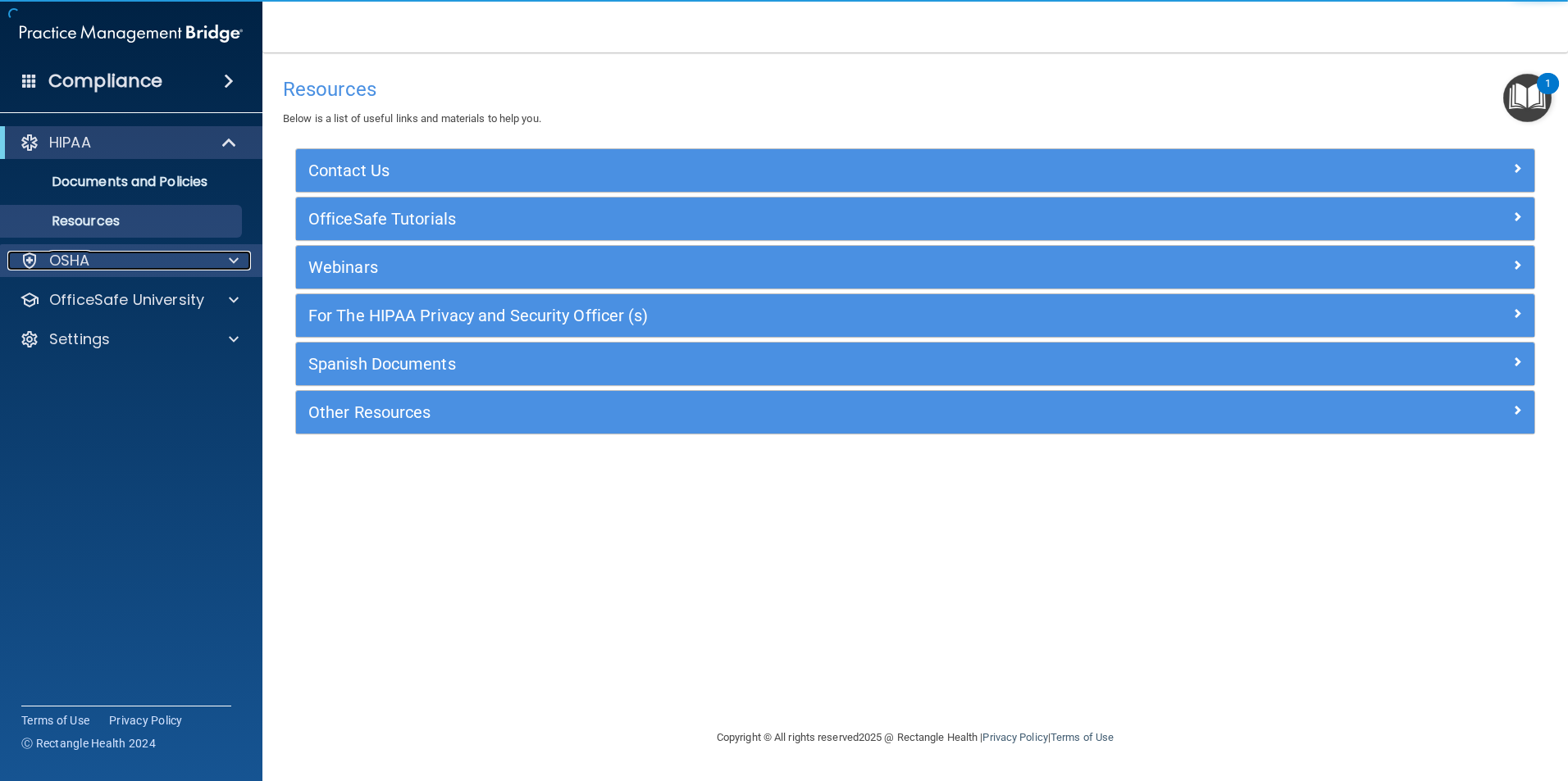
click at [74, 254] on p "OSHA" at bounding box center [69, 260] width 41 height 20
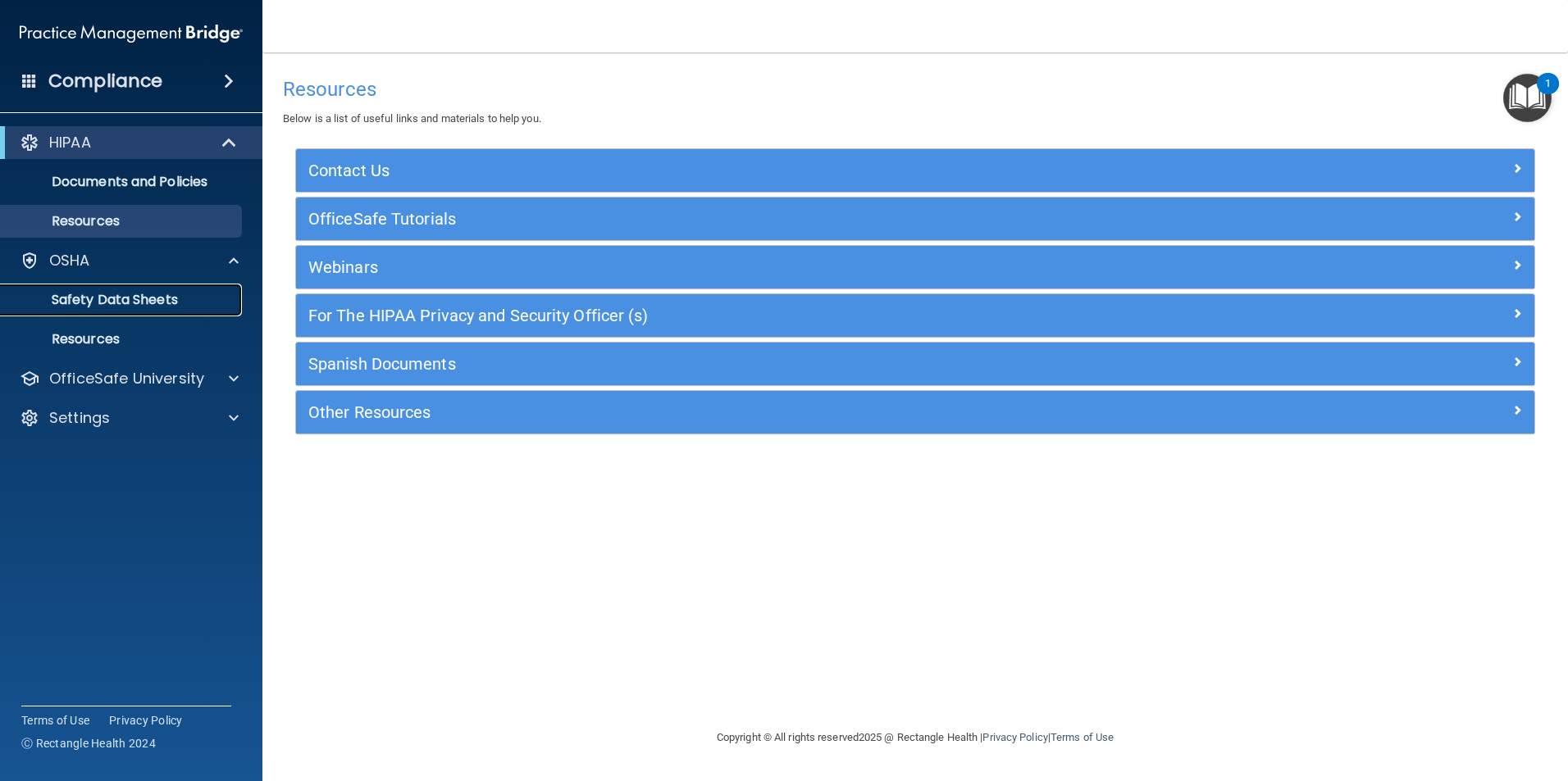
click at [78, 300] on p "Safety Data Sheets" at bounding box center [122, 299] width 224 height 16
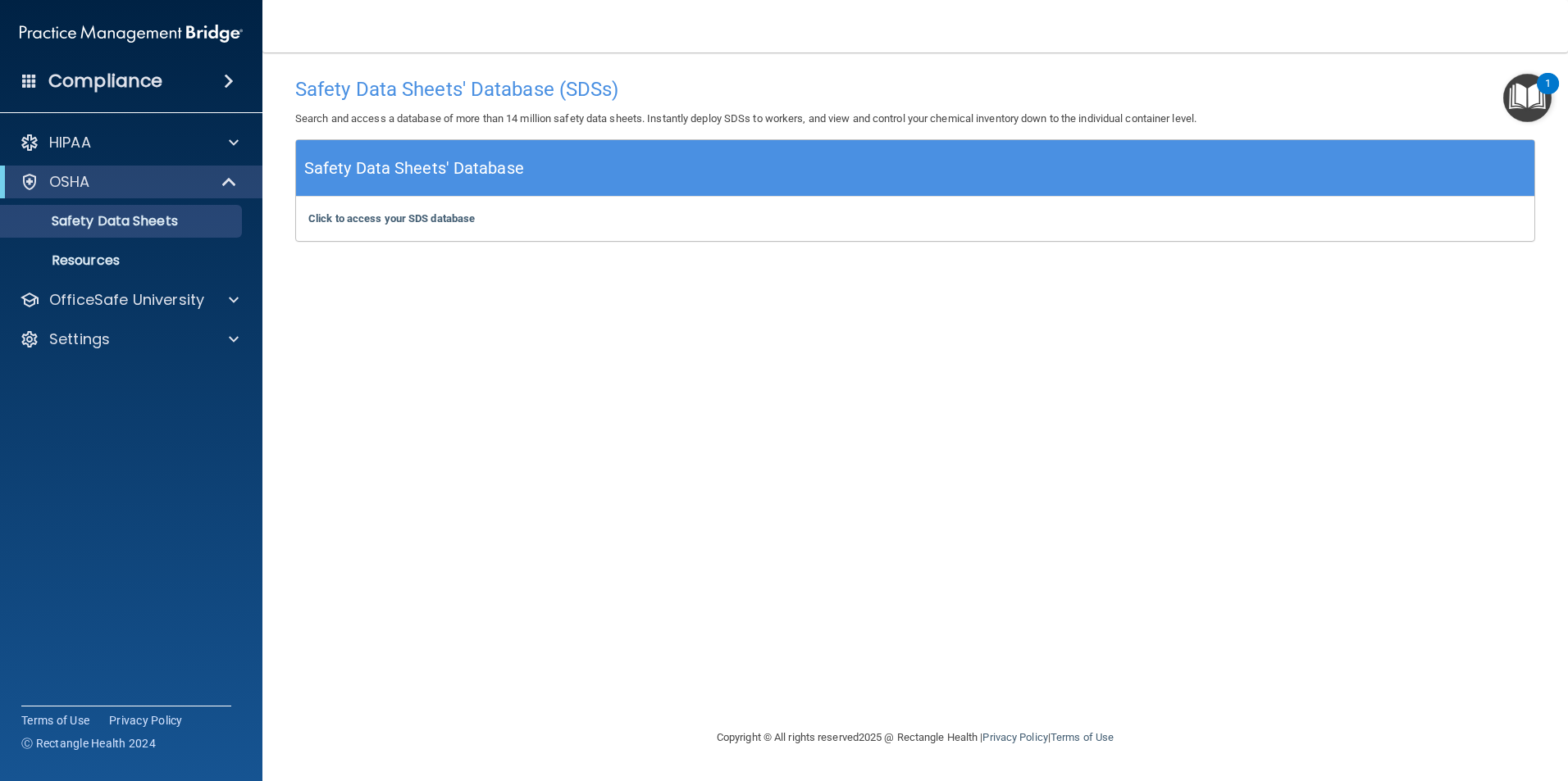
click at [1533, 104] on img "Open Resource Center, 1 new notification" at bounding box center [1526, 97] width 48 height 48
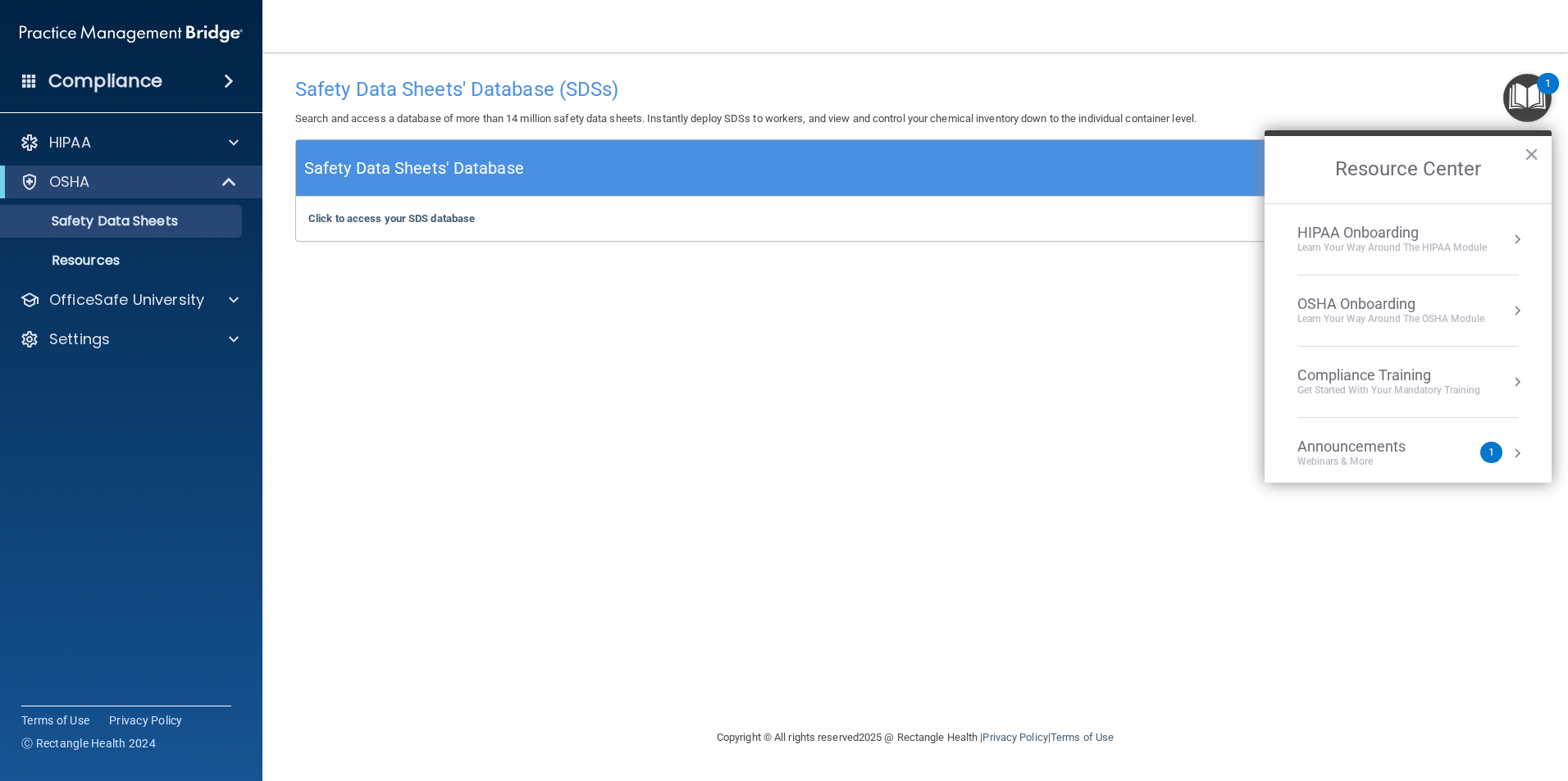
click at [1363, 236] on div "HIPAA Onboarding" at bounding box center [1392, 232] width 190 height 18
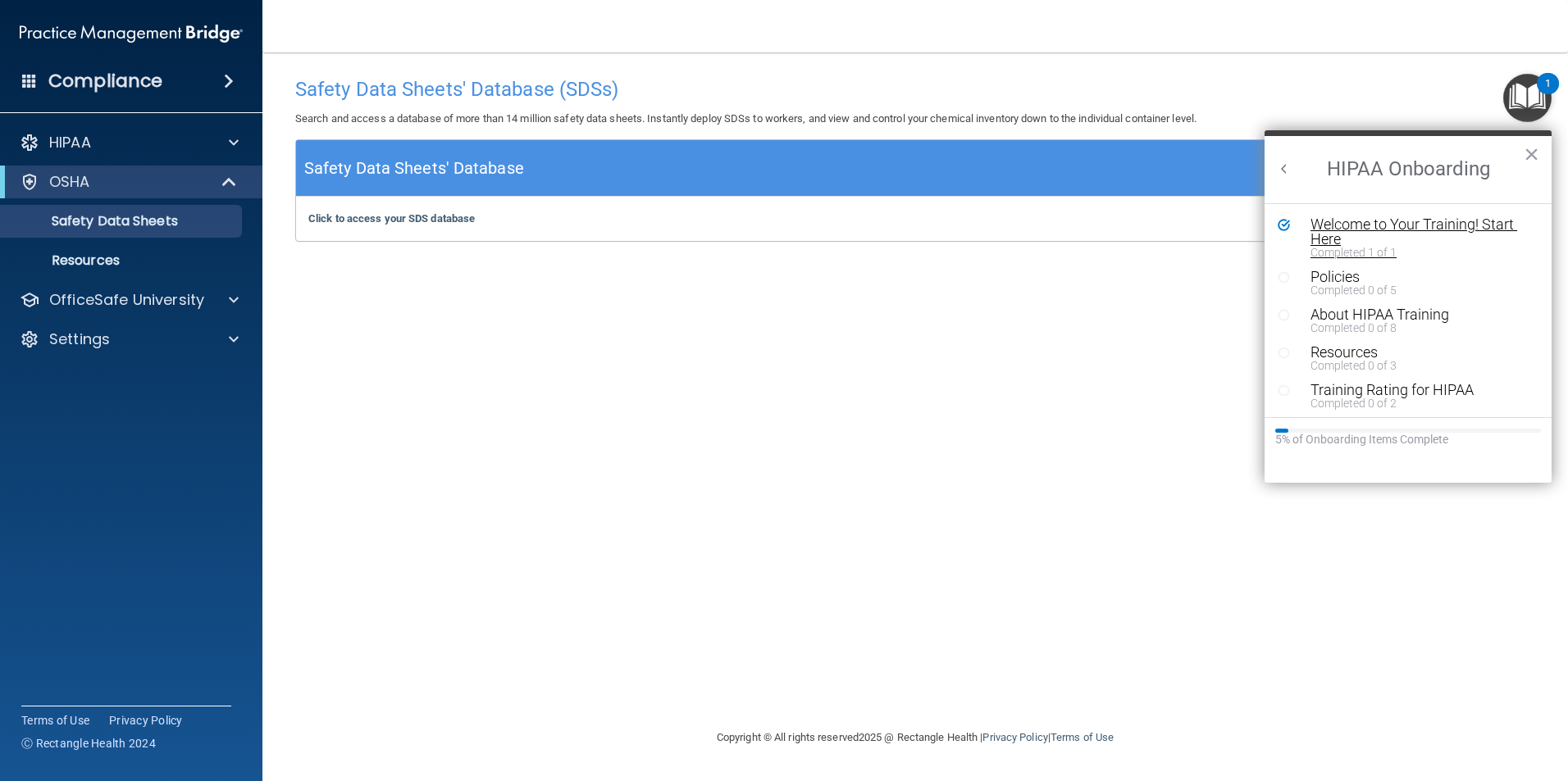
click at [1378, 228] on div "Welcome to Your Training! Start Here" at bounding box center [1414, 231] width 208 height 29
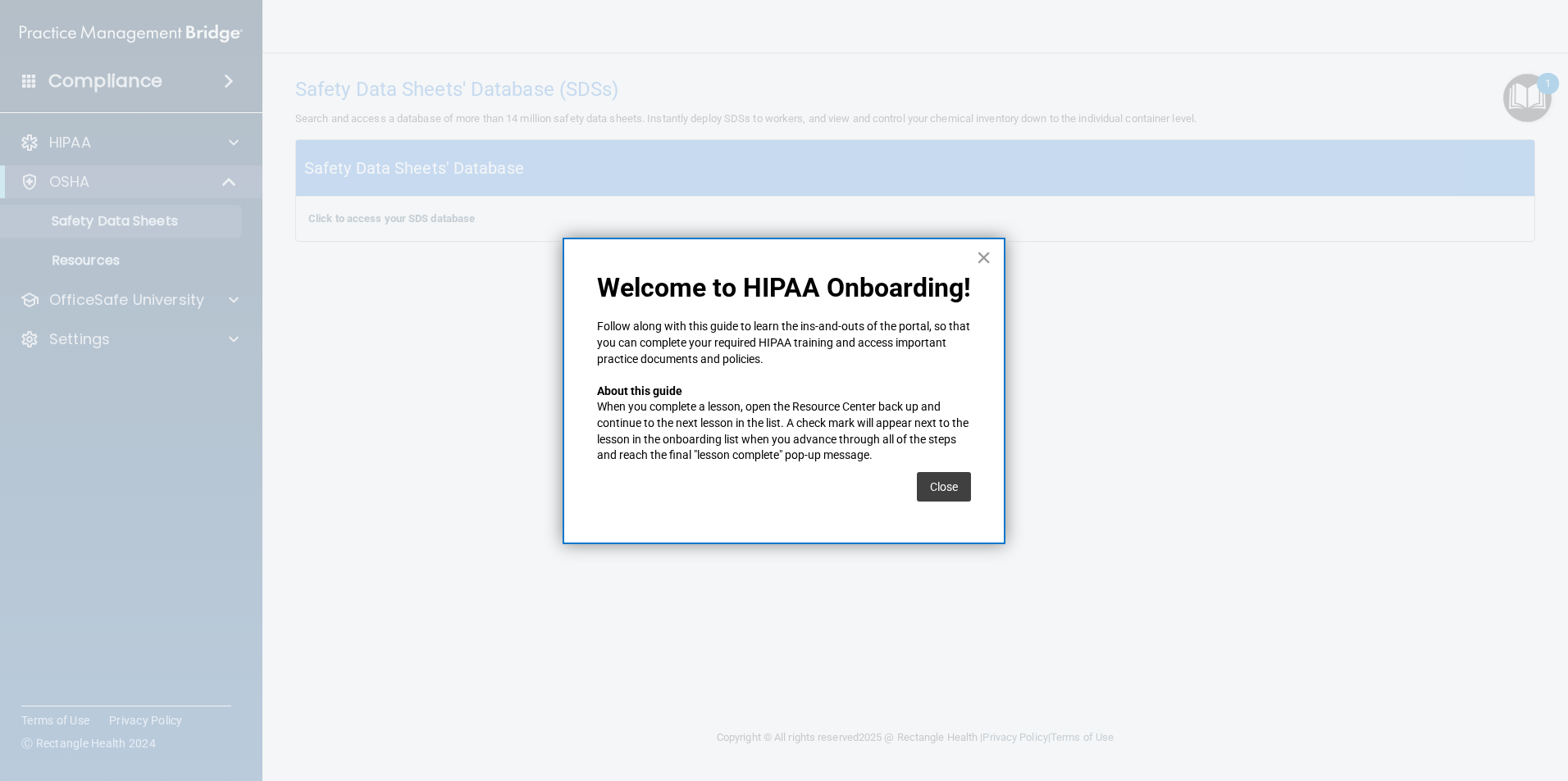
click at [981, 254] on button "×" at bounding box center [983, 258] width 16 height 26
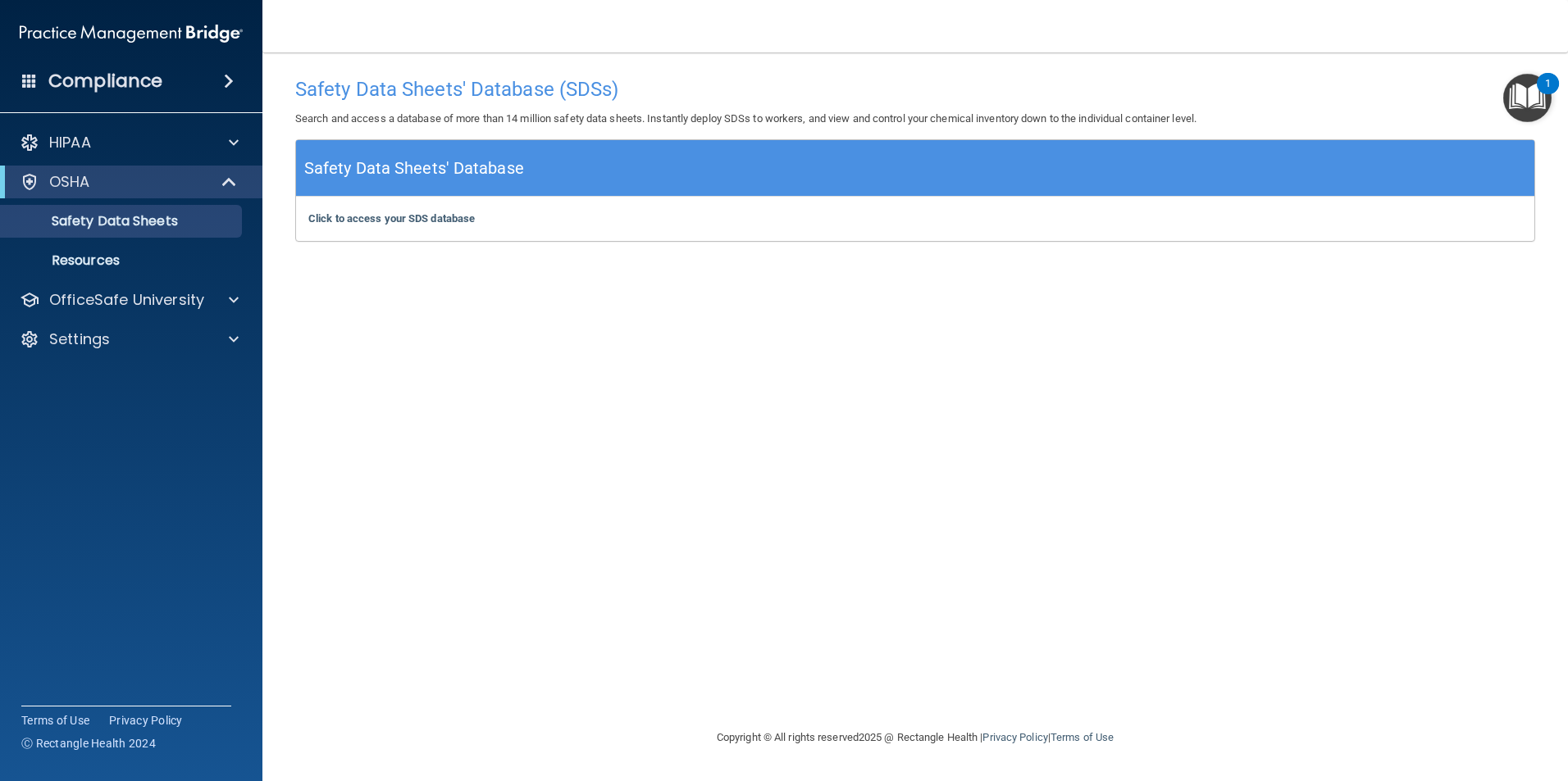
click at [460, 174] on h5 "Safety Data Sheets' Database" at bounding box center [413, 168] width 220 height 28
click at [72, 303] on p "OfficeSafe University" at bounding box center [126, 300] width 155 height 20
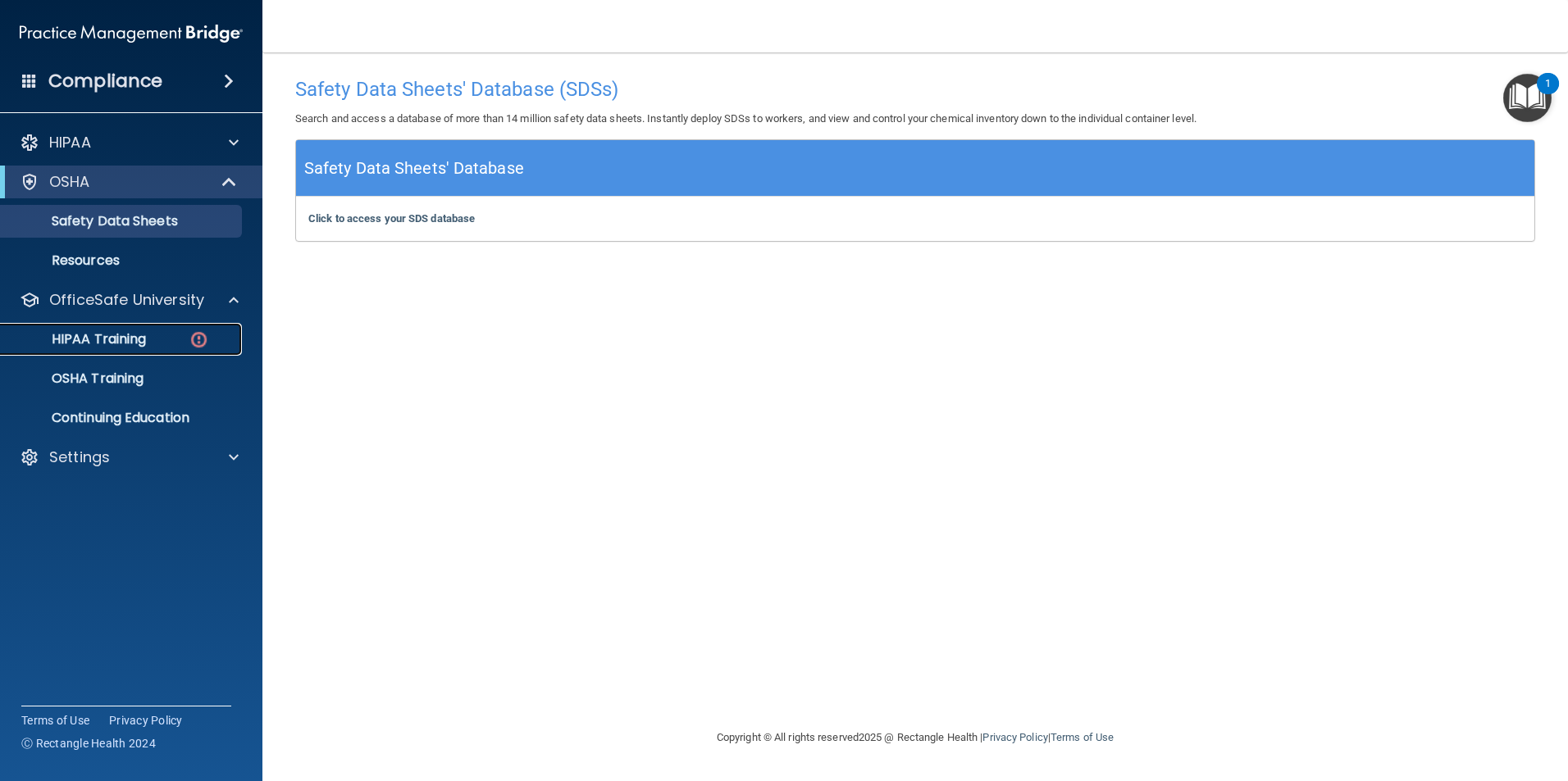
click at [78, 340] on p "HIPAA Training" at bounding box center [77, 339] width 135 height 16
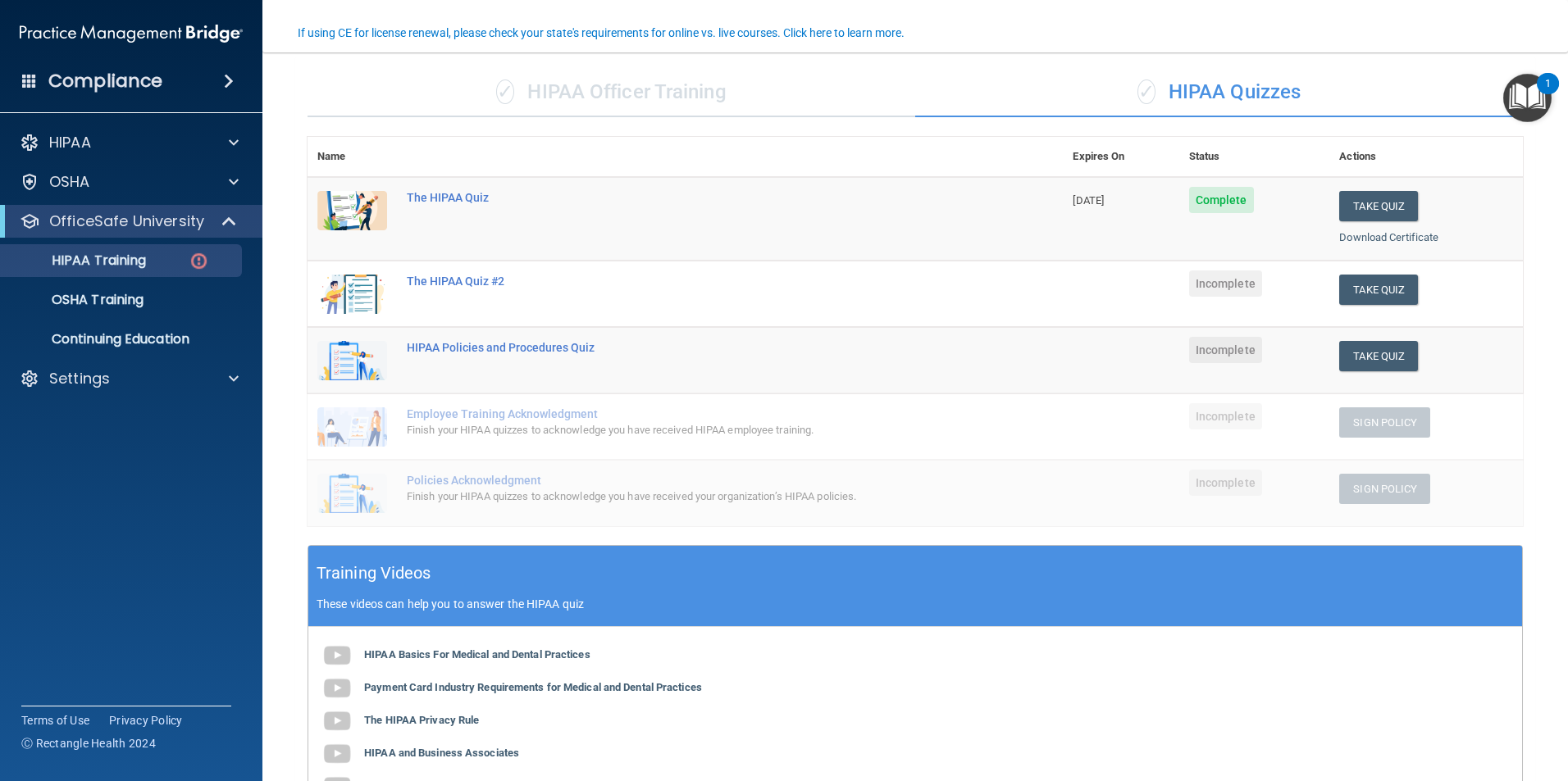
scroll to position [82, 0]
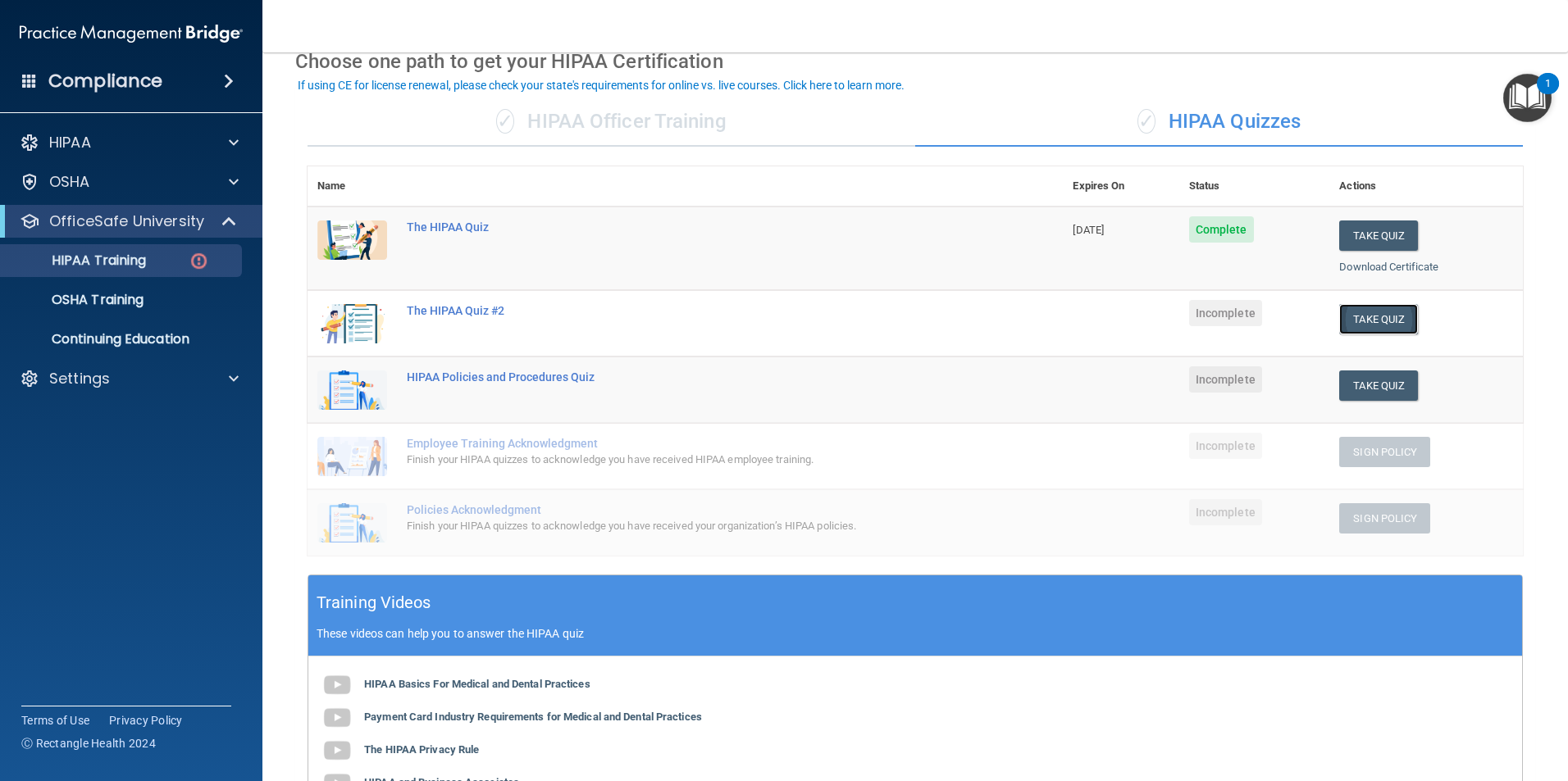
click at [1377, 321] on button "Take Quiz" at bounding box center [1377, 319] width 78 height 30
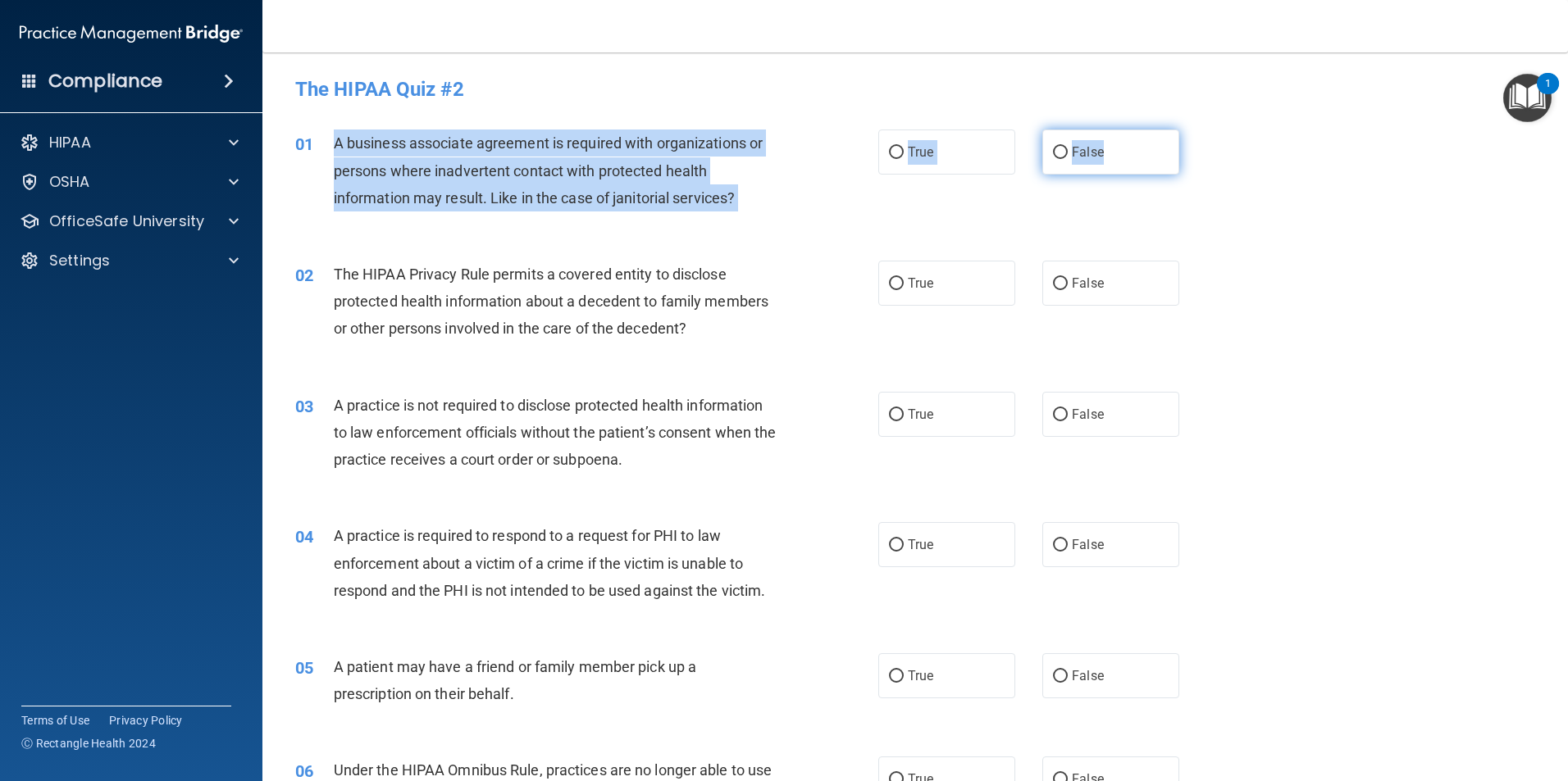
drag, startPoint x: 330, startPoint y: 140, endPoint x: 1155, endPoint y: 162, distance: 825.3
click at [1207, 129] on ng-form "01 A business associate agreement is required with organizations or persons whe…" at bounding box center [1207, 129] width 0 height 0
click at [1078, 160] on label "False" at bounding box center [1110, 152] width 137 height 45
click at [1068, 159] on input "False" at bounding box center [1060, 153] width 15 height 12
radio input "true"
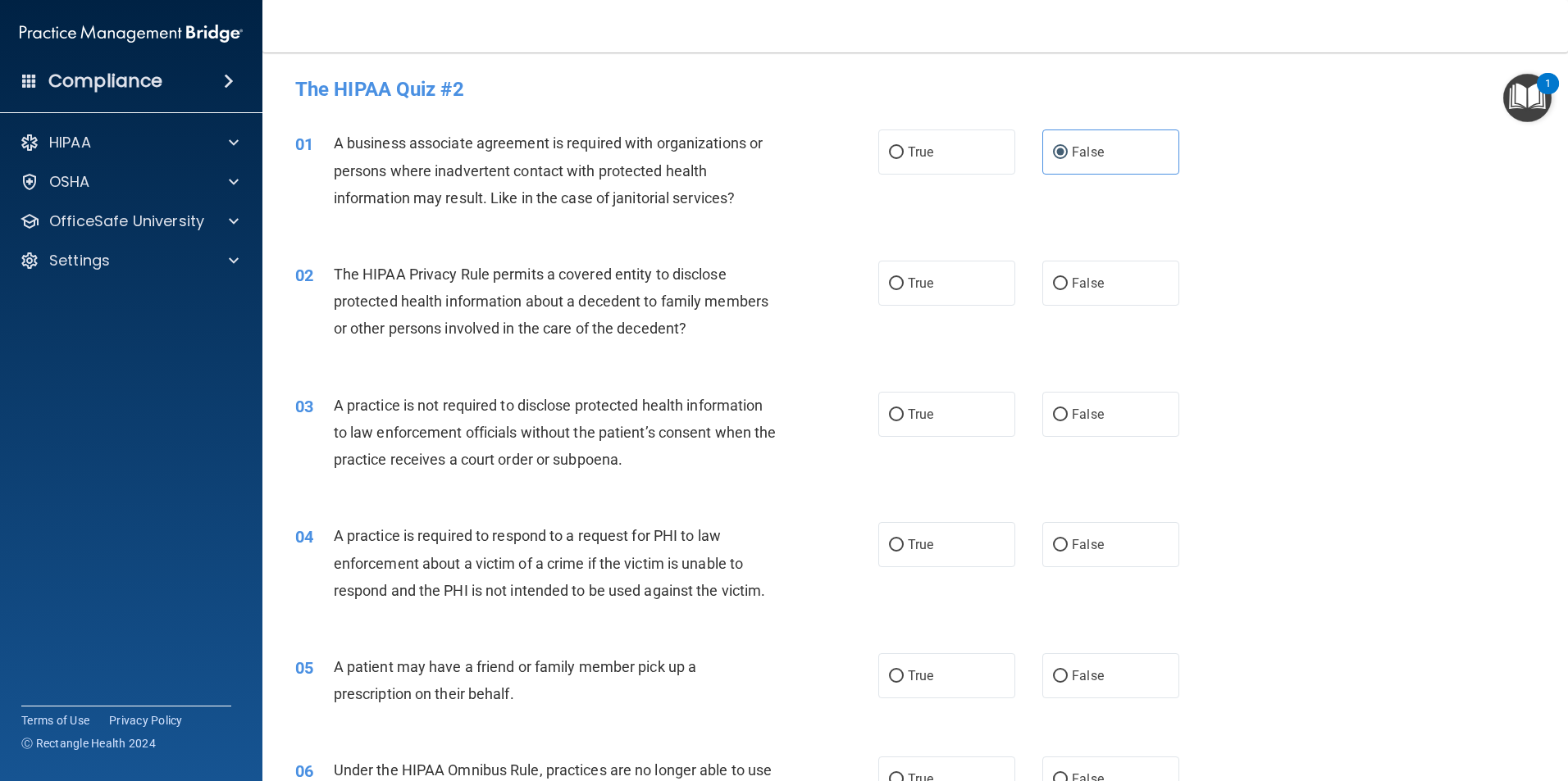
click at [1207, 208] on div "01 A business associate agreement is required with organizations or persons whe…" at bounding box center [915, 174] width 1264 height 131
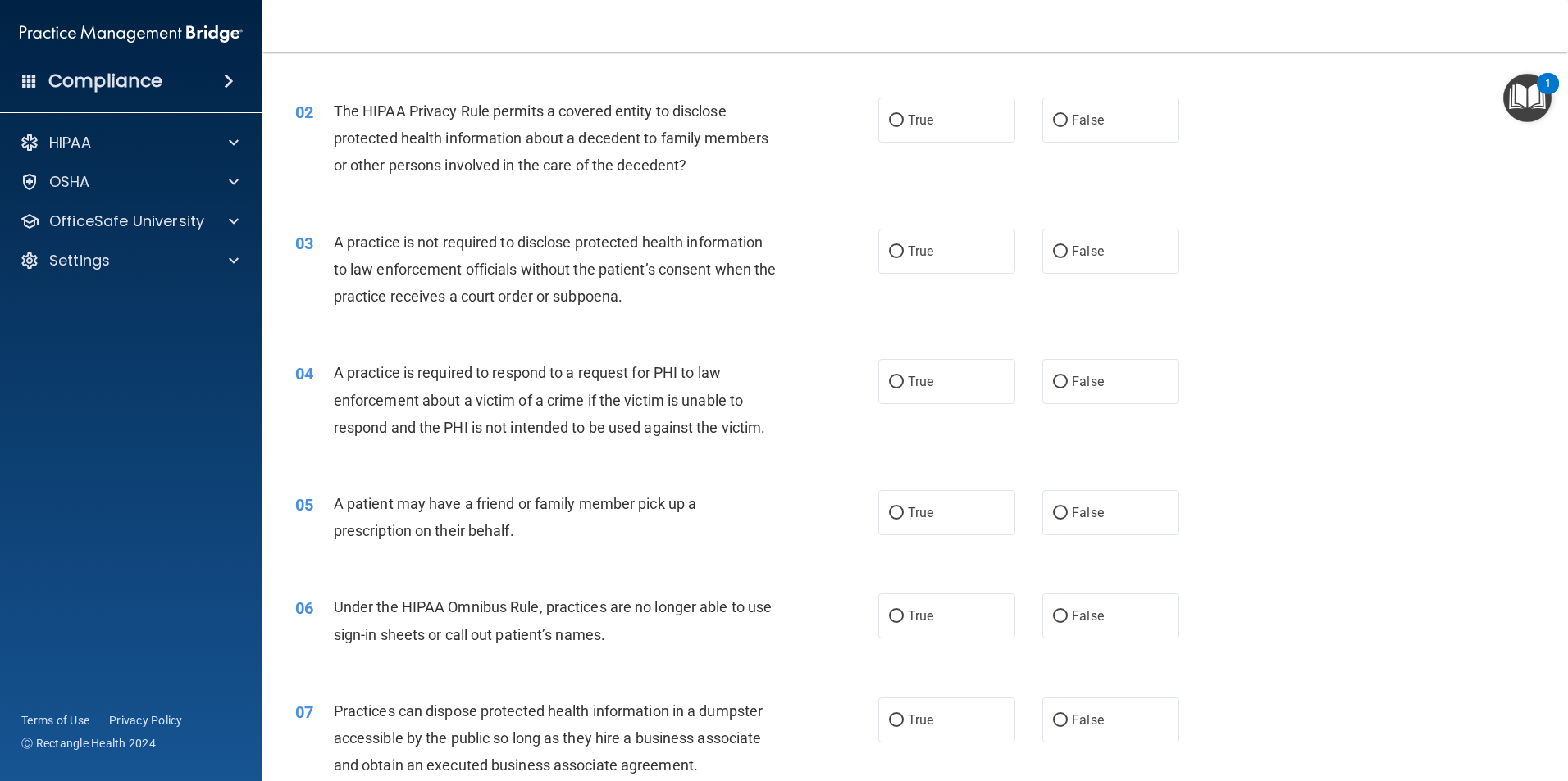
scroll to position [164, 0]
drag, startPoint x: 340, startPoint y: 108, endPoint x: 617, endPoint y: 118, distance: 277.2
click at [617, 118] on span "The HIPAA Privacy Rule permits a covered entity to disclose protected health in…" at bounding box center [551, 138] width 435 height 72
drag, startPoint x: 617, startPoint y: 118, endPoint x: 571, endPoint y: 125, distance: 46.5
click at [584, 125] on div "The HIPAA Privacy Rule permits a covered entity to disclose protected health in…" at bounding box center [561, 138] width 456 height 82
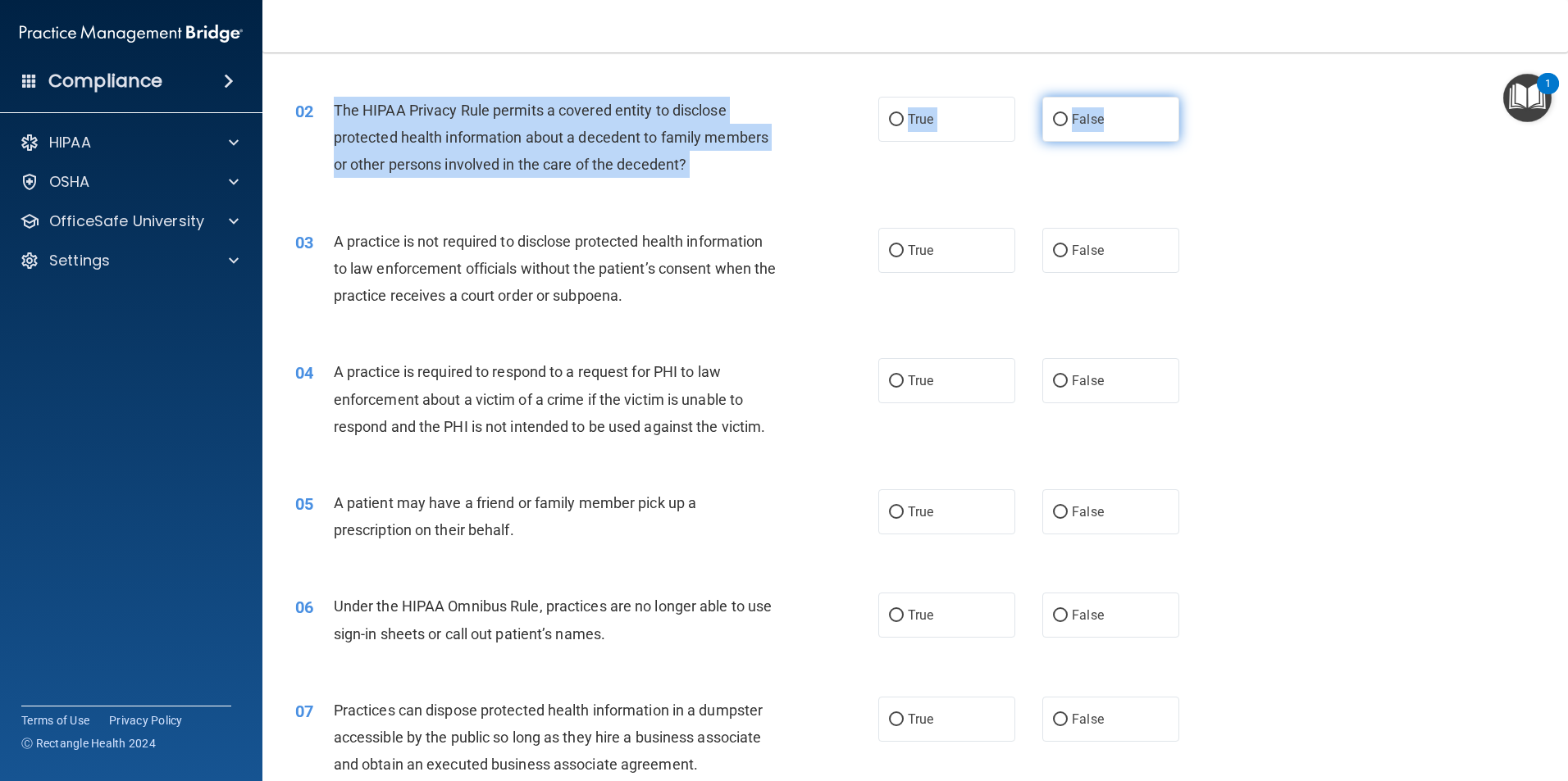
drag, startPoint x: 335, startPoint y: 105, endPoint x: 1119, endPoint y: 125, distance: 784.3
click at [1207, 97] on ng-form "02 The HIPAA Privacy Rule permits a covered entity to disclose protected health…" at bounding box center [1207, 97] width 0 height 0
click at [938, 114] on label "True" at bounding box center [946, 120] width 137 height 45
click at [904, 114] on input "True" at bounding box center [896, 120] width 15 height 12
radio input "true"
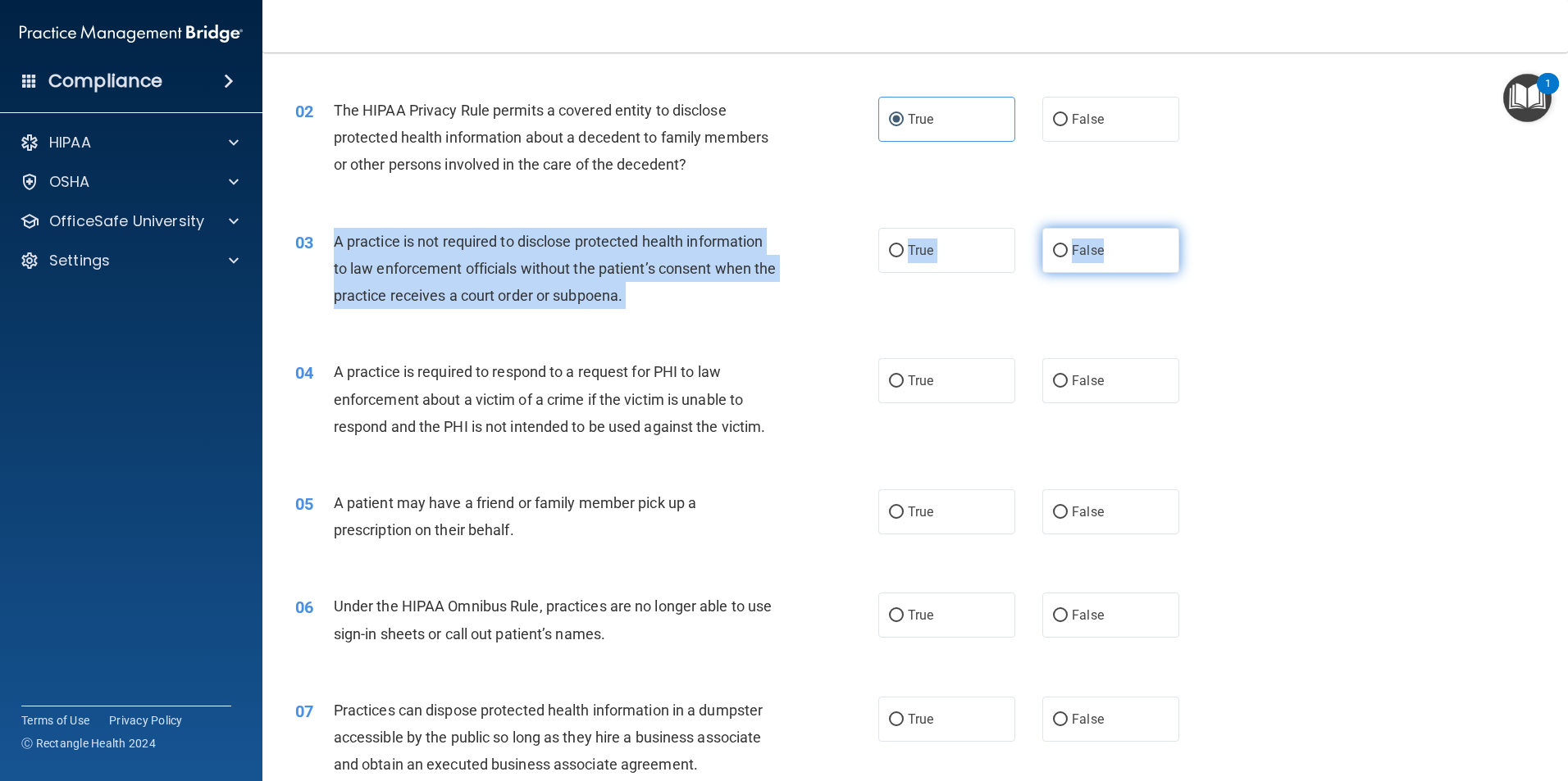
drag, startPoint x: 329, startPoint y: 239, endPoint x: 1123, endPoint y: 263, distance: 794.4
click at [1207, 228] on ng-form "03 A practice is not required to disclose protected health information to law e…" at bounding box center [1207, 228] width 0 height 0
click at [1098, 258] on label "False" at bounding box center [1110, 251] width 137 height 45
click at [1068, 258] on input "False" at bounding box center [1060, 251] width 15 height 12
radio input "true"
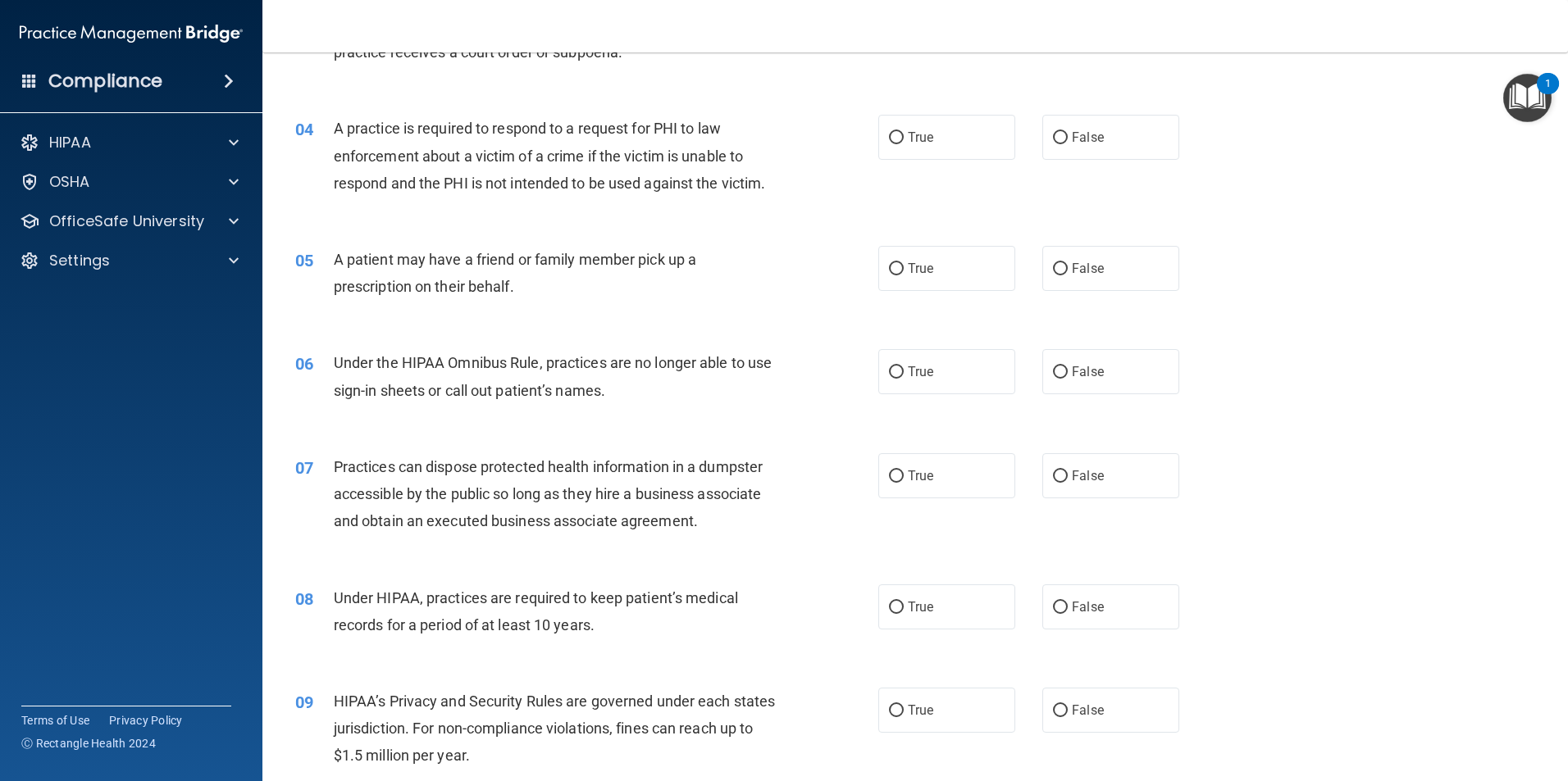
scroll to position [410, 0]
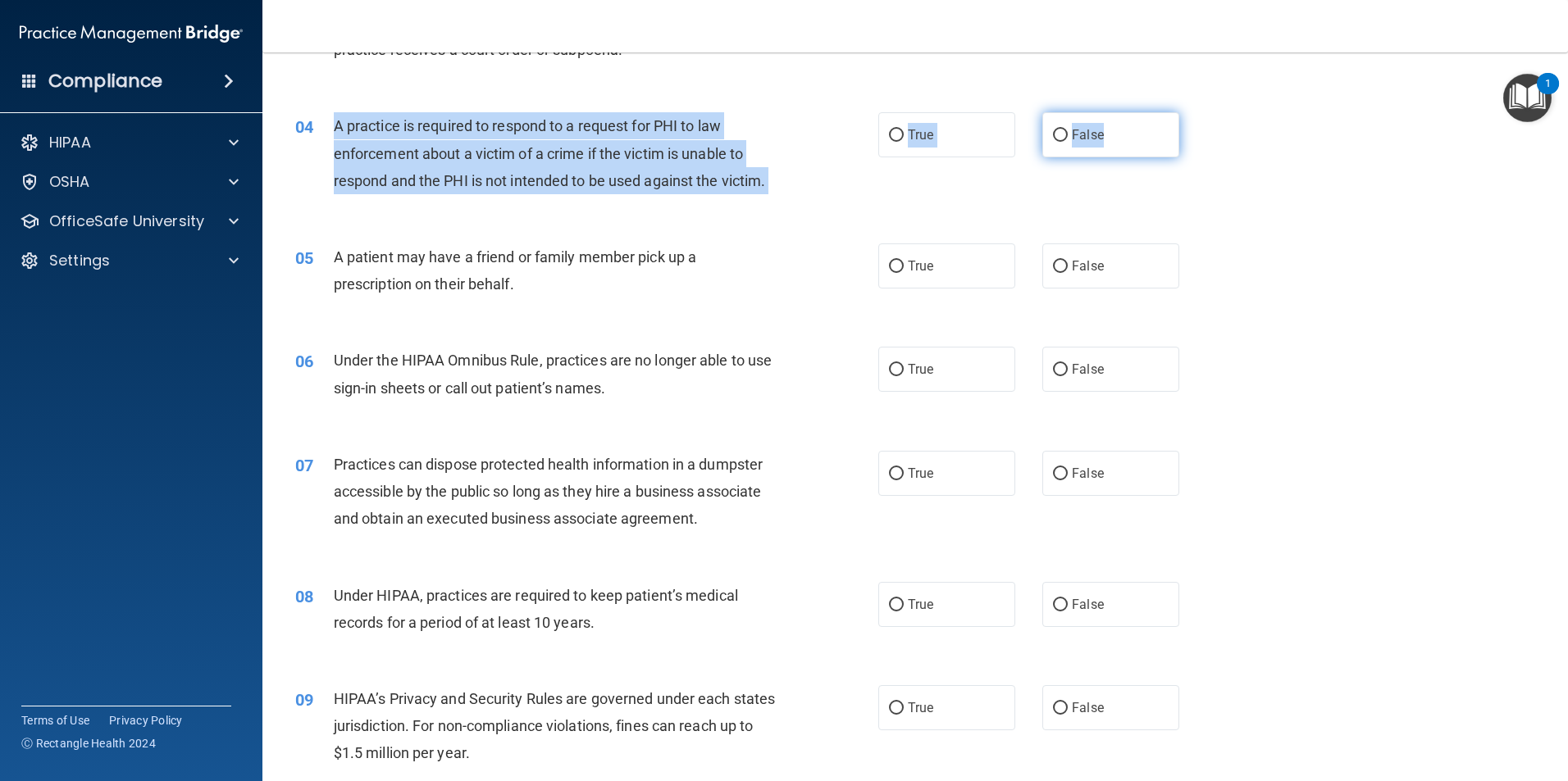
drag, startPoint x: 336, startPoint y: 129, endPoint x: 1106, endPoint y: 146, distance: 770.2
click at [1207, 112] on ng-form "04 A practice is required to respond to a request for PHI to law enforcement ab…" at bounding box center [1207, 112] width 0 height 0
click at [1093, 140] on span "False" at bounding box center [1088, 135] width 32 height 16
click at [1068, 140] on input "False" at bounding box center [1060, 135] width 15 height 12
radio input "true"
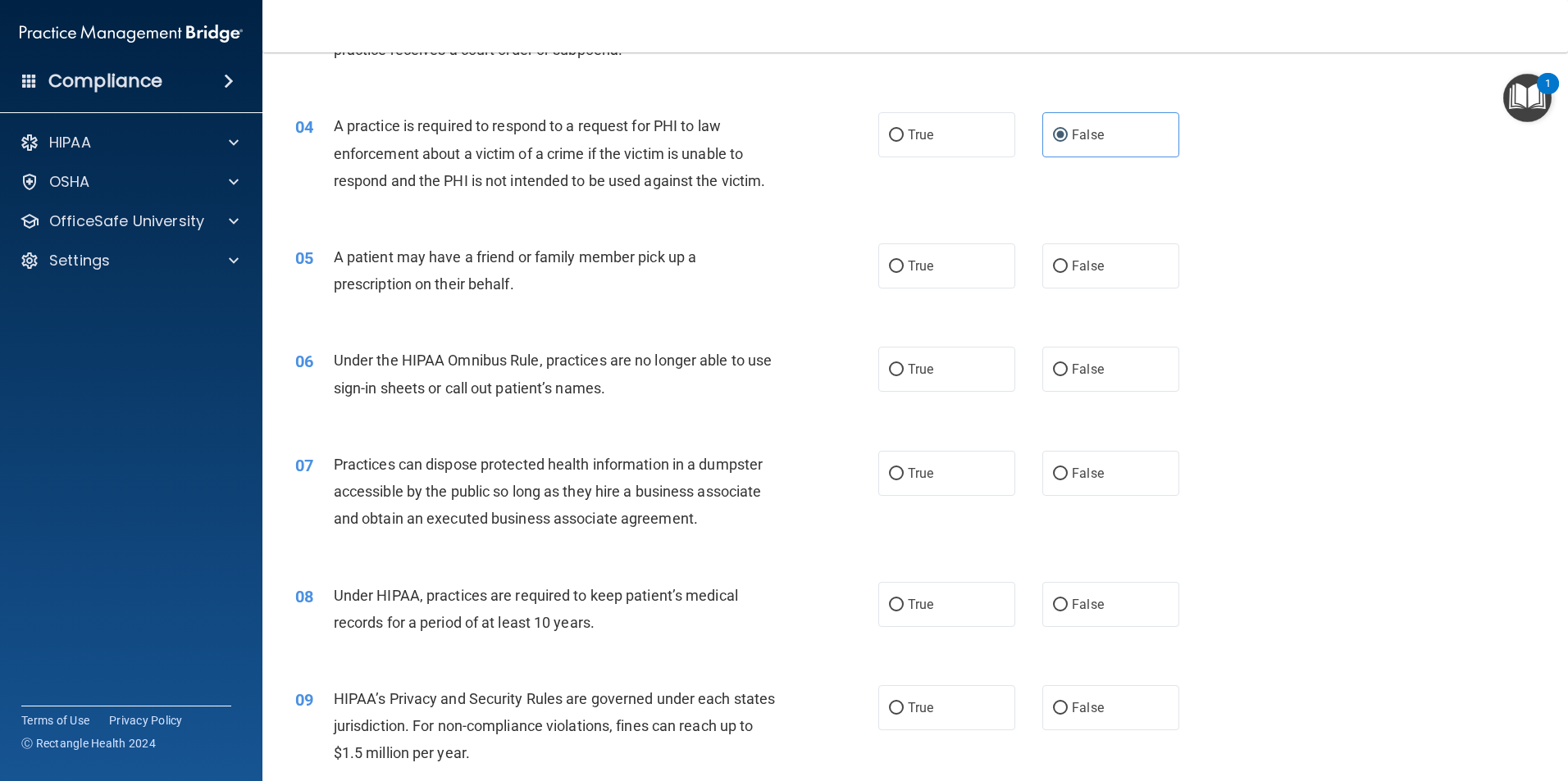
click at [1201, 225] on div "05 A patient may have a friend or family member pick up a prescription on their…" at bounding box center [915, 274] width 1264 height 104
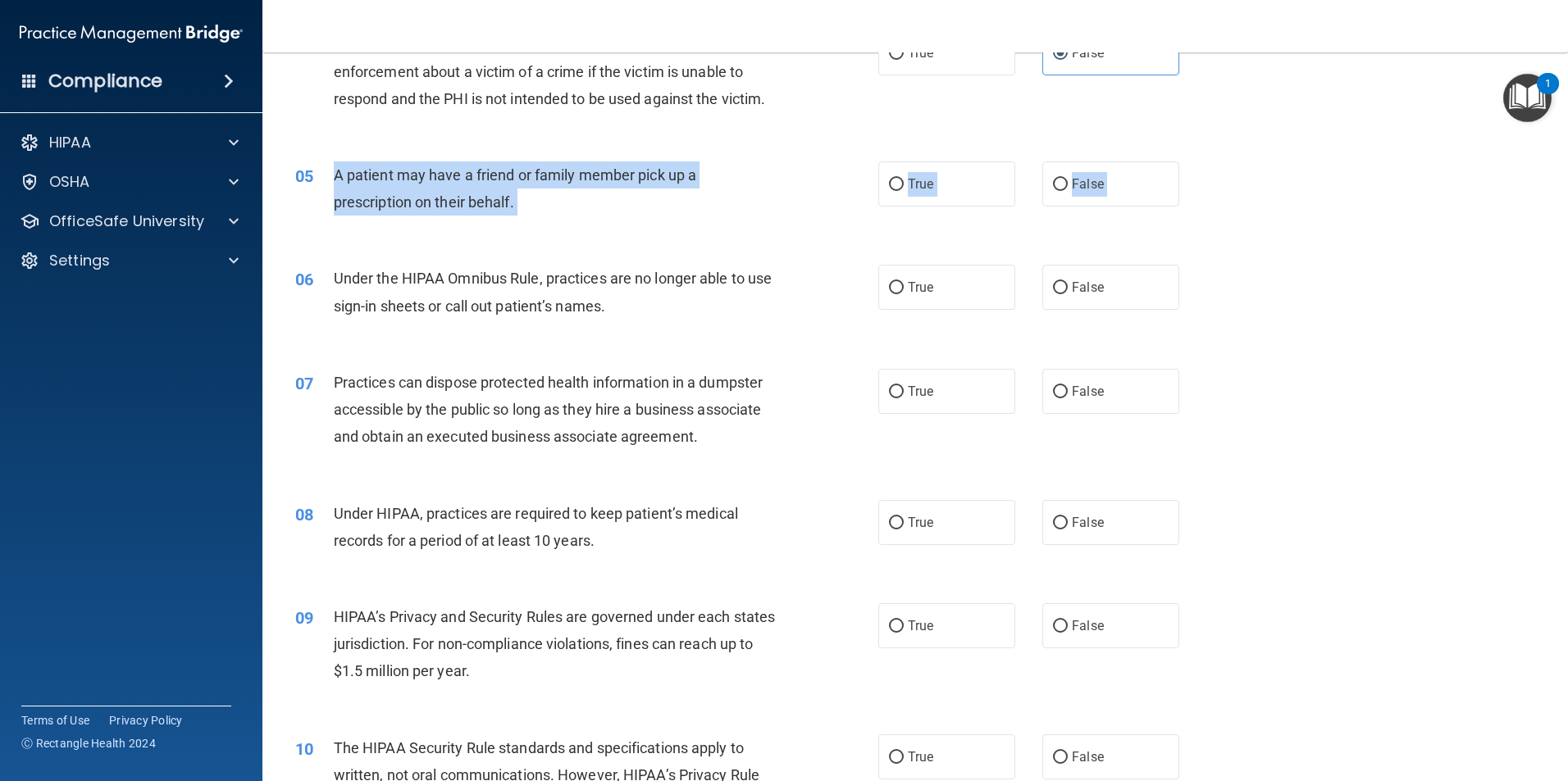
drag, startPoint x: 332, startPoint y: 174, endPoint x: 986, endPoint y: 257, distance: 659.2
click at [931, 191] on label "True" at bounding box center [946, 184] width 137 height 45
click at [904, 191] on input "True" at bounding box center [896, 184] width 15 height 12
radio input "true"
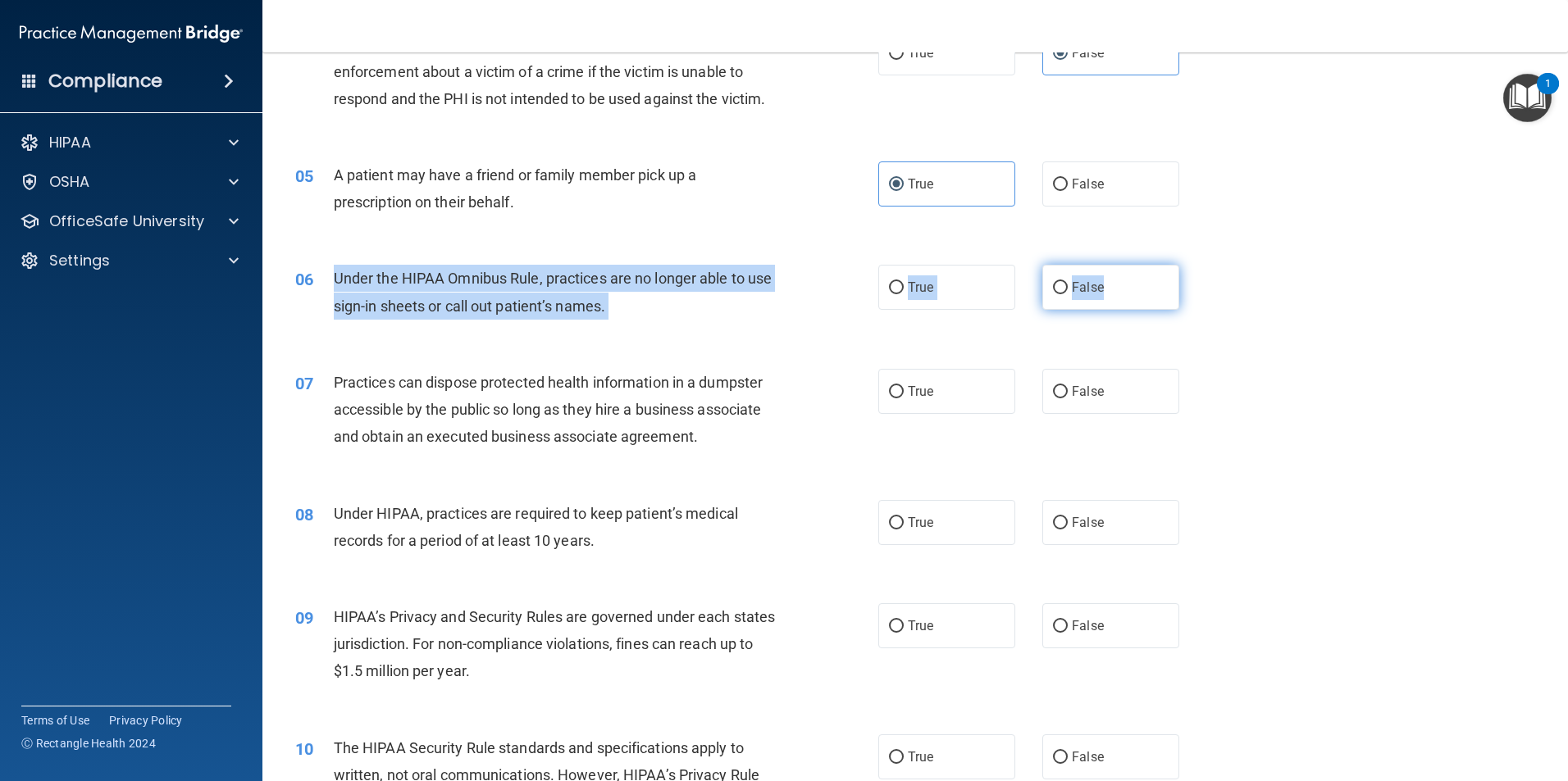
drag, startPoint x: 333, startPoint y: 279, endPoint x: 1118, endPoint y: 295, distance: 785.2
click at [1207, 265] on ng-form "06 Under the HIPAA Omnibus Rule, practices are no longer able to use sign-in sh…" at bounding box center [1207, 265] width 0 height 0
click at [922, 291] on span "True" at bounding box center [920, 287] width 25 height 16
click at [904, 291] on input "True" at bounding box center [896, 288] width 15 height 12
radio input "true"
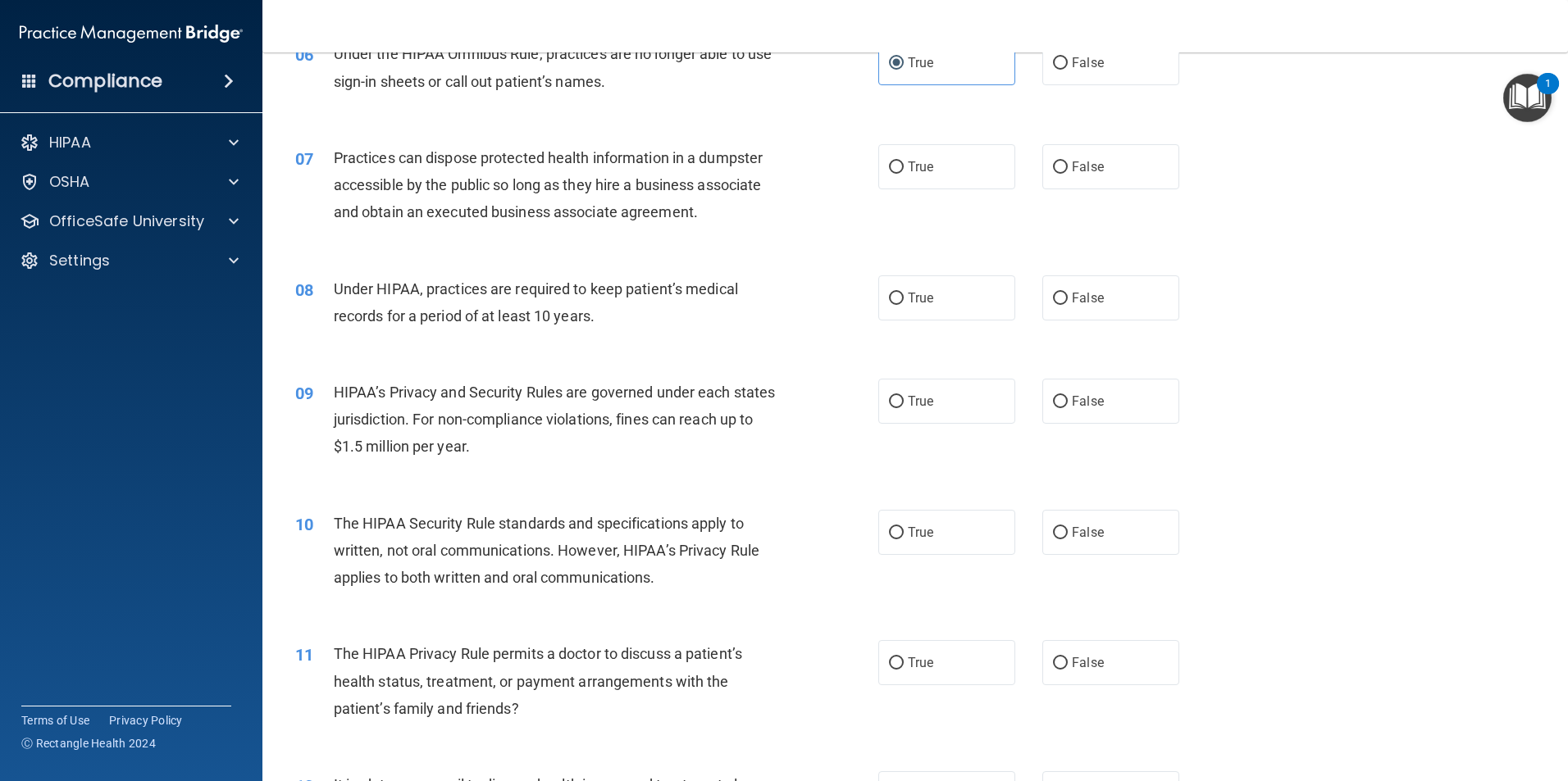
scroll to position [738, 0]
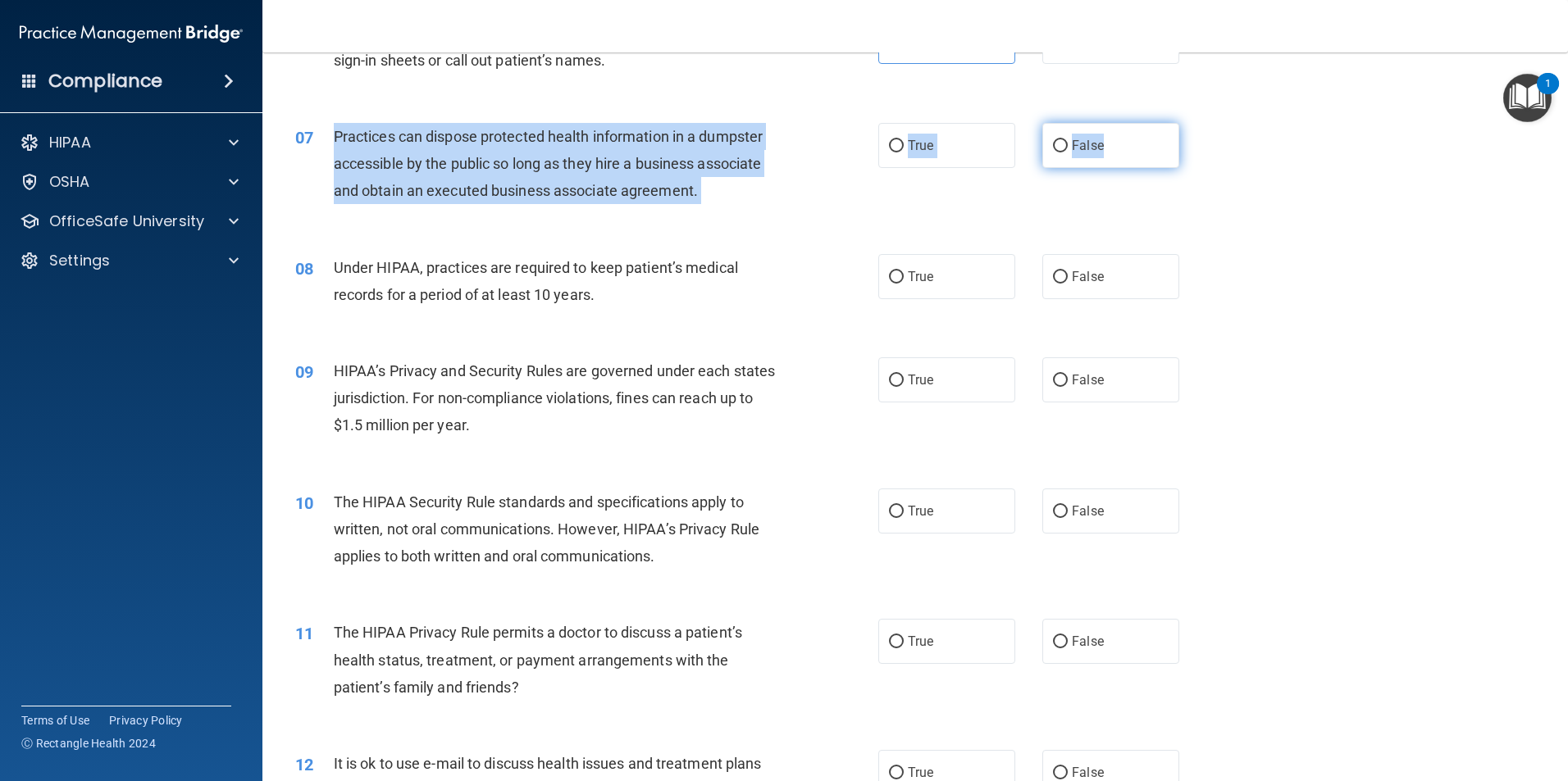
drag, startPoint x: 327, startPoint y: 133, endPoint x: 1127, endPoint y: 166, distance: 800.7
click at [1207, 123] on ng-form "07 Practices can dispose protected health information in a dumpster accessible …" at bounding box center [1207, 123] width 0 height 0
click at [1085, 153] on span "False" at bounding box center [1088, 145] width 32 height 16
click at [1068, 153] on input "False" at bounding box center [1060, 146] width 15 height 12
radio input "true"
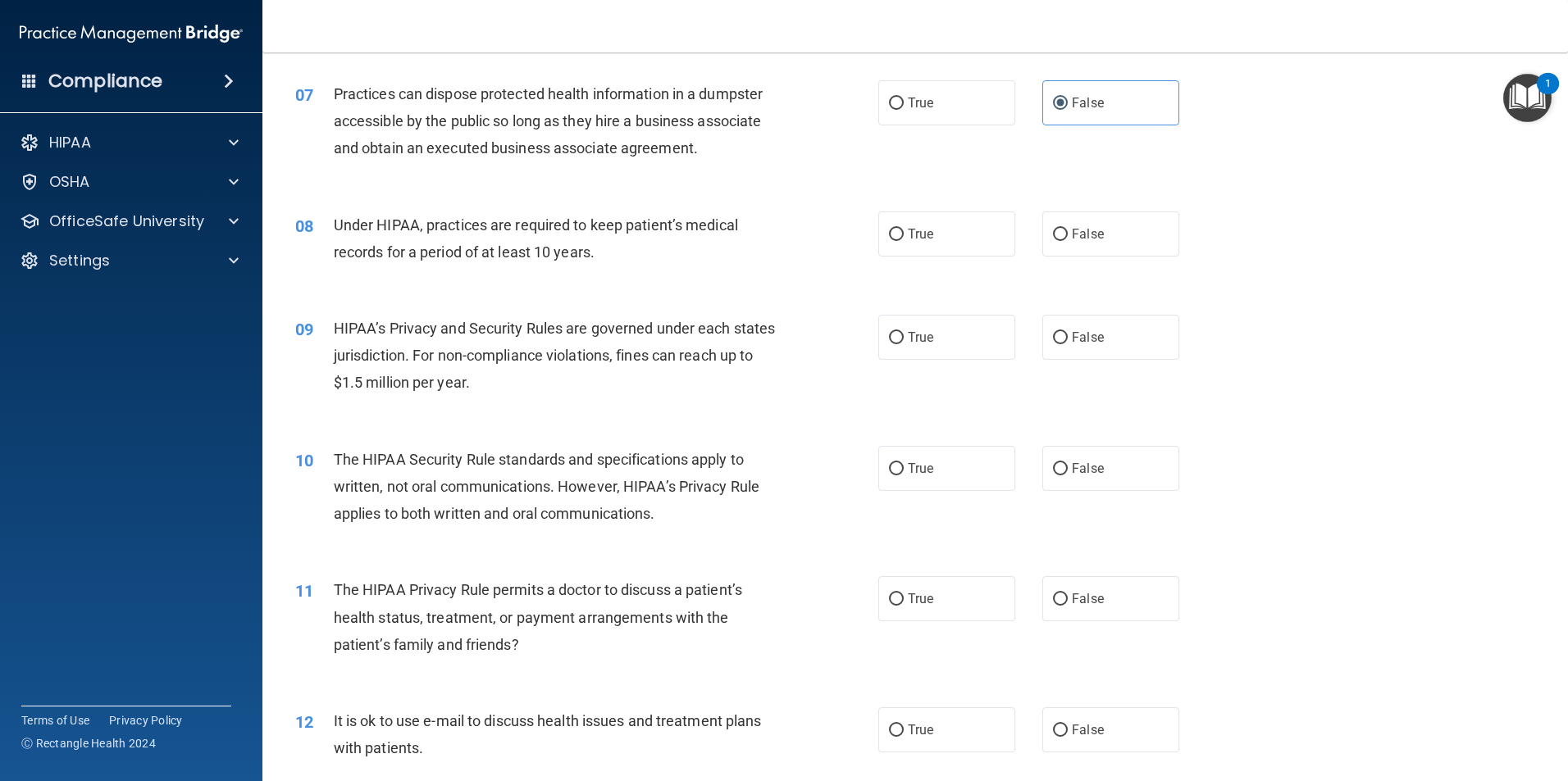
scroll to position [820, 0]
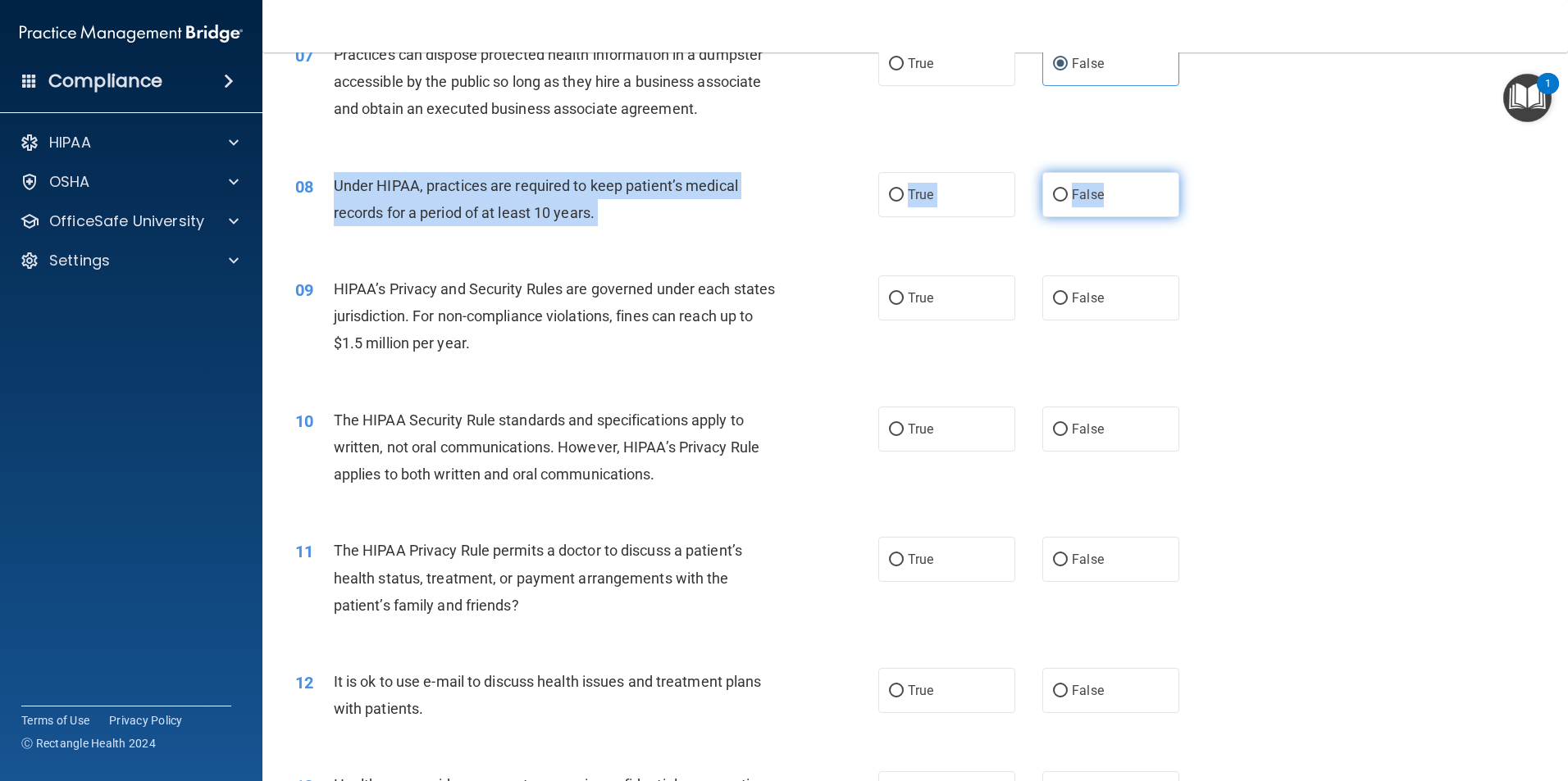
drag, startPoint x: 336, startPoint y: 184, endPoint x: 1116, endPoint y: 198, distance: 780.1
click at [1207, 173] on ng-form "08 Under HIPAA, practices are required to keep patient’s medical records for a …" at bounding box center [1207, 173] width 0 height 0
click at [1076, 194] on span "False" at bounding box center [1088, 194] width 32 height 16
click at [1068, 194] on input "False" at bounding box center [1060, 195] width 15 height 12
radio input "true"
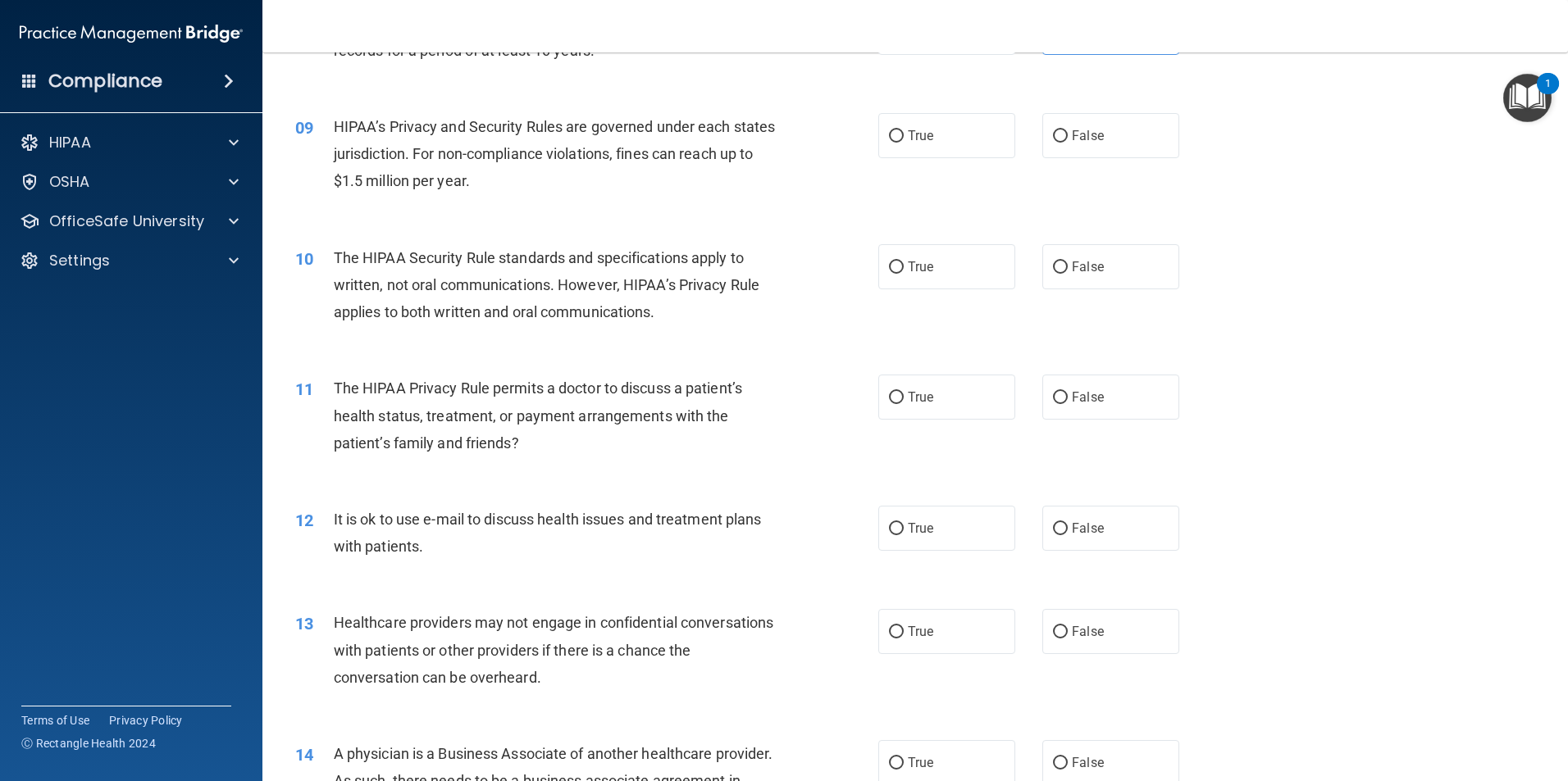
scroll to position [984, 0]
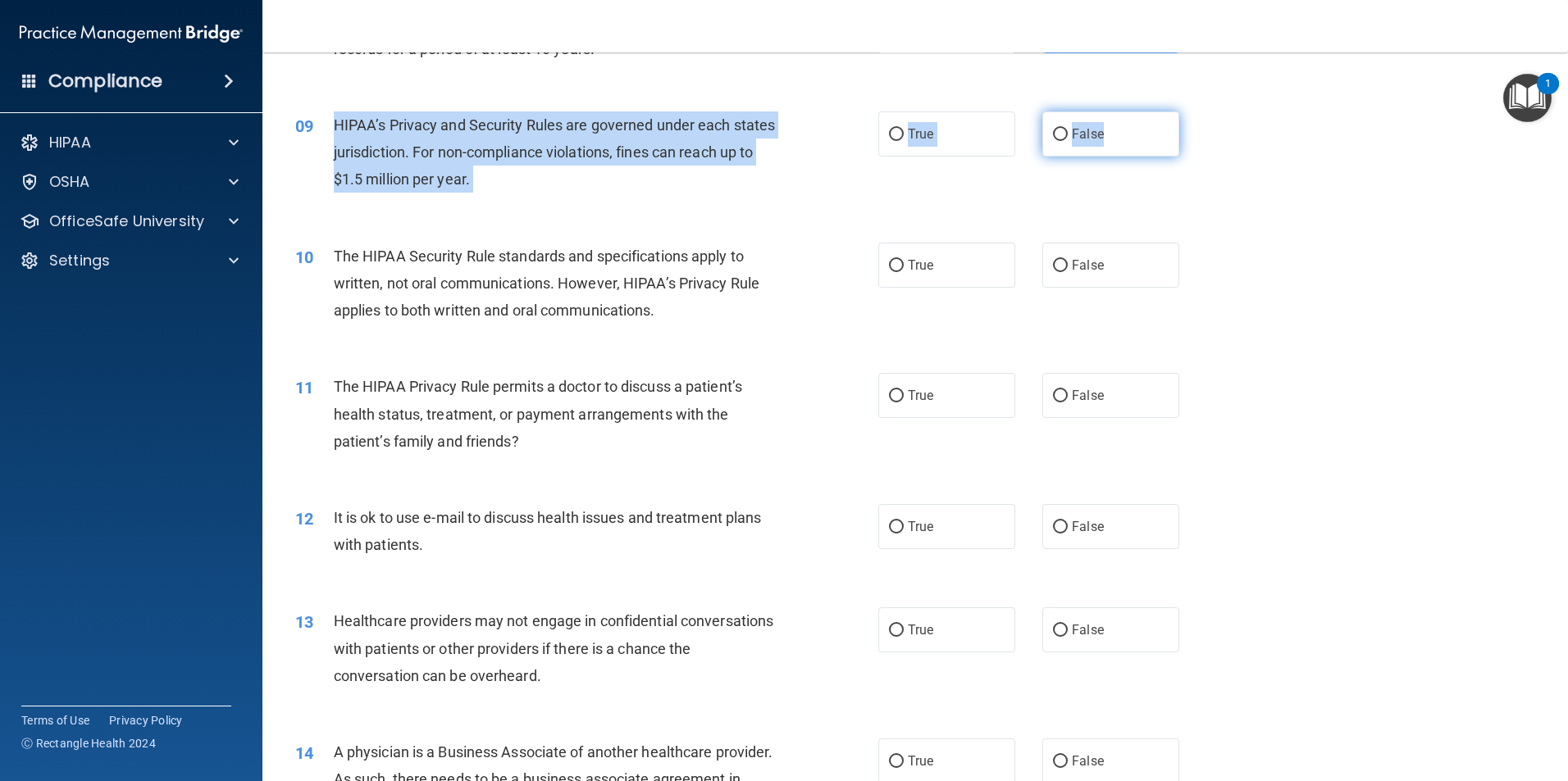
drag, startPoint x: 329, startPoint y: 122, endPoint x: 1141, endPoint y: 144, distance: 812.3
click at [1207, 111] on ng-form "09 HIPAA’s Privacy and Security Rules are governed under each states jurisdicti…" at bounding box center [1207, 111] width 0 height 0
click at [1087, 144] on label "False" at bounding box center [1110, 134] width 137 height 45
click at [1068, 141] on input "False" at bounding box center [1060, 134] width 15 height 12
radio input "true"
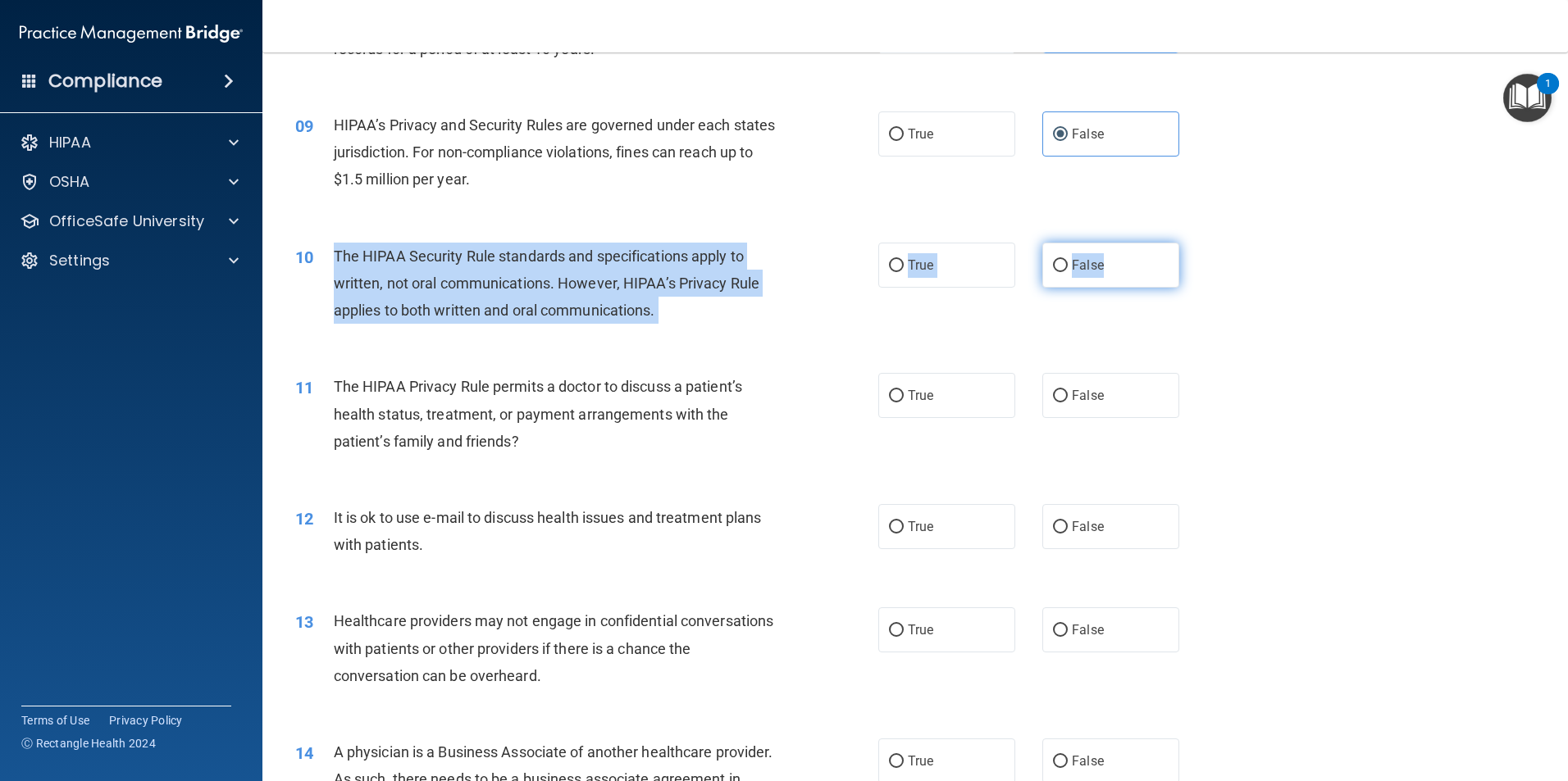
drag, startPoint x: 328, startPoint y: 254, endPoint x: 1129, endPoint y: 274, distance: 801.2
click at [1207, 242] on ng-form "10 The HIPAA Security Rule standards and specifications apply to written, not o…" at bounding box center [1207, 242] width 0 height 0
click at [961, 265] on label "True" at bounding box center [946, 265] width 137 height 45
click at [904, 265] on input "True" at bounding box center [896, 266] width 15 height 12
radio input "true"
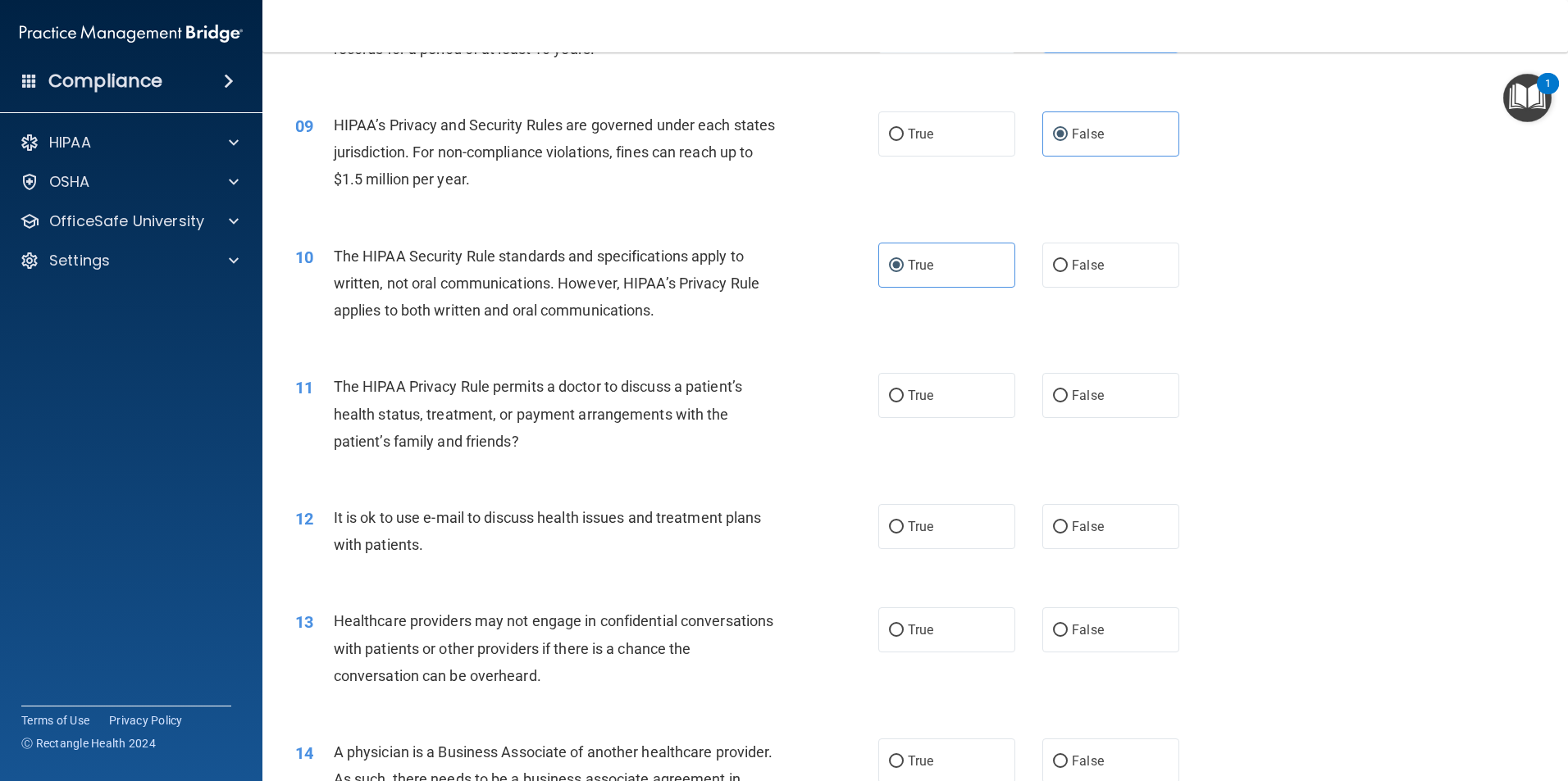
click at [1256, 344] on div "10 The HIPAA Security Rule standards and specifications apply to written, not o…" at bounding box center [915, 288] width 1264 height 131
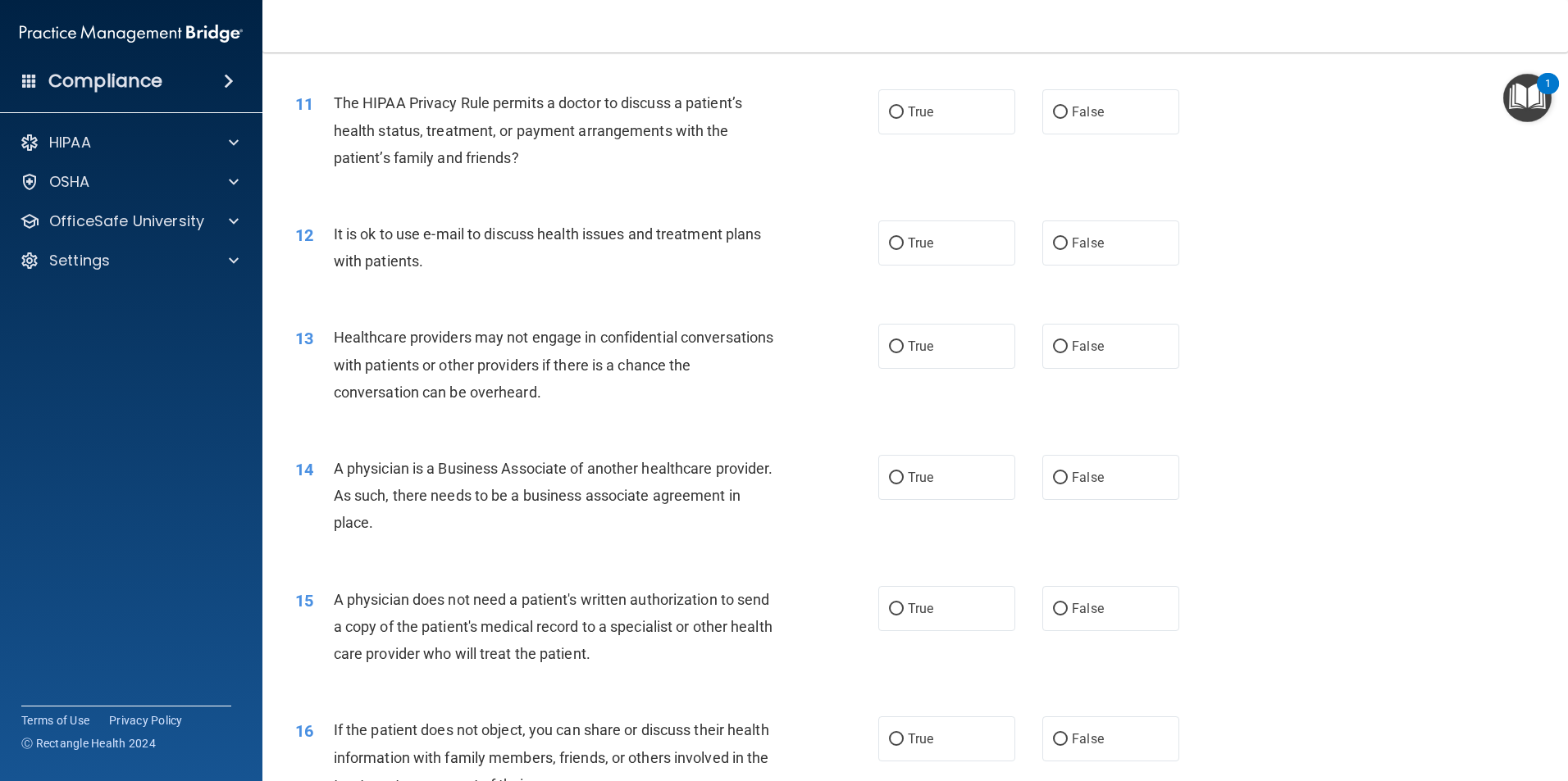
scroll to position [1230, 0]
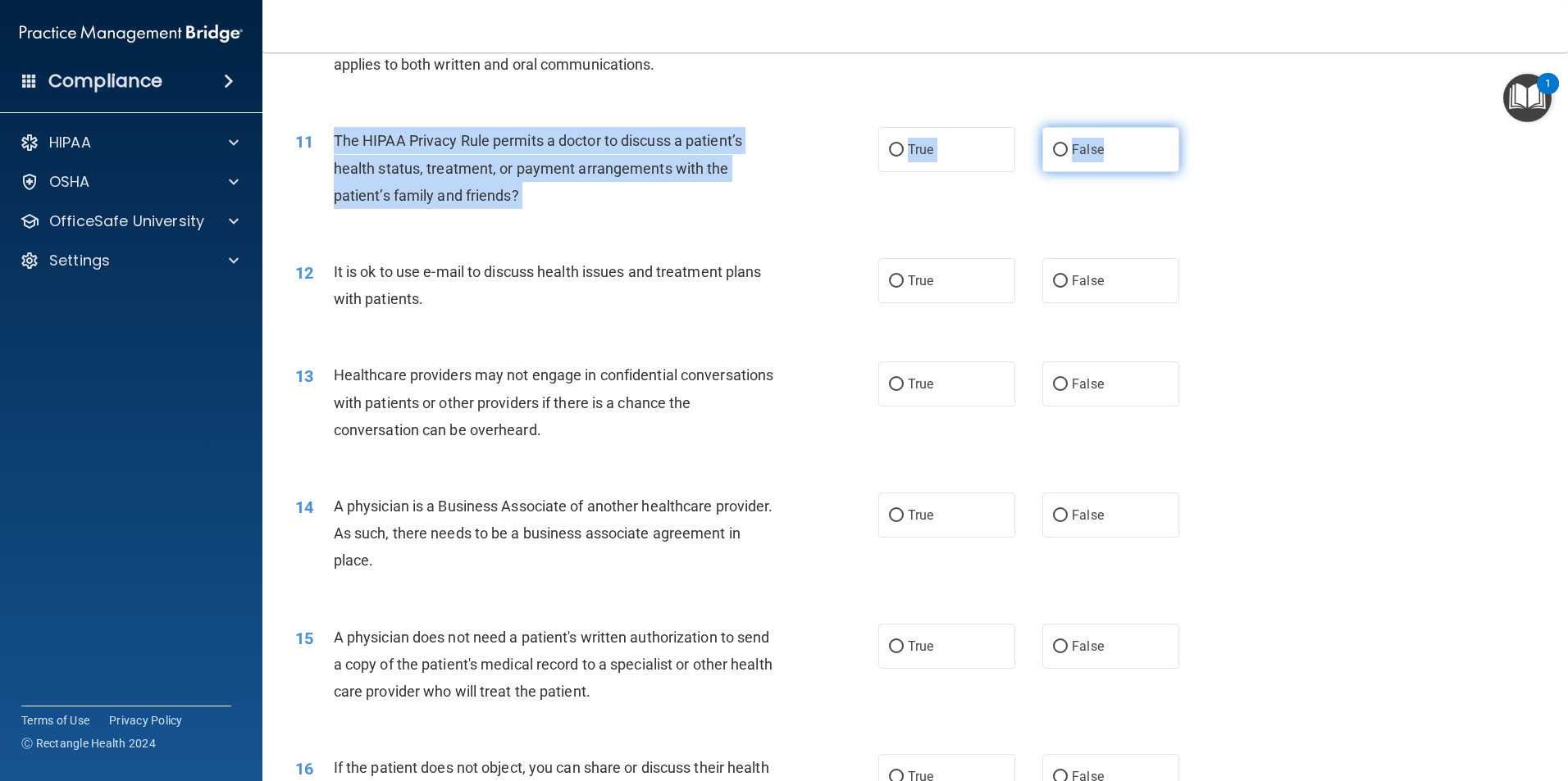
drag, startPoint x: 332, startPoint y: 143, endPoint x: 1107, endPoint y: 149, distance: 775.0
click at [1207, 127] on ng-form "11 The HIPAA Privacy Rule permits a doctor to discuss a patient’s health status…" at bounding box center [1207, 127] width 0 height 0
drag, startPoint x: 1107, startPoint y: 149, endPoint x: 514, endPoint y: 139, distance: 593.1
click at [1112, 166] on label "False" at bounding box center [1110, 150] width 137 height 45
click at [1068, 157] on input "False" at bounding box center [1060, 150] width 15 height 12
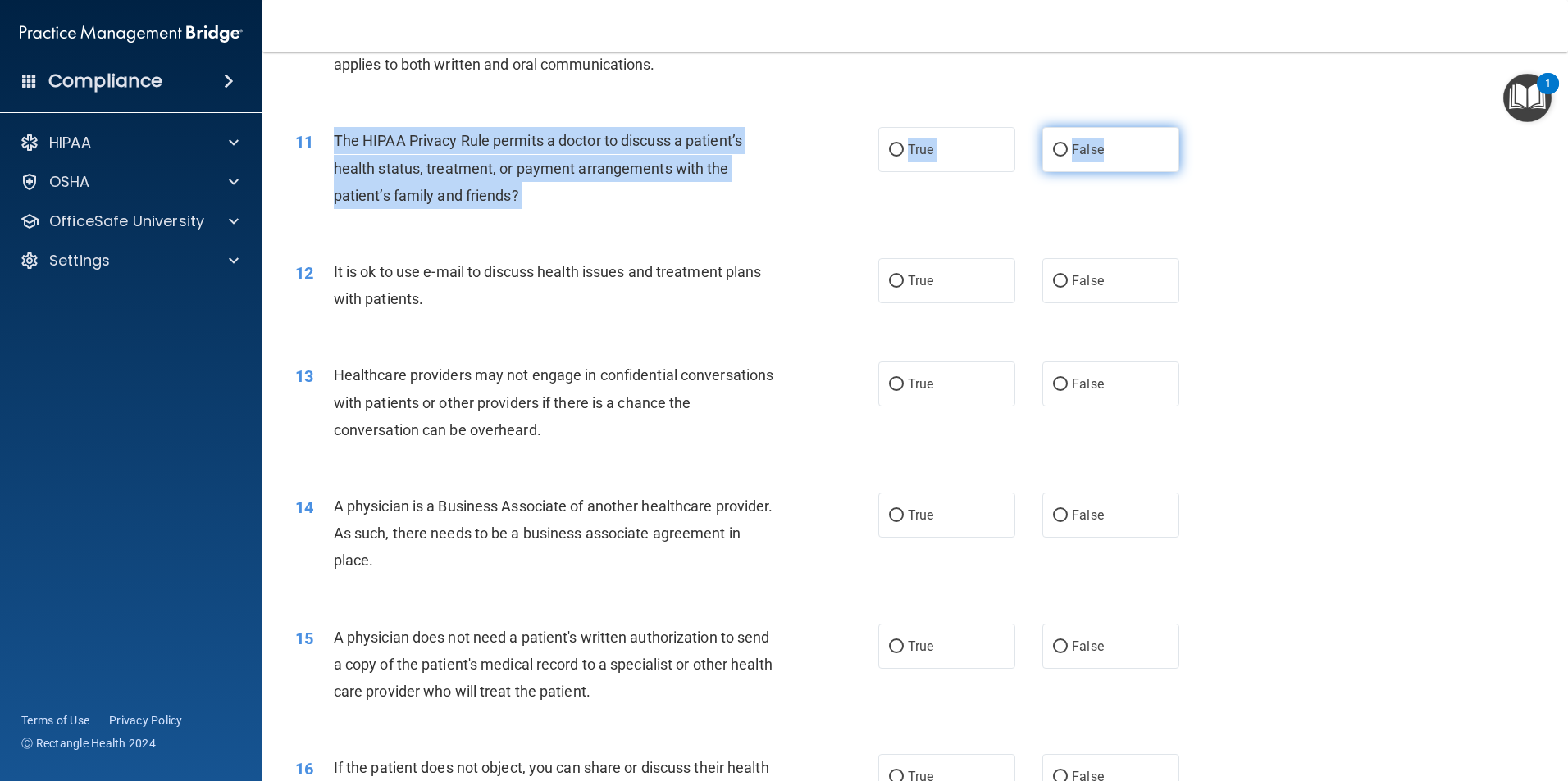
radio input "true"
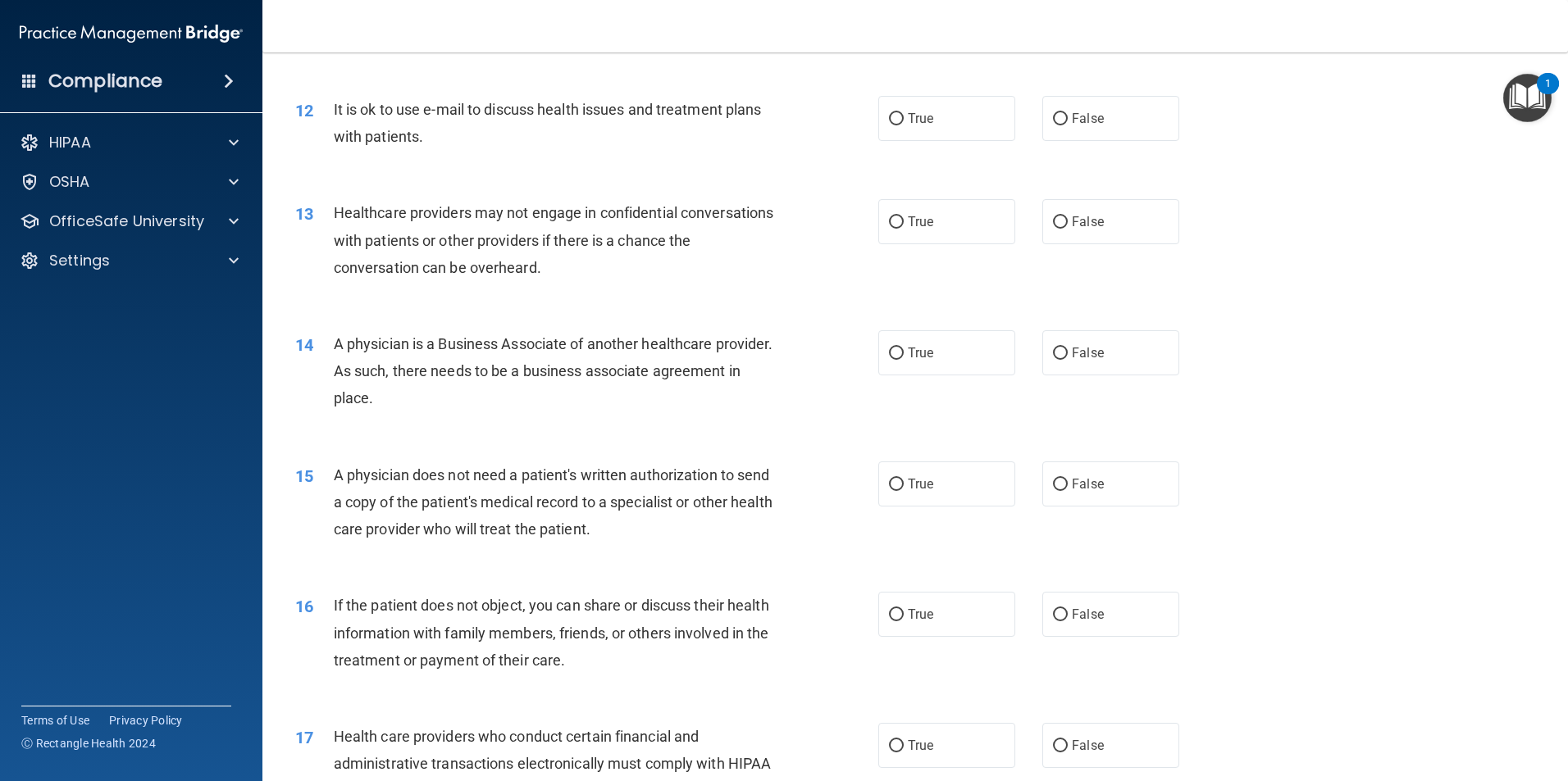
scroll to position [1394, 0]
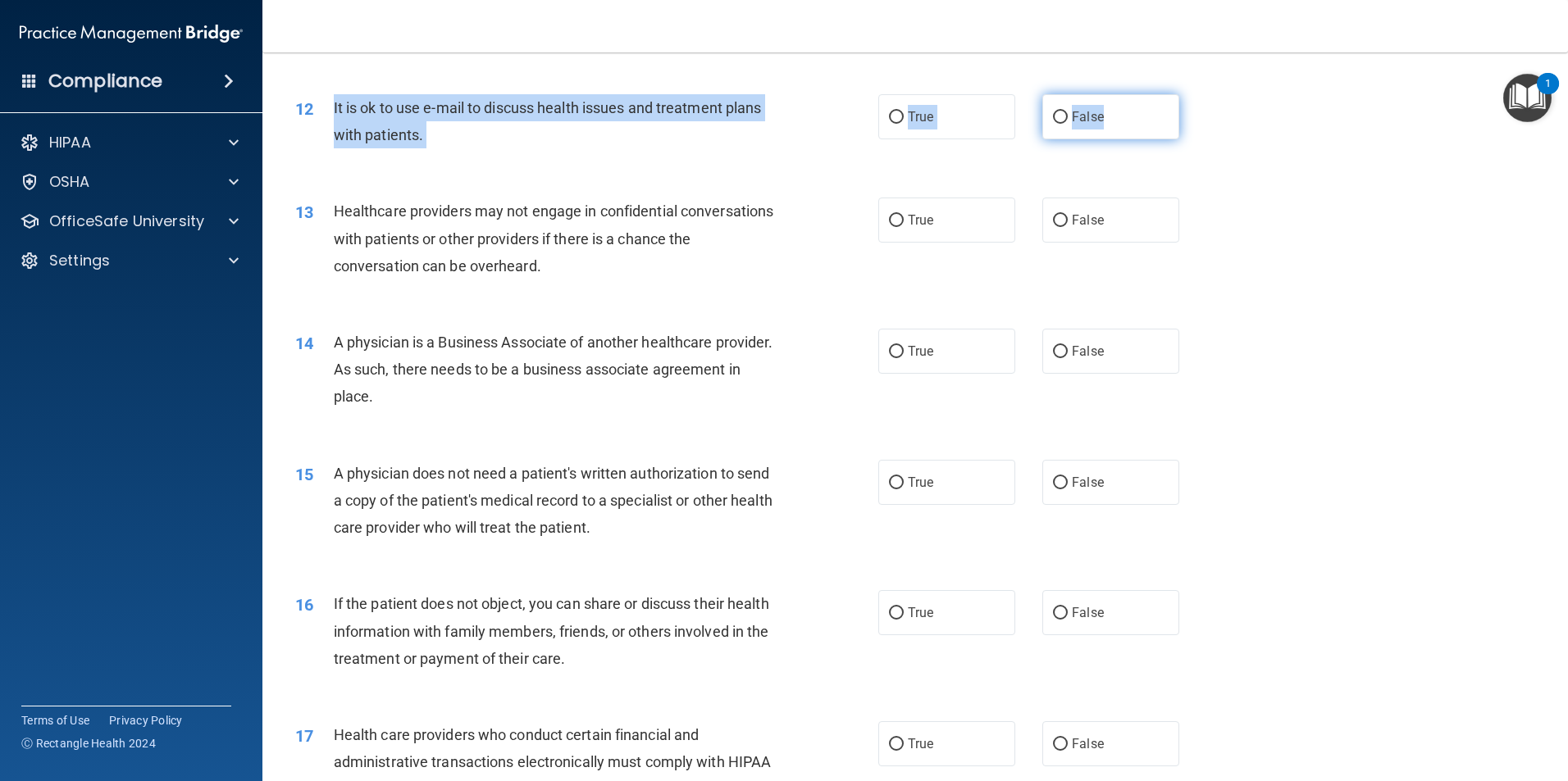
drag, startPoint x: 332, startPoint y: 110, endPoint x: 1096, endPoint y: 127, distance: 764.2
click at [1207, 94] on ng-form "12 It is ok to use e-mail to discuss health issues and treatment plans with pat…" at bounding box center [1207, 94] width 0 height 0
click at [1053, 123] on input "False" at bounding box center [1060, 117] width 15 height 12
radio input "true"
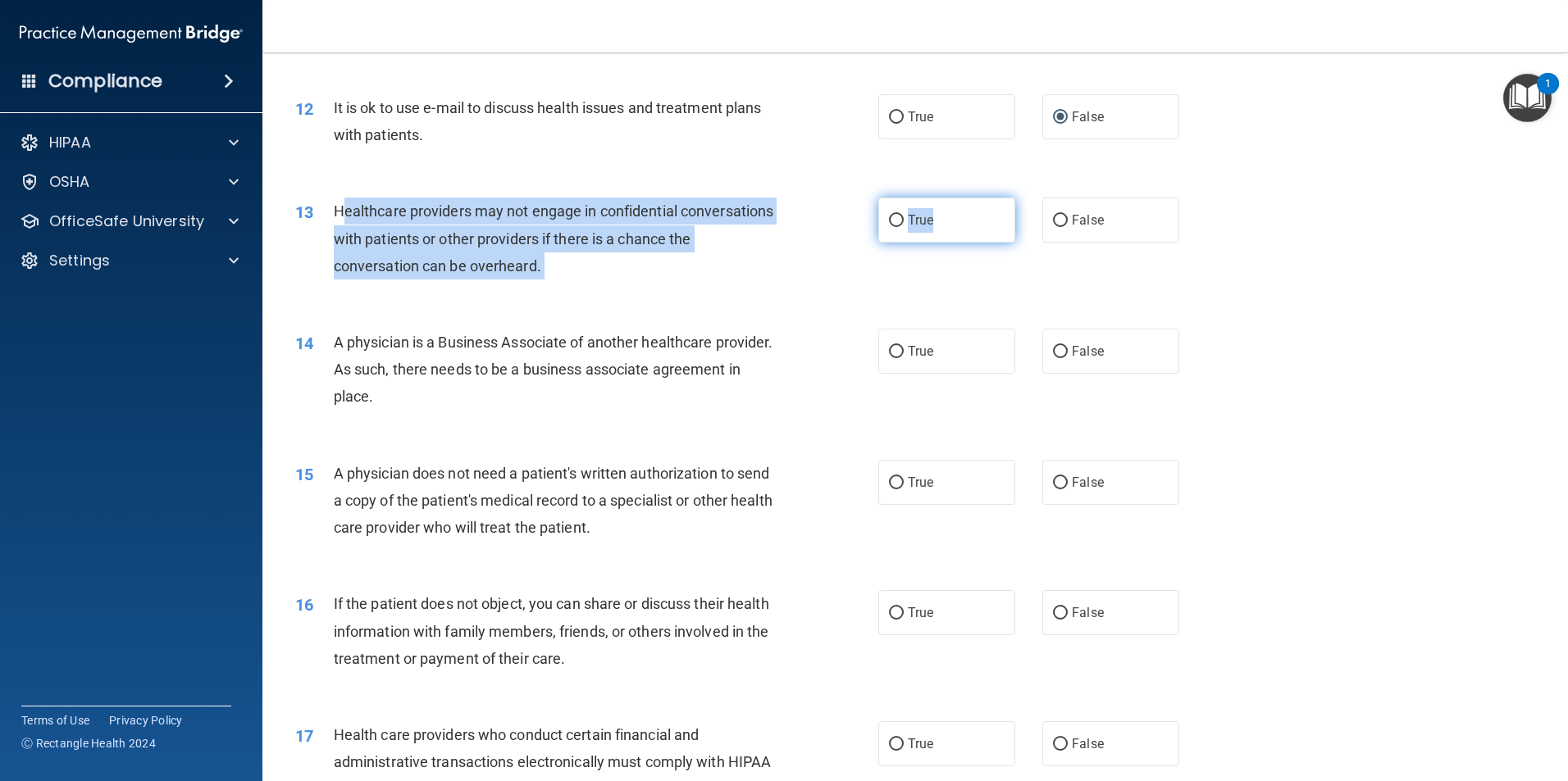
drag, startPoint x: 341, startPoint y: 214, endPoint x: 935, endPoint y: 241, distance: 594.6
click at [1207, 197] on ng-form "13 Healthcare providers may not engage in confidential conversations with patie…" at bounding box center [1207, 197] width 0 height 0
drag, startPoint x: 935, startPoint y: 241, endPoint x: 870, endPoint y: 265, distance: 69.3
click at [889, 265] on div "13 Healthcare providers may not engage in confidential conversations with patie…" at bounding box center [587, 242] width 632 height 91
click at [350, 209] on span "Healthcare providers may not engage in confidential conversations with patients…" at bounding box center [554, 239] width 441 height 72
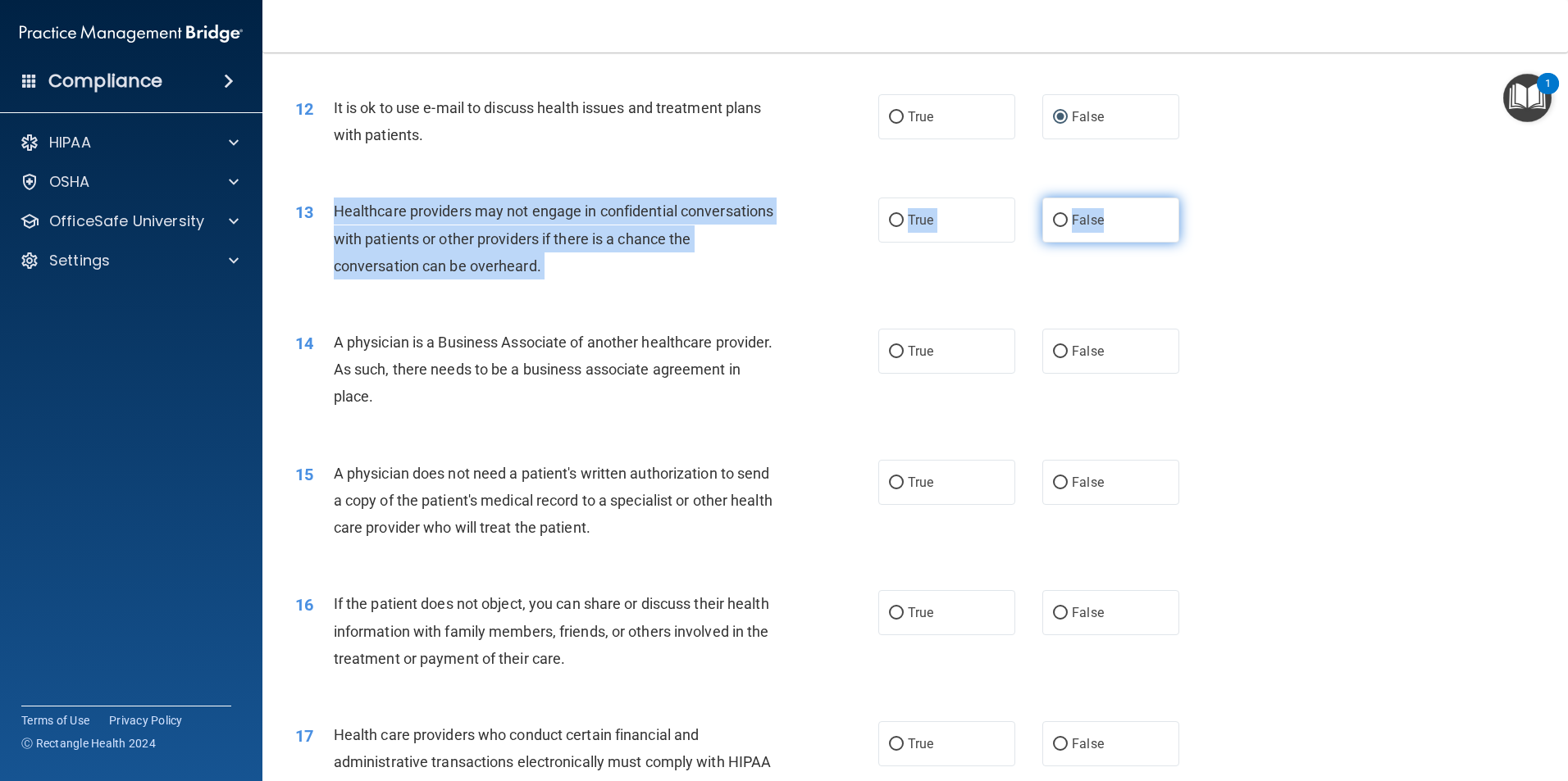
drag, startPoint x: 334, startPoint y: 209, endPoint x: 1126, endPoint y: 237, distance: 792.5
click at [1207, 197] on ng-form "13 Healthcare providers may not engage in confidential conversations with patie…" at bounding box center [1207, 197] width 0 height 0
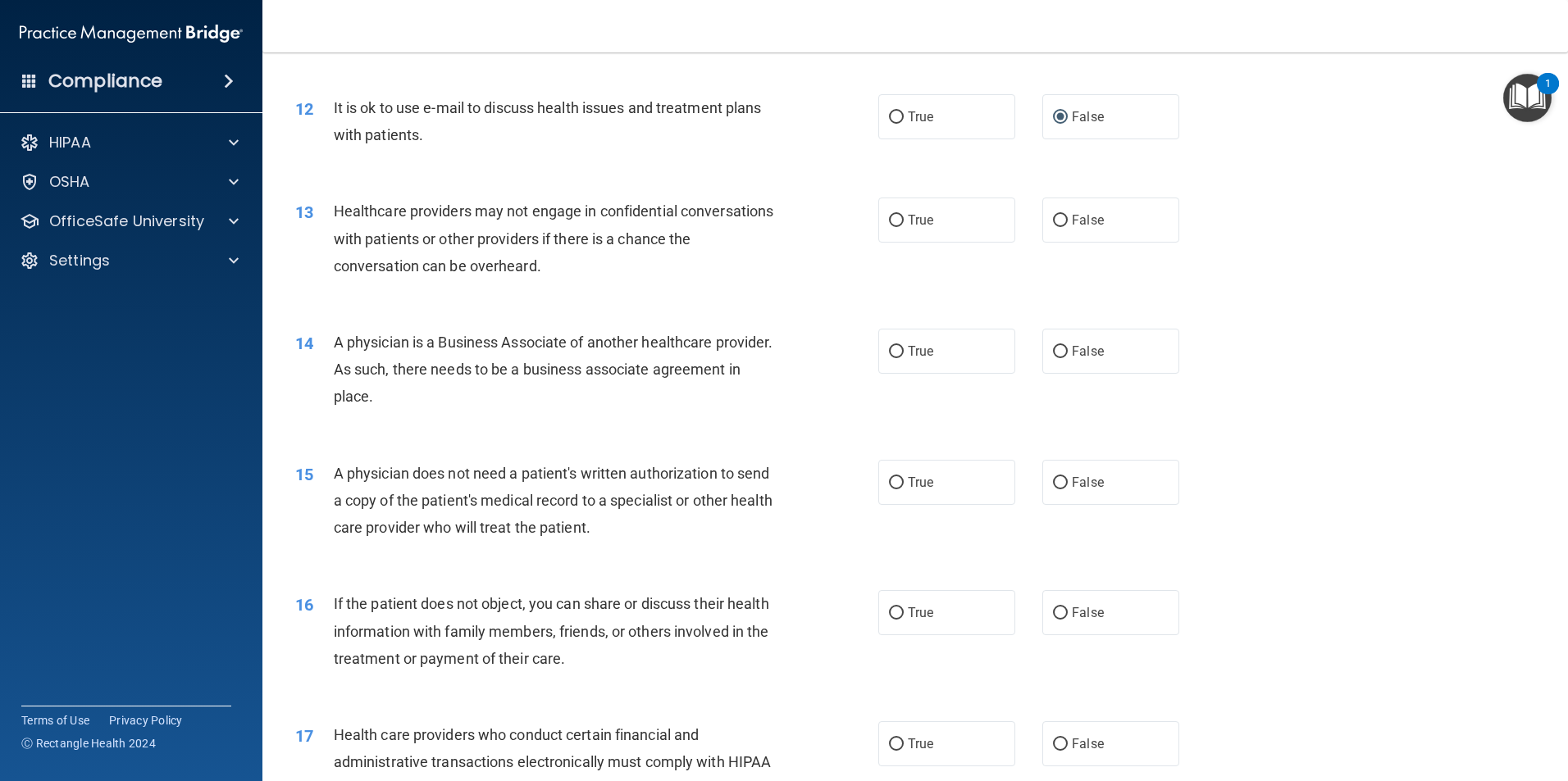
drag, startPoint x: 611, startPoint y: 196, endPoint x: 561, endPoint y: 222, distance: 56.4
click at [561, 222] on div "Healthcare providers may not engage in confidential conversations with patients…" at bounding box center [561, 238] width 456 height 82
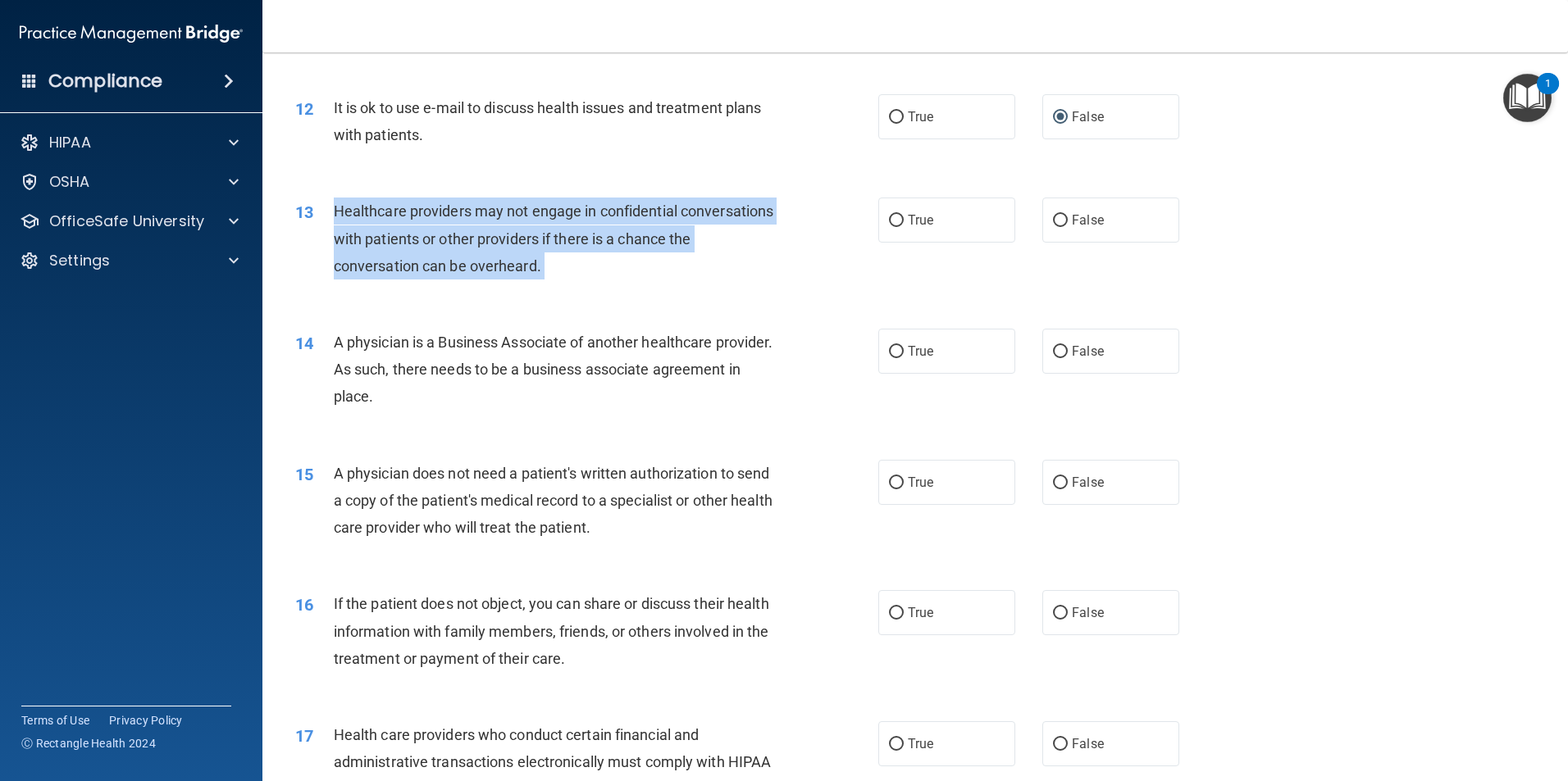
click at [561, 222] on div "Healthcare providers may not engage in confidential conversations with patients…" at bounding box center [561, 238] width 456 height 82
drag, startPoint x: 561, startPoint y: 222, endPoint x: 508, endPoint y: 219, distance: 53.1
click at [524, 222] on div "Healthcare providers may not engage in confidential conversations with patients…" at bounding box center [561, 238] width 456 height 82
drag, startPoint x: 336, startPoint y: 213, endPoint x: 1146, endPoint y: 231, distance: 810.2
click at [1207, 197] on ng-form "13 Healthcare providers may not engage in confidential conversations with patie…" at bounding box center [1207, 197] width 0 height 0
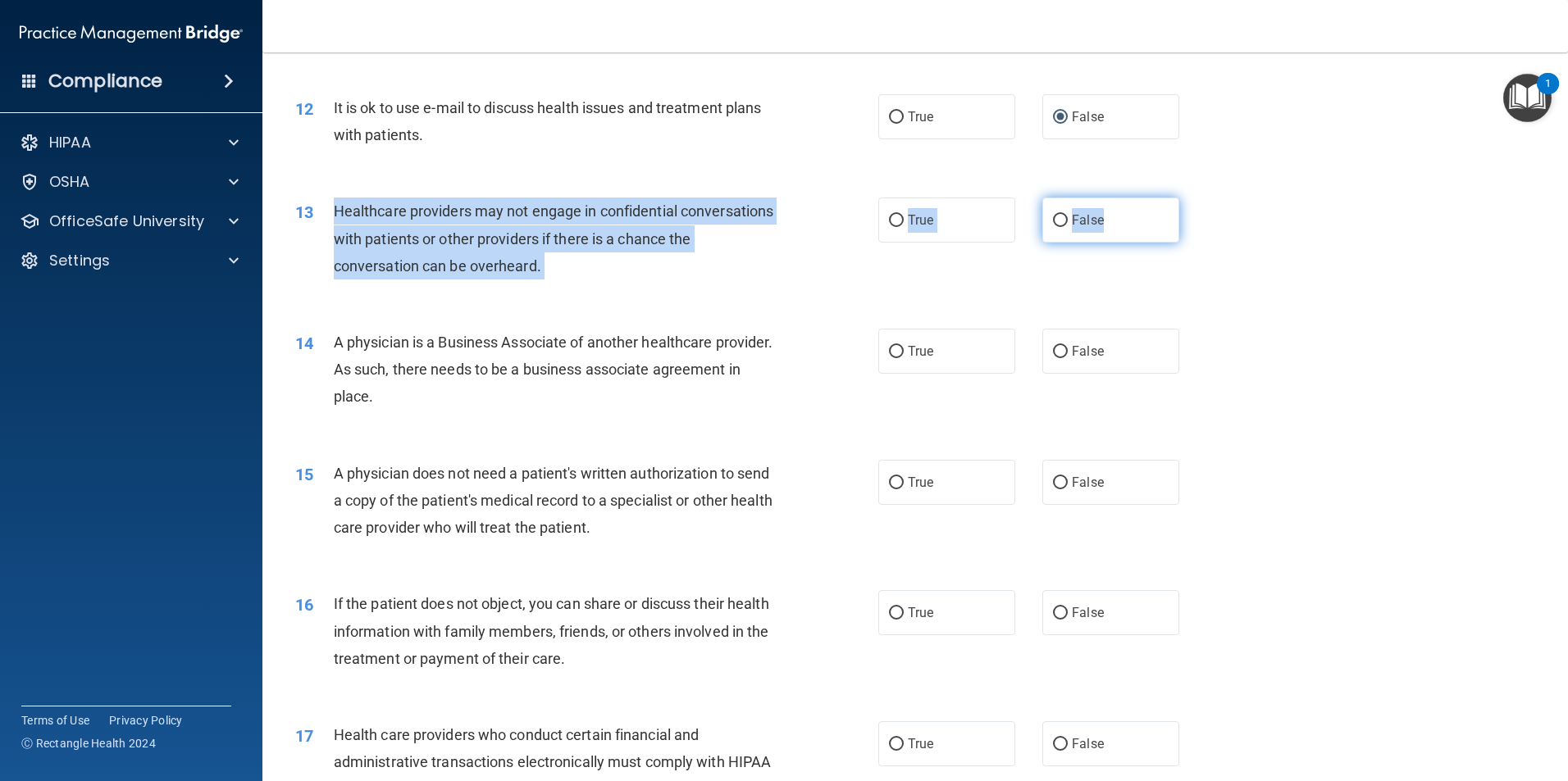
click at [1062, 226] on label "False" at bounding box center [1110, 220] width 137 height 45
click at [1062, 226] on input "False" at bounding box center [1060, 221] width 15 height 12
radio input "true"
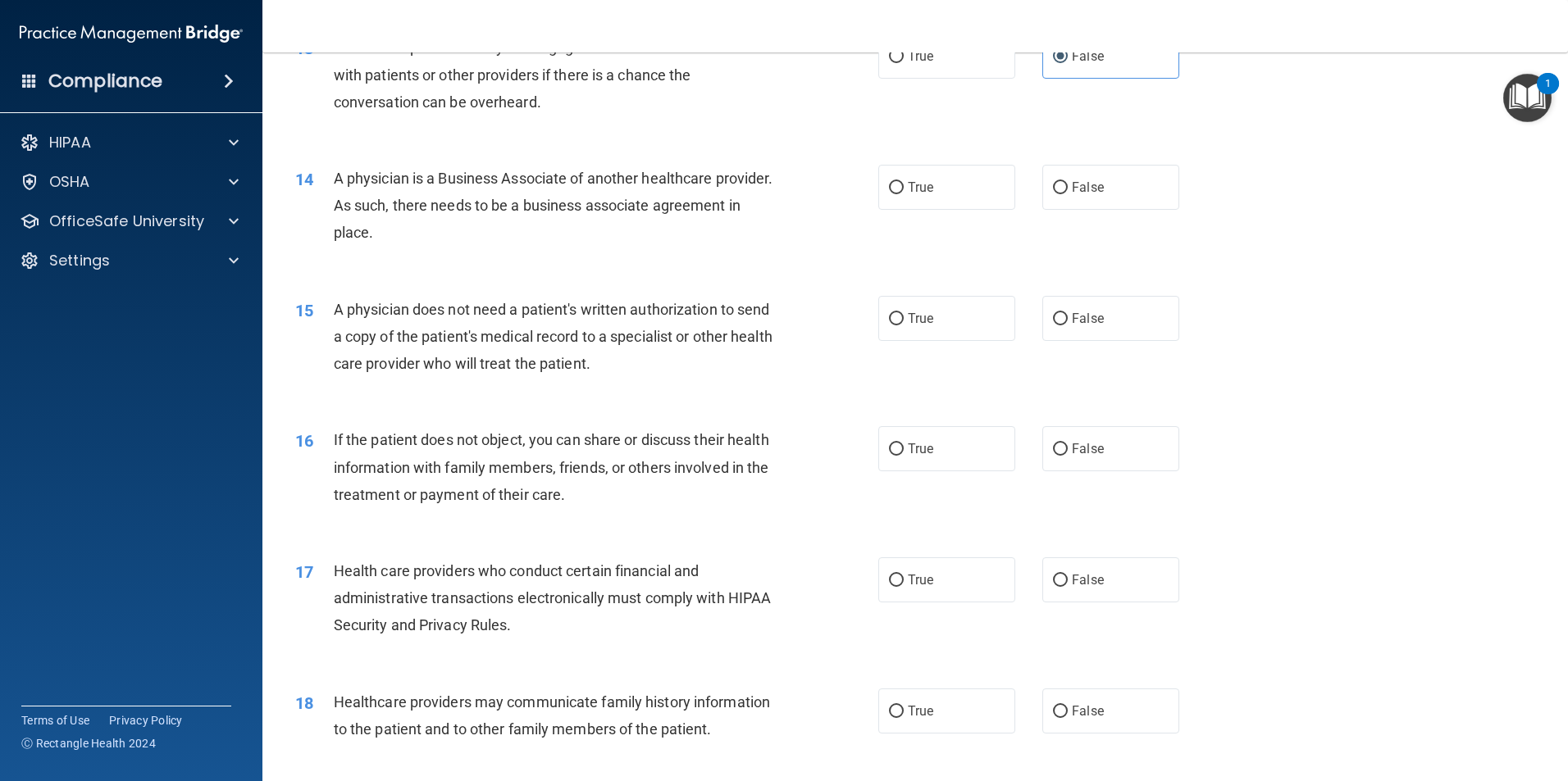
scroll to position [1639, 0]
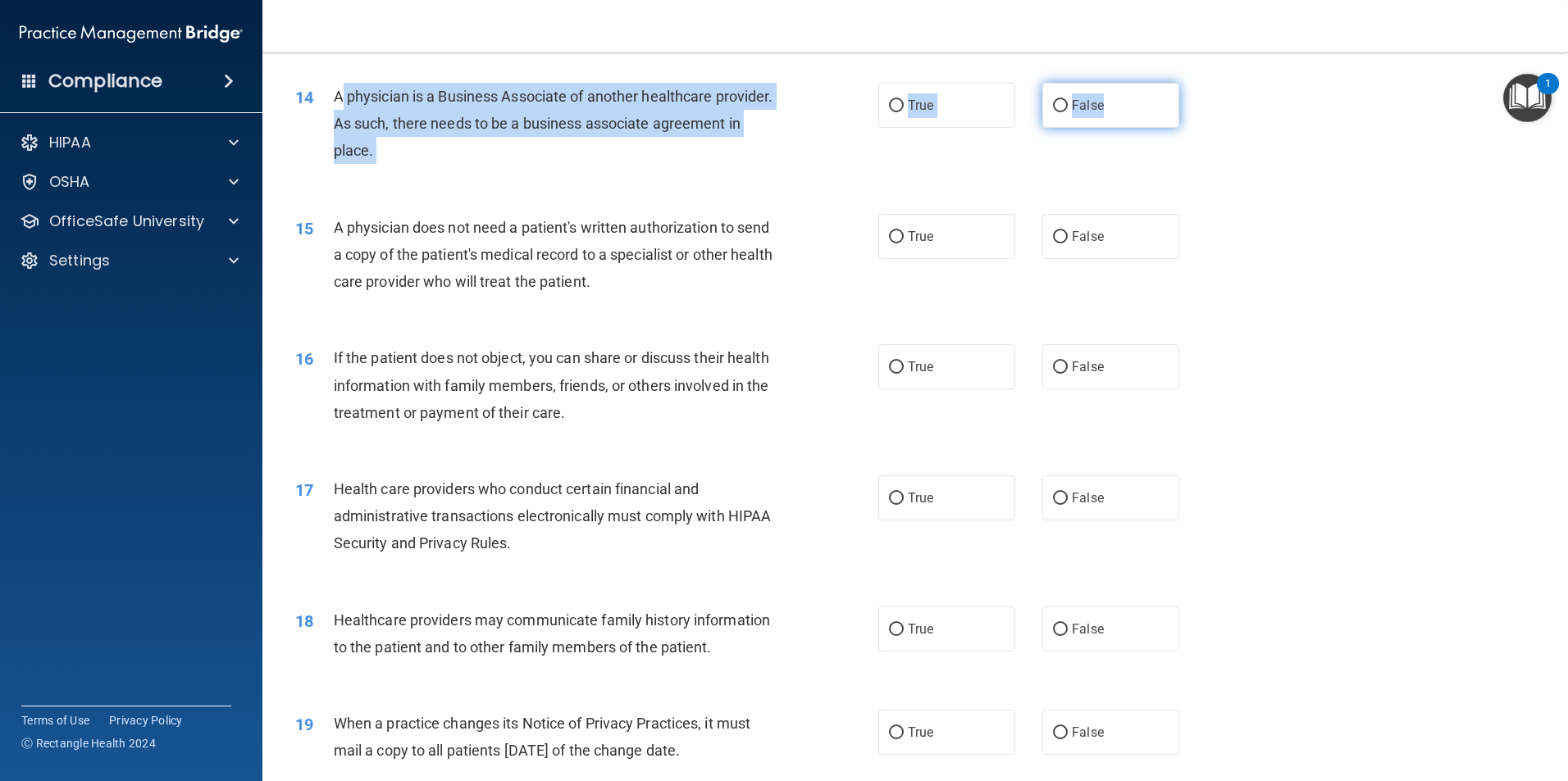
drag, startPoint x: 334, startPoint y: 97, endPoint x: 1118, endPoint y: 108, distance: 784.1
click at [1207, 83] on ng-form "14 A physician is a Business Associate of another healthcare provider. As such,…" at bounding box center [1207, 83] width 0 height 0
drag, startPoint x: 1118, startPoint y: 108, endPoint x: 706, endPoint y: 105, distance: 412.0
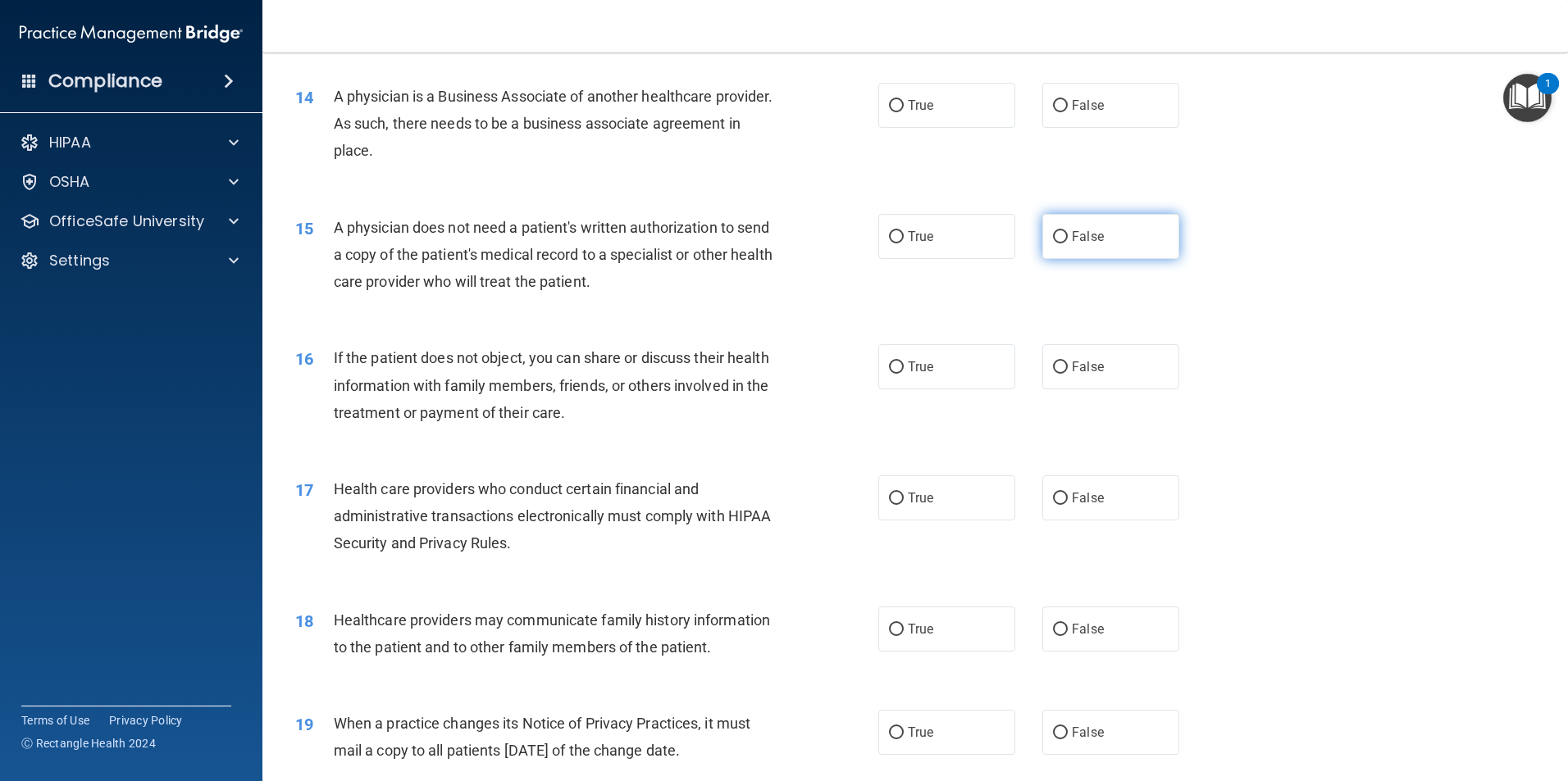
click at [1100, 247] on label "False" at bounding box center [1110, 237] width 137 height 45
click at [1068, 243] on input "False" at bounding box center [1060, 237] width 15 height 12
radio input "true"
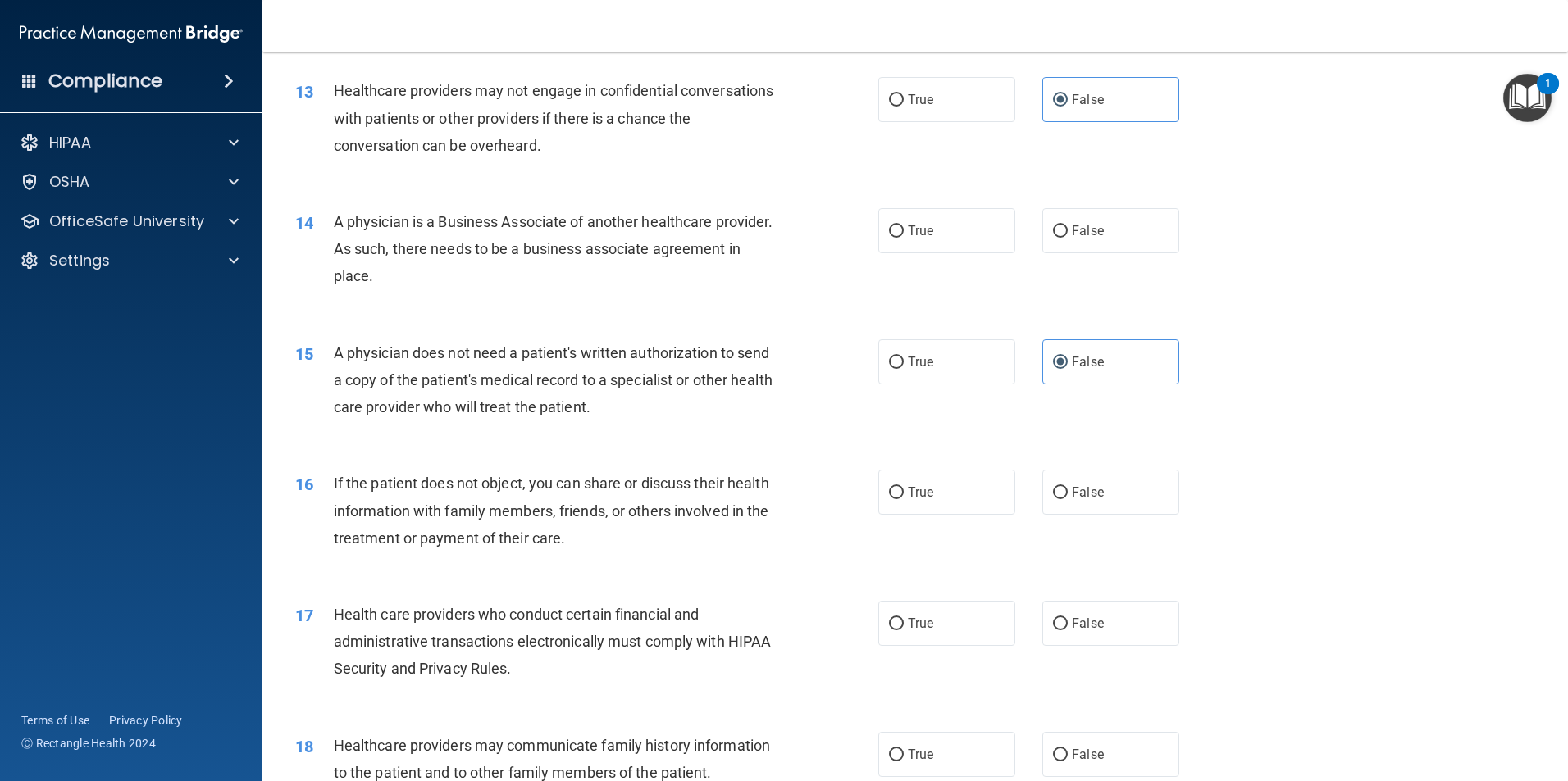
scroll to position [1476, 0]
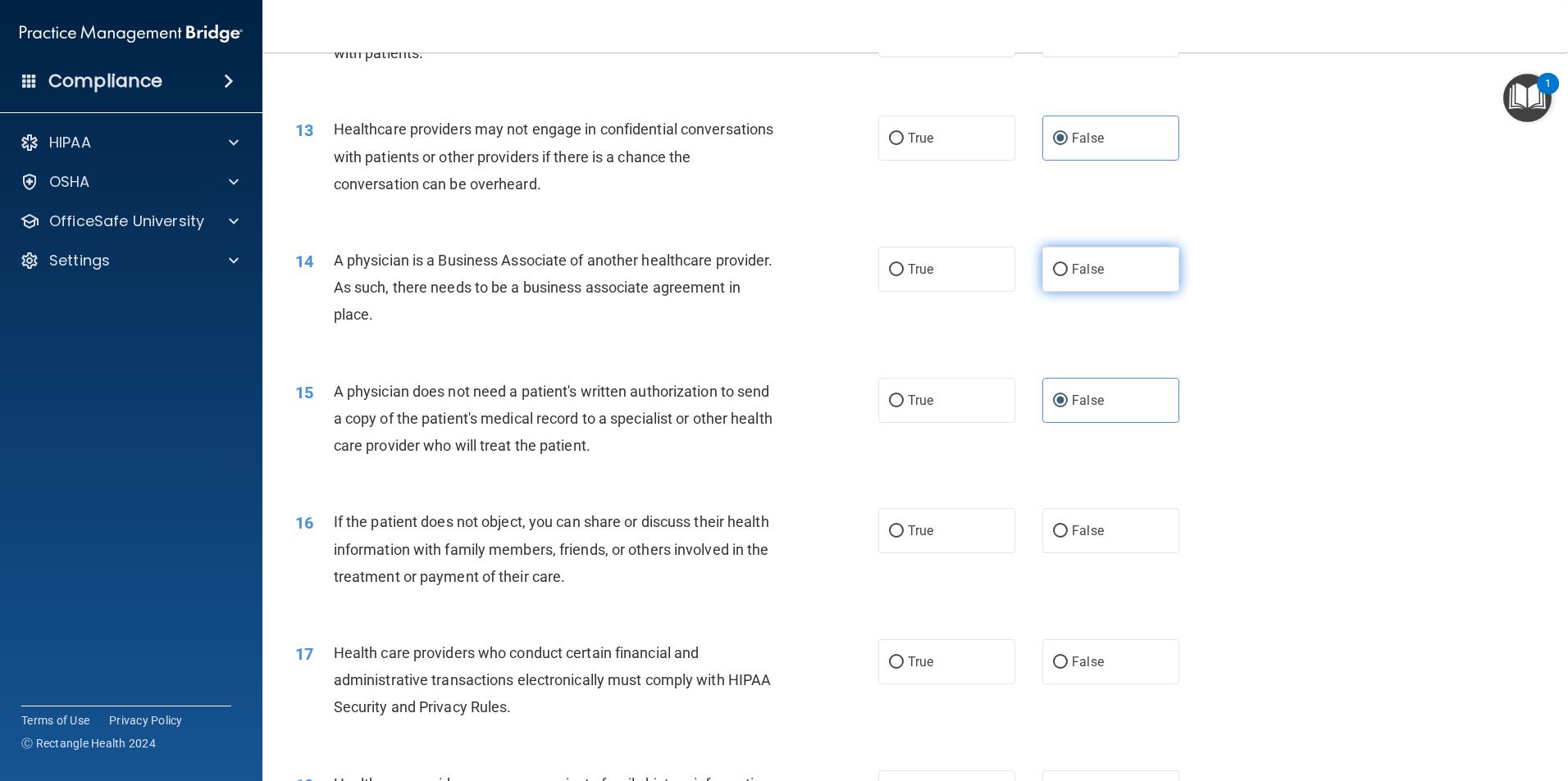
click at [1087, 273] on span "False" at bounding box center [1088, 269] width 32 height 16
click at [1068, 273] on input "False" at bounding box center [1060, 270] width 15 height 12
radio input "true"
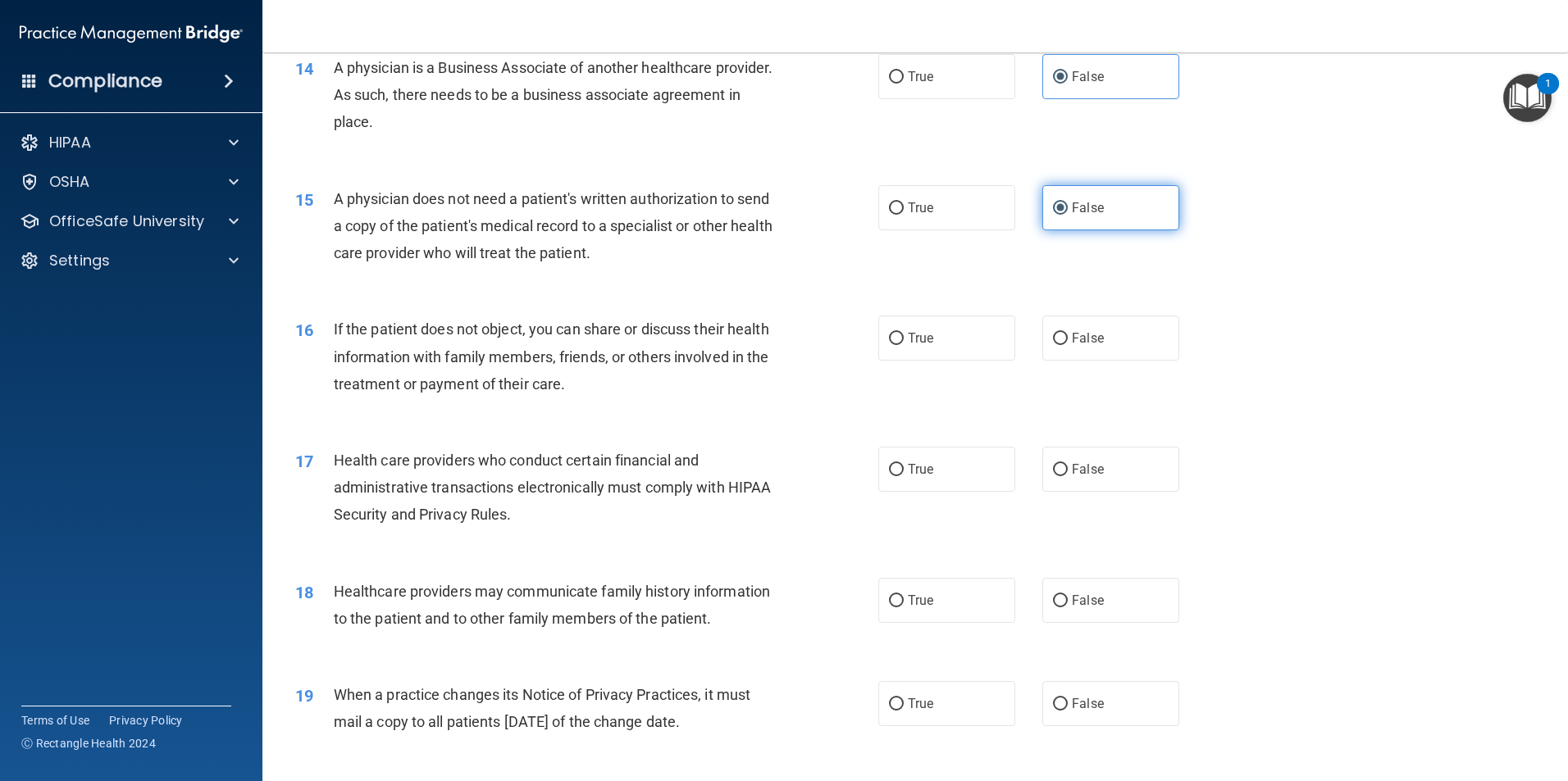
scroll to position [1639, 0]
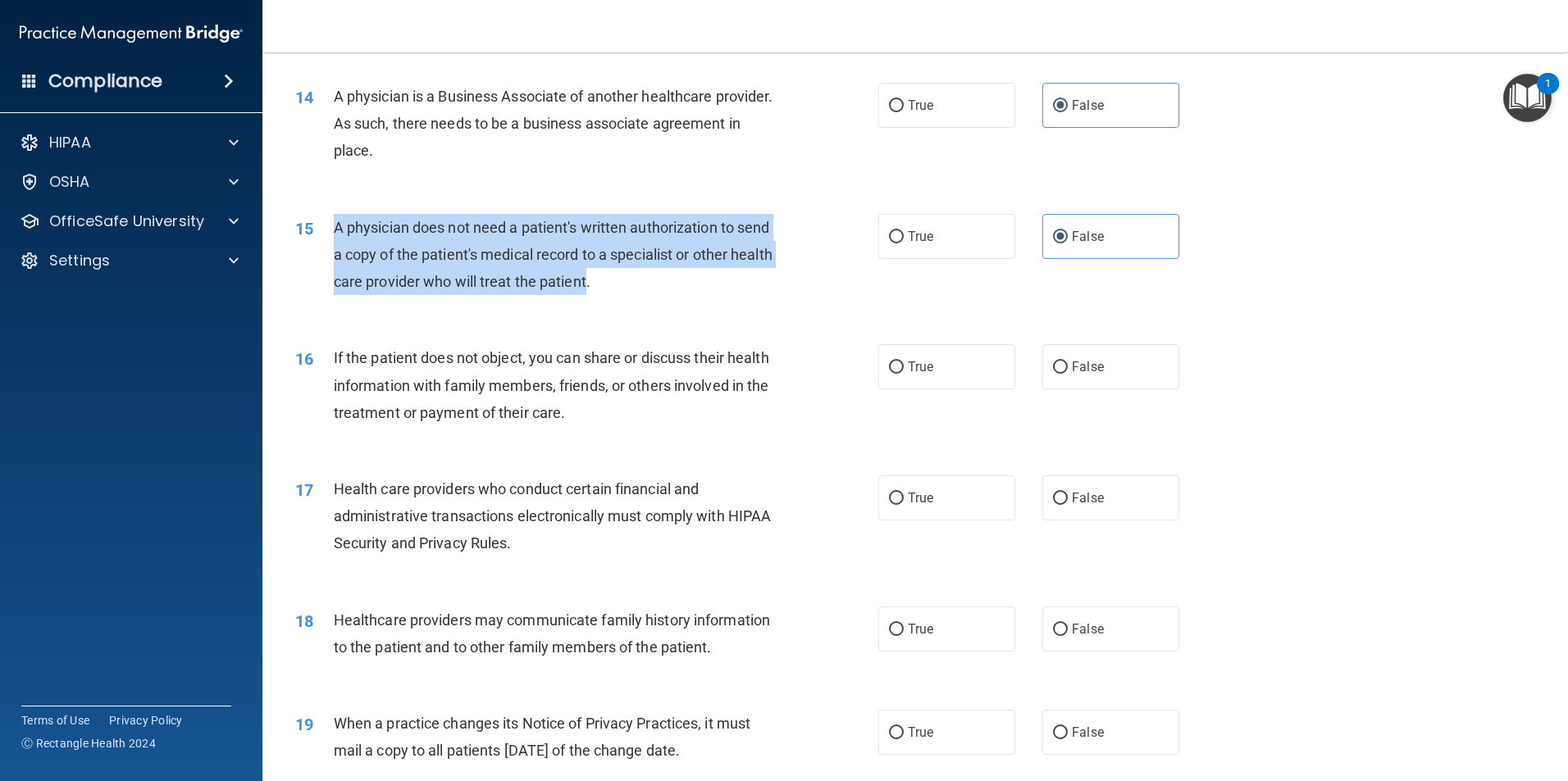
drag, startPoint x: 629, startPoint y: 290, endPoint x: 325, endPoint y: 224, distance: 311.1
click at [325, 224] on div "15 A physician does not need a patient's written authorization to send a copy o…" at bounding box center [587, 259] width 632 height 91
drag, startPoint x: 325, startPoint y: 224, endPoint x: 335, endPoint y: 233, distance: 13.5
click at [335, 233] on span "A physician does not need a patient's written authorization to send a copy of t…" at bounding box center [553, 255] width 439 height 72
drag, startPoint x: 333, startPoint y: 227, endPoint x: 1135, endPoint y: 247, distance: 802.2
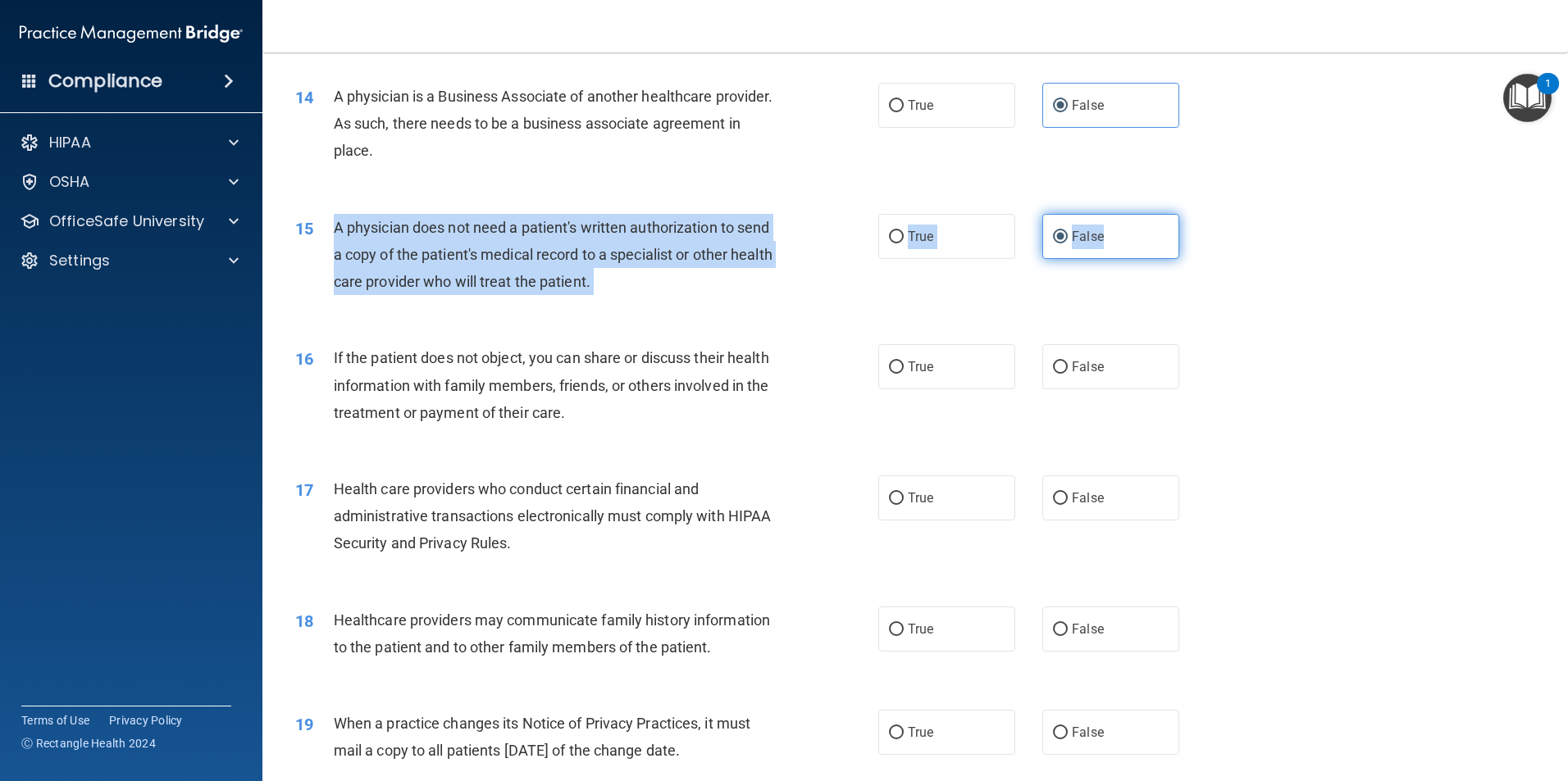
click at [1207, 214] on ng-form "15 A physician does not need a patient's written authorization to send a copy o…" at bounding box center [1207, 214] width 0 height 0
click at [1094, 254] on label "False" at bounding box center [1110, 237] width 137 height 45
click at [1068, 243] on input "False" at bounding box center [1060, 237] width 15 height 12
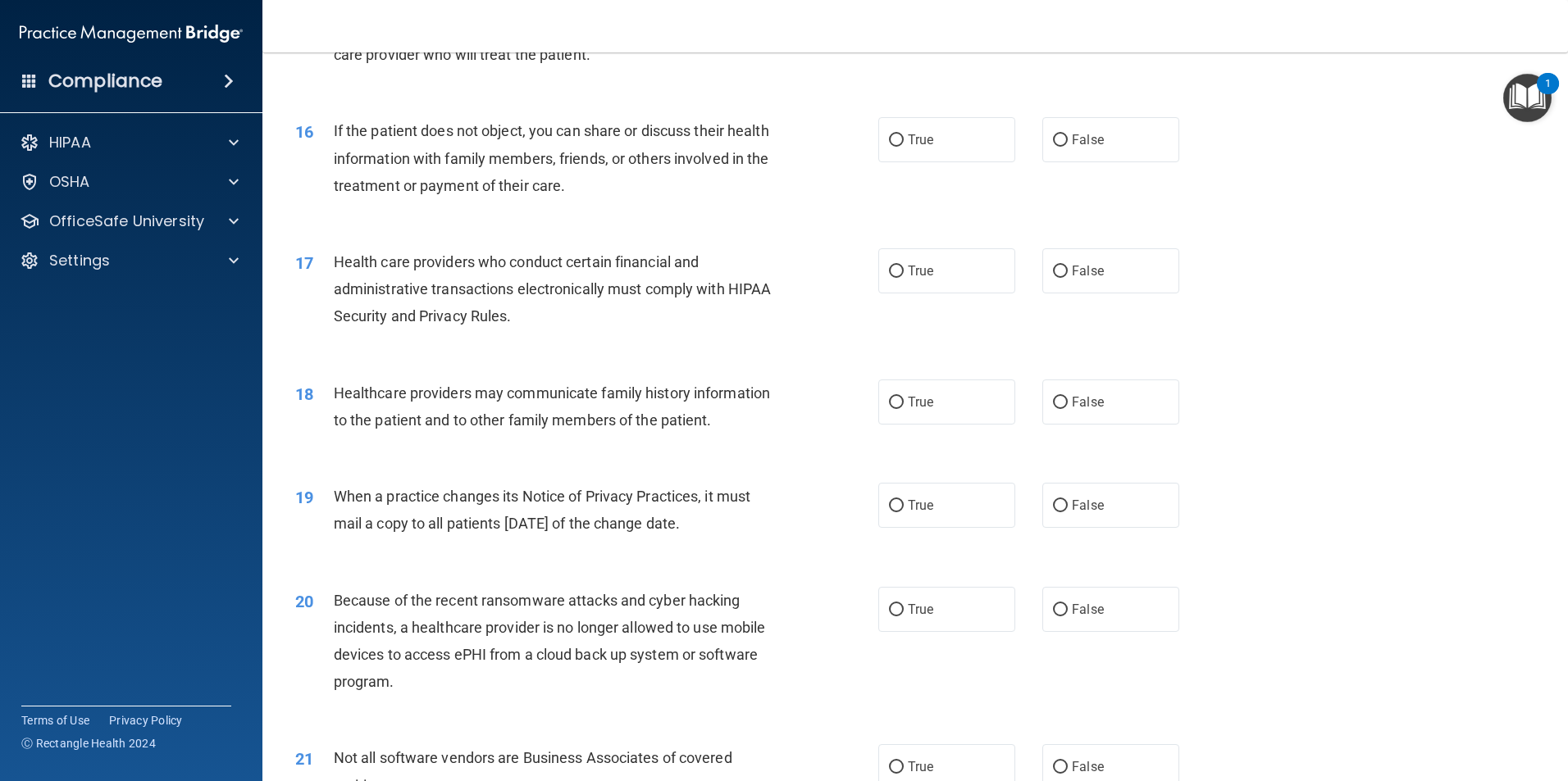
scroll to position [1886, 0]
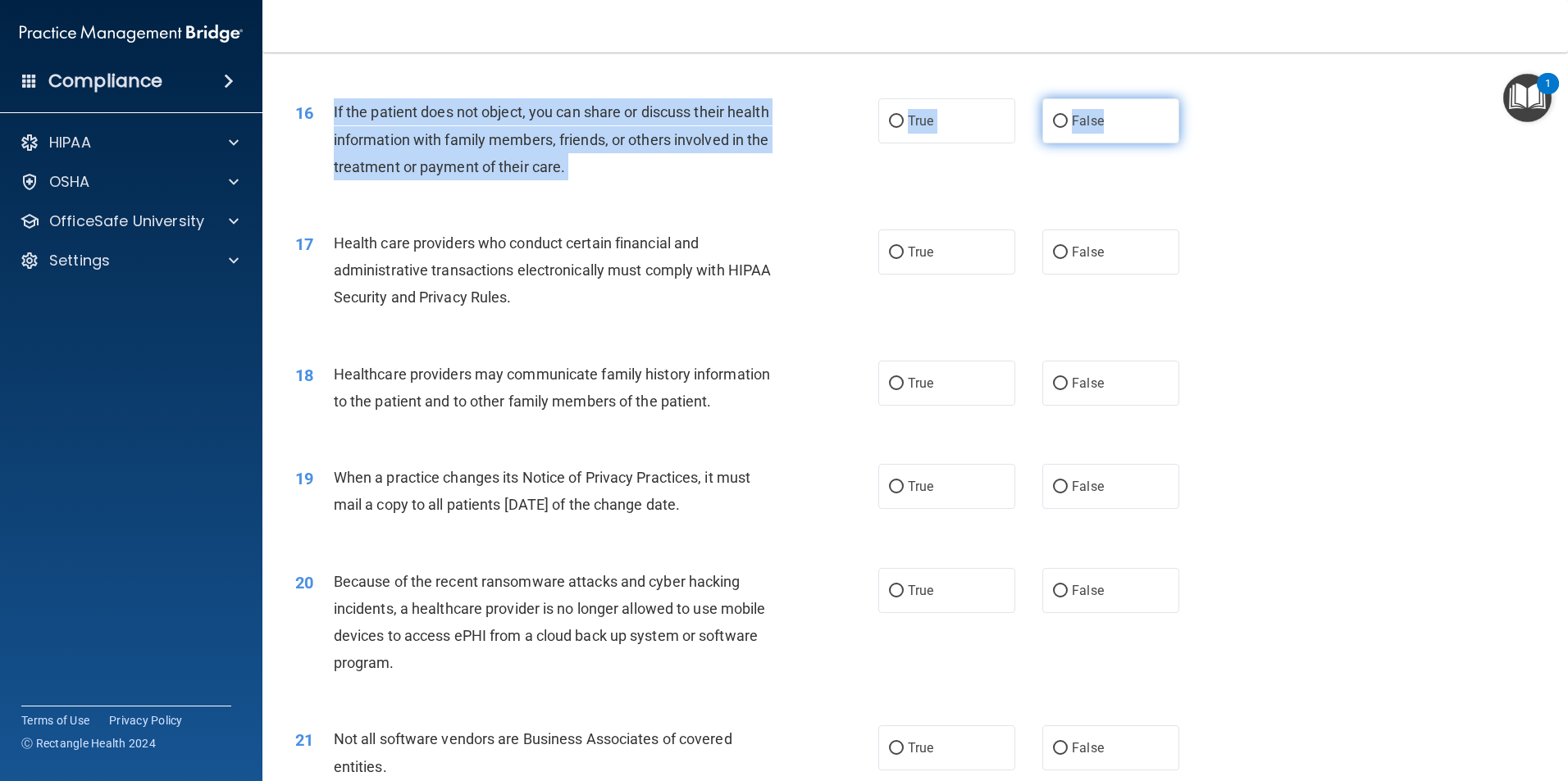
drag, startPoint x: 329, startPoint y: 107, endPoint x: 1116, endPoint y: 141, distance: 787.7
click at [1207, 98] on ng-form "16 If the patient does not object, you can share or discuss their health inform…" at bounding box center [1207, 98] width 0 height 0
click at [1073, 122] on span "False" at bounding box center [1088, 121] width 32 height 16
click at [1068, 122] on input "False" at bounding box center [1060, 122] width 15 height 12
radio input "true"
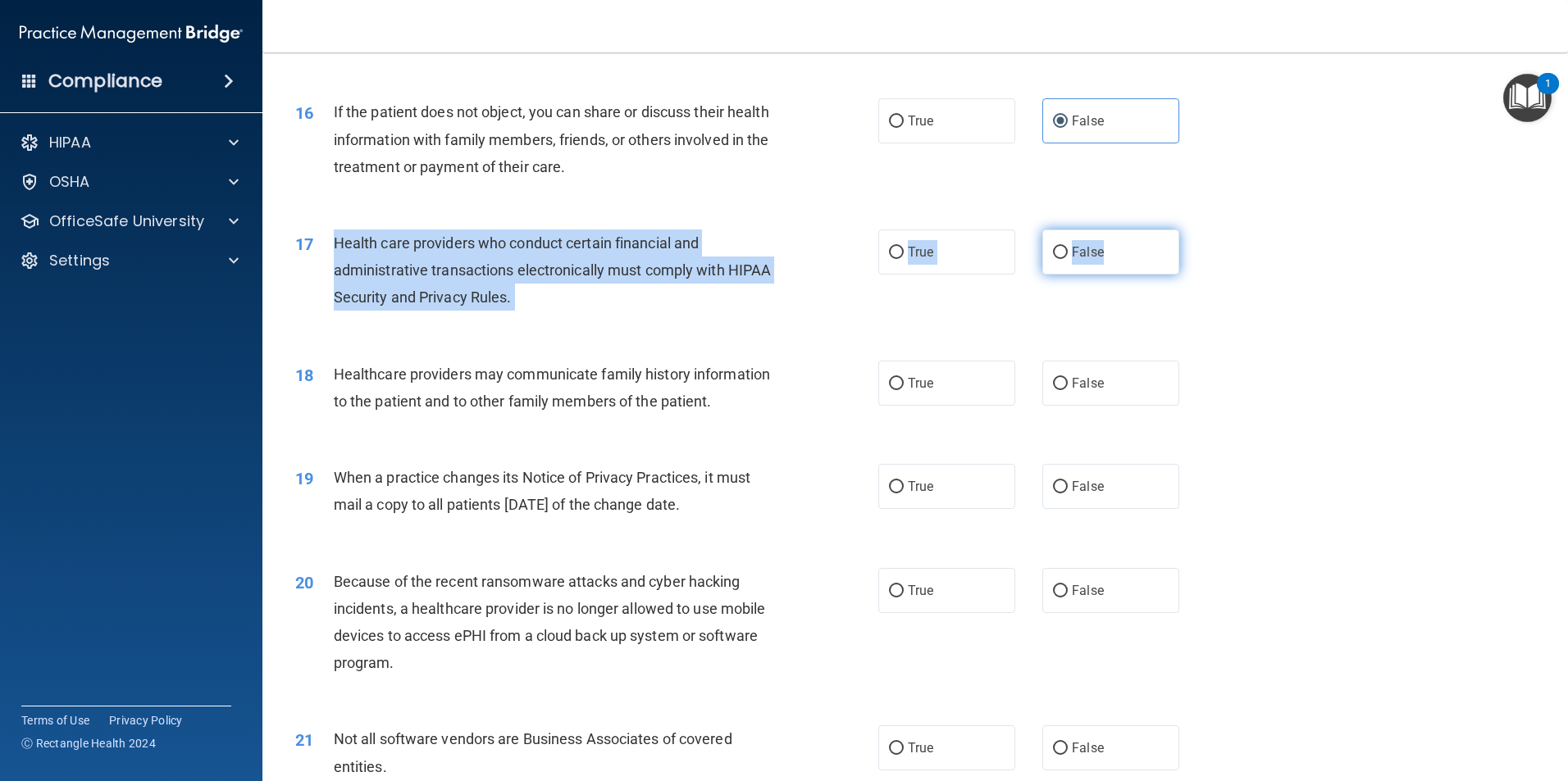
drag, startPoint x: 336, startPoint y: 243, endPoint x: 1125, endPoint y: 260, distance: 789.2
click at [1207, 229] on ng-form "17 Health care providers who conduct certain financial and administrative trans…" at bounding box center [1207, 229] width 0 height 0
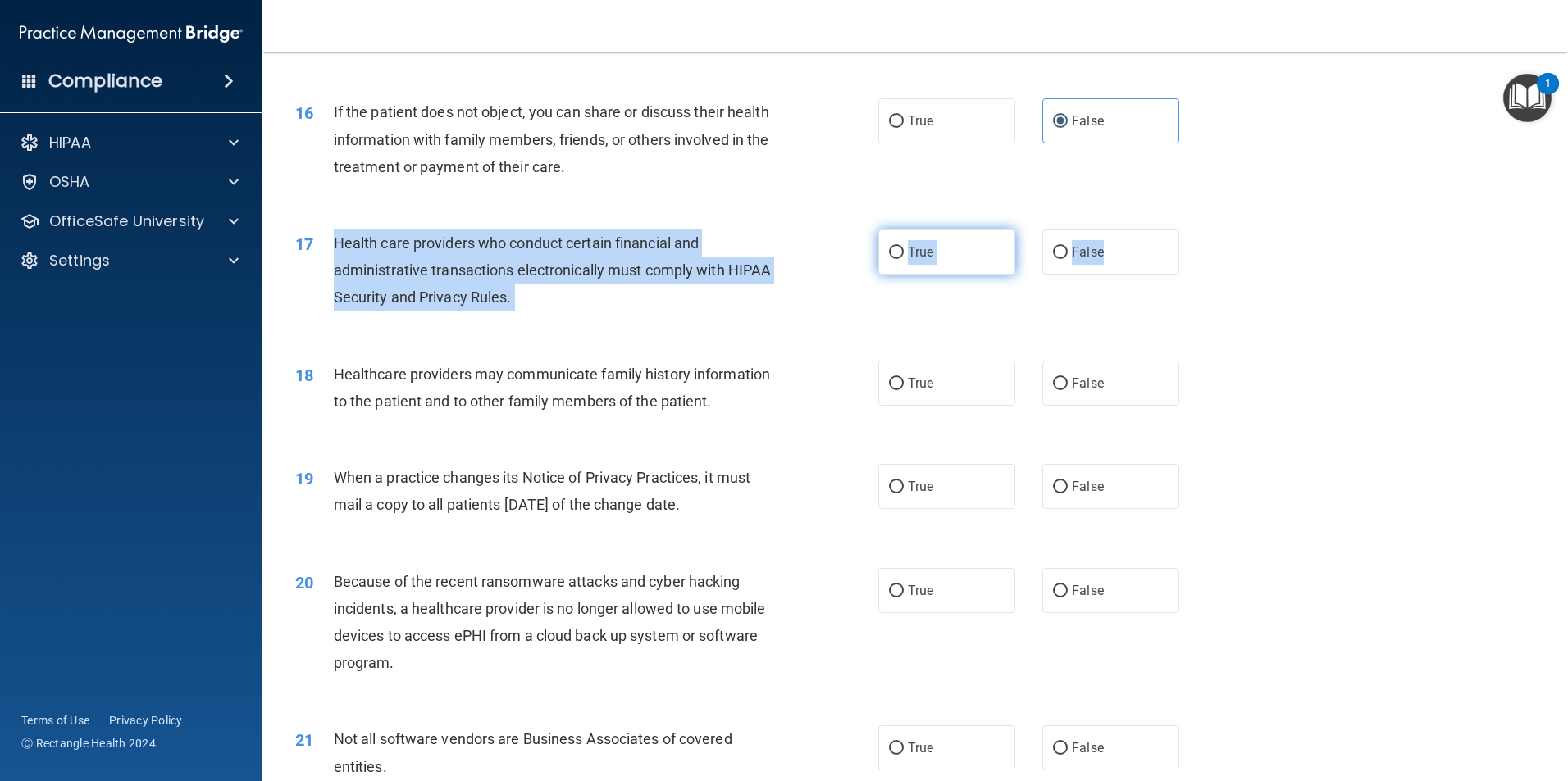
click at [880, 259] on label "True" at bounding box center [946, 252] width 137 height 45
click at [889, 259] on input "True" at bounding box center [896, 253] width 15 height 12
radio input "true"
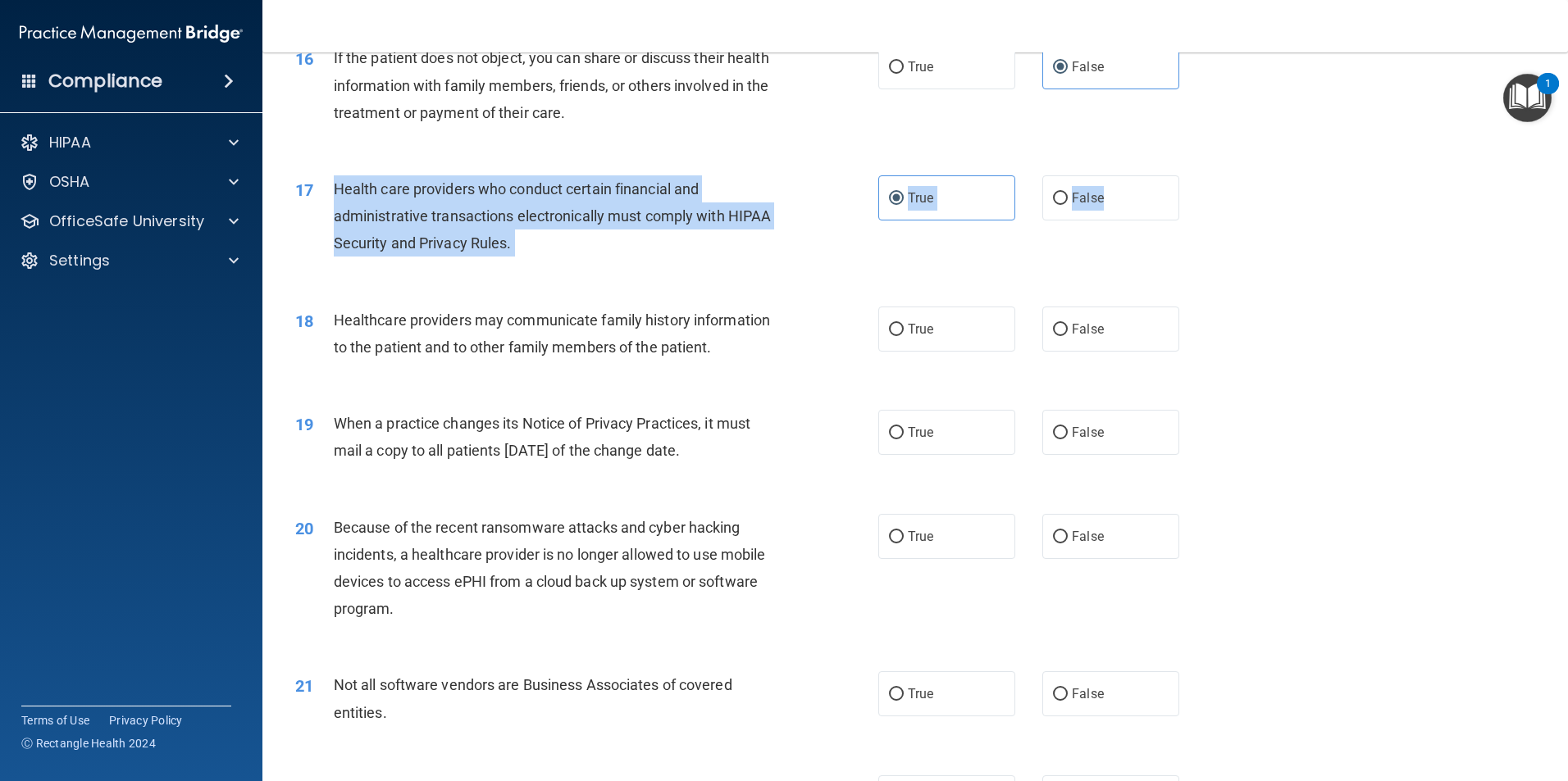
scroll to position [2050, 0]
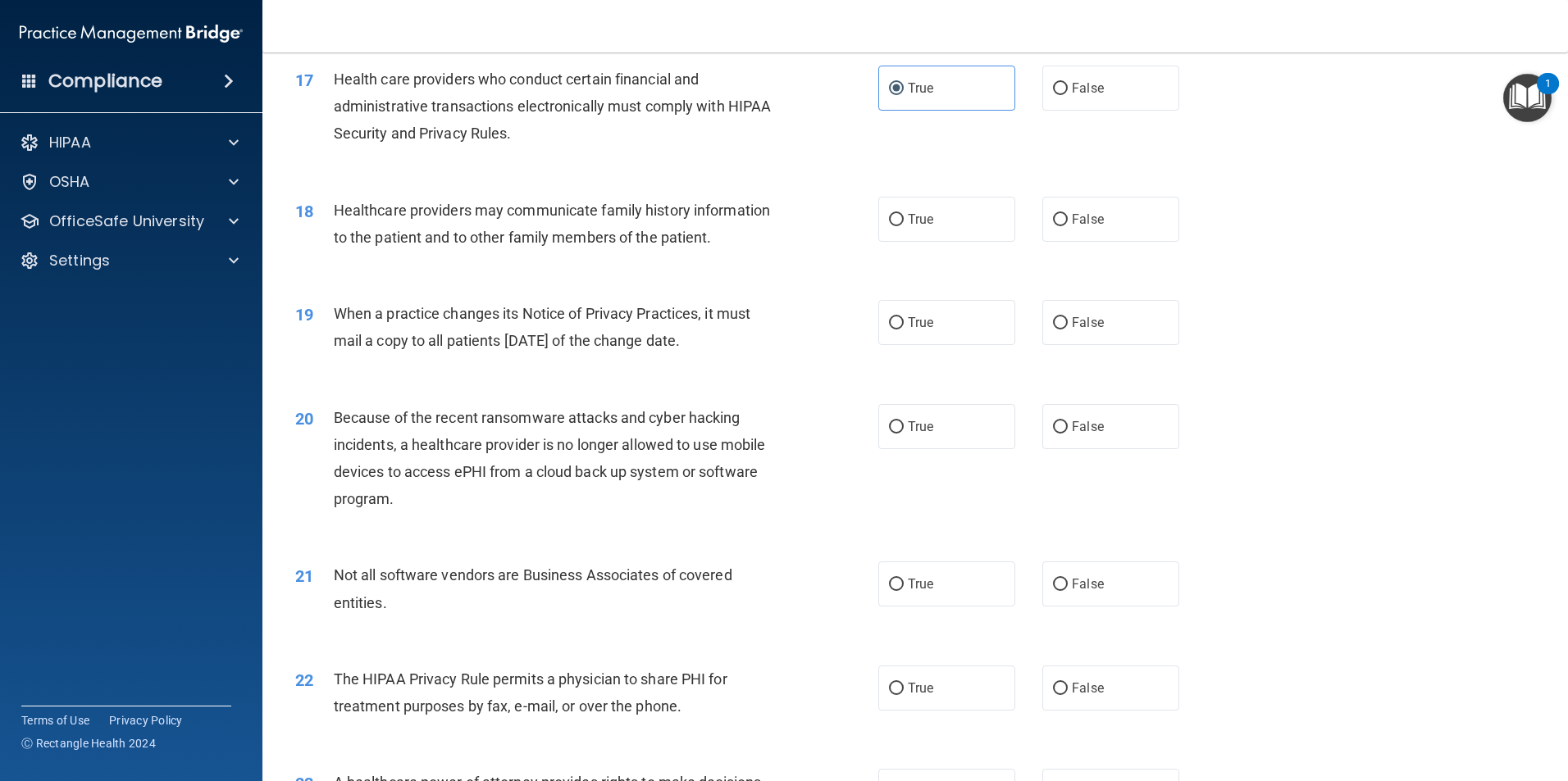
click at [1133, 176] on div "18 Healthcare providers may communicate family history information to the patie…" at bounding box center [915, 228] width 1264 height 104
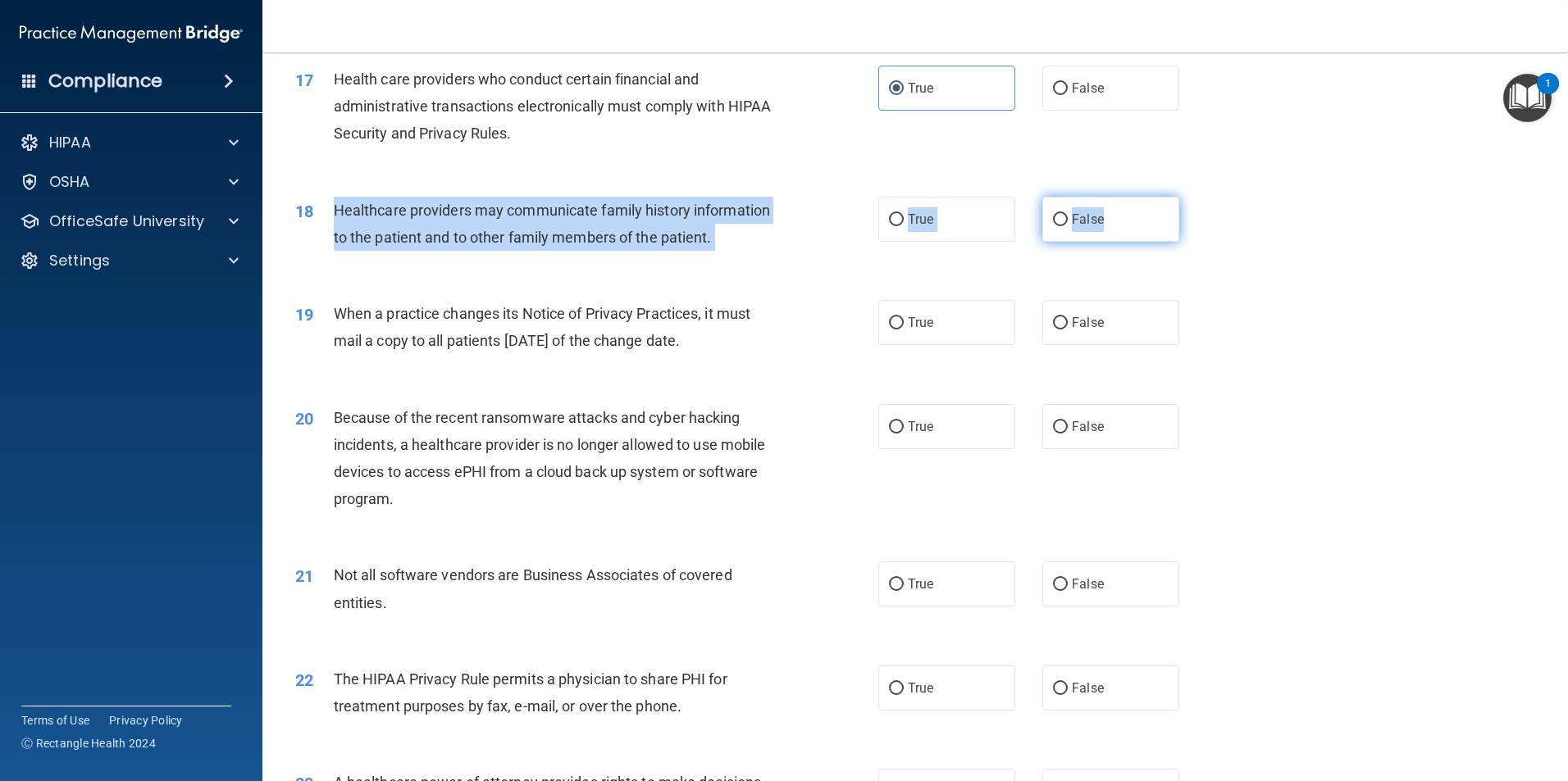
drag, startPoint x: 334, startPoint y: 210, endPoint x: 1133, endPoint y: 233, distance: 799.3
click at [1207, 197] on ng-form "18 Healthcare providers may communicate family history information to the patie…" at bounding box center [1207, 197] width 0 height 0
click at [1094, 222] on span "False" at bounding box center [1088, 219] width 32 height 16
click at [1068, 222] on input "False" at bounding box center [1060, 220] width 15 height 12
radio input "true"
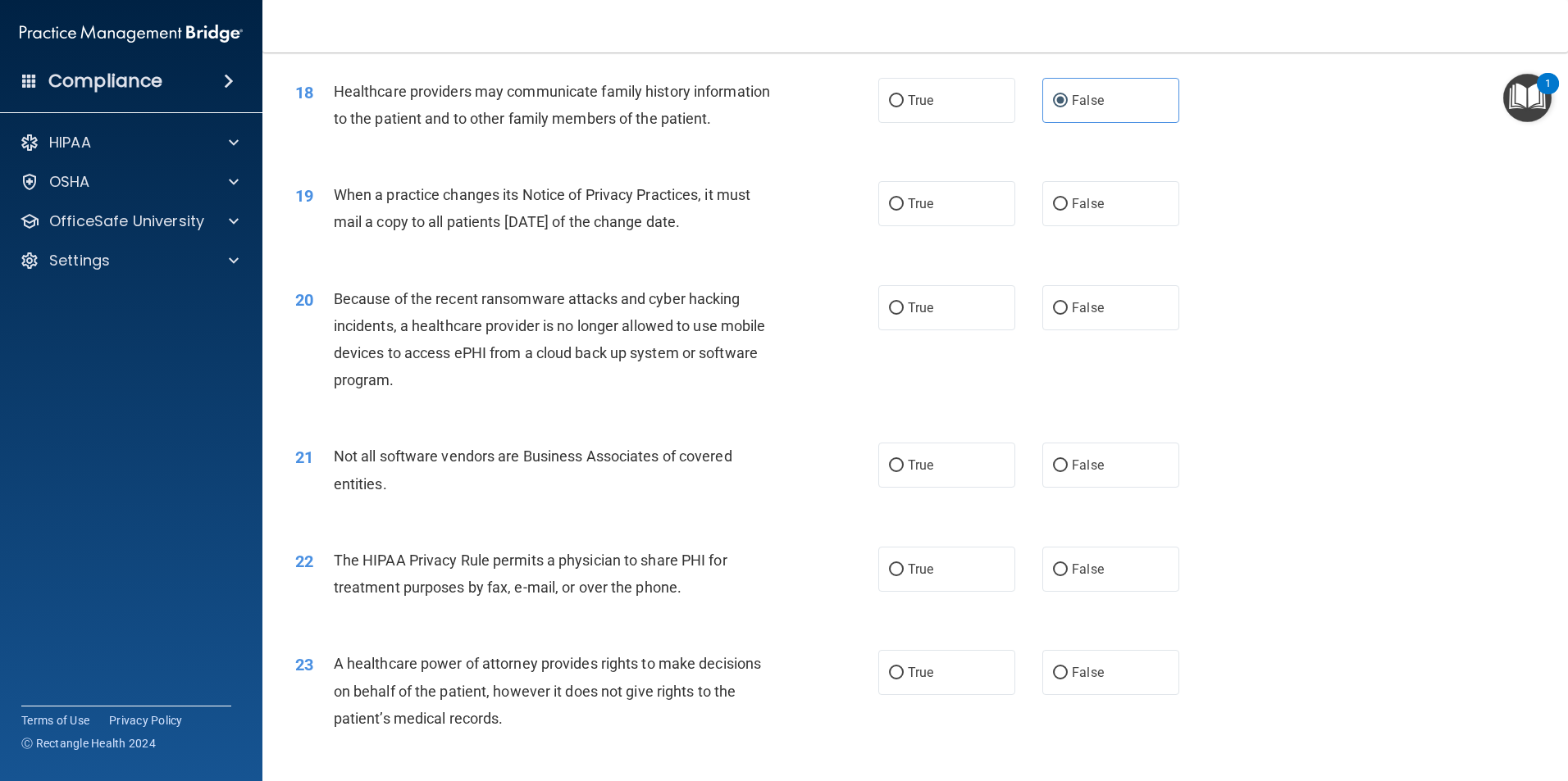
scroll to position [2132, 0]
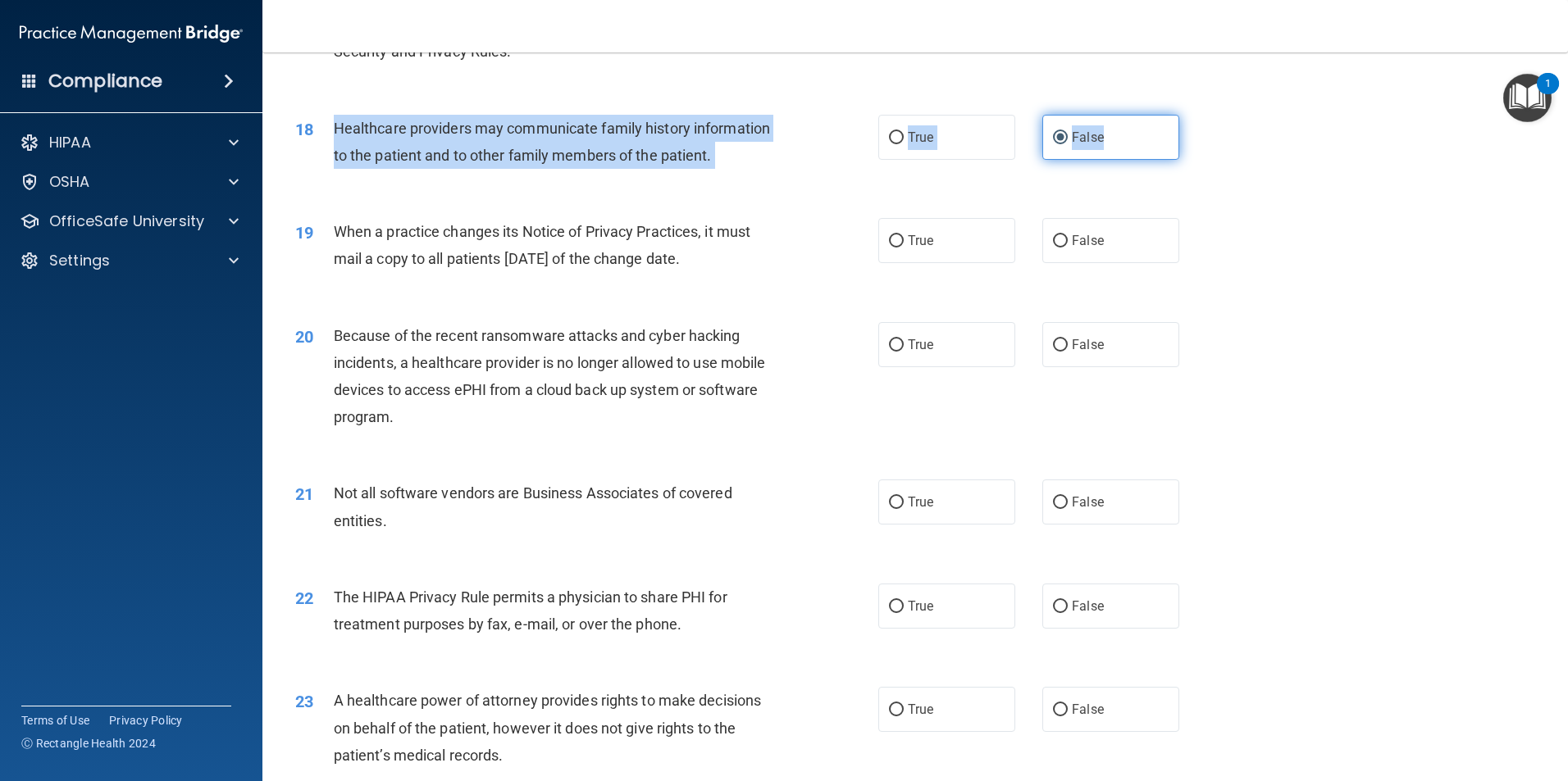
drag, startPoint x: 332, startPoint y: 131, endPoint x: 1131, endPoint y: 135, distance: 799.0
click at [1207, 115] on ng-form "18 Healthcare providers may communicate family history information to the patie…" at bounding box center [1207, 115] width 0 height 0
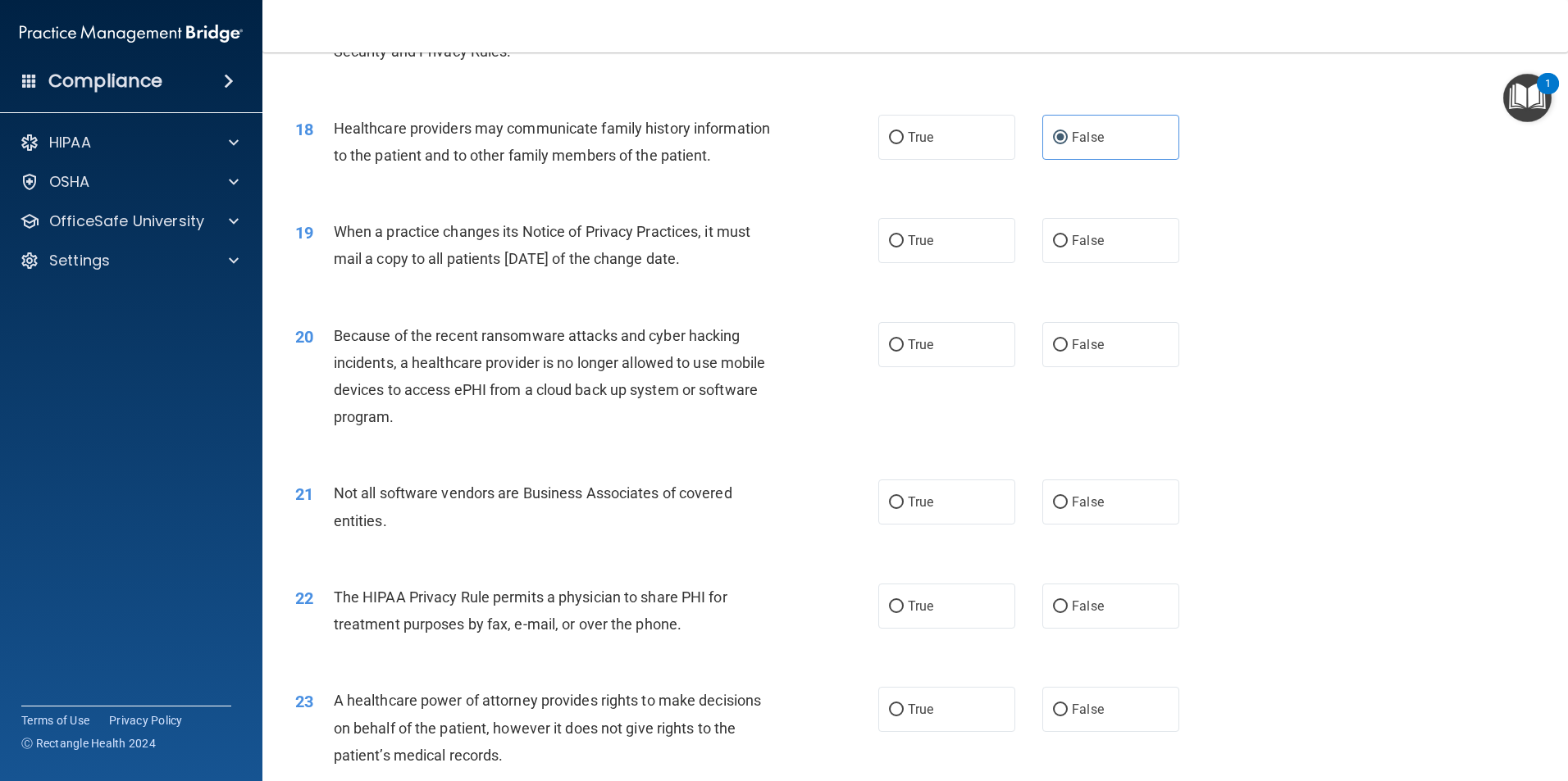
click at [692, 254] on span "When a practice changes its Notice of Privacy Practices, it must mail a copy to…" at bounding box center [542, 244] width 417 height 44
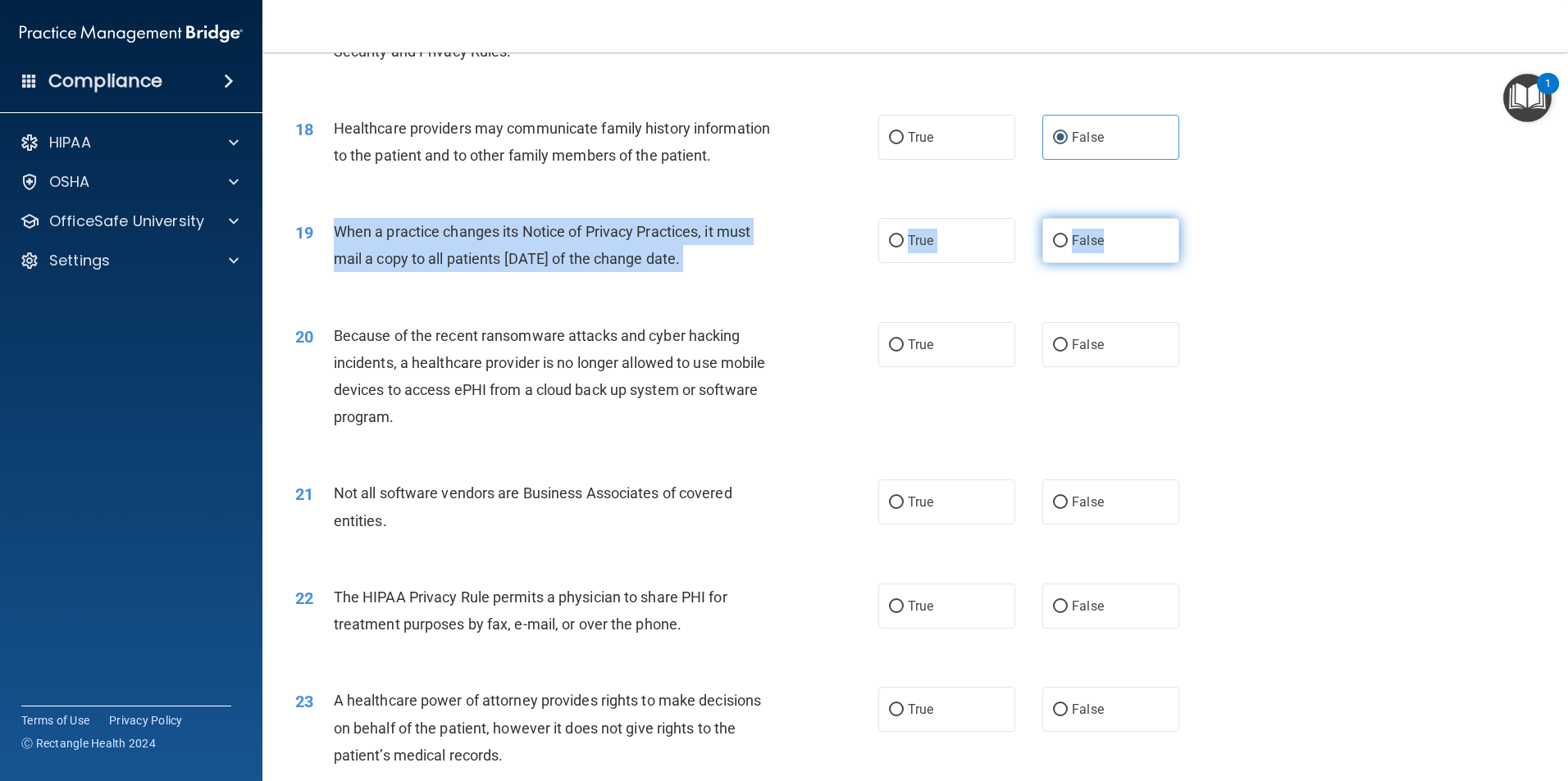
drag, startPoint x: 332, startPoint y: 231, endPoint x: 1162, endPoint y: 250, distance: 830.2
click at [1207, 218] on ng-form "19 When a practice changes its Notice of Privacy Practices, it must mail a copy…" at bounding box center [1207, 218] width 0 height 0
click at [975, 237] on label "True" at bounding box center [946, 241] width 137 height 45
click at [904, 237] on input "True" at bounding box center [896, 241] width 15 height 12
radio input "true"
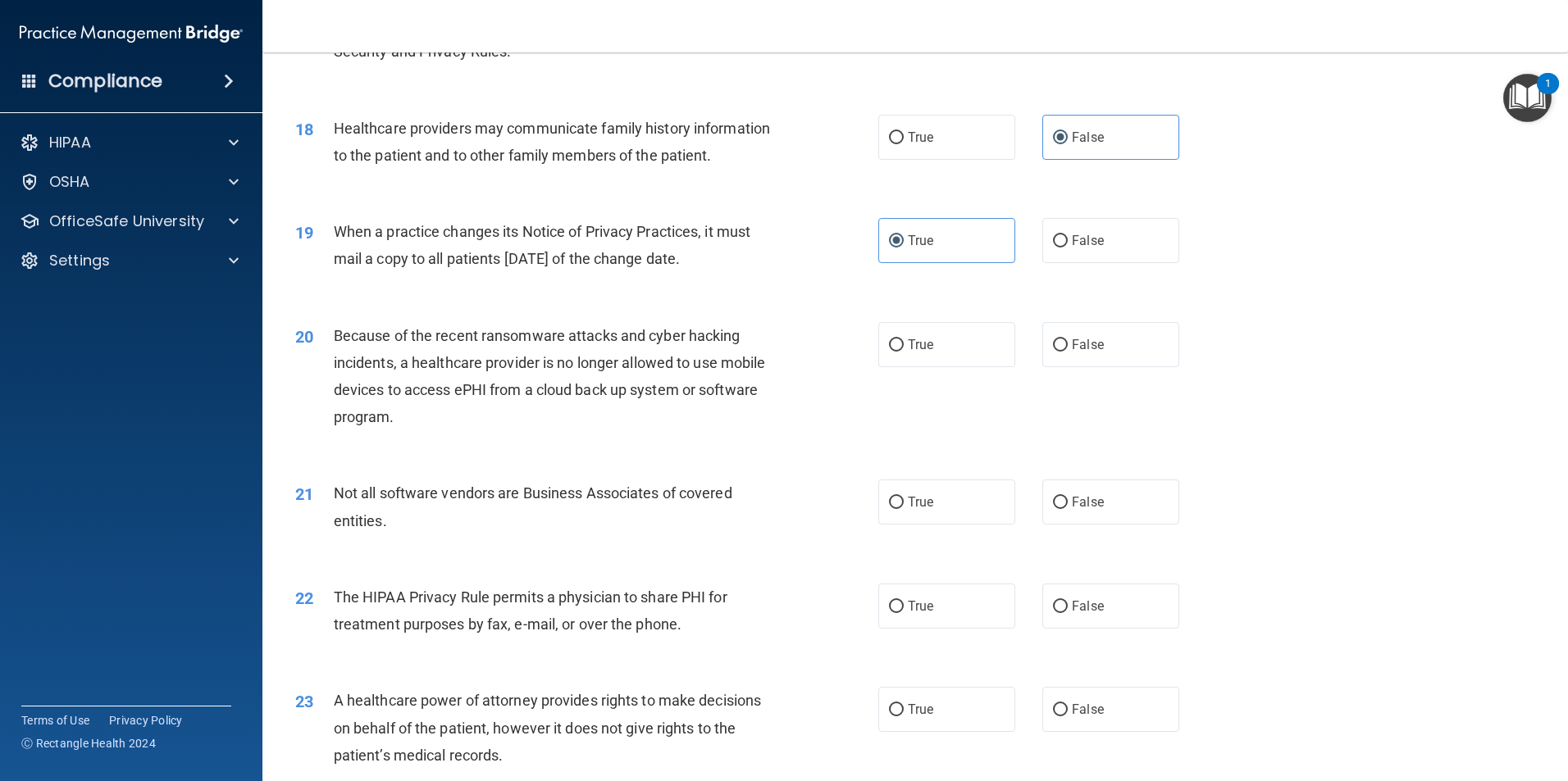
click at [1202, 328] on div "20 Because of the recent ransomware attacks and cyber hacking incidents, a heal…" at bounding box center [915, 381] width 1264 height 158
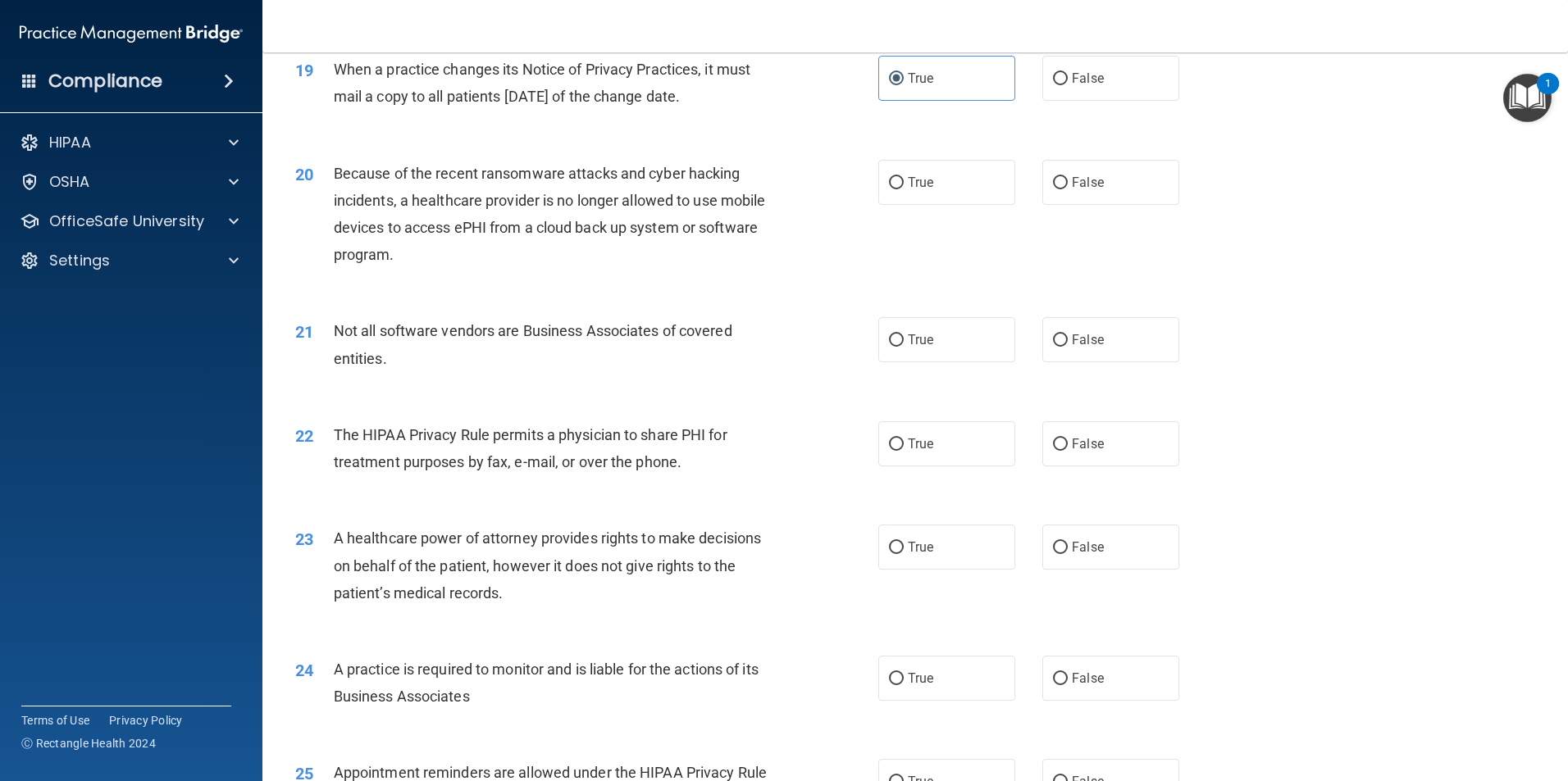
scroll to position [2296, 0]
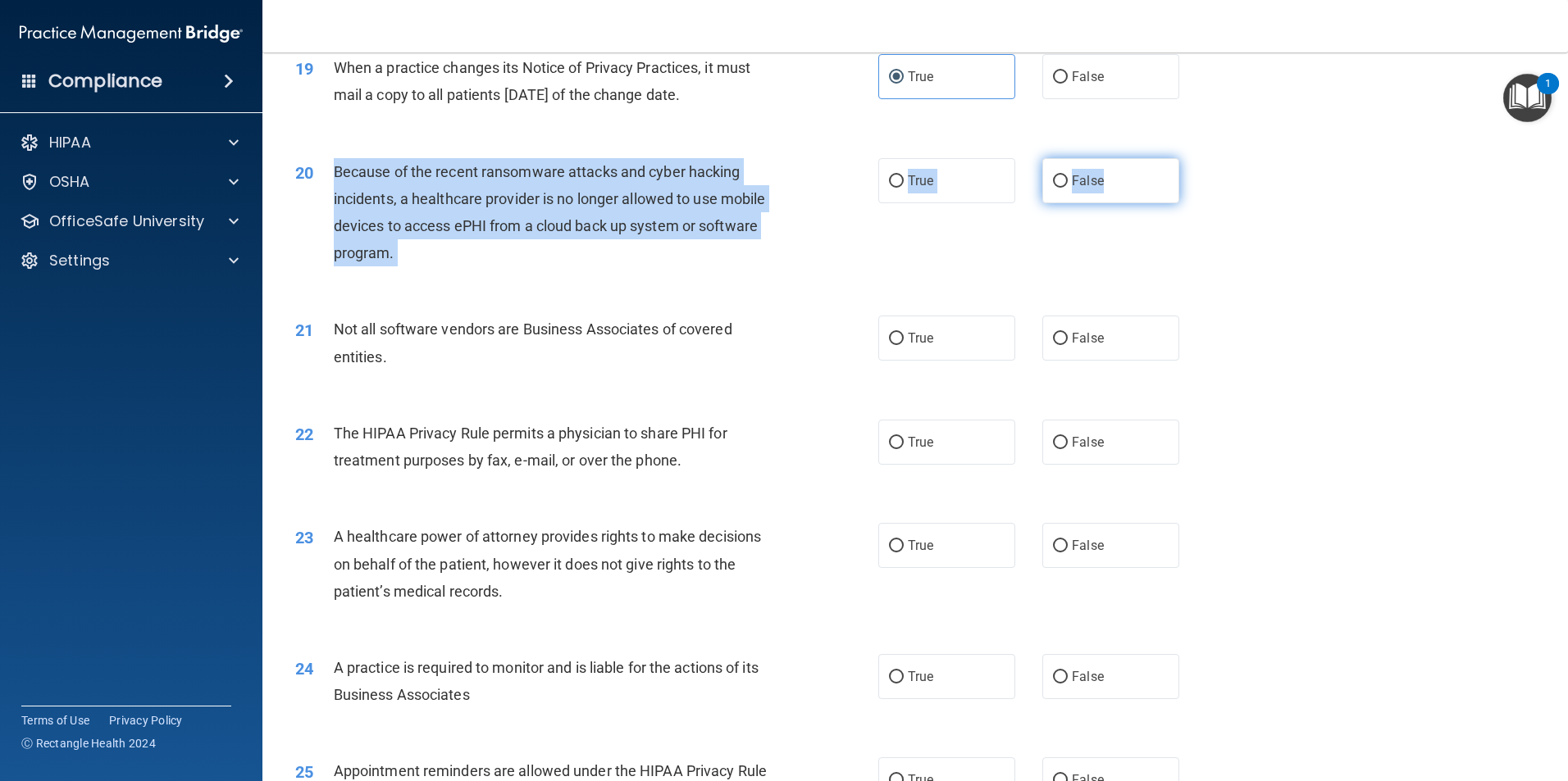
drag, startPoint x: 336, startPoint y: 175, endPoint x: 1104, endPoint y: 191, distance: 768.2
click at [1207, 158] on ng-form "20 Because of the recent ransomware attacks and cyber hacking incidents, a heal…" at bounding box center [1207, 158] width 0 height 0
click at [969, 184] on label "True" at bounding box center [946, 181] width 137 height 45
click at [904, 184] on input "True" at bounding box center [896, 181] width 15 height 12
radio input "true"
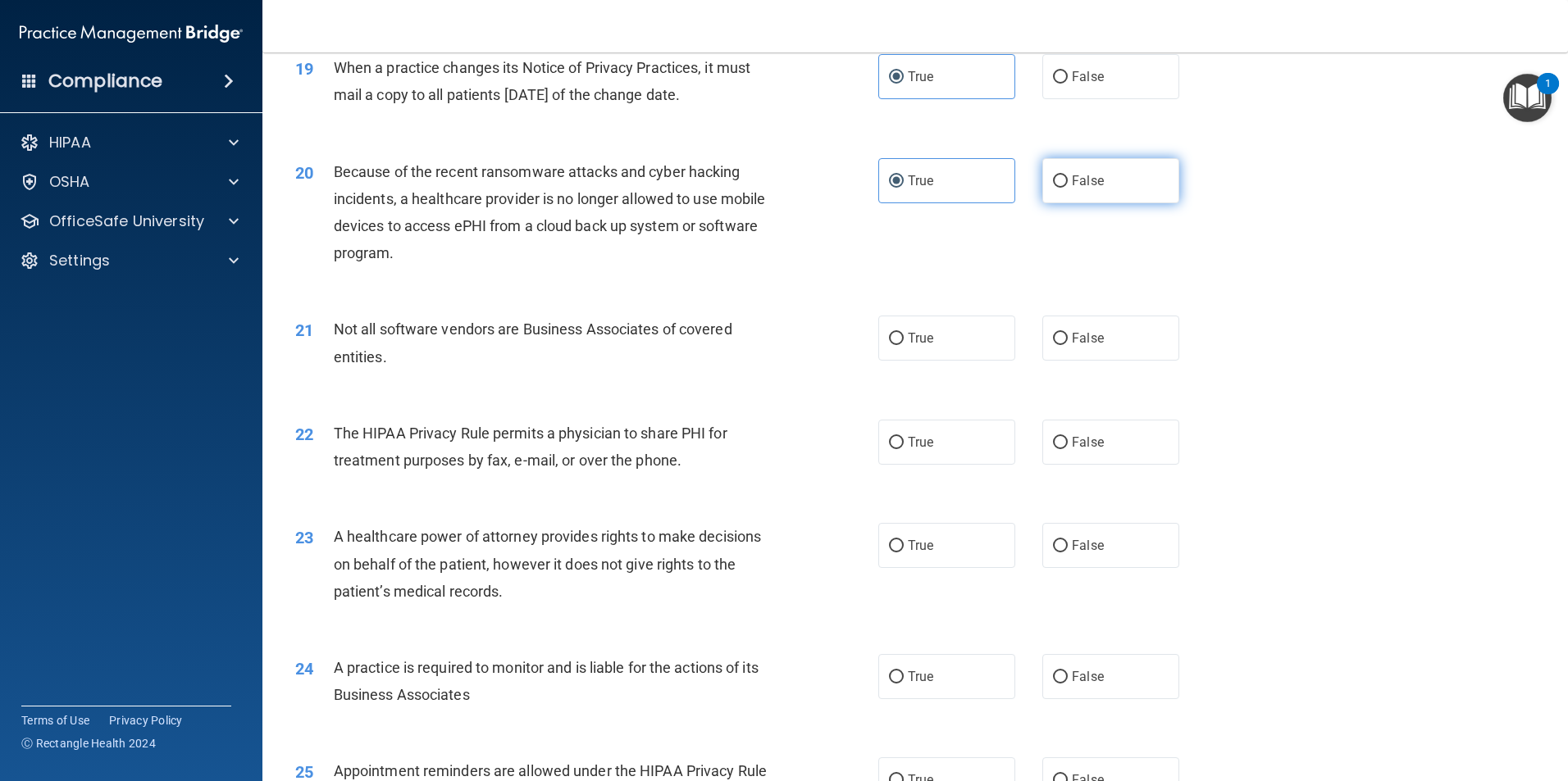
click at [1100, 173] on label "False" at bounding box center [1110, 181] width 137 height 45
click at [1068, 175] on input "False" at bounding box center [1060, 181] width 15 height 12
radio input "true"
radio input "false"
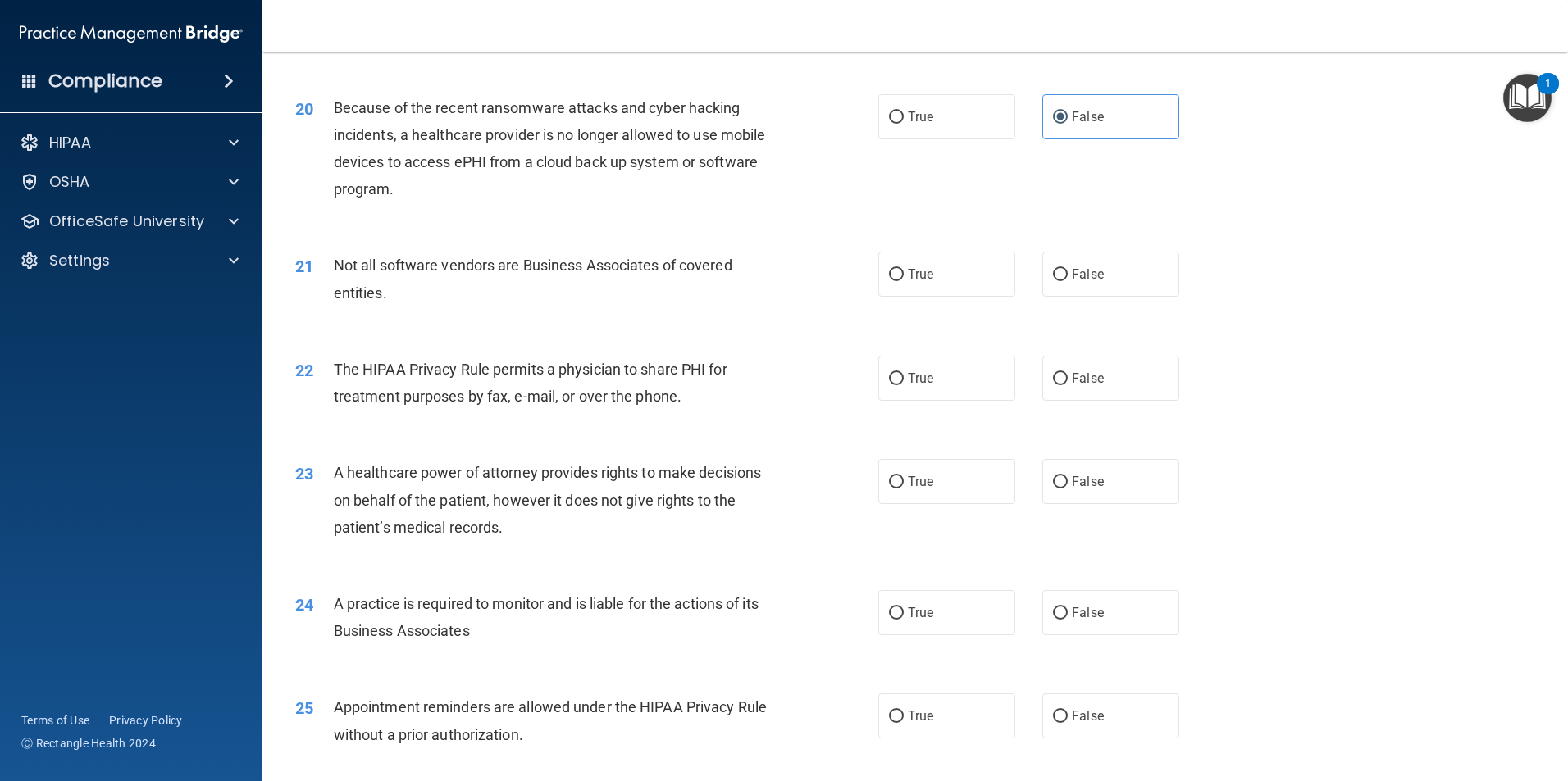
scroll to position [2460, 0]
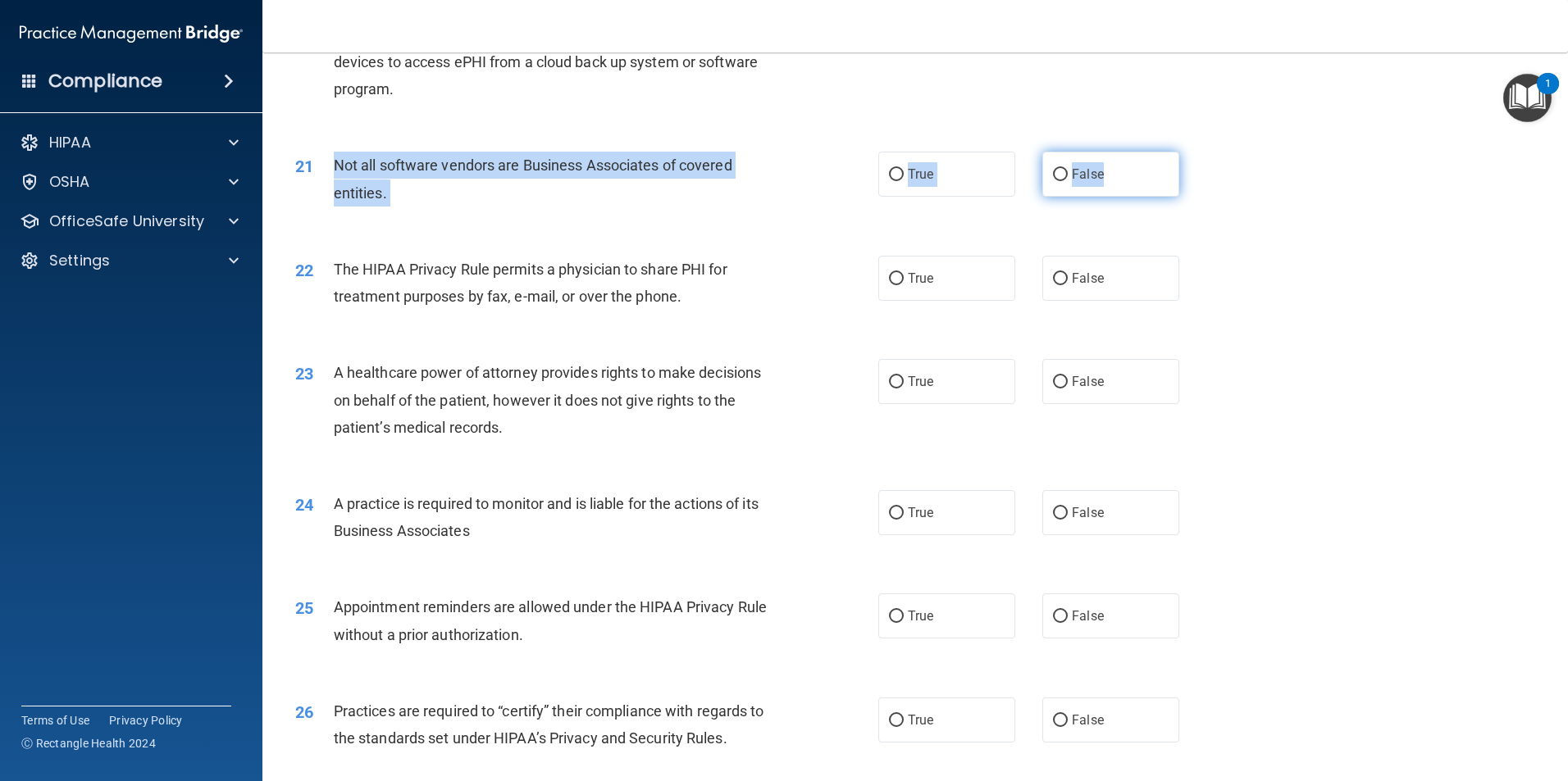
drag, startPoint x: 334, startPoint y: 163, endPoint x: 1108, endPoint y: 176, distance: 774.1
click at [1207, 152] on ng-form "21 Not all software vendors are Business Associates of covered entities. True F…" at bounding box center [1207, 152] width 0 height 0
click at [1098, 185] on label "False" at bounding box center [1110, 174] width 137 height 45
click at [1068, 181] on input "False" at bounding box center [1060, 174] width 15 height 12
radio input "true"
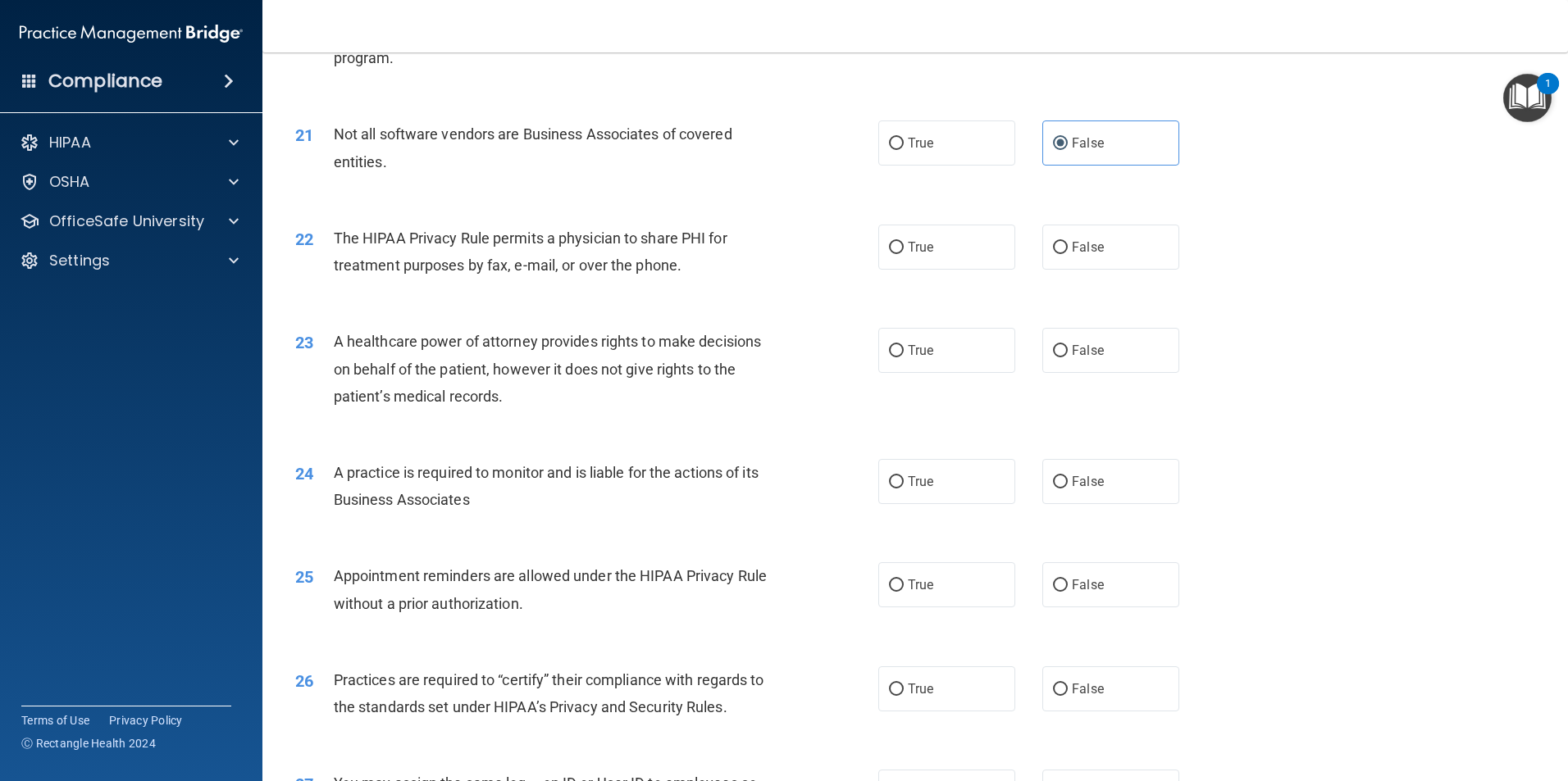
scroll to position [2542, 0]
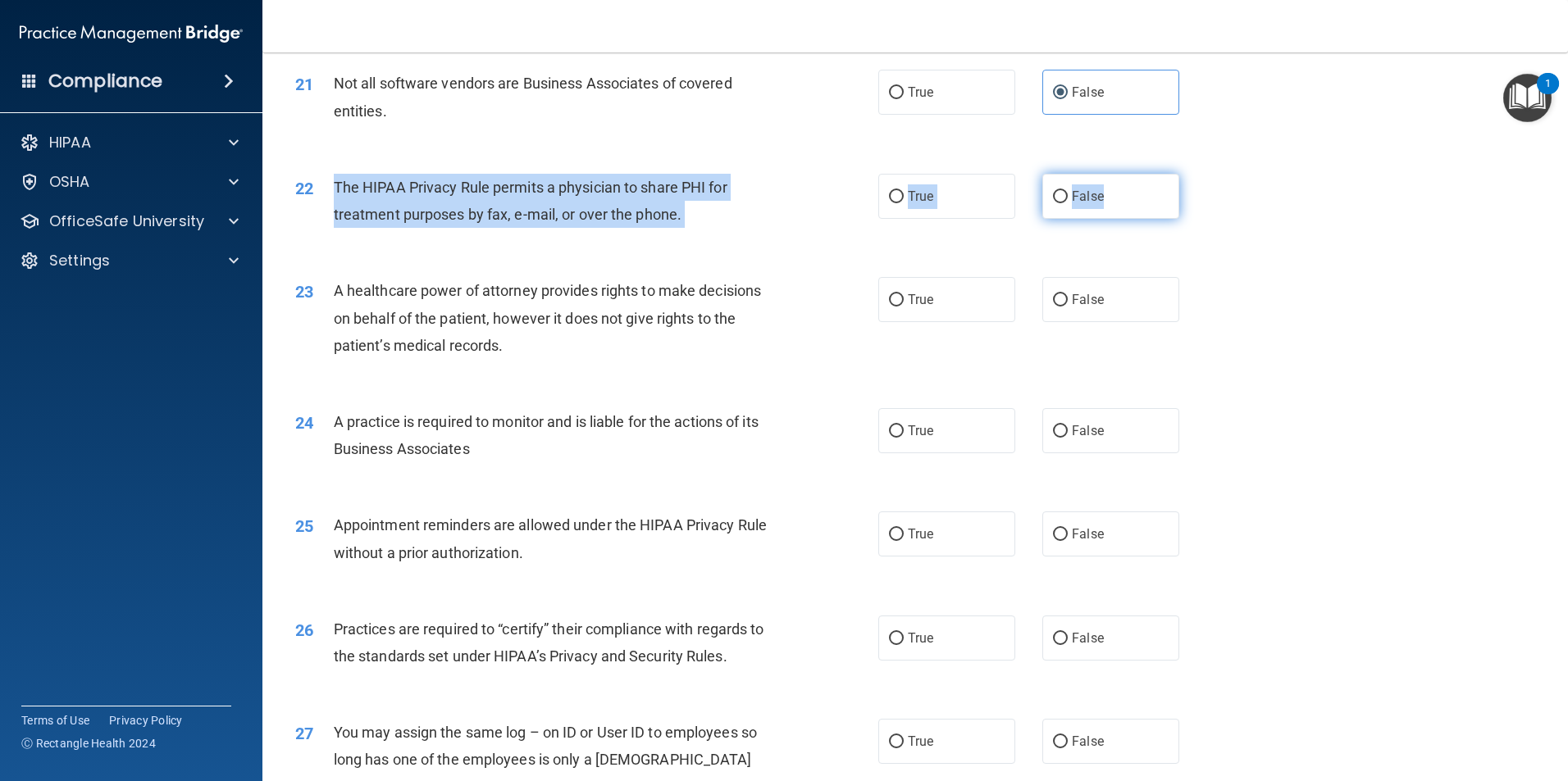
drag, startPoint x: 329, startPoint y: 191, endPoint x: 1124, endPoint y: 206, distance: 795.1
click at [1207, 174] on ng-form "22 The HIPAA Privacy Rule permits a physician to share PHI for treatment purpos…" at bounding box center [1207, 174] width 0 height 0
click at [931, 208] on label "True" at bounding box center [946, 196] width 137 height 45
click at [904, 204] on input "True" at bounding box center [896, 197] width 15 height 12
radio input "true"
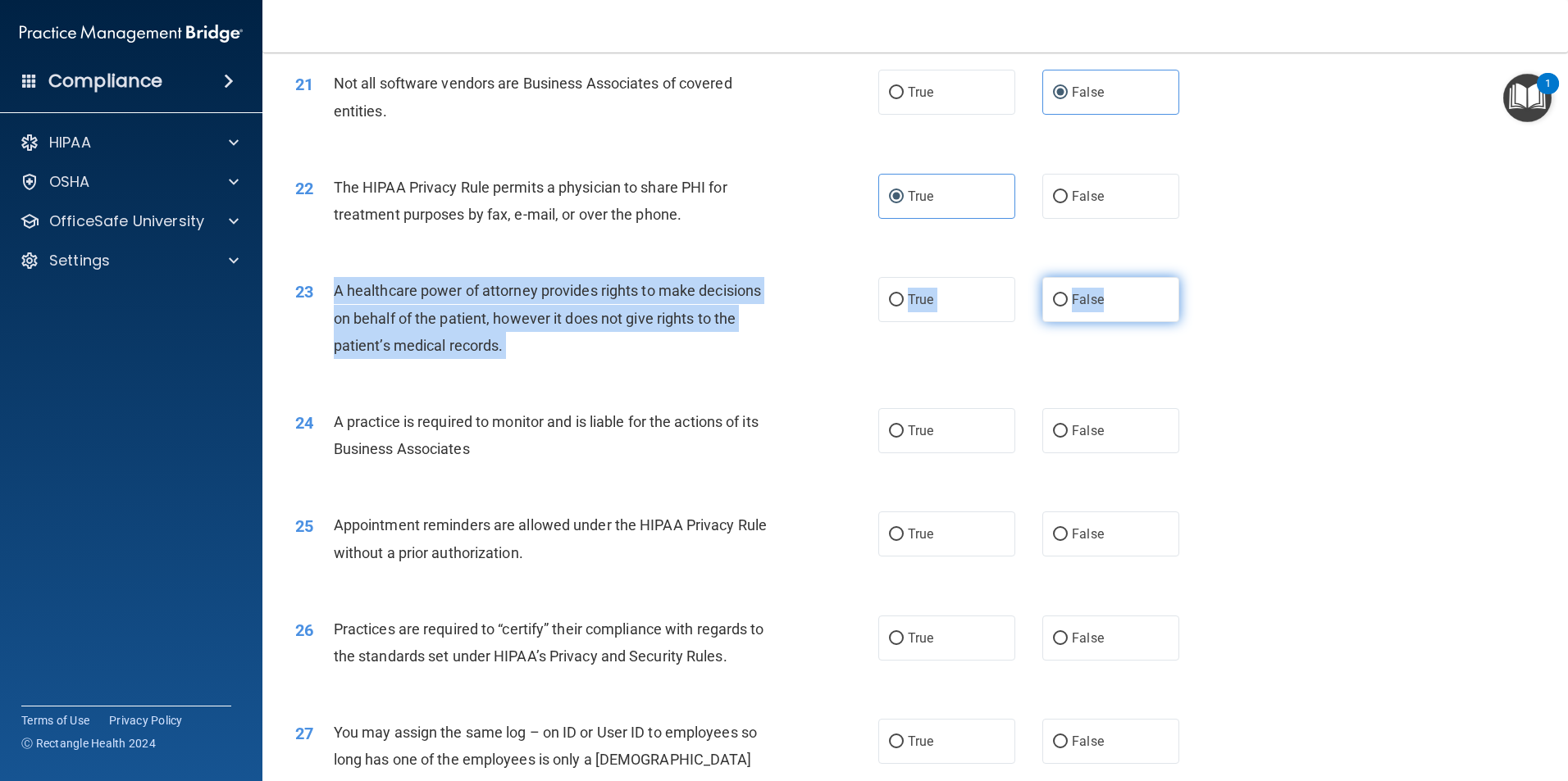
drag, startPoint x: 335, startPoint y: 299, endPoint x: 1145, endPoint y: 317, distance: 810.2
click at [1207, 277] on ng-form "23 A healthcare power of attorney provides rights to make decisions on behalf o…" at bounding box center [1207, 277] width 0 height 0
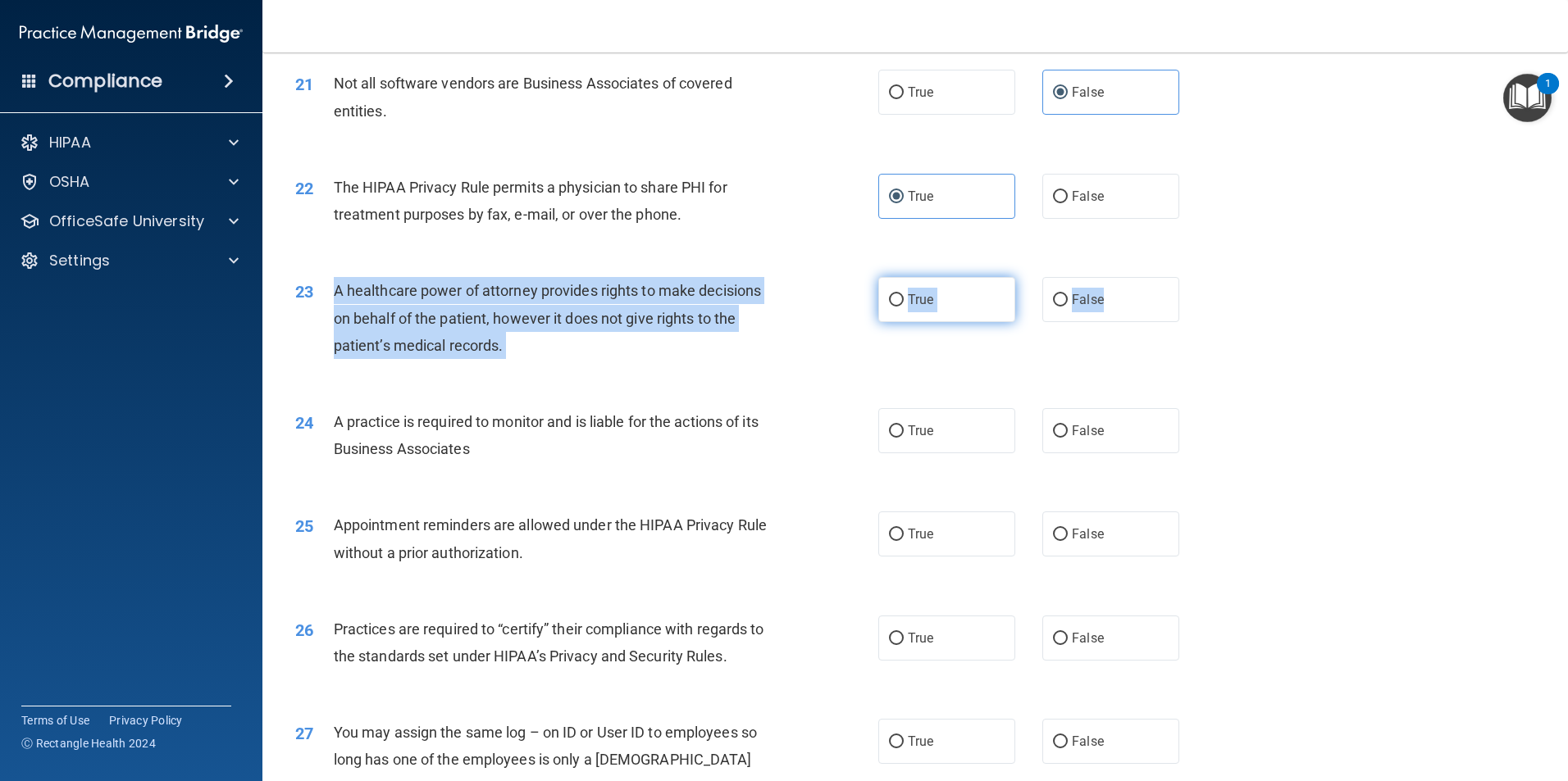
click at [951, 304] on label "True" at bounding box center [946, 300] width 137 height 45
click at [904, 304] on input "True" at bounding box center [896, 300] width 15 height 12
radio input "true"
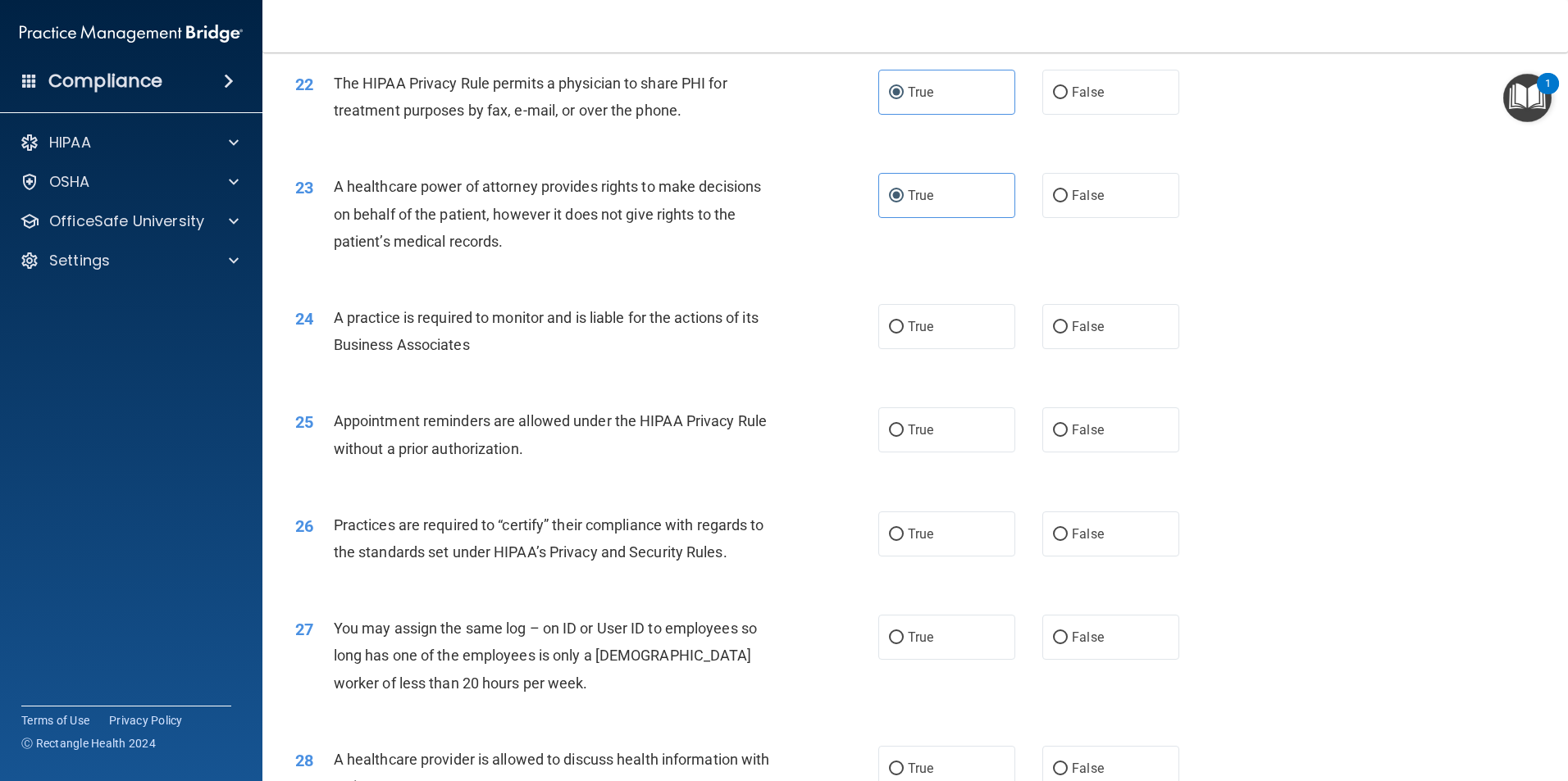
scroll to position [2705, 0]
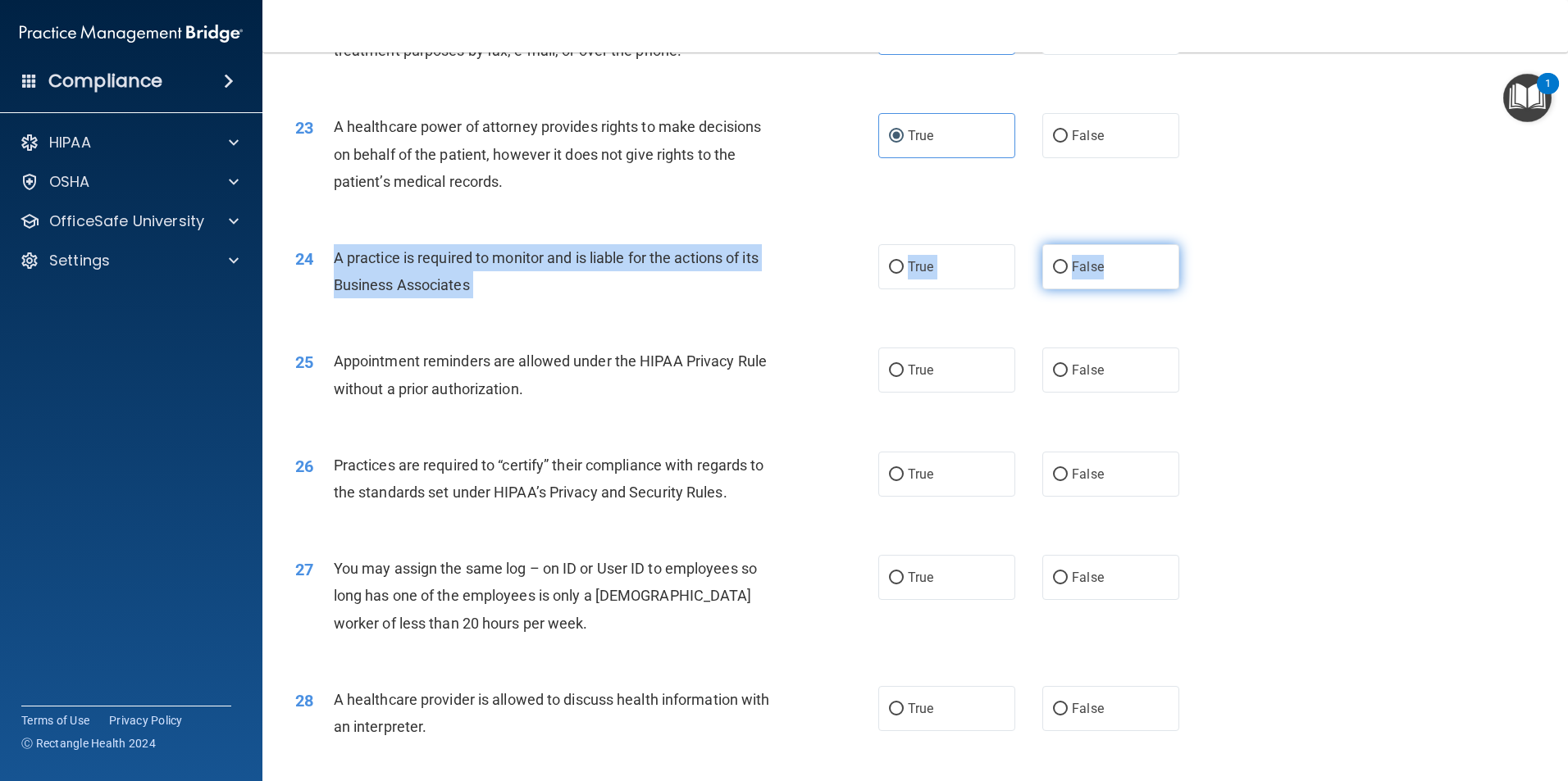
drag, startPoint x: 329, startPoint y: 260, endPoint x: 1109, endPoint y: 279, distance: 780.2
click at [1207, 244] on ng-form "24 A practice is required to monitor and is liable for the actions of its Busin…" at bounding box center [1207, 244] width 0 height 0
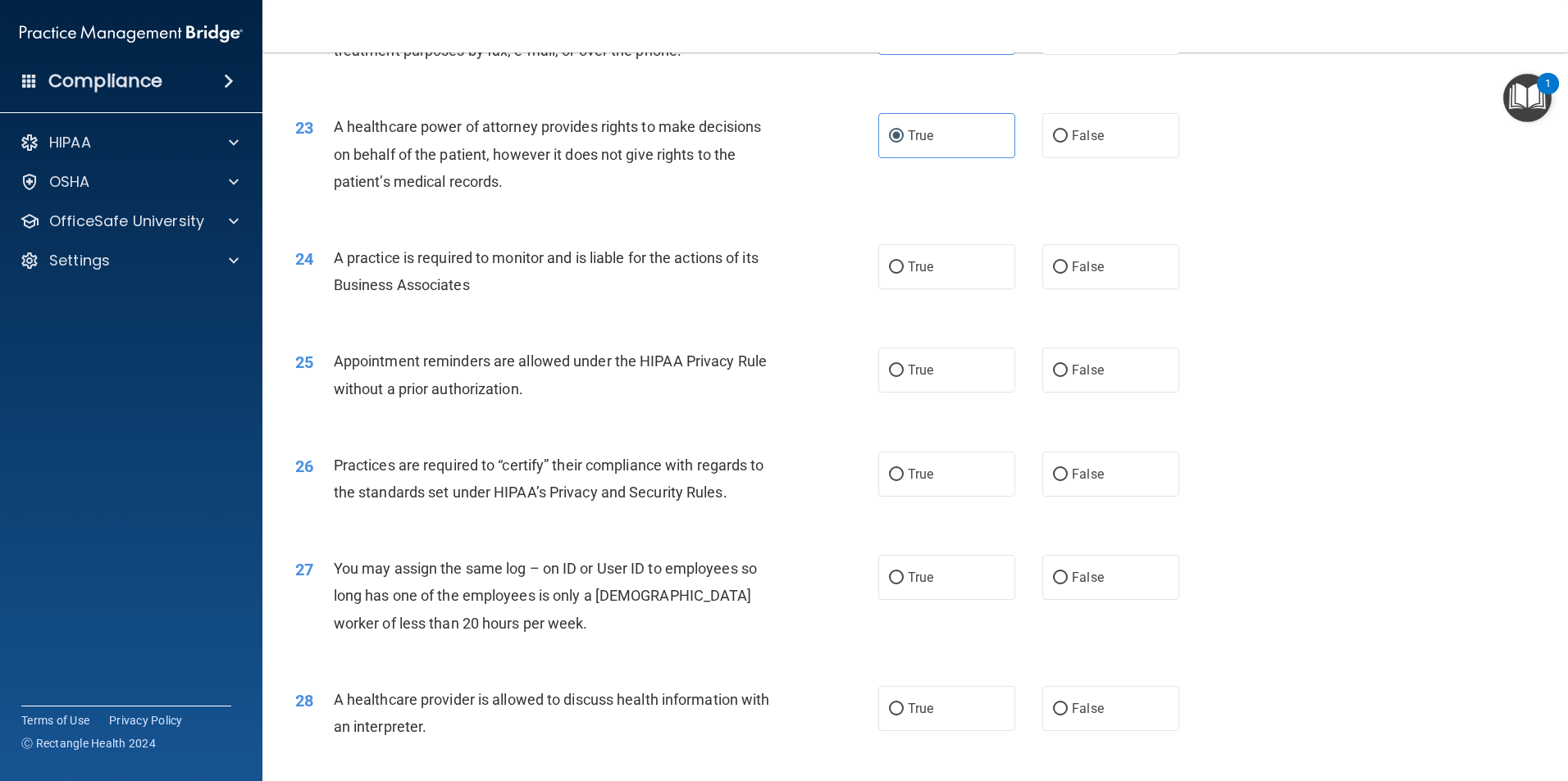
drag, startPoint x: 572, startPoint y: 237, endPoint x: 517, endPoint y: 254, distance: 57.6
click at [517, 254] on span "A practice is required to monitor and is liable for the actions of its Business…" at bounding box center [546, 271] width 425 height 44
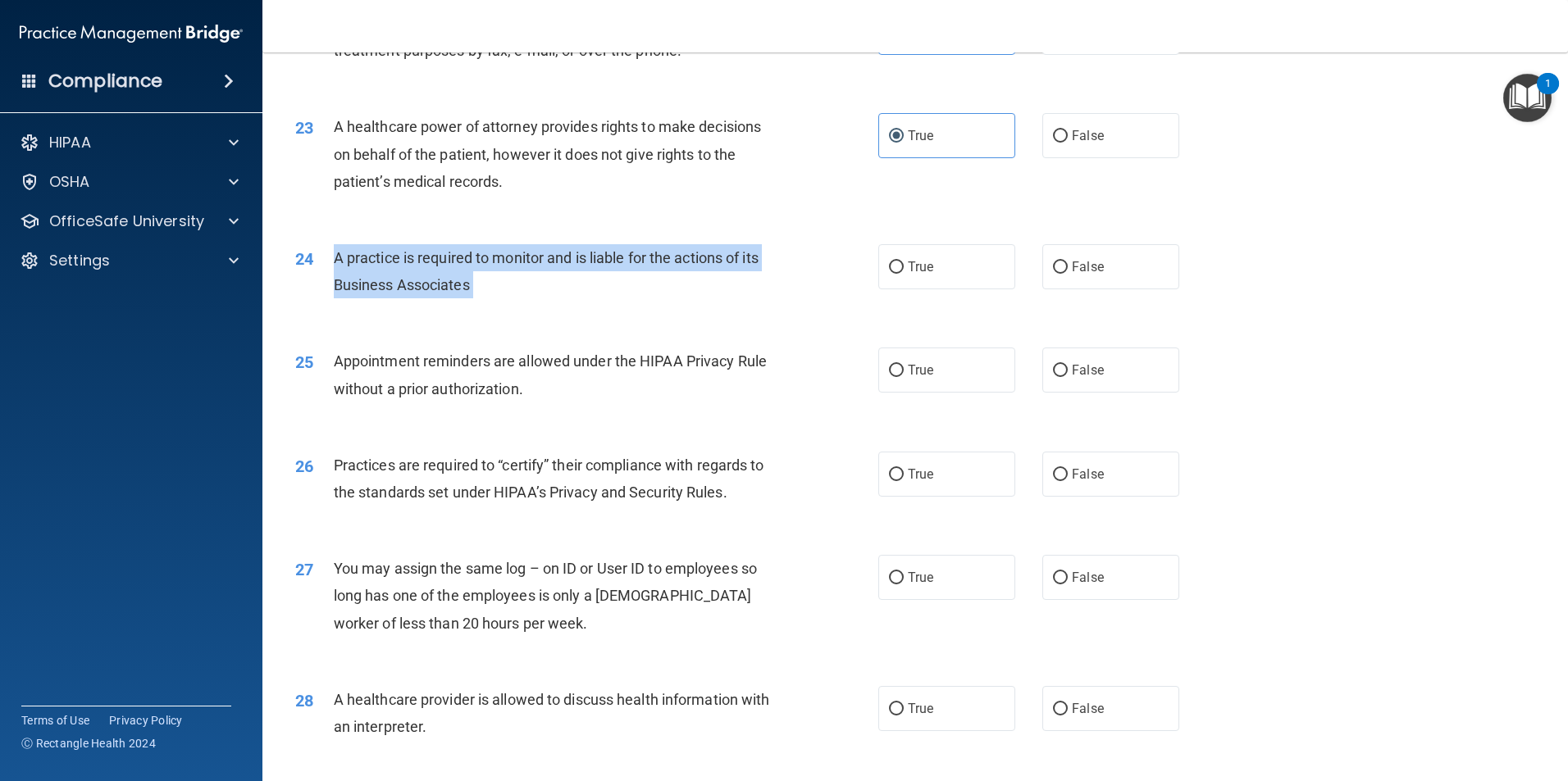
click at [517, 254] on span "A practice is required to monitor and is liable for the actions of its Business…" at bounding box center [546, 271] width 425 height 44
drag, startPoint x: 517, startPoint y: 254, endPoint x: 424, endPoint y: 259, distance: 93.1
click at [424, 259] on span "A practice is required to monitor and is liable for the actions of its Business…" at bounding box center [546, 271] width 425 height 44
drag, startPoint x: 331, startPoint y: 258, endPoint x: 1148, endPoint y: 267, distance: 817.0
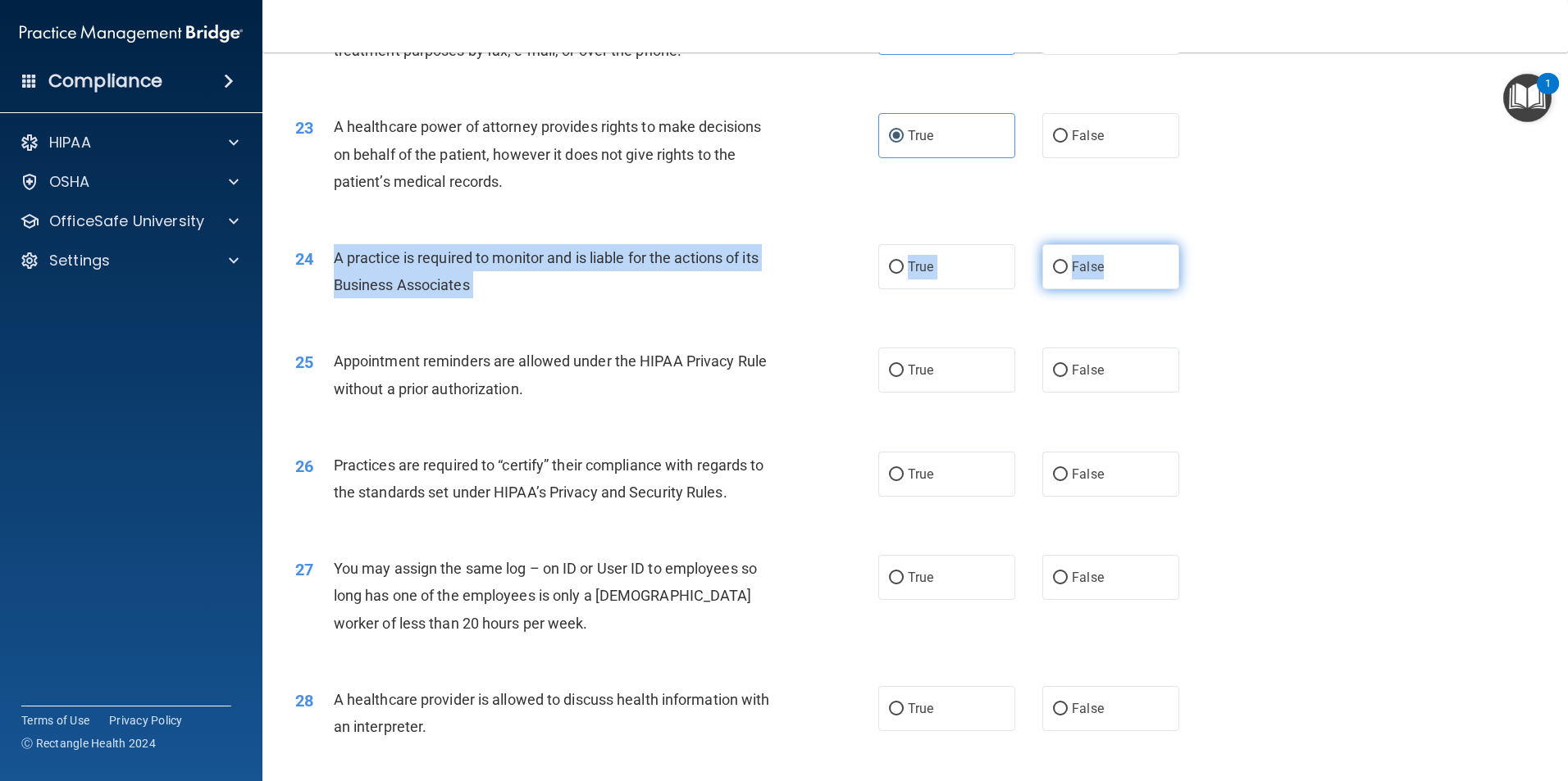
click at [1207, 244] on ng-form "24 A practice is required to monitor and is liable for the actions of its Busin…" at bounding box center [1207, 244] width 0 height 0
click at [1065, 279] on label "False" at bounding box center [1110, 267] width 137 height 45
click at [1065, 274] on input "False" at bounding box center [1060, 267] width 15 height 12
radio input "true"
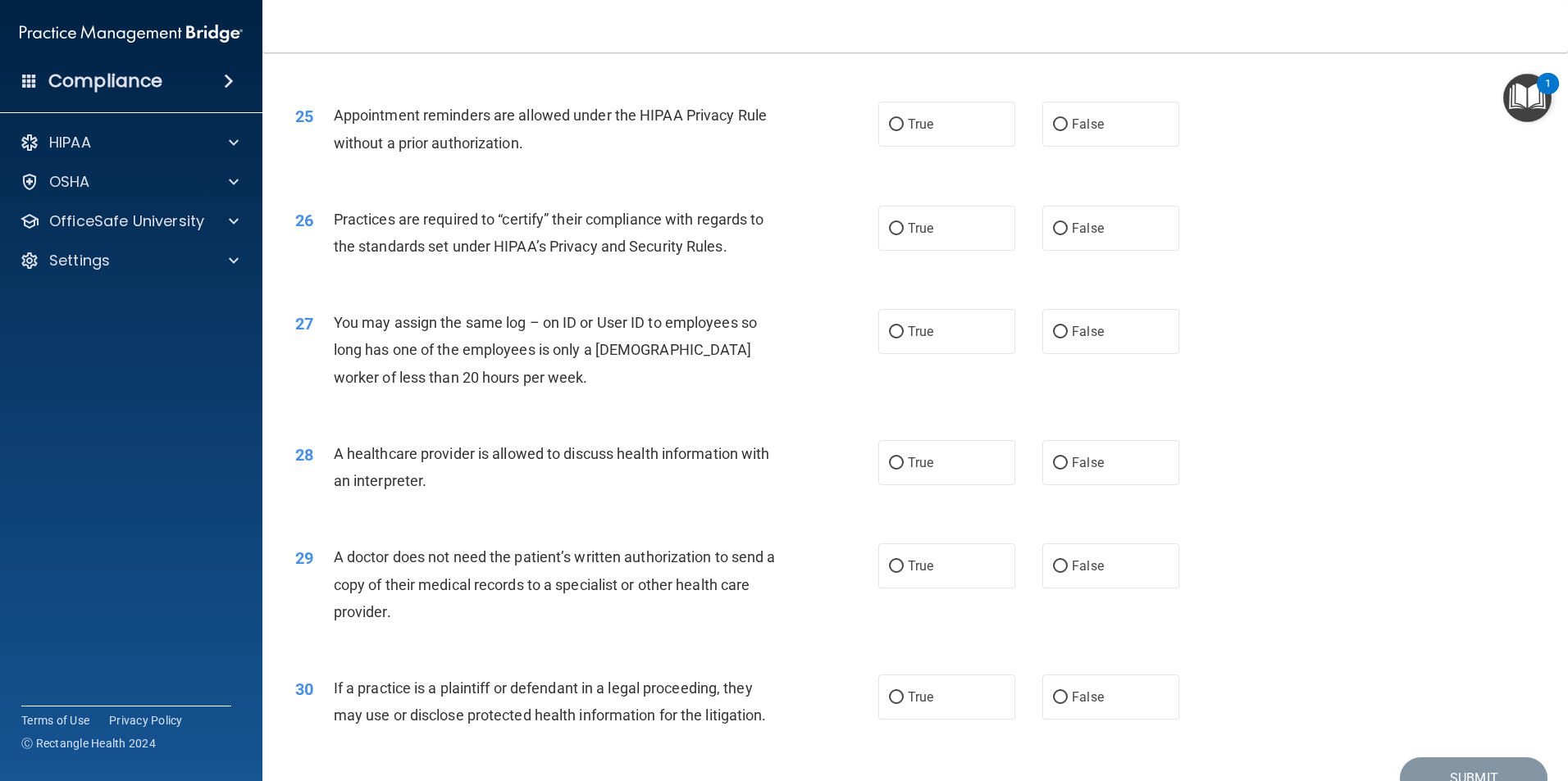
scroll to position [2869, 0]
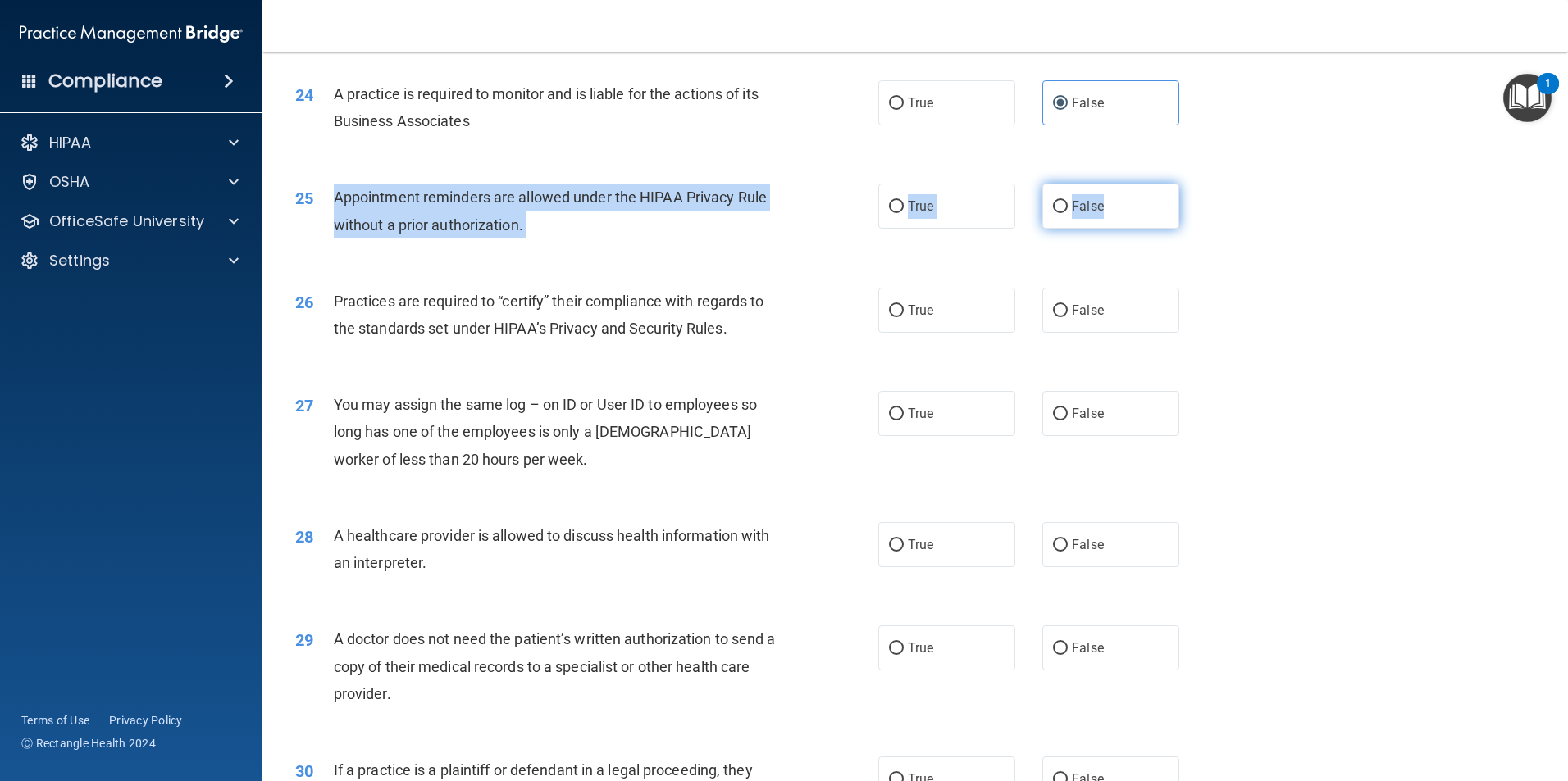
drag, startPoint x: 479, startPoint y: 208, endPoint x: 1159, endPoint y: 229, distance: 680.3
click at [1207, 184] on ng-form "25 Appointment reminders are allowed under the HIPAA Privacy Rule without a pri…" at bounding box center [1207, 184] width 0 height 0
click at [938, 216] on label "True" at bounding box center [946, 207] width 137 height 45
click at [904, 213] on input "True" at bounding box center [896, 207] width 15 height 12
radio input "true"
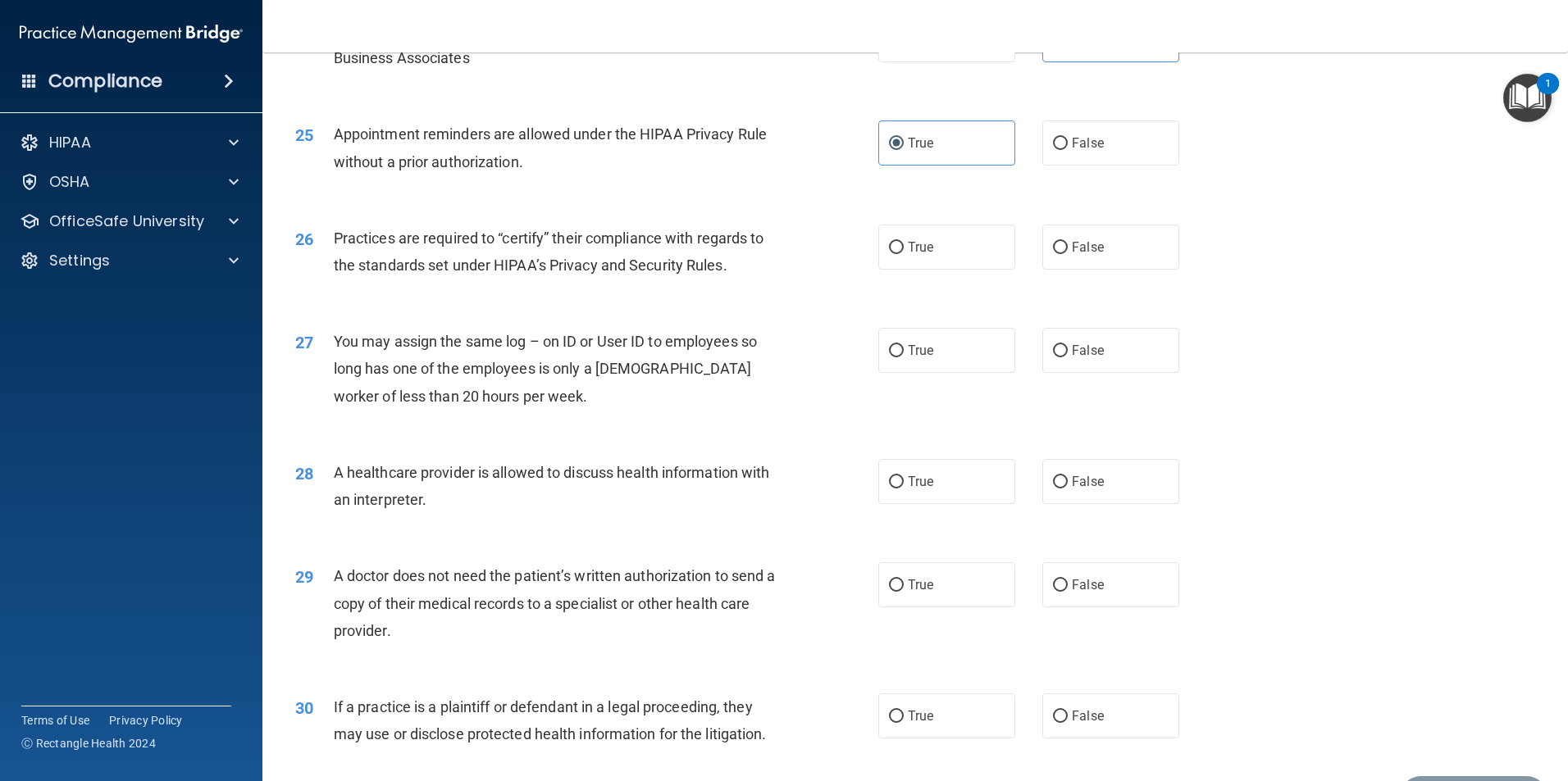
scroll to position [3033, 0]
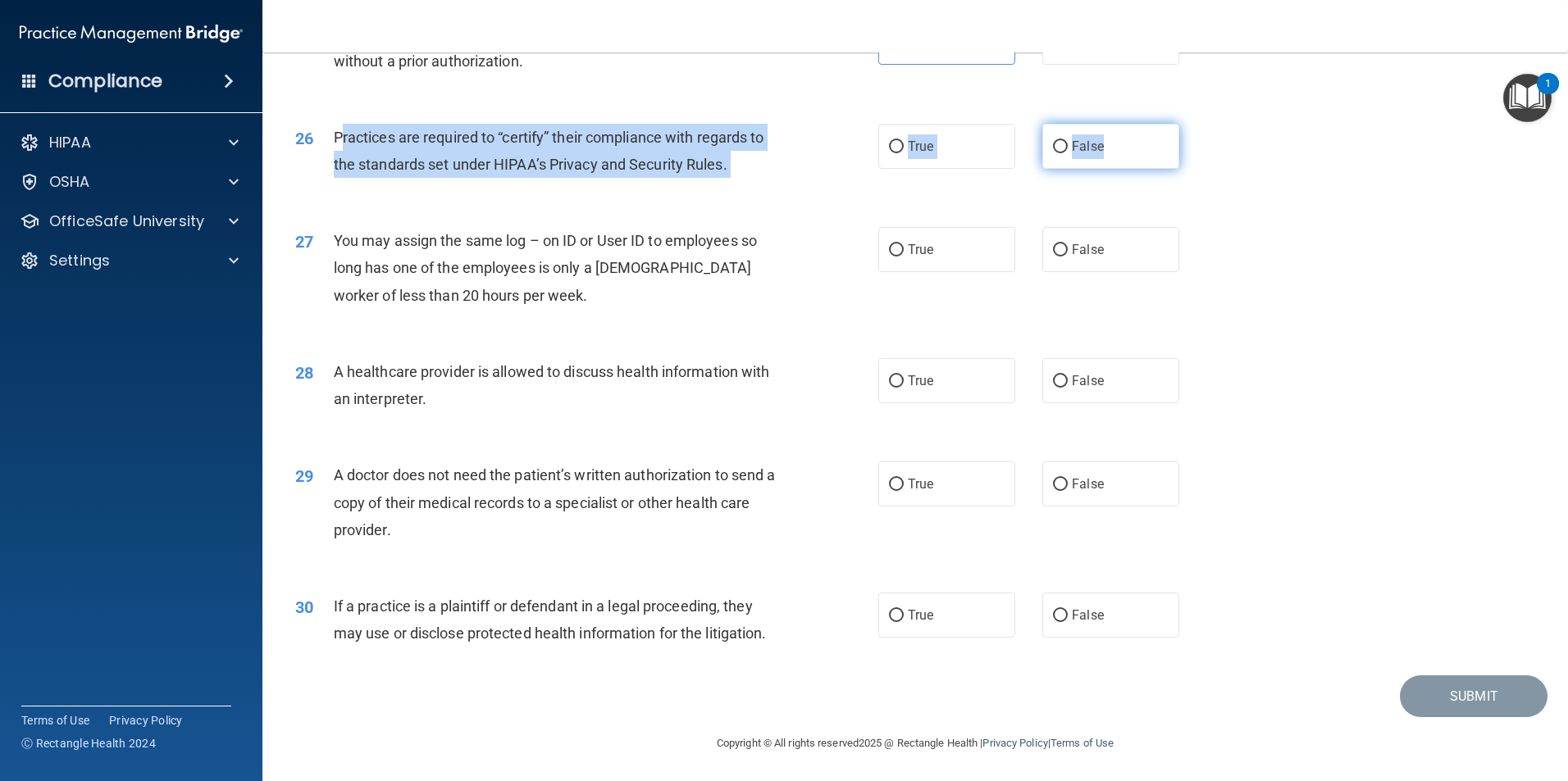
drag, startPoint x: 338, startPoint y: 135, endPoint x: 1147, endPoint y: 161, distance: 809.4
click at [1207, 124] on ng-form "26 Practices are required to “certify” their compliance with regards to the sta…" at bounding box center [1207, 124] width 0 height 0
click at [1097, 149] on label "False" at bounding box center [1110, 146] width 137 height 45
click at [1068, 149] on input "False" at bounding box center [1060, 147] width 15 height 12
radio input "true"
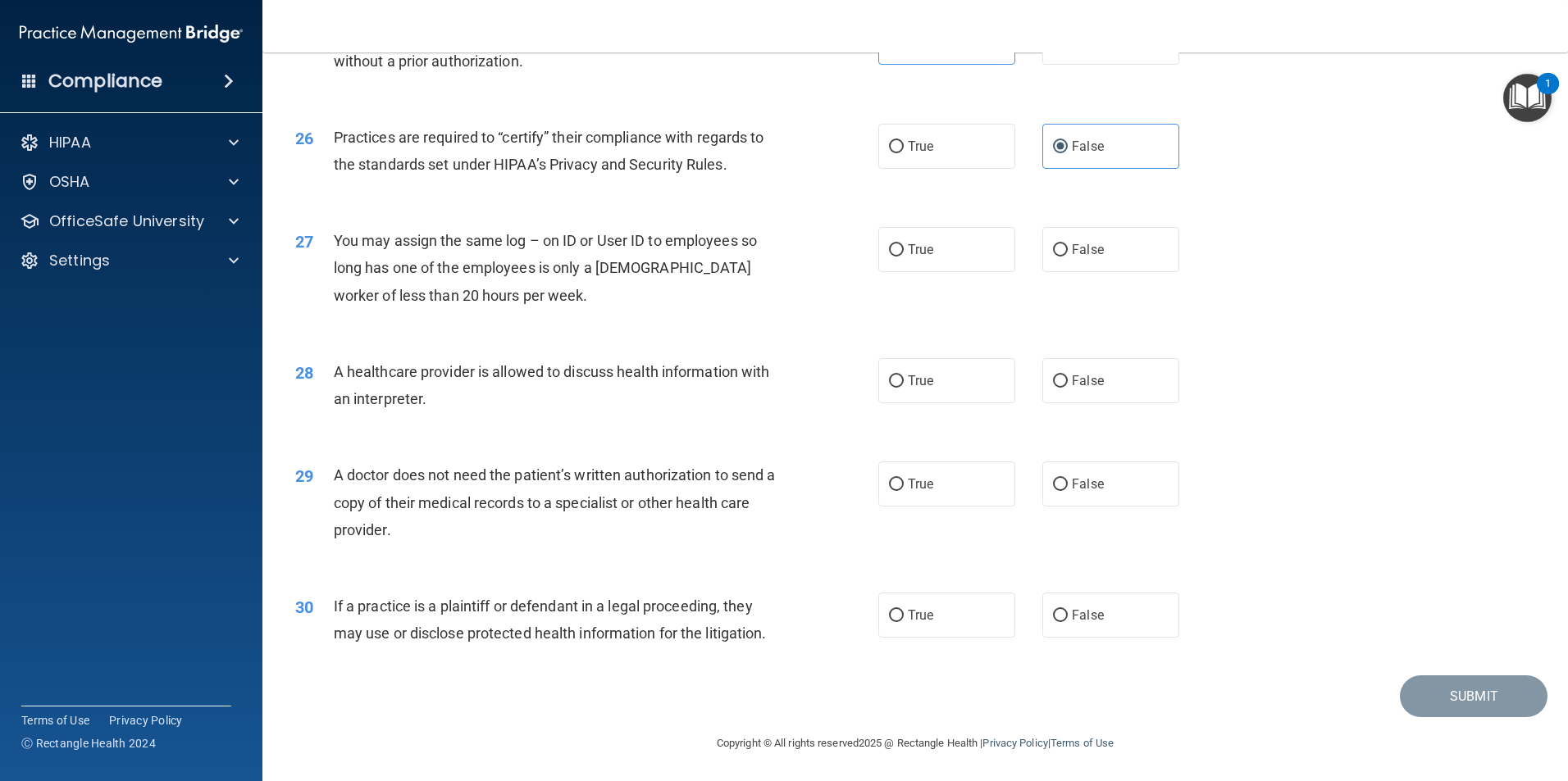
scroll to position [3035, 0]
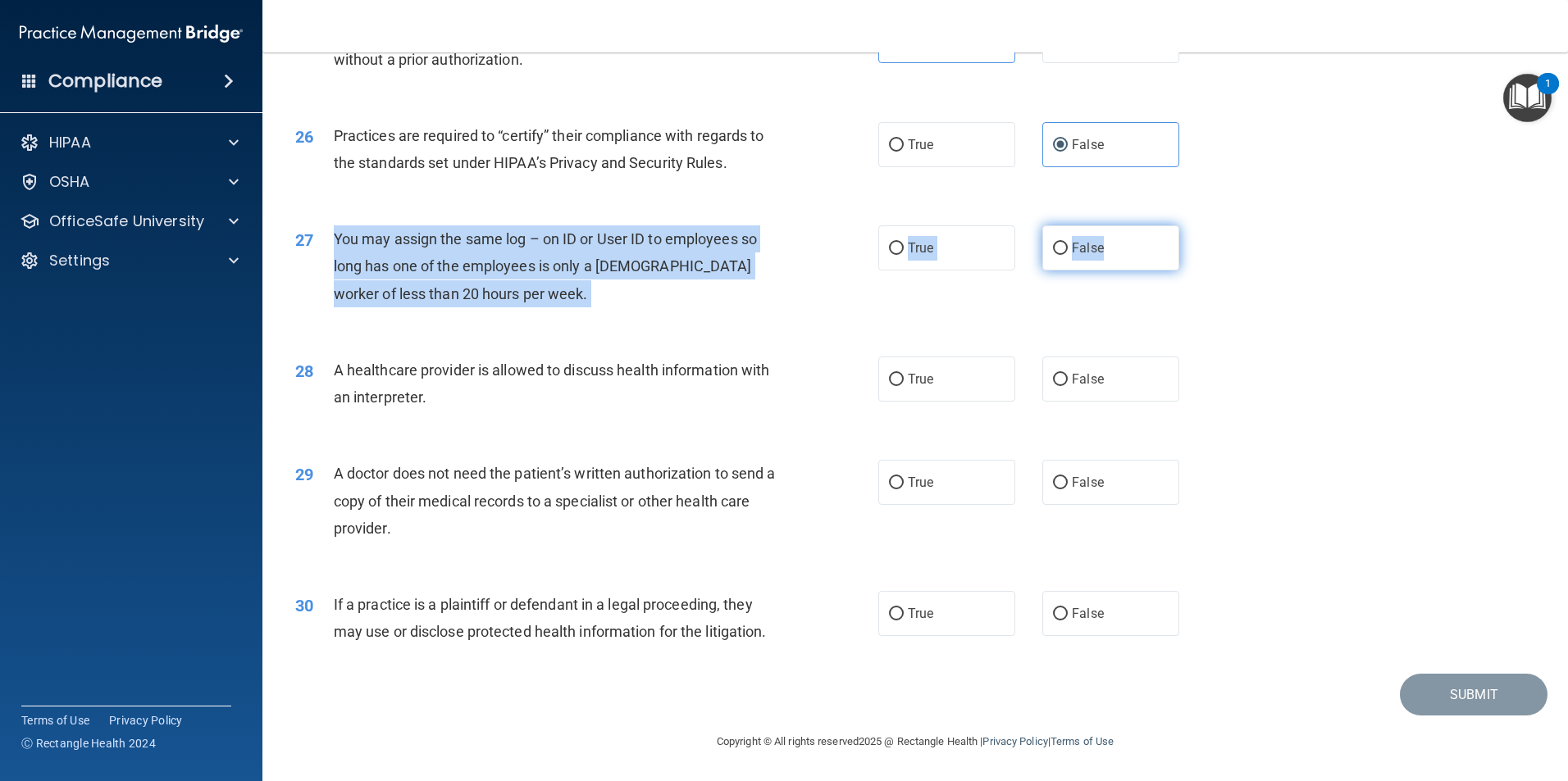
drag, startPoint x: 329, startPoint y: 235, endPoint x: 1107, endPoint y: 268, distance: 778.7
click at [1207, 225] on ng-form "27 You may assign the same log – on ID or User ID to employees so long has one …" at bounding box center [1207, 225] width 0 height 0
click at [1096, 269] on label "False" at bounding box center [1110, 248] width 137 height 45
click at [1068, 255] on input "False" at bounding box center [1060, 248] width 15 height 12
radio input "true"
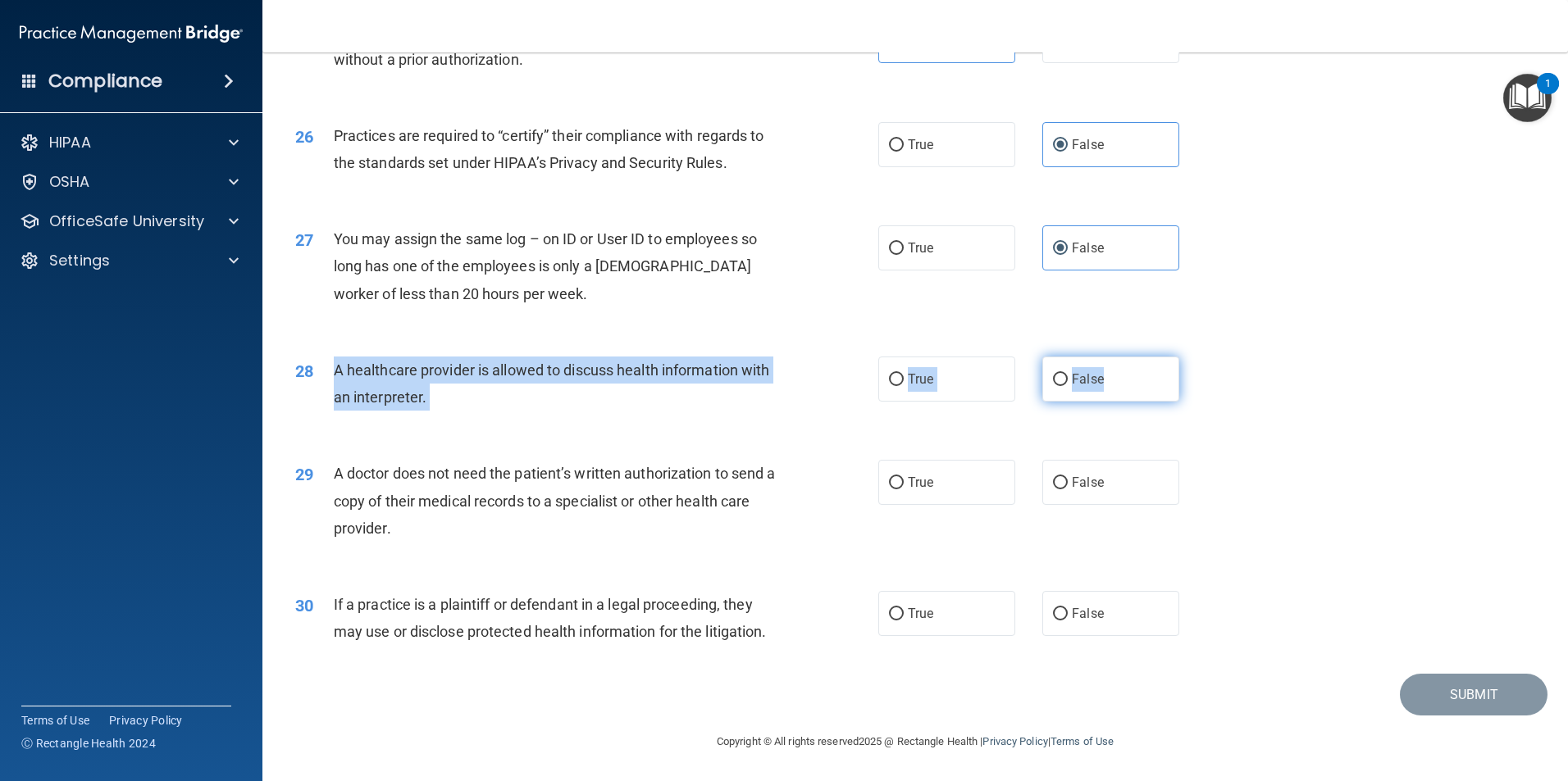
drag, startPoint x: 331, startPoint y: 374, endPoint x: 1108, endPoint y: 380, distance: 777.0
click at [1207, 357] on ng-form "28 A healthcare provider is allowed to discuss health information with an inter…" at bounding box center [1207, 357] width 0 height 0
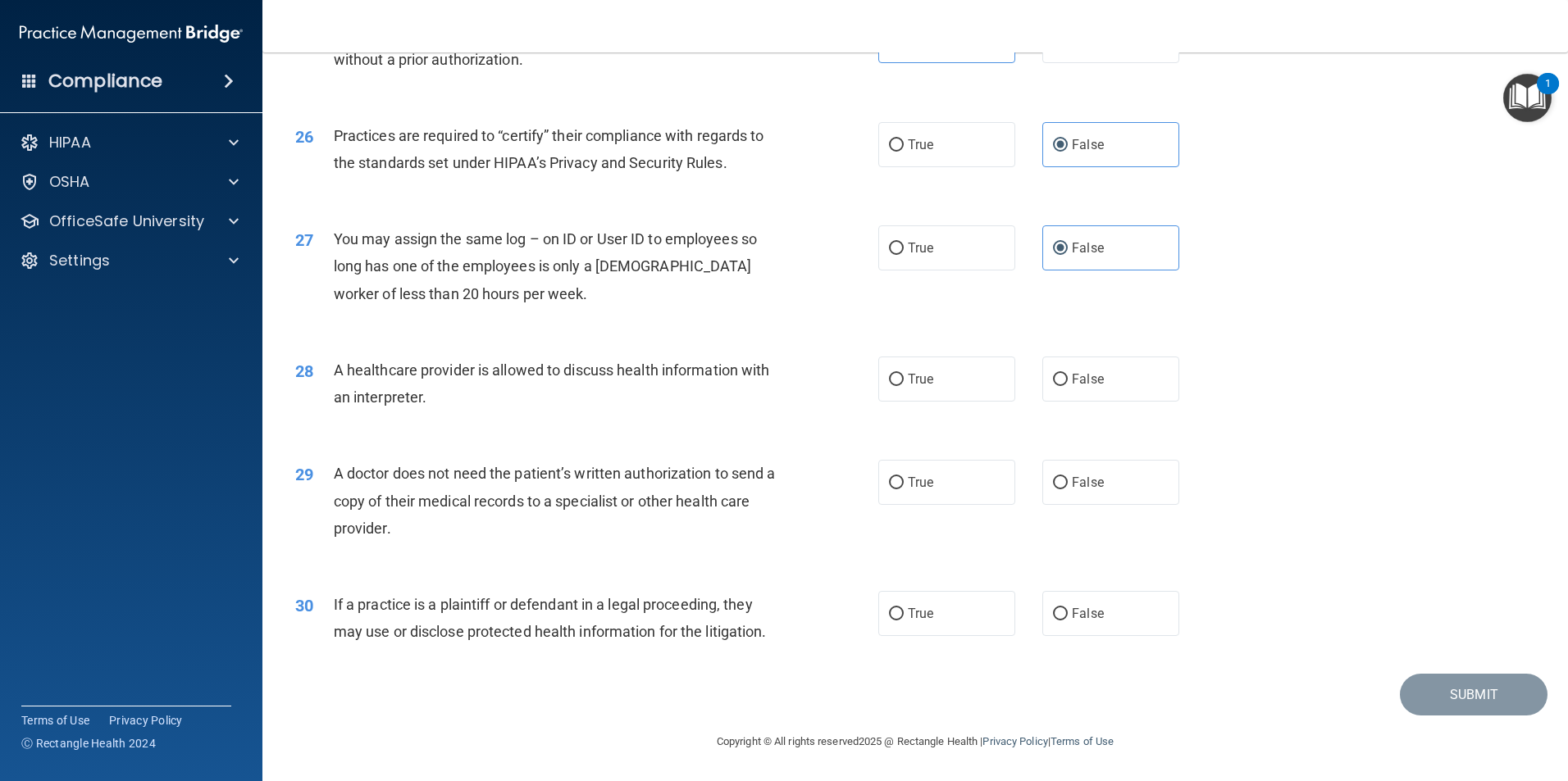
click at [942, 424] on div "28 A healthcare provider is allowed to discuss health information with an inter…" at bounding box center [915, 388] width 1264 height 104
click at [955, 390] on label "True" at bounding box center [946, 379] width 137 height 45
click at [904, 386] on input "True" at bounding box center [896, 379] width 15 height 12
radio input "true"
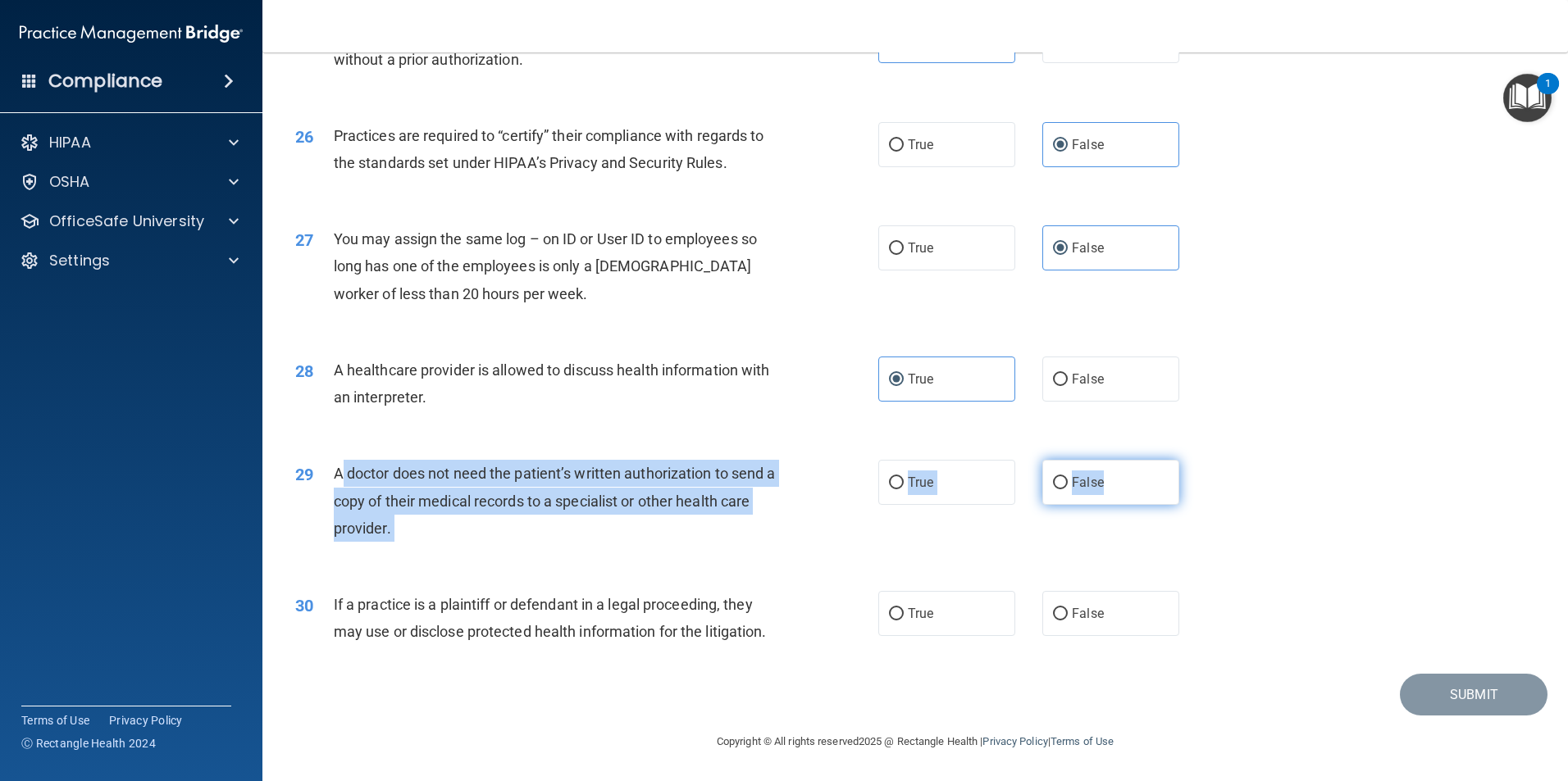
drag, startPoint x: 336, startPoint y: 468, endPoint x: 1111, endPoint y: 498, distance: 775.6
click at [1207, 460] on ng-form "29 A doctor does not need the patient’s written authorization to send a copy of…" at bounding box center [1207, 460] width 0 height 0
drag, startPoint x: 1111, startPoint y: 498, endPoint x: 826, endPoint y: 474, distance: 286.0
click at [1085, 487] on span "False" at bounding box center [1088, 482] width 32 height 16
click at [1068, 487] on input "False" at bounding box center [1060, 483] width 15 height 12
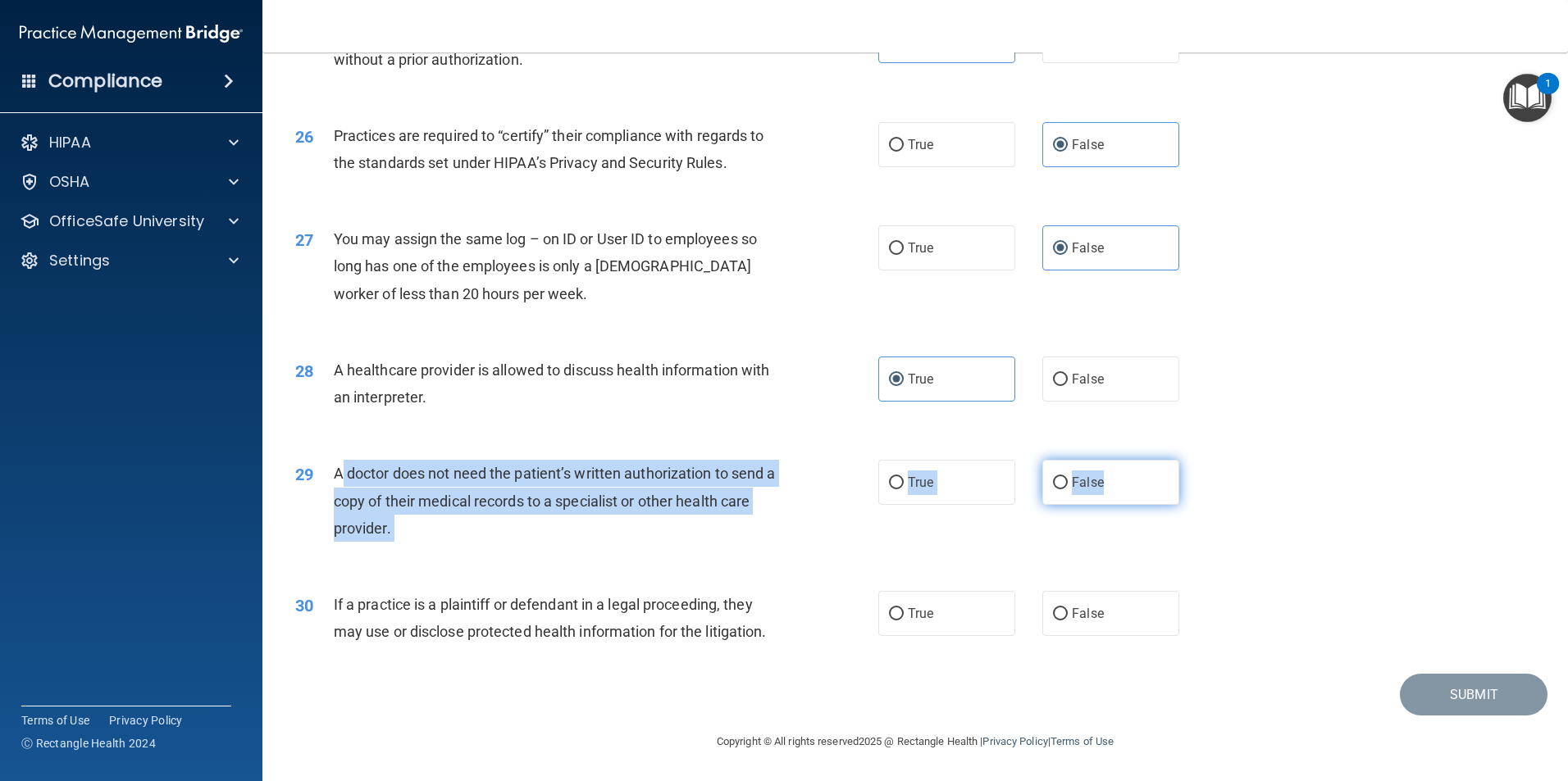
radio input "true"
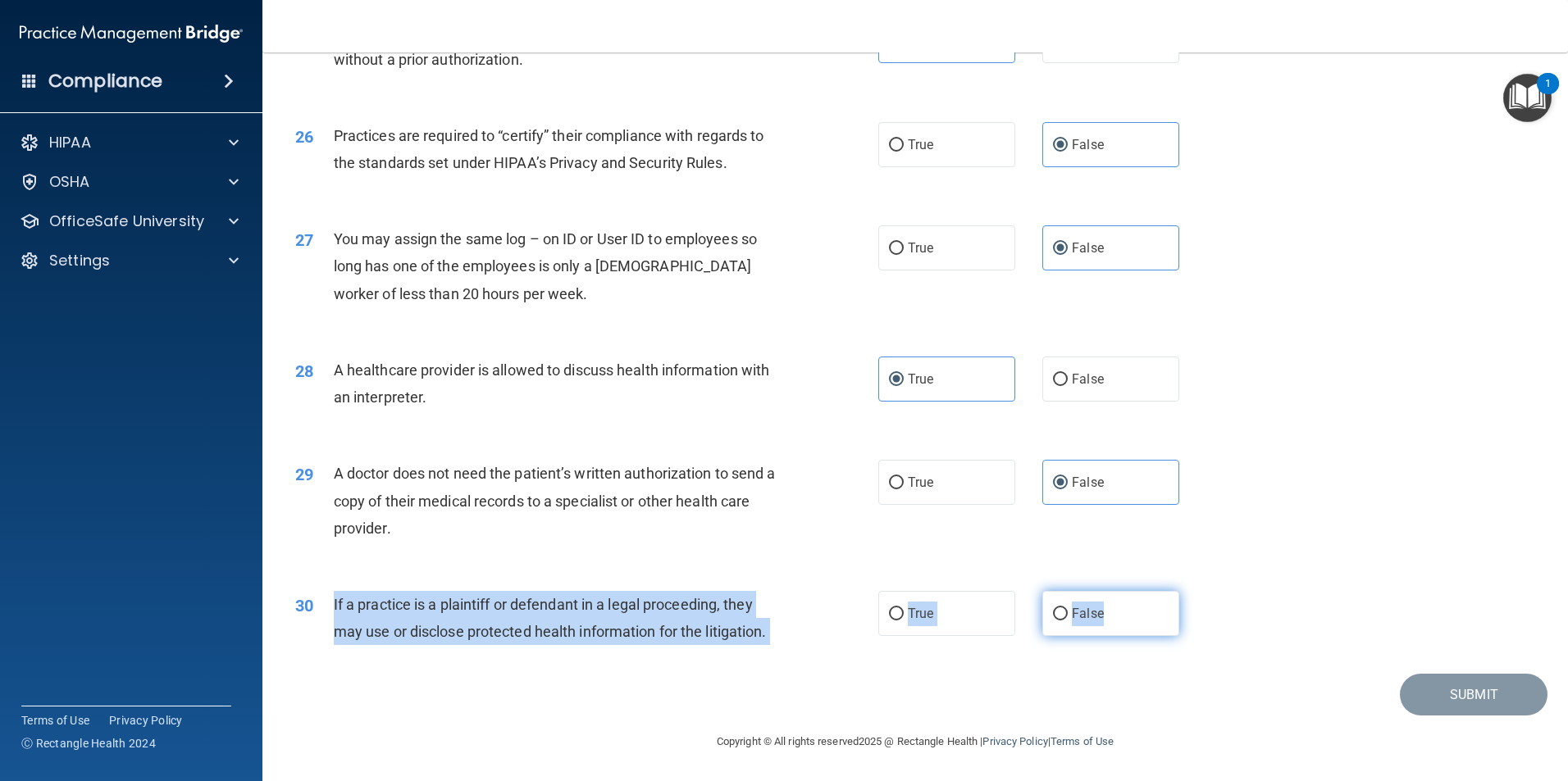
drag, startPoint x: 328, startPoint y: 601, endPoint x: 1101, endPoint y: 622, distance: 773.3
click at [1207, 591] on ng-form "30 If a practice is a plaintiff or defendant in a legal proceeding, they may us…" at bounding box center [1207, 591] width 0 height 0
click at [932, 621] on label "True" at bounding box center [946, 614] width 137 height 45
click at [904, 621] on input "True" at bounding box center [896, 614] width 15 height 12
radio input "true"
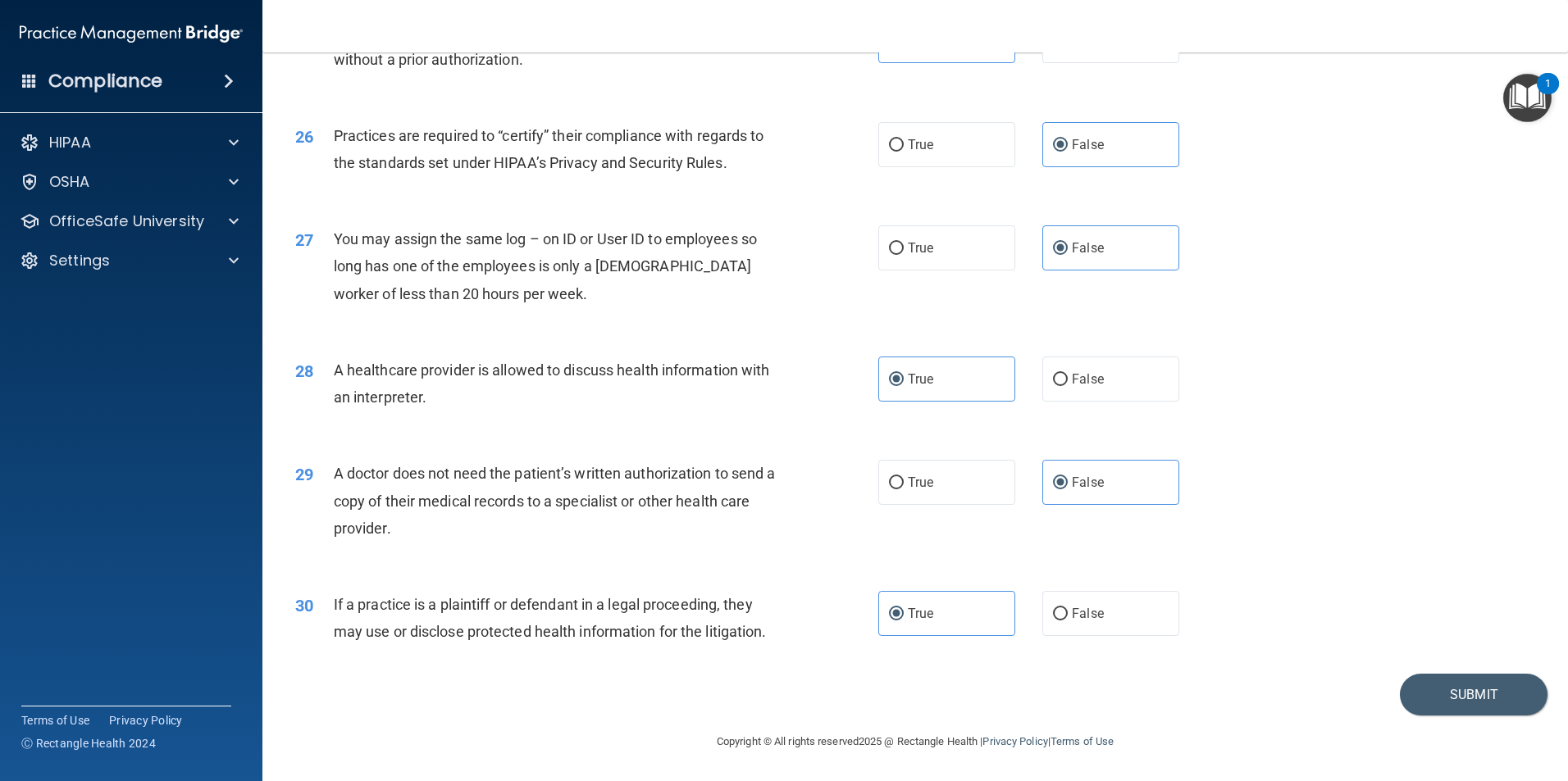
click at [1408, 673] on div "30 If a practice is a plaintiff or defendant in a legal proceeding, they may us…" at bounding box center [915, 623] width 1264 height 104
click at [1414, 687] on button "Submit" at bounding box center [1474, 694] width 147 height 42
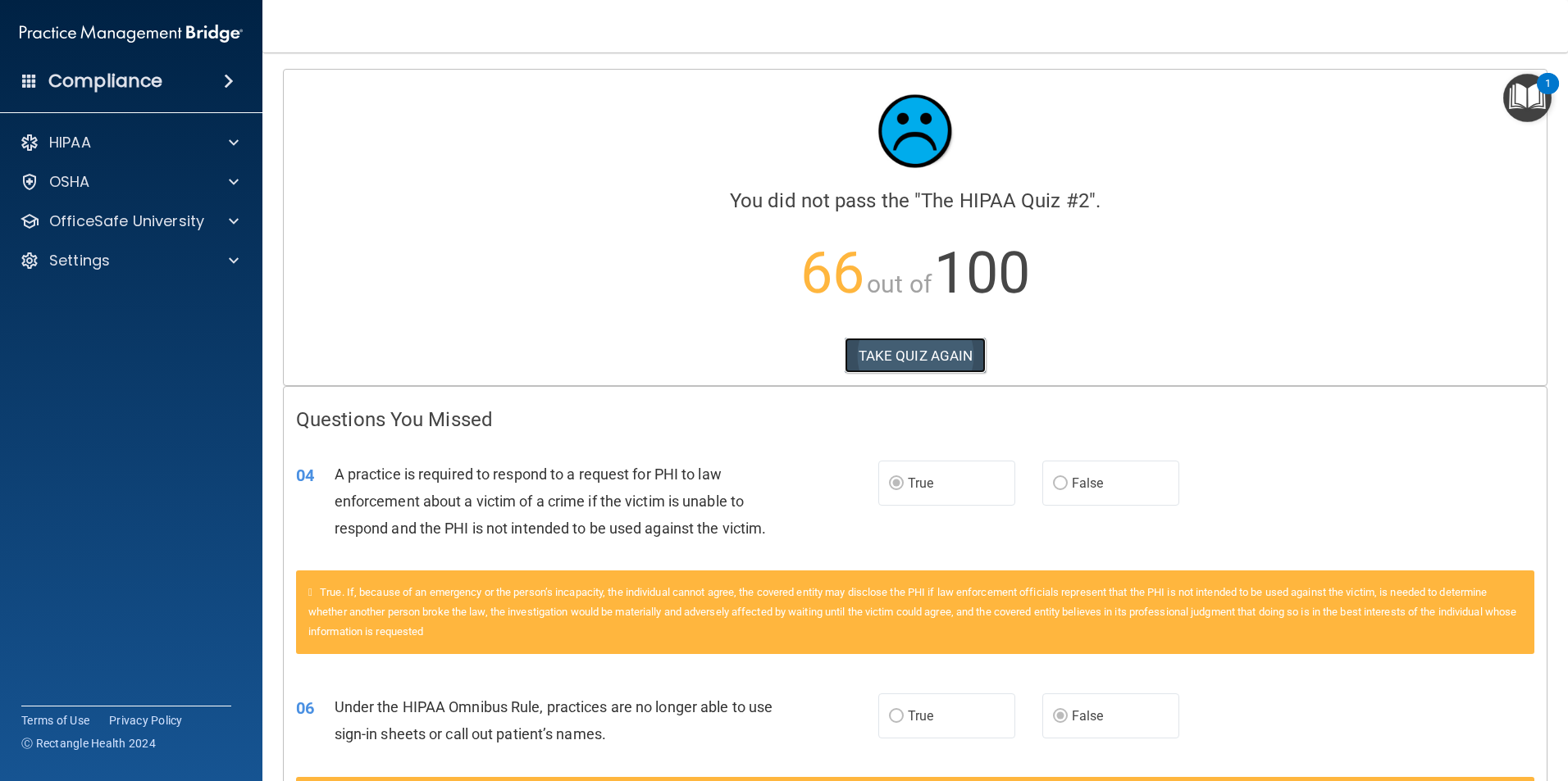
click at [907, 354] on button "TAKE QUIZ AGAIN" at bounding box center [915, 356] width 142 height 36
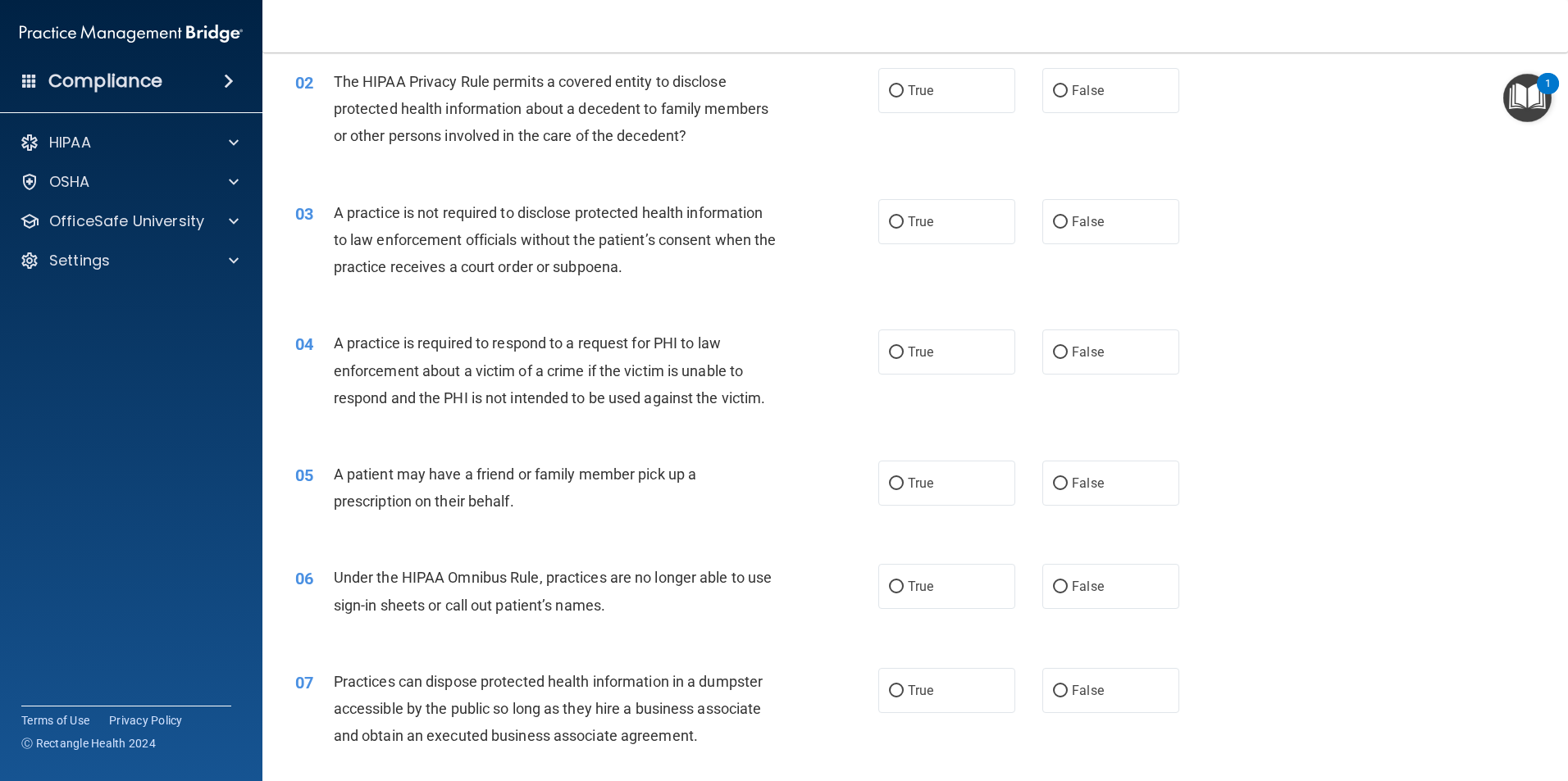
scroll to position [246, 0]
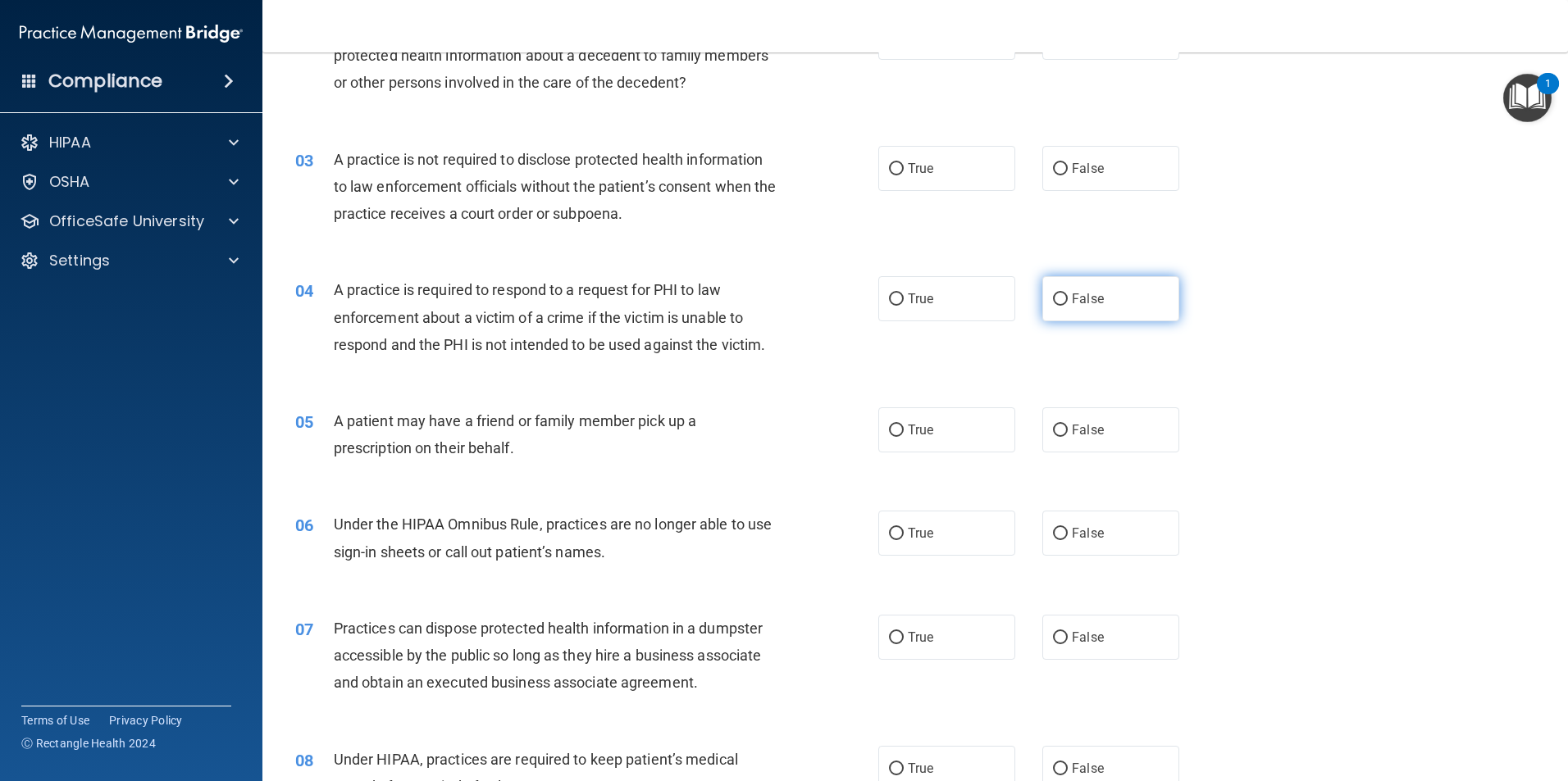
click at [1088, 315] on label "False" at bounding box center [1110, 299] width 137 height 45
click at [1068, 306] on input "False" at bounding box center [1060, 299] width 15 height 12
radio input "true"
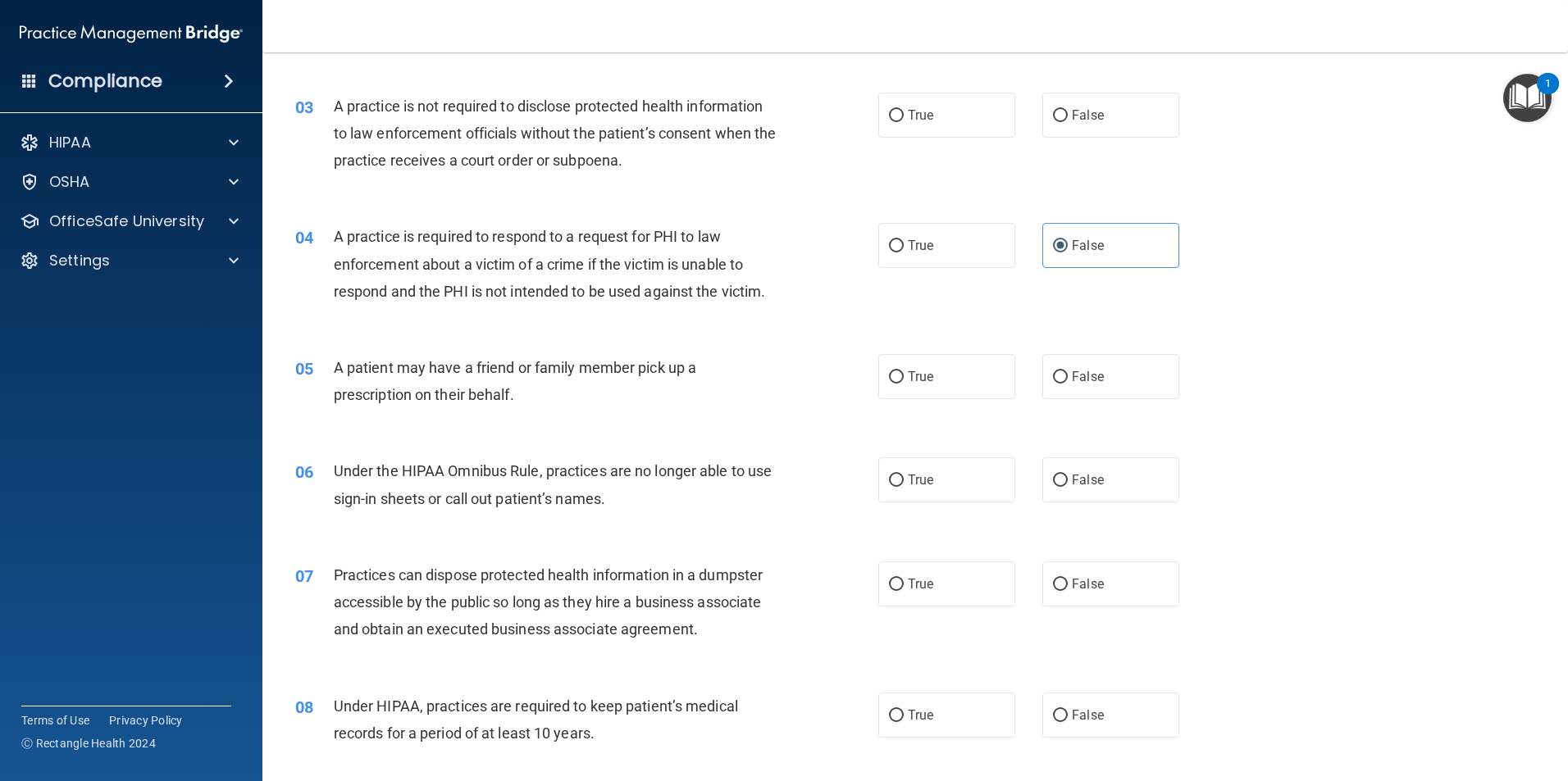
scroll to position [328, 0]
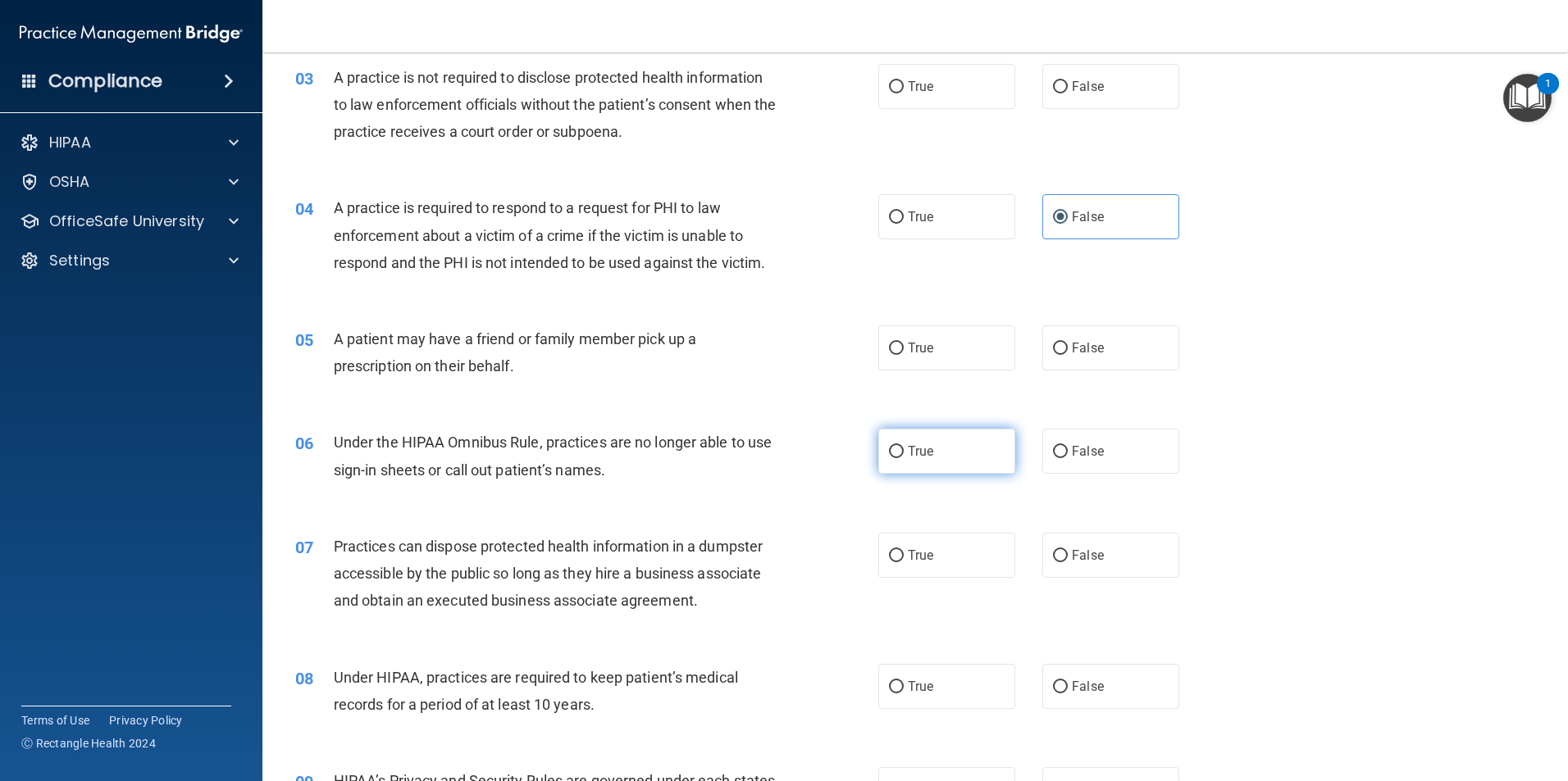
click at [956, 456] on label "True" at bounding box center [946, 452] width 137 height 45
click at [904, 456] on input "True" at bounding box center [896, 452] width 15 height 12
radio input "true"
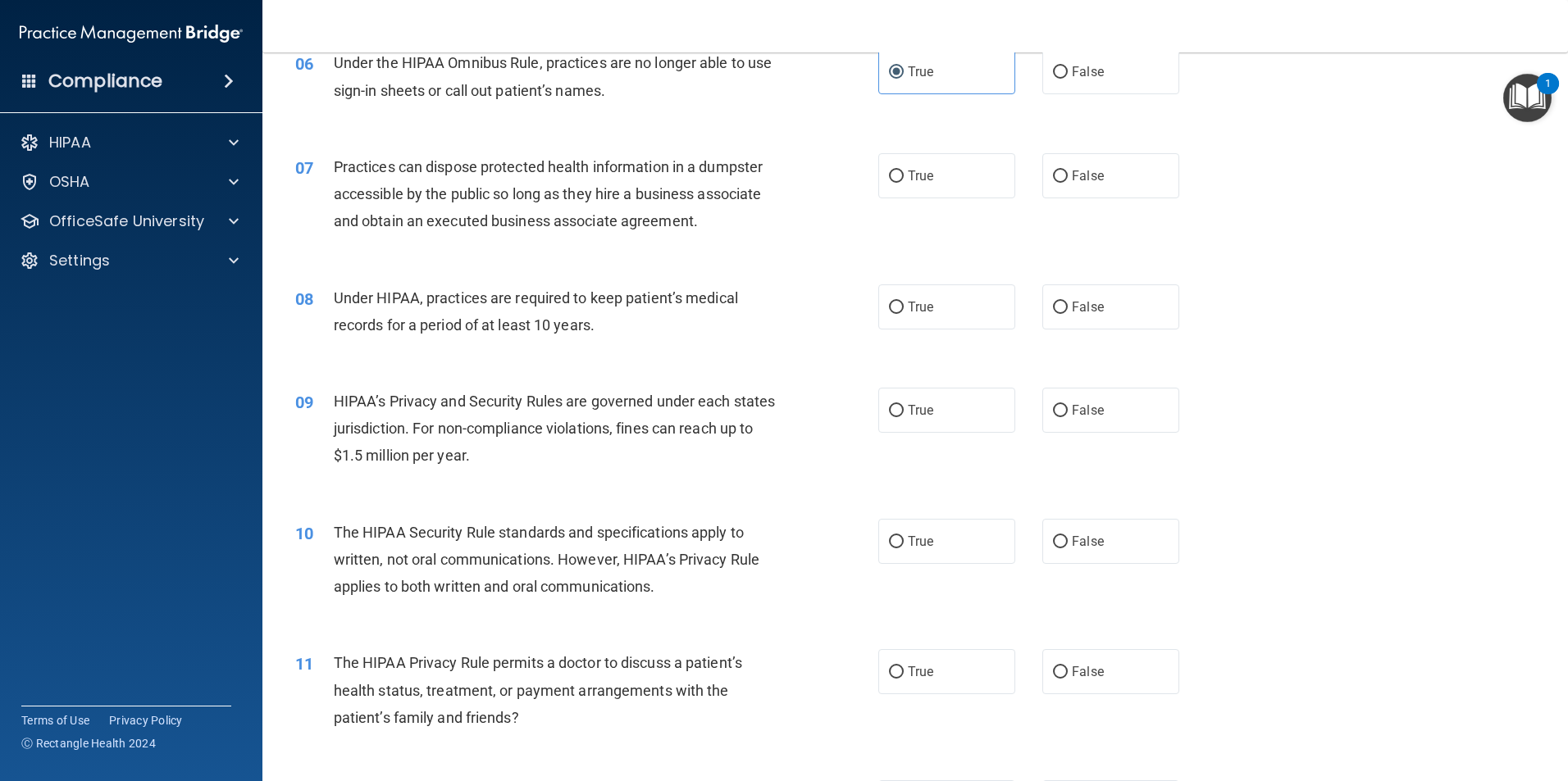
scroll to position [984, 0]
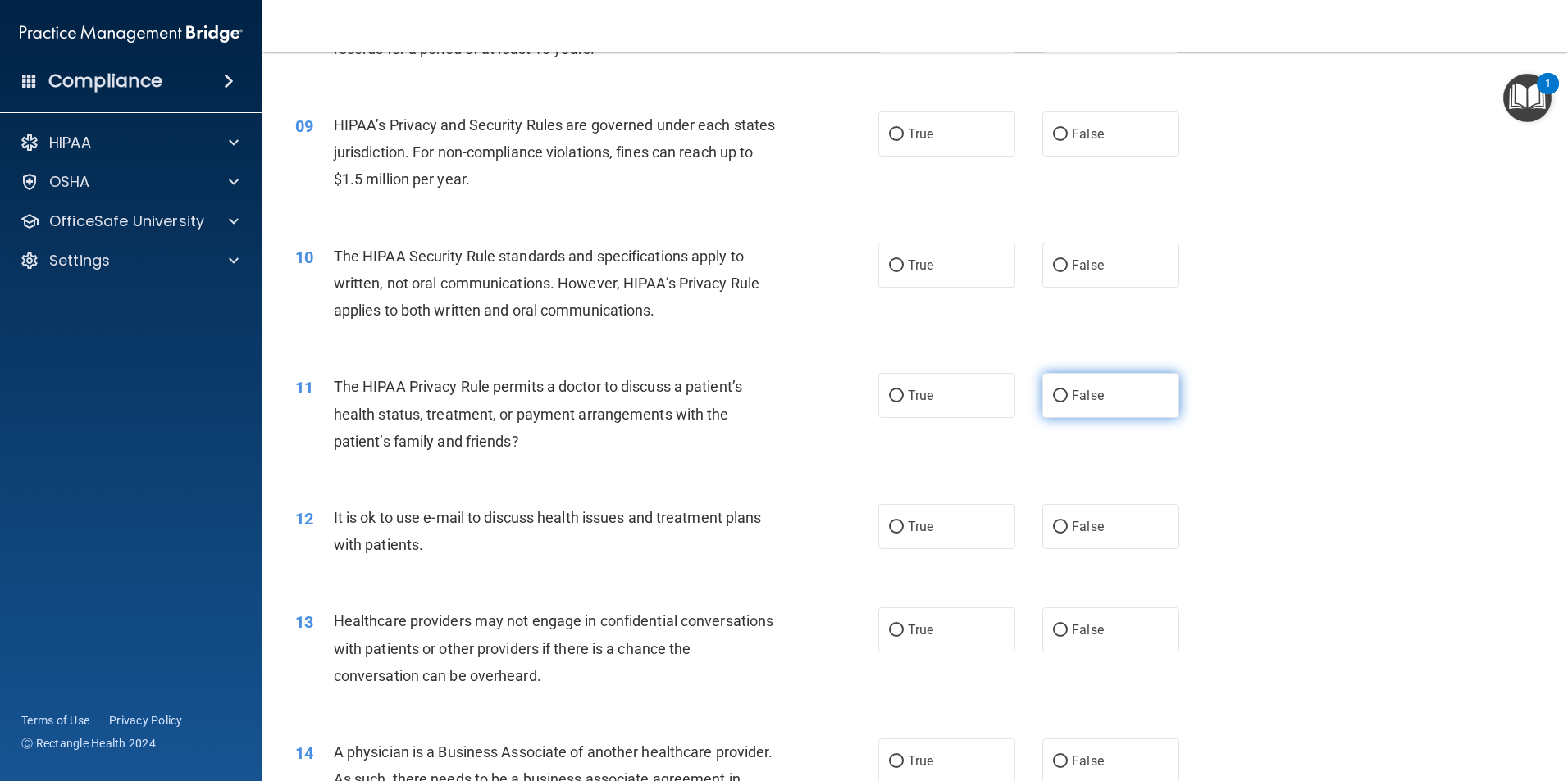
click at [1053, 394] on input "False" at bounding box center [1060, 396] width 15 height 12
radio input "true"
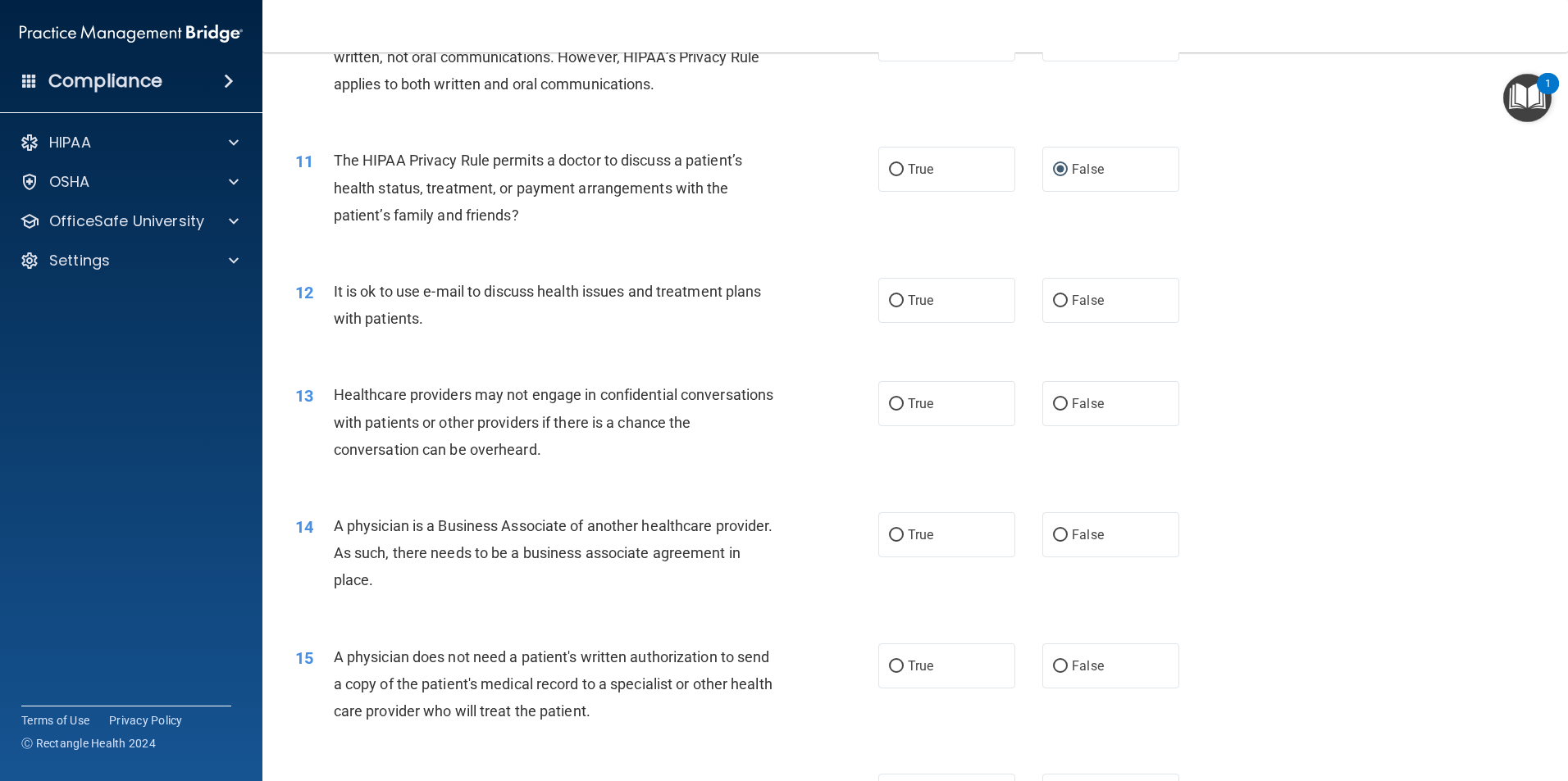
scroll to position [1230, 0]
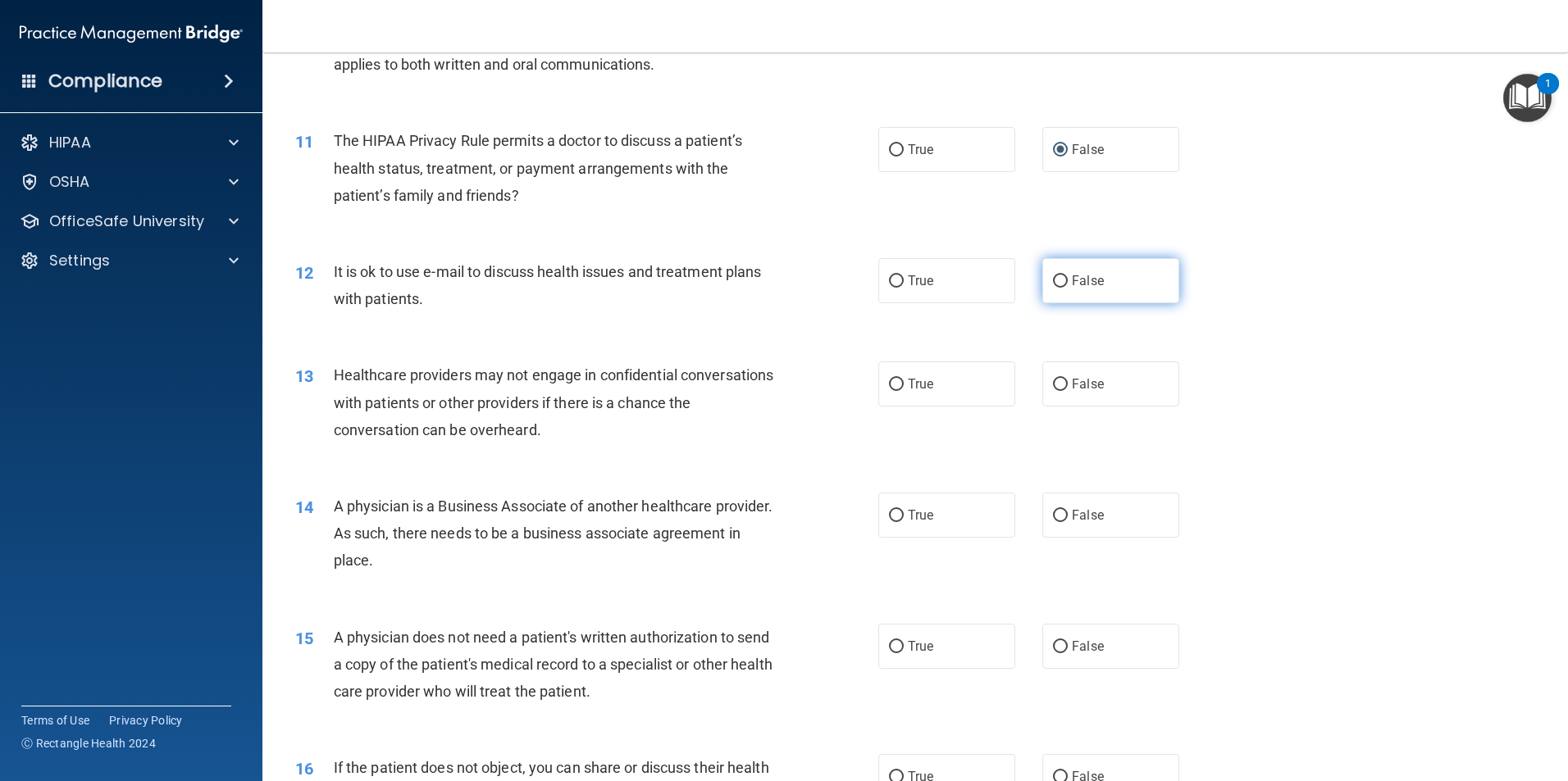
click at [1088, 281] on span "False" at bounding box center [1088, 280] width 32 height 16
click at [1068, 281] on input "False" at bounding box center [1060, 281] width 15 height 12
radio input "true"
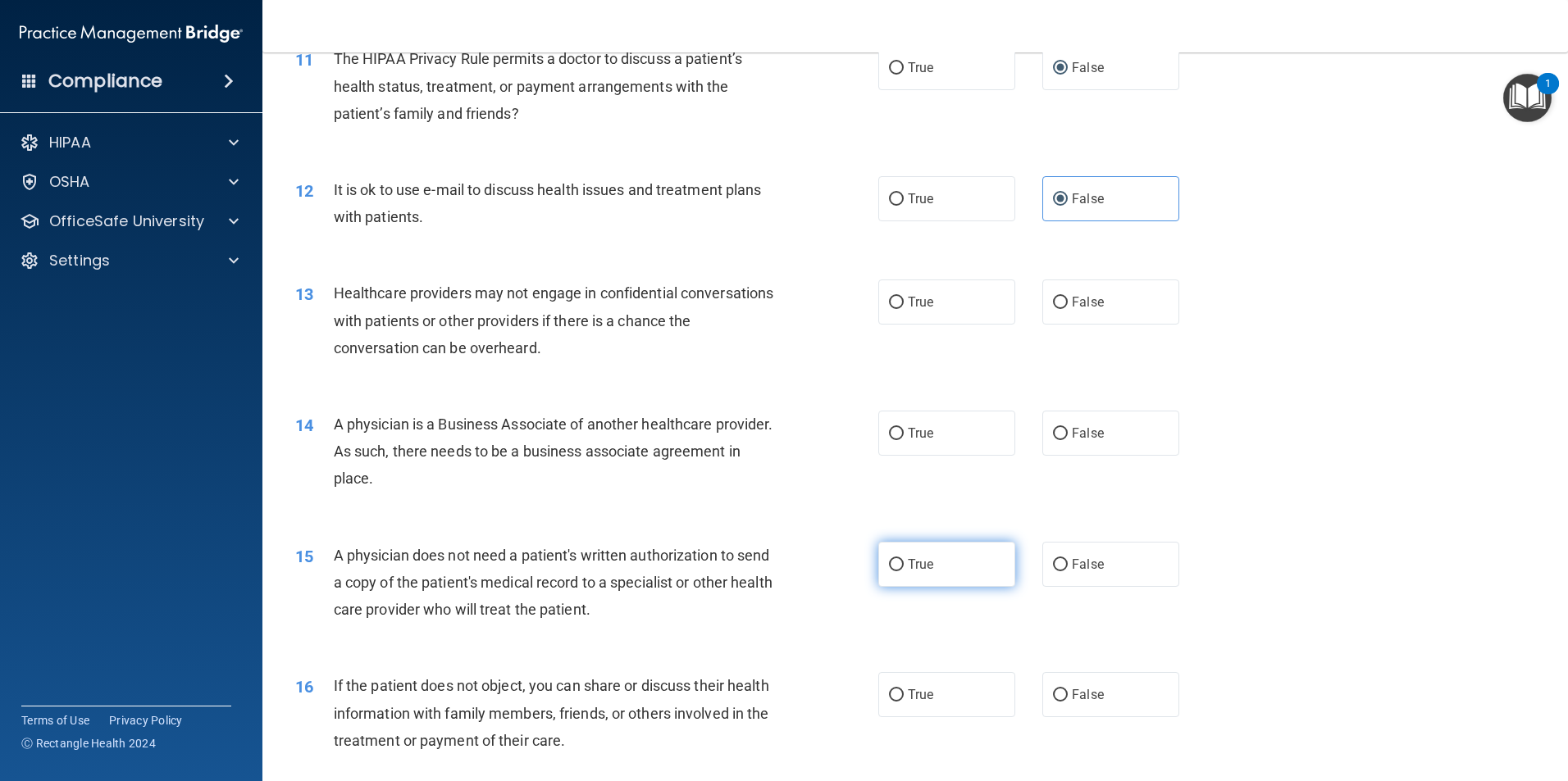
click at [912, 578] on label "True" at bounding box center [946, 565] width 137 height 45
click at [904, 572] on input "True" at bounding box center [896, 565] width 15 height 12
radio input "true"
click at [1109, 565] on label "False" at bounding box center [1110, 565] width 137 height 45
click at [1068, 565] on input "False" at bounding box center [1060, 565] width 15 height 12
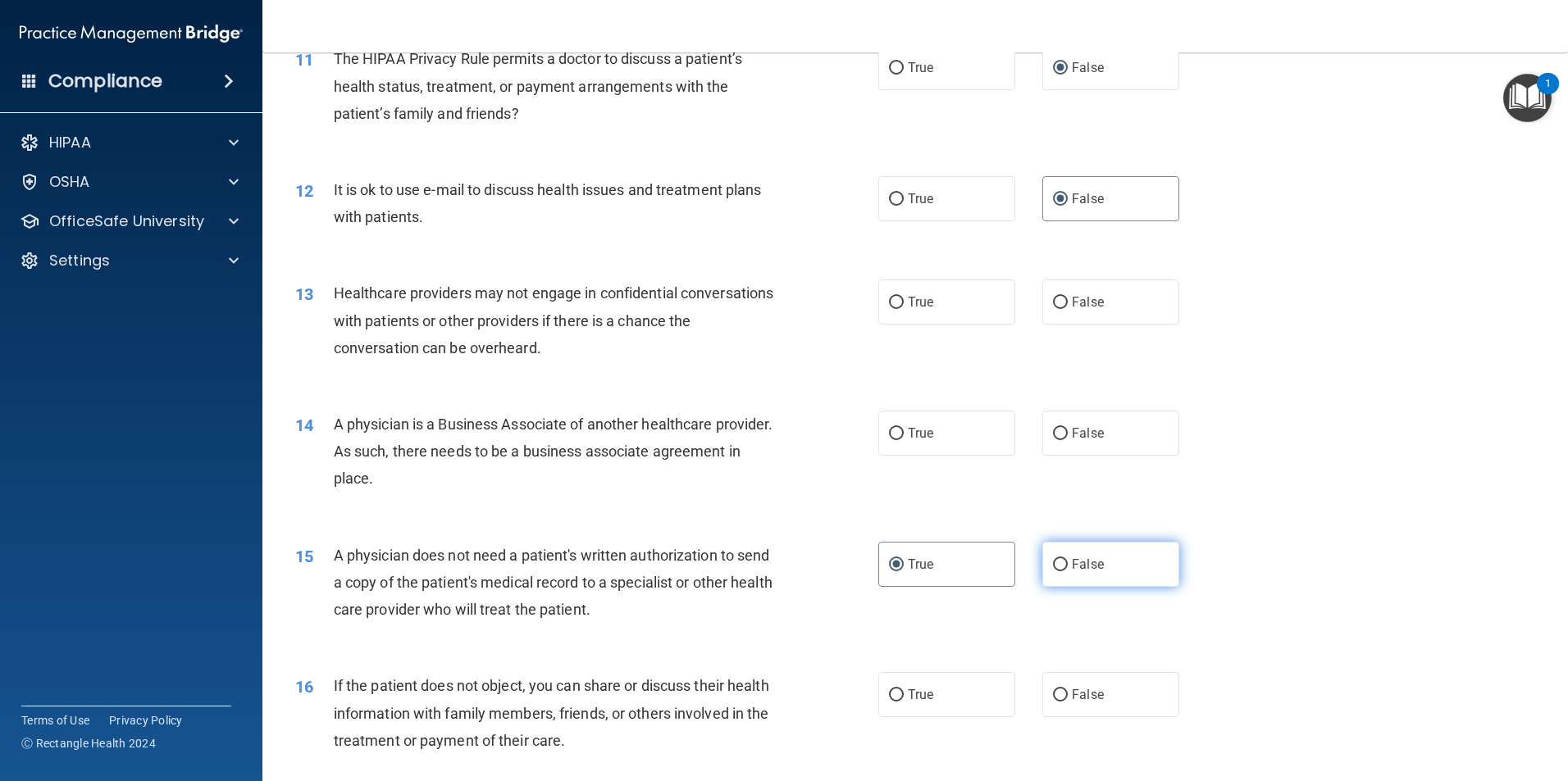
radio input "true"
radio input "false"
click at [1072, 703] on label "False" at bounding box center [1110, 695] width 137 height 45
click at [1068, 702] on input "False" at bounding box center [1060, 695] width 15 height 12
radio input "true"
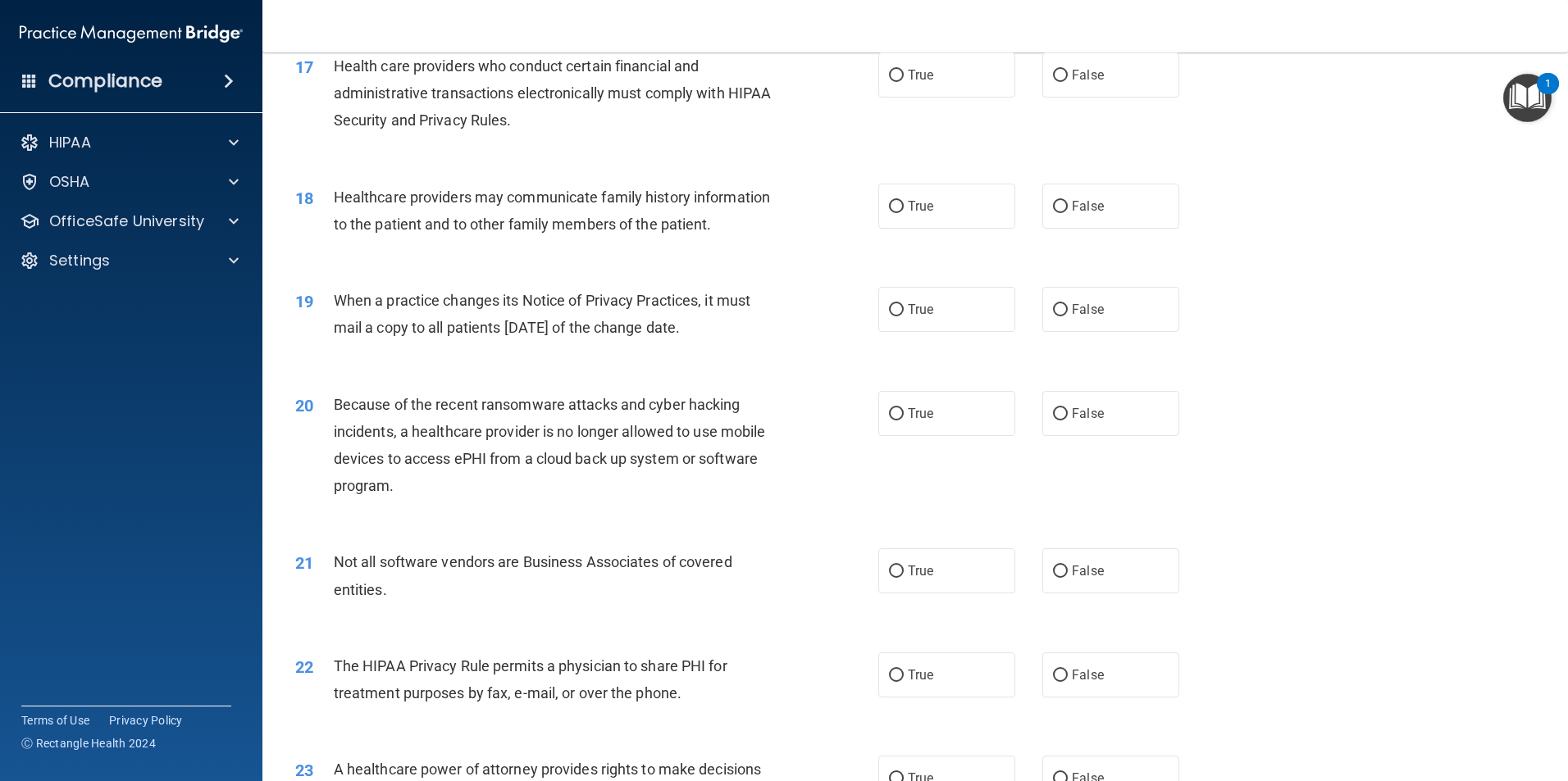
scroll to position [2214, 0]
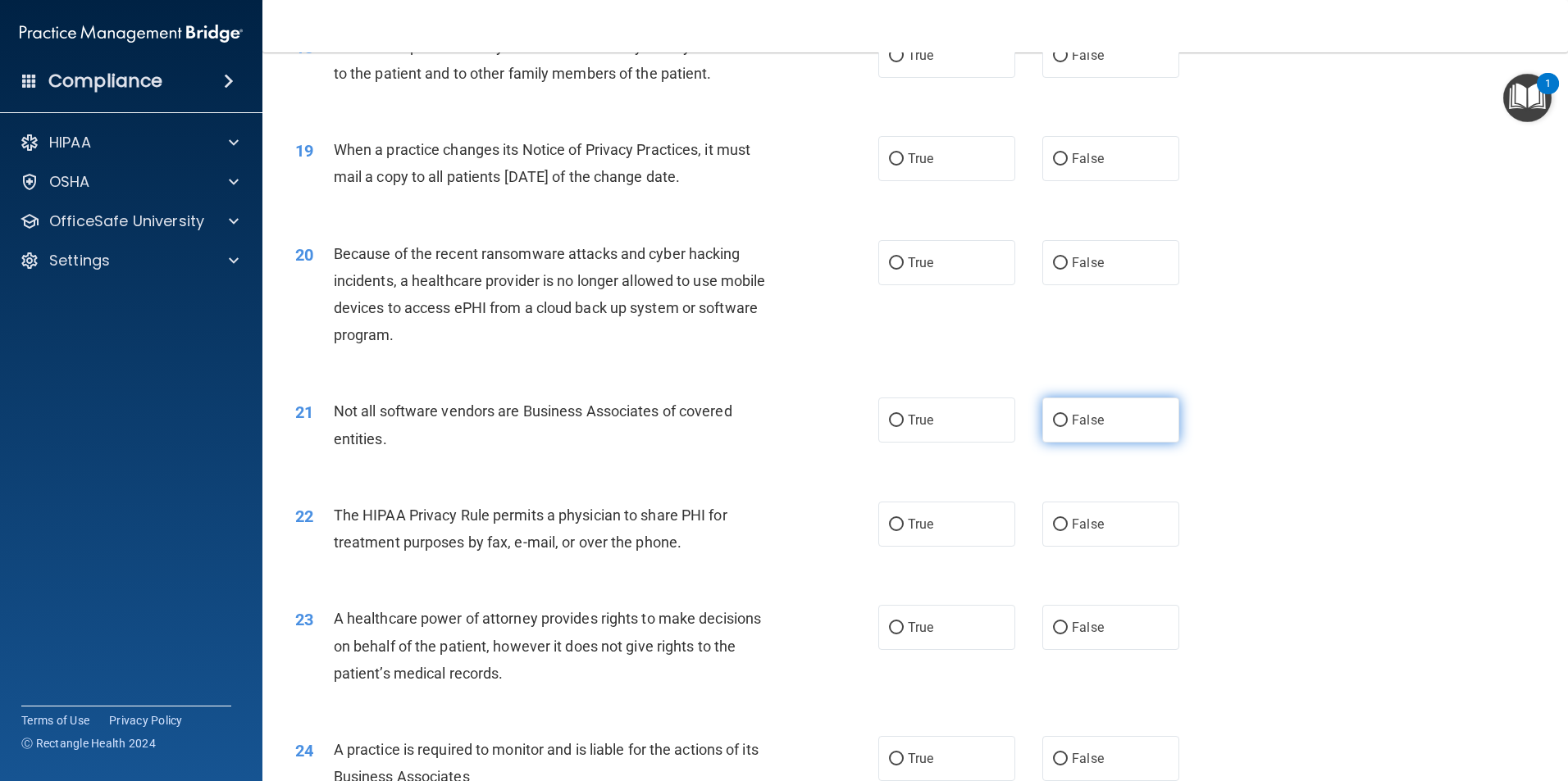
click at [1058, 431] on label "False" at bounding box center [1110, 421] width 137 height 45
click at [1058, 427] on input "False" at bounding box center [1060, 421] width 15 height 12
radio input "true"
click at [959, 641] on label "True" at bounding box center [946, 627] width 137 height 45
click at [904, 635] on input "True" at bounding box center [896, 628] width 15 height 12
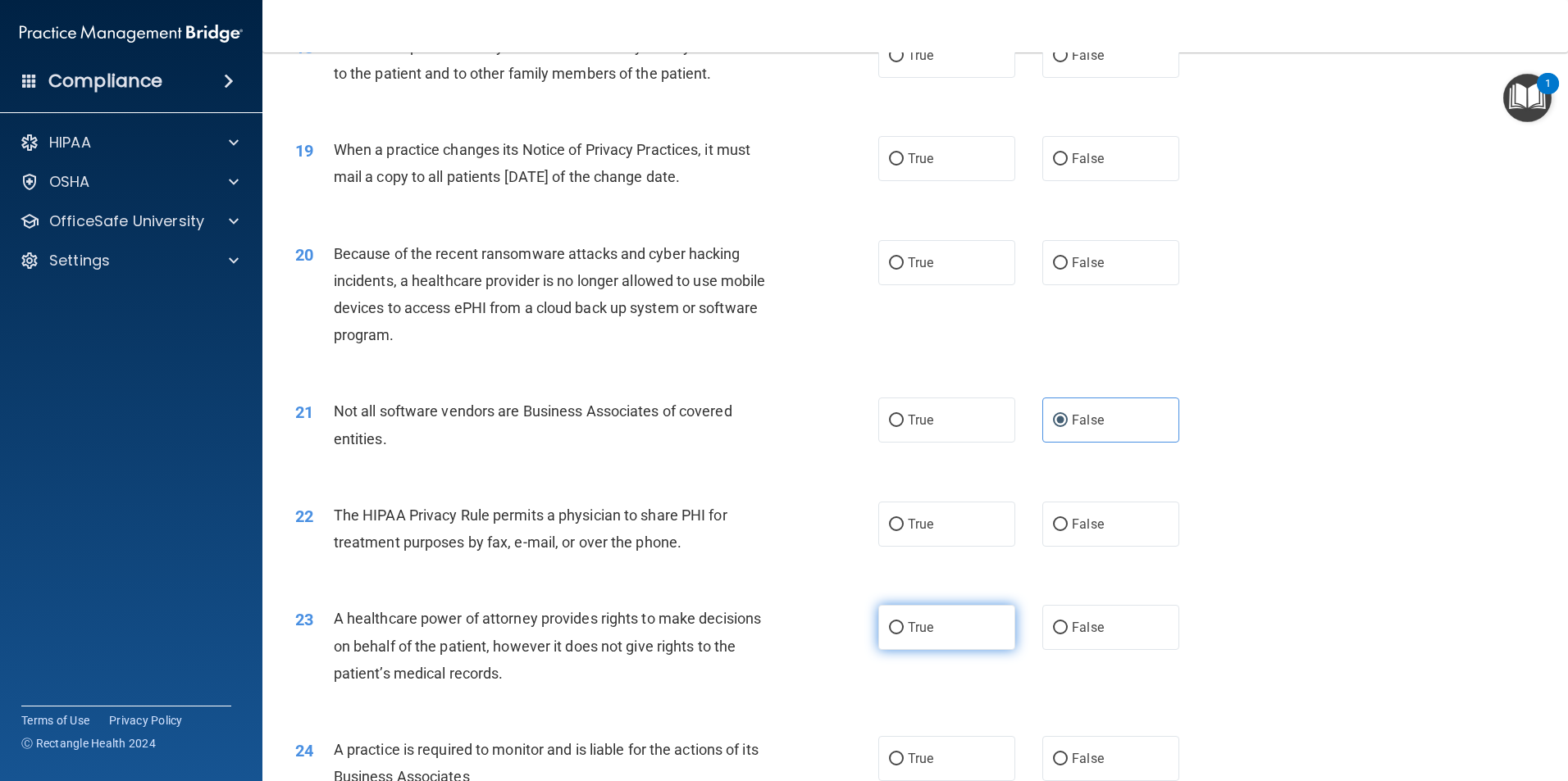
radio input "true"
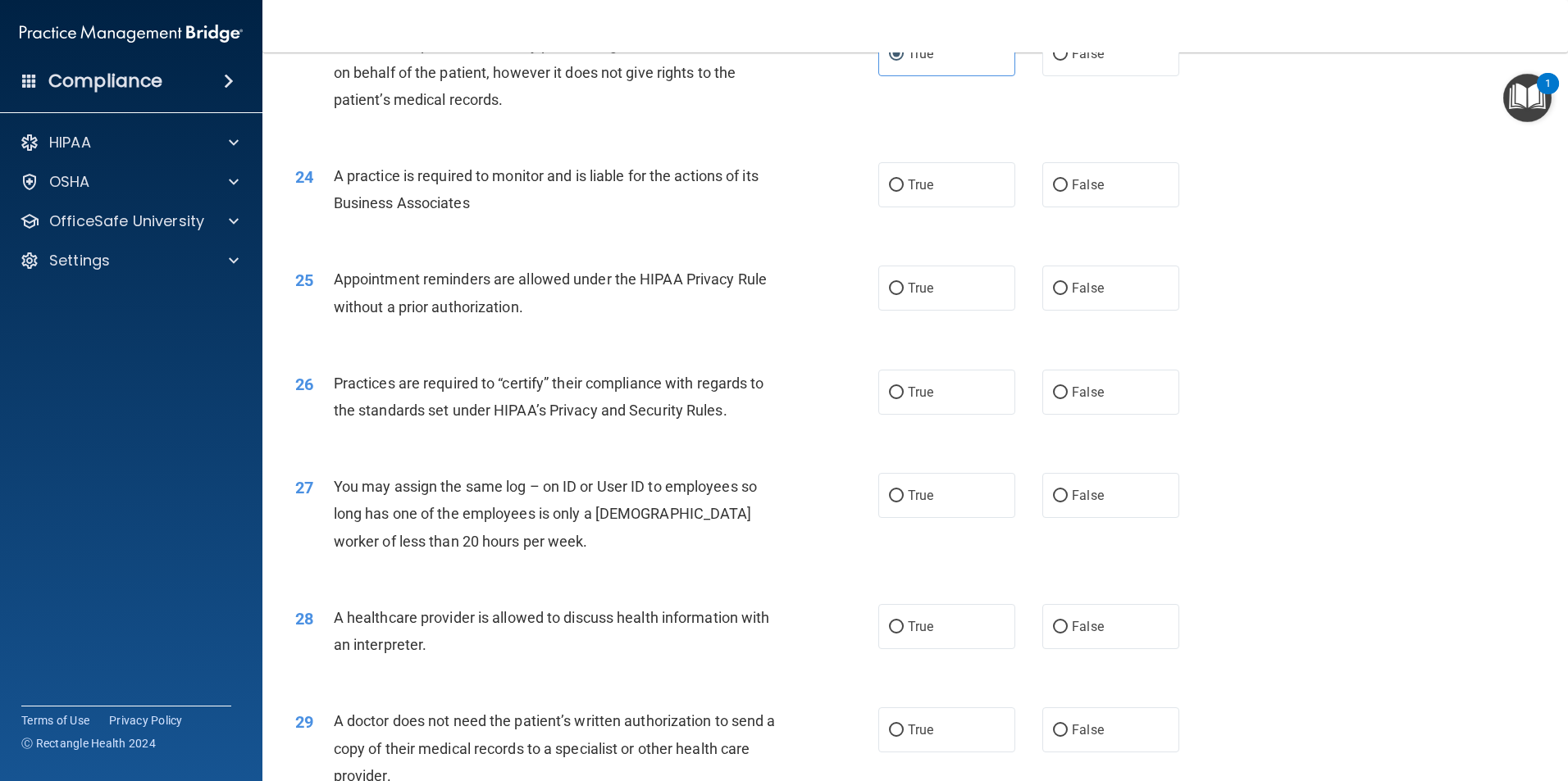
scroll to position [3035, 0]
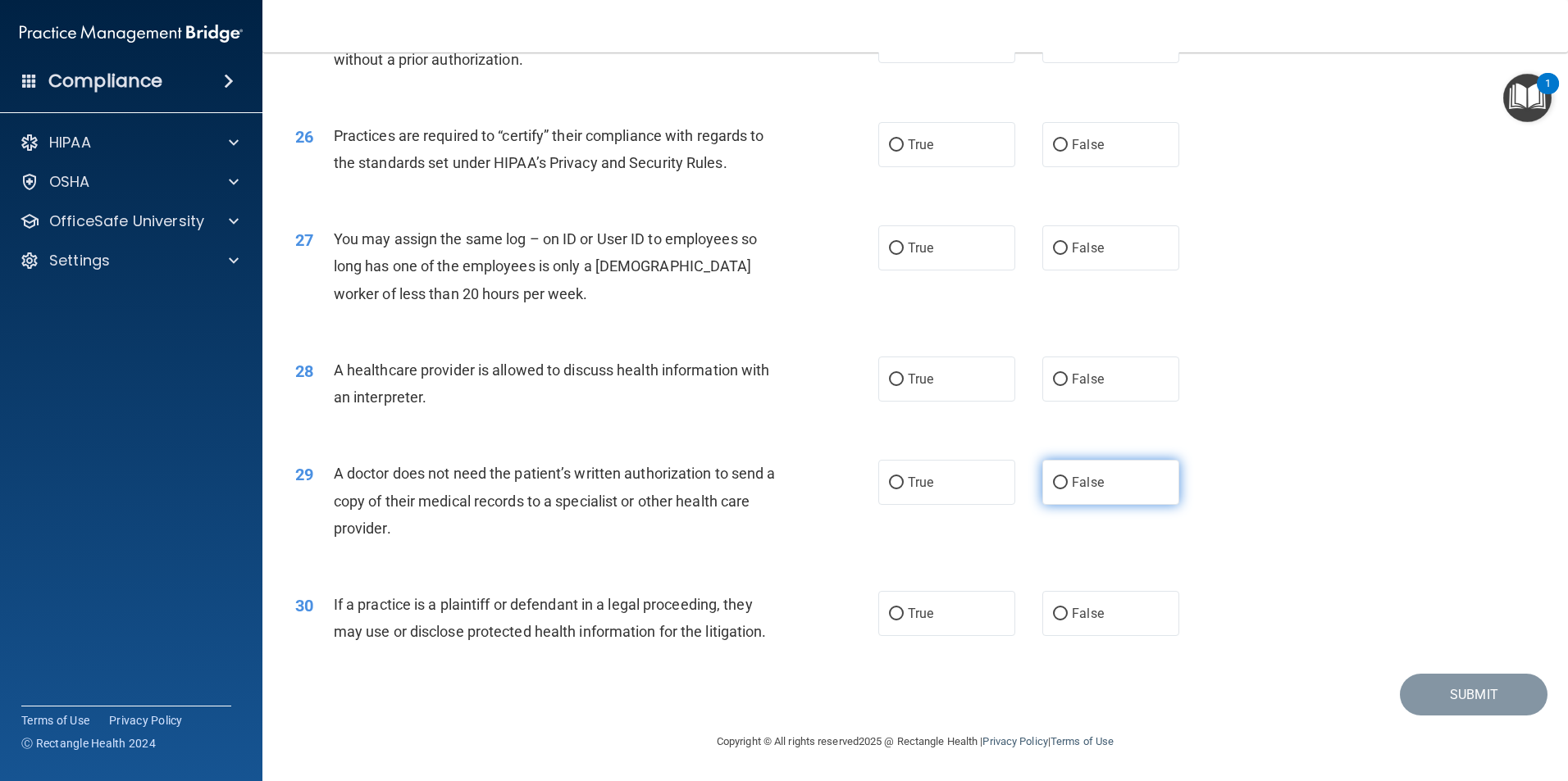
click at [1061, 474] on label "False" at bounding box center [1110, 483] width 137 height 45
click at [1061, 477] on input "False" at bounding box center [1060, 483] width 15 height 12
radio input "true"
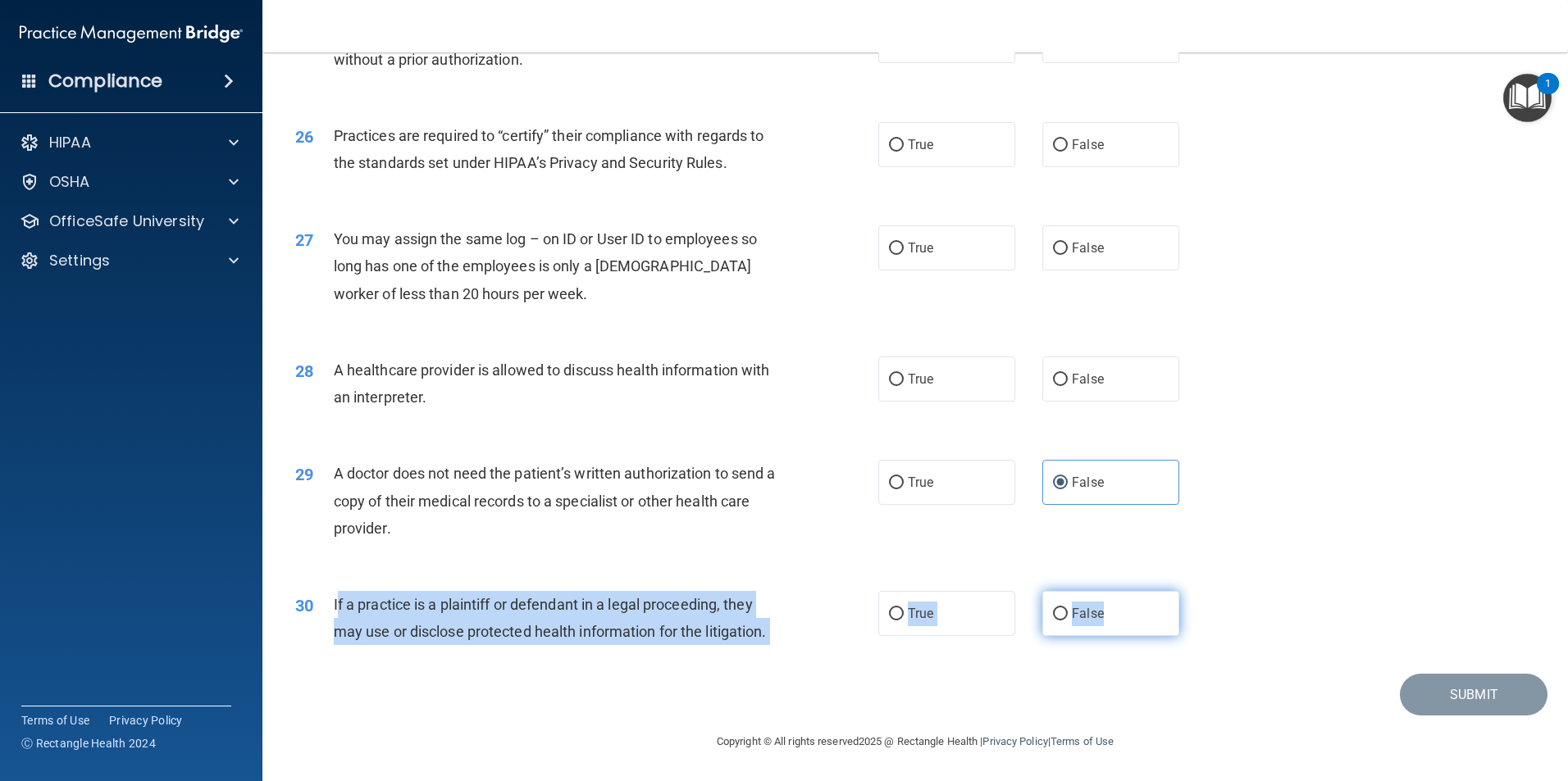
drag, startPoint x: 336, startPoint y: 607, endPoint x: 1159, endPoint y: 622, distance: 823.1
click at [1207, 591] on ng-form "30 If a practice is a plaintiff or defendant in a legal proceeding, they may us…" at bounding box center [1207, 591] width 0 height 0
click at [942, 636] on label "True" at bounding box center [946, 614] width 137 height 45
click at [904, 621] on input "True" at bounding box center [896, 614] width 15 height 12
radio input "true"
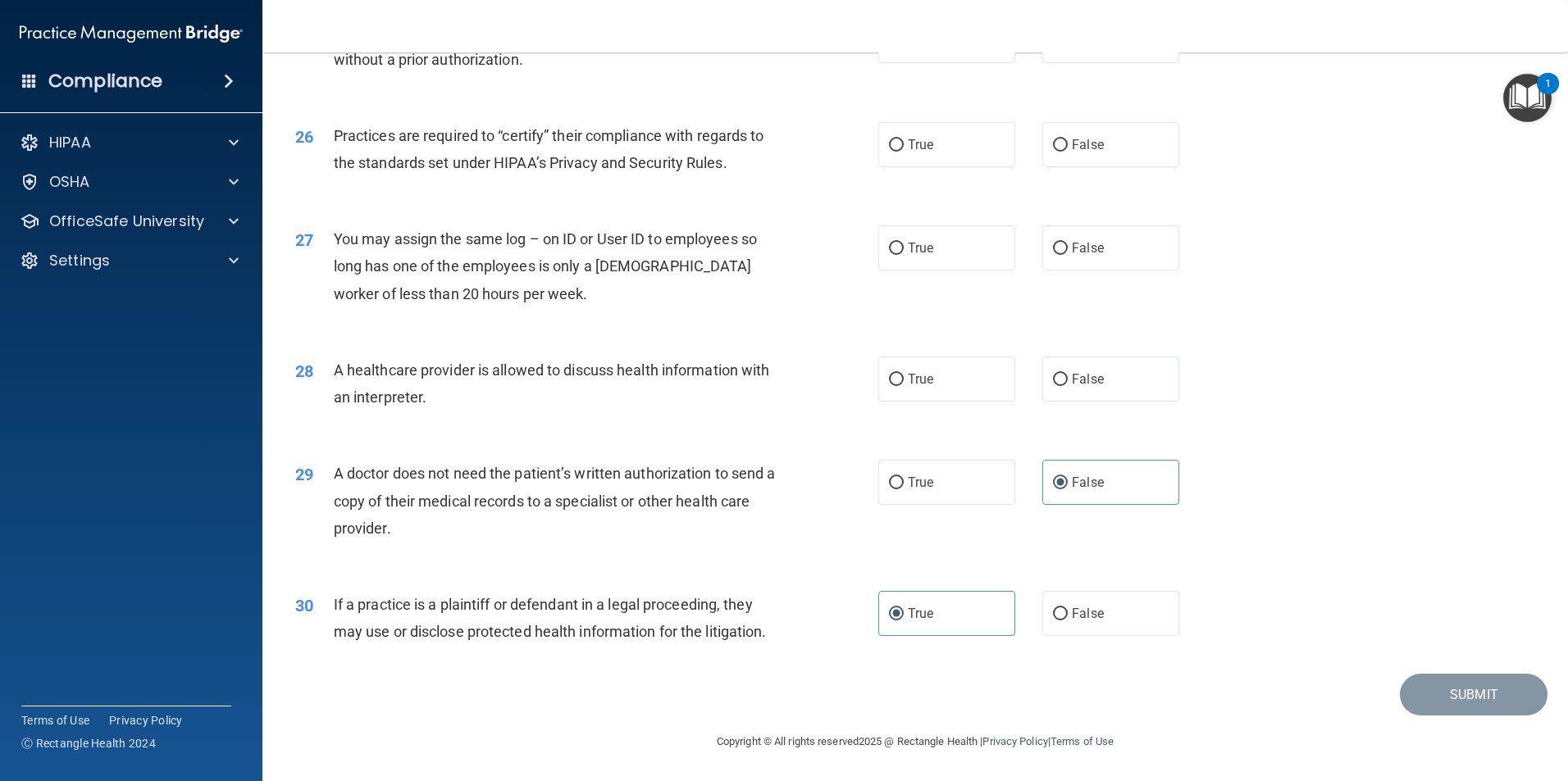
click at [1244, 569] on div "29 A doctor does not need the patient’s written authorization to send a copy of…" at bounding box center [915, 505] width 1264 height 131
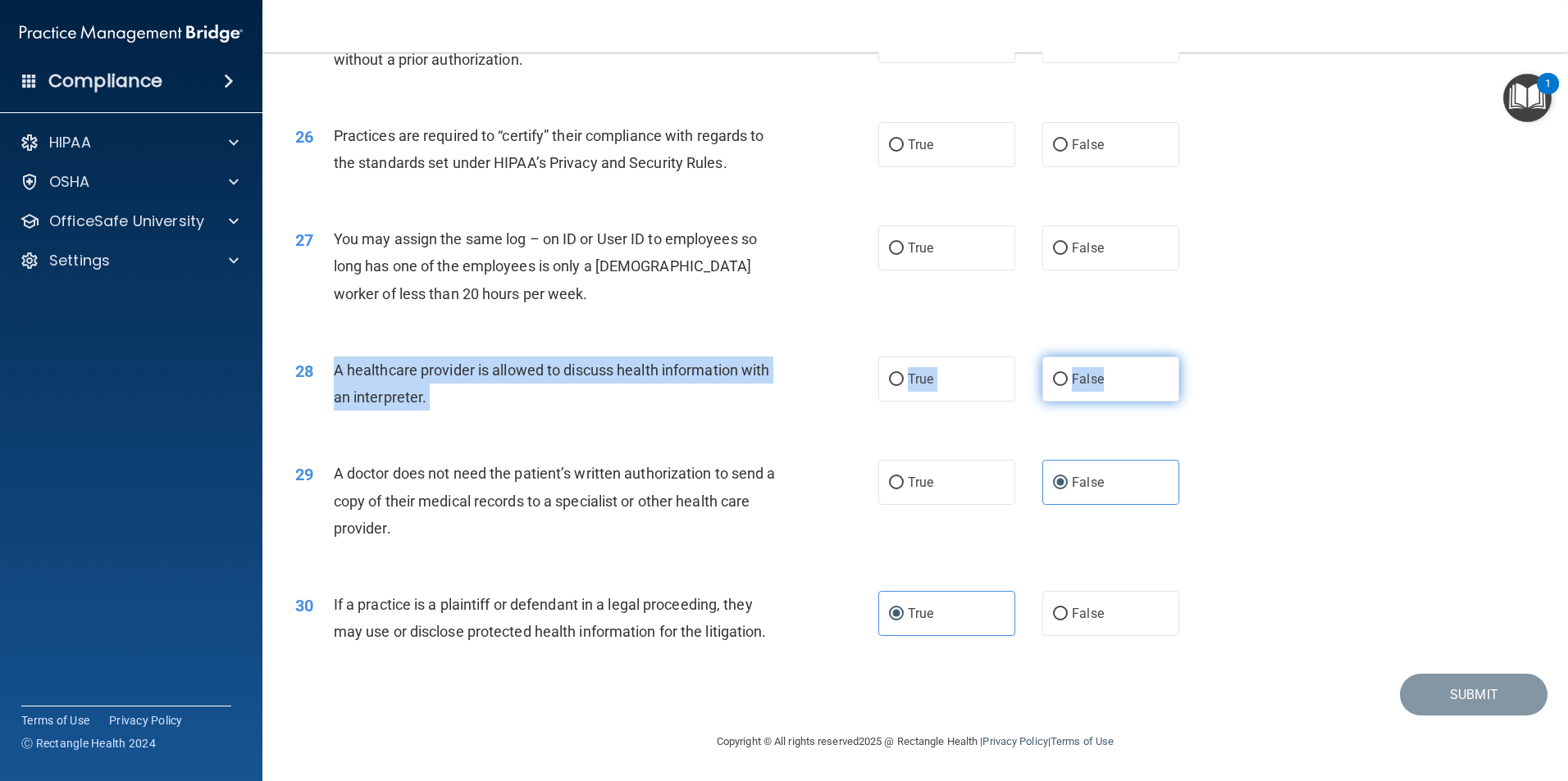
drag, startPoint x: 329, startPoint y: 373, endPoint x: 1119, endPoint y: 386, distance: 790.1
click at [1207, 357] on ng-form "28 A healthcare provider is allowed to discuss health information with an inter…" at bounding box center [1207, 357] width 0 height 0
click at [919, 373] on span "True" at bounding box center [920, 379] width 25 height 16
click at [904, 374] on input "True" at bounding box center [896, 379] width 15 height 12
radio input "true"
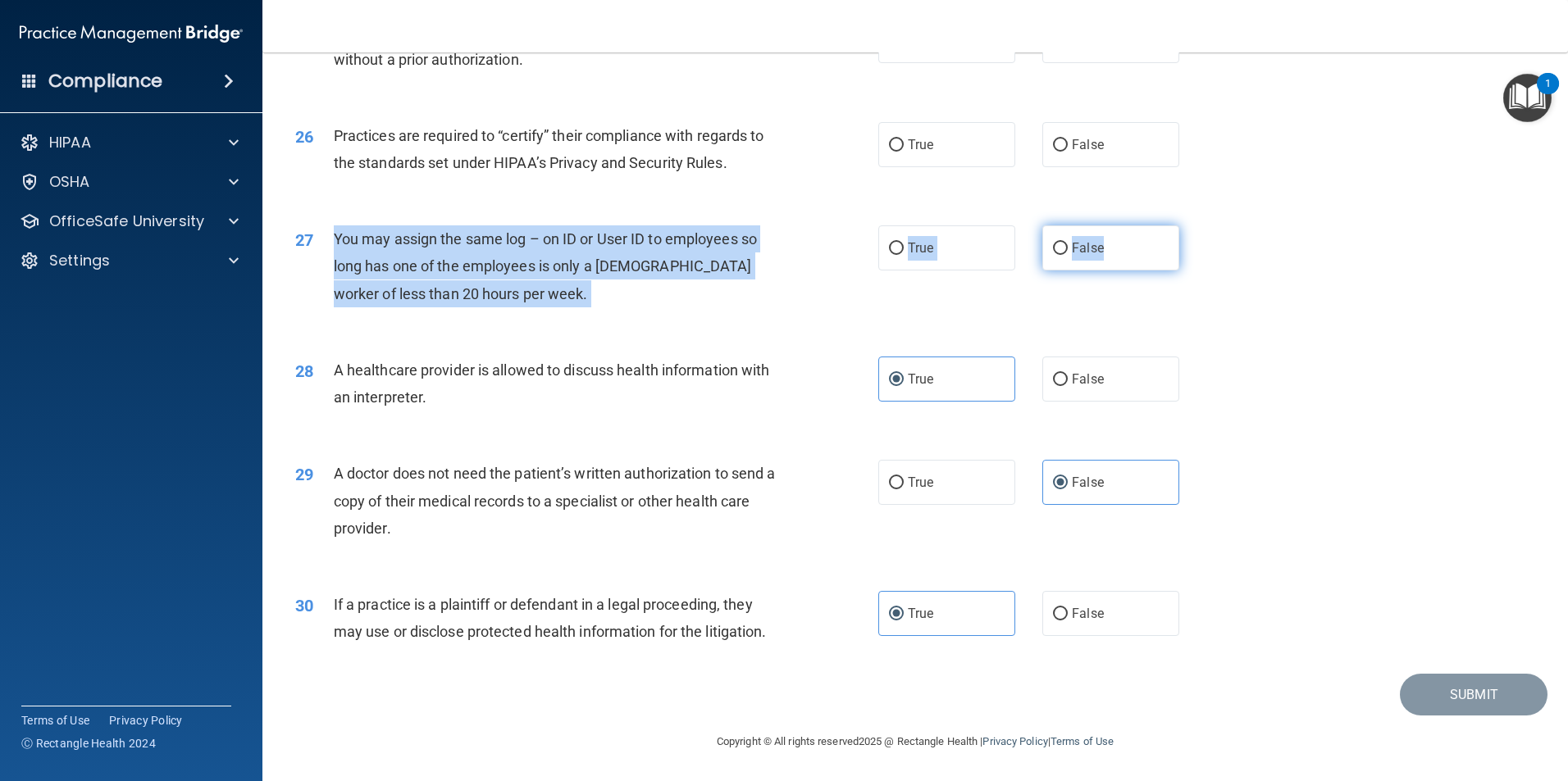
drag, startPoint x: 333, startPoint y: 239, endPoint x: 1112, endPoint y: 266, distance: 779.5
click at [1207, 225] on ng-form "27 You may assign the same log – on ID or User ID to employees so long has one …" at bounding box center [1207, 225] width 0 height 0
click at [1088, 256] on label "False" at bounding box center [1110, 248] width 137 height 45
click at [1068, 255] on input "False" at bounding box center [1060, 248] width 15 height 12
radio input "true"
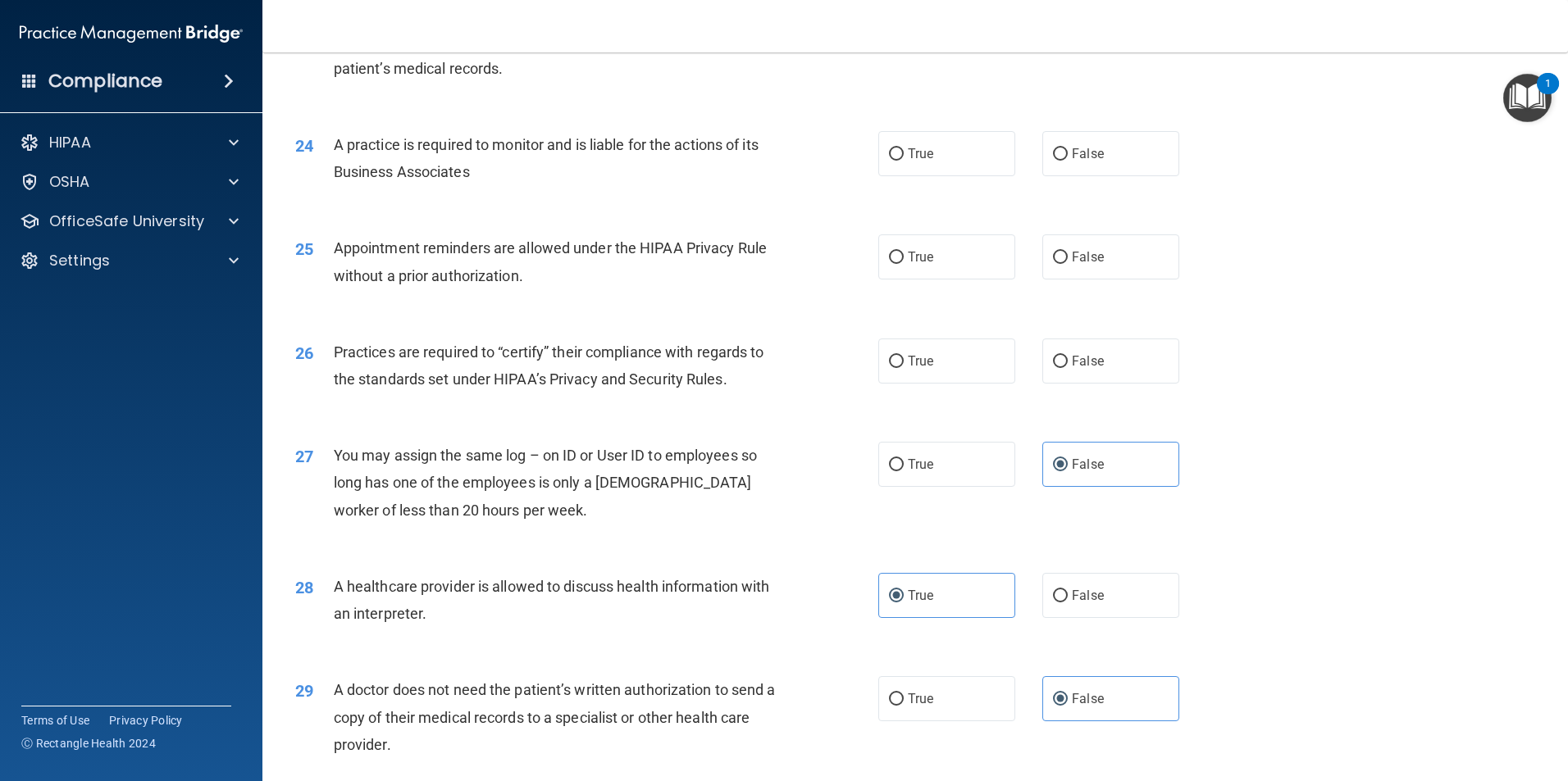
scroll to position [2789, 0]
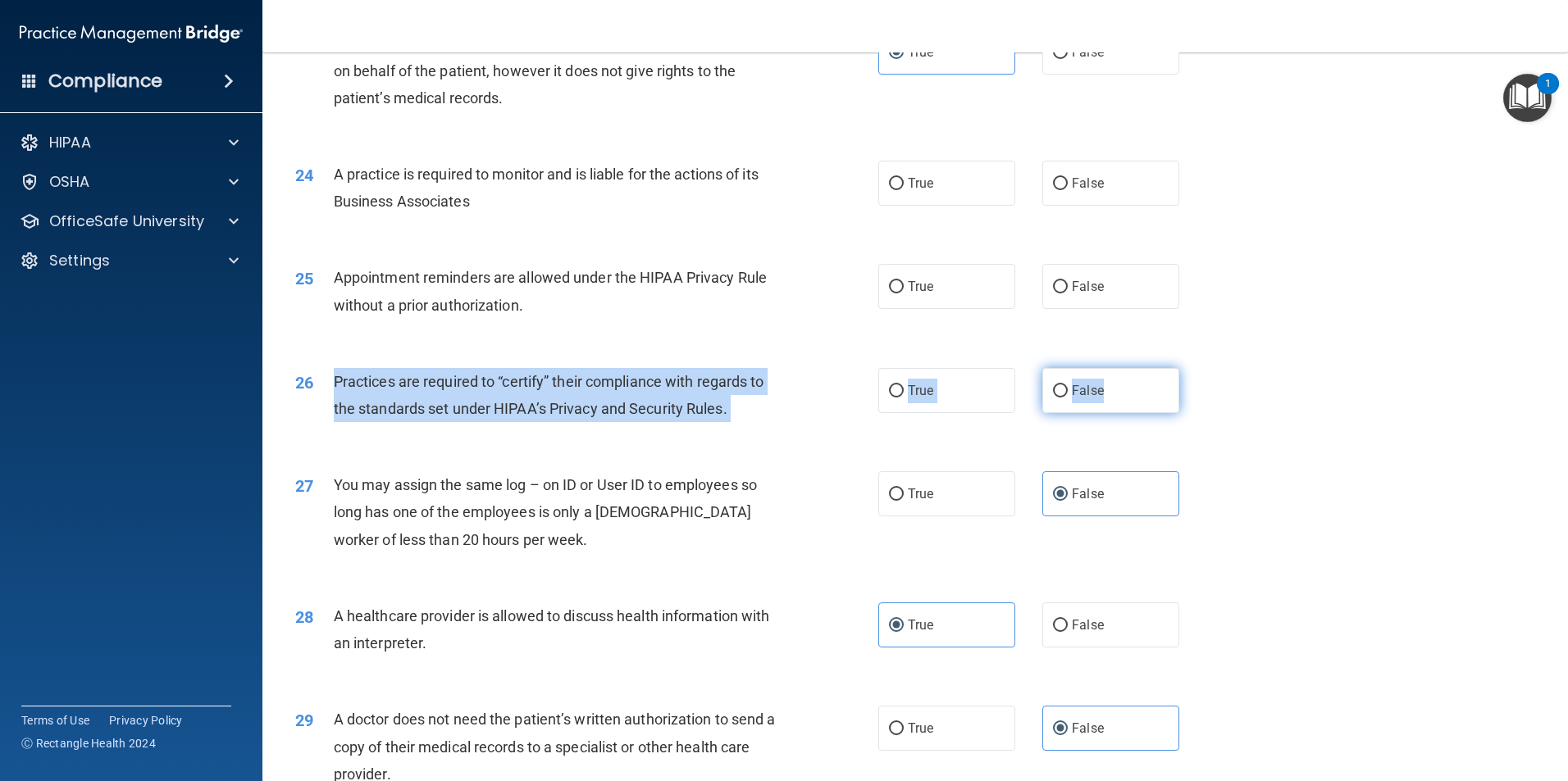
drag, startPoint x: 329, startPoint y: 382, endPoint x: 1159, endPoint y: 374, distance: 830.0
click at [1207, 368] on ng-form "26 Practices are required to “certify” their compliance with regards to the sta…" at bounding box center [1207, 368] width 0 height 0
click at [1109, 398] on label "False" at bounding box center [1110, 390] width 137 height 45
click at [1068, 398] on input "False" at bounding box center [1060, 391] width 15 height 12
radio input "true"
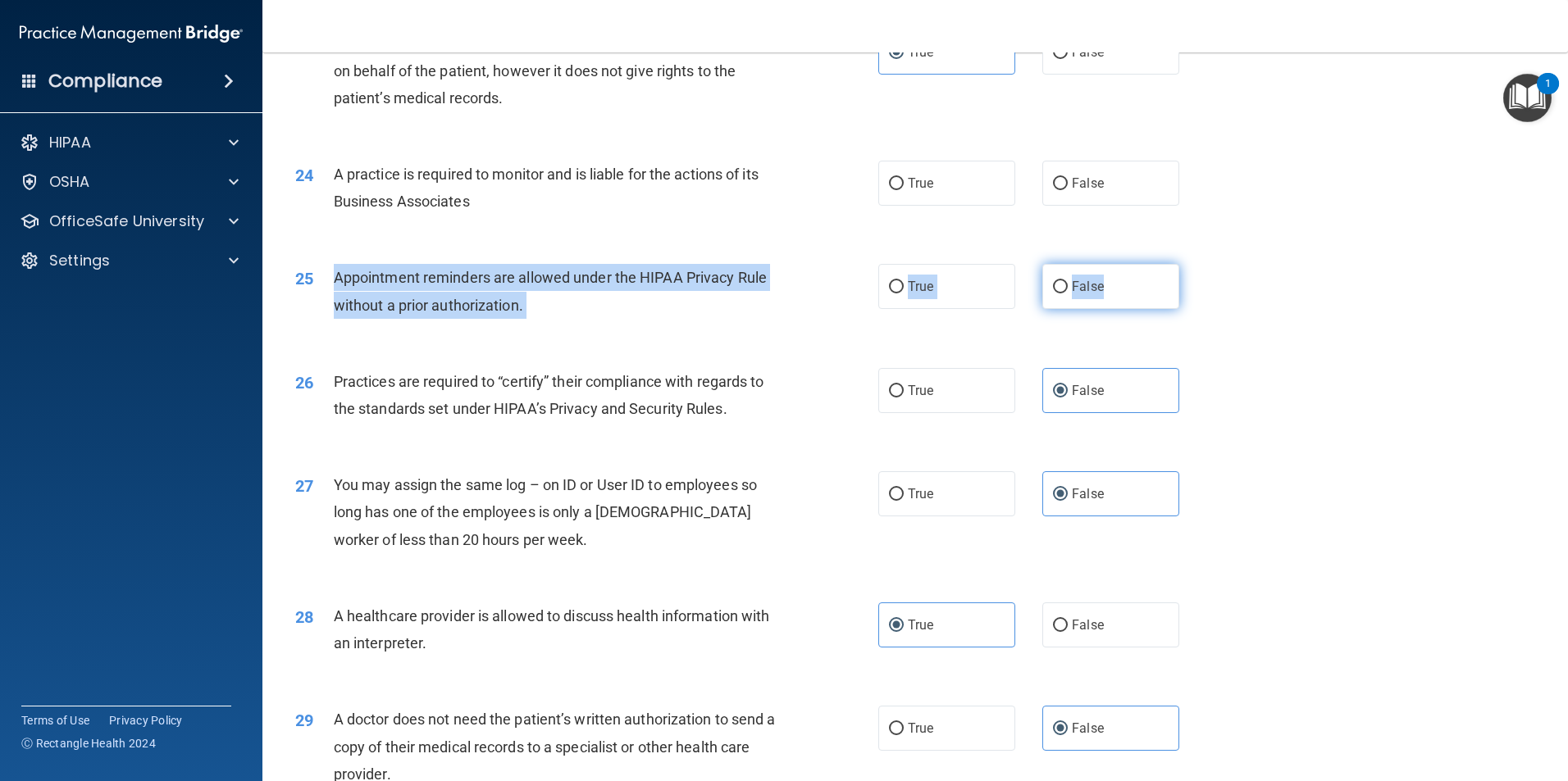
drag, startPoint x: 336, startPoint y: 276, endPoint x: 1103, endPoint y: 293, distance: 767.2
click at [1207, 264] on ng-form "25 Appointment reminders are allowed under the HIPAA Privacy Rule without a pri…" at bounding box center [1207, 264] width 0 height 0
click at [889, 281] on input "True" at bounding box center [896, 287] width 15 height 12
radio input "true"
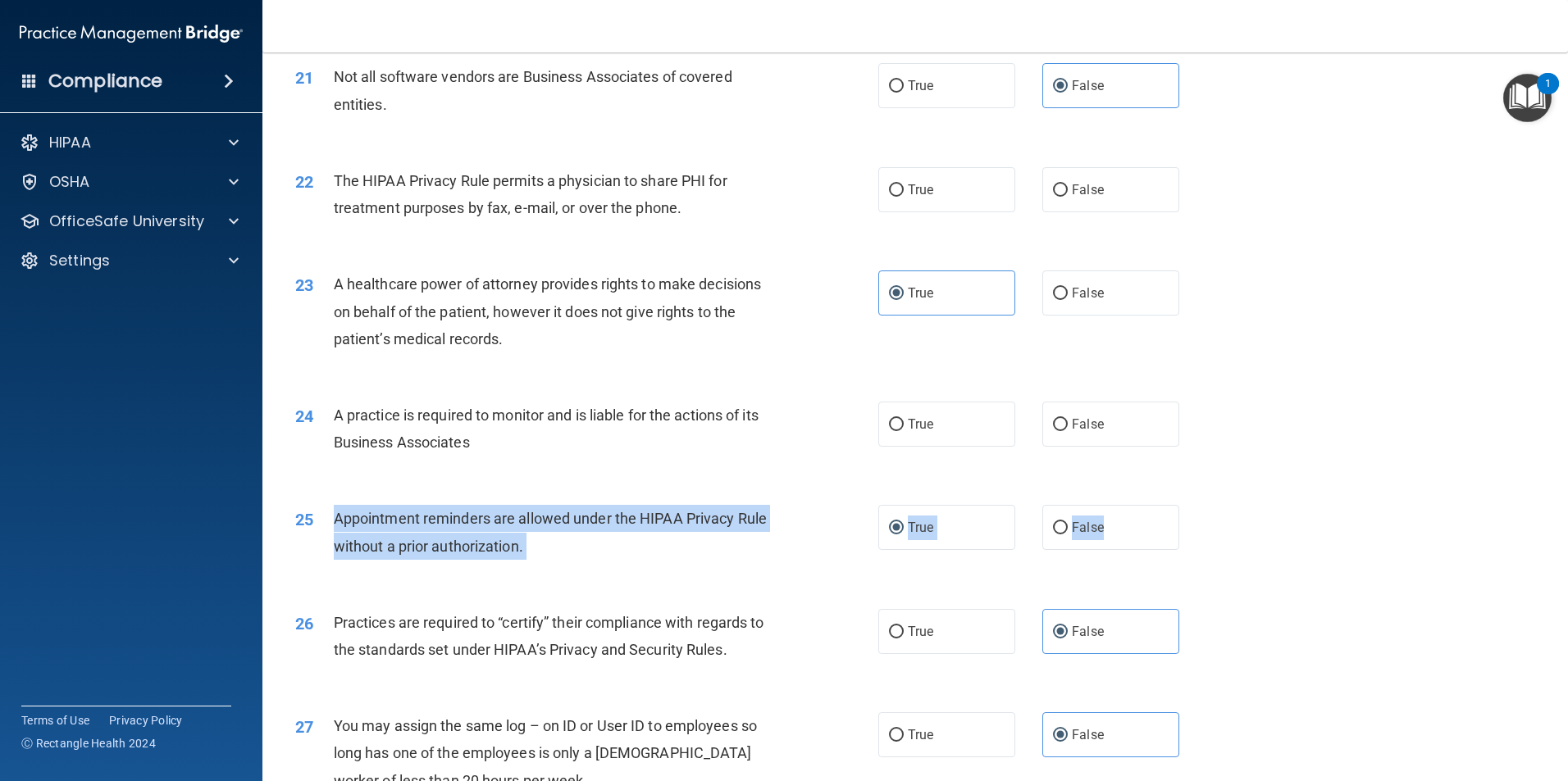
scroll to position [2543, 0]
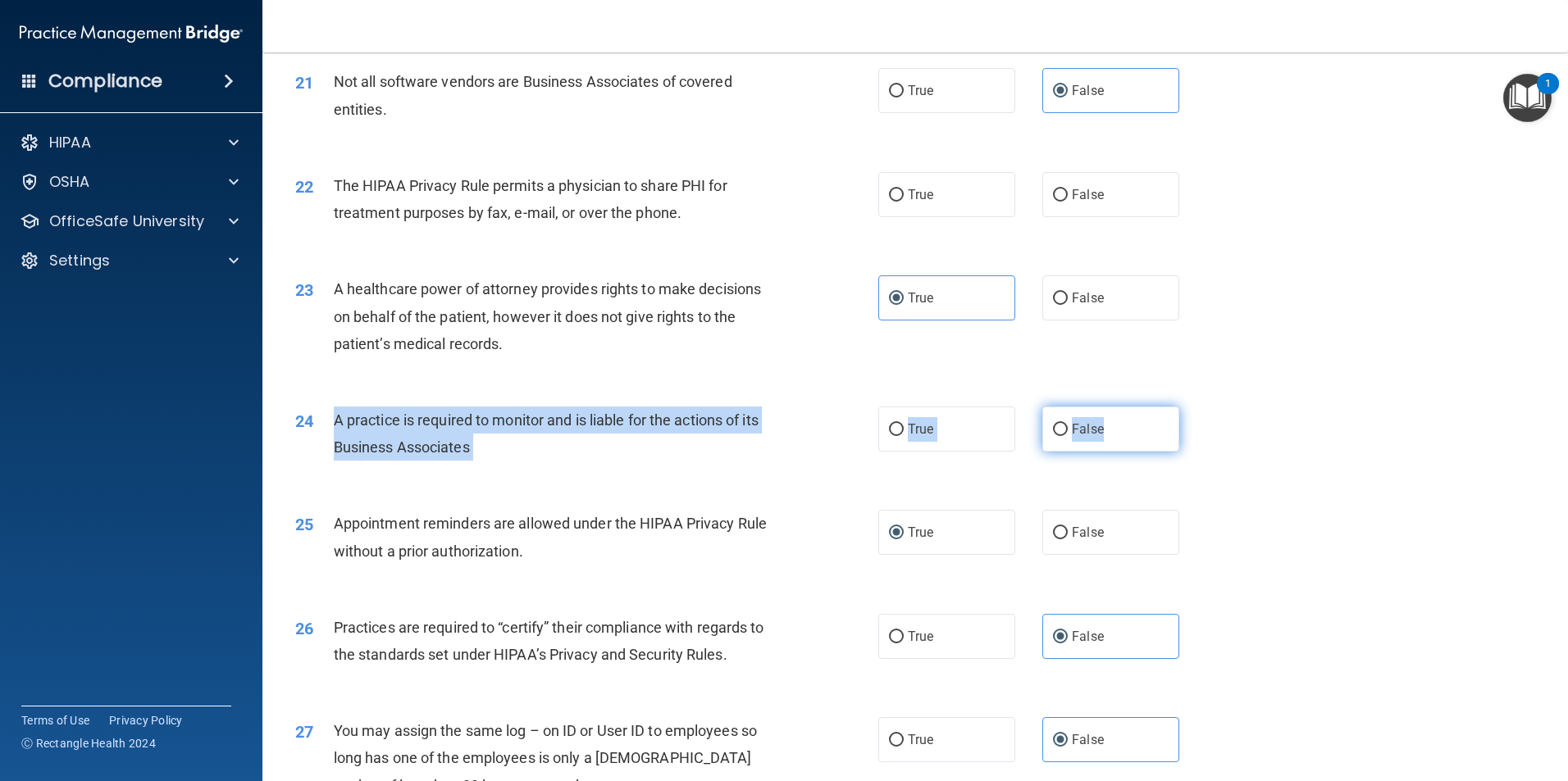
drag, startPoint x: 336, startPoint y: 423, endPoint x: 1135, endPoint y: 432, distance: 799.1
click at [1207, 407] on ng-form "24 A practice is required to monitor and is liable for the actions of its Busin…" at bounding box center [1207, 407] width 0 height 0
click at [1072, 442] on label "False" at bounding box center [1110, 429] width 137 height 45
click at [1068, 436] on input "False" at bounding box center [1060, 429] width 15 height 12
radio input "true"
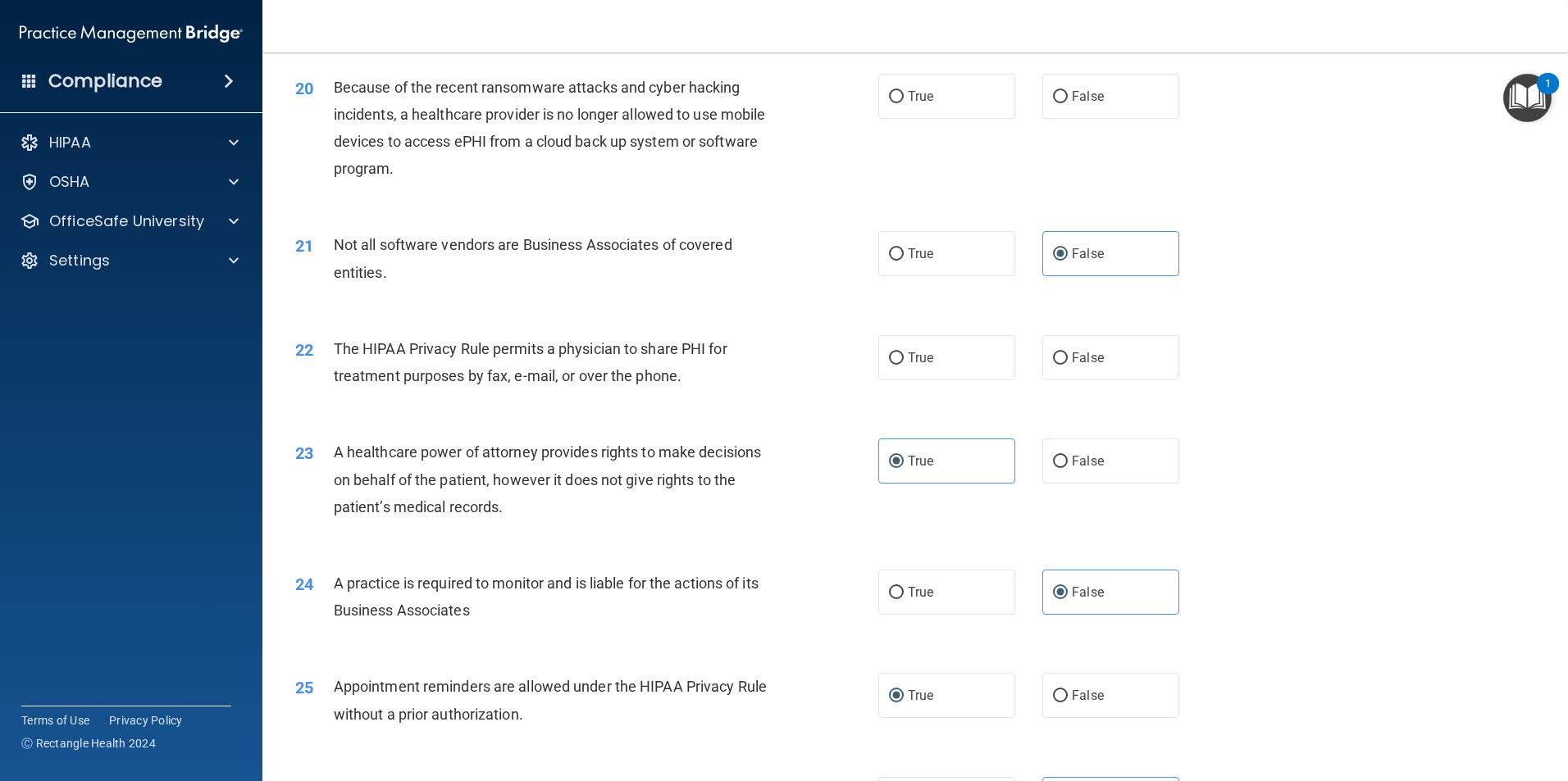
scroll to position [2379, 0]
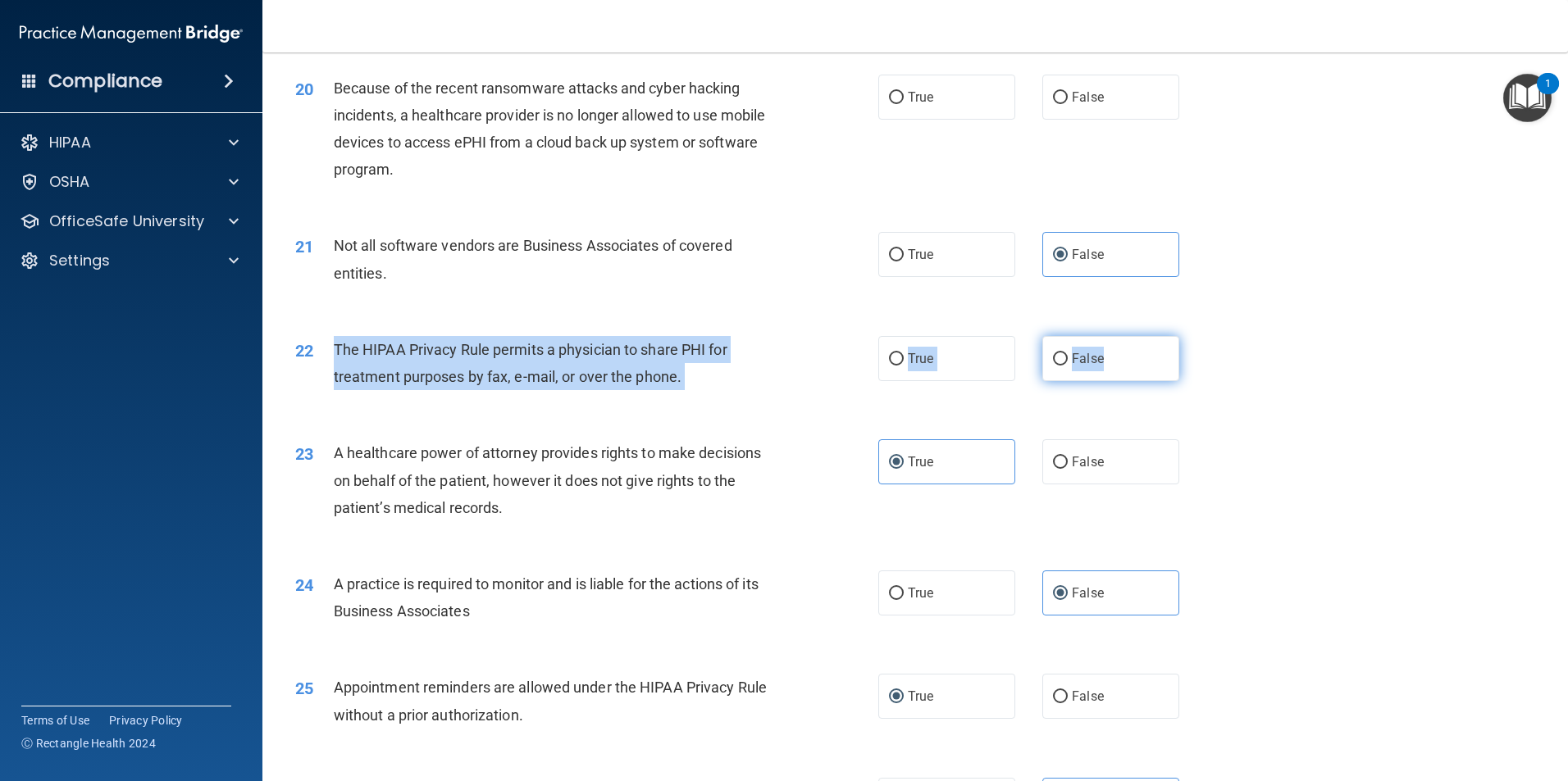
drag, startPoint x: 358, startPoint y: 350, endPoint x: 1128, endPoint y: 364, distance: 770.1
click at [1207, 336] on ng-form "22 The HIPAA Privacy Rule permits a physician to share PHI for treatment purpos…" at bounding box center [1207, 336] width 0 height 0
click at [865, 360] on div "22 The HIPAA Privacy Rule permits a physician to share PHI for treatment purpos…" at bounding box center [587, 367] width 632 height 62
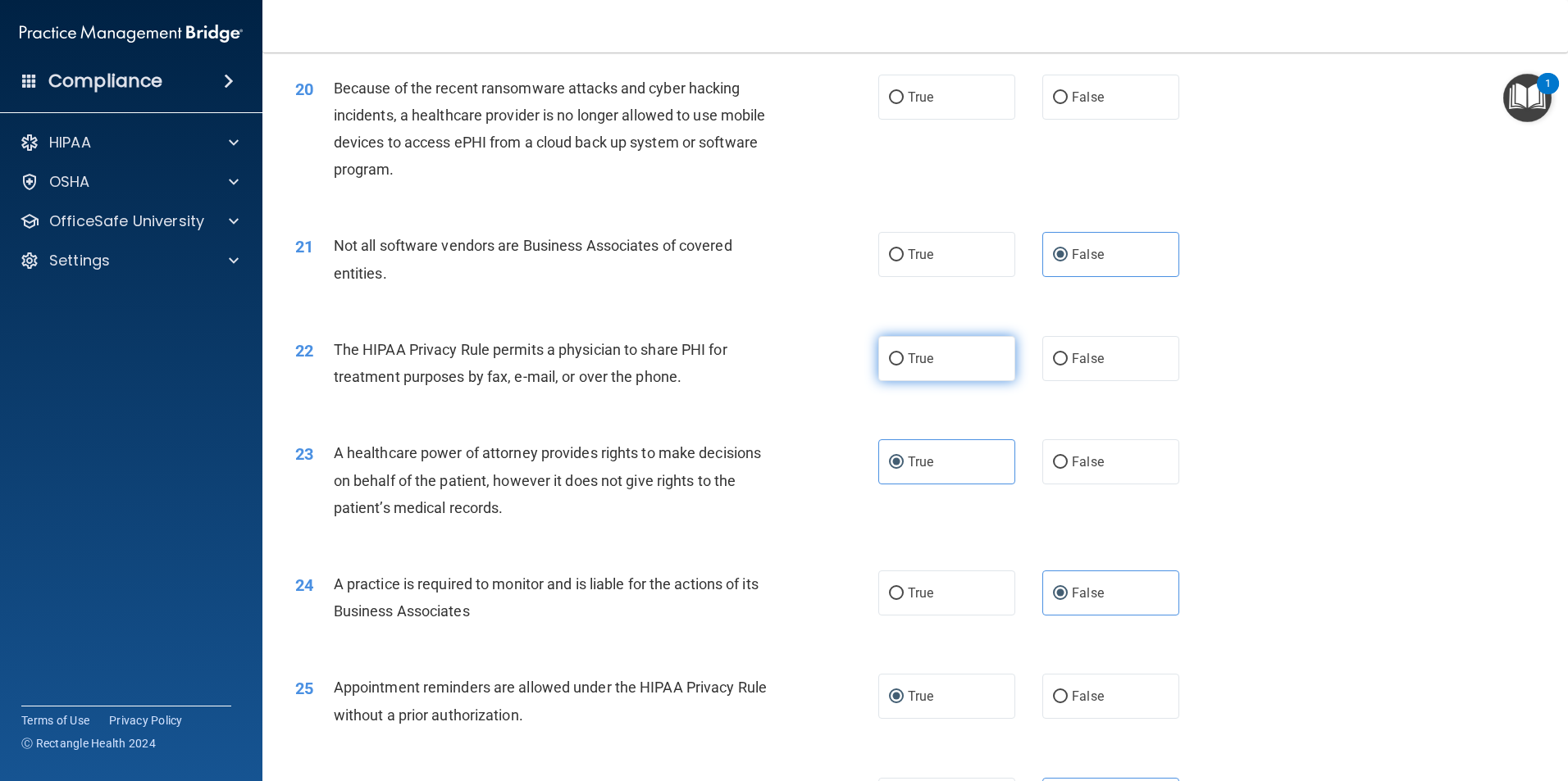
click at [880, 360] on label "True" at bounding box center [946, 358] width 137 height 45
click at [889, 360] on input "True" at bounding box center [896, 359] width 15 height 12
radio input "true"
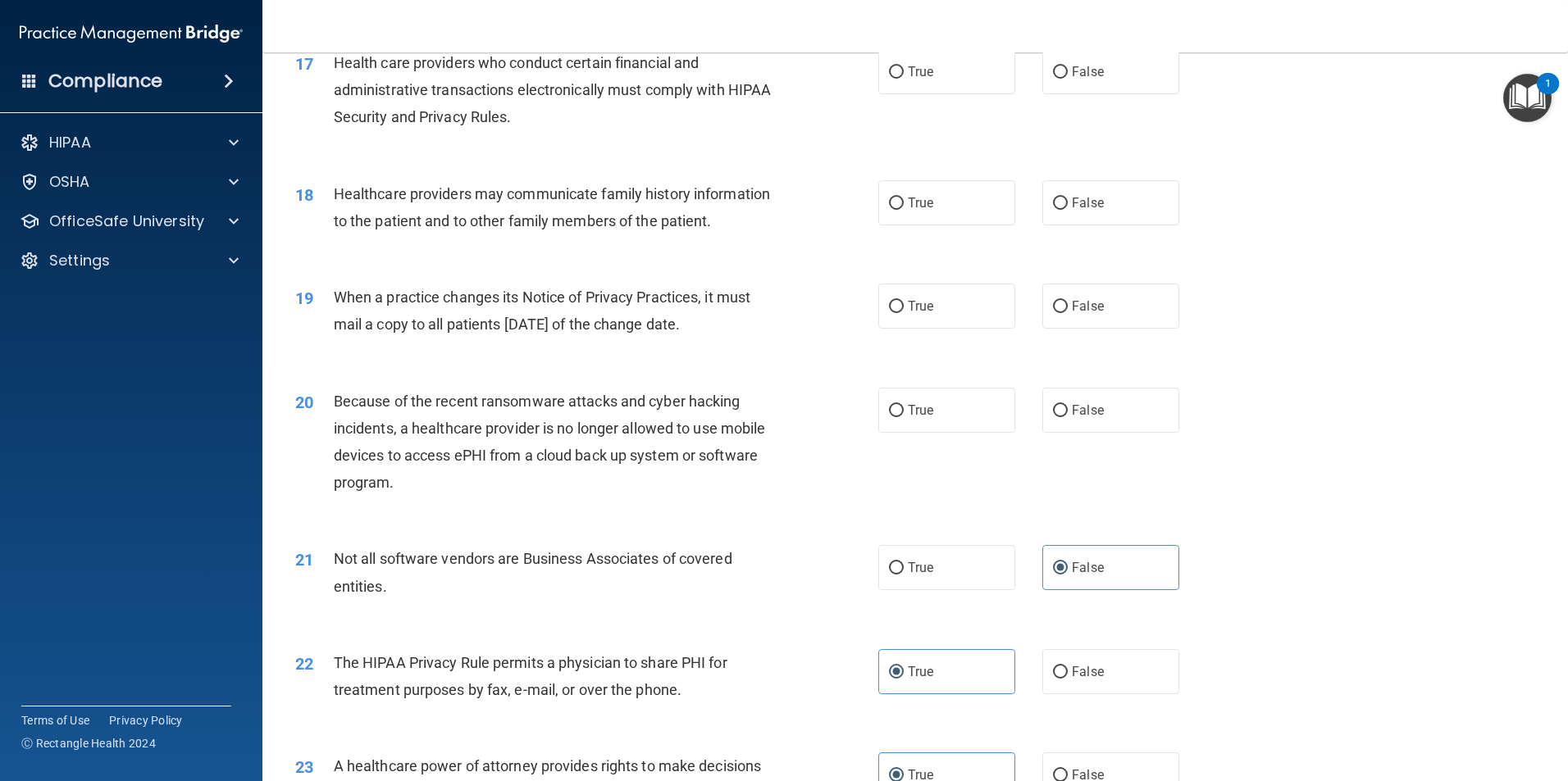
scroll to position [2052, 0]
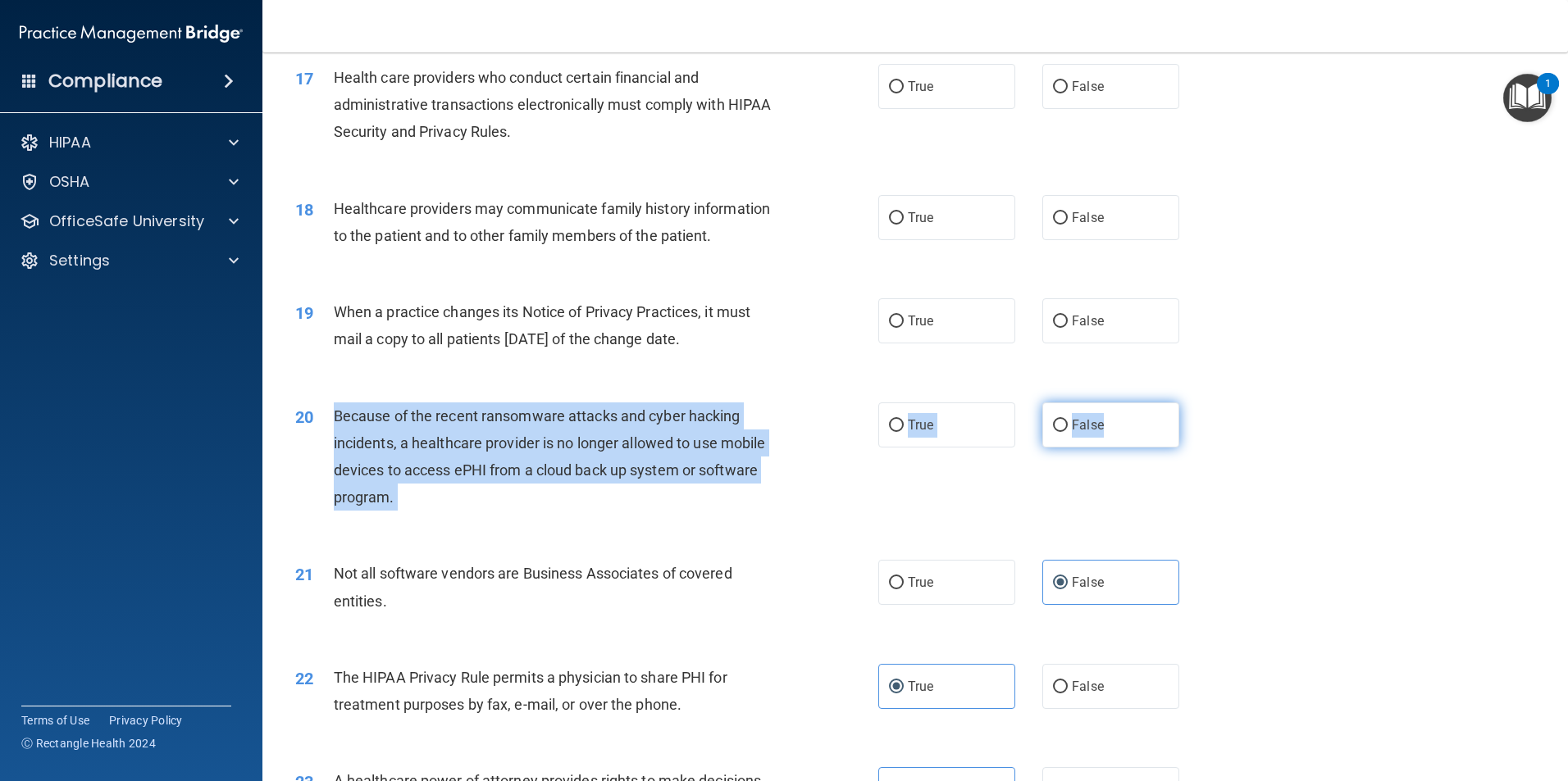
drag, startPoint x: 337, startPoint y: 411, endPoint x: 1140, endPoint y: 420, distance: 803.1
click at [1207, 403] on ng-form "20 Because of the recent ransomware attacks and cyber hacking incidents, a heal…" at bounding box center [1207, 403] width 0 height 0
click at [1114, 438] on label "False" at bounding box center [1110, 425] width 137 height 45
click at [1068, 432] on input "False" at bounding box center [1060, 425] width 15 height 12
radio input "true"
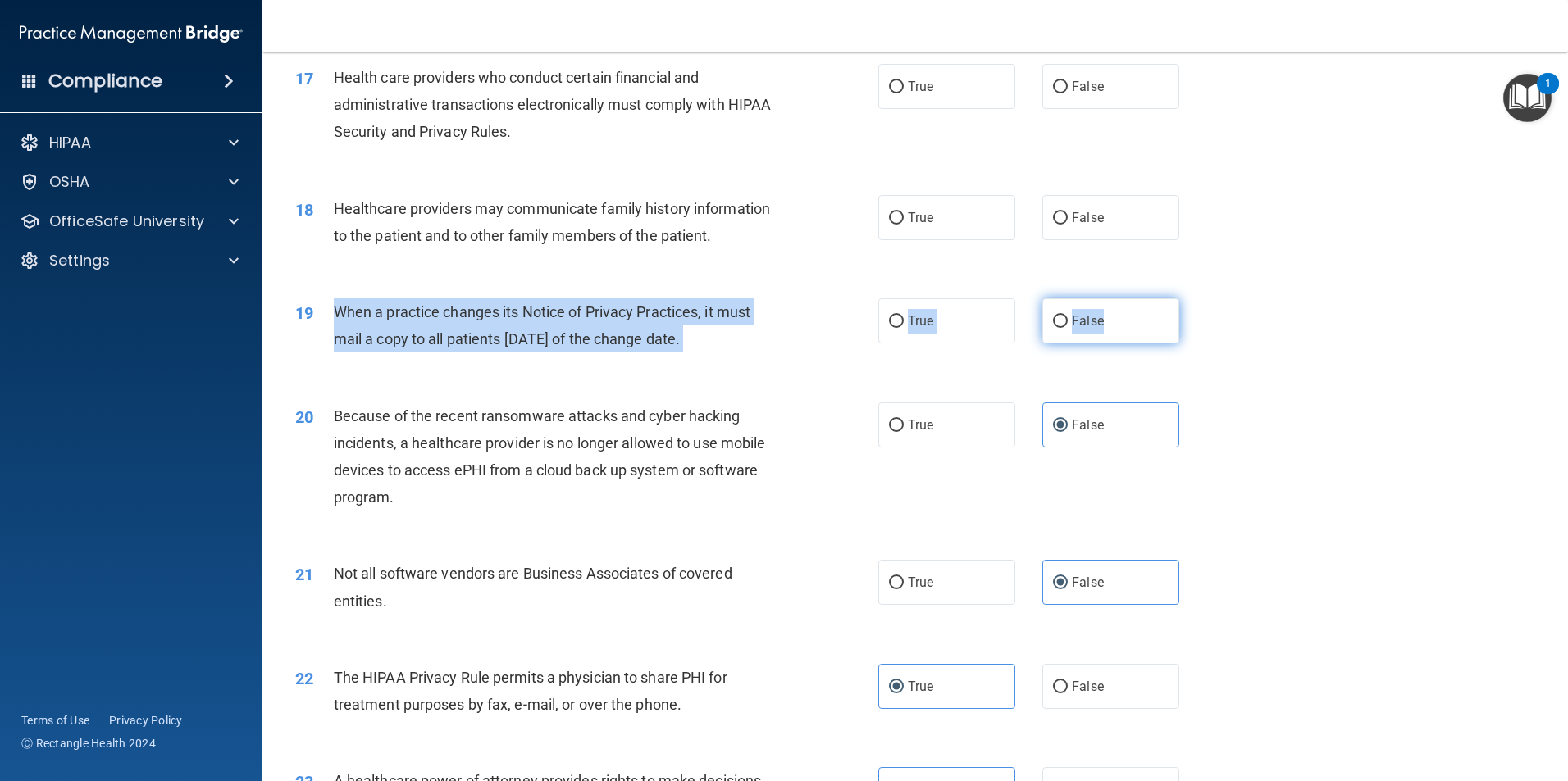
drag, startPoint x: 335, startPoint y: 308, endPoint x: 1118, endPoint y: 332, distance: 783.4
click at [1207, 298] on ng-form "19 When a practice changes its Notice of Privacy Practices, it must mail a copy…" at bounding box center [1207, 298] width 0 height 0
click at [1076, 323] on span "False" at bounding box center [1088, 321] width 32 height 16
click at [1068, 323] on input "False" at bounding box center [1060, 322] width 15 height 12
radio input "true"
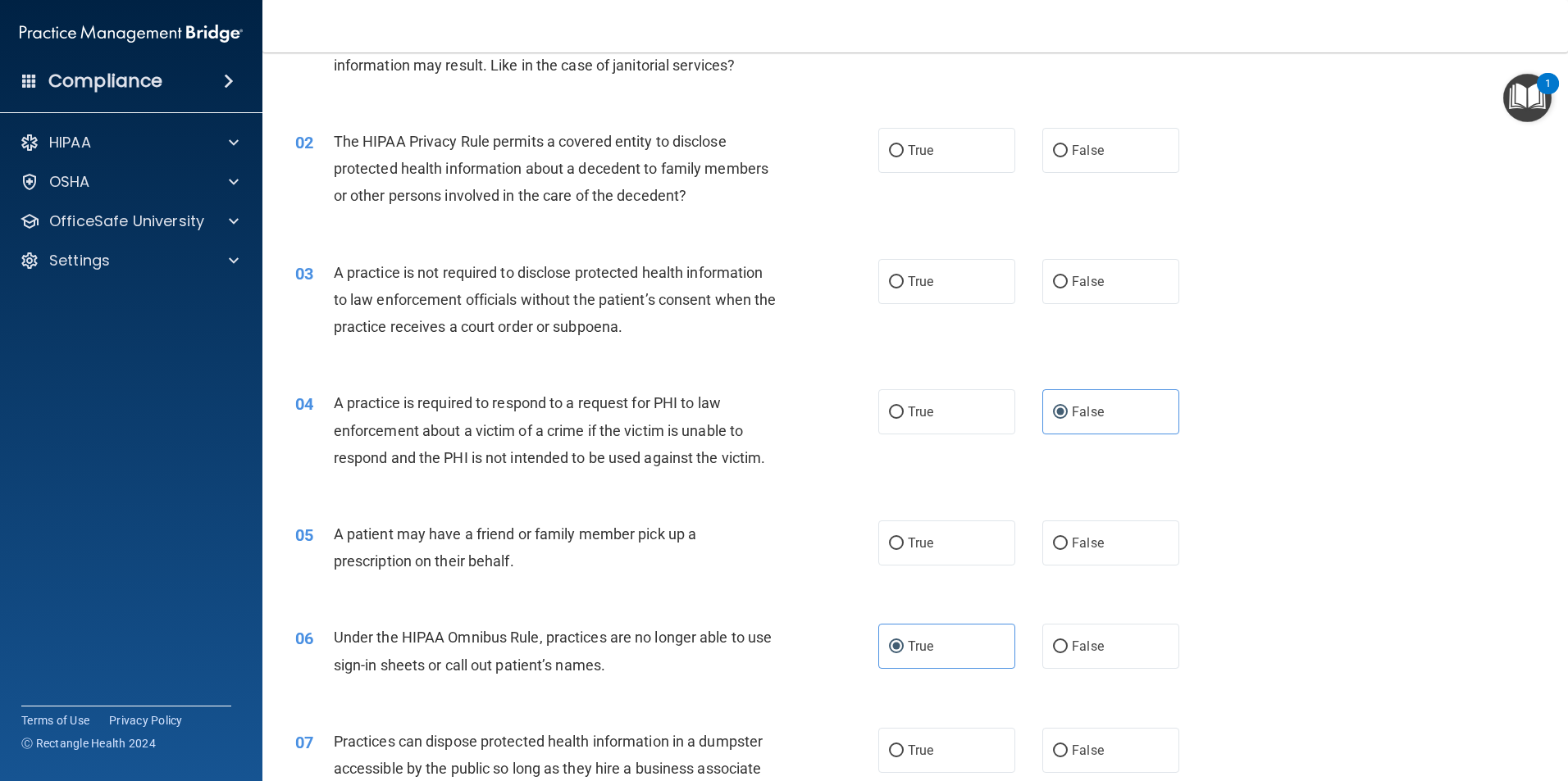
scroll to position [0, 0]
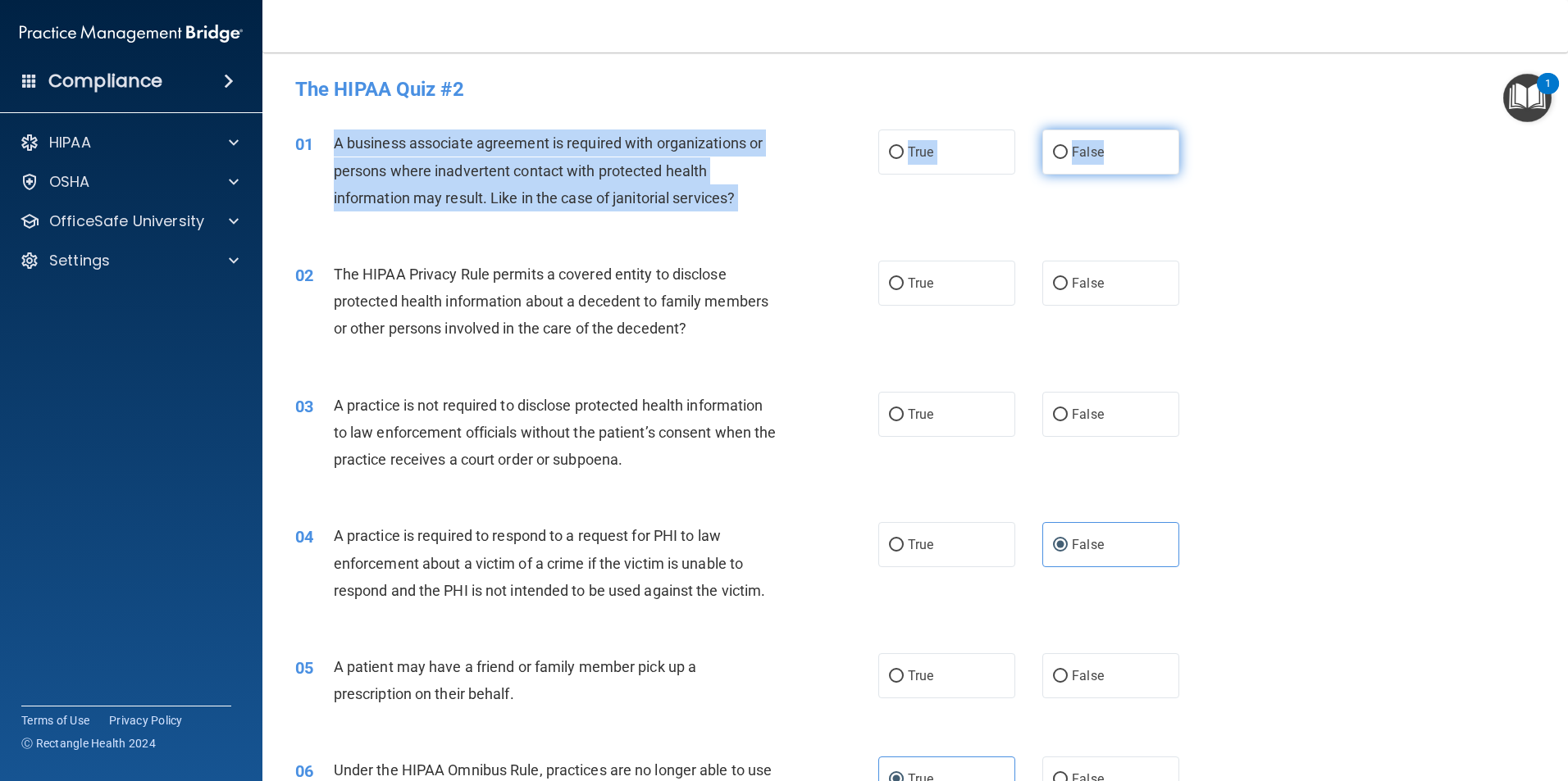
drag, startPoint x: 336, startPoint y: 141, endPoint x: 1169, endPoint y: 157, distance: 833.2
click at [1207, 129] on ng-form "01 A business associate agreement is required with organizations or persons whe…" at bounding box center [1207, 129] width 0 height 0
click at [1088, 153] on span "False" at bounding box center [1088, 152] width 32 height 16
click at [1068, 153] on input "False" at bounding box center [1060, 153] width 15 height 12
radio input "true"
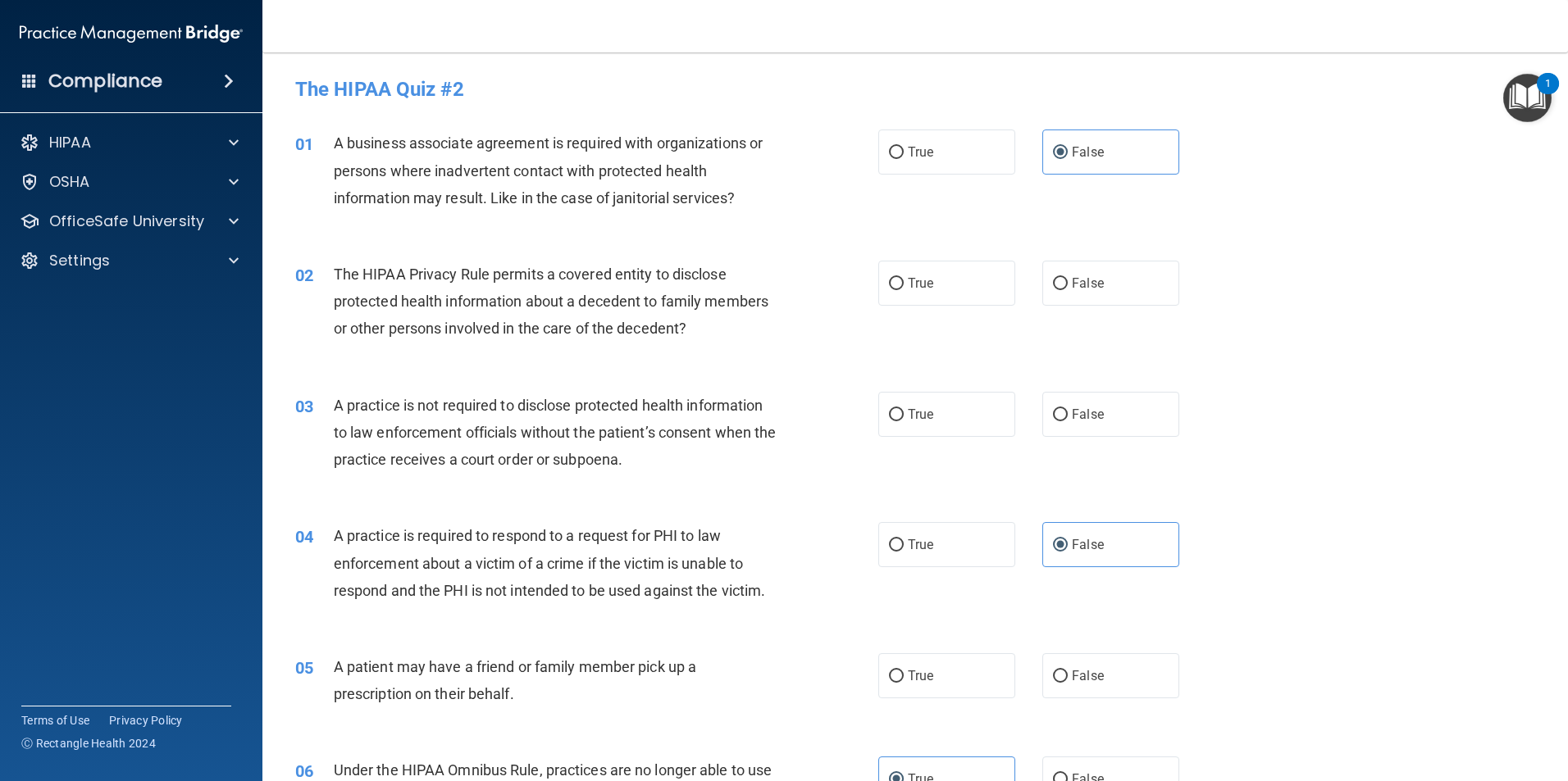
scroll to position [164, 0]
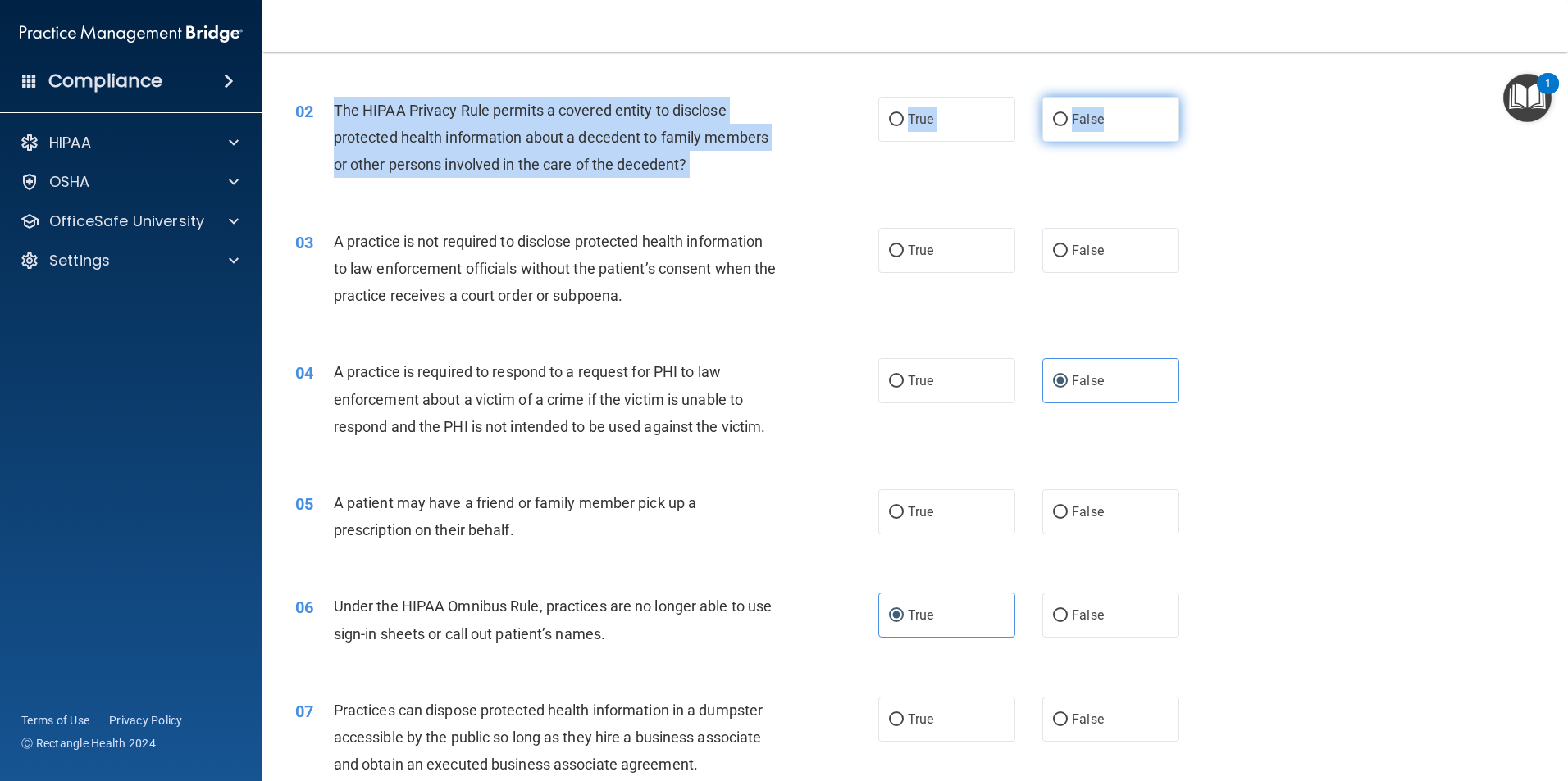
drag, startPoint x: 334, startPoint y: 115, endPoint x: 1111, endPoint y: 131, distance: 777.2
click at [1207, 97] on ng-form "02 The HIPAA Privacy Rule permits a covered entity to disclose protected health…" at bounding box center [1207, 97] width 0 height 0
click at [981, 126] on label "True" at bounding box center [946, 120] width 137 height 45
click at [904, 126] on input "True" at bounding box center [896, 120] width 15 height 12
radio input "true"
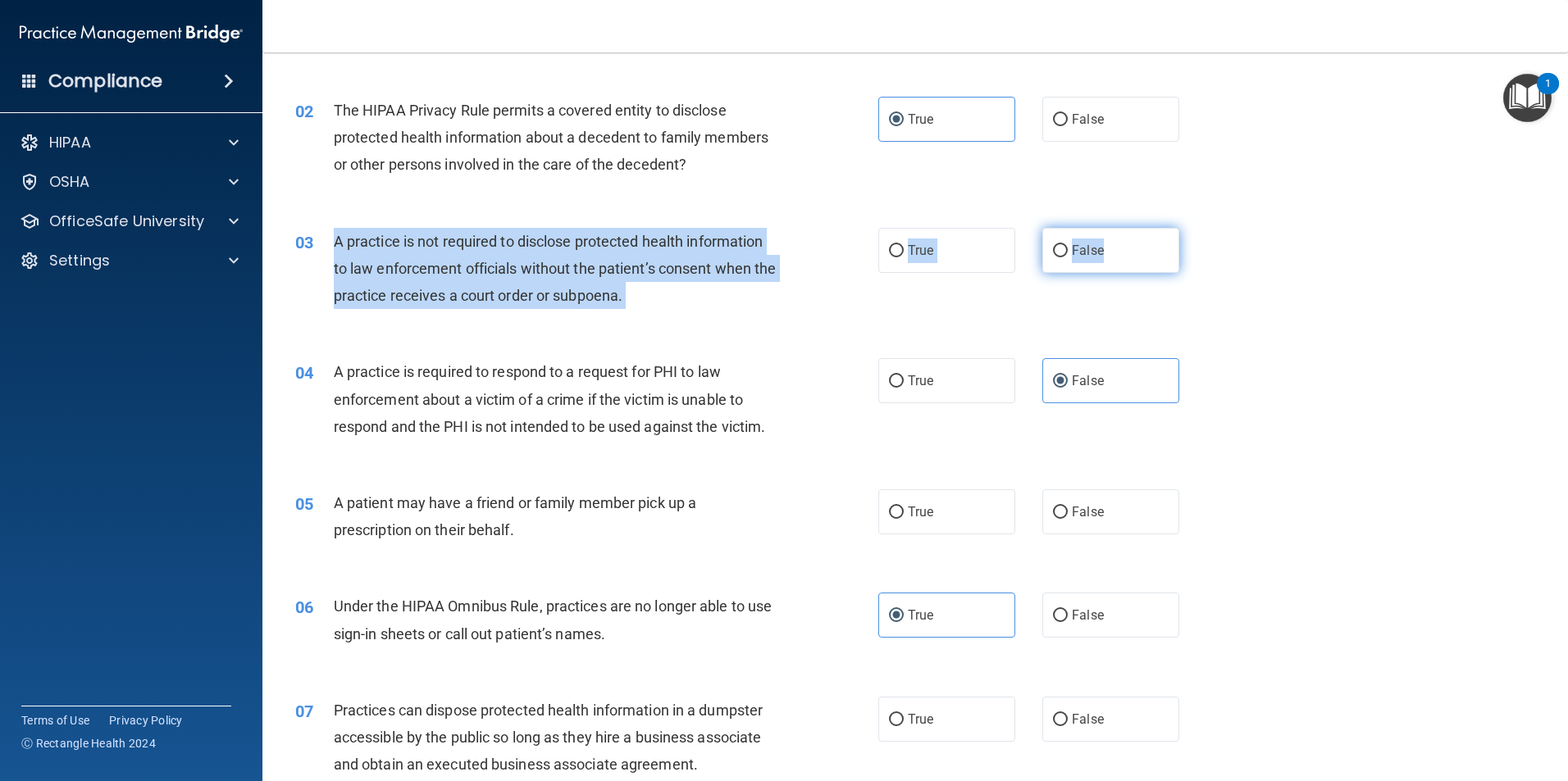
drag, startPoint x: 325, startPoint y: 241, endPoint x: 1138, endPoint y: 260, distance: 813.2
click at [1207, 228] on ng-form "03 A practice is not required to disclose protected health information to law e…" at bounding box center [1207, 228] width 0 height 0
drag, startPoint x: 1138, startPoint y: 260, endPoint x: 521, endPoint y: 241, distance: 617.3
click at [1053, 255] on input "False" at bounding box center [1060, 251] width 15 height 12
radio input "true"
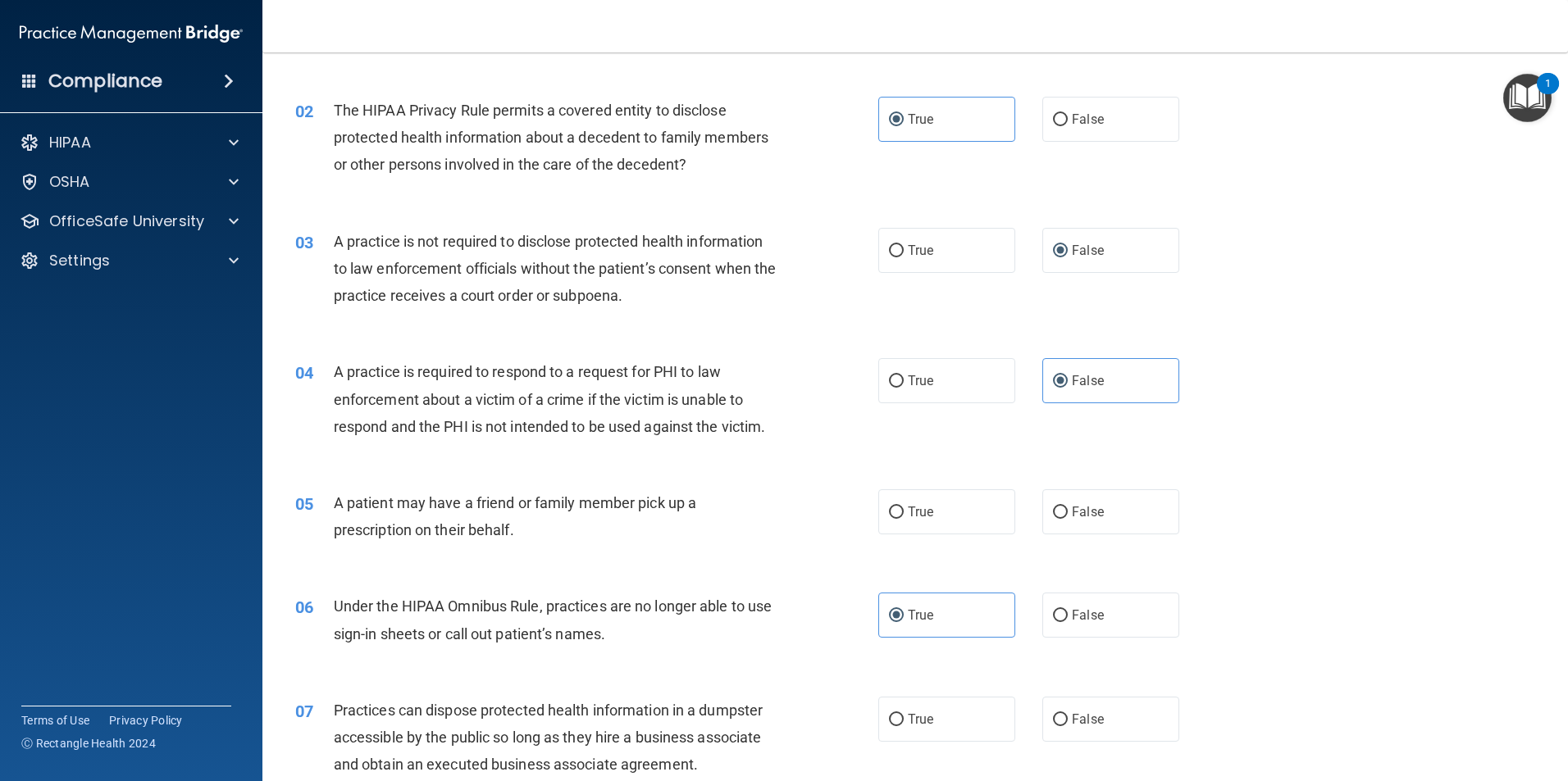
click at [1291, 424] on div "04 A practice is required to respond to a request for PHI to law enforcement ab…" at bounding box center [915, 403] width 1264 height 131
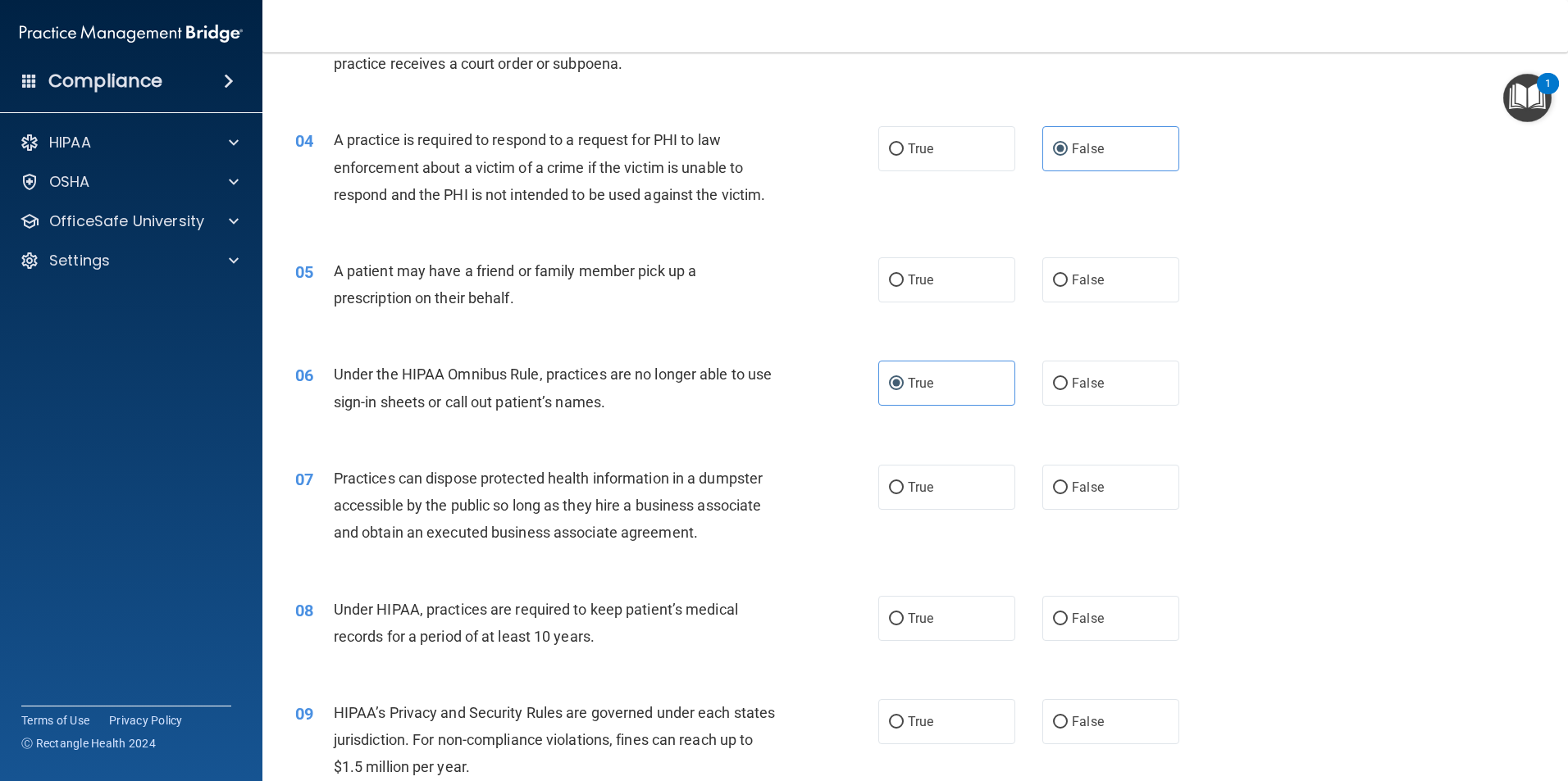
scroll to position [410, 0]
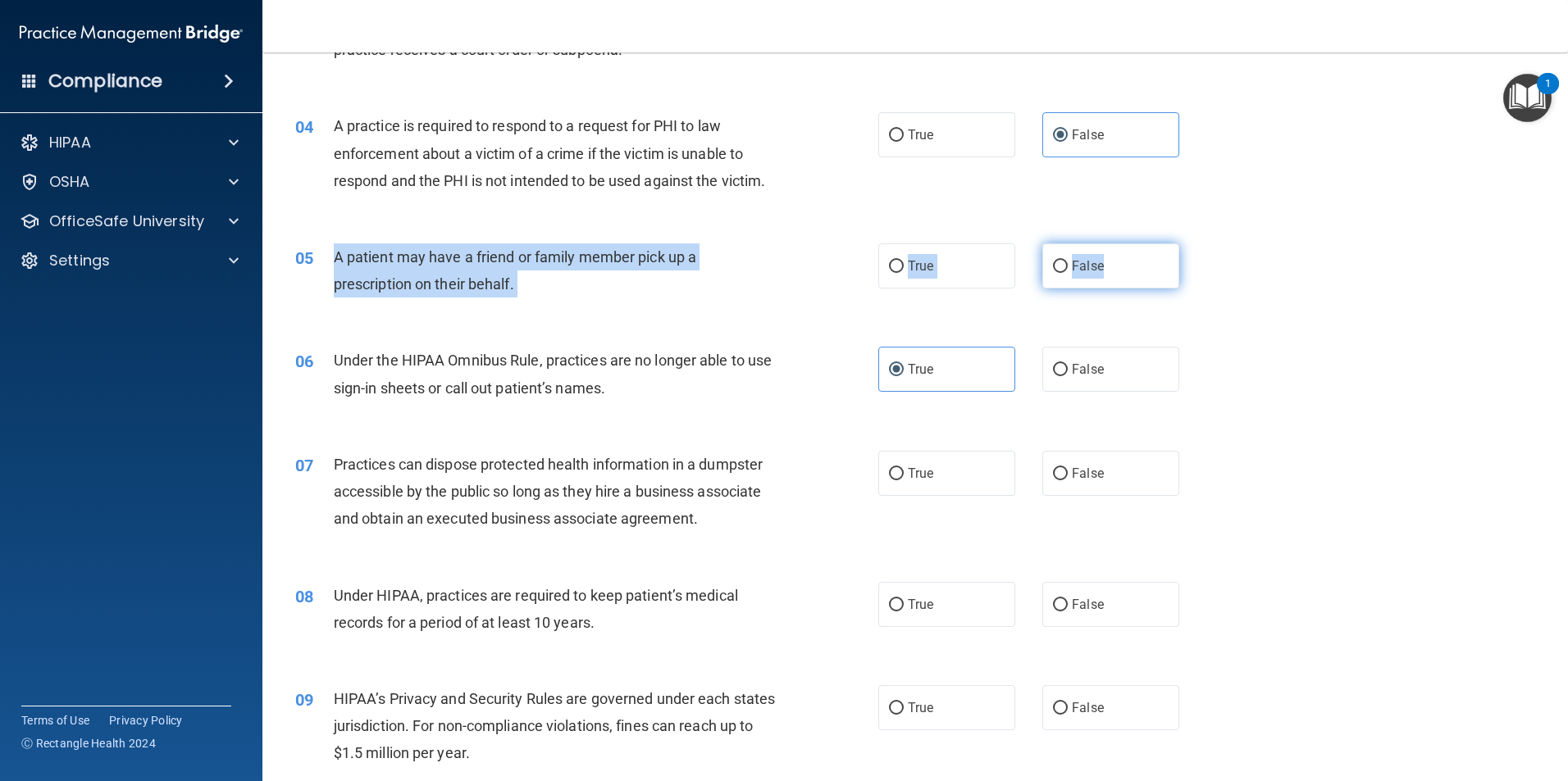
drag, startPoint x: 329, startPoint y: 247, endPoint x: 1160, endPoint y: 279, distance: 831.6
click at [1207, 243] on ng-form "05 A patient may have a friend or family member pick up a prescription on their…" at bounding box center [1207, 243] width 0 height 0
click at [918, 268] on span "True" at bounding box center [920, 266] width 25 height 16
click at [904, 268] on input "True" at bounding box center [896, 266] width 15 height 12
radio input "true"
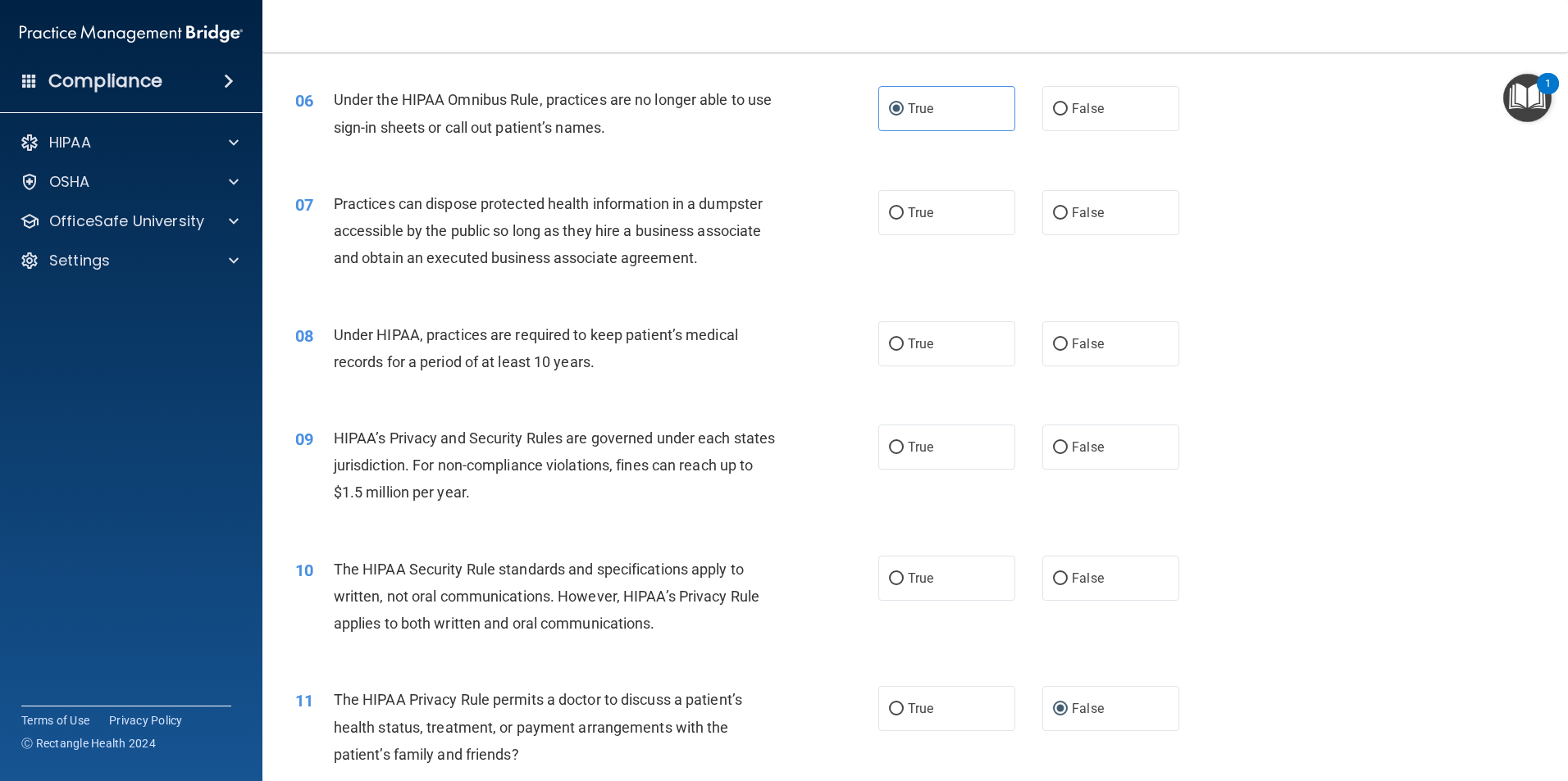
scroll to position [656, 0]
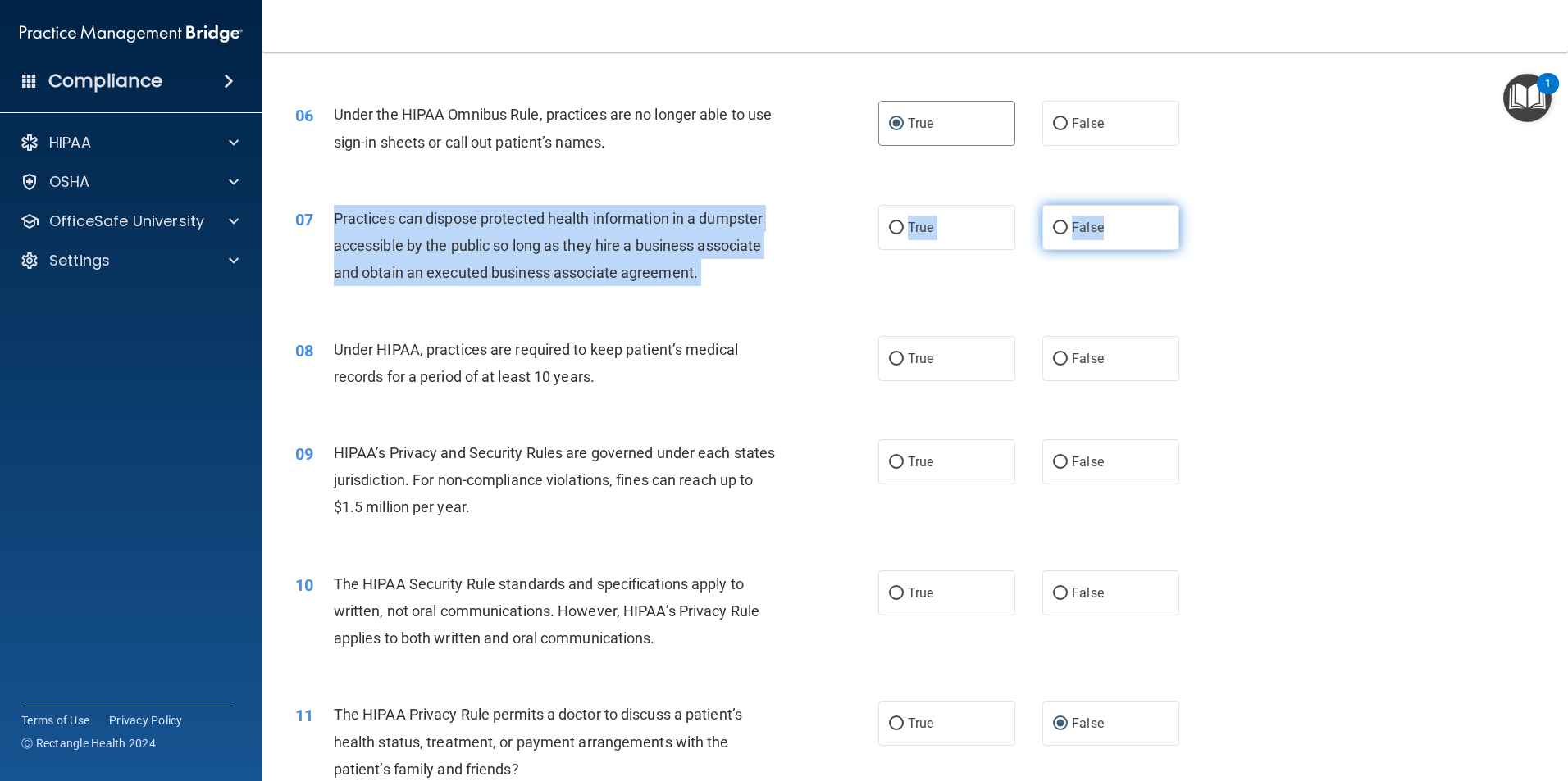
drag, startPoint x: 331, startPoint y: 217, endPoint x: 1160, endPoint y: 241, distance: 829.3
click at [1207, 205] on ng-form "07 Practices can dispose protected health information in a dumpster accessible …" at bounding box center [1207, 205] width 0 height 0
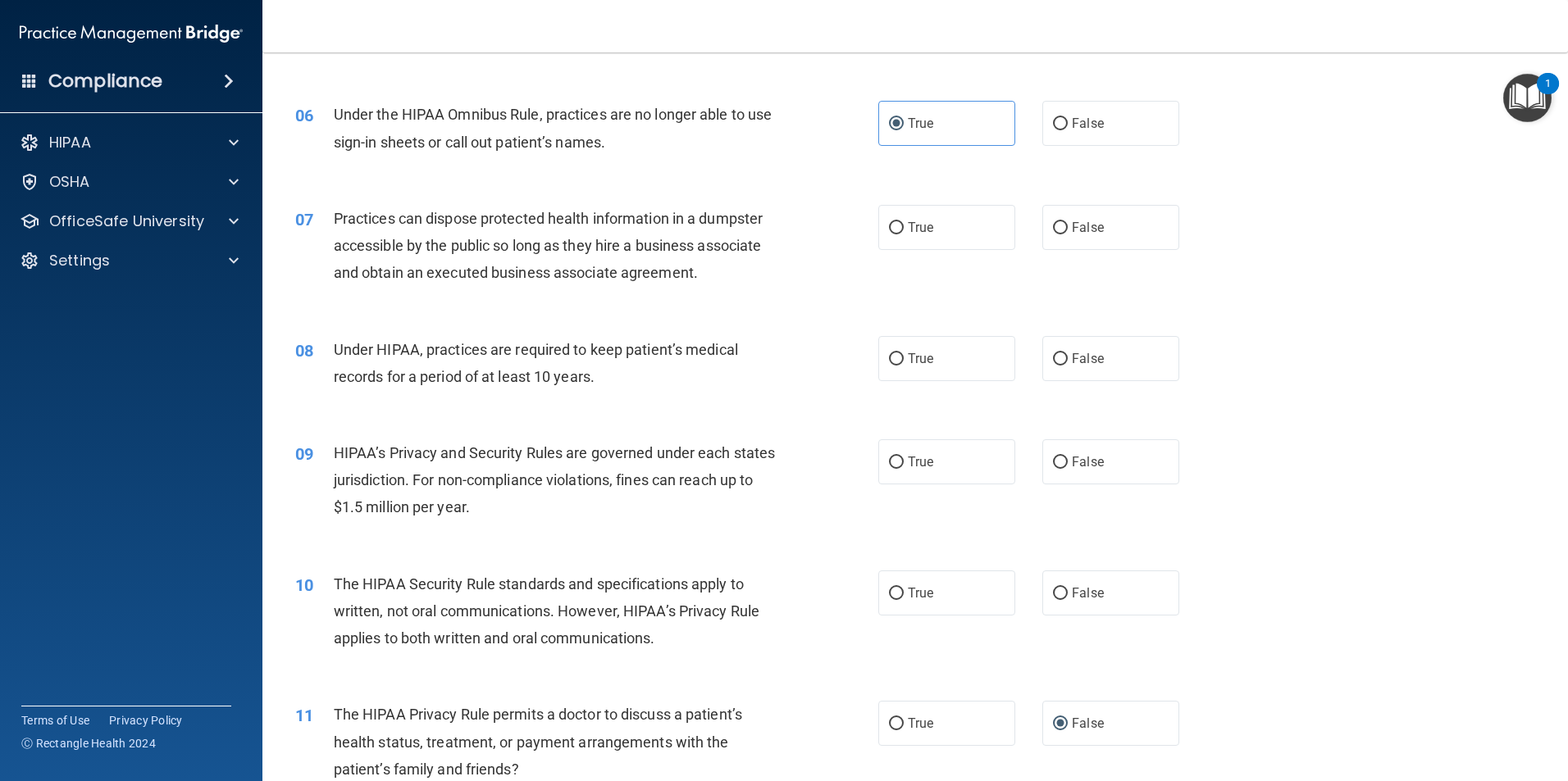
click at [1146, 254] on div "07 Practices can dispose protected health information in a dumpster accessible …" at bounding box center [915, 250] width 1264 height 131
click at [1126, 234] on label "False" at bounding box center [1110, 227] width 137 height 45
click at [1068, 234] on input "False" at bounding box center [1060, 228] width 15 height 12
radio input "true"
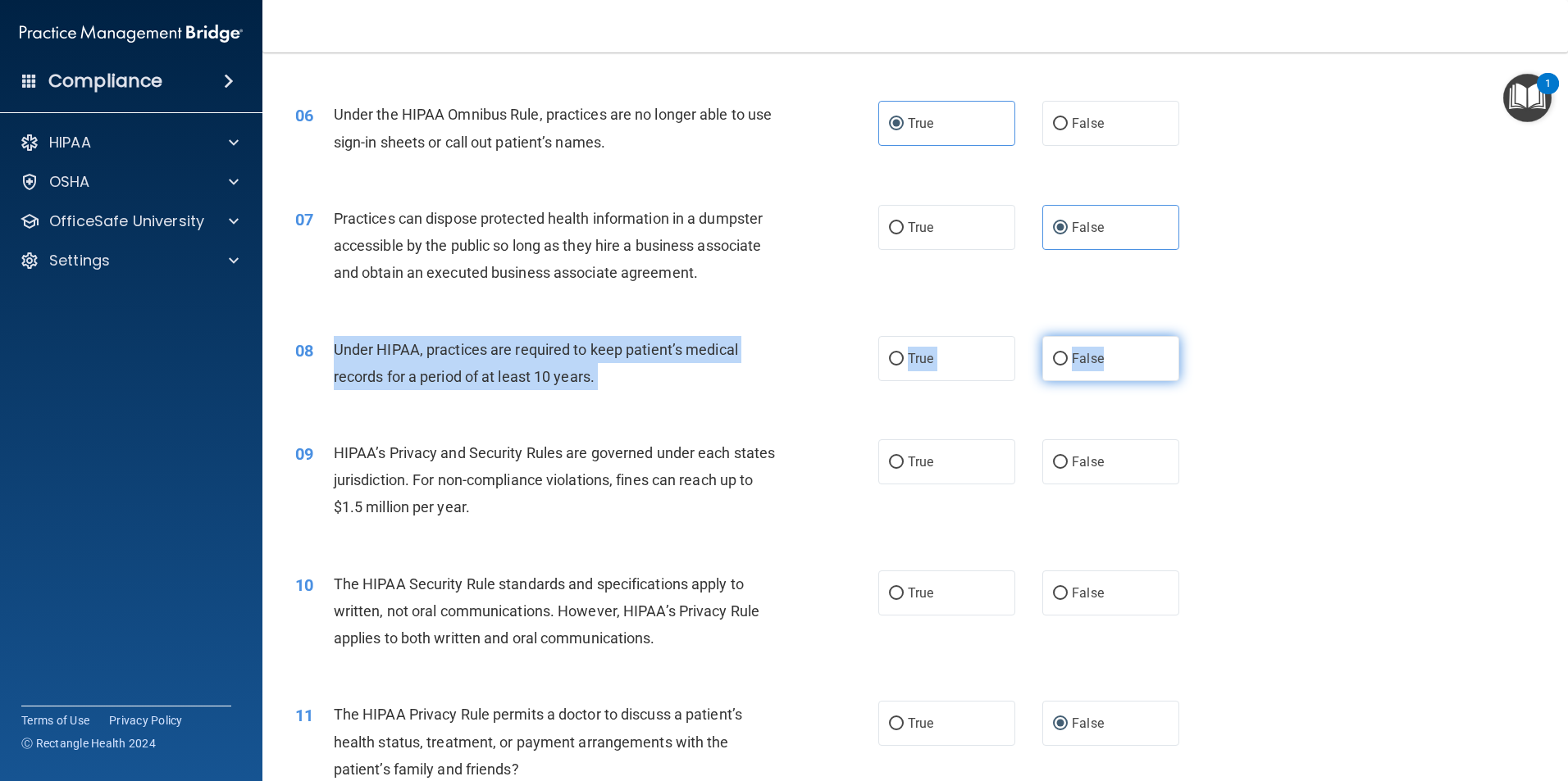
drag, startPoint x: 337, startPoint y: 355, endPoint x: 1165, endPoint y: 366, distance: 828.1
click at [1207, 336] on ng-form "08 Under HIPAA, practices are required to keep patient’s medical records for a …" at bounding box center [1207, 336] width 0 height 0
click at [1080, 370] on label "False" at bounding box center [1110, 358] width 137 height 45
click at [1068, 366] on input "False" at bounding box center [1060, 359] width 15 height 12
radio input "true"
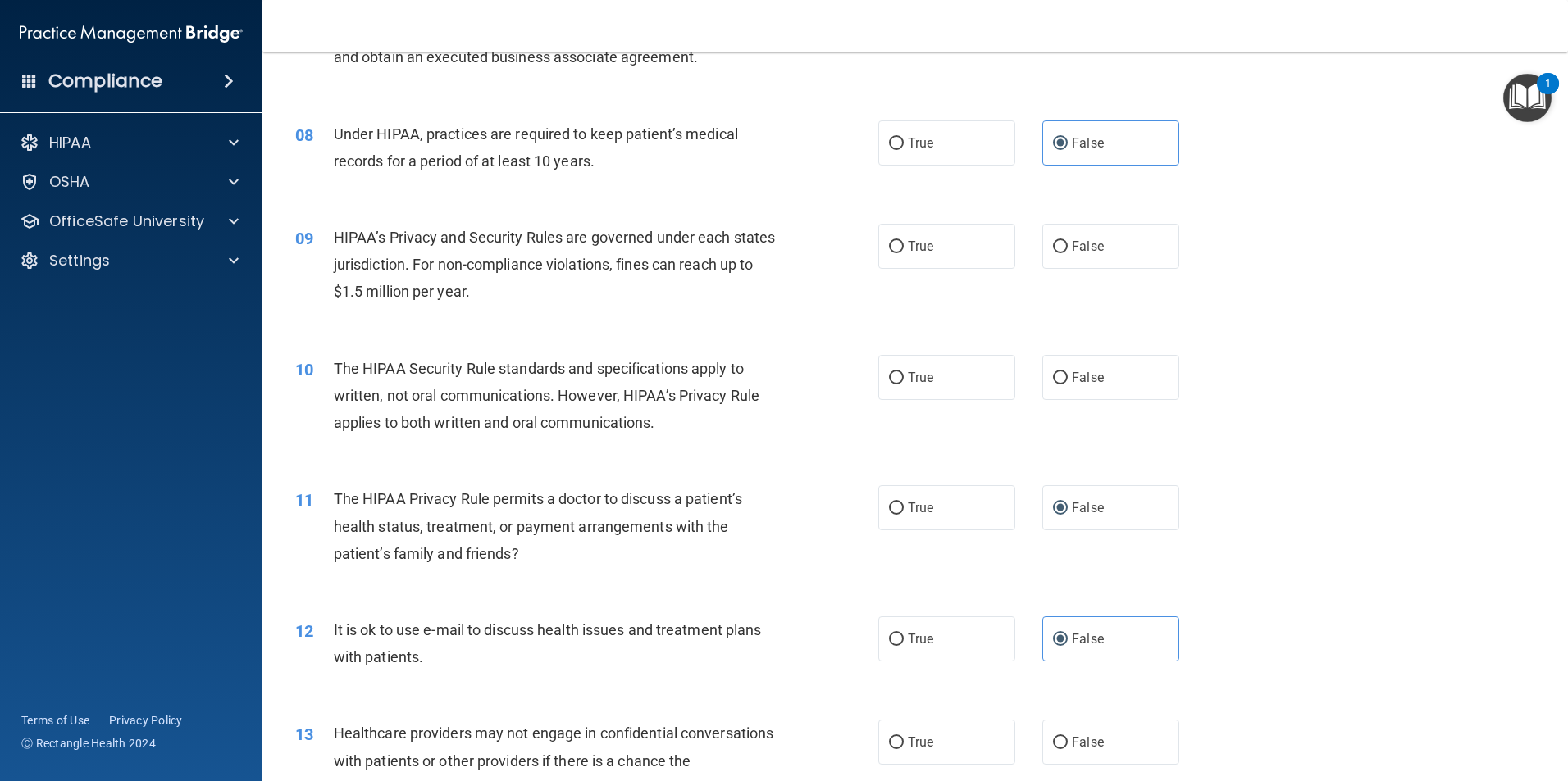
scroll to position [902, 0]
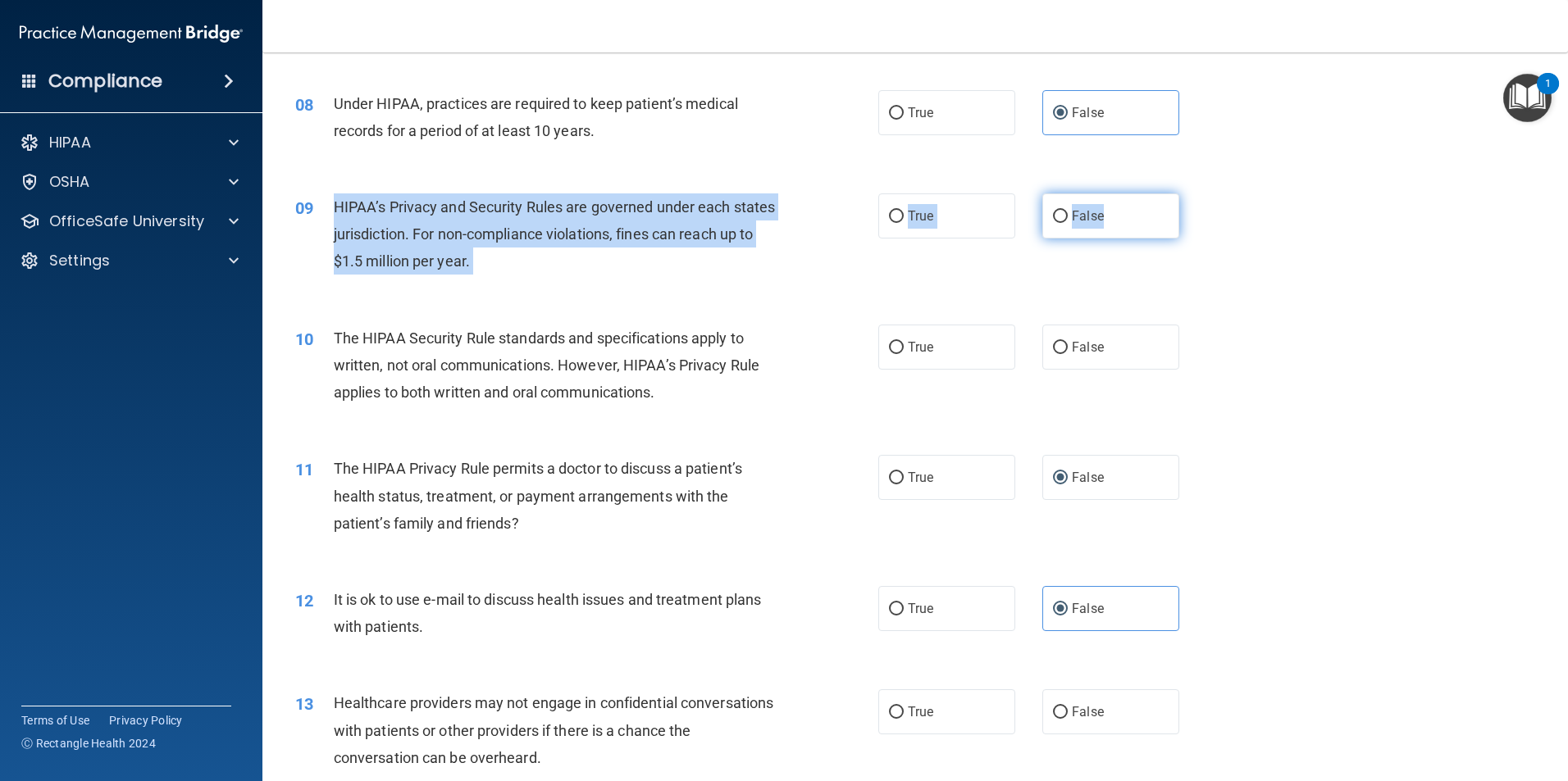
drag, startPoint x: 333, startPoint y: 210, endPoint x: 1138, endPoint y: 232, distance: 805.3
click at [1207, 193] on ng-form "09 HIPAA’s Privacy and Security Rules are governed under each states jurisdicti…" at bounding box center [1207, 193] width 0 height 0
click at [1131, 228] on label "False" at bounding box center [1110, 216] width 137 height 45
click at [1068, 223] on input "False" at bounding box center [1060, 216] width 15 height 12
radio input "true"
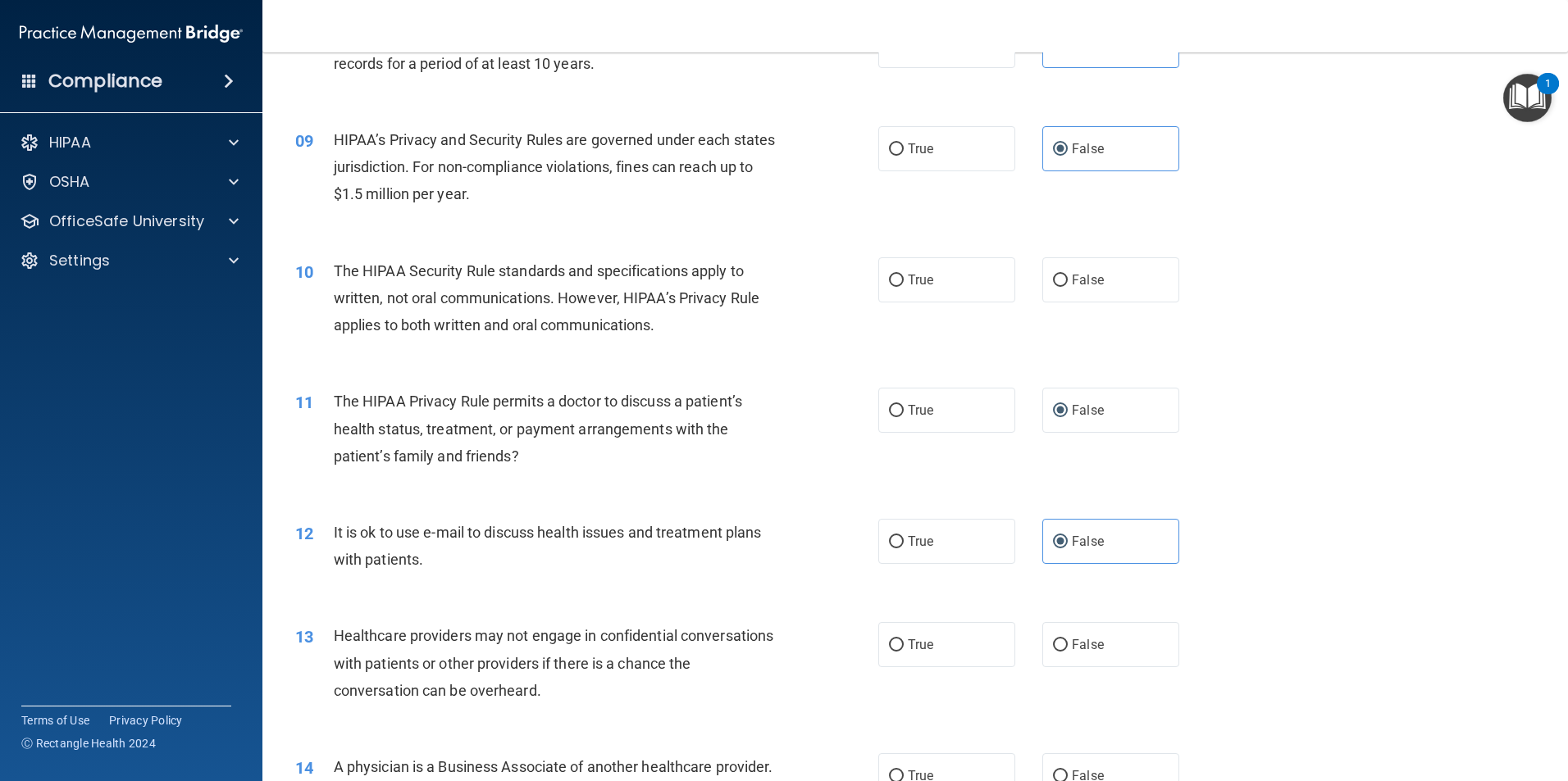
scroll to position [1066, 0]
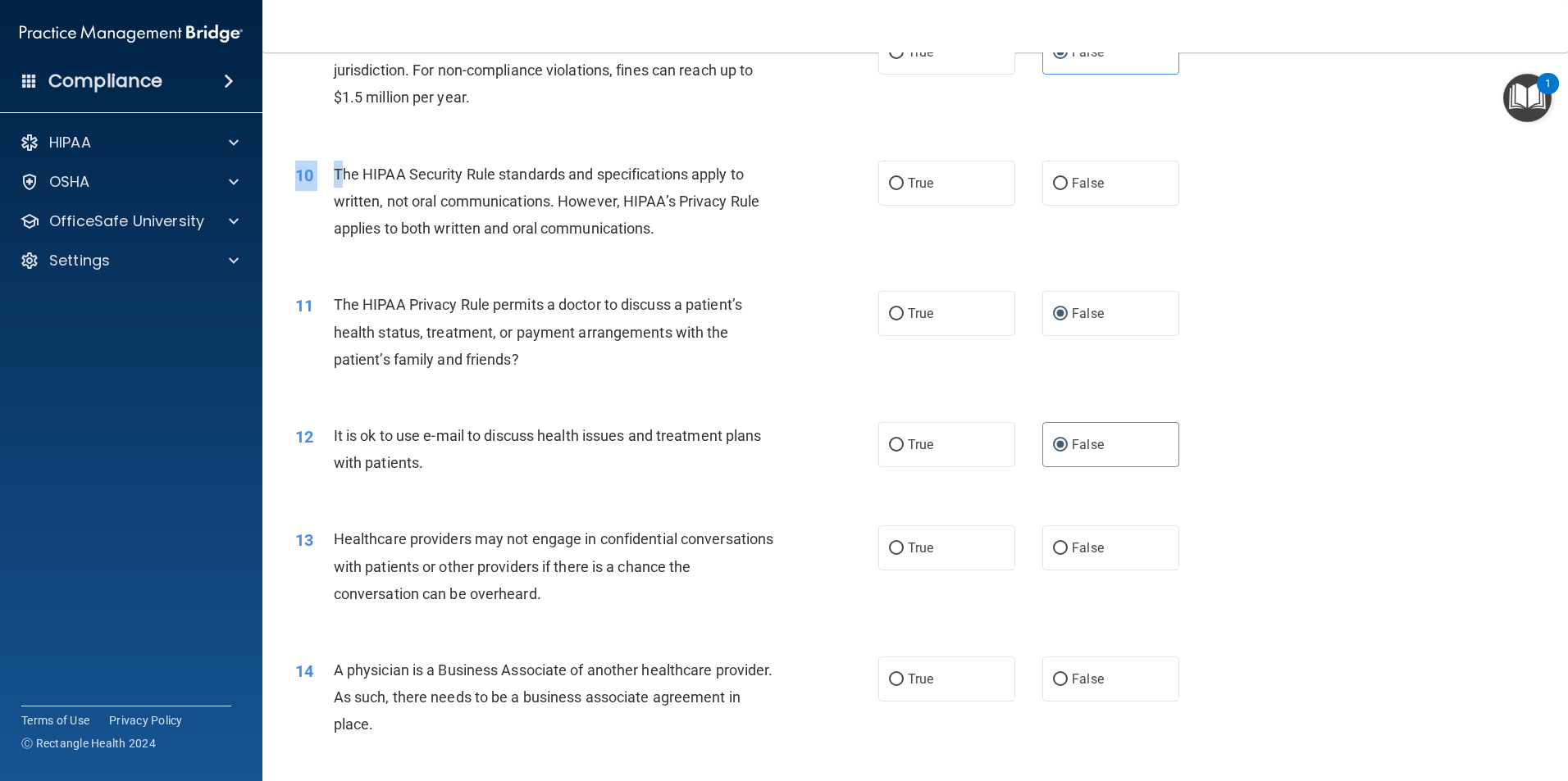
drag, startPoint x: 338, startPoint y: 182, endPoint x: 947, endPoint y: 216, distance: 609.9
click at [947, 216] on div "10 The HIPAA Security Rule standards and specifications apply to written, not o…" at bounding box center [915, 206] width 1264 height 131
drag, startPoint x: 947, startPoint y: 216, endPoint x: 768, endPoint y: 222, distance: 179.1
click at [768, 222] on div "The HIPAA Security Rule standards and specifications apply to written, not oral…" at bounding box center [561, 201] width 456 height 82
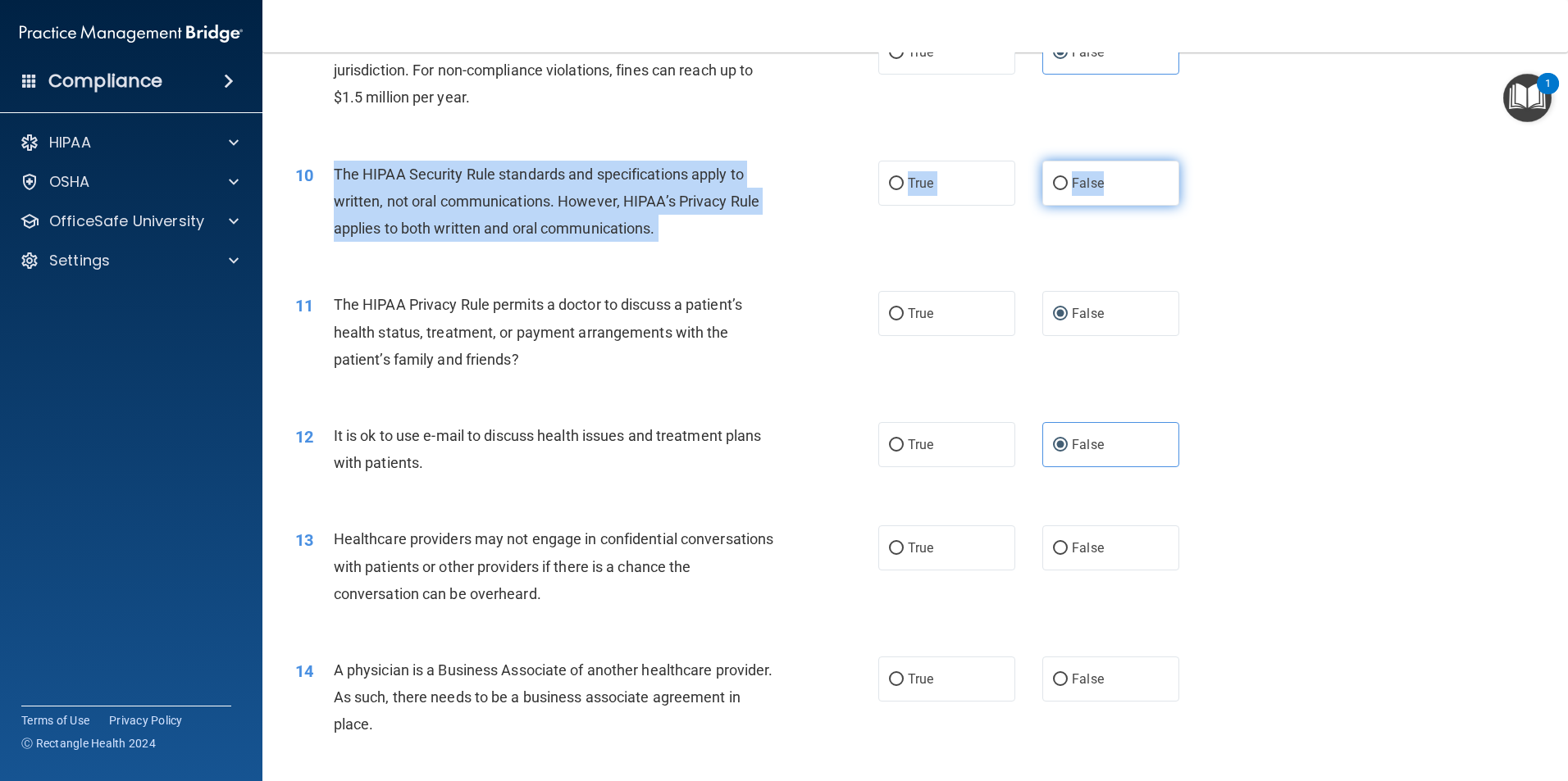
drag, startPoint x: 336, startPoint y: 173, endPoint x: 1141, endPoint y: 195, distance: 805.3
click at [1207, 160] on ng-form "10 The HIPAA Security Rule standards and specifications apply to written, not o…" at bounding box center [1207, 160] width 0 height 0
click at [1089, 178] on span "False" at bounding box center [1088, 183] width 32 height 16
click at [1068, 178] on input "False" at bounding box center [1060, 184] width 15 height 12
radio input "true"
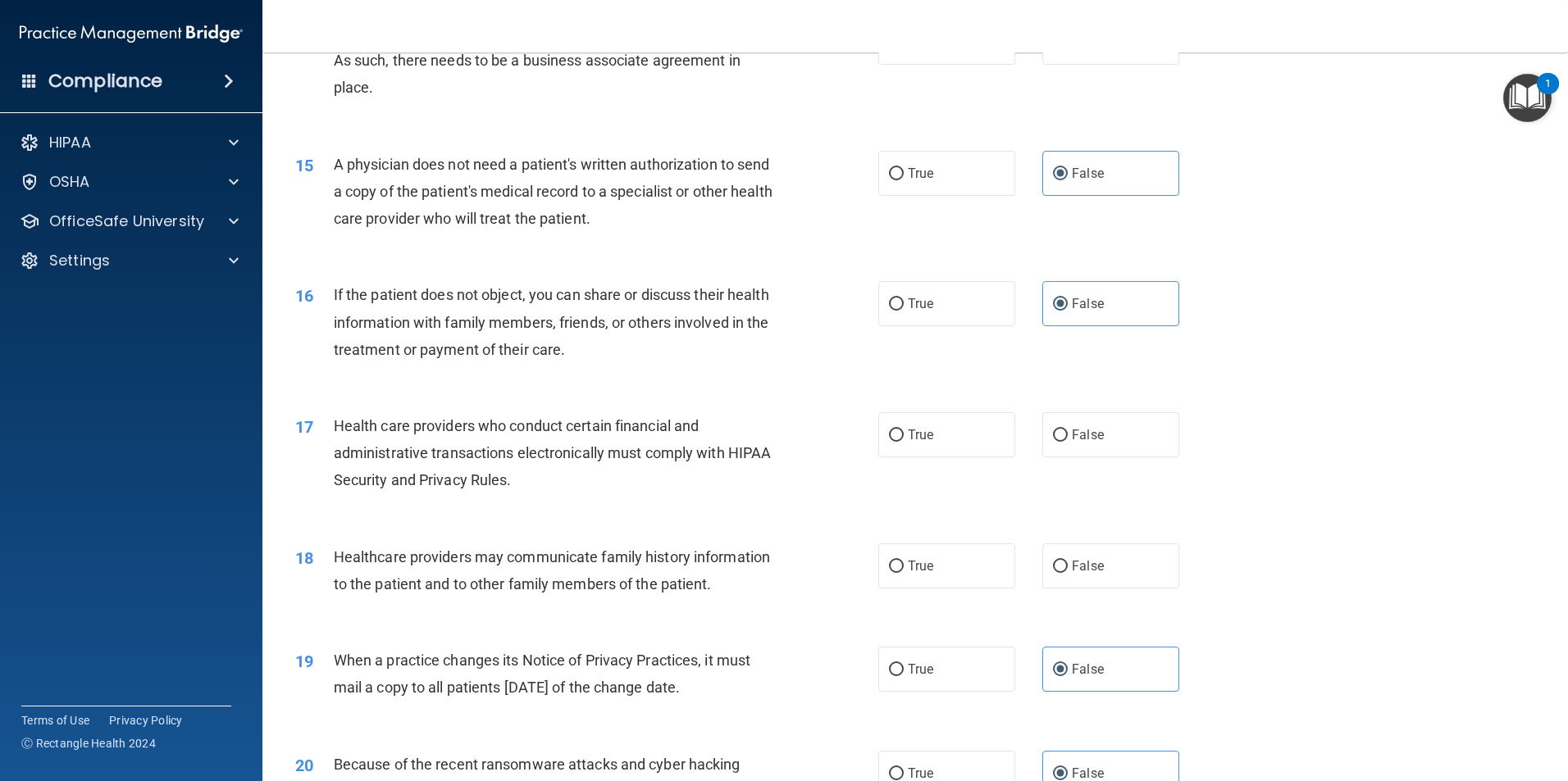
scroll to position [1557, 0]
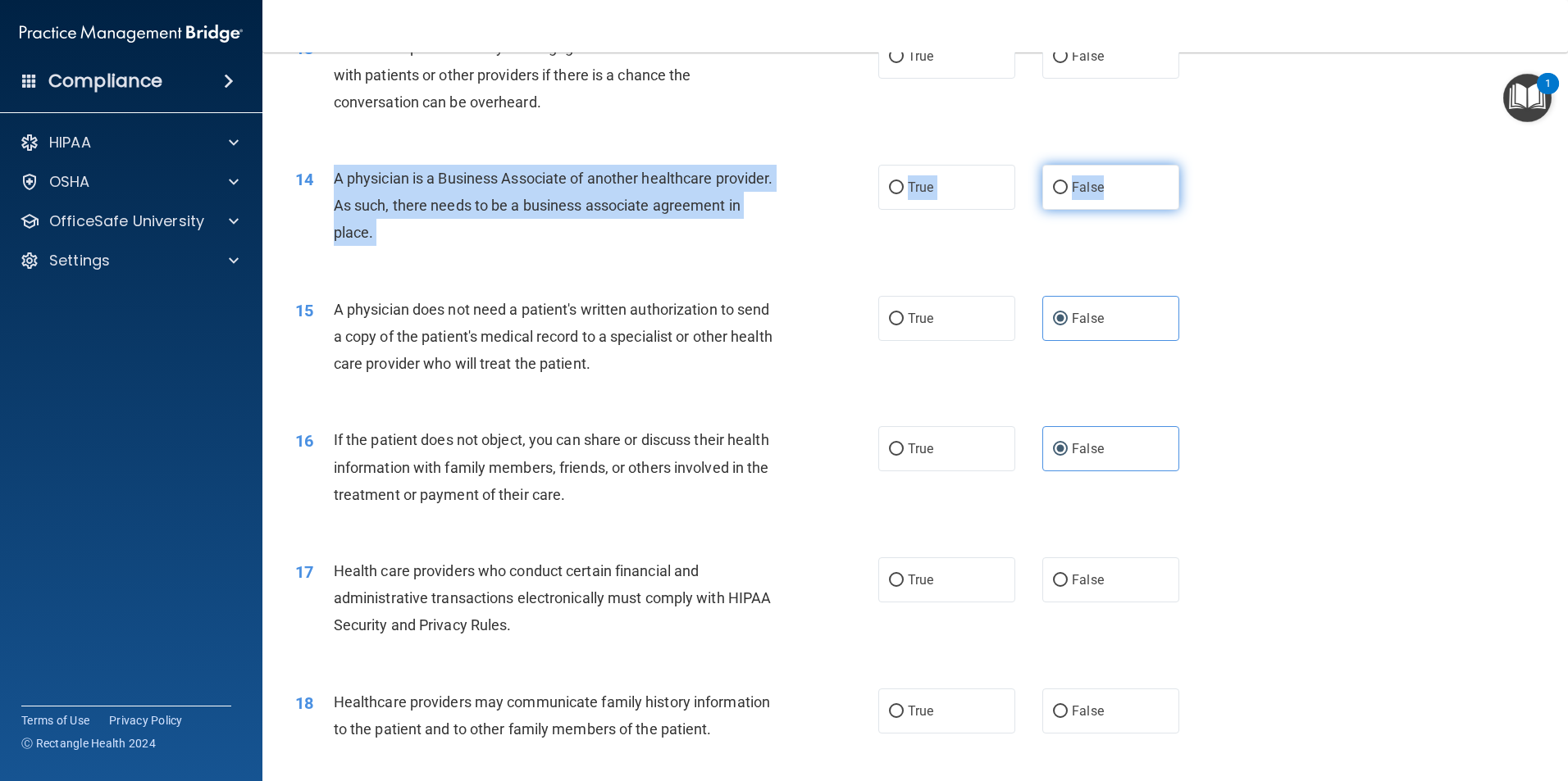
drag, startPoint x: 327, startPoint y: 177, endPoint x: 1124, endPoint y: 208, distance: 797.6
click at [1207, 165] on ng-form "14 A physician is a Business Associate of another healthcare provider. As such,…" at bounding box center [1207, 165] width 0 height 0
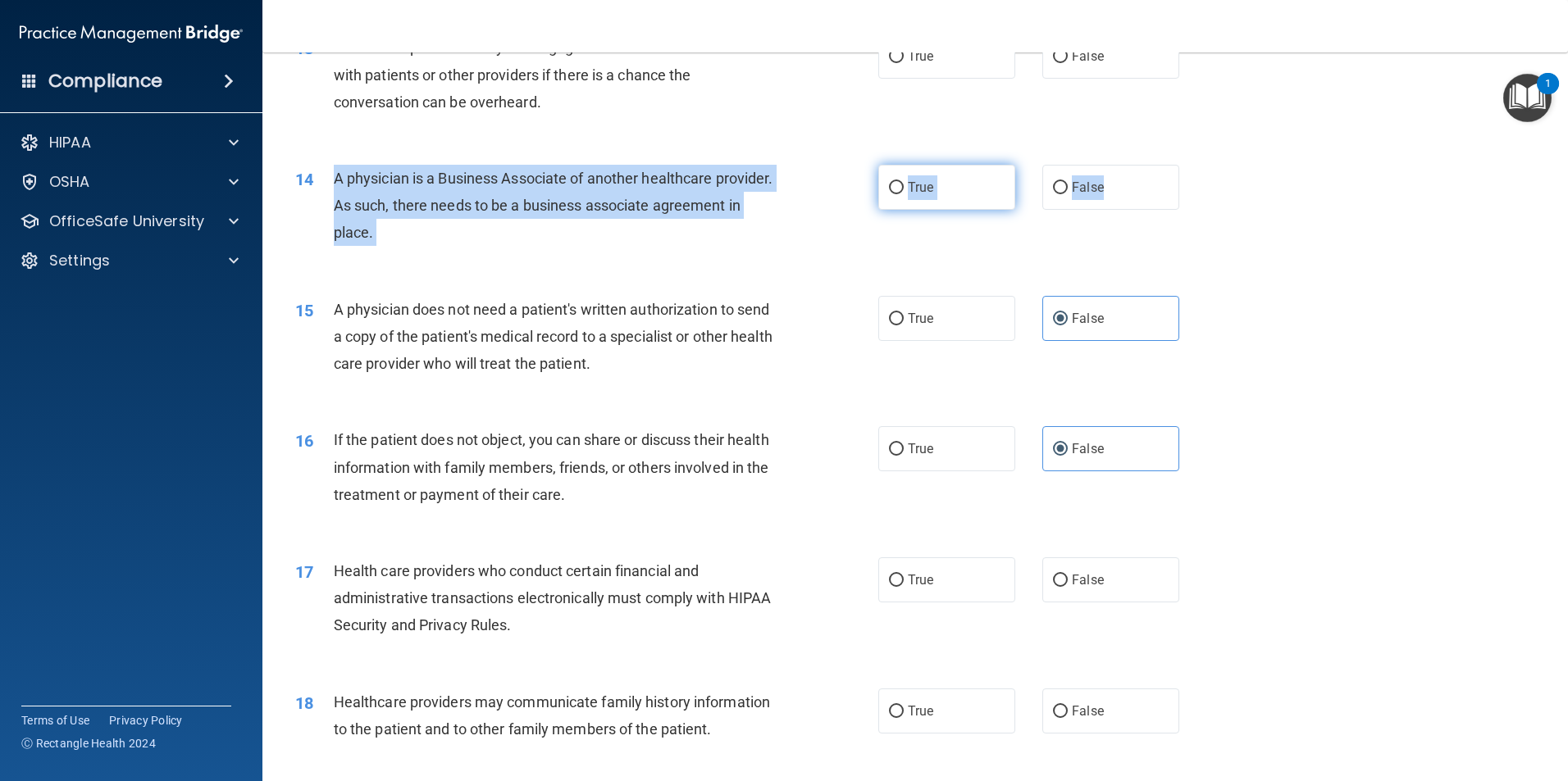
click at [969, 191] on label "True" at bounding box center [946, 188] width 137 height 45
click at [904, 191] on input "True" at bounding box center [896, 188] width 15 height 12
radio input "true"
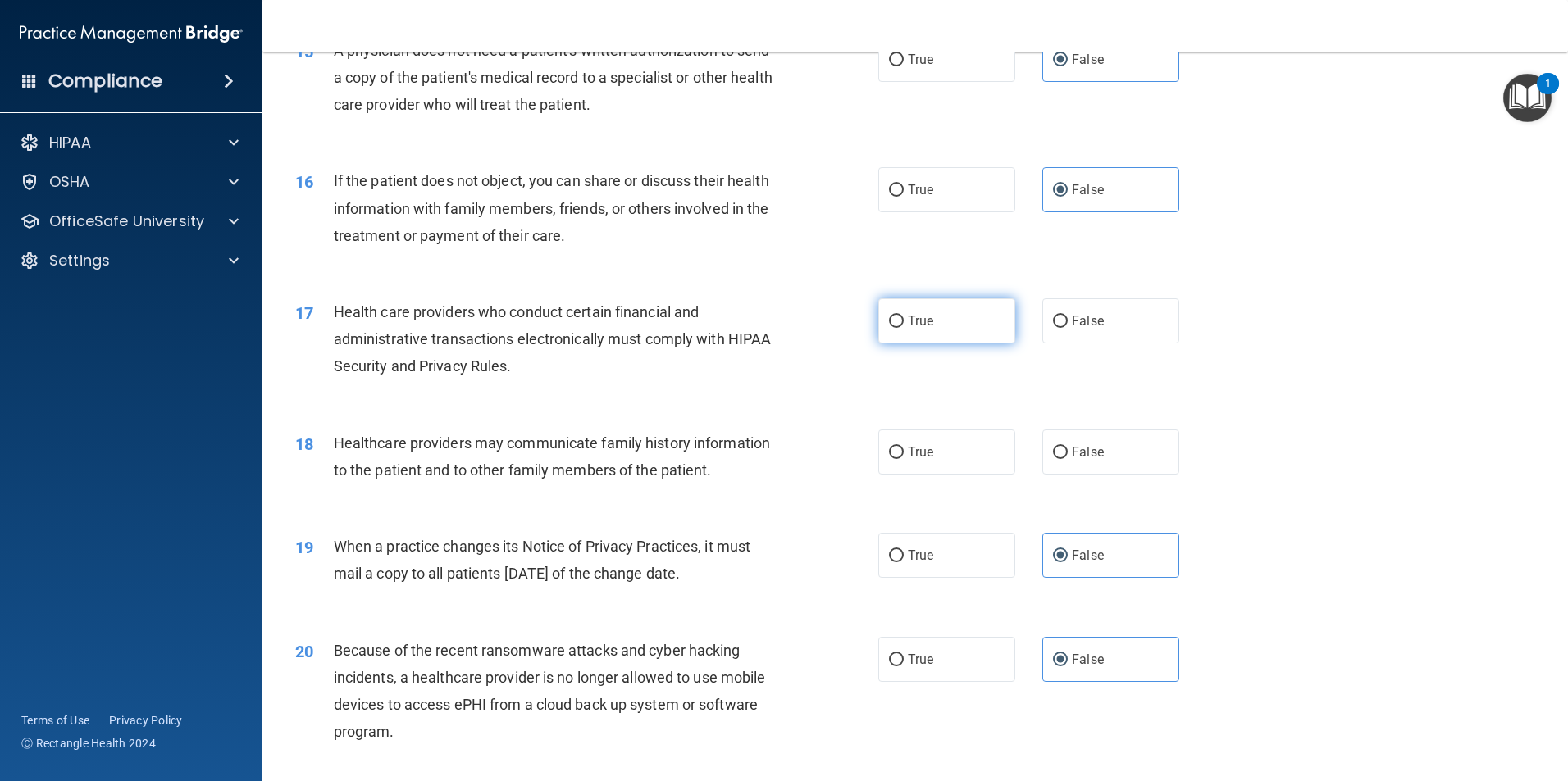
scroll to position [1803, 0]
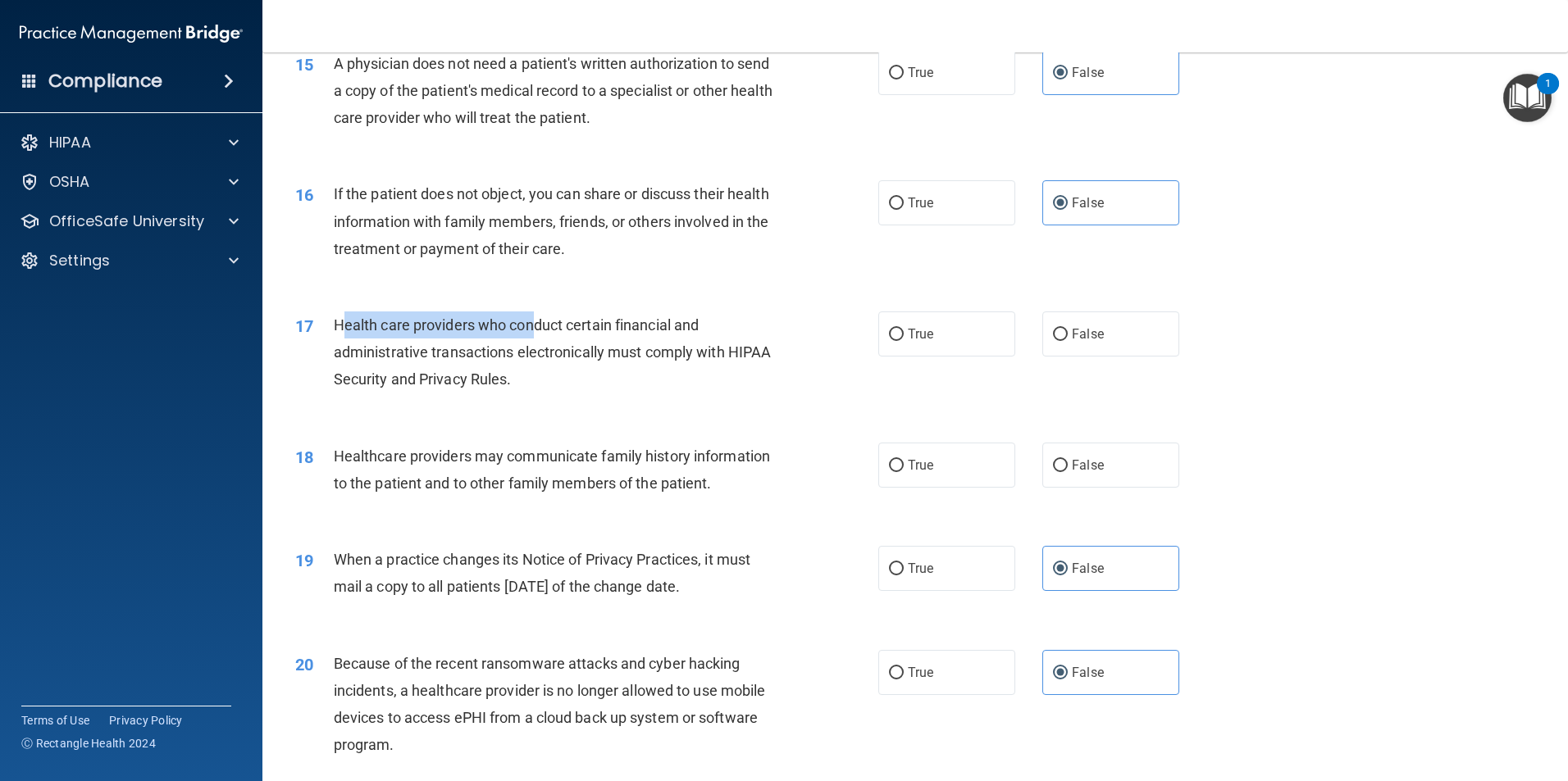
drag, startPoint x: 343, startPoint y: 326, endPoint x: 537, endPoint y: 329, distance: 194.0
click at [537, 329] on span "Health care providers who conduct certain financial and administrative transact…" at bounding box center [553, 353] width 438 height 72
click at [543, 330] on span "Health care providers who conduct certain financial and administrative transact…" at bounding box center [553, 353] width 438 height 72
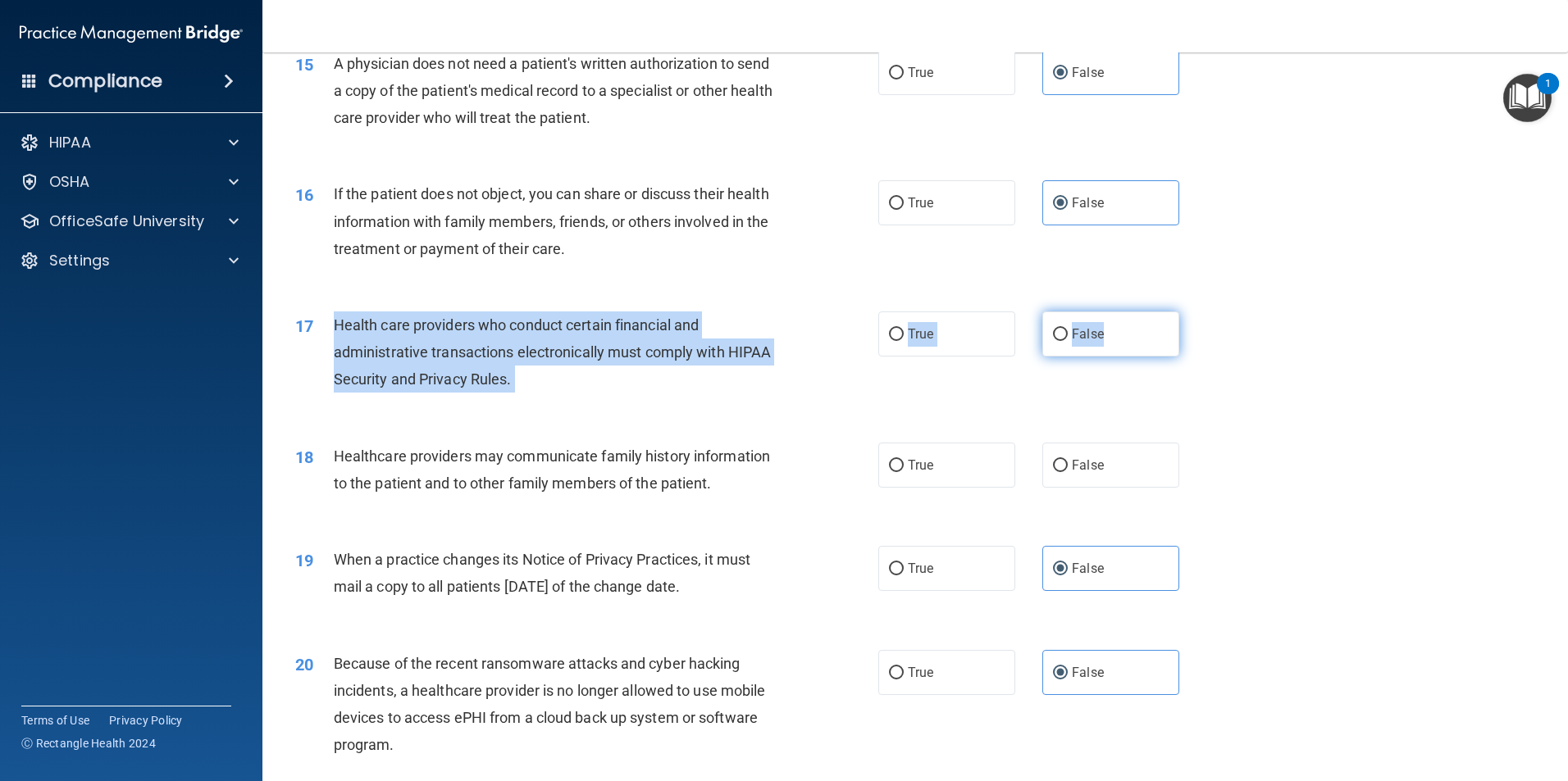
drag, startPoint x: 336, startPoint y: 326, endPoint x: 1159, endPoint y: 353, distance: 823.4
click at [1207, 311] on ng-form "17 Health care providers who conduct certain financial and administrative trans…" at bounding box center [1207, 311] width 0 height 0
drag, startPoint x: 1159, startPoint y: 353, endPoint x: 1112, endPoint y: 351, distance: 47.0
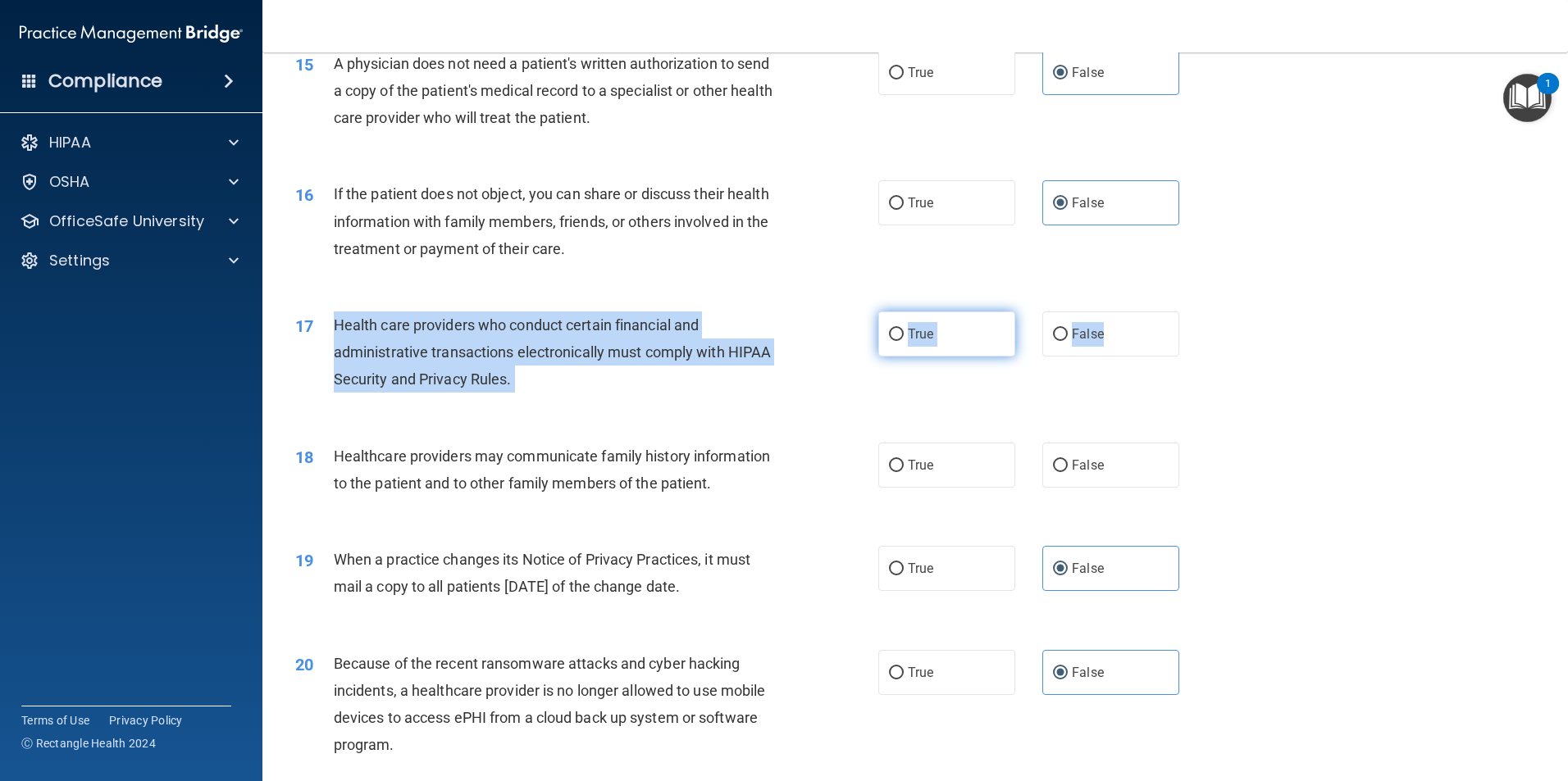
click at [975, 348] on label "True" at bounding box center [946, 334] width 137 height 45
click at [904, 341] on input "True" at bounding box center [896, 335] width 15 height 12
radio input "true"
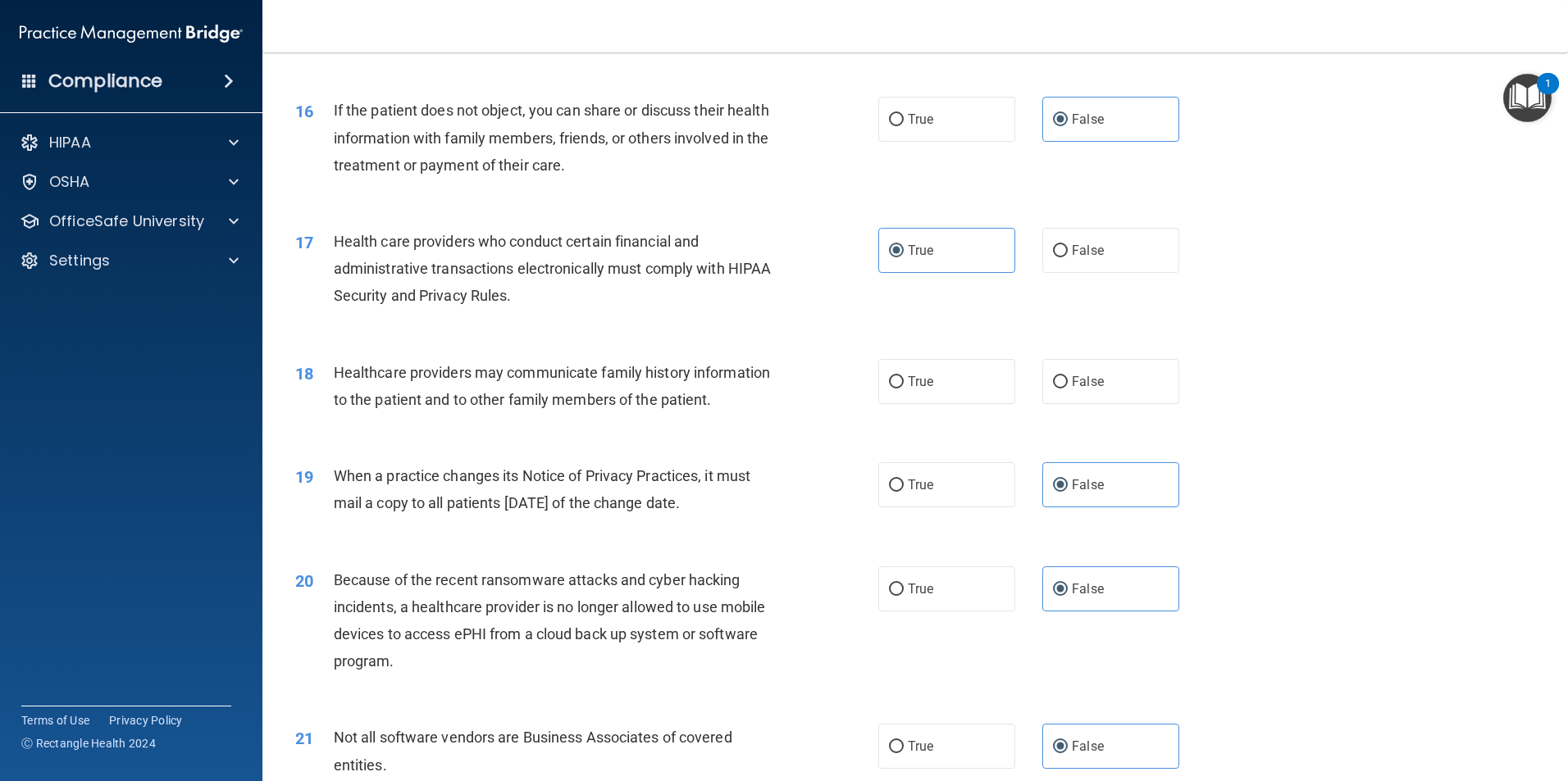
scroll to position [1968, 0]
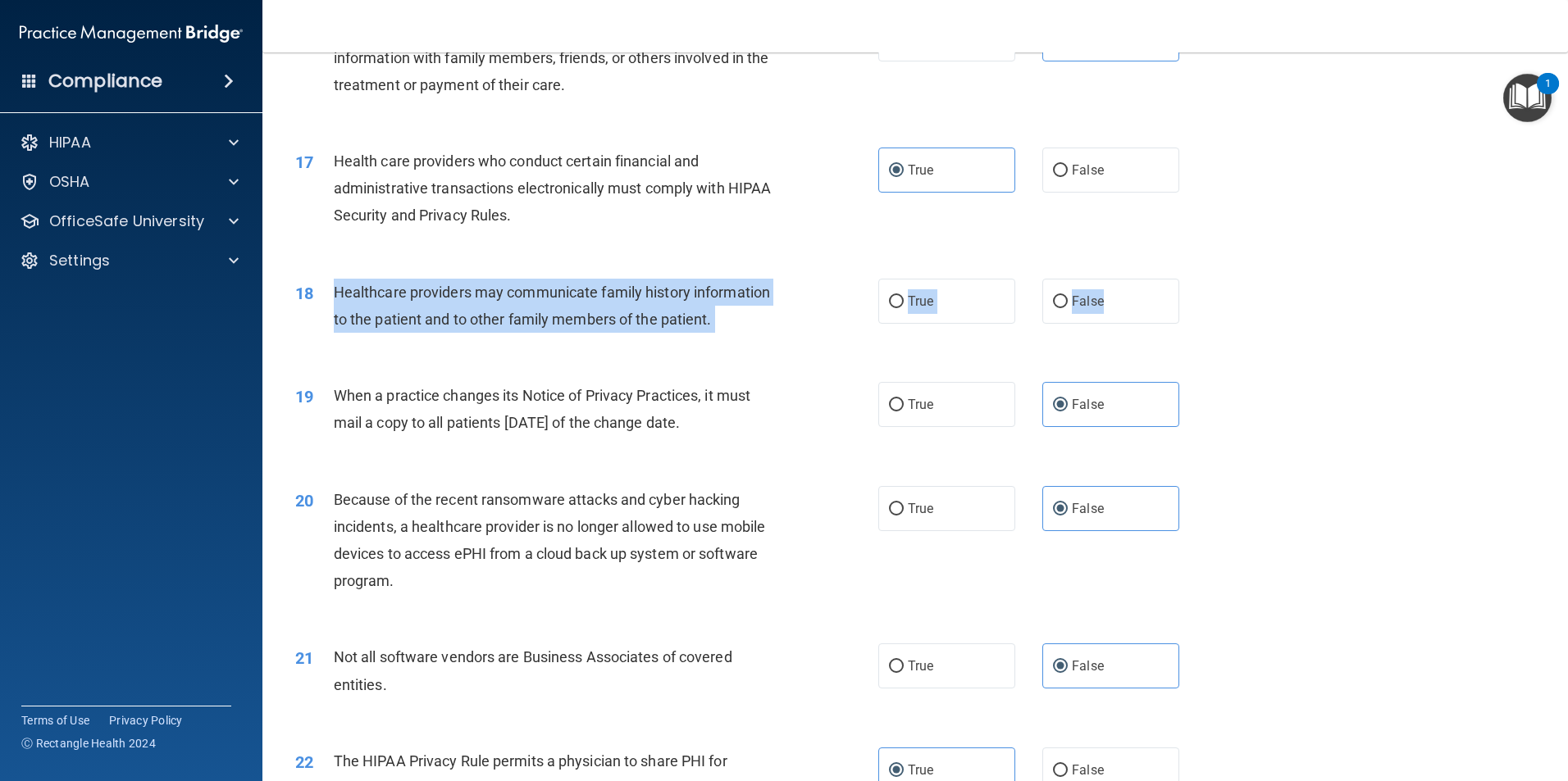
drag, startPoint x: 336, startPoint y: 298, endPoint x: 1189, endPoint y: 317, distance: 853.2
click at [1207, 279] on ng-form "18 Healthcare providers may communicate family history information to the patie…" at bounding box center [1207, 279] width 0 height 0
drag, startPoint x: 1189, startPoint y: 317, endPoint x: 1089, endPoint y: 311, distance: 100.2
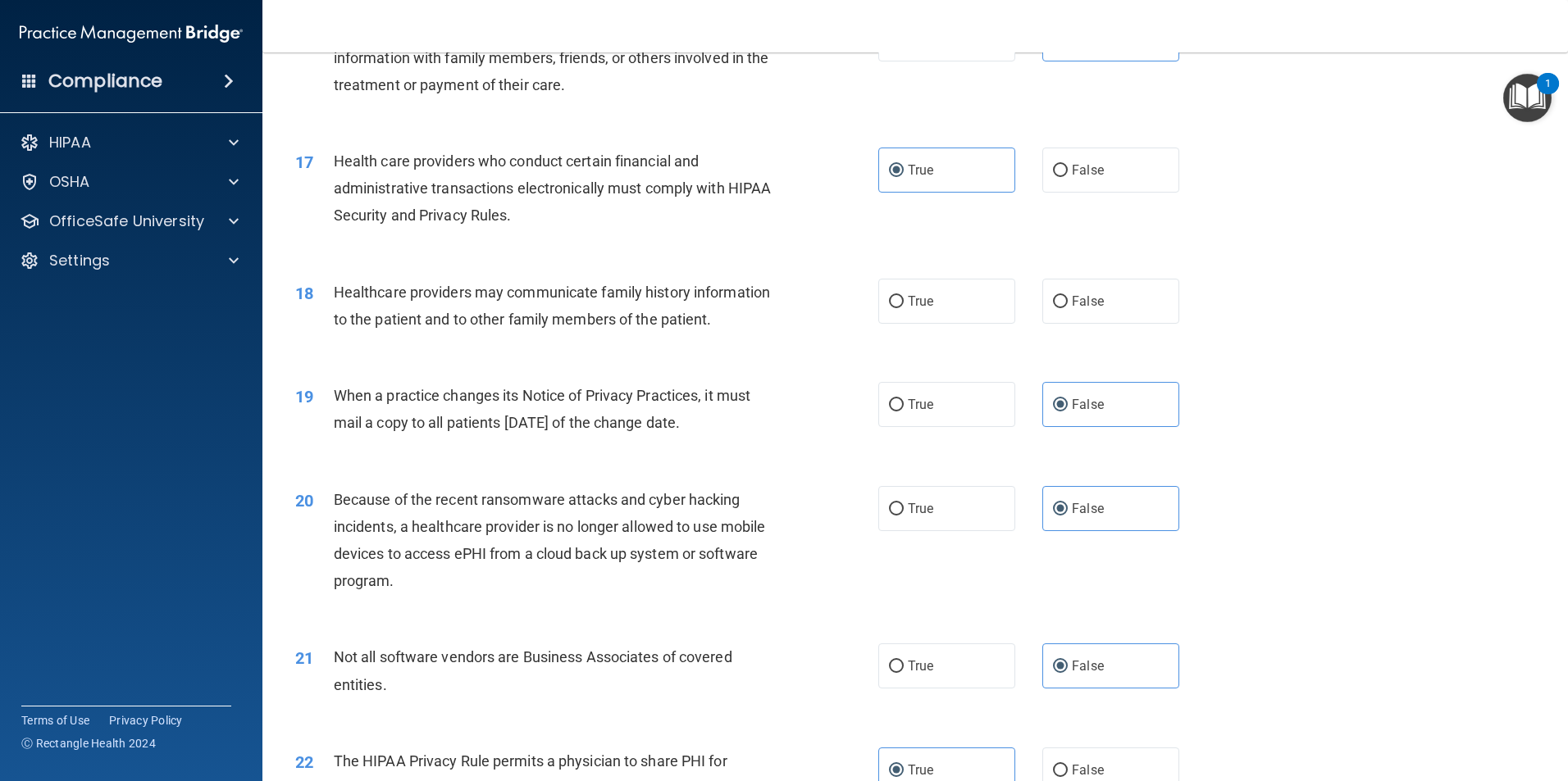
drag, startPoint x: 642, startPoint y: 274, endPoint x: 548, endPoint y: 291, distance: 95.5
click at [548, 291] on span "Healthcare providers may communicate family history information to the patient …" at bounding box center [552, 306] width 436 height 44
drag, startPoint x: 548, startPoint y: 291, endPoint x: 393, endPoint y: 275, distance: 155.8
click at [393, 275] on div "18 Healthcare providers may communicate family history information to the patie…" at bounding box center [915, 310] width 1264 height 104
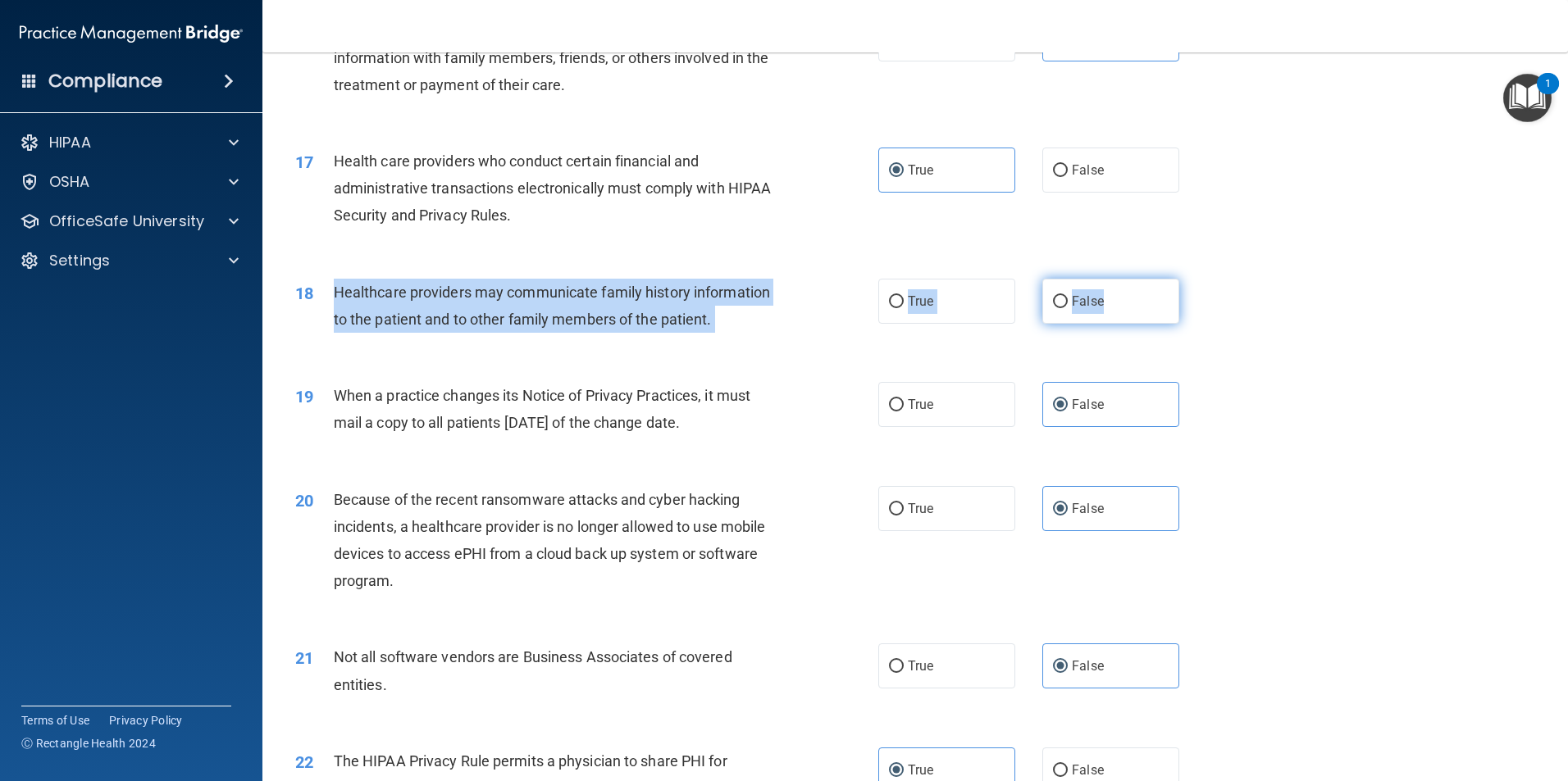
drag, startPoint x: 337, startPoint y: 293, endPoint x: 1123, endPoint y: 307, distance: 786.1
click at [1207, 279] on ng-form "18 Healthcare providers may communicate family history information to the patie…" at bounding box center [1207, 279] width 0 height 0
click at [1076, 311] on label "False" at bounding box center [1110, 302] width 137 height 45
click at [1068, 308] on input "False" at bounding box center [1060, 302] width 15 height 12
radio input "true"
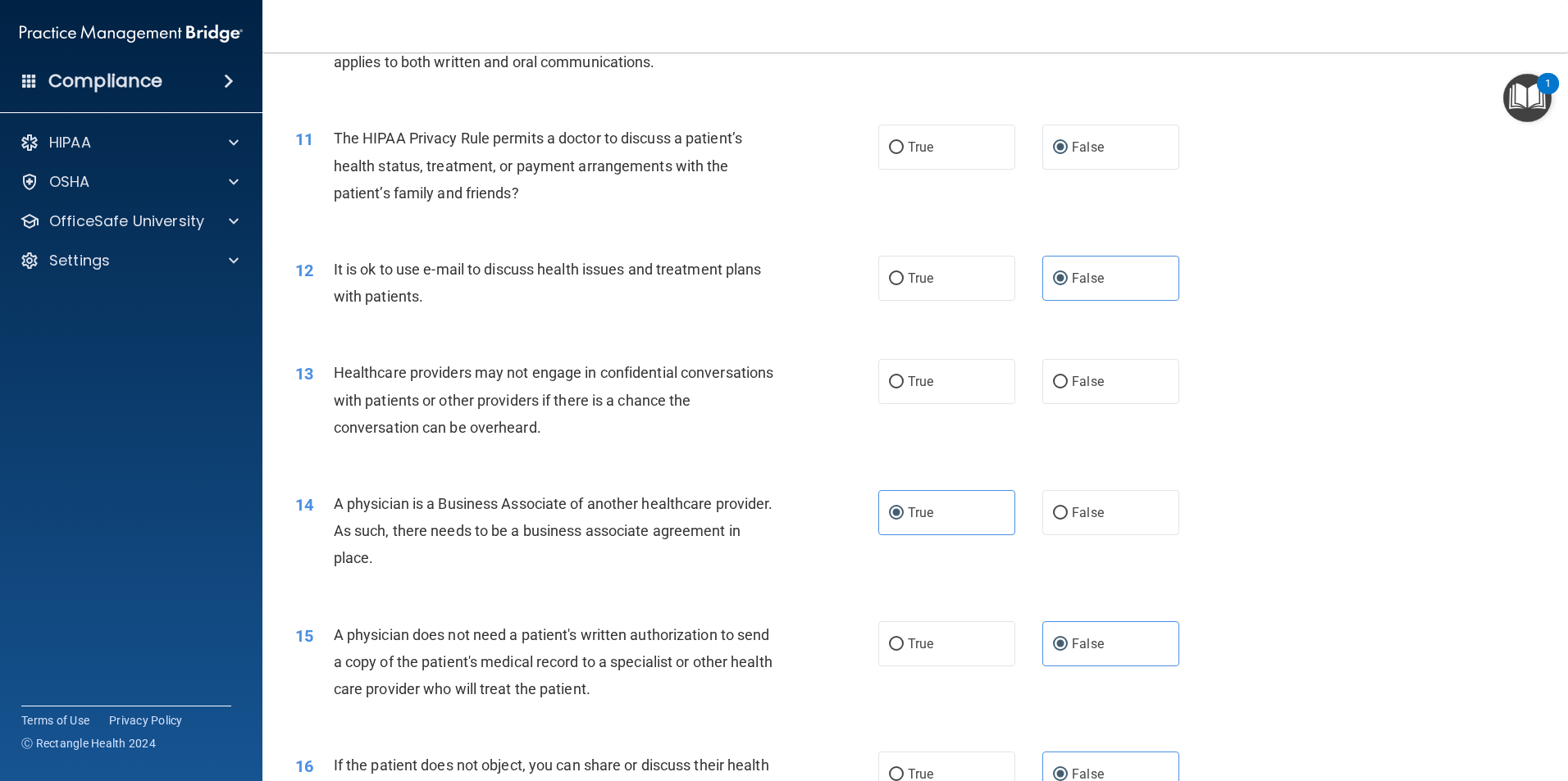
scroll to position [1232, 0]
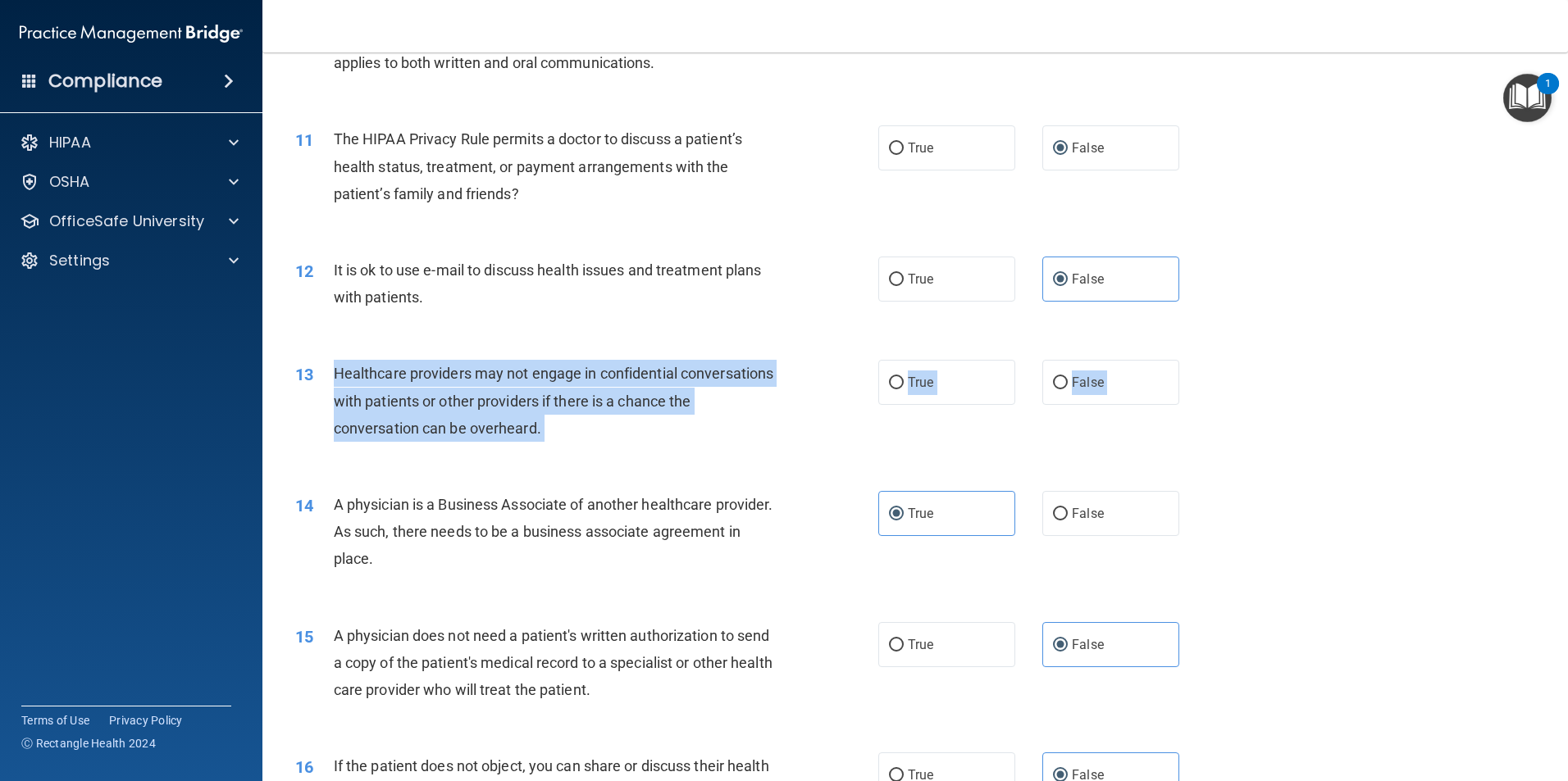
drag, startPoint x: 331, startPoint y: 375, endPoint x: 875, endPoint y: 475, distance: 553.1
click at [875, 475] on div "01 A business associate agreement is required with organizations or persons whe…" at bounding box center [915, 677] width 1264 height 3600
click at [1088, 396] on label "False" at bounding box center [1110, 383] width 137 height 45
click at [1068, 390] on input "False" at bounding box center [1060, 383] width 15 height 12
radio input "true"
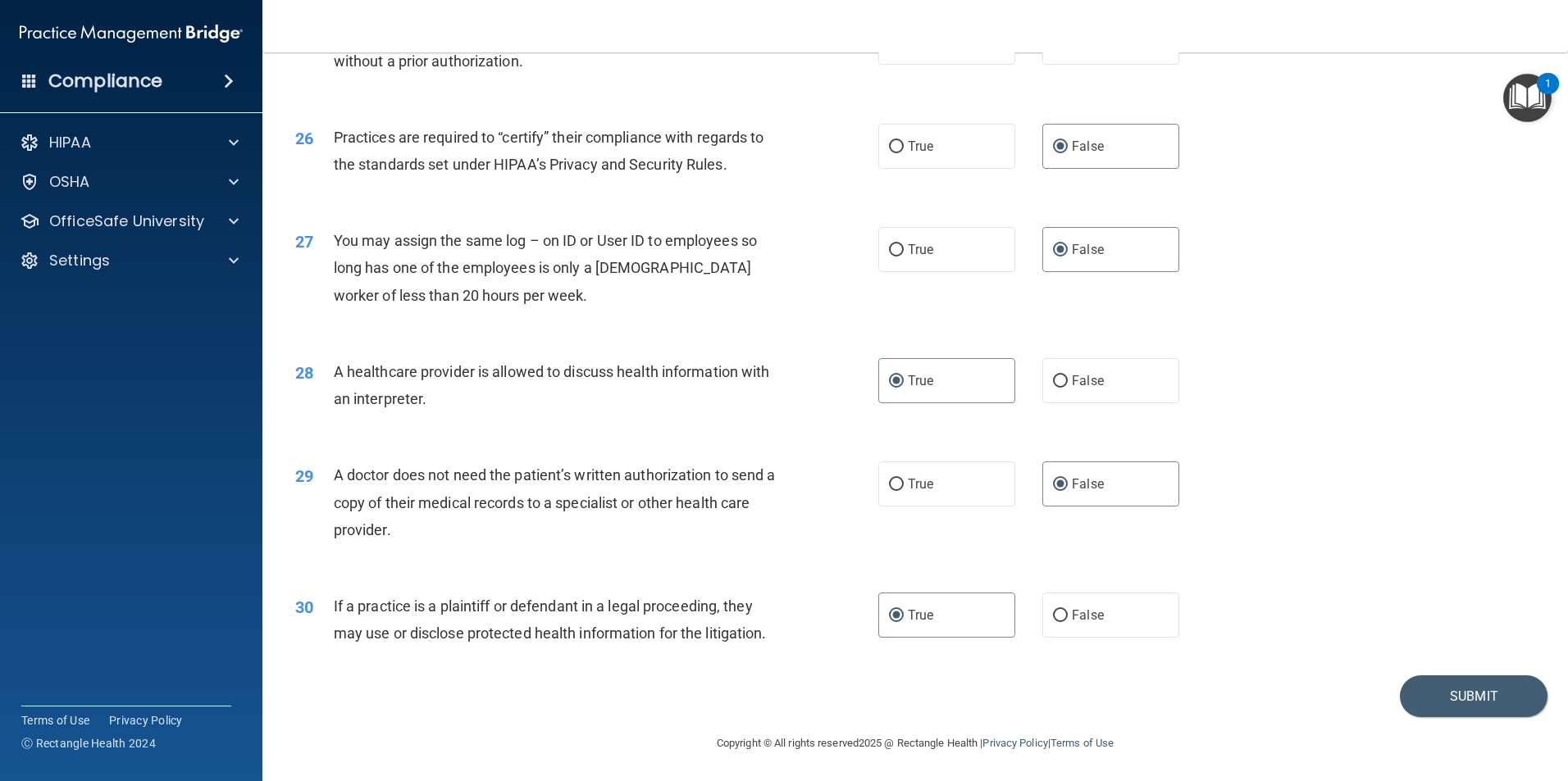
scroll to position [3035, 0]
click at [1460, 690] on button "Submit" at bounding box center [1474, 694] width 147 height 42
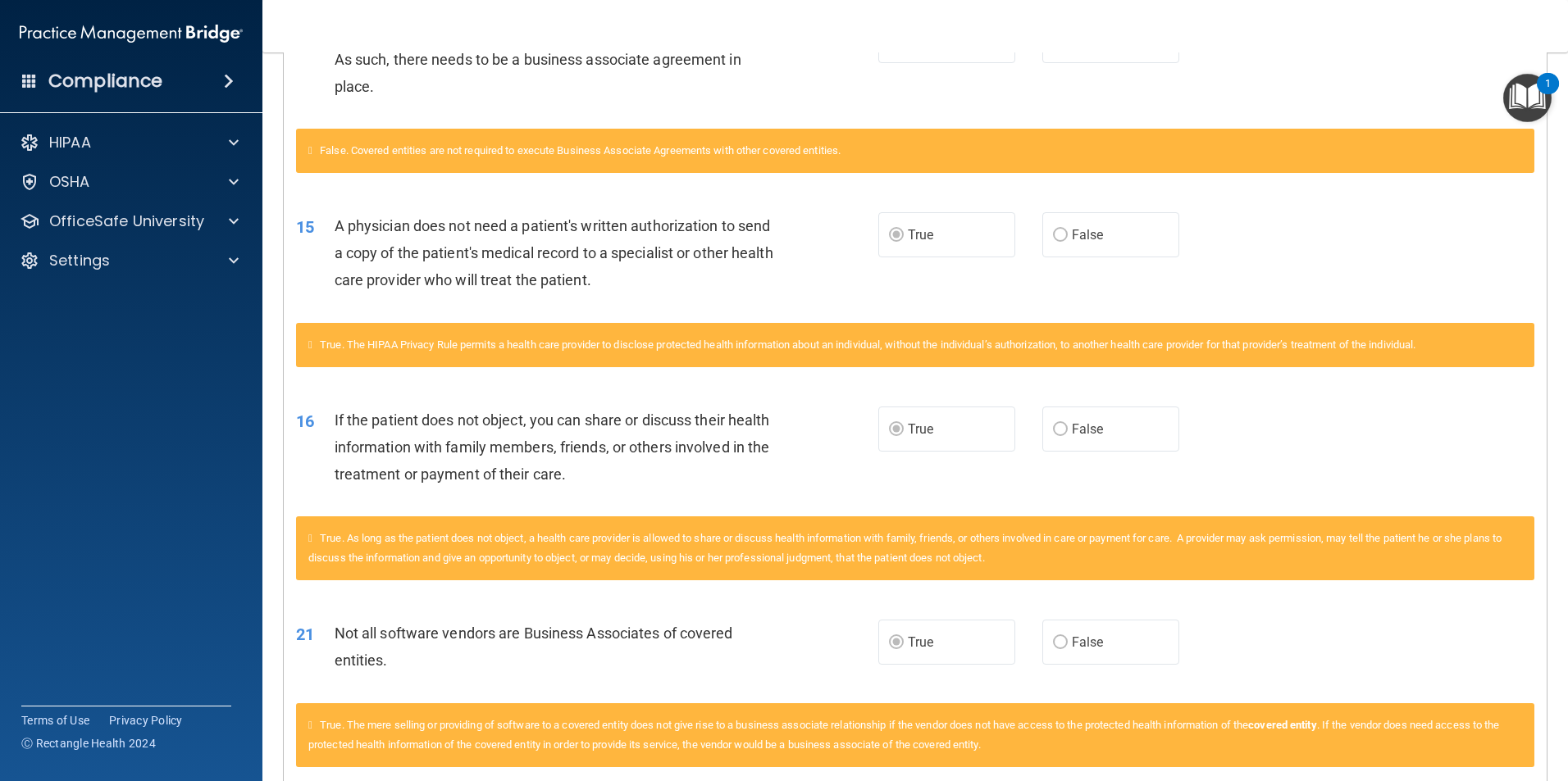
scroll to position [1967, 0]
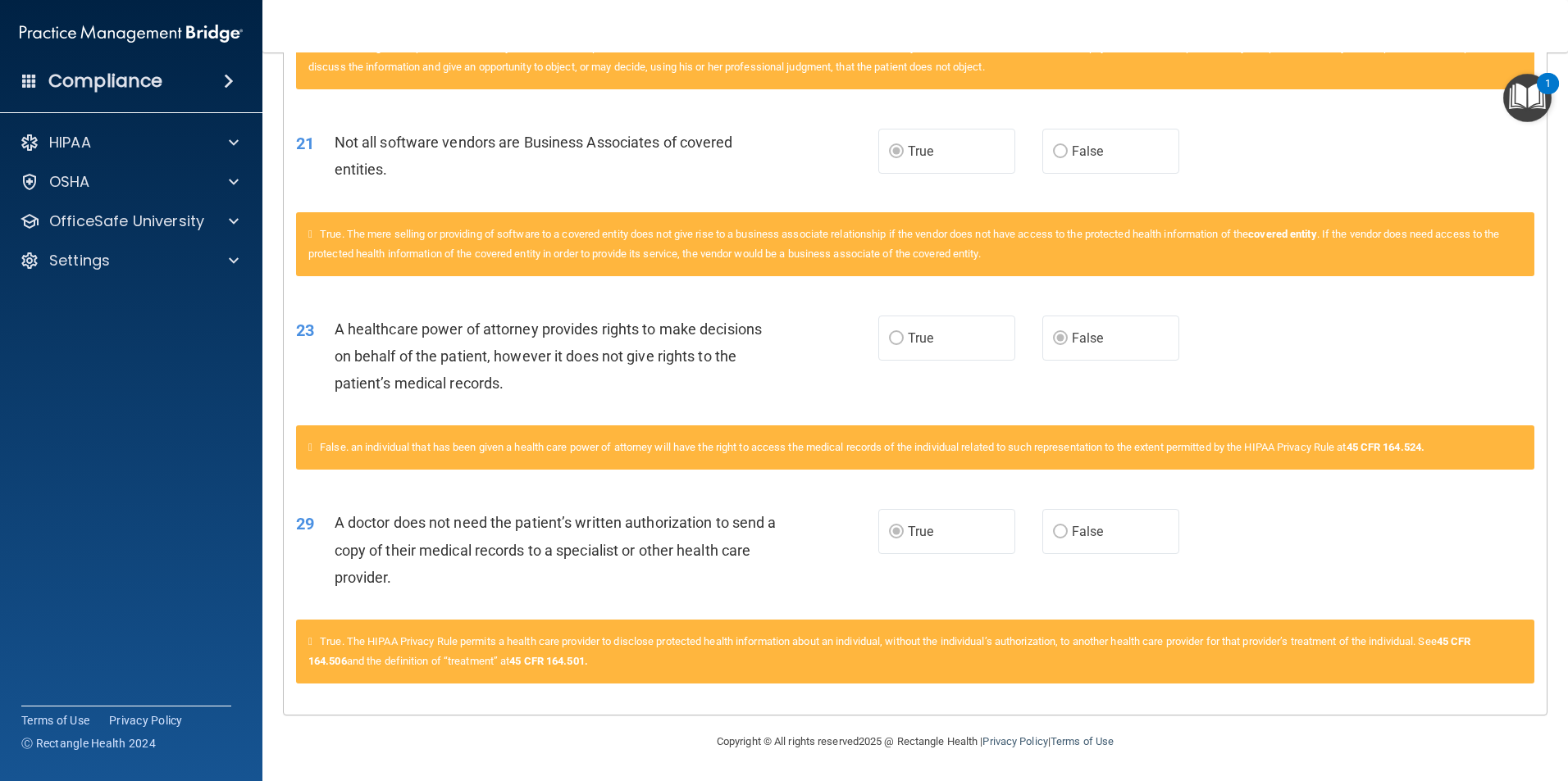
click at [312, 646] on icon at bounding box center [310, 641] width 4 height 10
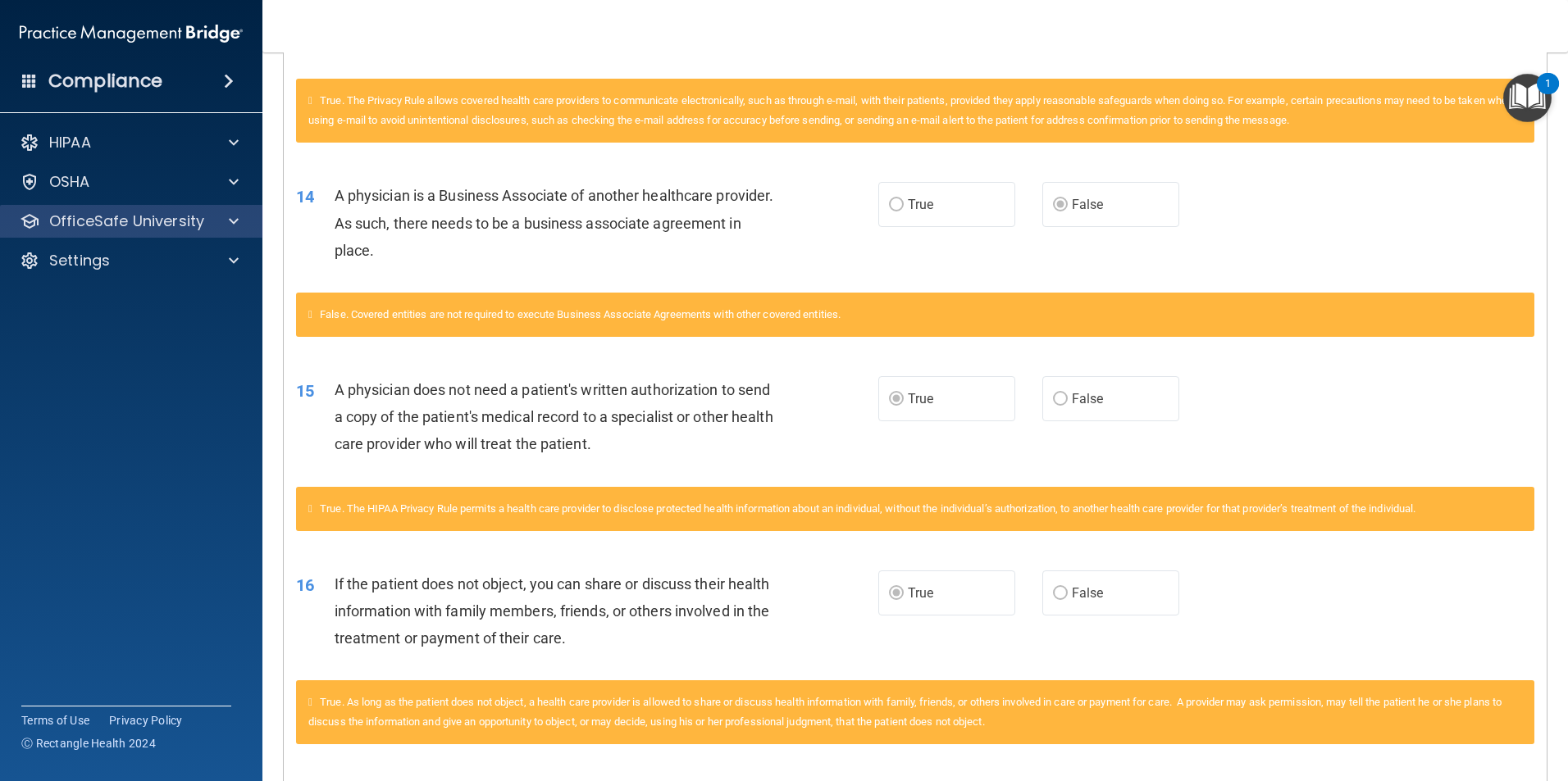
scroll to position [1147, 0]
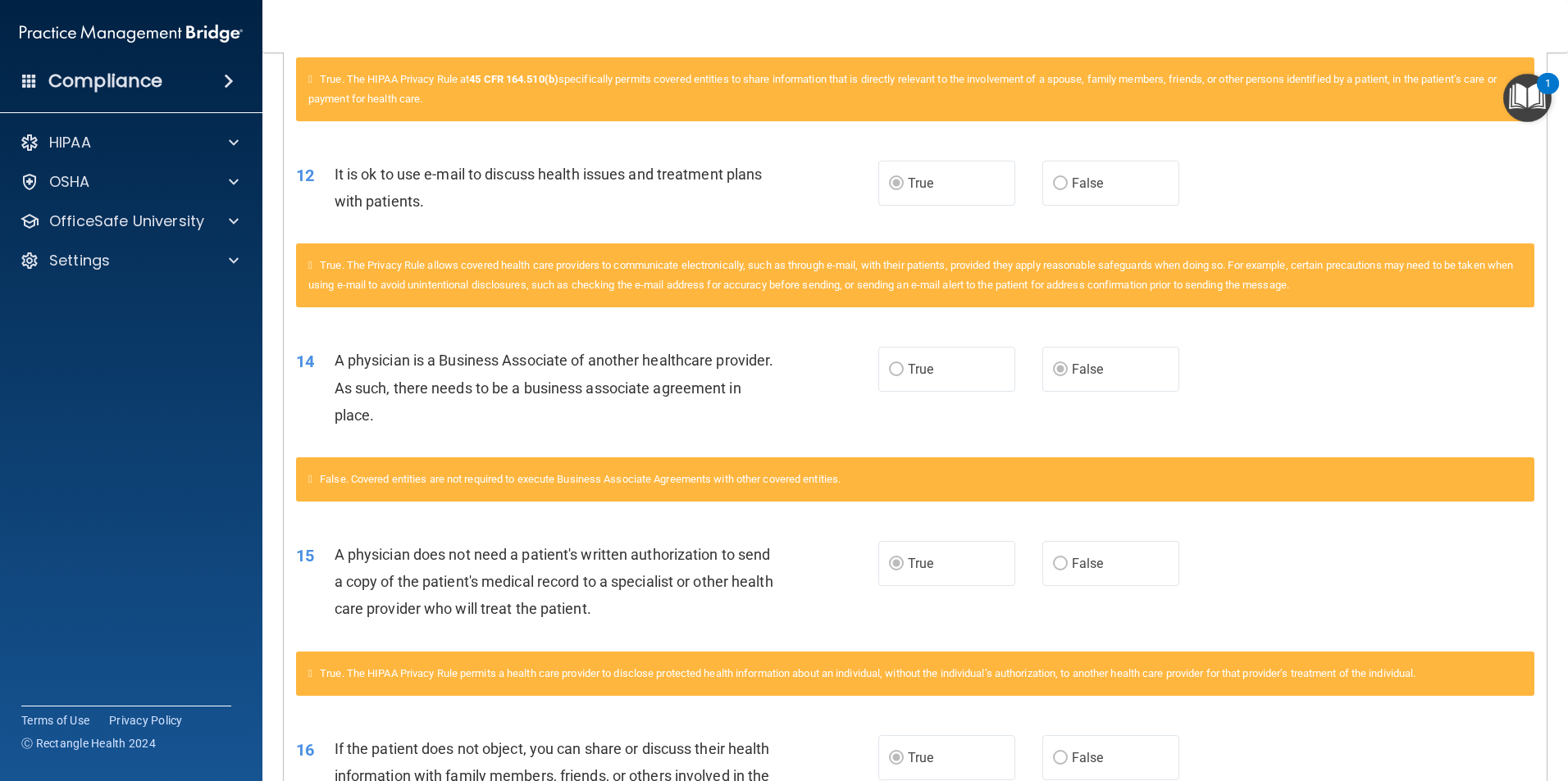
click at [1521, 94] on img "Open Resource Center, 1 new notification" at bounding box center [1526, 97] width 48 height 48
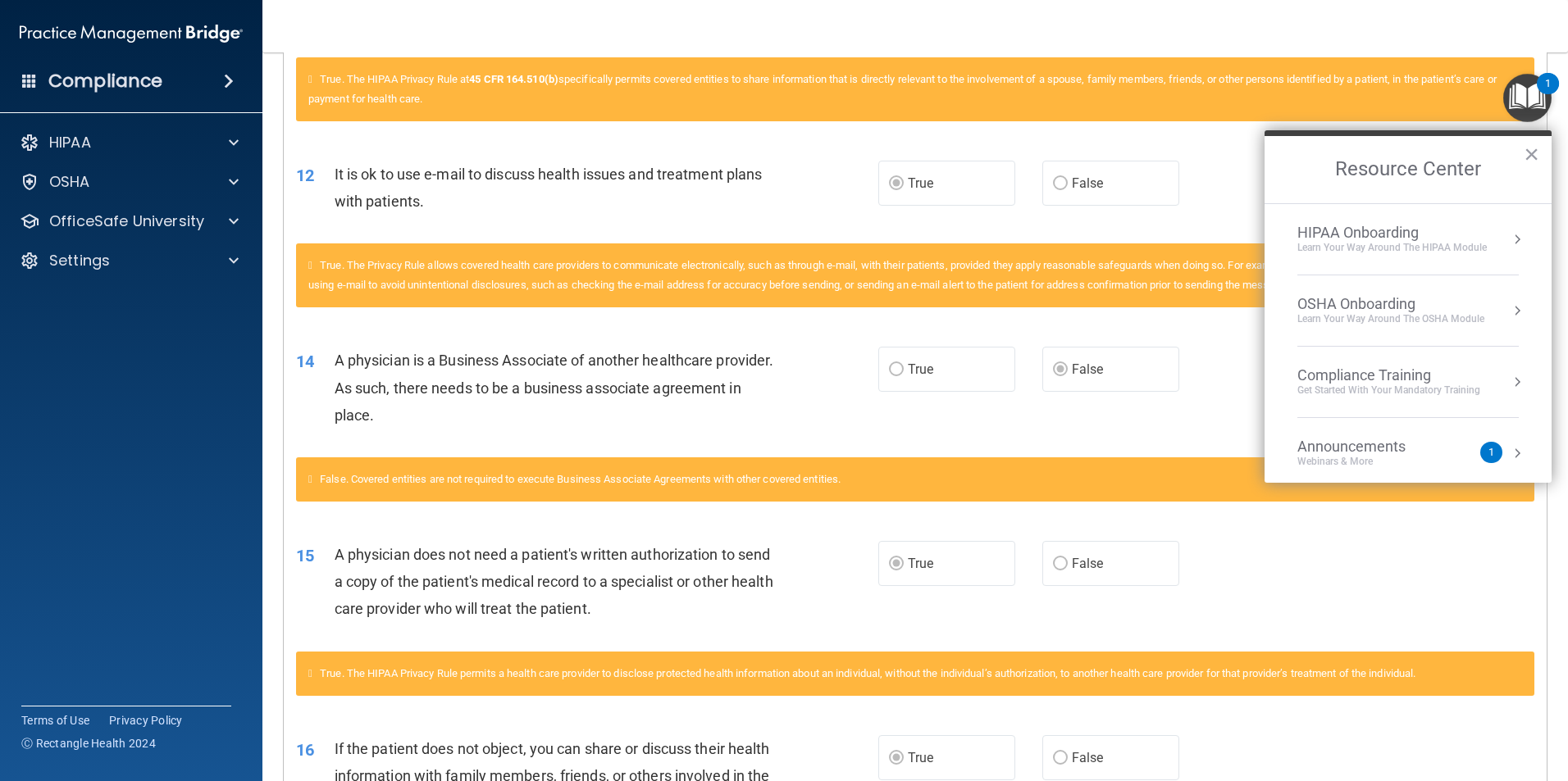
click at [1035, 342] on div "14 A physician is a Business Associate of another healthcare provider. As such,…" at bounding box center [915, 391] width 1263 height 131
click at [1526, 152] on button "×" at bounding box center [1531, 155] width 16 height 26
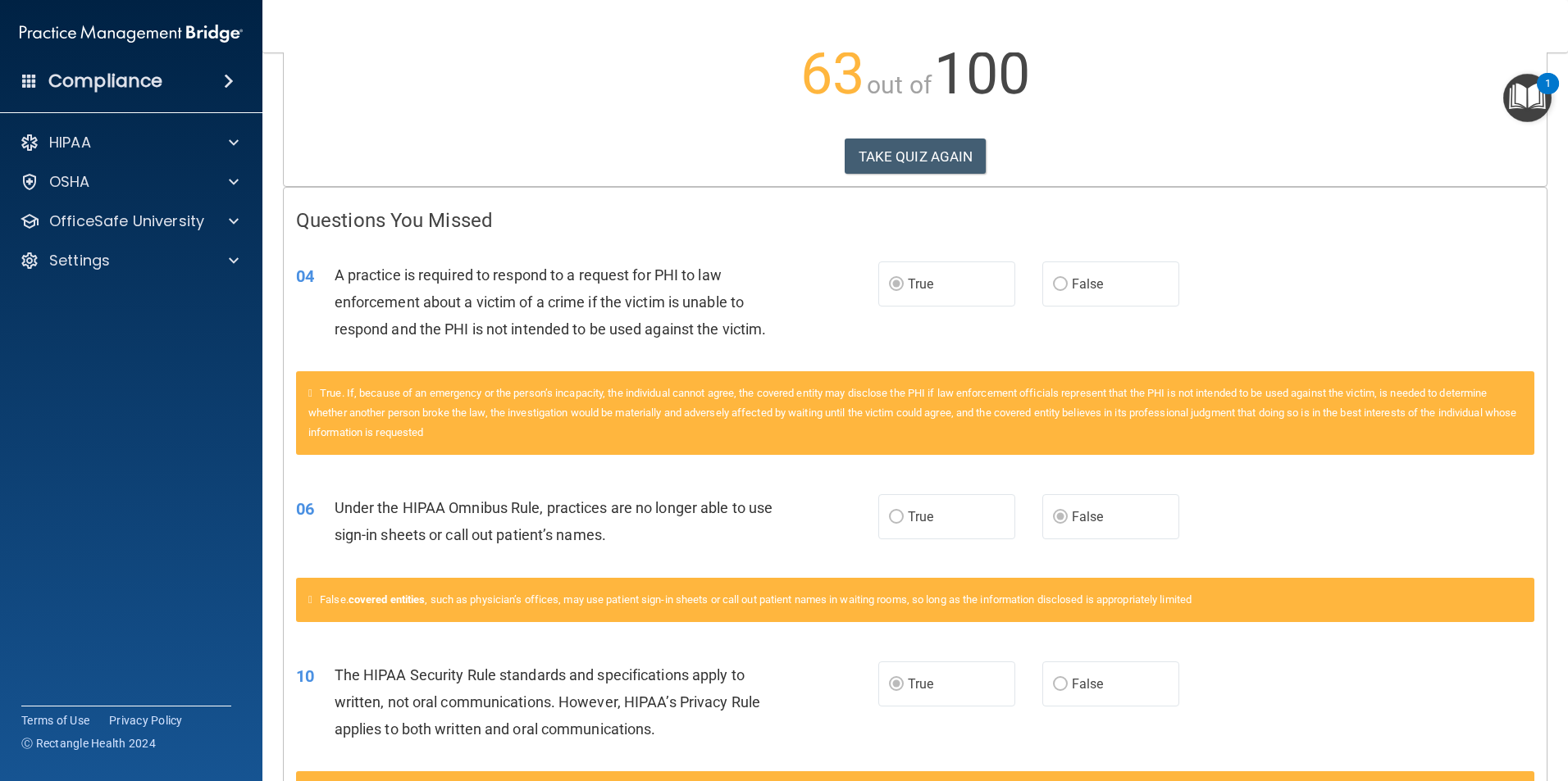
scroll to position [246, 0]
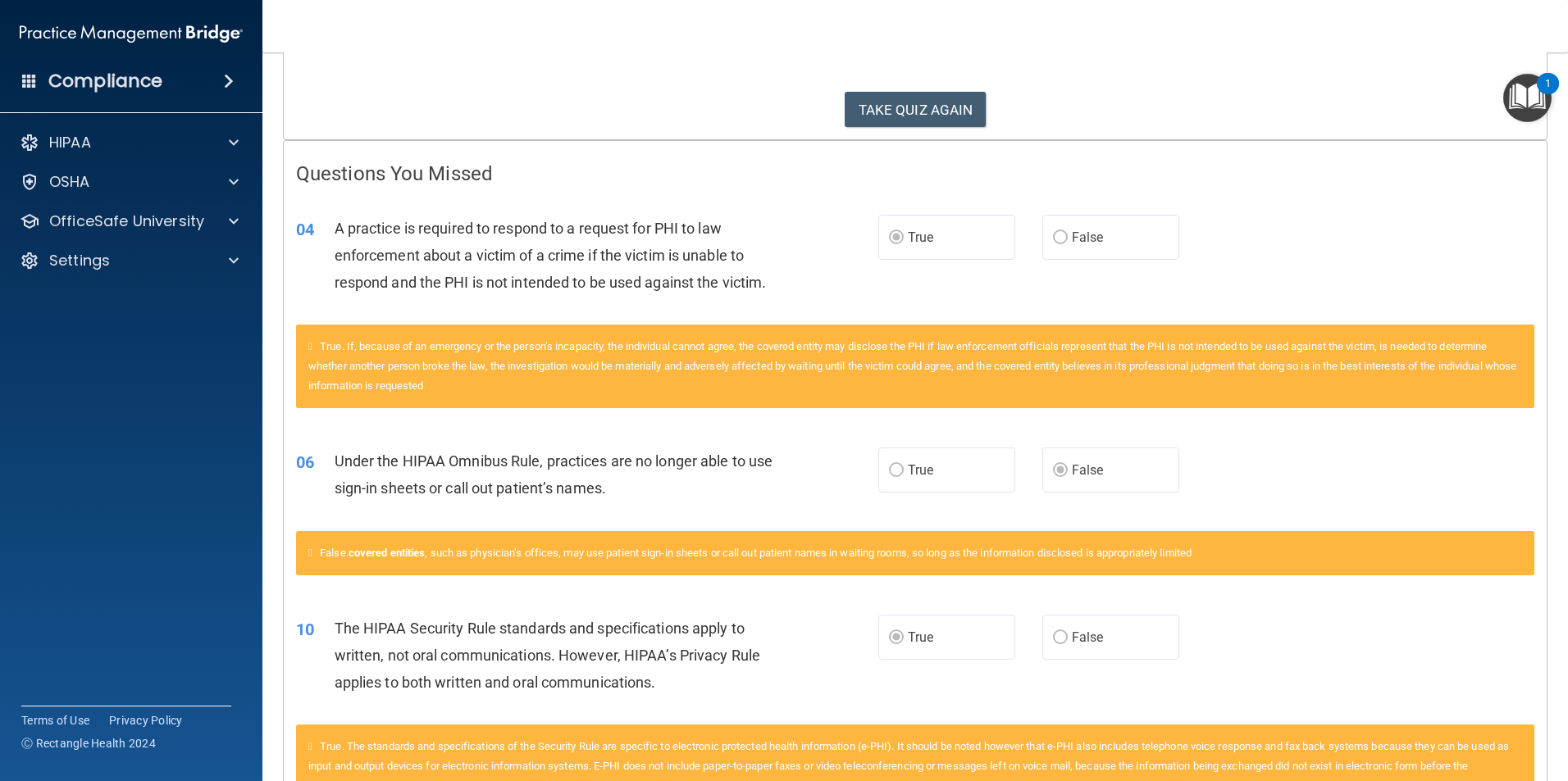
click at [348, 351] on span "True. If, because of an emergency or the person’s incapacity, the individual ca…" at bounding box center [912, 366] width 1208 height 52
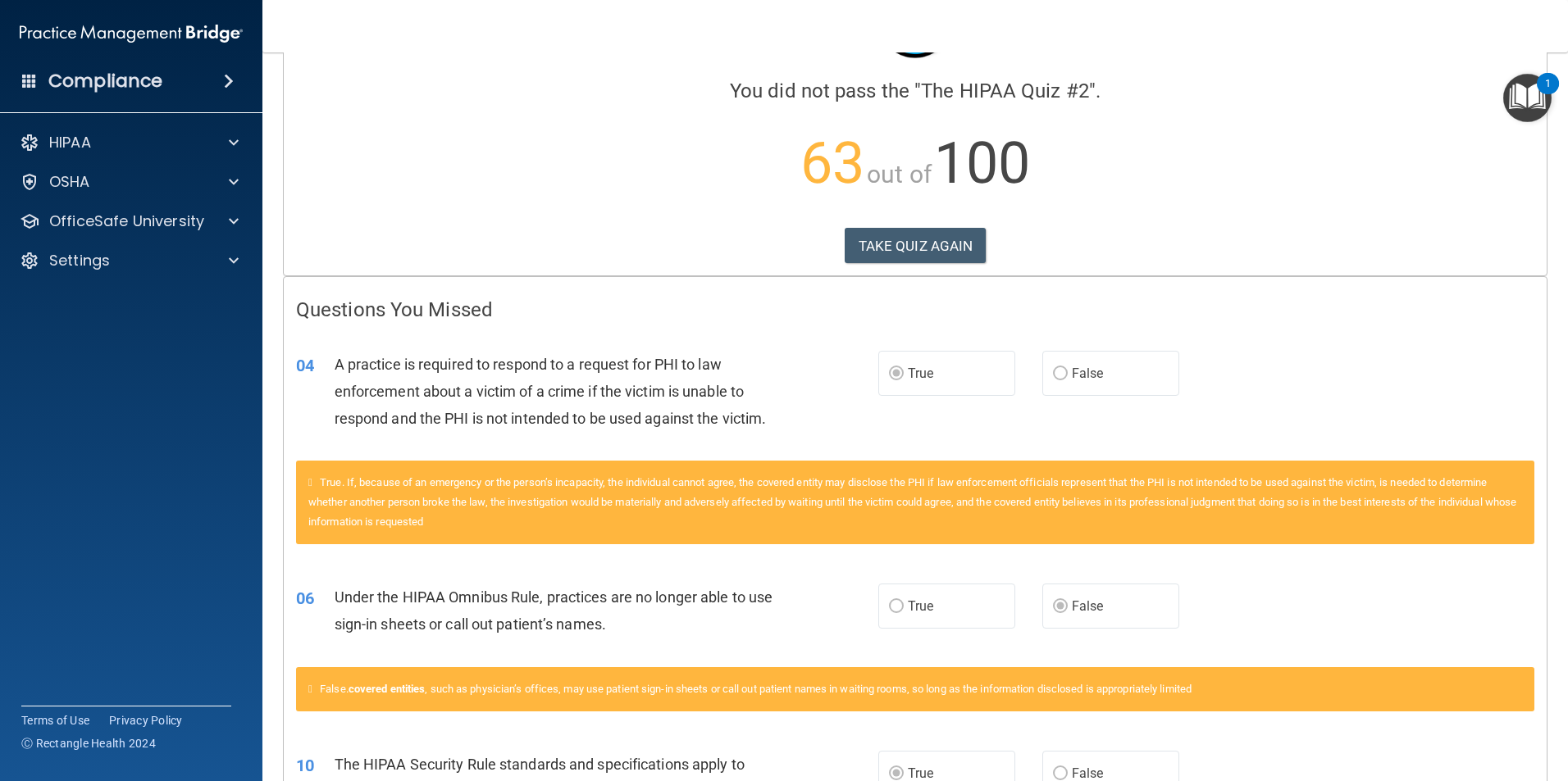
scroll to position [0, 0]
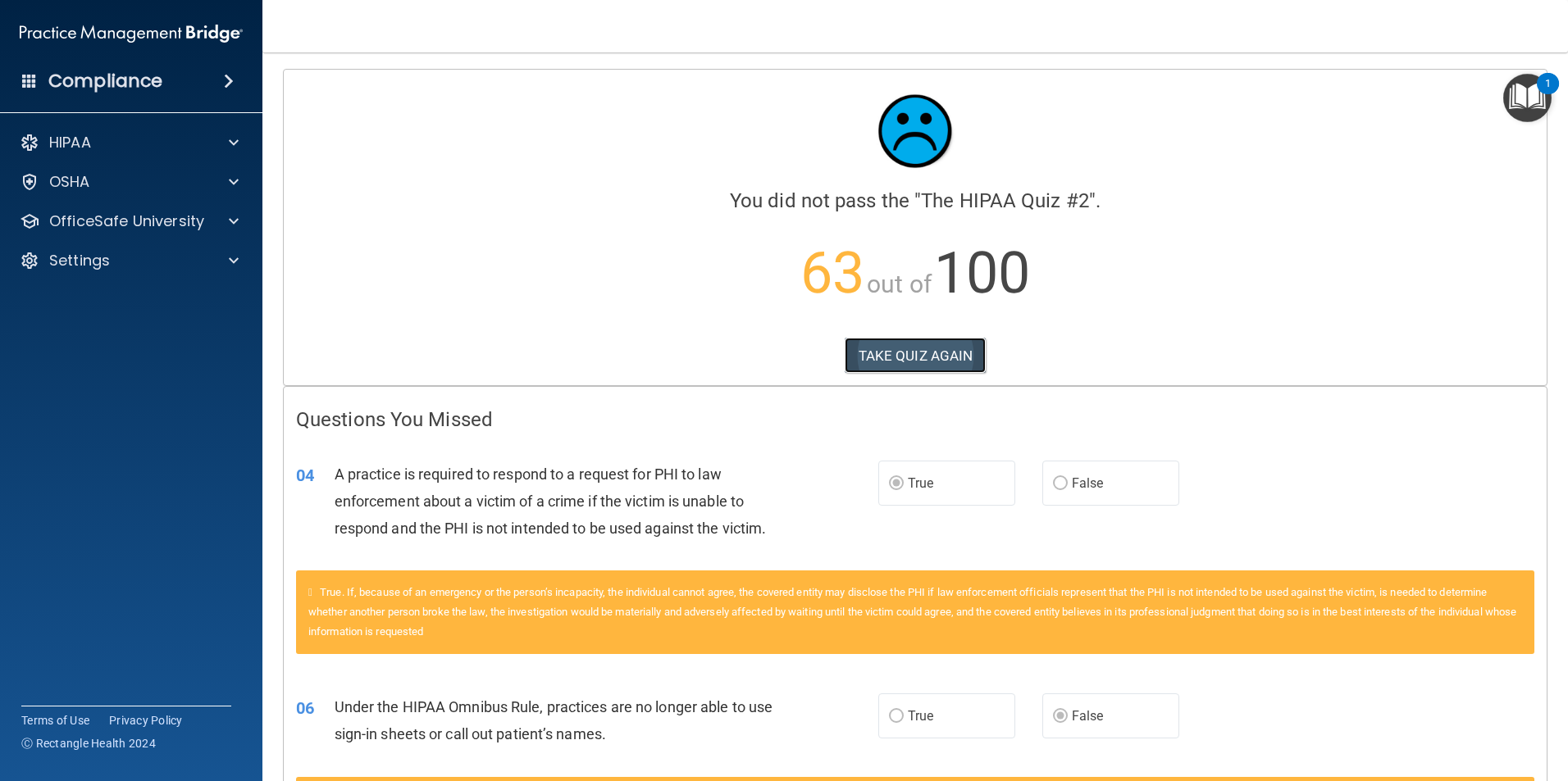
click at [946, 341] on button "TAKE QUIZ AGAIN" at bounding box center [915, 356] width 142 height 36
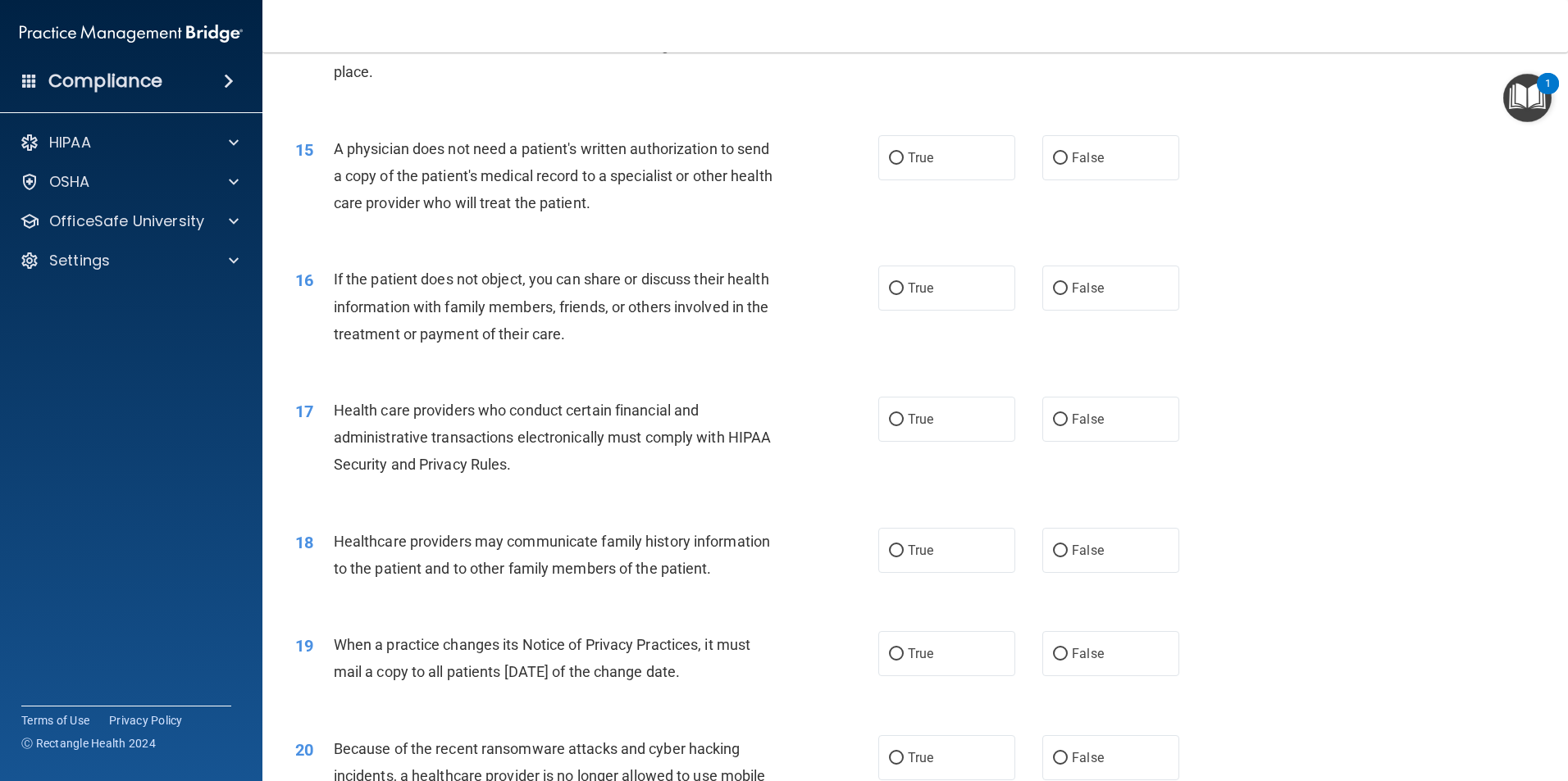
scroll to position [1639, 0]
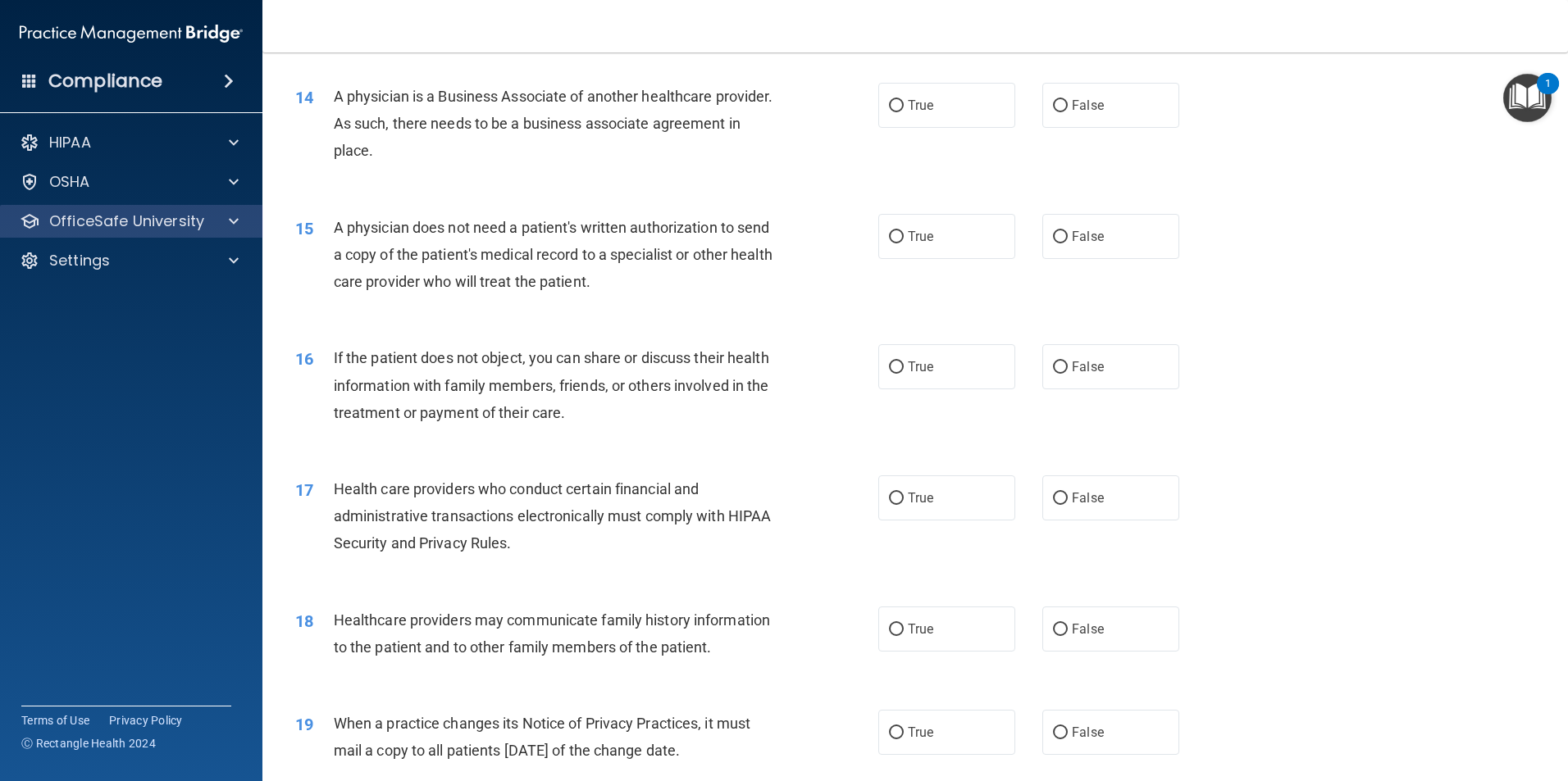
click at [104, 210] on div "OfficeSafe University" at bounding box center [131, 221] width 263 height 33
click at [106, 219] on p "OfficeSafe University" at bounding box center [126, 221] width 155 height 20
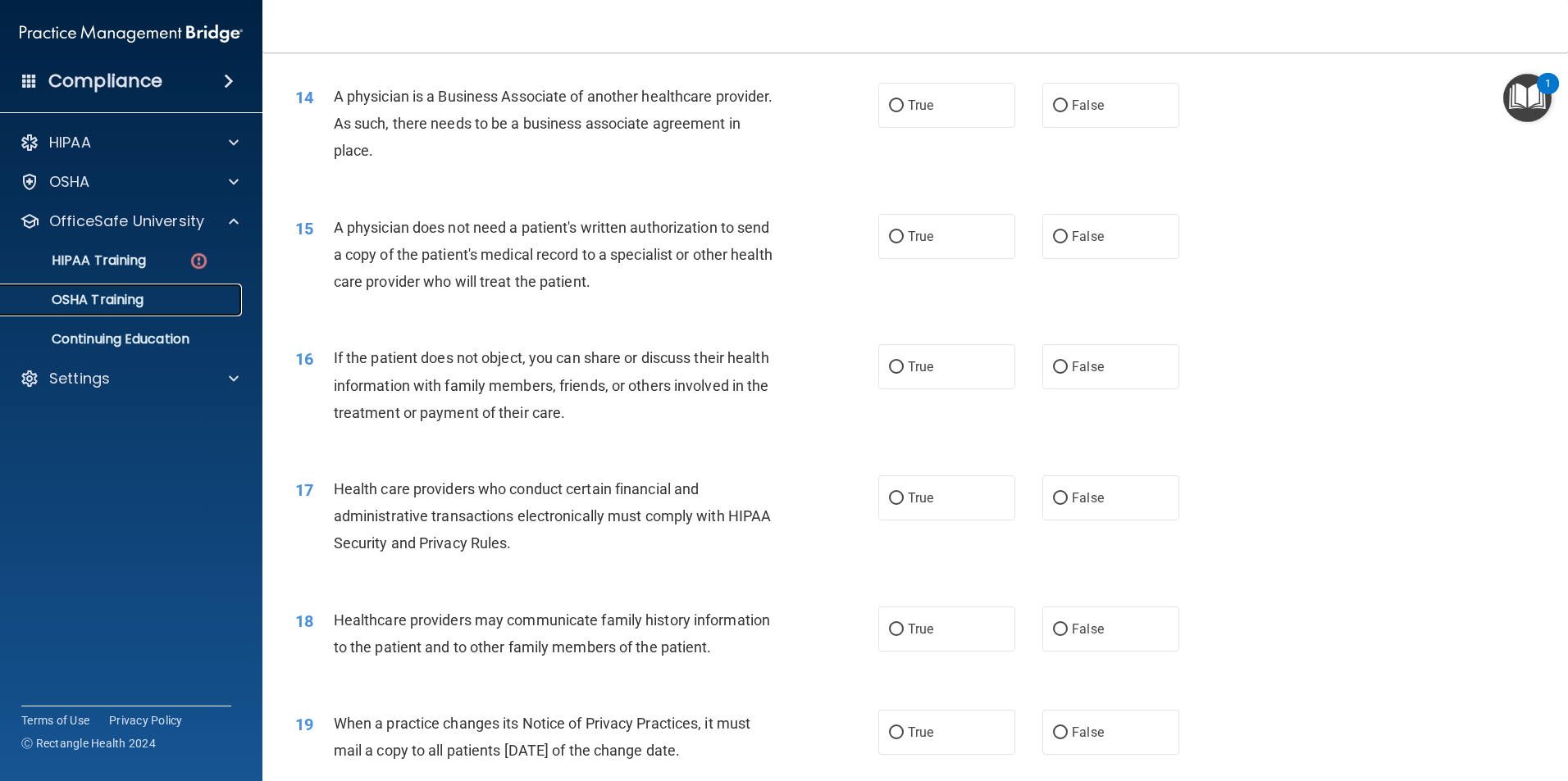
click at [108, 304] on p "OSHA Training" at bounding box center [76, 299] width 133 height 16
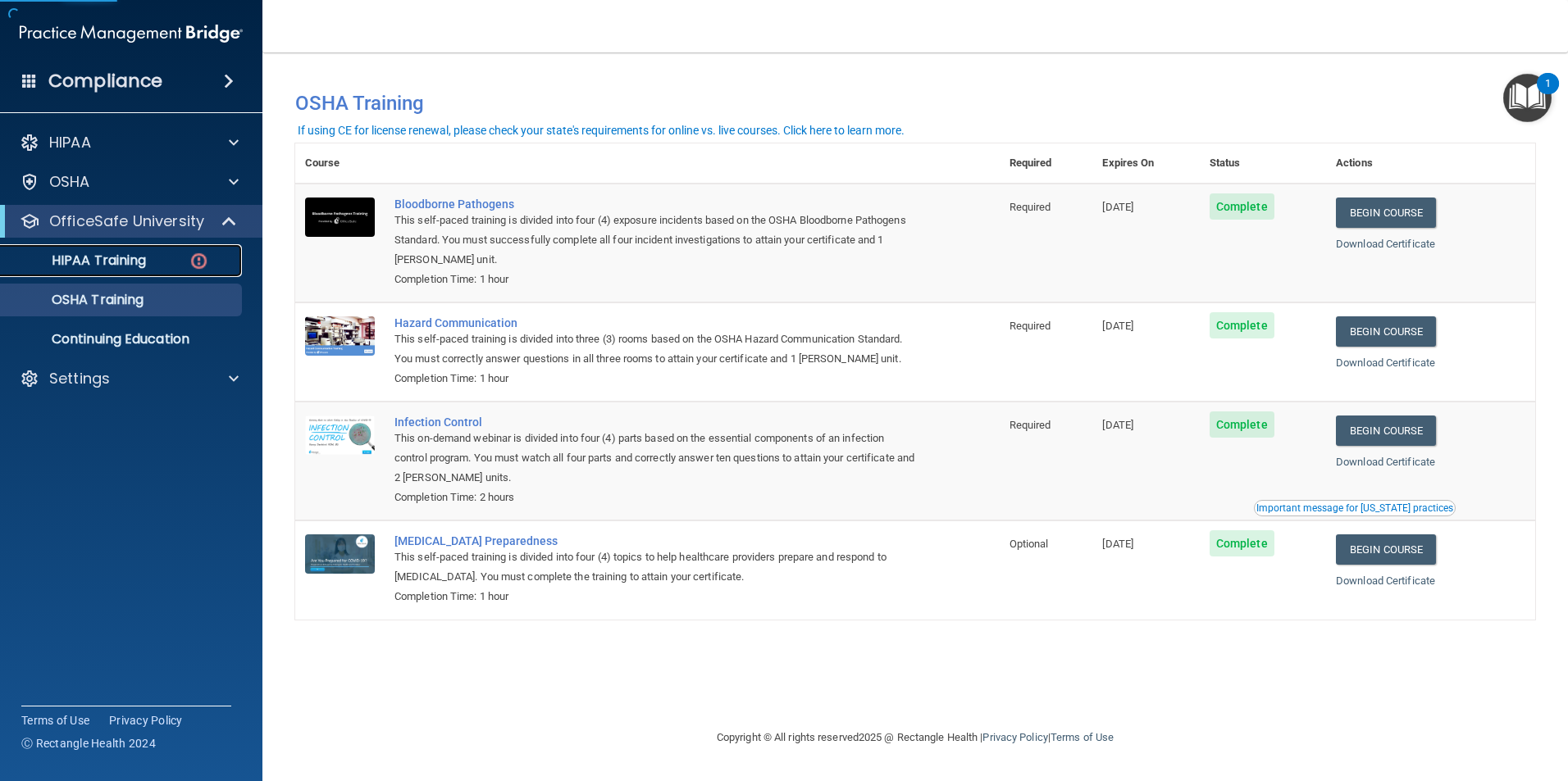
click at [133, 255] on p "HIPAA Training" at bounding box center [77, 260] width 135 height 16
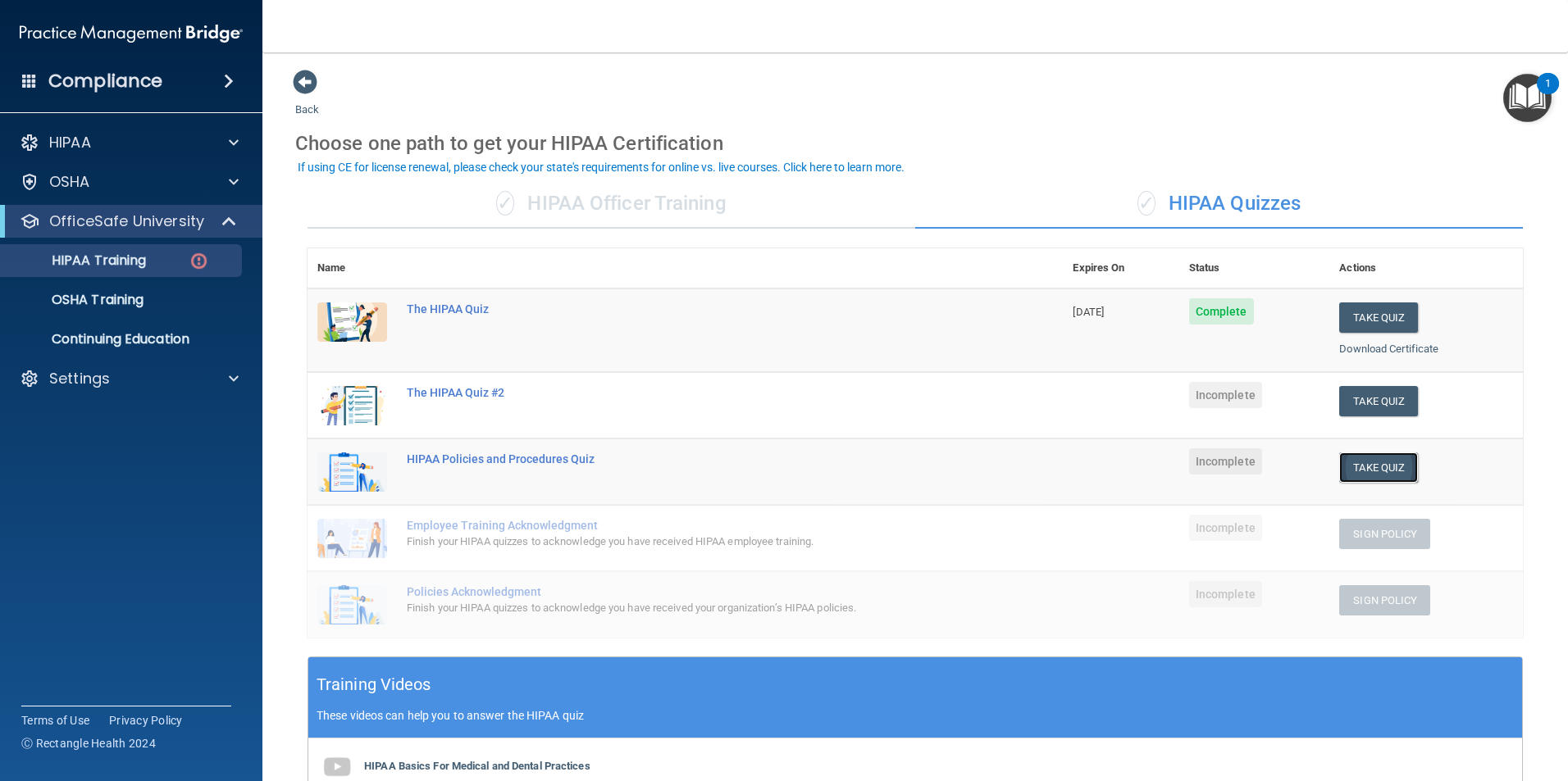
click at [1361, 463] on button "Take Quiz" at bounding box center [1377, 468] width 78 height 30
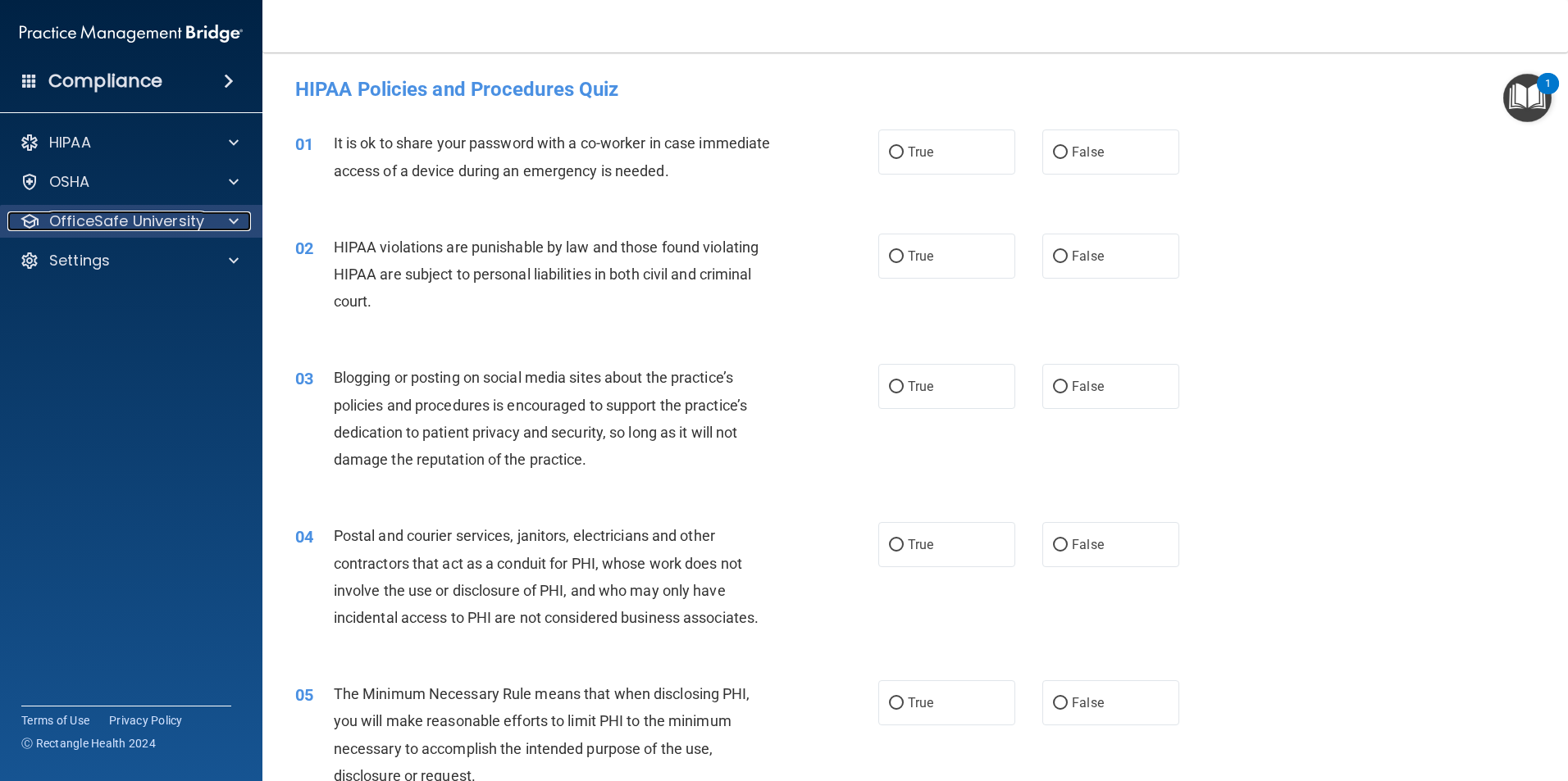
click at [93, 229] on p "OfficeSafe University" at bounding box center [126, 221] width 155 height 20
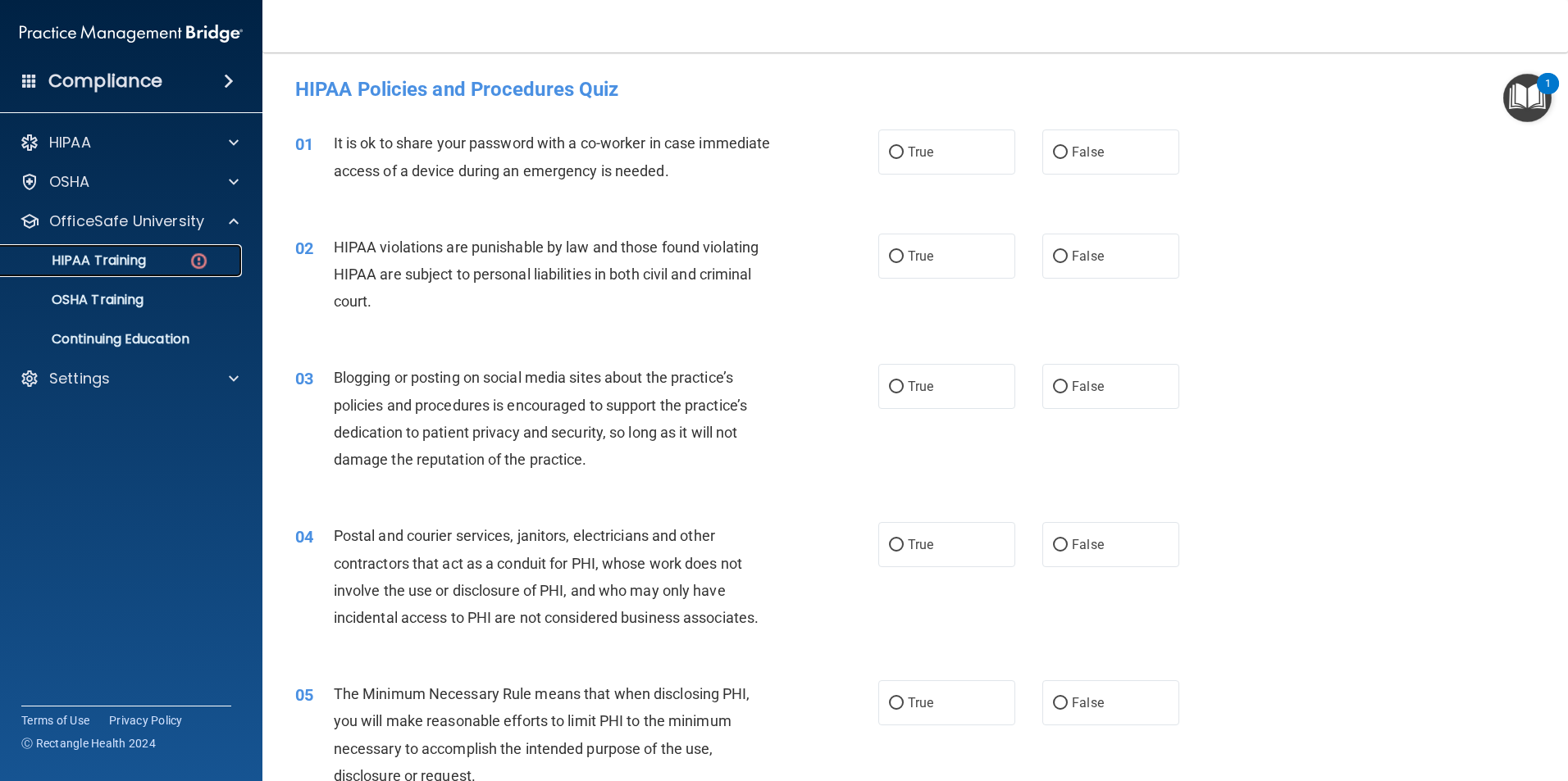
click at [129, 267] on p "HIPAA Training" at bounding box center [77, 260] width 135 height 16
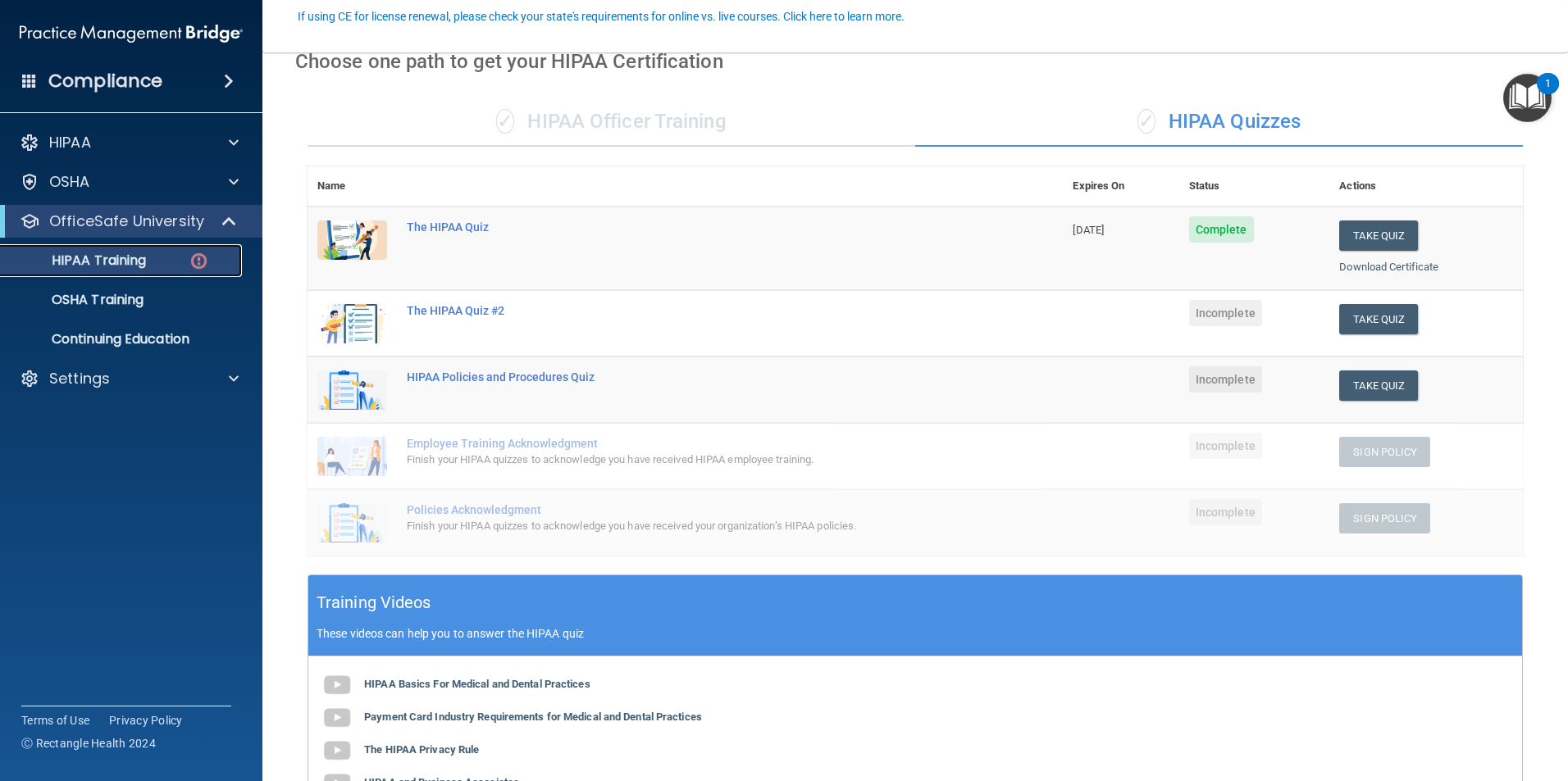
scroll to position [385, 0]
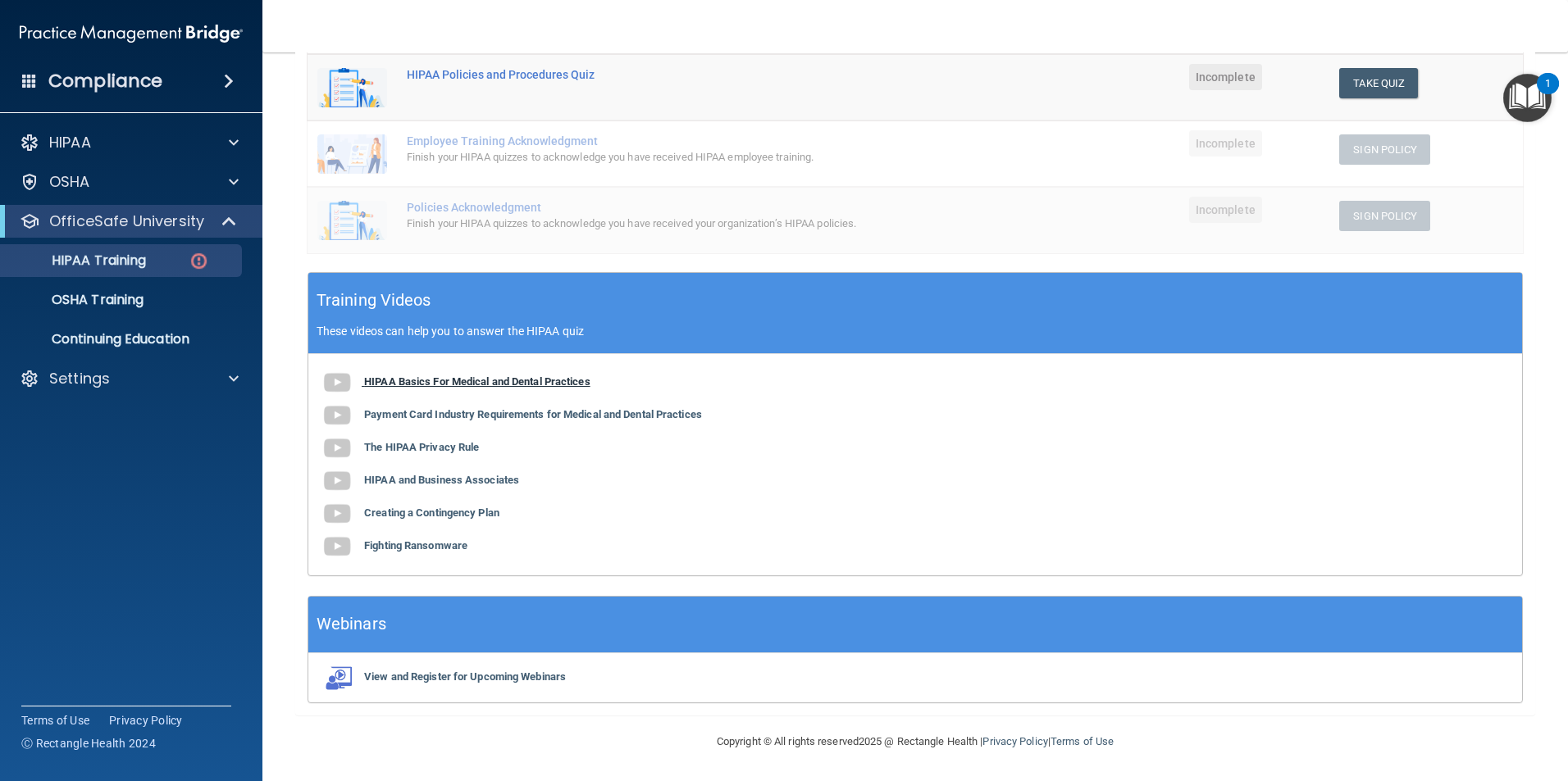
click at [341, 386] on img at bounding box center [337, 383] width 33 height 33
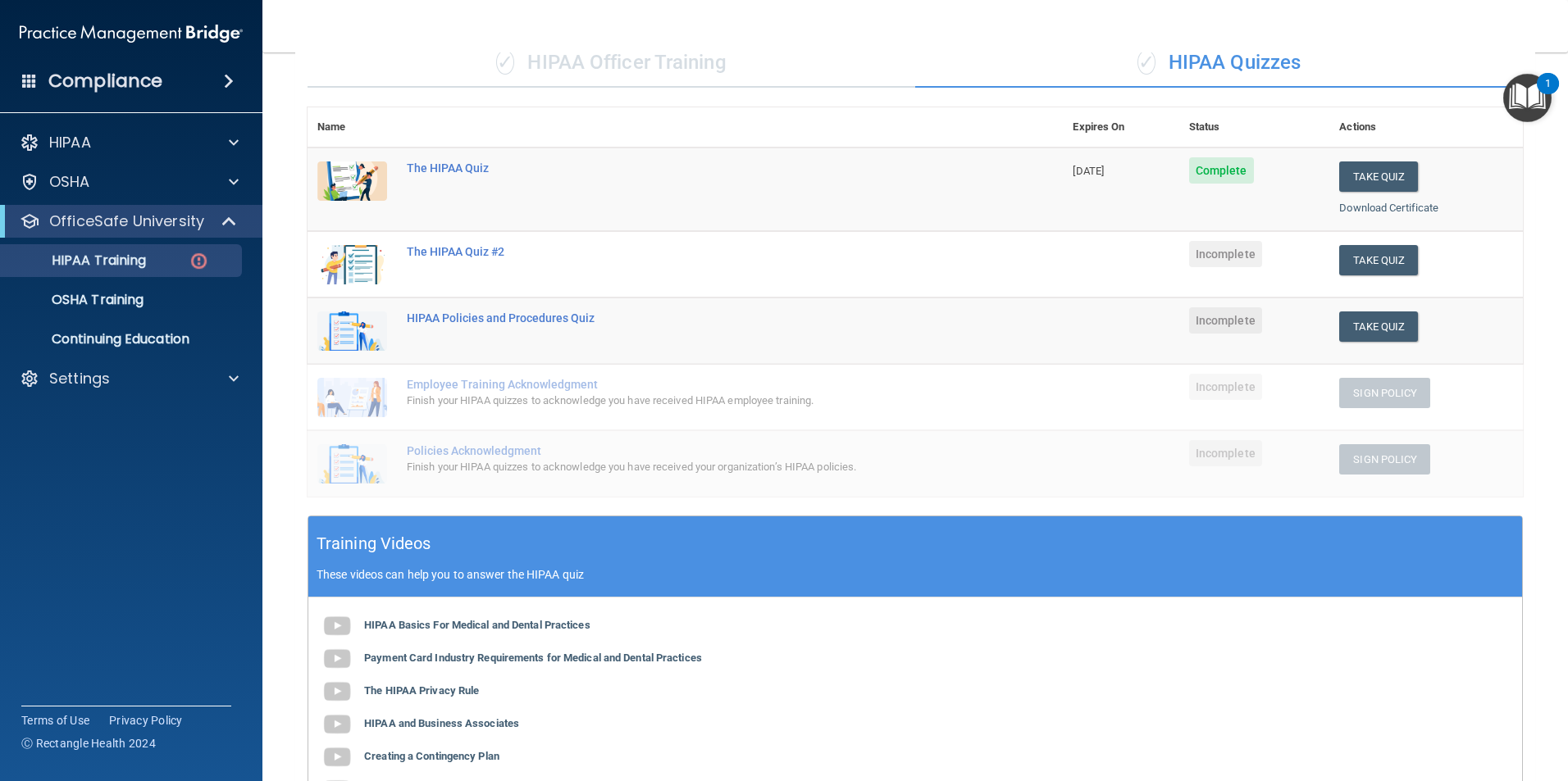
scroll to position [0, 0]
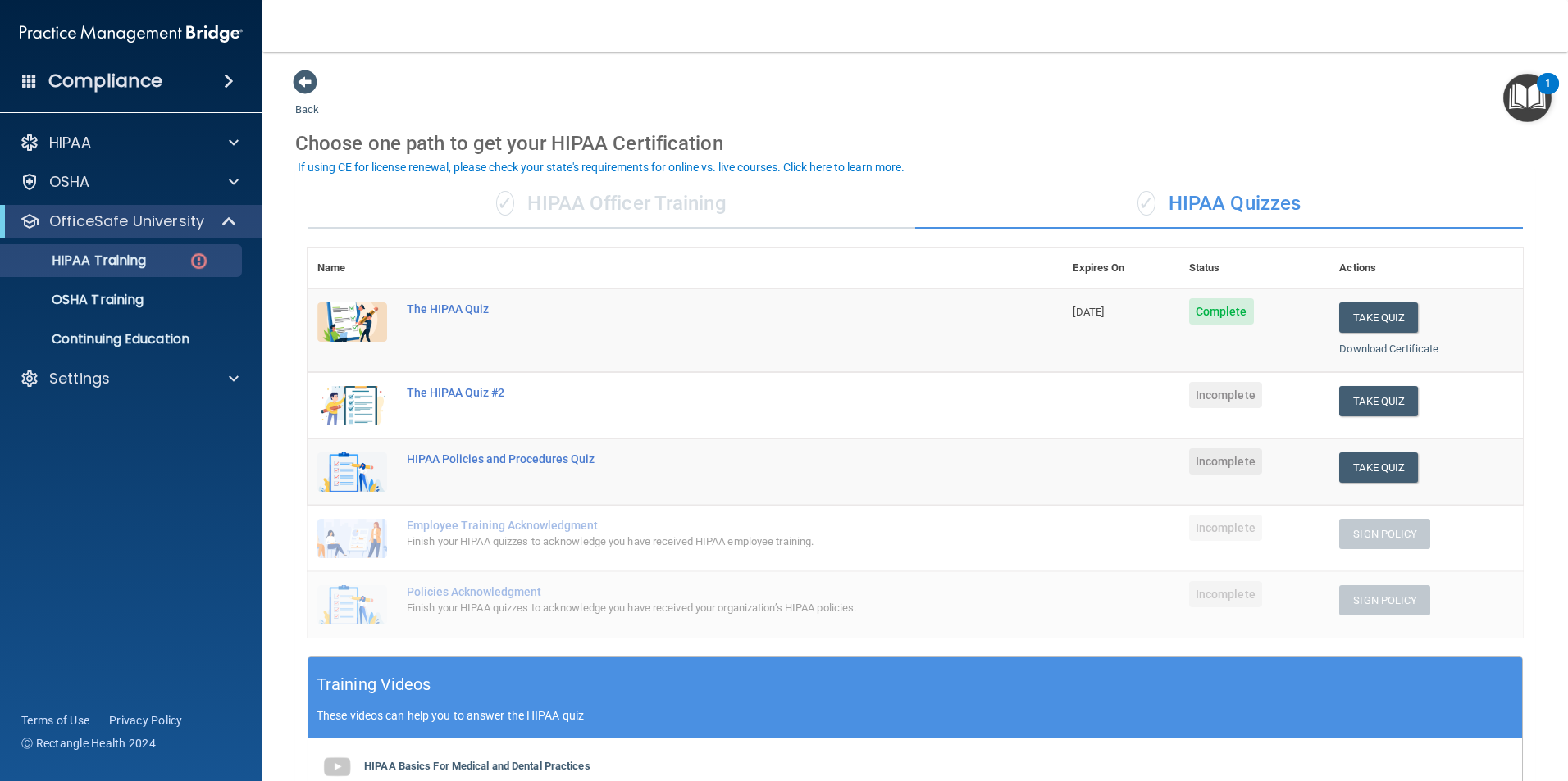
click at [1545, 104] on div "1" at bounding box center [1548, 94] width 6 height 22
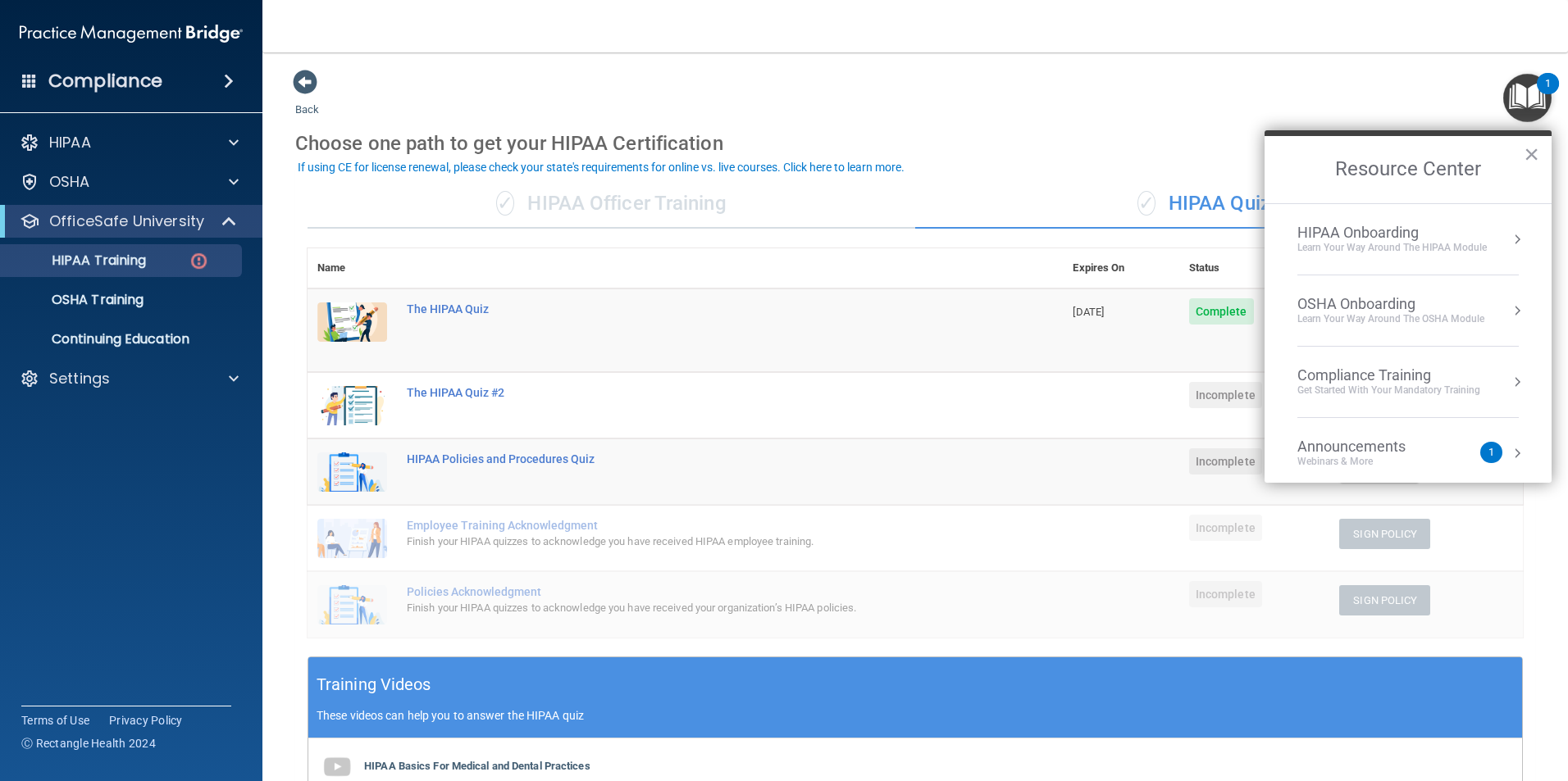
click at [1539, 159] on h2 "Resource Center" at bounding box center [1408, 169] width 287 height 67
click at [1535, 158] on button "×" at bounding box center [1531, 155] width 16 height 26
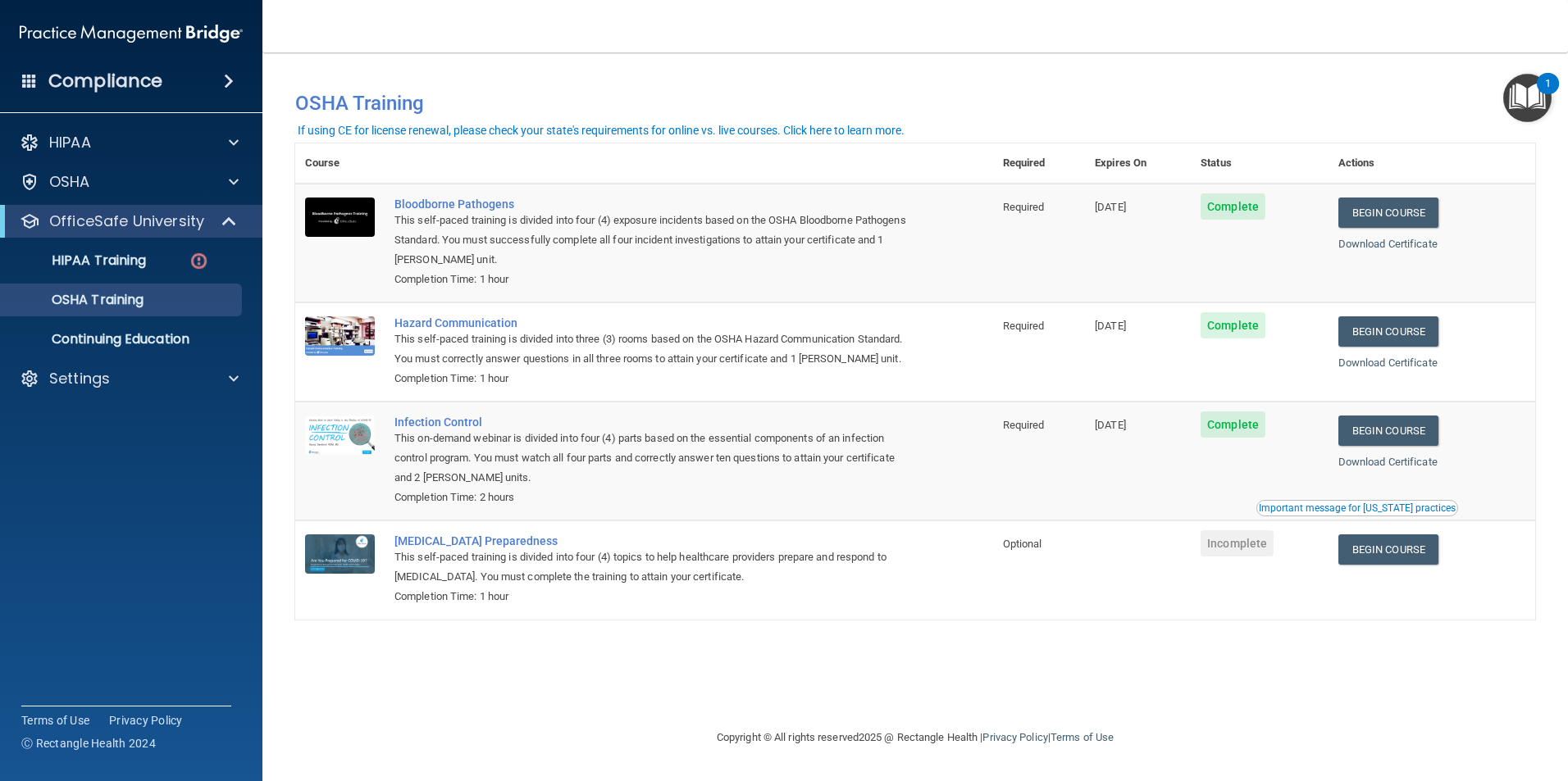
click at [22, 91] on div "Compliance" at bounding box center [131, 81] width 262 height 36
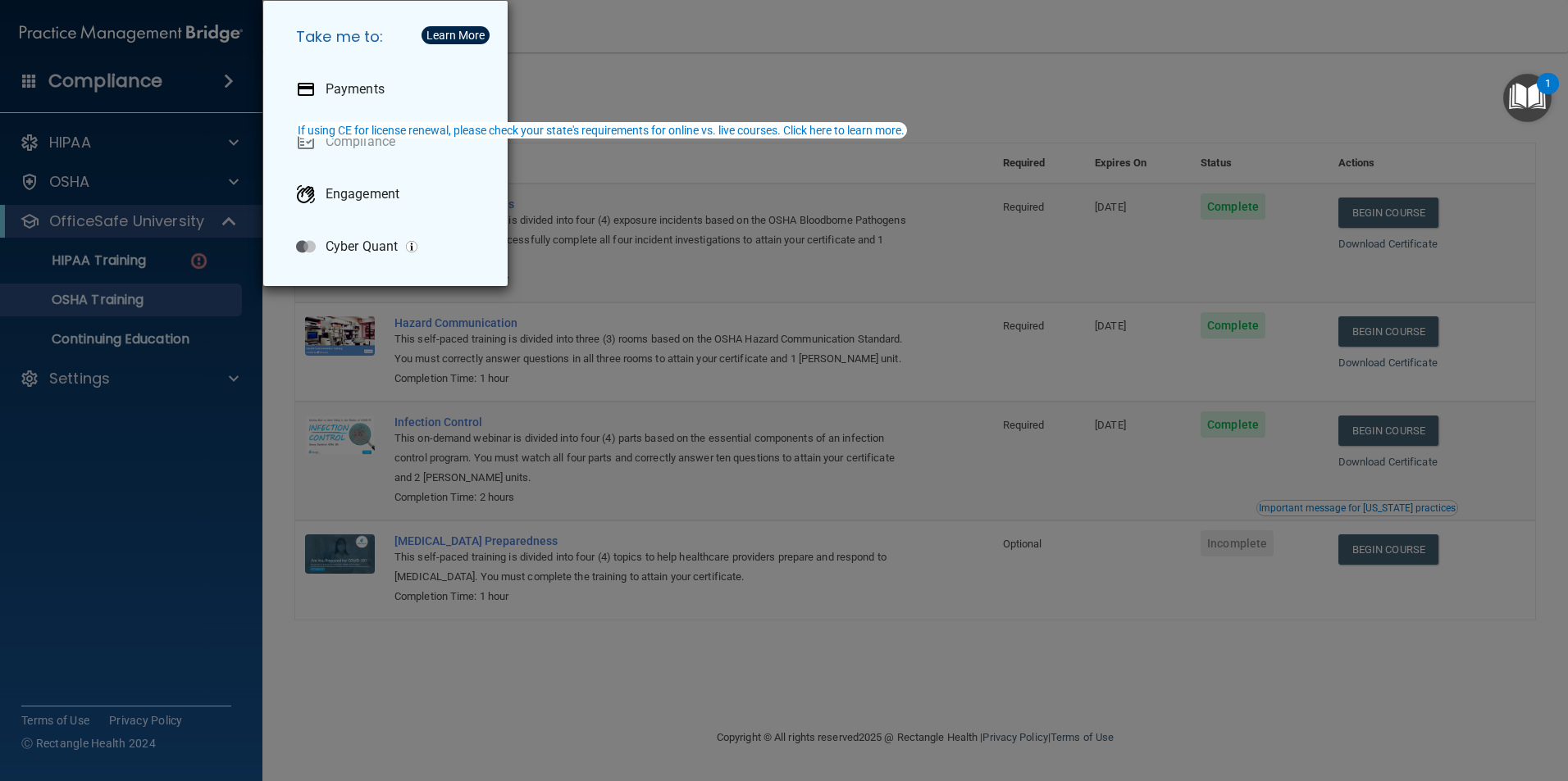
click at [108, 400] on div "Take me to: Payments Compliance Engagement Cyber Quant" at bounding box center [784, 390] width 1568 height 781
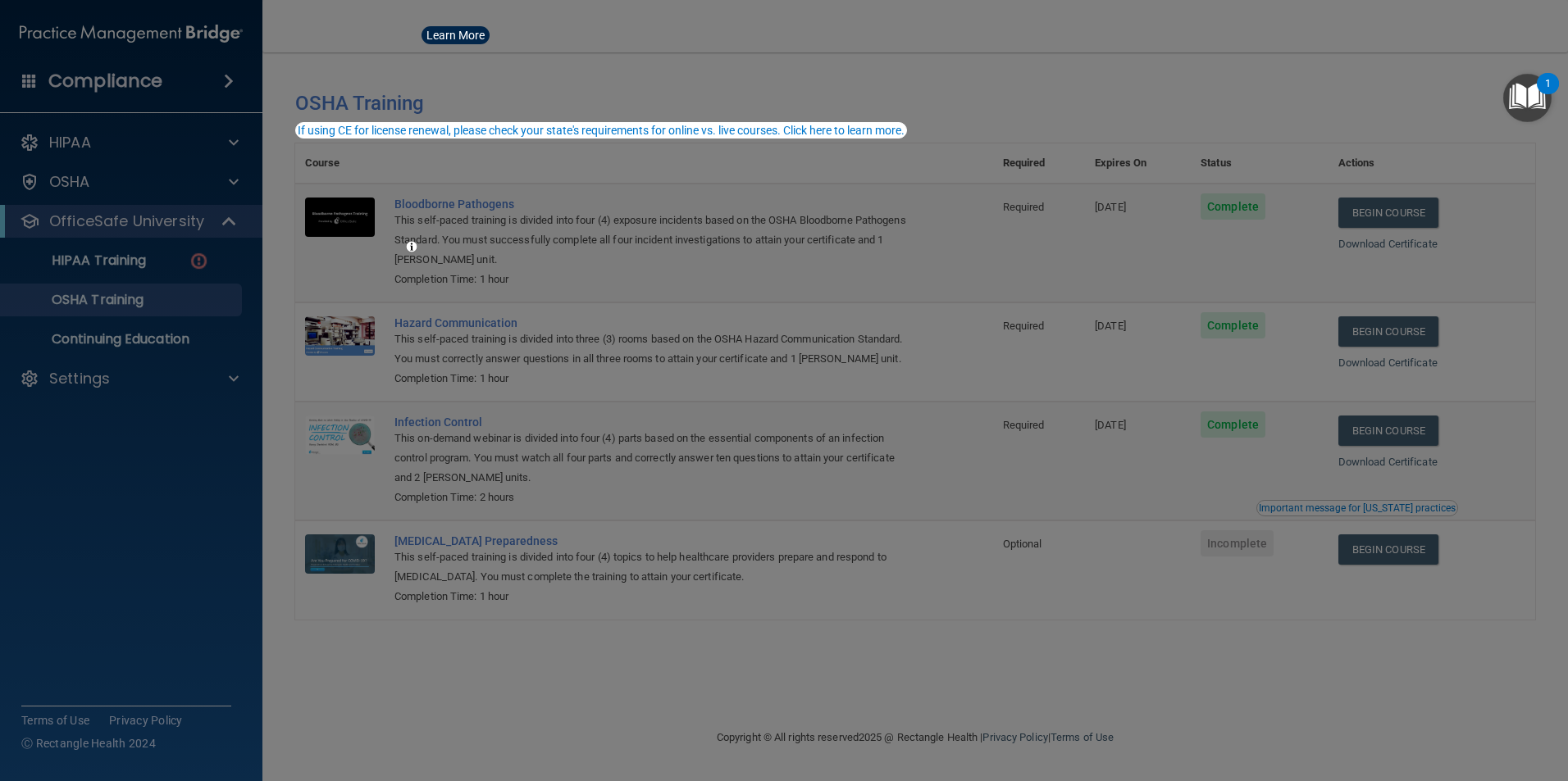
click at [104, 371] on div "Take me to: Payments Compliance Engagement Cyber Quant" at bounding box center [784, 390] width 1568 height 781
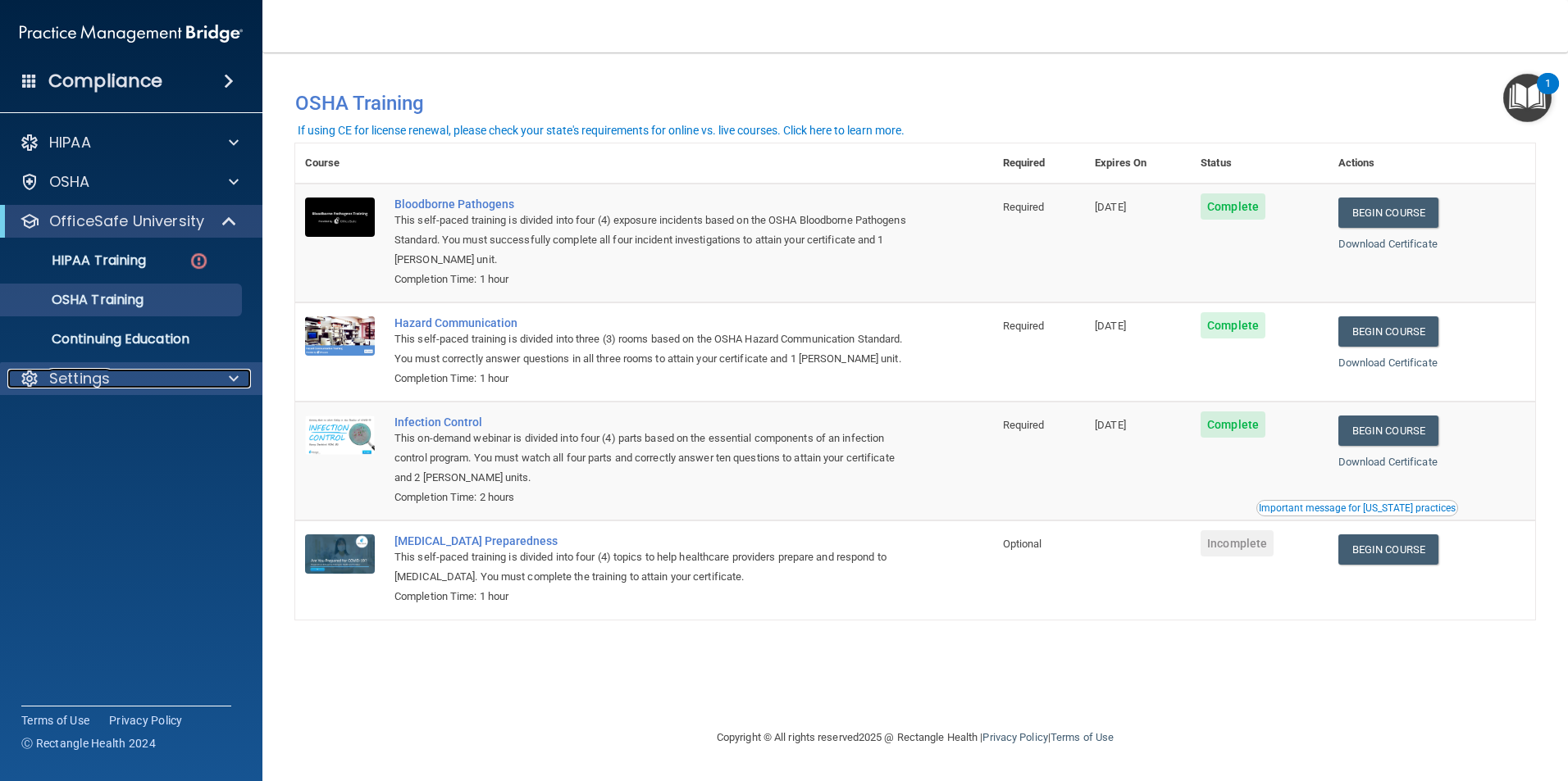
click at [72, 380] on p "Settings" at bounding box center [79, 378] width 60 height 20
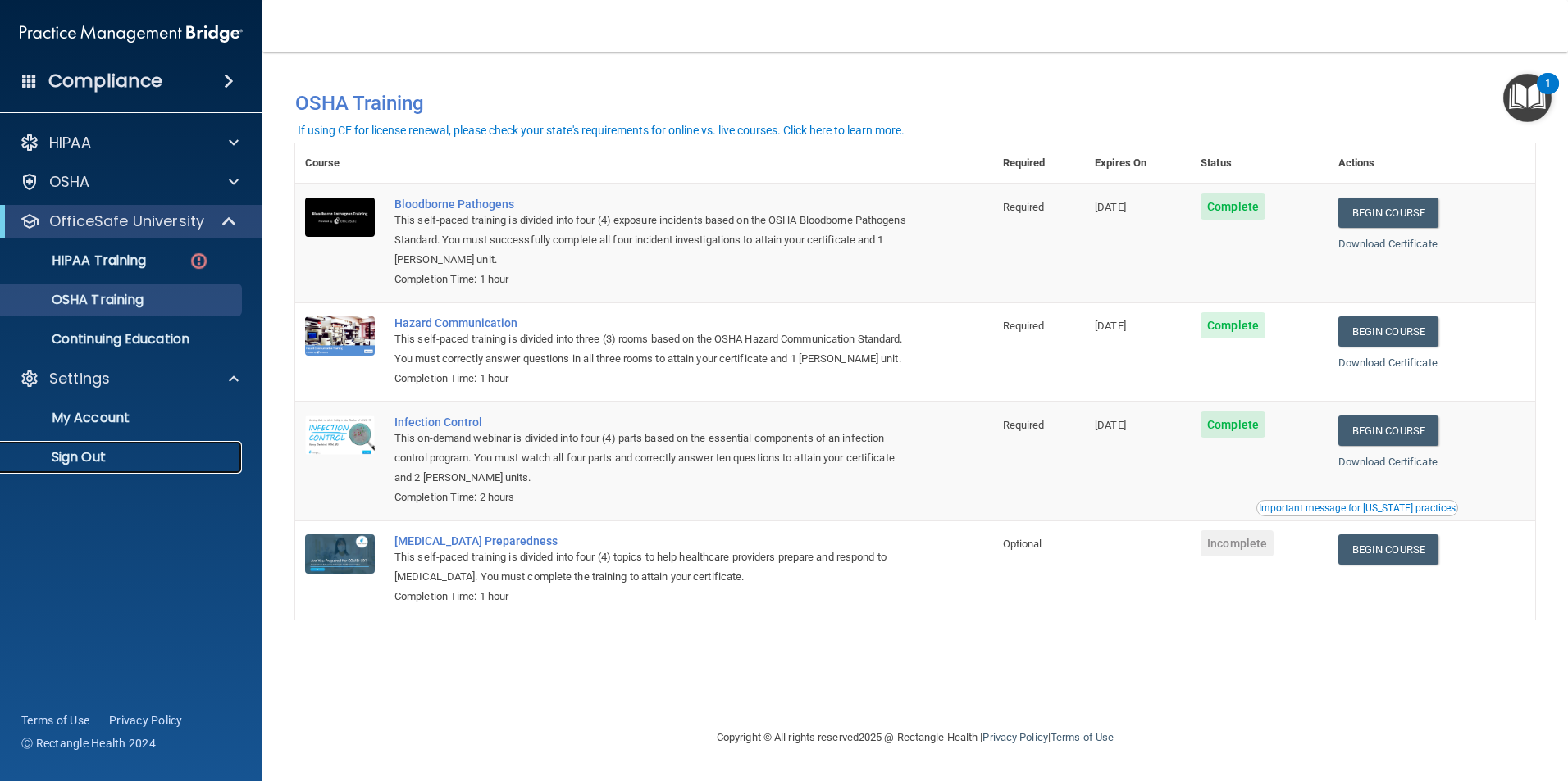
click at [77, 460] on p "Sign Out" at bounding box center [122, 457] width 224 height 16
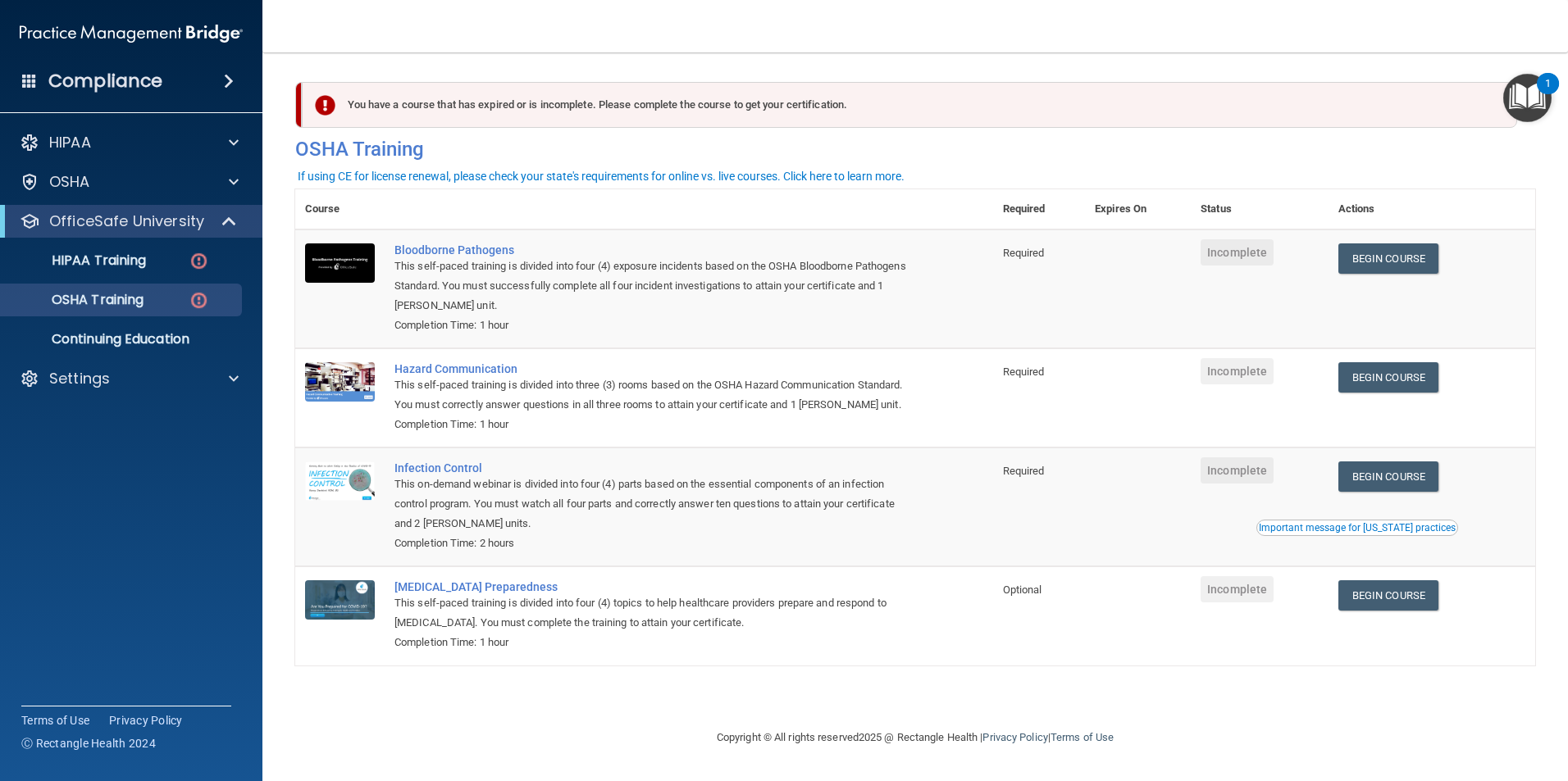
click at [383, 111] on div "You have a course that has expired or is incomplete. Please complete the course…" at bounding box center [909, 105] width 1215 height 46
click at [594, 111] on div "You have a course that has expired or is incomplete. Please complete the course…" at bounding box center [909, 105] width 1215 height 46
